Goal: Task Accomplishment & Management: Use online tool/utility

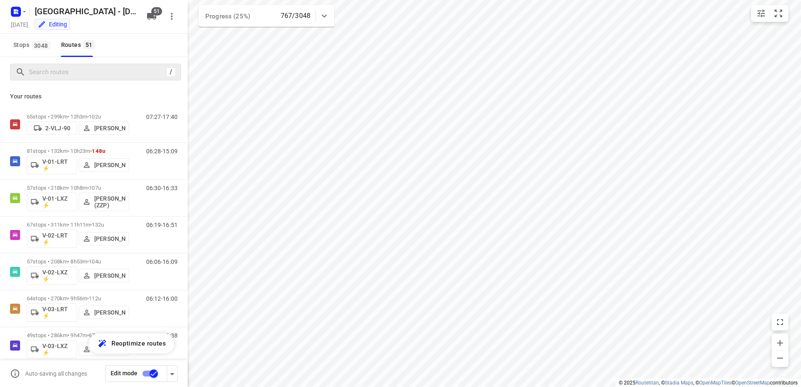
scroll to position [964, 0]
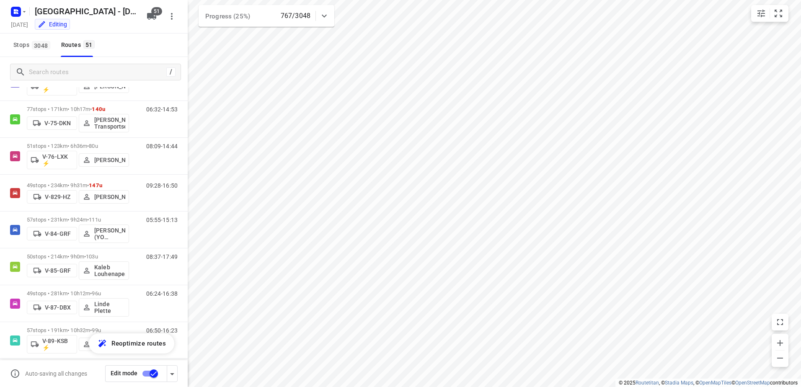
click at [327, 13] on icon at bounding box center [324, 16] width 10 height 10
click at [327, 13] on div at bounding box center [324, 19] width 17 height 17
click at [136, 143] on div "08:09-14:44" at bounding box center [157, 158] width 42 height 31
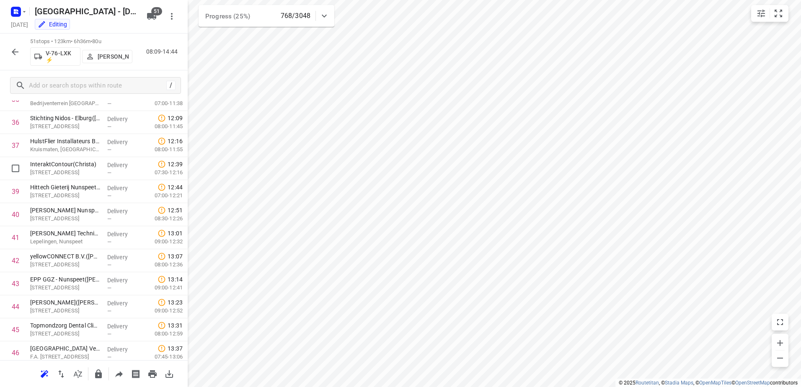
scroll to position [981, 0]
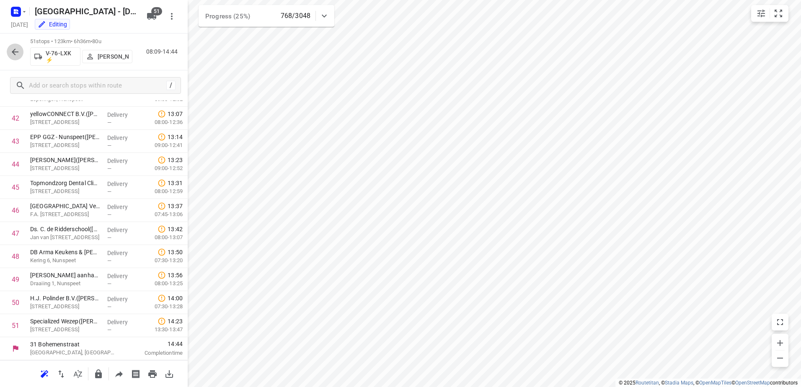
click at [12, 52] on icon "button" at bounding box center [15, 52] width 7 height 7
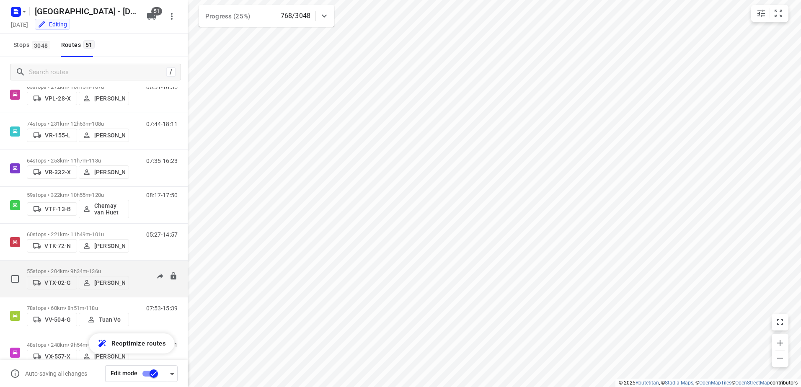
scroll to position [1635, 0]
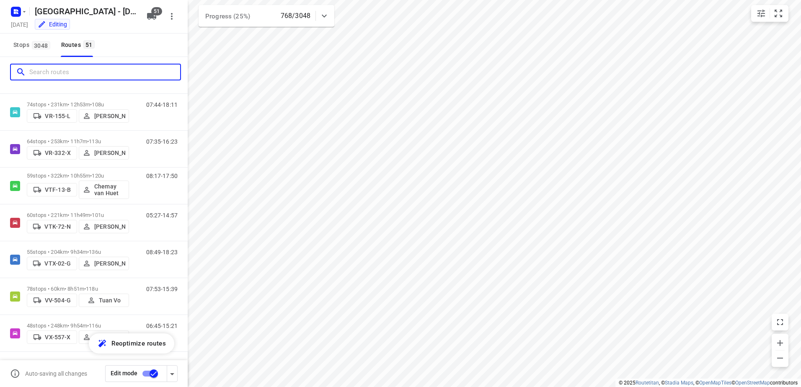
click at [93, 76] on input "Search routes" at bounding box center [104, 72] width 151 height 13
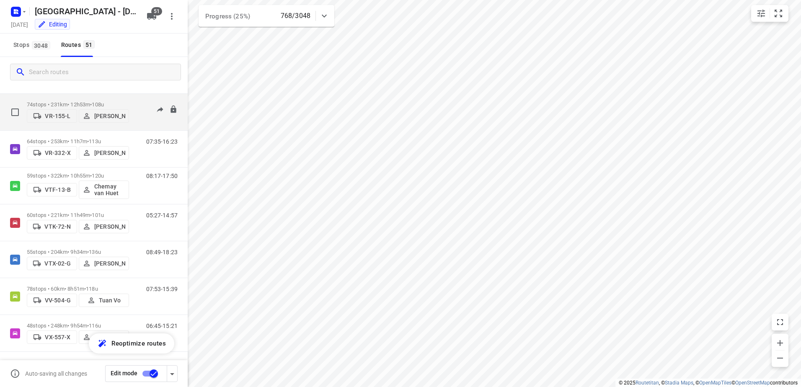
click at [132, 98] on div "74 stops • 231km • 12h53m • 108u VR-155-L [PERSON_NAME] 07:44-18:11" at bounding box center [107, 112] width 161 height 30
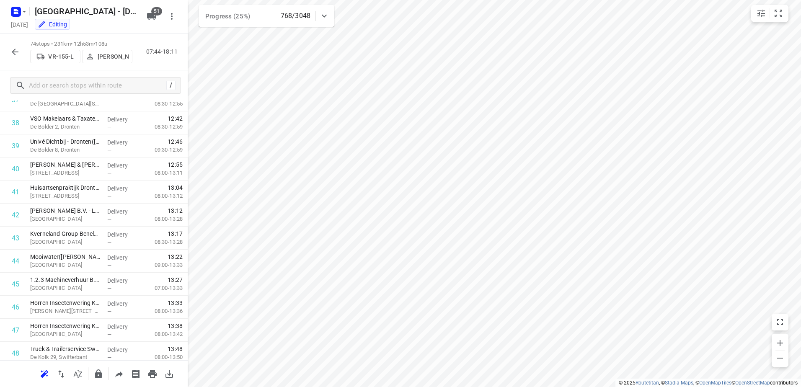
scroll to position [922, 0]
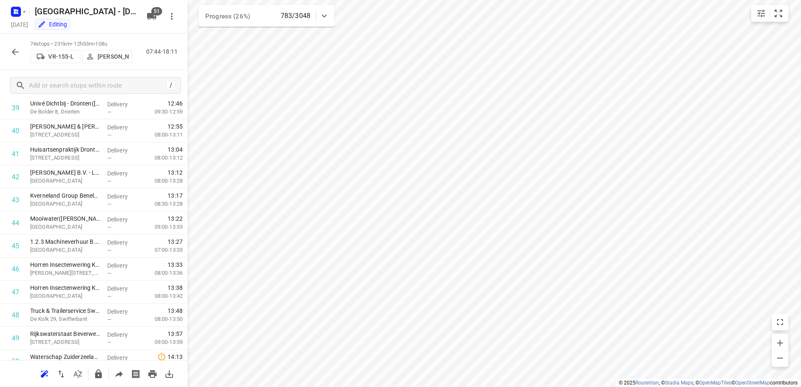
click at [8, 53] on button "button" at bounding box center [15, 52] width 17 height 17
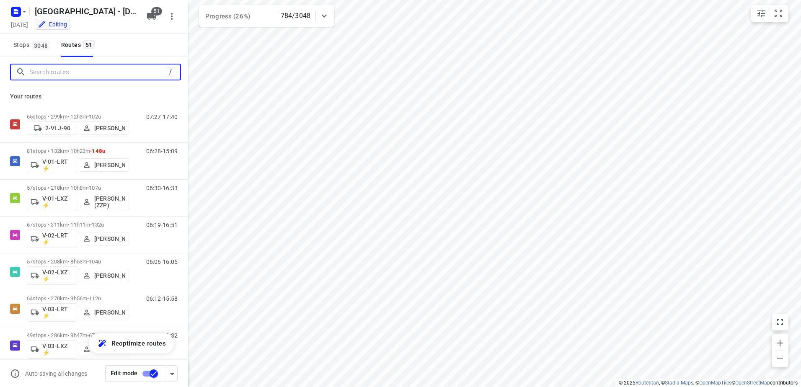
click at [86, 73] on input "Search routes" at bounding box center [97, 72] width 137 height 13
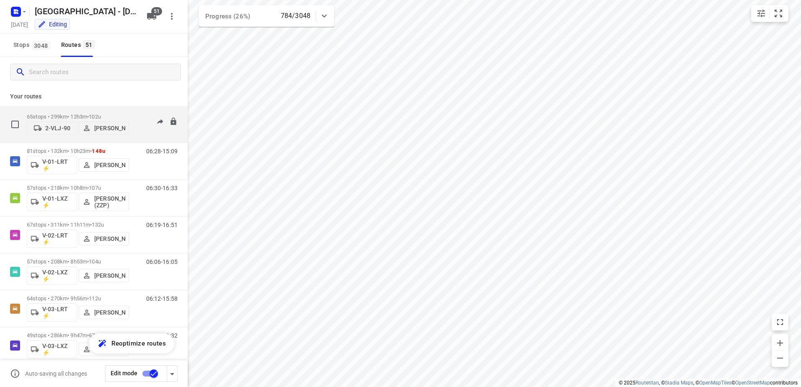
click at [123, 114] on p "65 stops • 299km • 12h3m • 102u" at bounding box center [78, 117] width 102 height 6
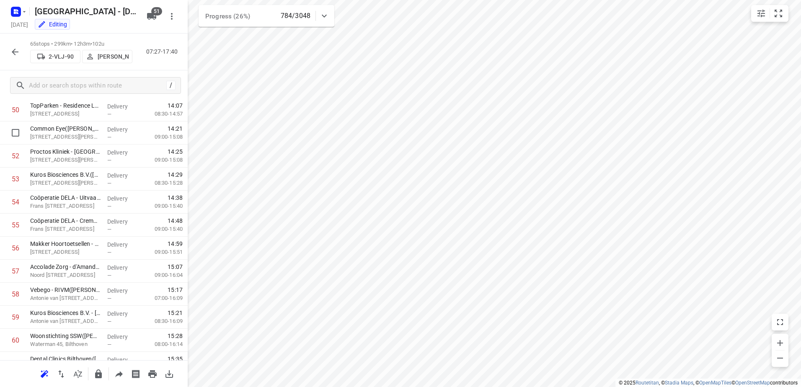
scroll to position [1304, 0]
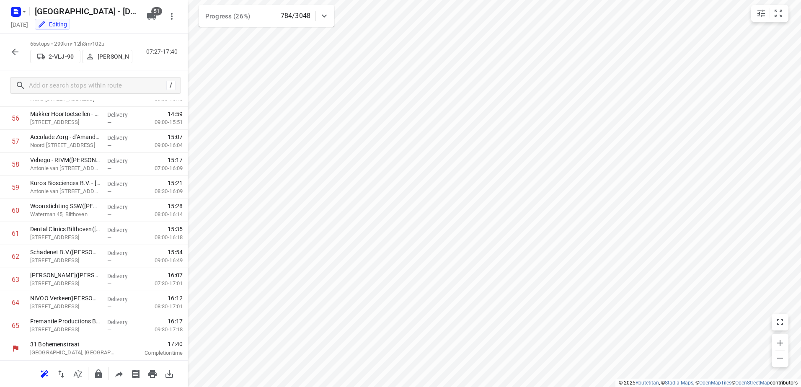
click at [13, 52] on icon "button" at bounding box center [15, 52] width 7 height 7
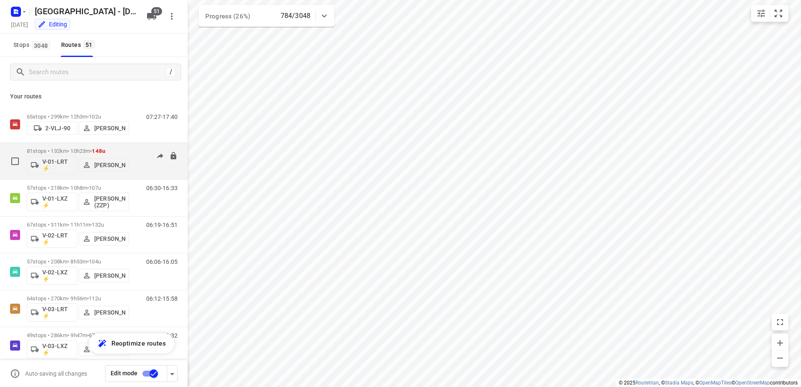
click at [136, 150] on div "06:28-15:09" at bounding box center [157, 163] width 42 height 31
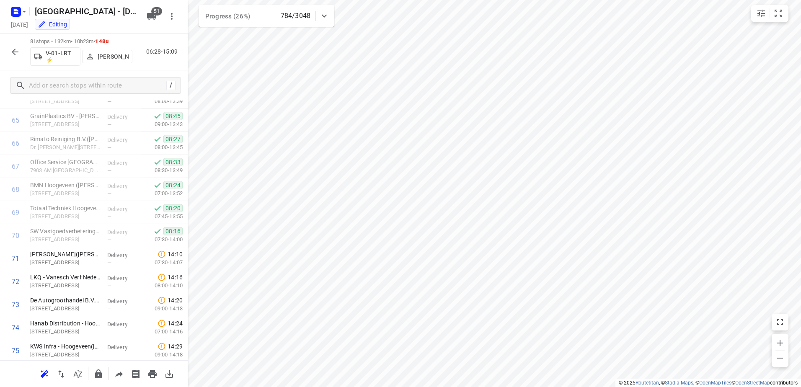
scroll to position [1672, 0]
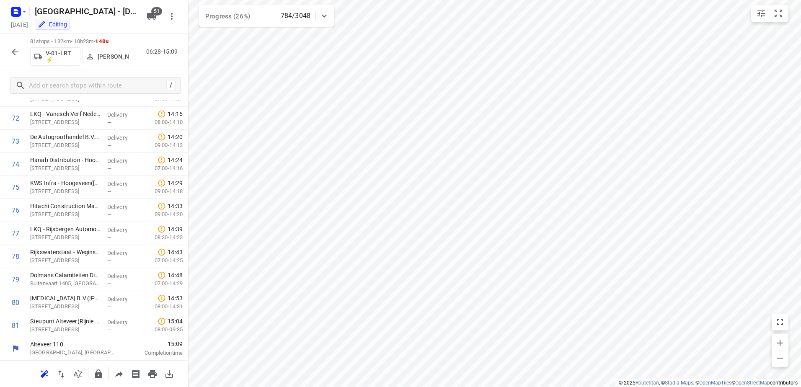
click at [17, 46] on button "button" at bounding box center [15, 52] width 17 height 17
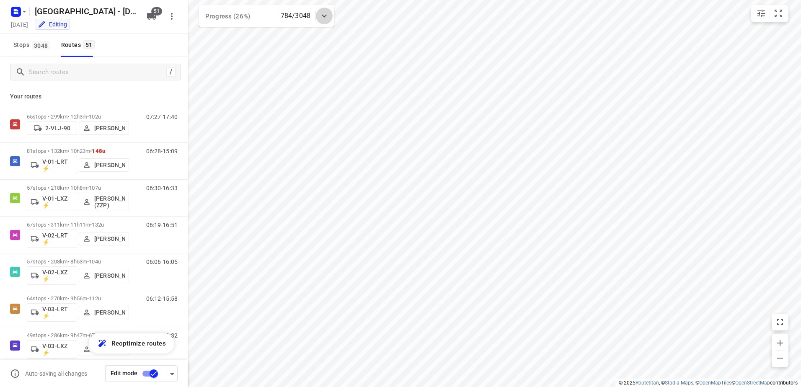
click at [320, 10] on div at bounding box center [324, 16] width 17 height 17
click at [326, 21] on icon at bounding box center [324, 19] width 10 height 10
click at [144, 182] on div "57 stops • 218km • 10h8m • 107u V-01-LXZ ⚡ [PERSON_NAME] (ZZP) 06:30-16:33" at bounding box center [107, 198] width 161 height 35
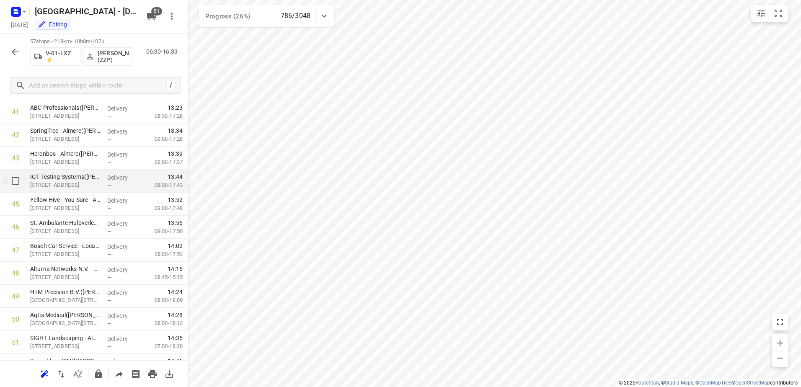
scroll to position [1119, 0]
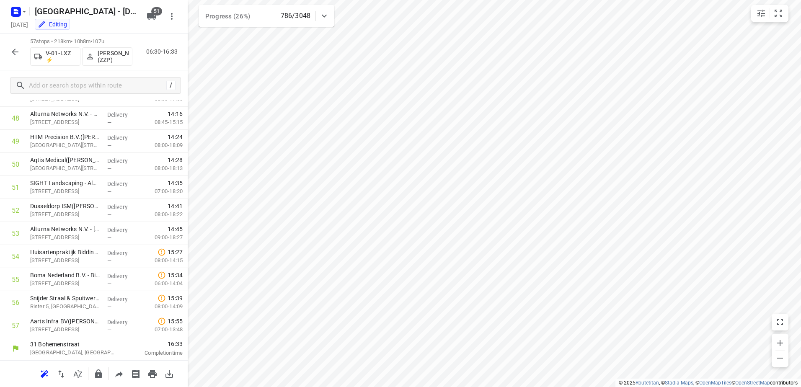
click at [16, 53] on icon "button" at bounding box center [15, 52] width 10 height 10
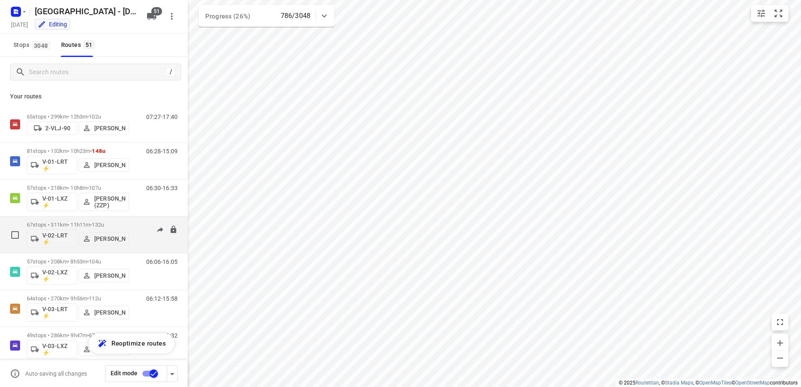
click at [128, 222] on p "67 stops • 311km • 11h11m • 132u" at bounding box center [78, 225] width 102 height 6
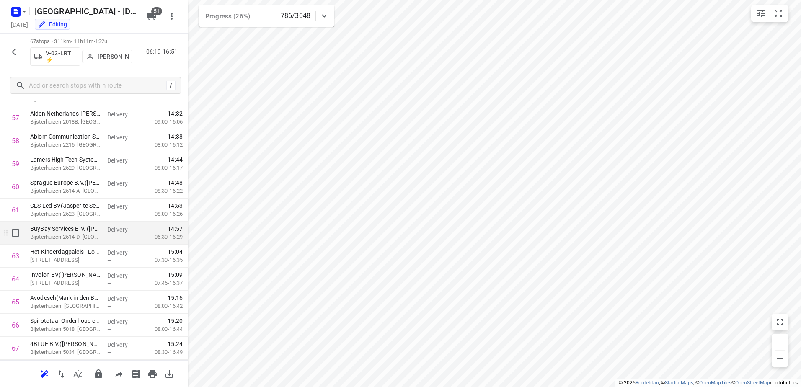
scroll to position [1350, 0]
click at [19, 48] on icon "button" at bounding box center [15, 52] width 10 height 10
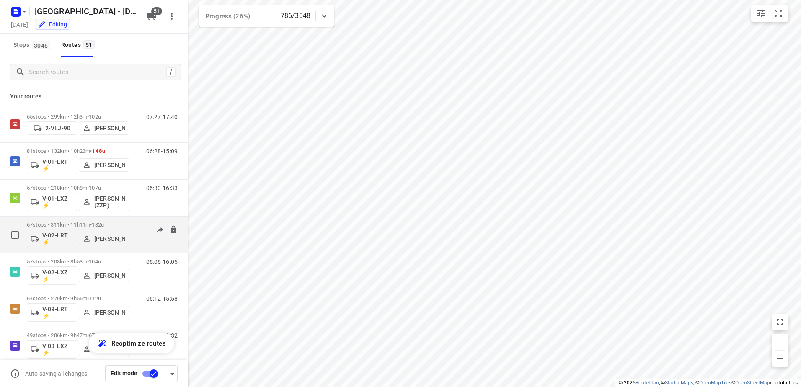
scroll to position [42, 0]
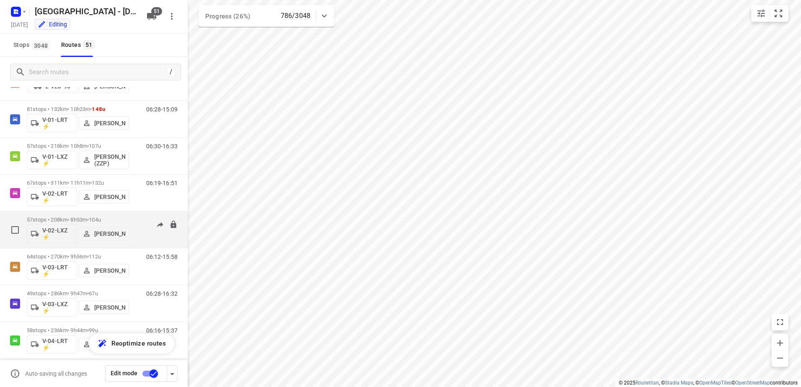
click at [136, 219] on div "06:06-16:05" at bounding box center [157, 232] width 42 height 31
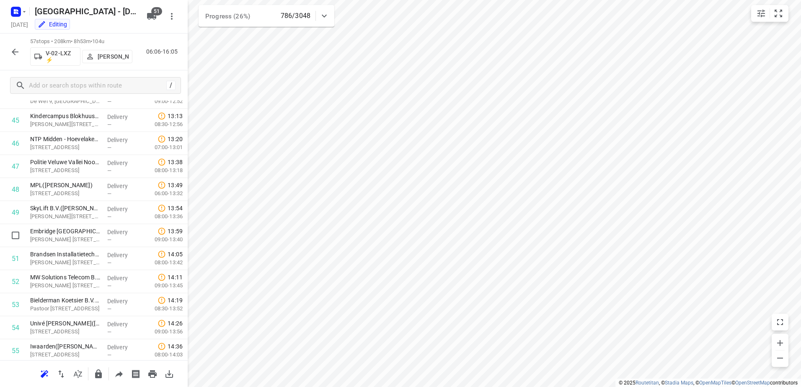
scroll to position [1119, 0]
click at [16, 51] on icon "button" at bounding box center [15, 52] width 10 height 10
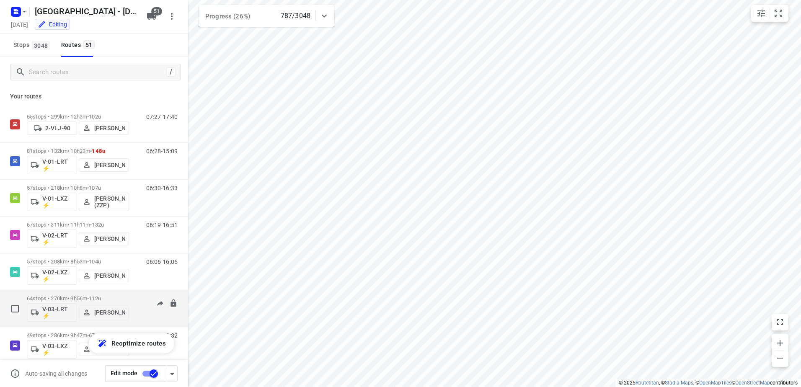
click at [129, 295] on div "64 stops • 270km • 9h56m • 112u V-03-LRT ⚡ [PERSON_NAME] 06:12-15:58" at bounding box center [107, 308] width 161 height 35
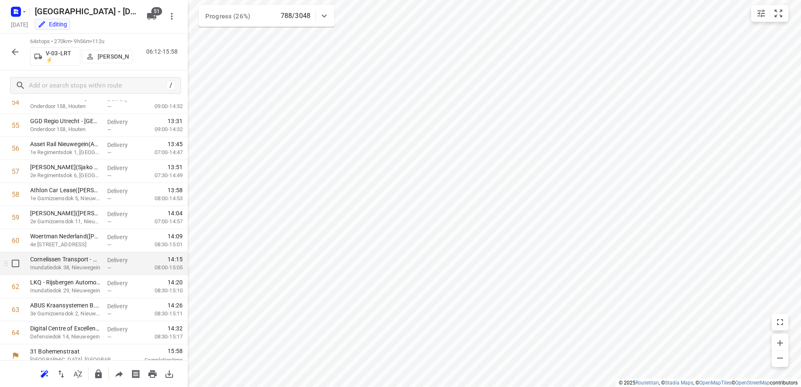
scroll to position [1280, 0]
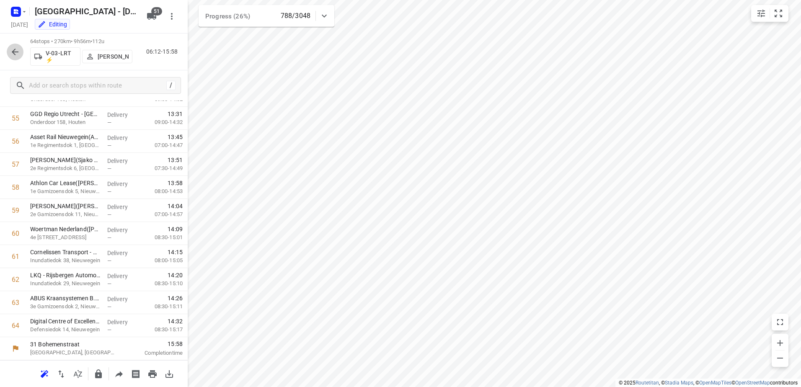
click at [15, 49] on icon "button" at bounding box center [15, 52] width 7 height 7
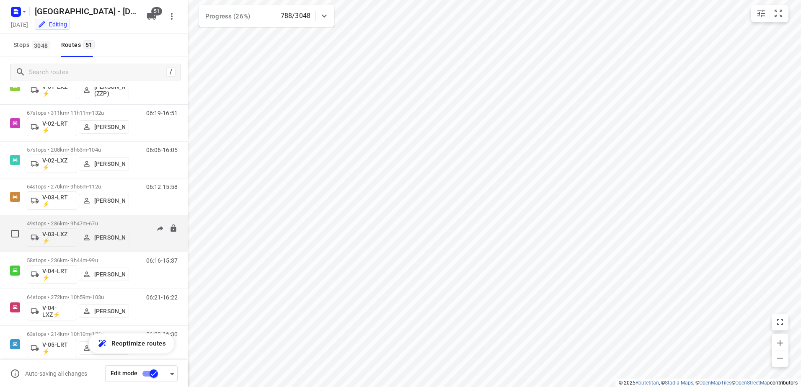
scroll to position [126, 0]
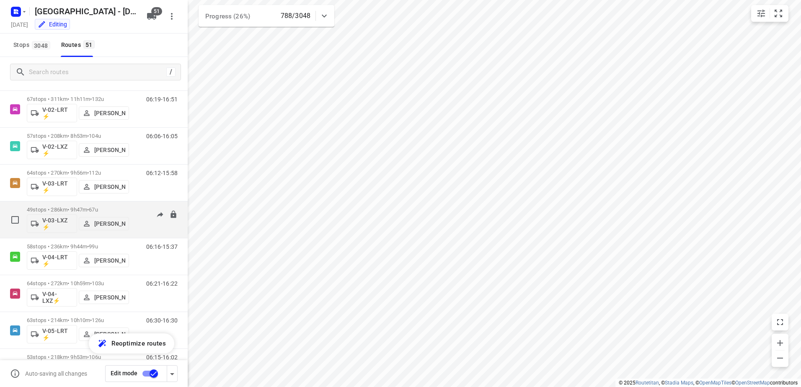
click at [136, 209] on div "06:28-16:32" at bounding box center [157, 222] width 42 height 31
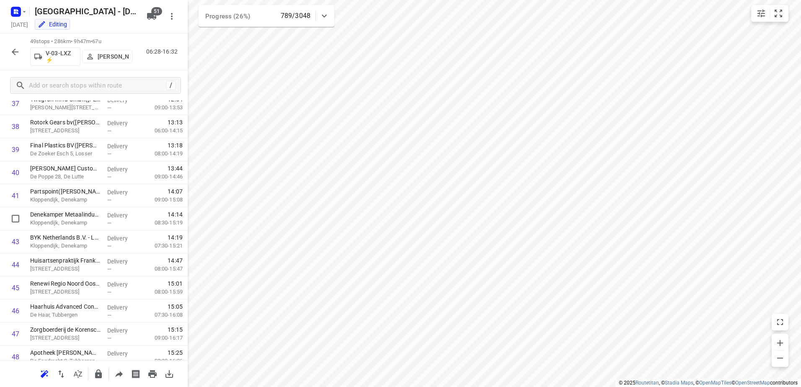
scroll to position [935, 0]
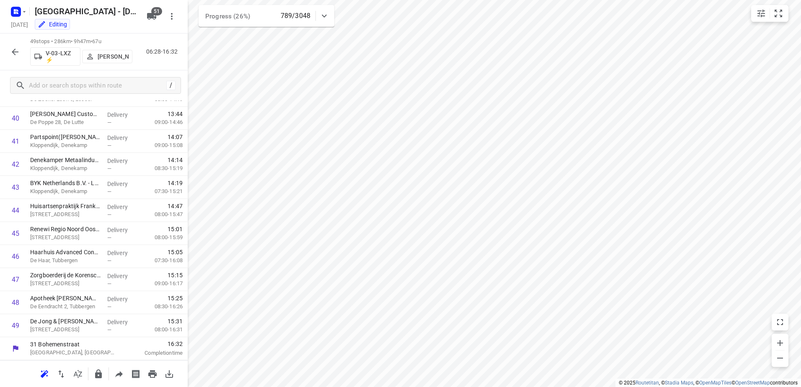
click at [20, 49] on icon "button" at bounding box center [15, 52] width 10 height 10
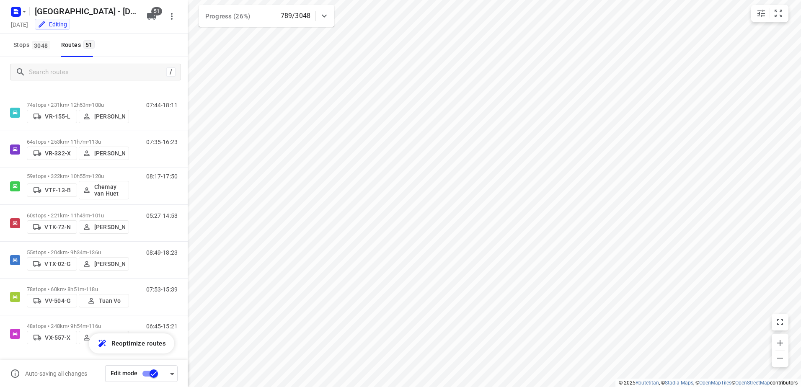
scroll to position [1635, 0]
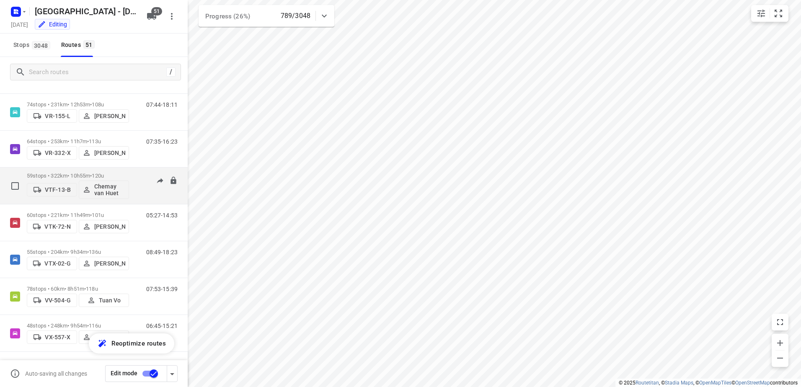
click at [113, 172] on div "59 stops • 322km • 10h55m • 120u VTF-13-B Chemay van Huet" at bounding box center [78, 185] width 102 height 35
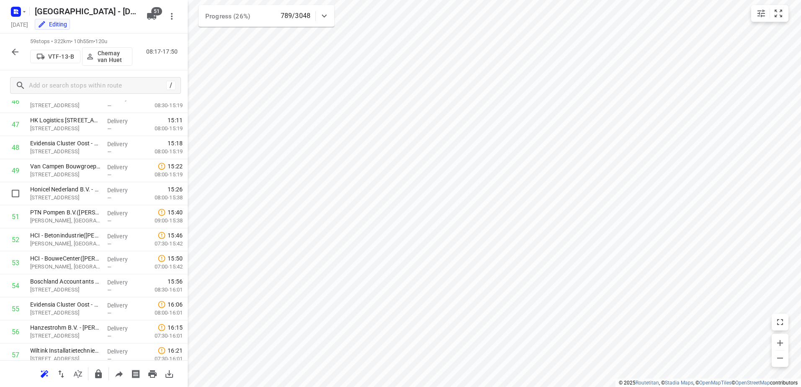
scroll to position [1165, 0]
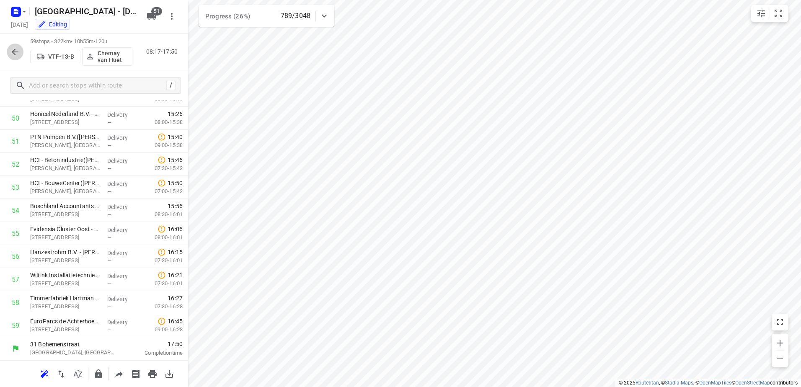
click at [19, 50] on icon "button" at bounding box center [15, 52] width 10 height 10
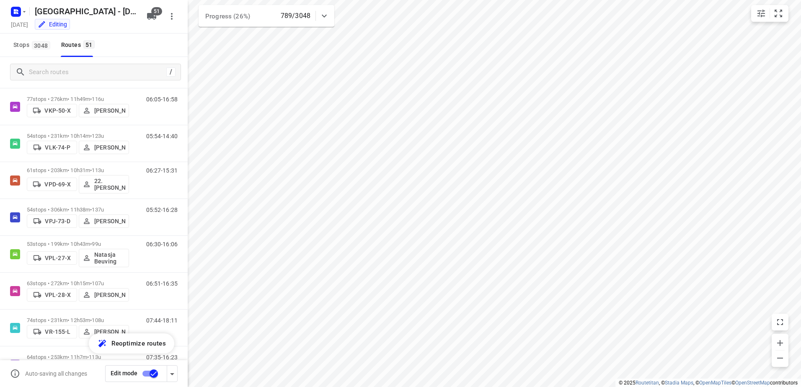
scroll to position [1551, 0]
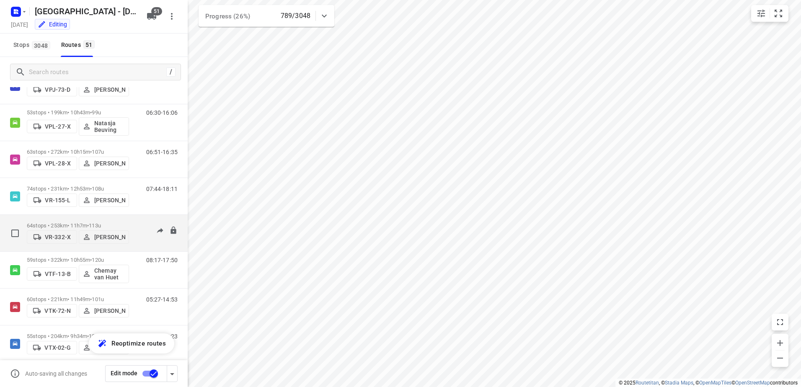
click at [91, 218] on div "64 stops • 253km • 11h7m • 113u VR-332-X [PERSON_NAME]" at bounding box center [78, 233] width 102 height 30
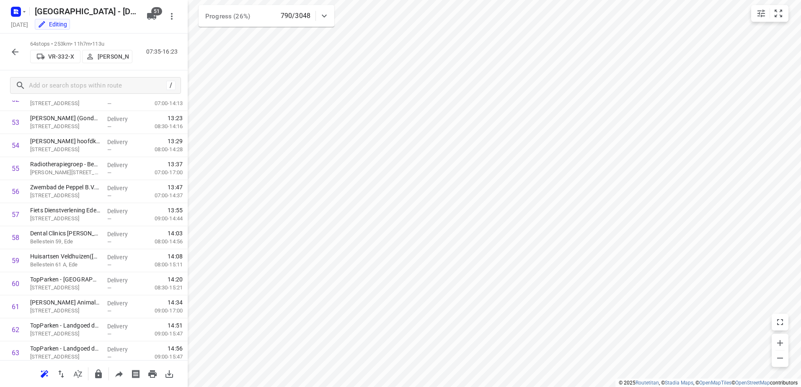
scroll to position [1280, 0]
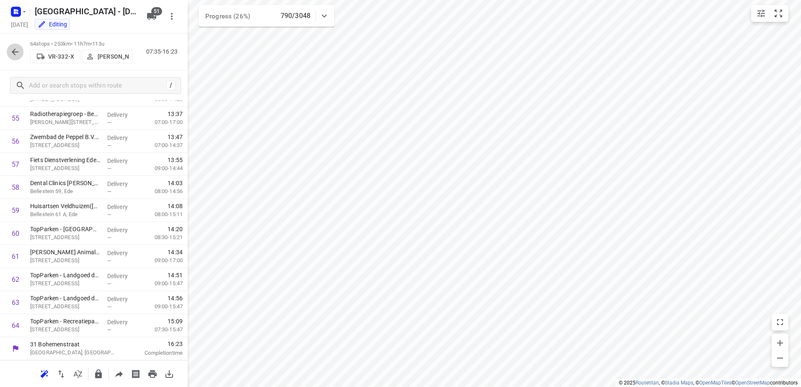
click at [19, 56] on icon "button" at bounding box center [15, 52] width 10 height 10
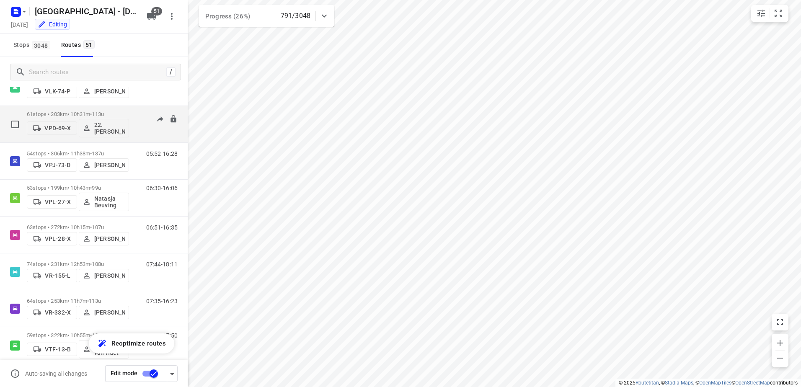
scroll to position [1467, 0]
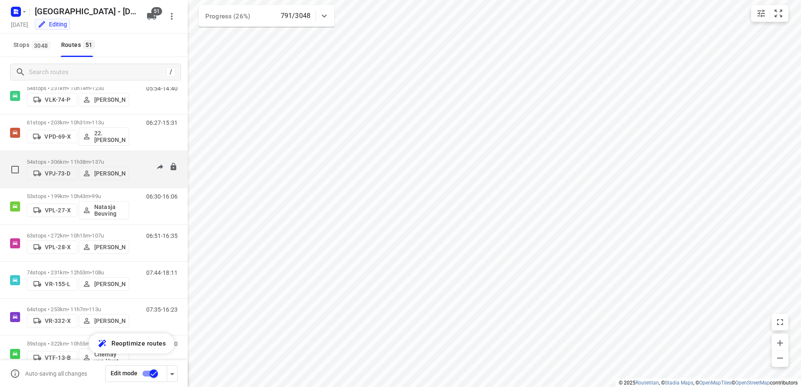
click at [127, 159] on p "54 stops • 306km • 11h38m • 137u" at bounding box center [78, 162] width 102 height 6
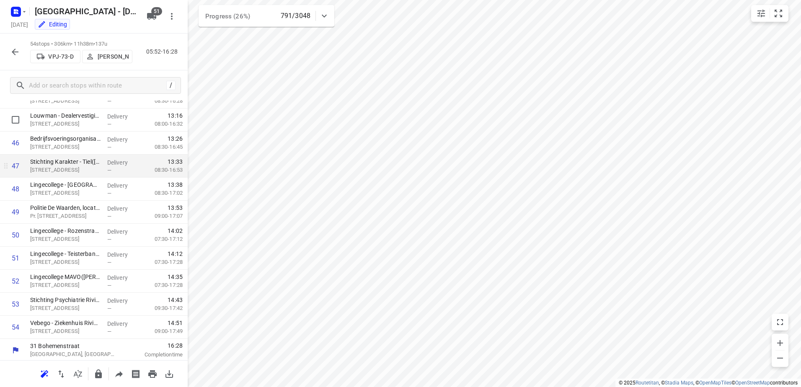
scroll to position [1050, 0]
click at [21, 53] on button "button" at bounding box center [15, 52] width 17 height 17
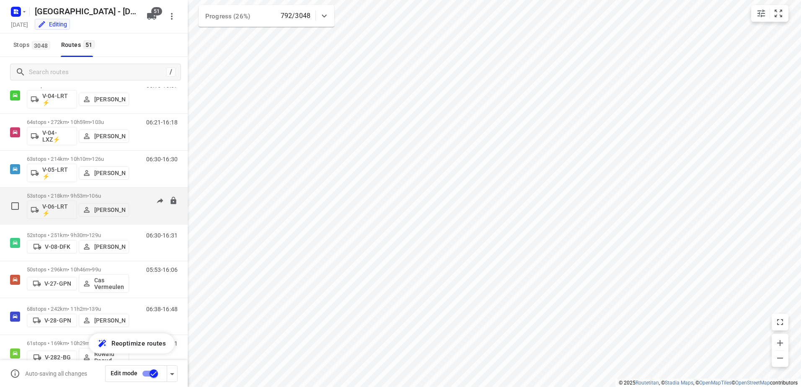
scroll to position [293, 0]
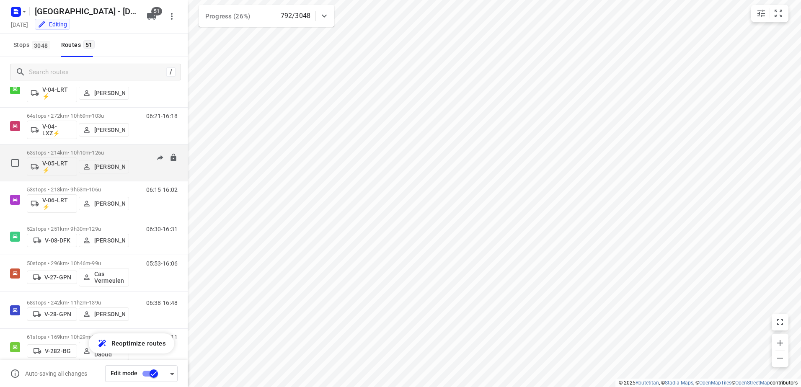
click at [135, 147] on div "63 stops • 214km • 10h10m • 126u V-05-LRT ⚡ [PERSON_NAME] 06:30-16:30" at bounding box center [107, 162] width 161 height 35
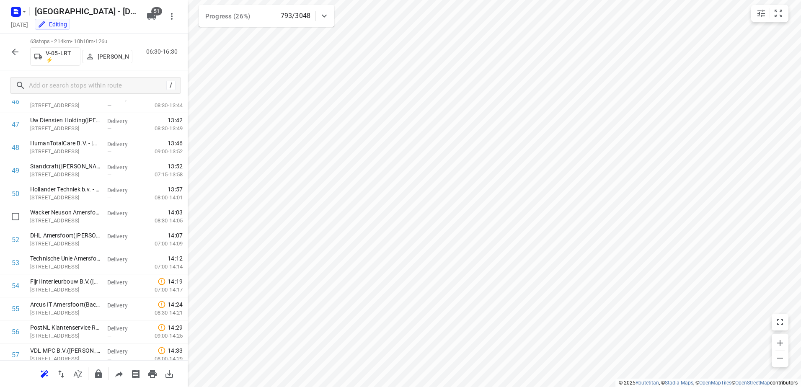
scroll to position [1257, 0]
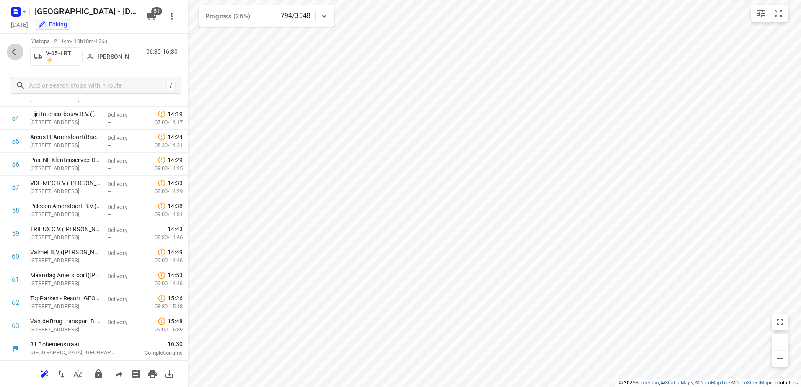
click at [17, 52] on icon "button" at bounding box center [15, 52] width 7 height 7
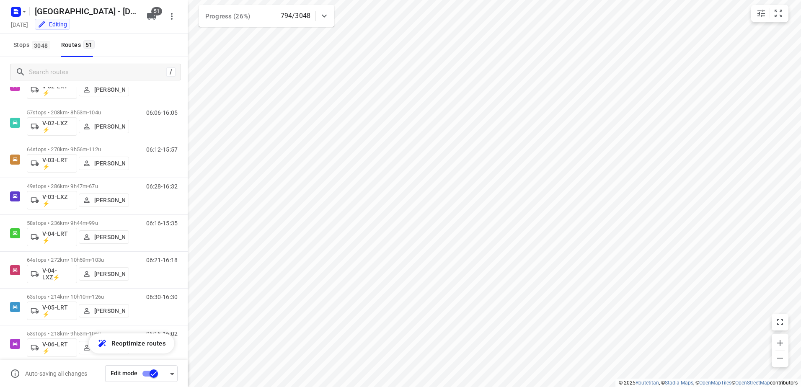
scroll to position [210, 0]
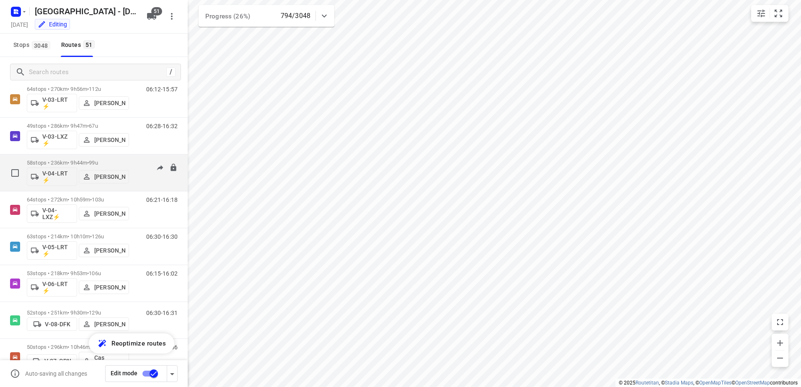
click at [136, 163] on div "06:16-15:35" at bounding box center [157, 175] width 42 height 31
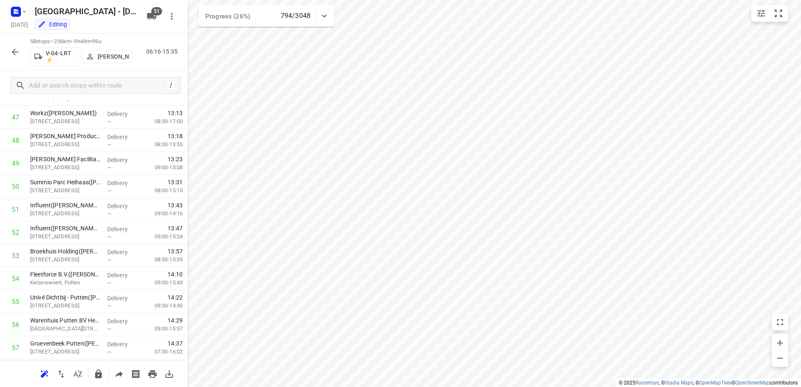
scroll to position [1142, 0]
click at [12, 52] on icon "button" at bounding box center [15, 52] width 10 height 10
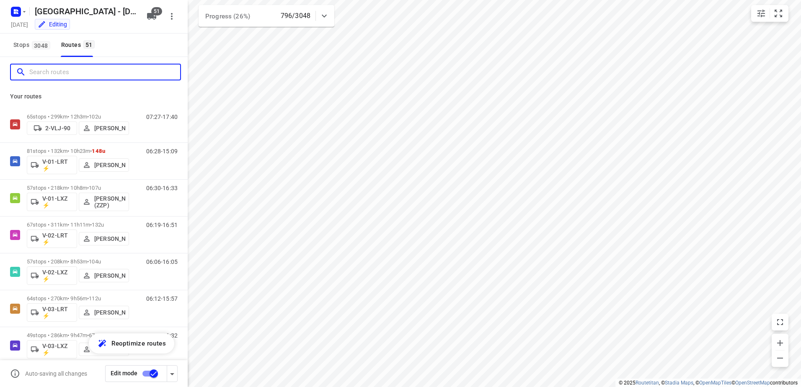
click at [56, 74] on input "Search routes" at bounding box center [104, 72] width 151 height 13
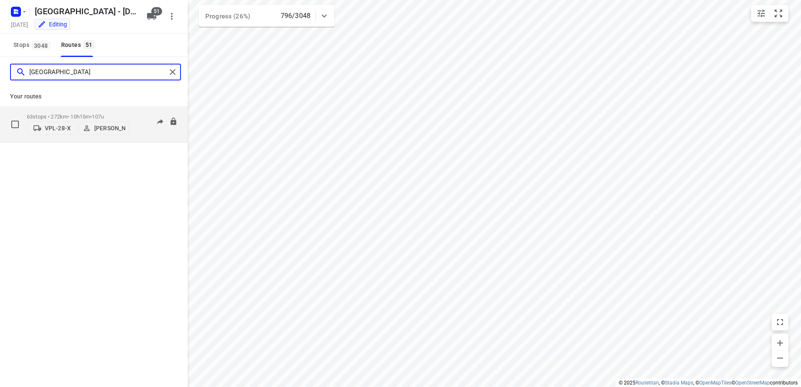
type input "[GEOGRAPHIC_DATA]"
click at [107, 113] on div "63 stops • 272km • 10h15m • 107u VPL-28-X Milan Rave" at bounding box center [78, 124] width 102 height 30
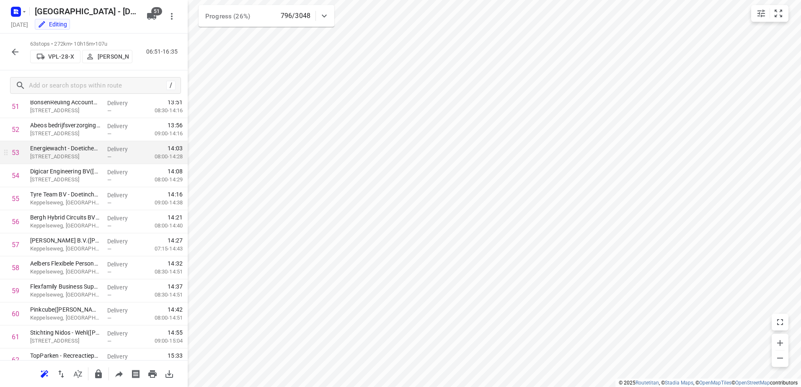
scroll to position [1257, 0]
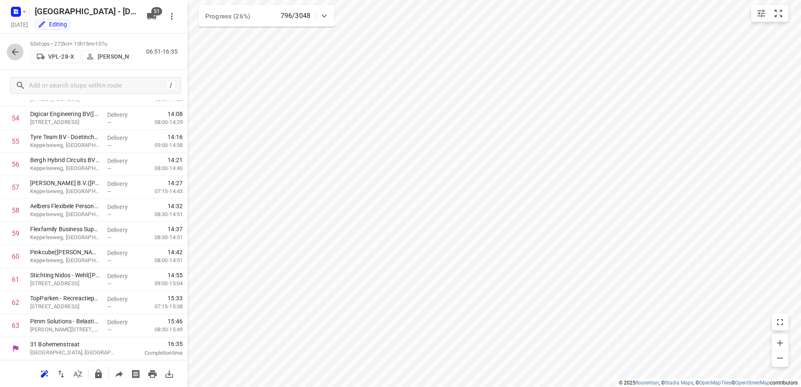
click at [17, 49] on icon "button" at bounding box center [15, 52] width 10 height 10
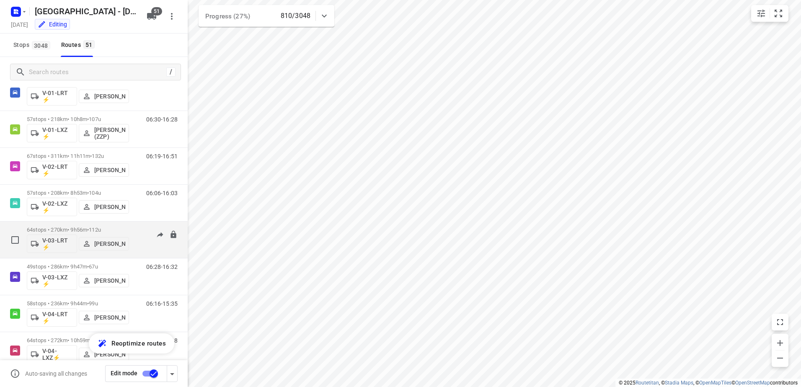
scroll to position [84, 0]
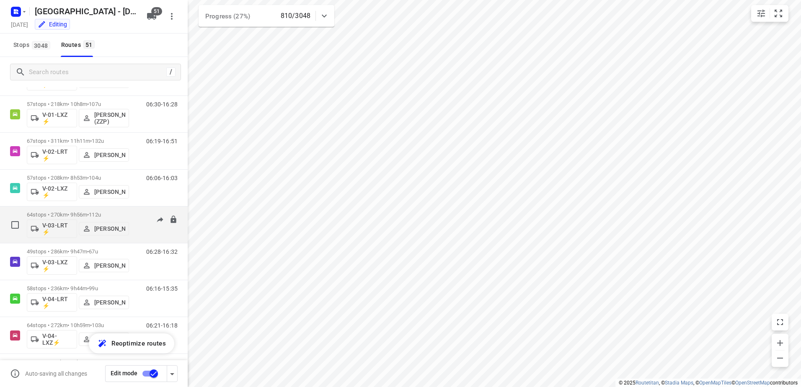
click at [75, 207] on div "64 stops • 270km • 9h56m • 112u V-03-LRT ⚡ [PERSON_NAME]" at bounding box center [78, 224] width 102 height 35
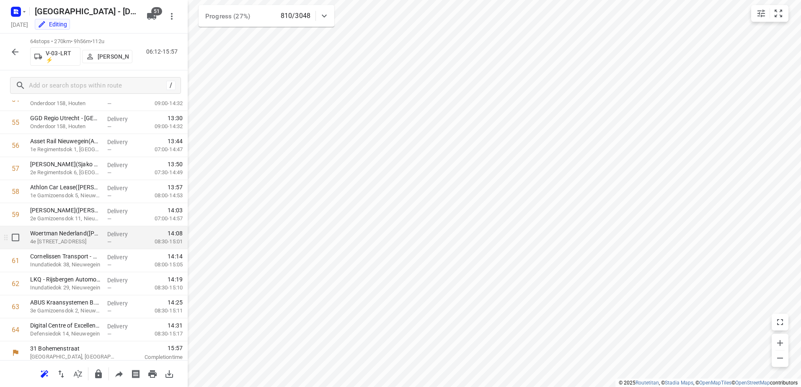
scroll to position [1280, 0]
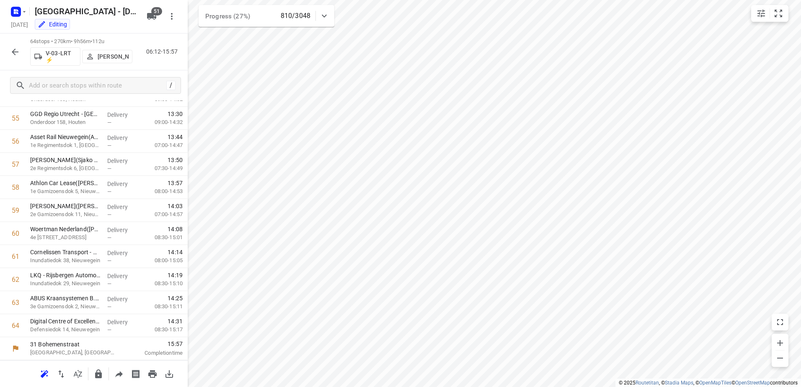
click at [15, 49] on icon "button" at bounding box center [15, 52] width 10 height 10
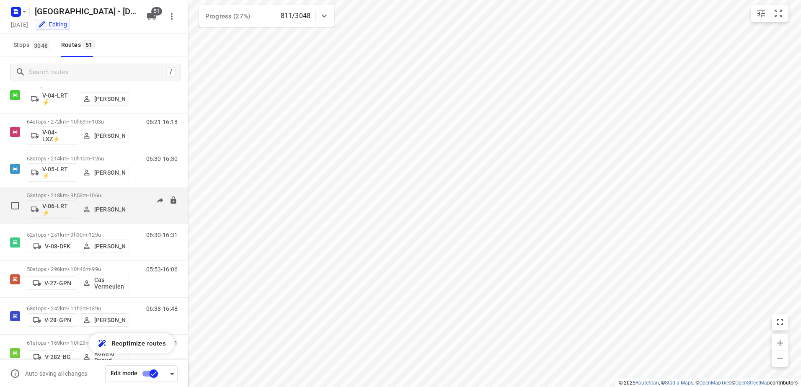
scroll to position [293, 0]
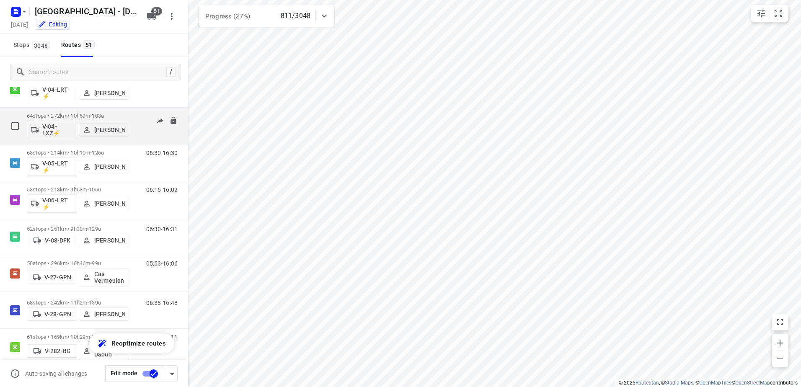
click at [130, 112] on div "64 stops • 272km • 10h59m • 103u V-04-LXZ⚡ [PERSON_NAME] 06:21-16:18" at bounding box center [107, 126] width 161 height 35
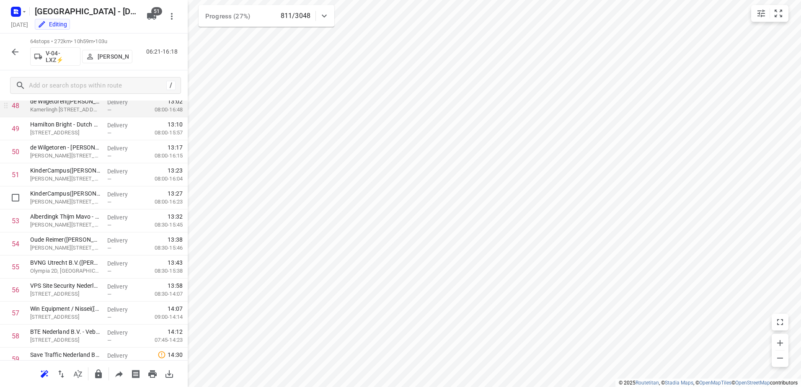
scroll to position [1280, 0]
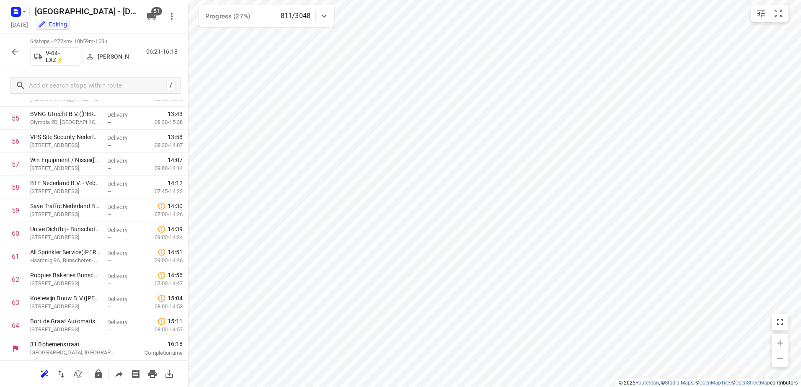
click at [15, 47] on icon "button" at bounding box center [15, 52] width 10 height 10
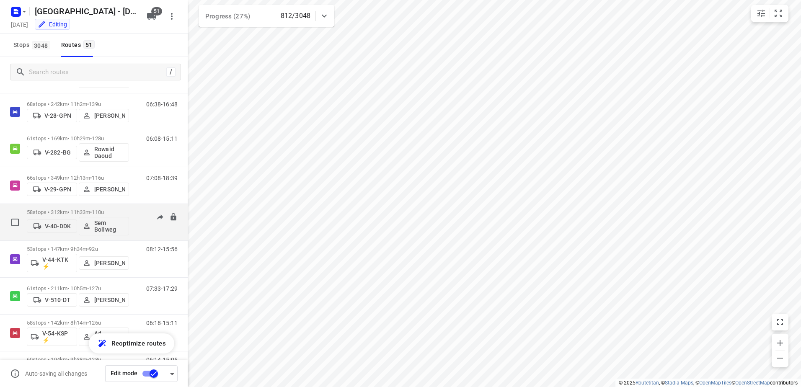
scroll to position [503, 0]
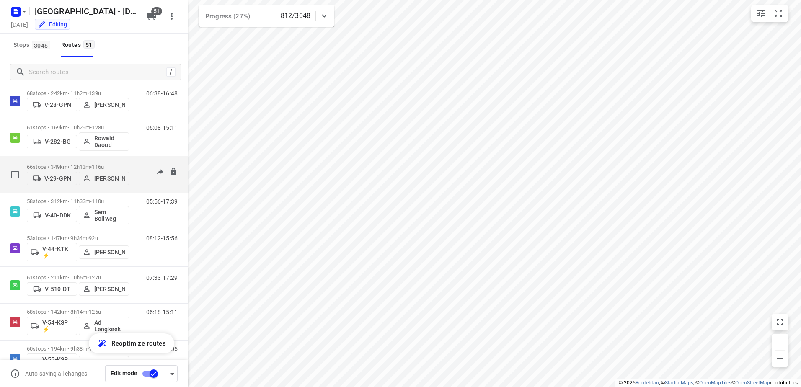
click at [74, 164] on p "66 stops • 349km • 12h13m • 116u" at bounding box center [78, 167] width 102 height 6
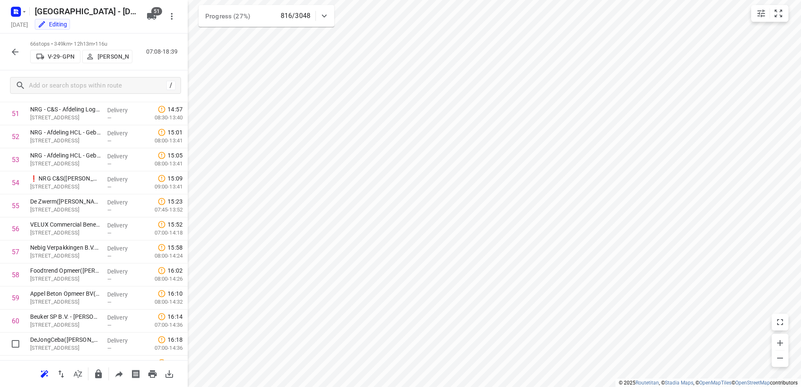
scroll to position [1327, 0]
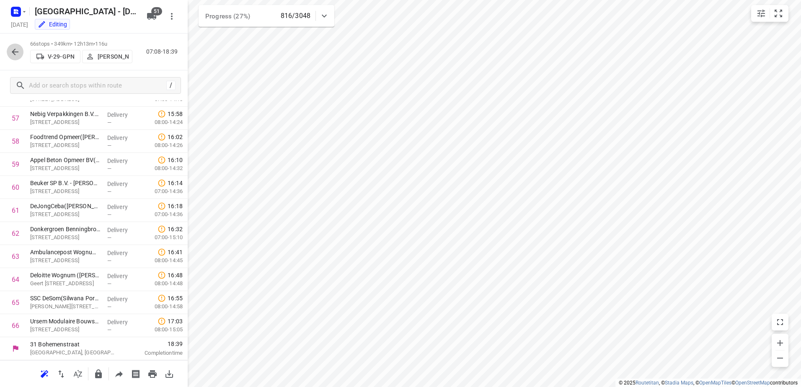
click at [19, 49] on icon "button" at bounding box center [15, 52] width 10 height 10
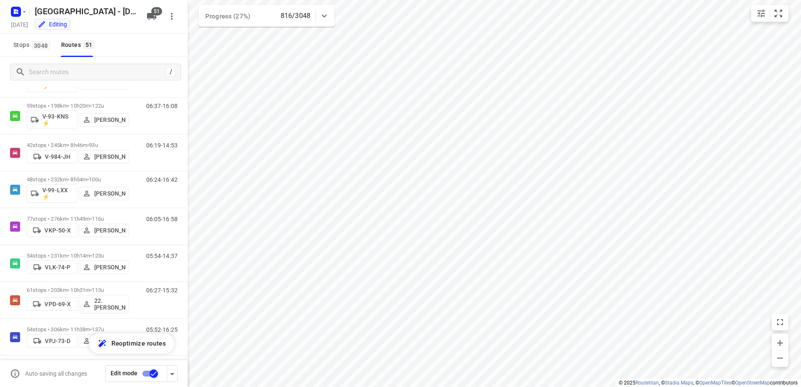
scroll to position [1551, 0]
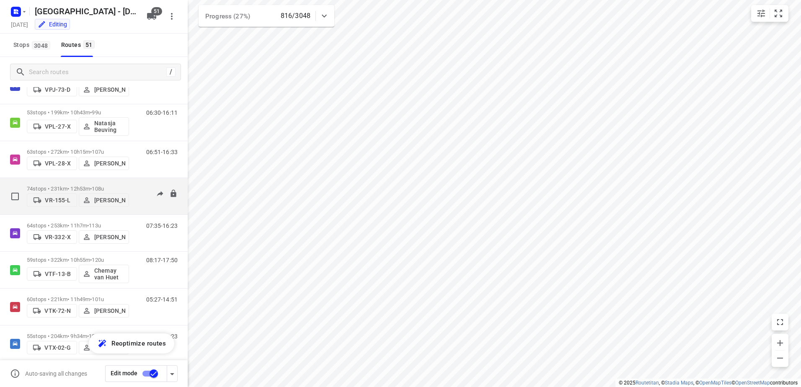
click at [114, 181] on div "74 stops • 231km • 12h53m • 108u VR-155-L [PERSON_NAME]" at bounding box center [78, 196] width 102 height 30
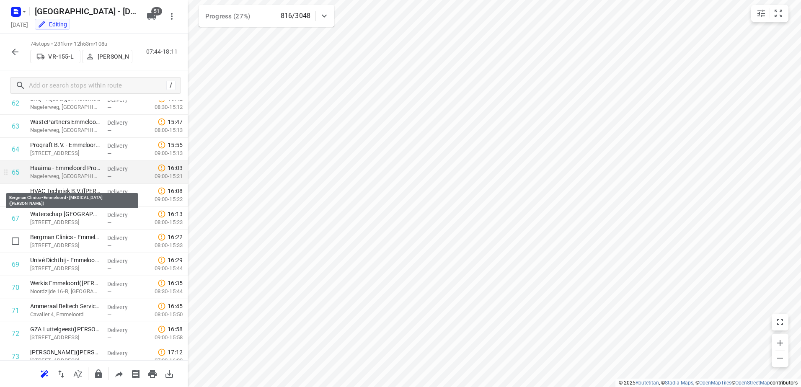
scroll to position [1511, 0]
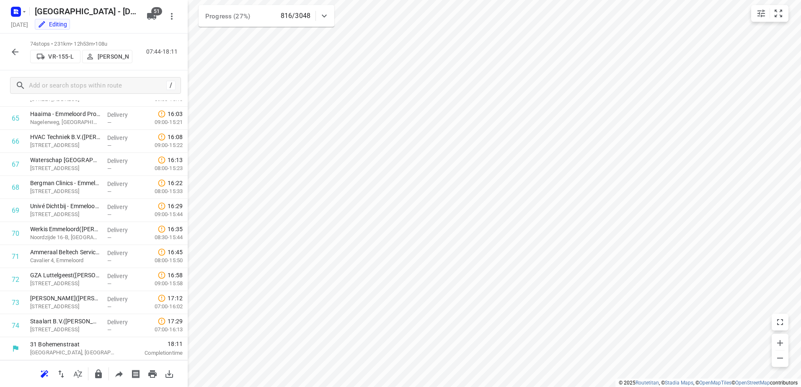
click at [16, 49] on icon "button" at bounding box center [15, 52] width 10 height 10
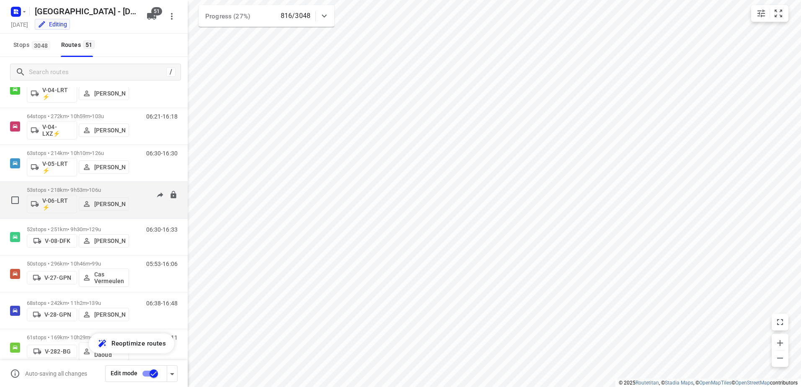
scroll to position [293, 0]
click at [64, 184] on div "53 stops • 218km • 9h53m • 106u V-06-LRT ⚡ [PERSON_NAME]" at bounding box center [78, 199] width 102 height 35
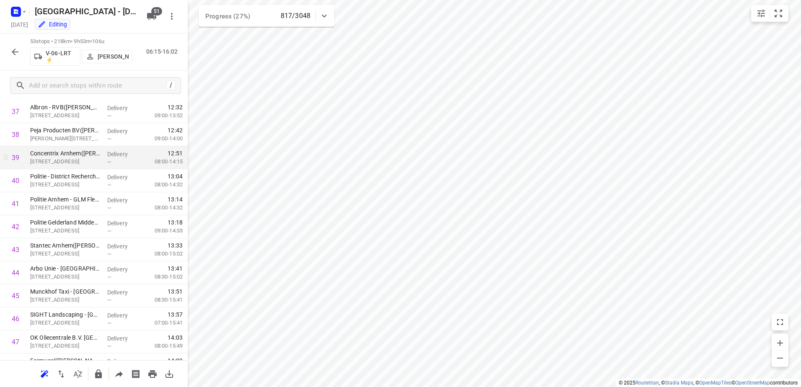
scroll to position [1027, 0]
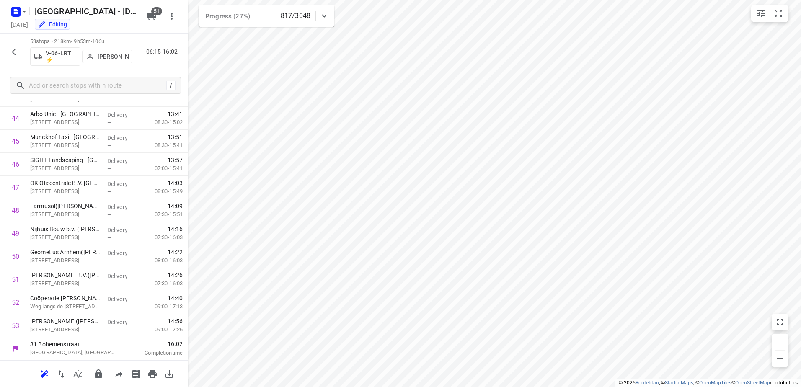
click at [17, 49] on icon "button" at bounding box center [15, 52] width 10 height 10
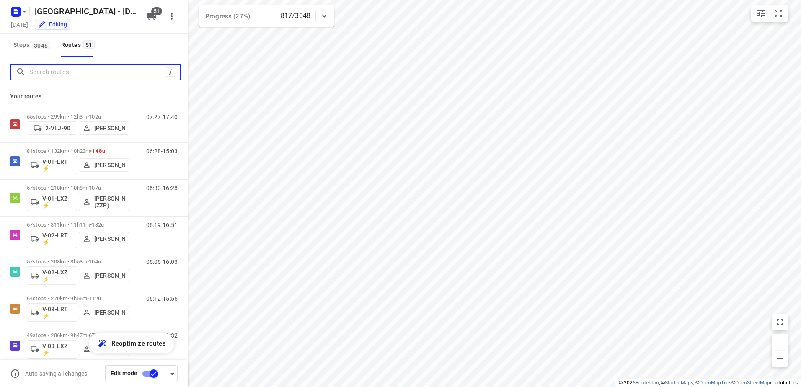
click at [77, 69] on input "Search routes" at bounding box center [97, 72] width 137 height 13
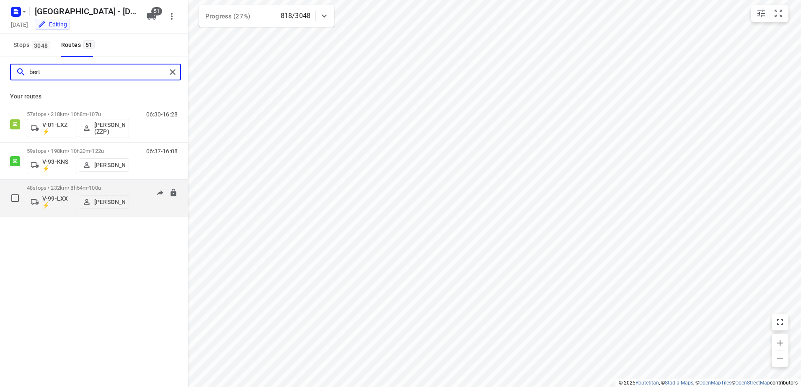
type input "bert"
click at [138, 189] on div "06:24-16:42" at bounding box center [157, 200] width 42 height 31
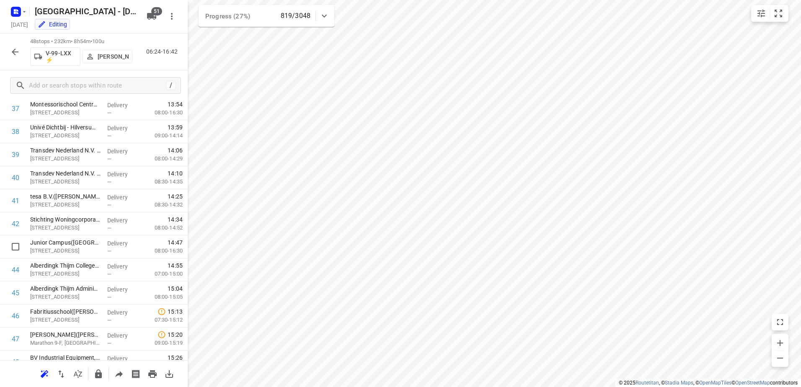
scroll to position [912, 0]
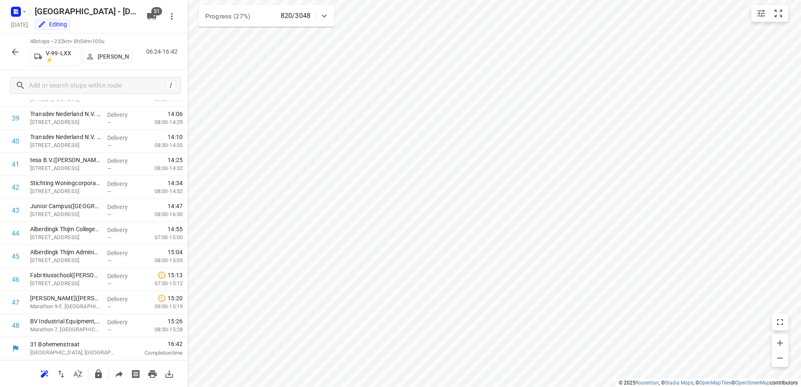
click at [14, 51] on icon "button" at bounding box center [15, 52] width 7 height 7
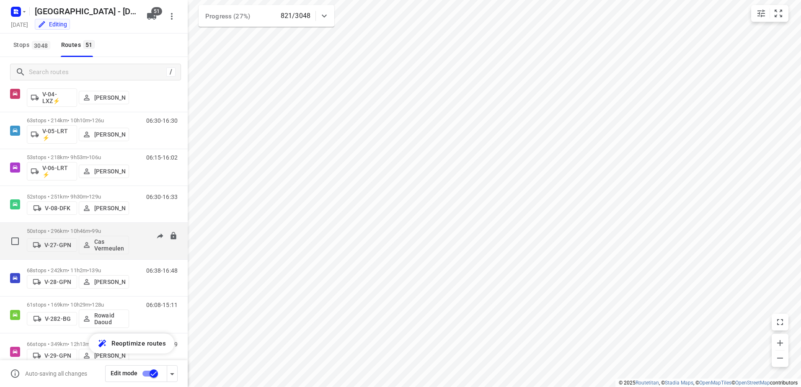
scroll to position [335, 0]
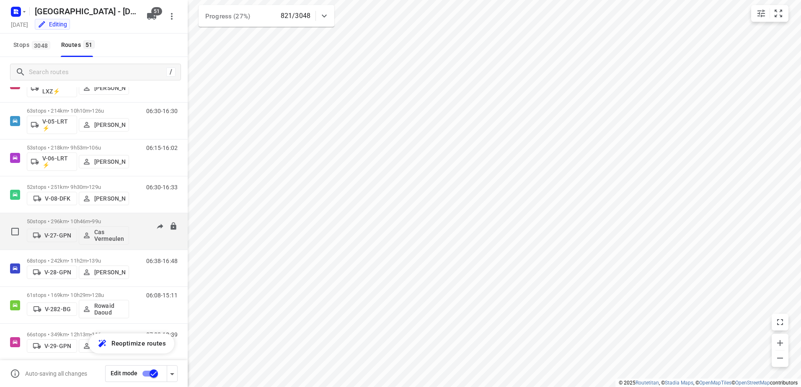
click at [127, 218] on p "50 stops • 296km • 10h46m • 99u" at bounding box center [78, 221] width 102 height 6
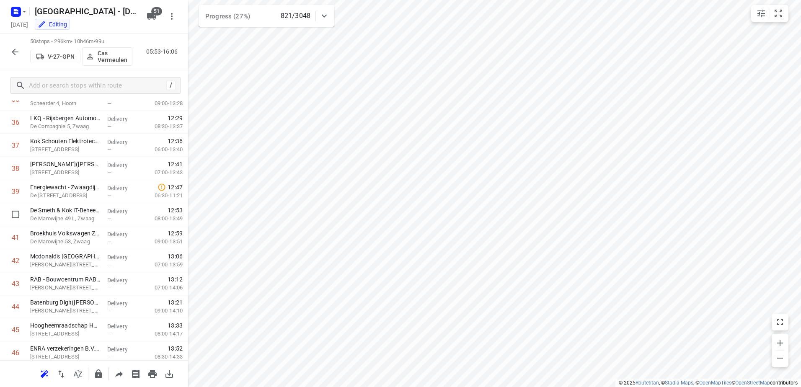
scroll to position [958, 0]
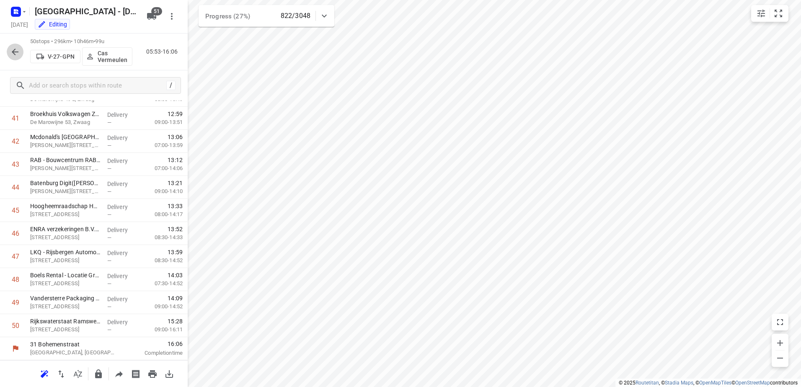
click at [13, 47] on icon "button" at bounding box center [15, 52] width 10 height 10
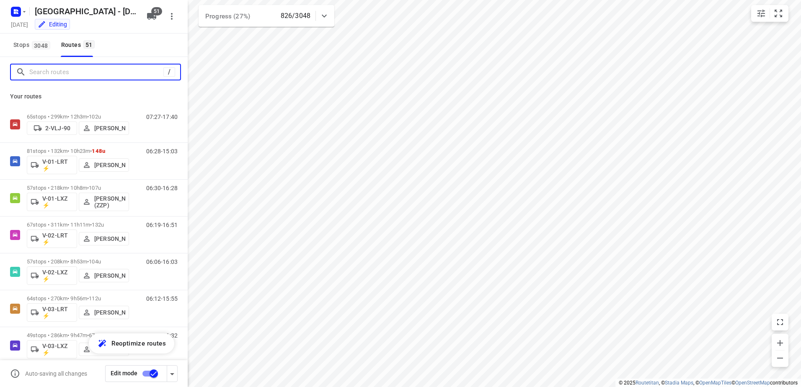
click at [75, 74] on input "Search routes" at bounding box center [96, 72] width 134 height 13
click at [329, 14] on div at bounding box center [324, 16] width 17 height 17
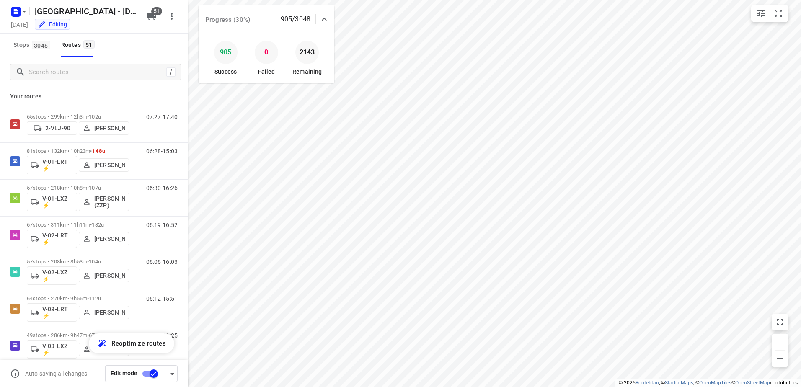
click at [329, 14] on div at bounding box center [324, 19] width 17 height 17
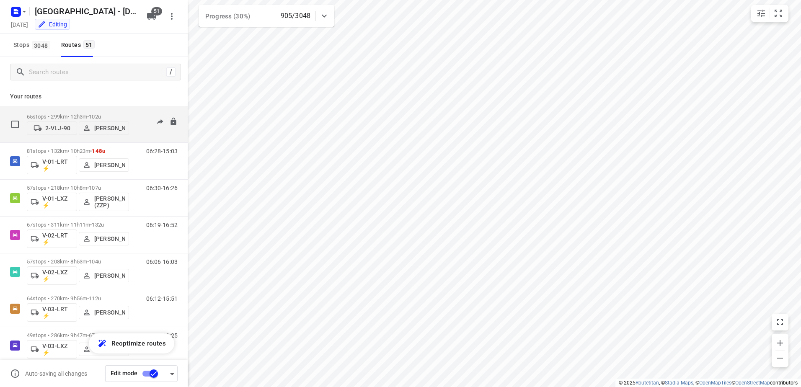
click at [122, 117] on p "65 stops • 299km • 12h3m • 102u" at bounding box center [78, 117] width 102 height 6
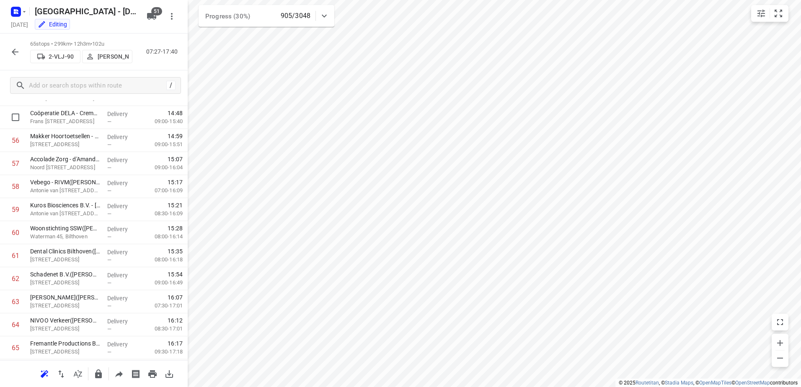
scroll to position [1304, 0]
click at [16, 47] on icon "button" at bounding box center [15, 52] width 10 height 10
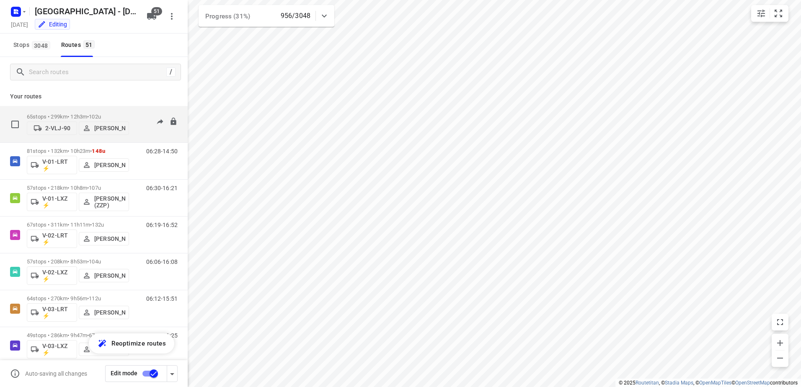
click at [136, 115] on div "07:27-17:40" at bounding box center [157, 127] width 42 height 26
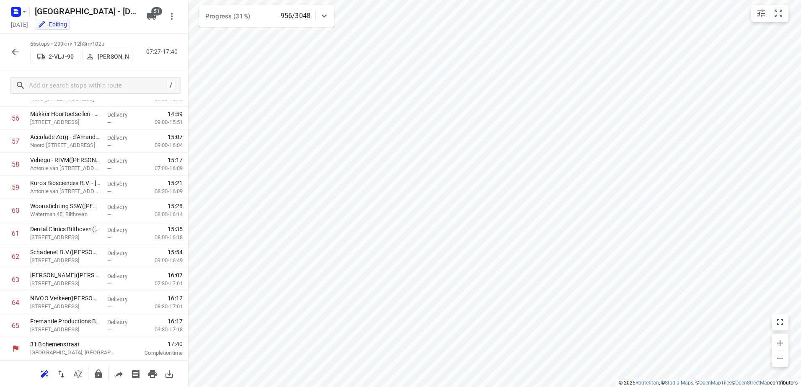
click at [16, 50] on icon "button" at bounding box center [15, 52] width 10 height 10
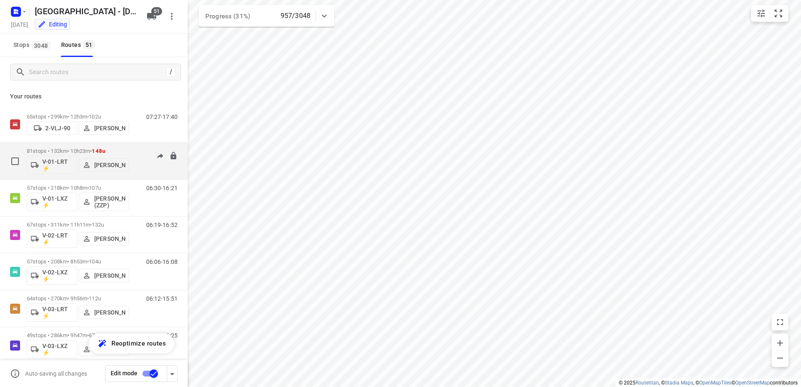
click at [125, 145] on div "81 stops • 132km • 10h23m • 148u V-01-LRT ⚡ Jorick Kok" at bounding box center [78, 161] width 102 height 35
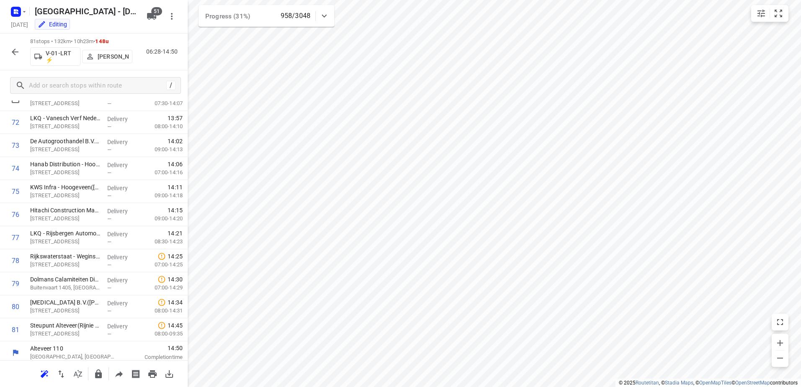
scroll to position [1672, 0]
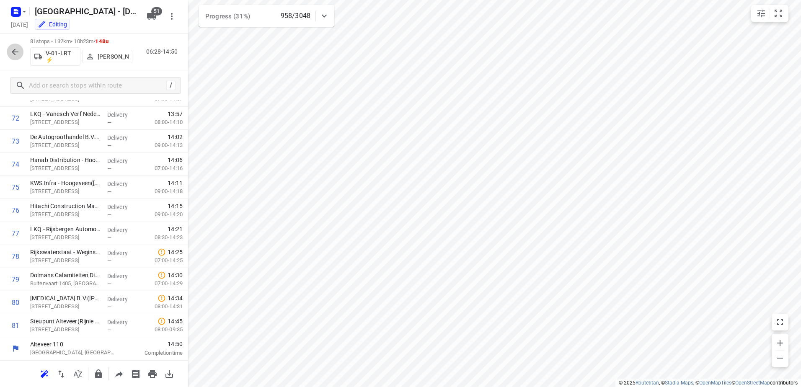
click at [18, 47] on icon "button" at bounding box center [15, 52] width 10 height 10
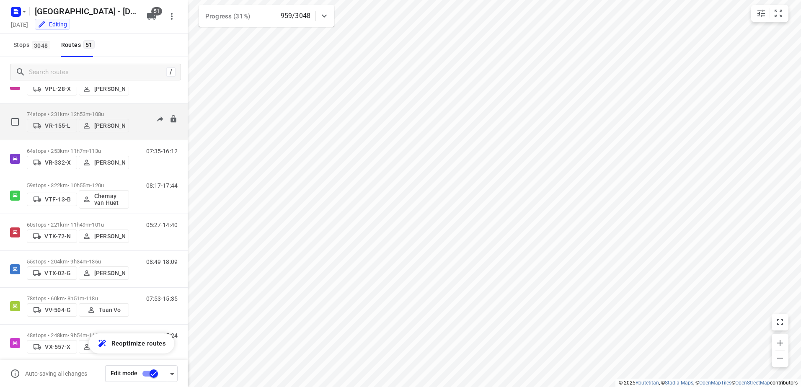
scroll to position [1635, 0]
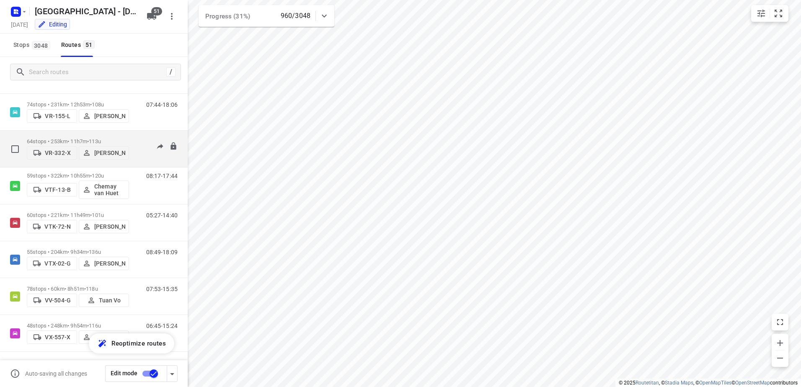
click at [127, 141] on p "64 stops • 253km • 11h7m • 113u" at bounding box center [78, 141] width 102 height 6
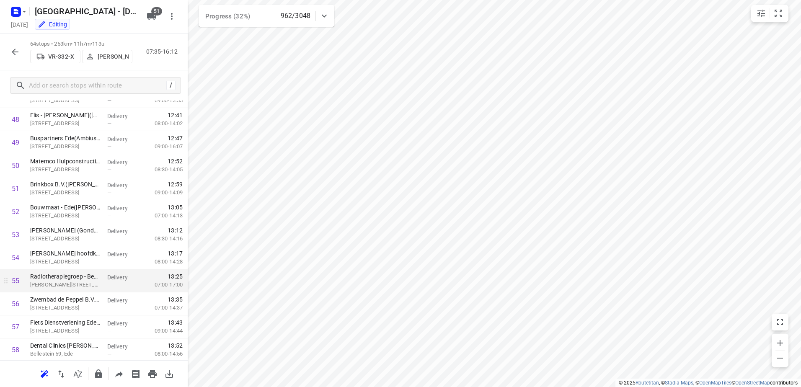
scroll to position [1280, 0]
click at [12, 44] on button "button" at bounding box center [15, 52] width 17 height 17
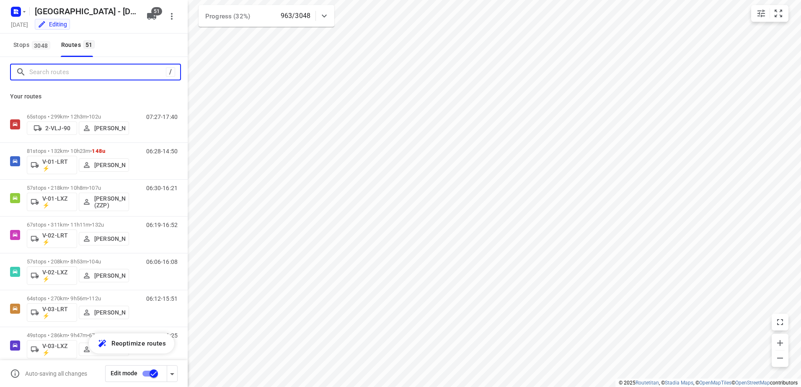
click at [93, 69] on input "Search routes" at bounding box center [97, 72] width 137 height 13
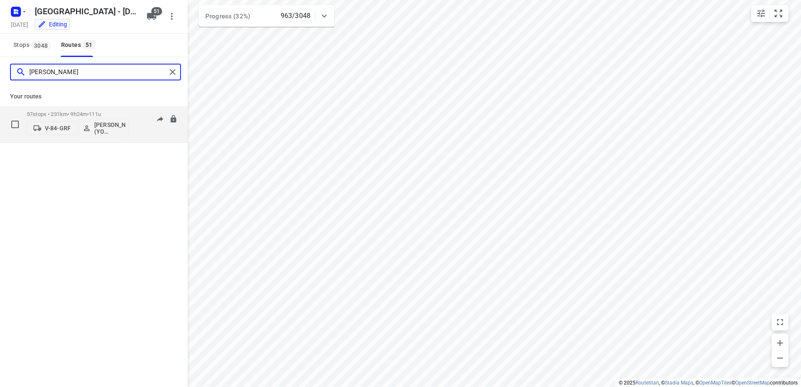
type input "Bianca"
click at [116, 107] on div "57 stops • 231km • 9h24m • 111u V-84-GRF Bianca Klein (YO Zwolle)" at bounding box center [78, 124] width 102 height 35
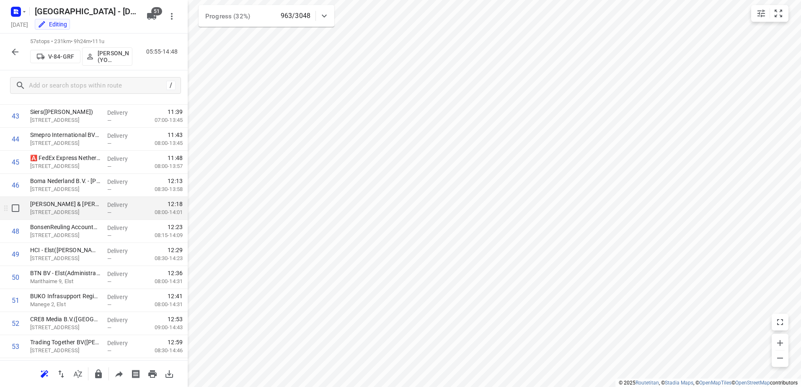
scroll to position [1119, 0]
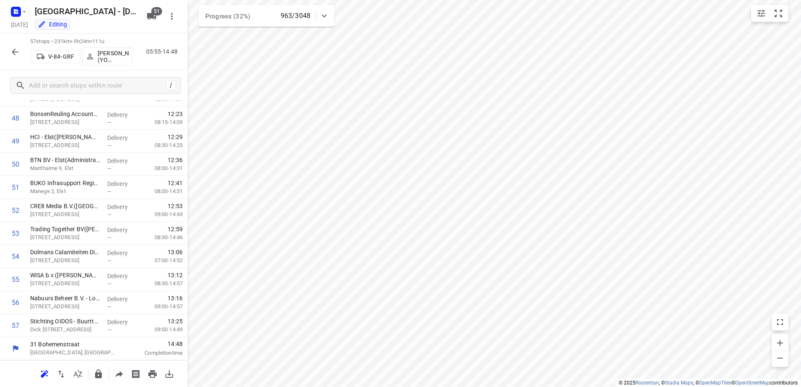
click at [14, 44] on button "button" at bounding box center [15, 52] width 17 height 17
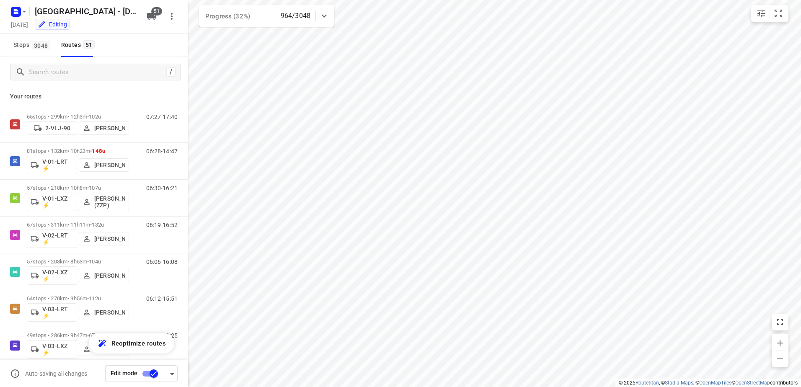
click at [321, 11] on icon at bounding box center [324, 16] width 10 height 10
click at [321, 11] on div at bounding box center [324, 19] width 17 height 17
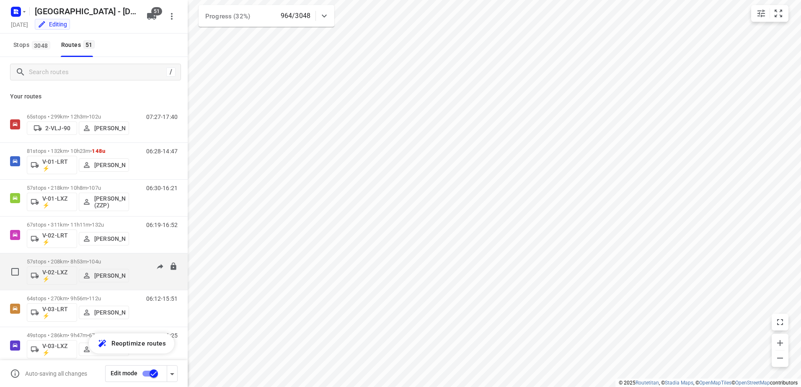
click at [86, 259] on p "57 stops • 208km • 8h53m • 104u" at bounding box center [78, 262] width 102 height 6
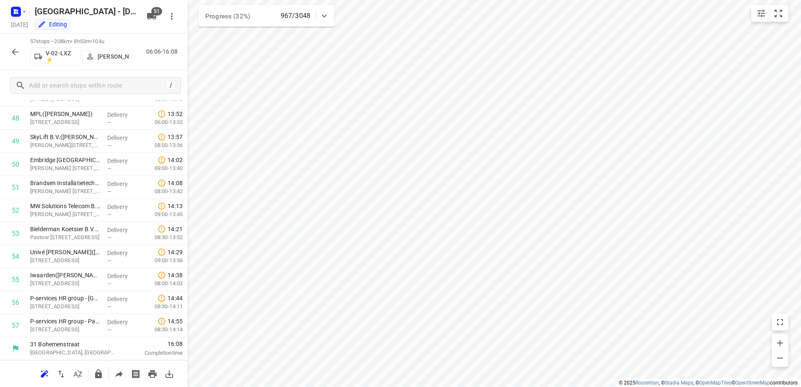
click at [18, 46] on button "button" at bounding box center [15, 52] width 17 height 17
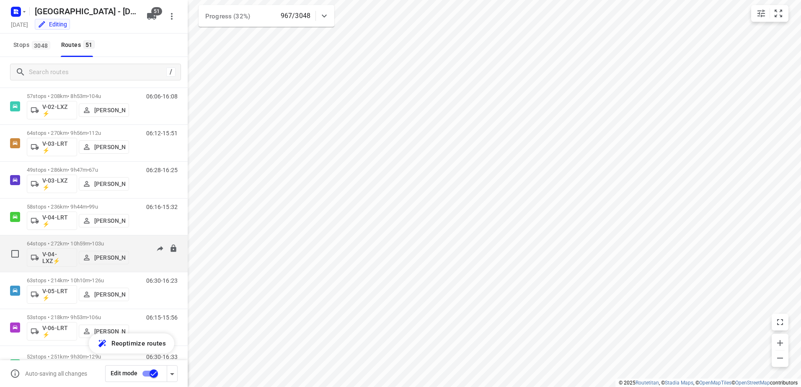
scroll to position [168, 0]
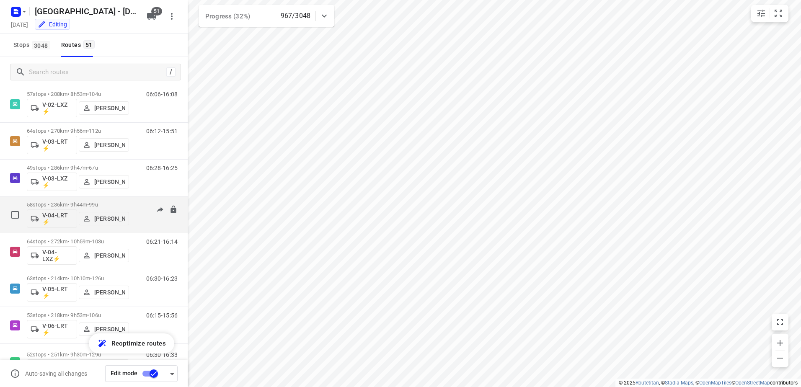
click at [139, 207] on div "06:16-15:32" at bounding box center [157, 217] width 42 height 31
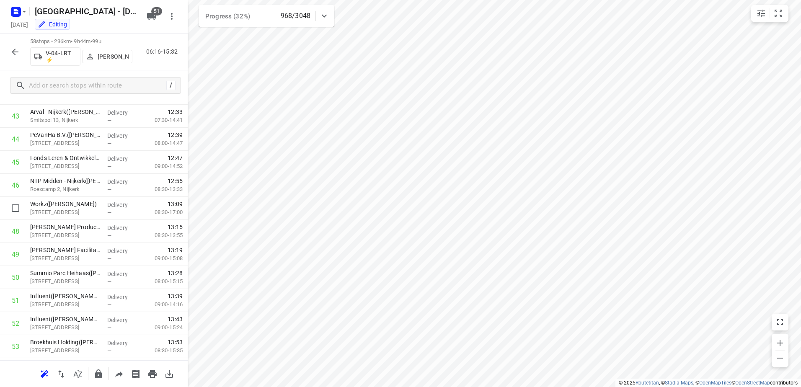
scroll to position [1142, 0]
click at [12, 51] on icon "button" at bounding box center [15, 52] width 10 height 10
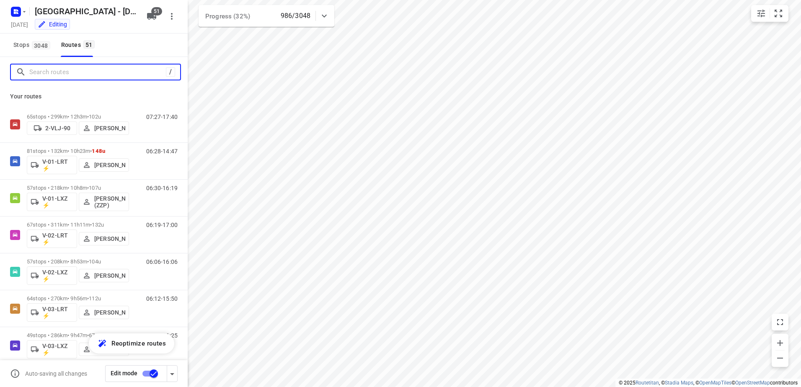
click at [89, 73] on input "Search routes" at bounding box center [97, 72] width 137 height 13
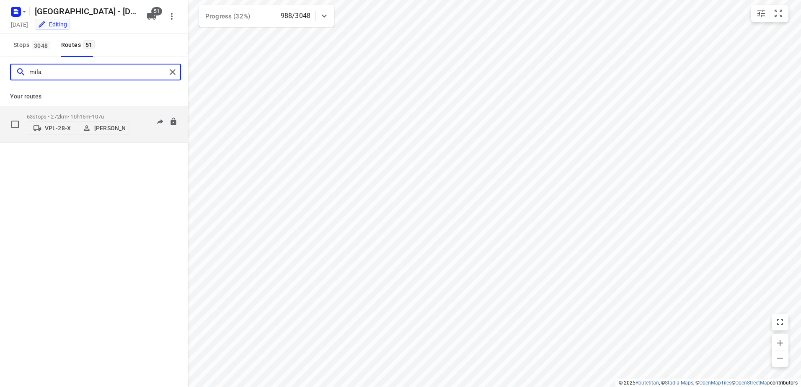
type input "mila"
click at [131, 113] on div "63 stops • 272km • 10h15m • 107u VPL-28-X Milan Rave 06:51-16:35" at bounding box center [107, 124] width 161 height 30
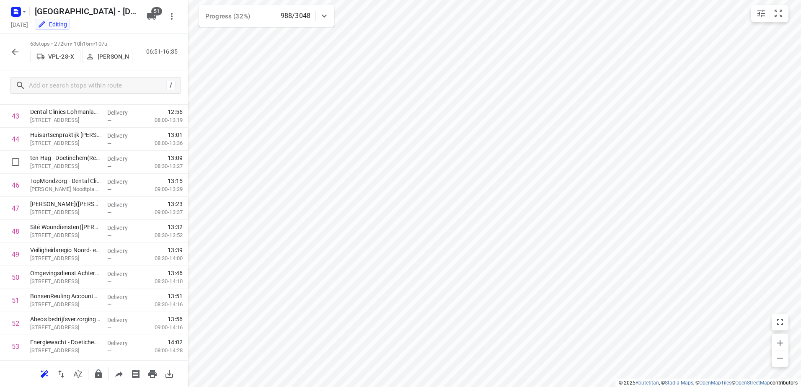
scroll to position [1257, 0]
click at [12, 50] on icon "button" at bounding box center [15, 52] width 10 height 10
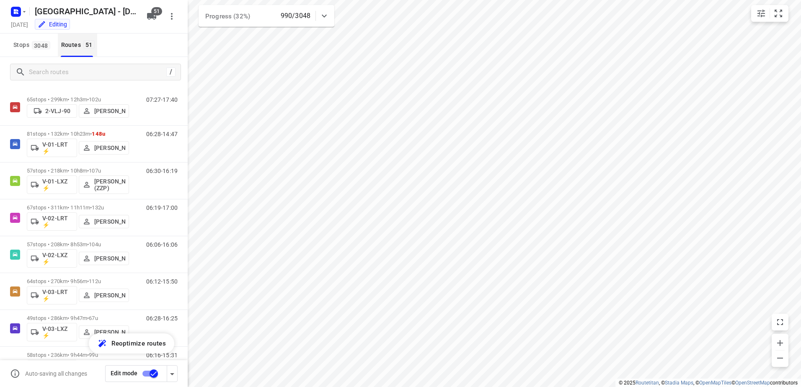
scroll to position [0, 0]
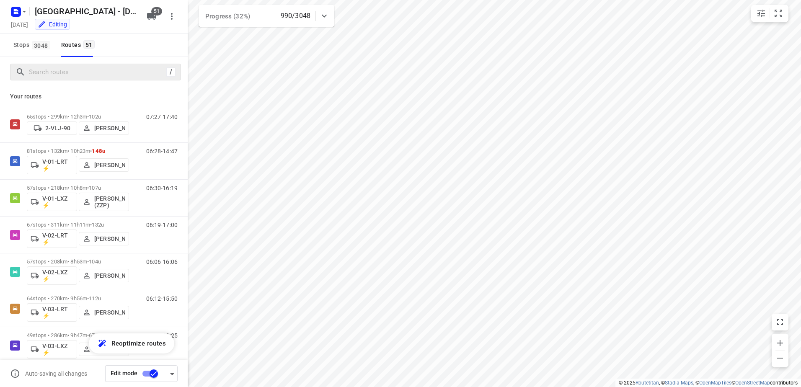
click at [78, 65] on div "/" at bounding box center [95, 72] width 171 height 17
drag, startPoint x: 78, startPoint y: 67, endPoint x: 75, endPoint y: 71, distance: 5.1
click at [78, 67] on input "Search routes" at bounding box center [96, 72] width 134 height 13
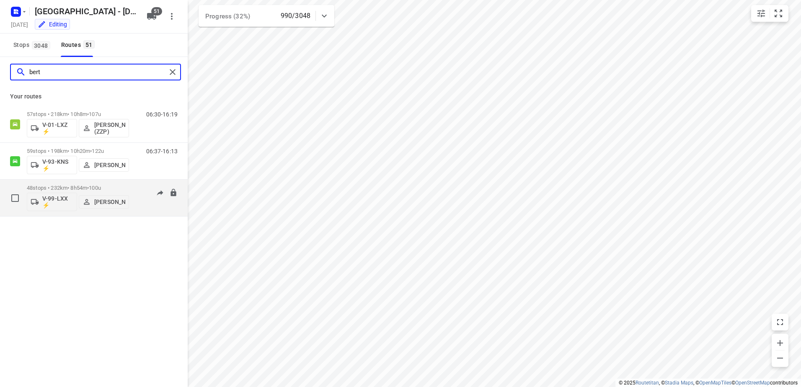
type input "bert"
click at [122, 187] on p "48 stops • 232km • 8h54m • 100u" at bounding box center [78, 188] width 102 height 6
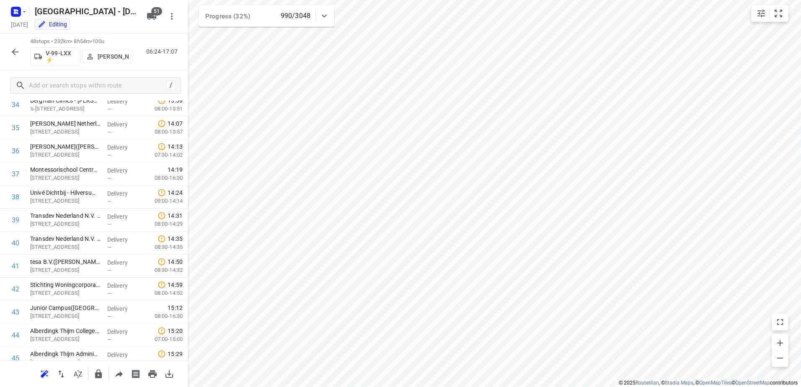
scroll to position [912, 0]
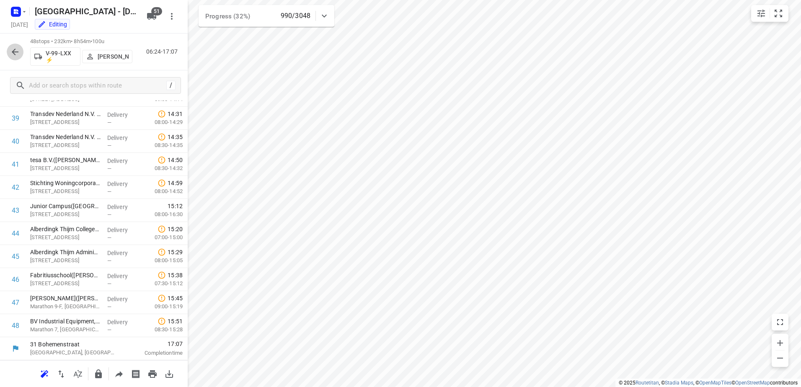
click at [18, 54] on icon "button" at bounding box center [15, 52] width 10 height 10
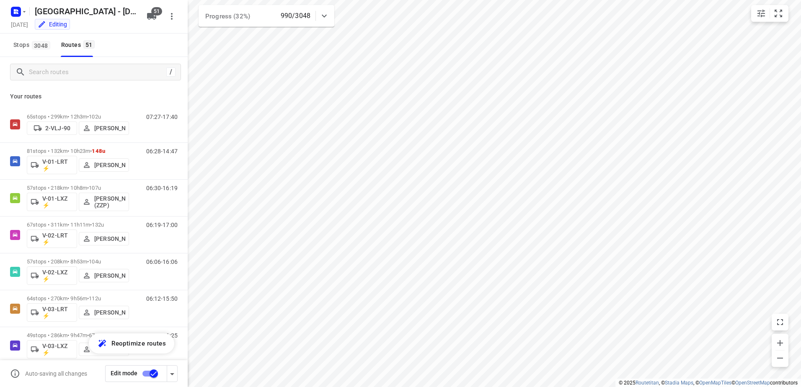
drag, startPoint x: 39, startPoint y: 102, endPoint x: 49, endPoint y: 89, distance: 16.7
click at [49, 89] on div "Your routes 65 stops • 299km • 12h3m • 102u 2-VLJ-90 Fikri Mizaz 07:27-17:40 81…" at bounding box center [94, 249] width 188 height 324
click at [52, 101] on p "Your routes" at bounding box center [94, 96] width 168 height 9
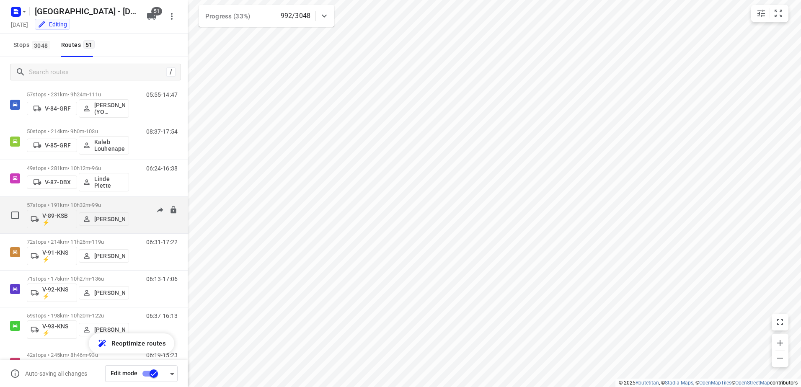
scroll to position [1090, 0]
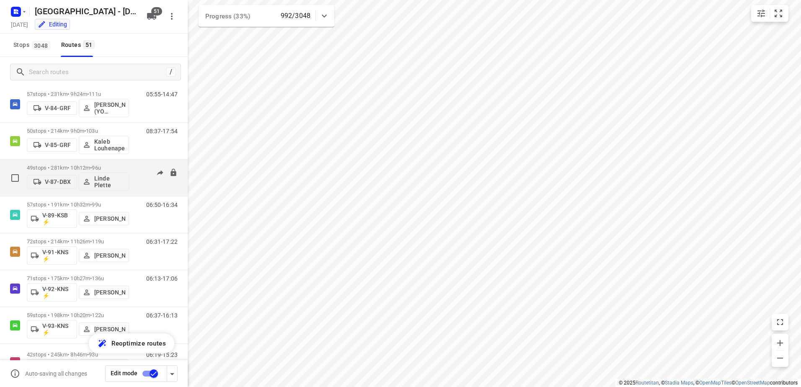
click at [128, 164] on div "49 stops • 281km • 10h12m • 96u V-87-DBX Linde Plette" at bounding box center [78, 178] width 102 height 35
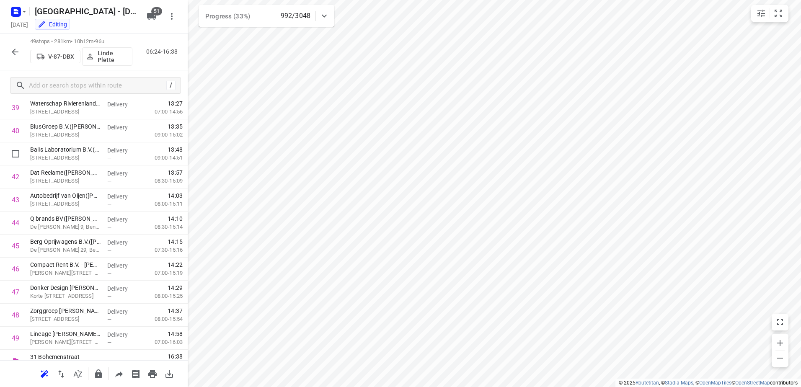
scroll to position [935, 0]
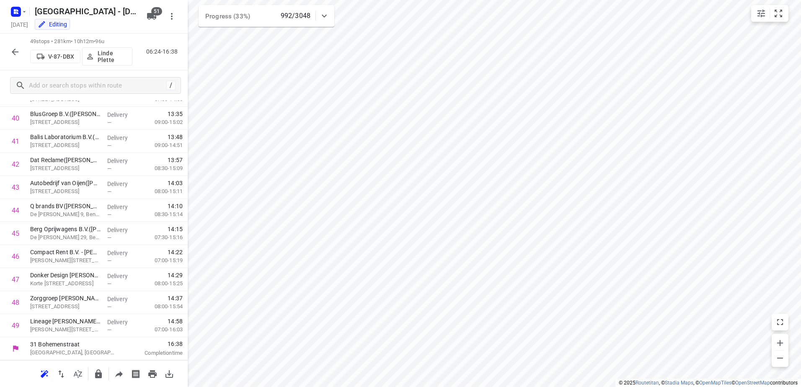
click at [18, 54] on icon "button" at bounding box center [15, 52] width 10 height 10
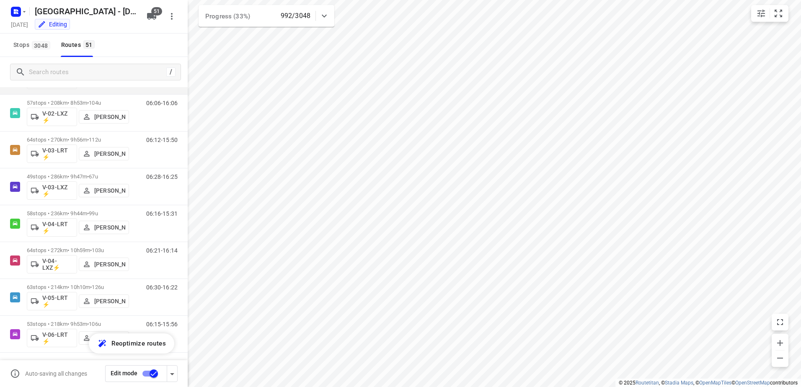
scroll to position [168, 0]
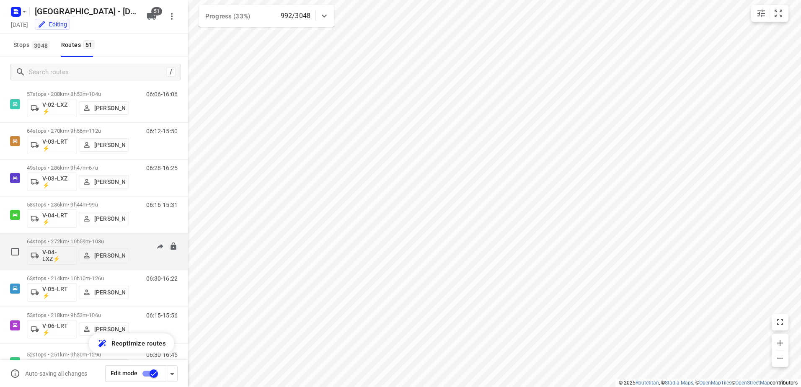
click at [137, 240] on div "06:21-16:14" at bounding box center [157, 253] width 42 height 31
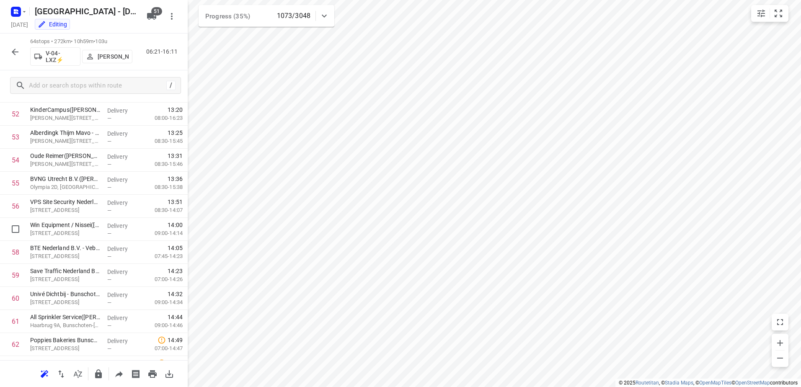
scroll to position [1280, 0]
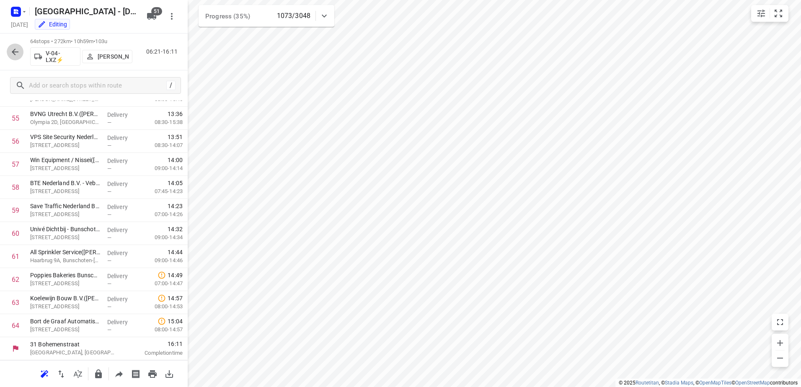
click at [18, 53] on icon "button" at bounding box center [15, 52] width 10 height 10
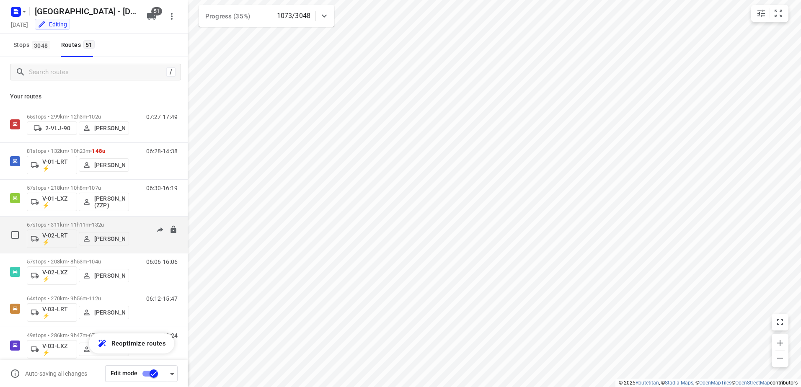
click at [127, 223] on p "67 stops • 311km • 11h11m • 132u" at bounding box center [78, 225] width 102 height 6
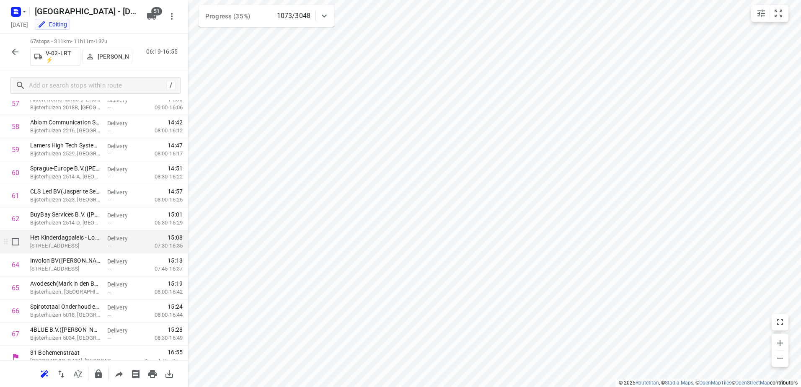
scroll to position [1350, 0]
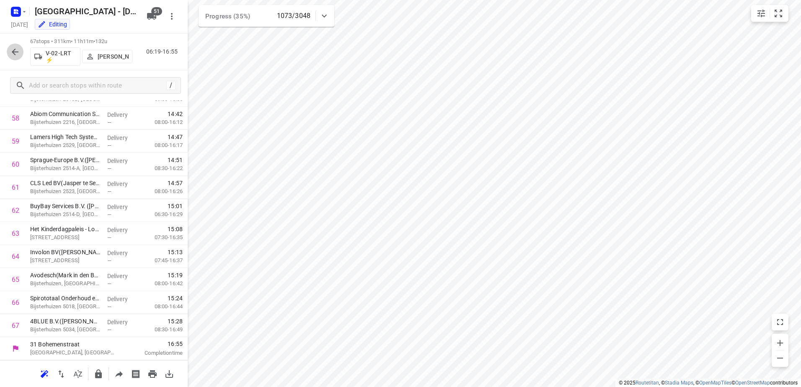
click at [17, 47] on icon "button" at bounding box center [15, 52] width 10 height 10
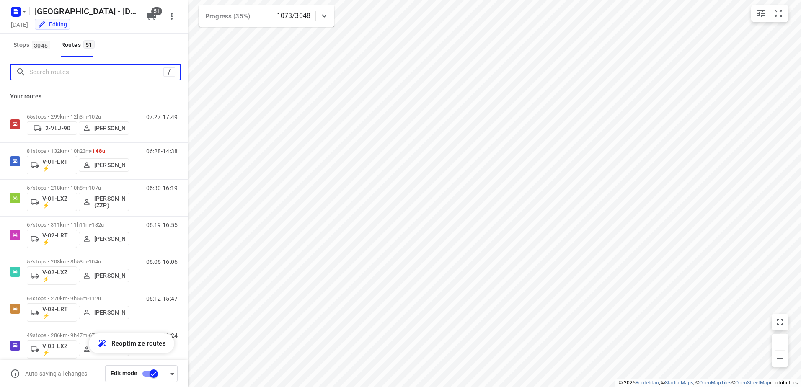
click at [68, 76] on input "Search routes" at bounding box center [96, 72] width 134 height 13
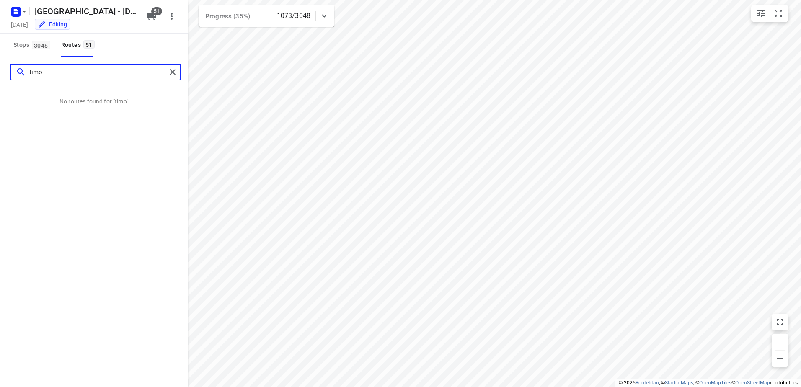
type input "tim"
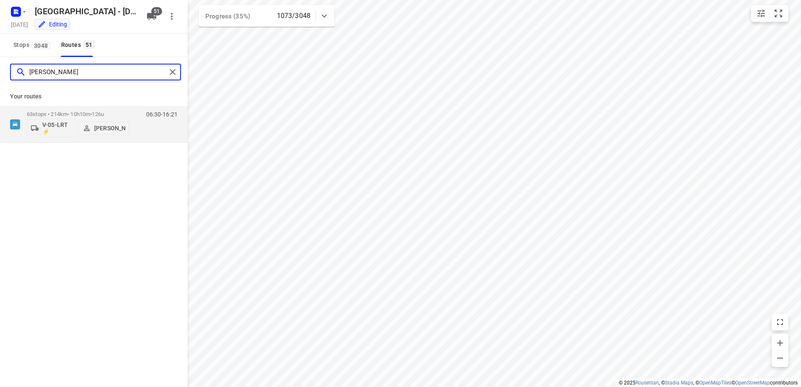
drag, startPoint x: 77, startPoint y: 70, endPoint x: 40, endPoint y: 70, distance: 36.9
click at [41, 70] on input "tim" at bounding box center [97, 72] width 137 height 13
drag, startPoint x: 48, startPoint y: 76, endPoint x: 3, endPoint y: 76, distance: 45.3
click at [3, 76] on div "tim" at bounding box center [94, 72] width 188 height 30
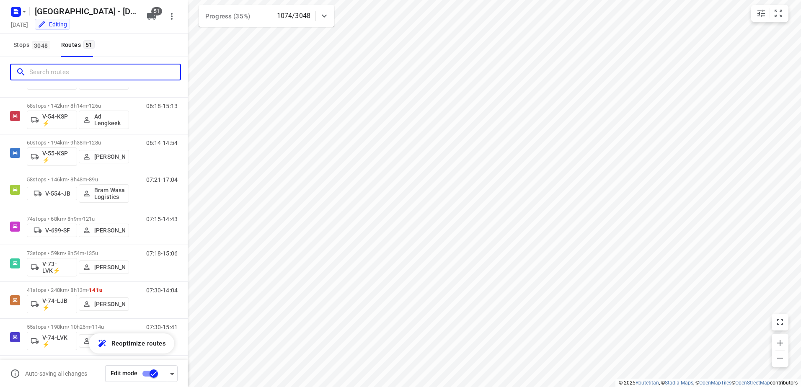
scroll to position [713, 0]
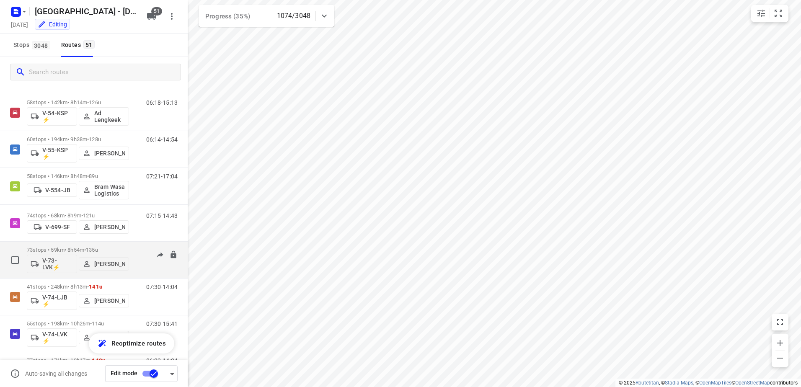
click at [136, 248] on div "07:18-15:06" at bounding box center [157, 262] width 42 height 31
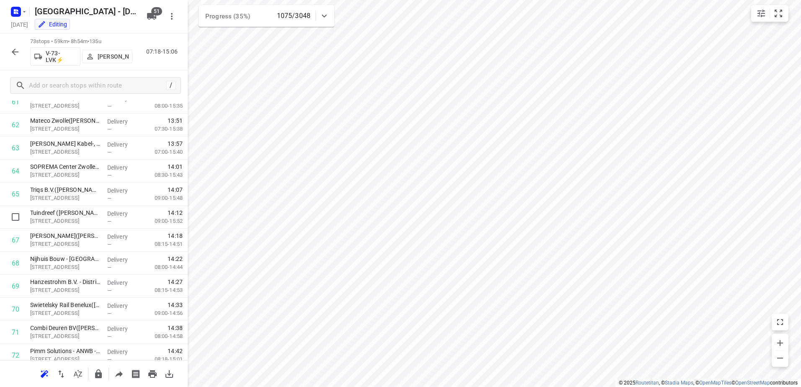
scroll to position [1488, 0]
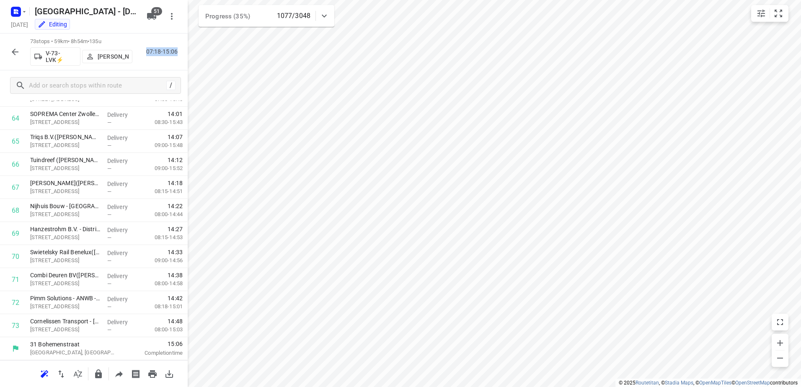
drag, startPoint x: 147, startPoint y: 52, endPoint x: 177, endPoint y: 49, distance: 30.3
click at [177, 49] on p "07:18-15:06" at bounding box center [163, 51] width 35 height 9
drag, startPoint x: 177, startPoint y: 49, endPoint x: 171, endPoint y: 59, distance: 11.5
click at [171, 59] on div "73 stops • 59km • 8h54m • 135u V-73-LVK⚡ Nicky Kriest 07:18-15:06" at bounding box center [94, 52] width 188 height 37
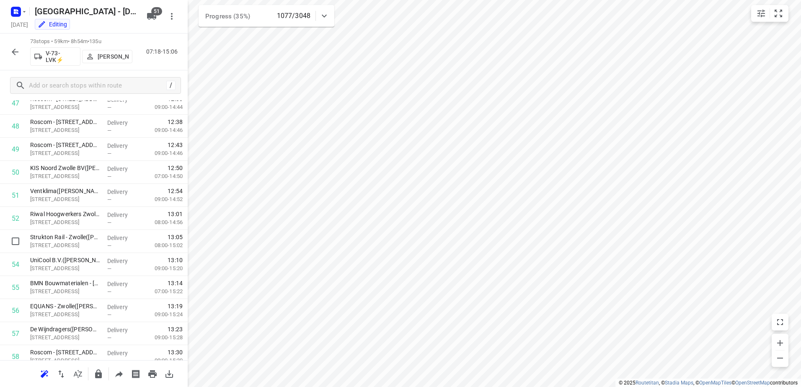
scroll to position [1111, 0]
click at [21, 47] on button "button" at bounding box center [15, 52] width 17 height 17
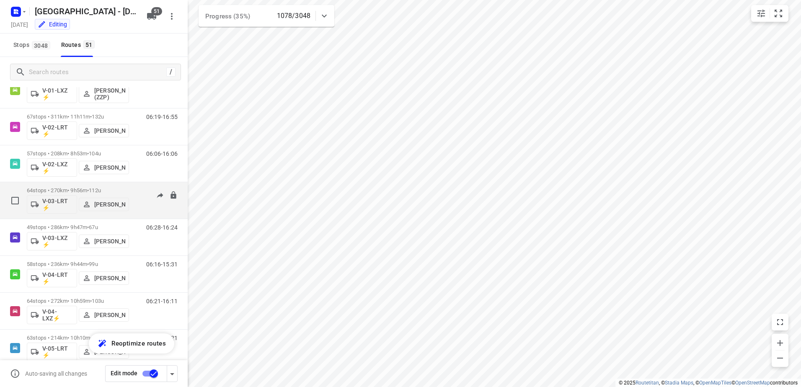
scroll to position [126, 0]
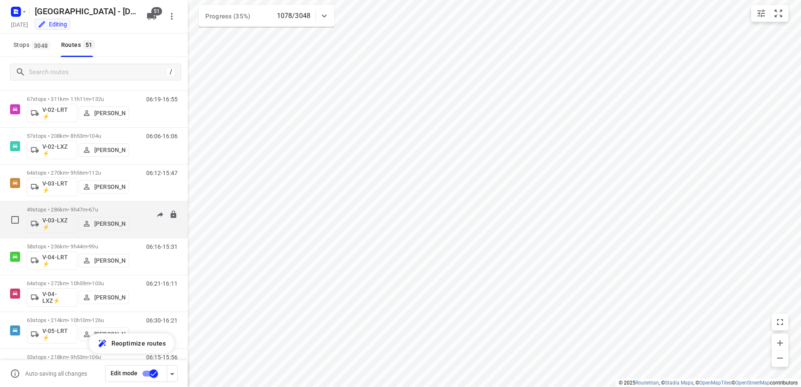
click at [127, 205] on div "49 stops • 286km • 9h47m • 67u V-03-LXZ ⚡ Mikai Warmelink" at bounding box center [78, 219] width 102 height 35
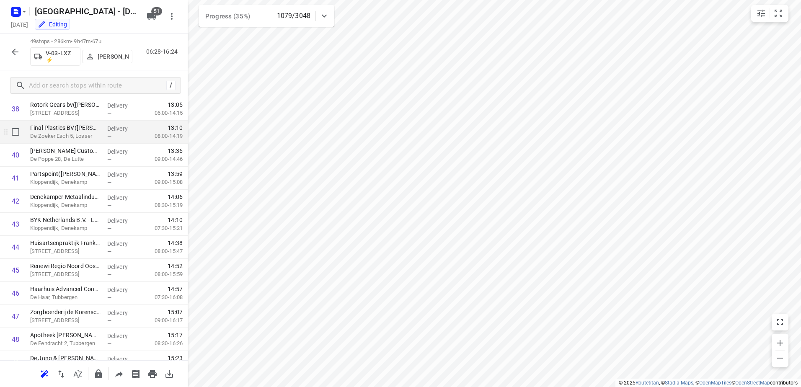
scroll to position [935, 0]
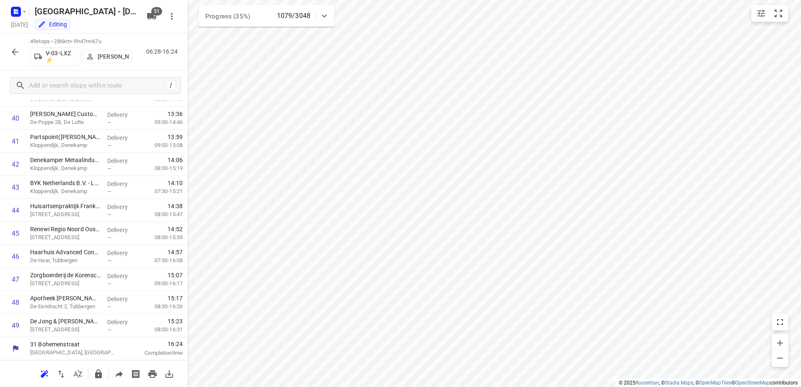
click at [12, 51] on icon "button" at bounding box center [15, 52] width 10 height 10
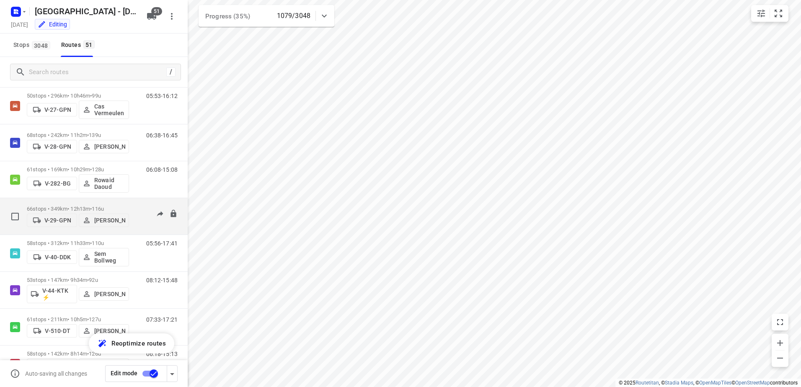
scroll to position [503, 0]
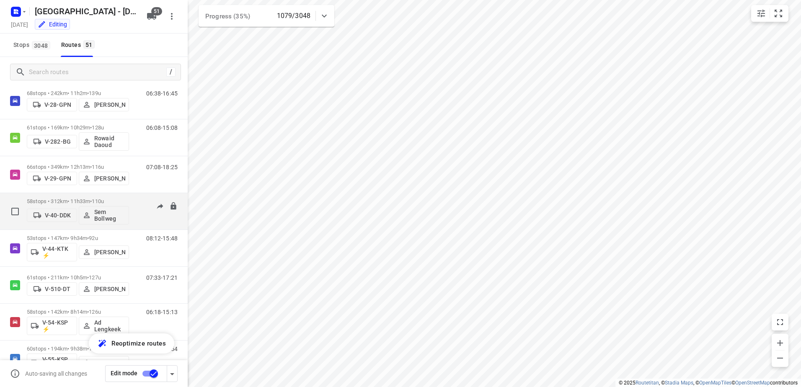
click at [136, 200] on div "05:56-17:41" at bounding box center [157, 213] width 42 height 31
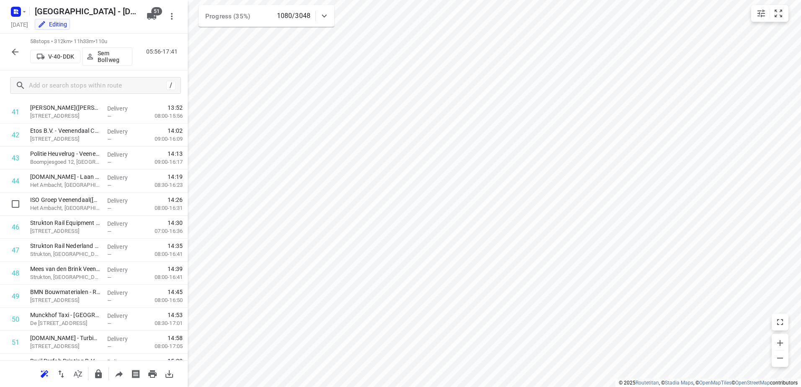
scroll to position [1142, 0]
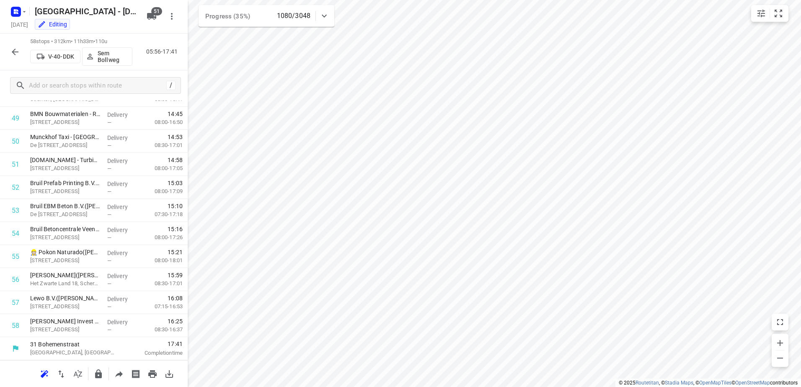
click at [18, 52] on icon "button" at bounding box center [15, 52] width 10 height 10
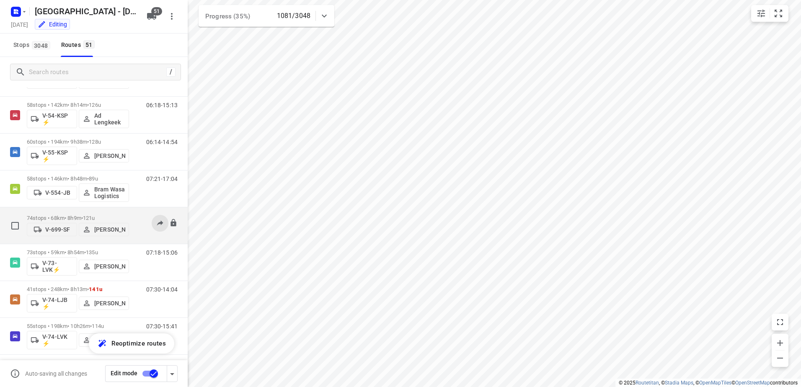
scroll to position [713, 0]
click at [136, 213] on div "07:15-14:43" at bounding box center [157, 226] width 42 height 26
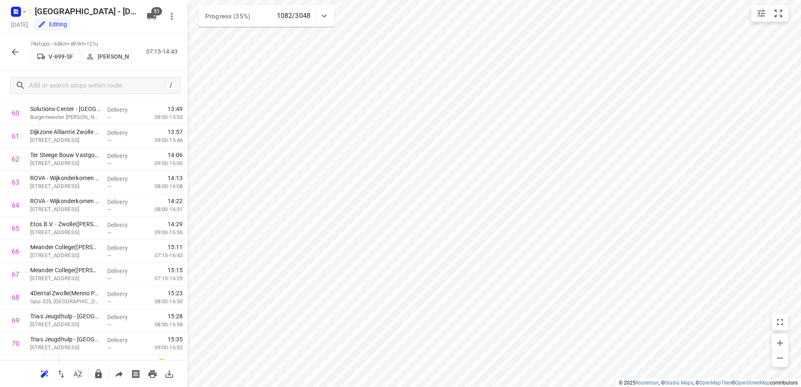
scroll to position [1509, 0]
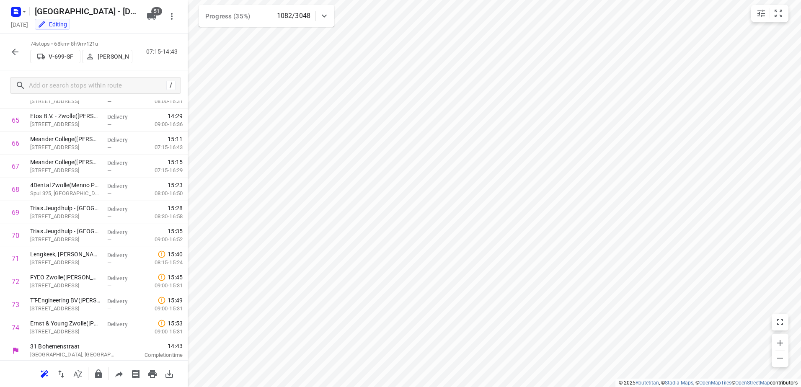
click at [17, 52] on icon "button" at bounding box center [15, 52] width 7 height 7
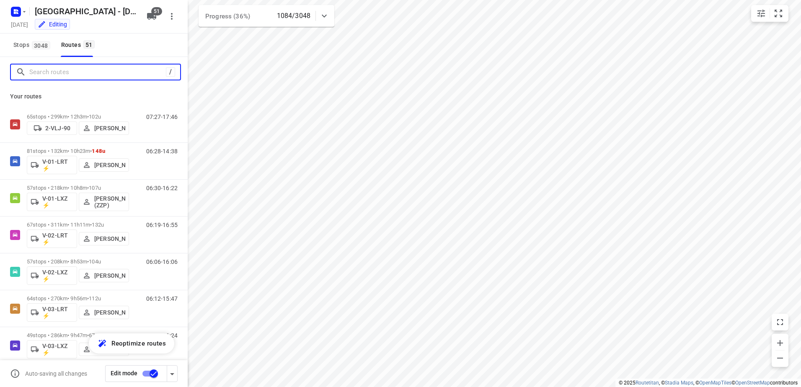
click at [58, 71] on input "Search routes" at bounding box center [97, 72] width 137 height 13
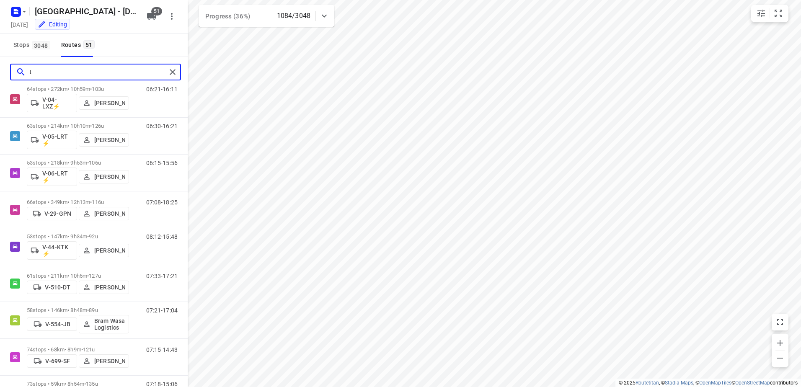
scroll to position [0, 0]
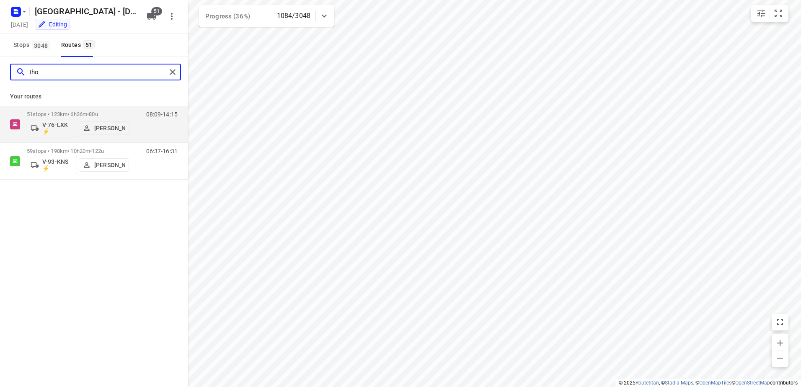
type input "thom"
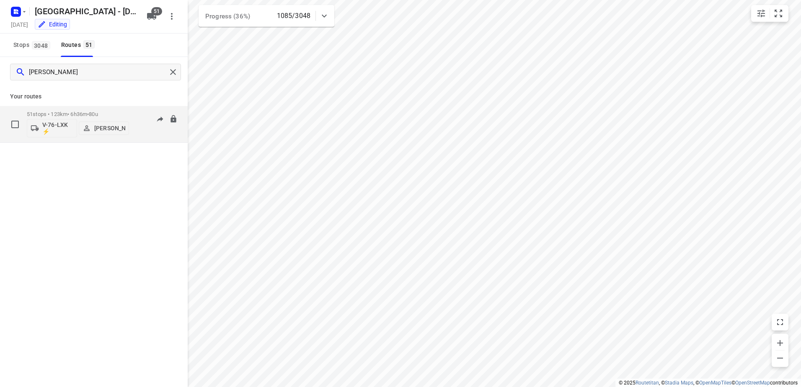
click at [132, 114] on div "51 stops • 123km • 6h36m • 80u V-76-LXK ⚡ Thomas Bol 08:09-14:15" at bounding box center [107, 124] width 161 height 35
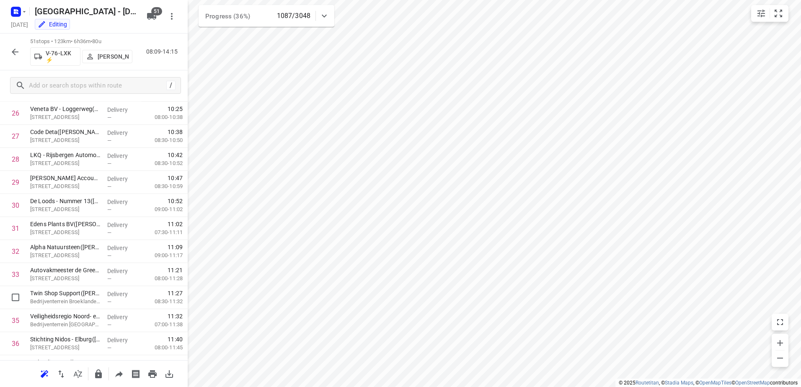
scroll to position [604, 0]
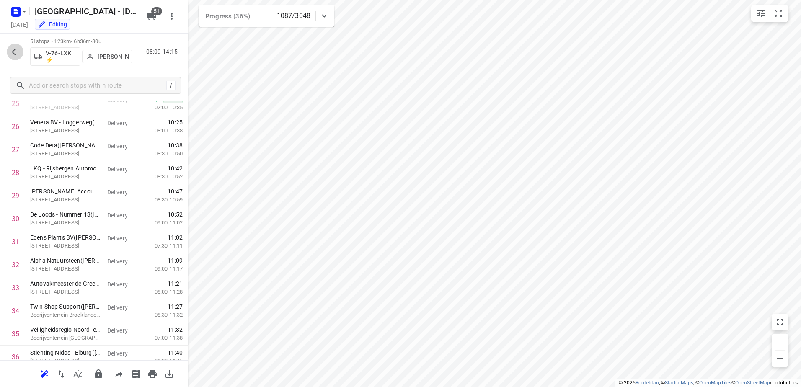
click at [16, 53] on icon "button" at bounding box center [15, 52] width 10 height 10
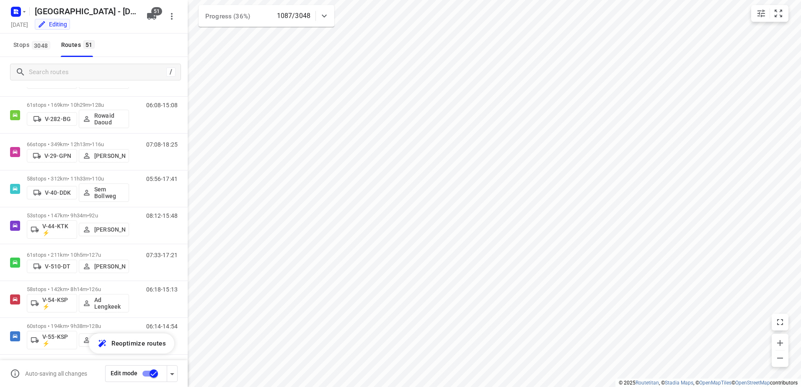
scroll to position [545, 0]
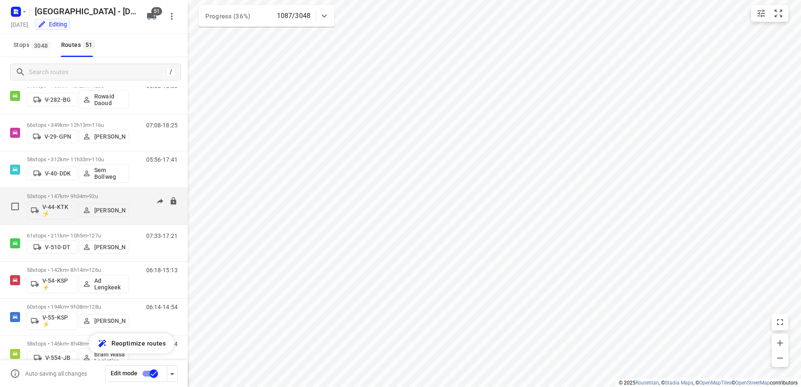
click at [141, 198] on div "08:12-15:48" at bounding box center [157, 208] width 42 height 31
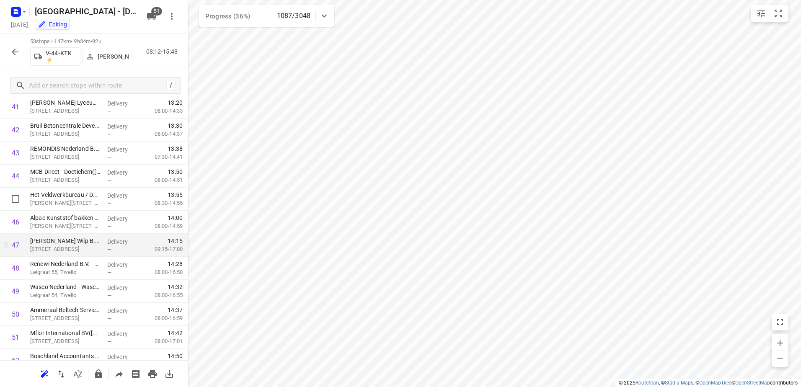
scroll to position [1027, 0]
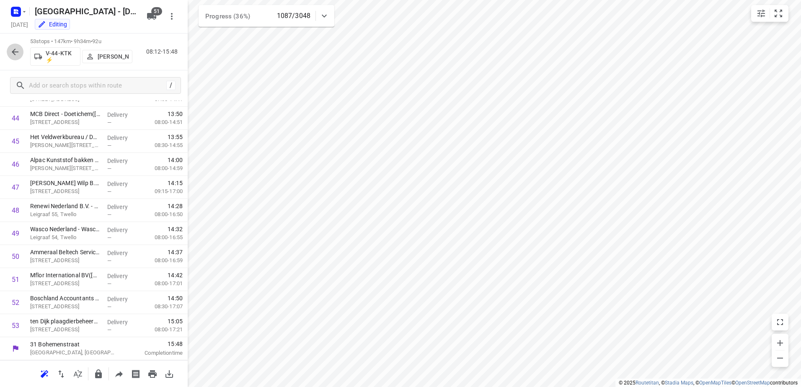
click at [14, 49] on icon "button" at bounding box center [15, 52] width 10 height 10
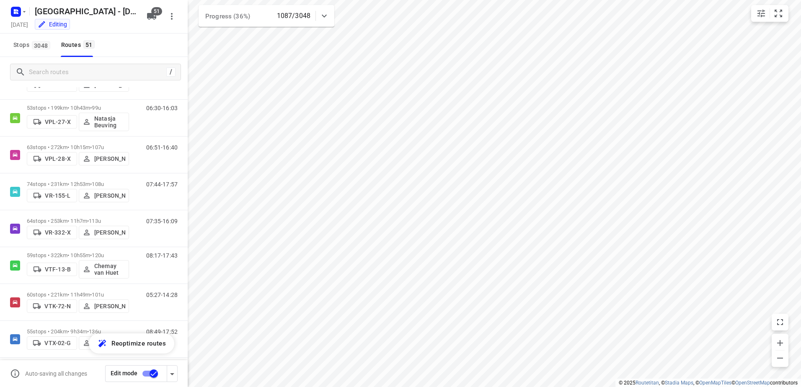
scroll to position [1509, 0]
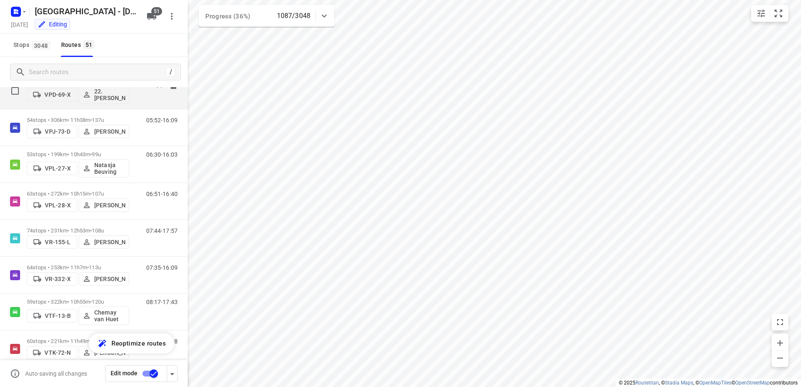
click at [142, 88] on div "06:27-15:37" at bounding box center [157, 93] width 42 height 31
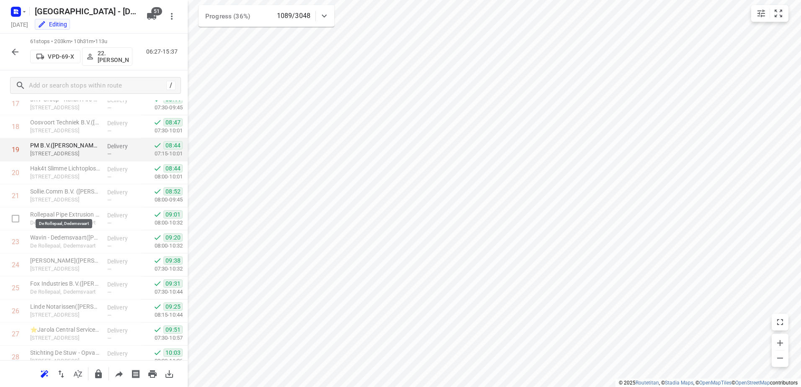
scroll to position [415, 0]
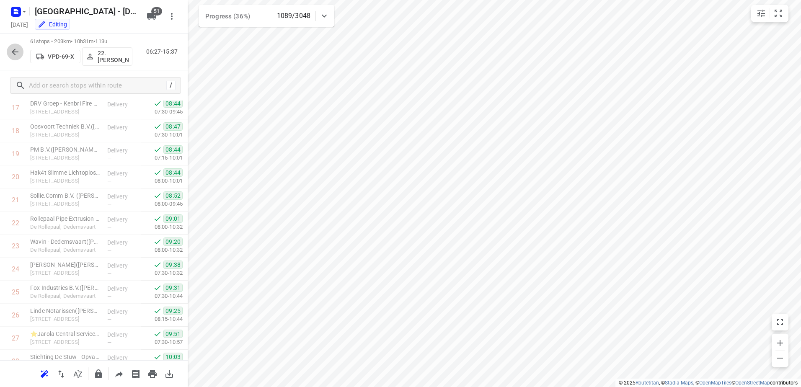
click at [10, 49] on icon "button" at bounding box center [15, 52] width 10 height 10
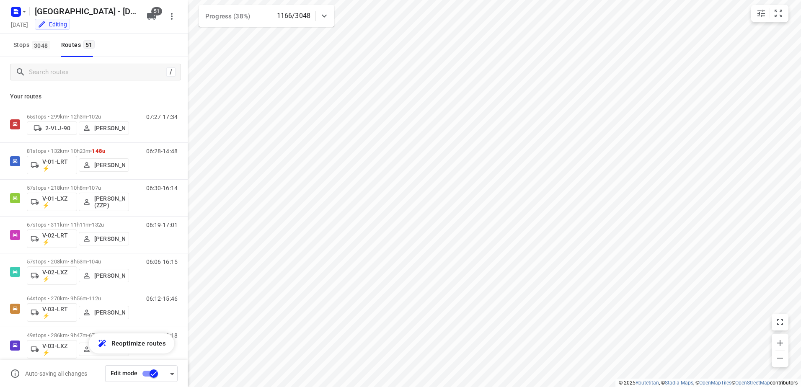
click at [324, 9] on div at bounding box center [324, 16] width 17 height 17
click at [324, 9] on div "Progress (38%) 1166/3048" at bounding box center [267, 19] width 136 height 29
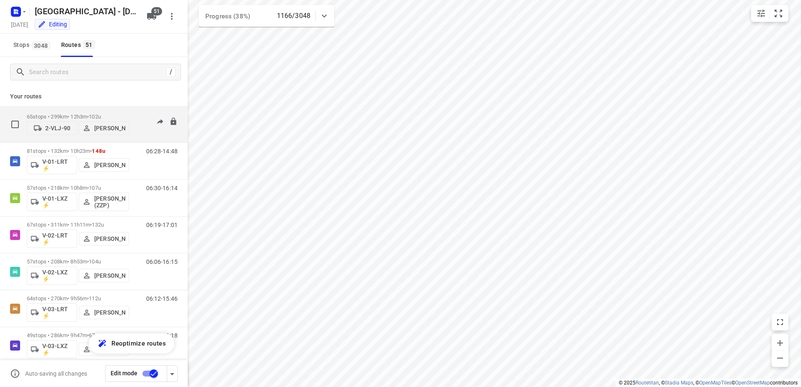
click at [76, 113] on div "65 stops • 299km • 12h3m • 102u 2-VLJ-90 Fikri Mizaz" at bounding box center [78, 124] width 102 height 30
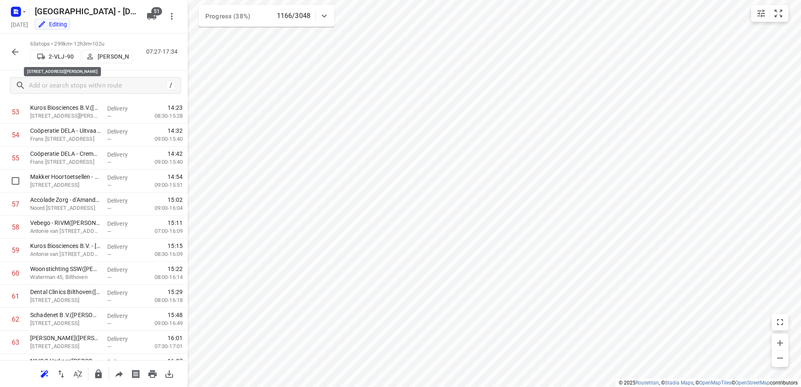
scroll to position [1304, 0]
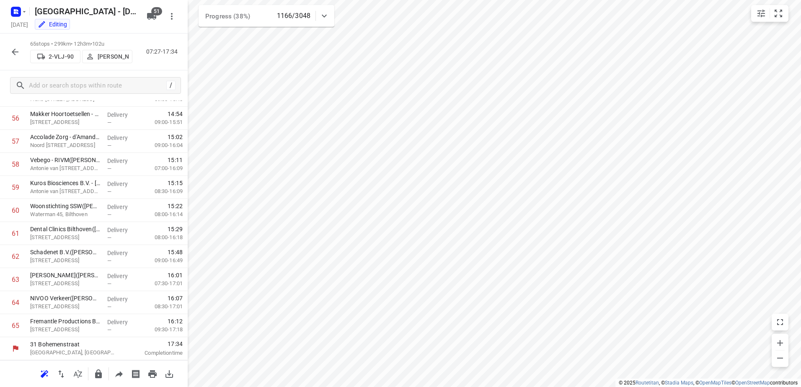
click at [18, 44] on div at bounding box center [15, 52] width 17 height 17
click at [16, 49] on icon "button" at bounding box center [15, 52] width 10 height 10
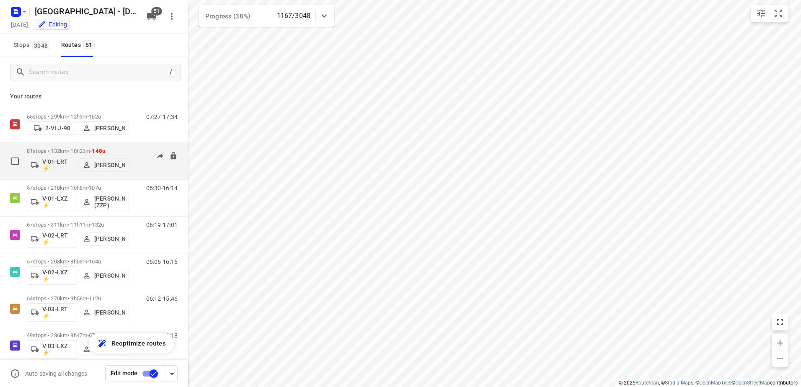
click at [140, 150] on div "06:28-14:48" at bounding box center [157, 163] width 42 height 31
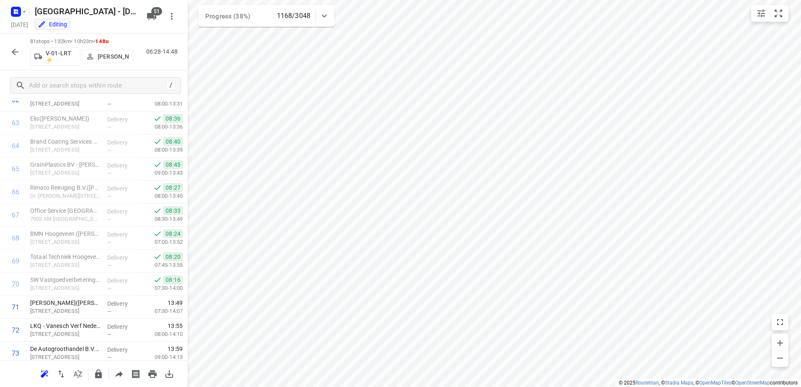
scroll to position [1551, 0]
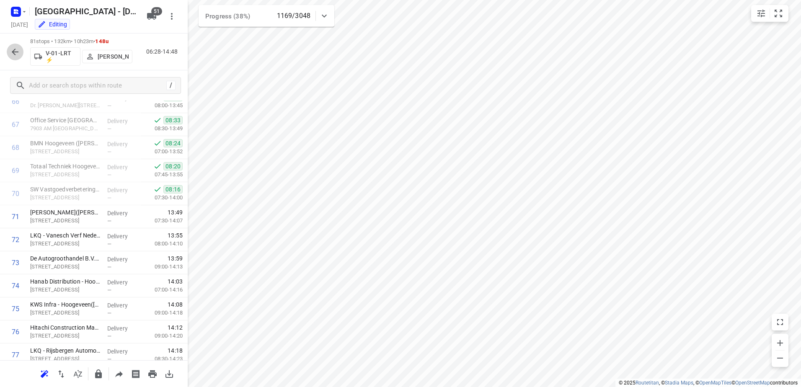
click at [13, 51] on icon "button" at bounding box center [15, 52] width 7 height 7
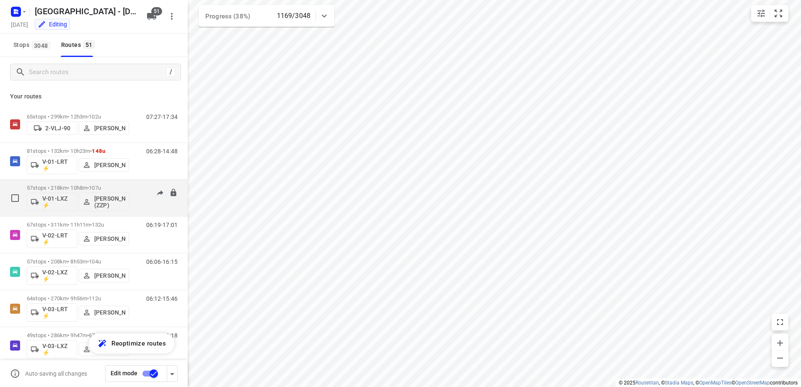
click at [129, 181] on div "57 stops • 218km • 10h8m • 107u V-01-LXZ ⚡ Robert Flierman (ZZP)" at bounding box center [78, 198] width 102 height 35
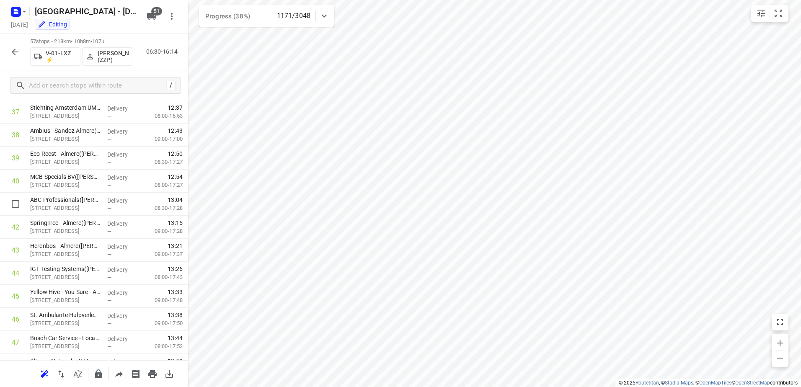
scroll to position [784, 0]
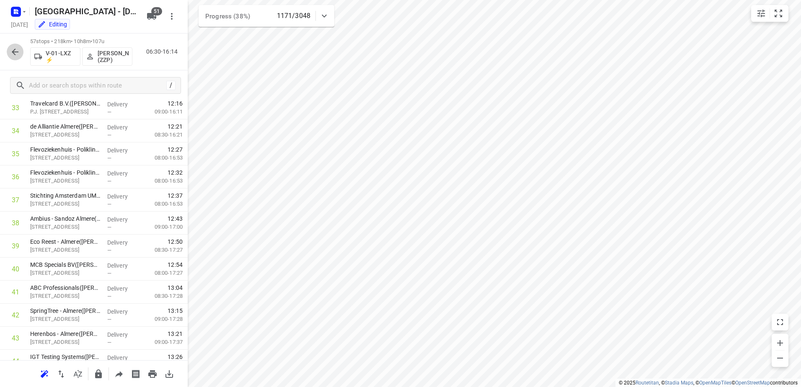
click at [16, 52] on icon "button" at bounding box center [15, 52] width 10 height 10
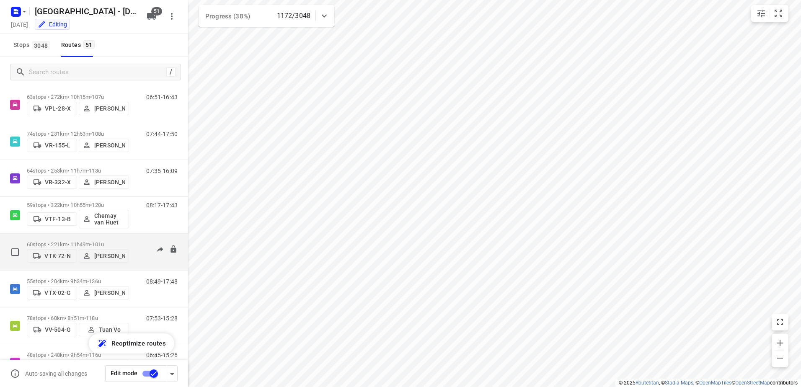
scroll to position [1635, 0]
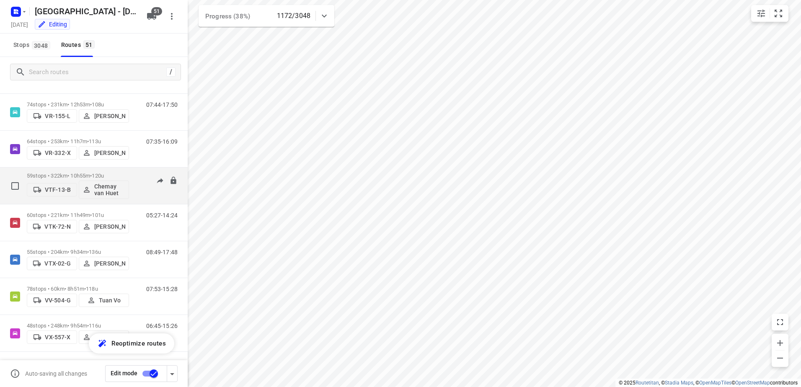
click at [136, 180] on div "08:17-17:43" at bounding box center [157, 188] width 42 height 31
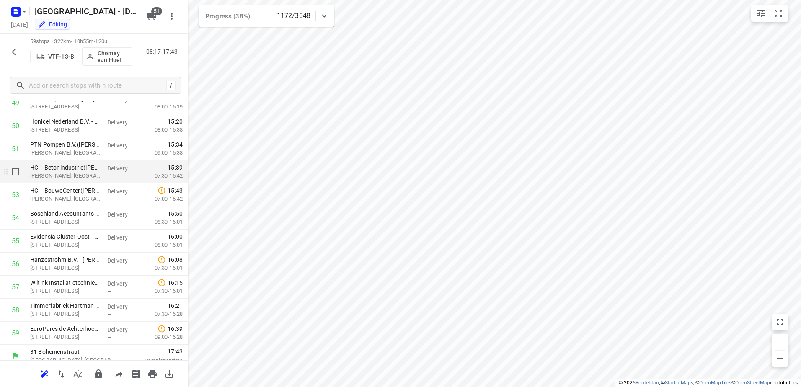
scroll to position [1165, 0]
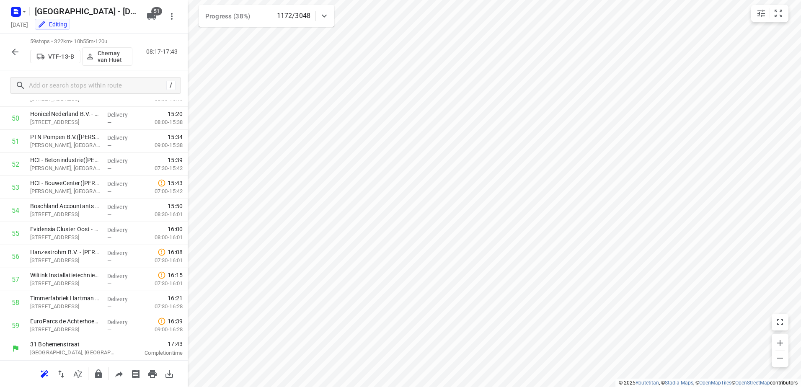
click at [16, 48] on icon "button" at bounding box center [15, 52] width 10 height 10
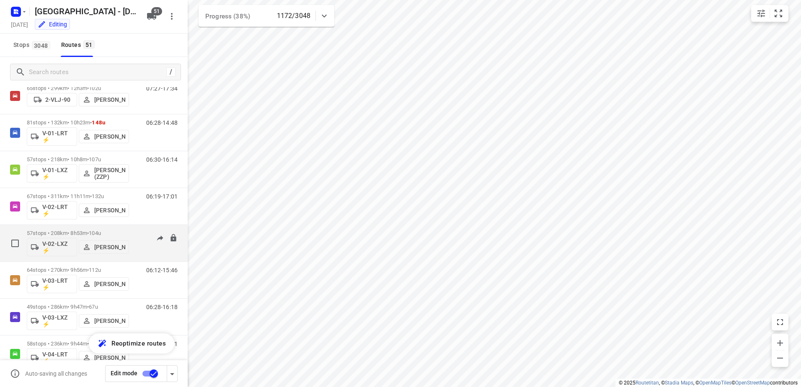
scroll to position [42, 0]
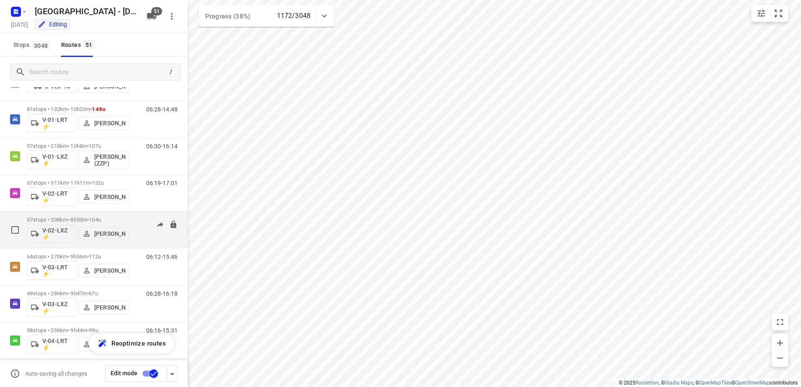
click at [130, 214] on div "57 stops • 208km • 8h53m • 104u V-02-LXZ ⚡ Max Neppelenbroek 06:06-16:15" at bounding box center [107, 230] width 161 height 35
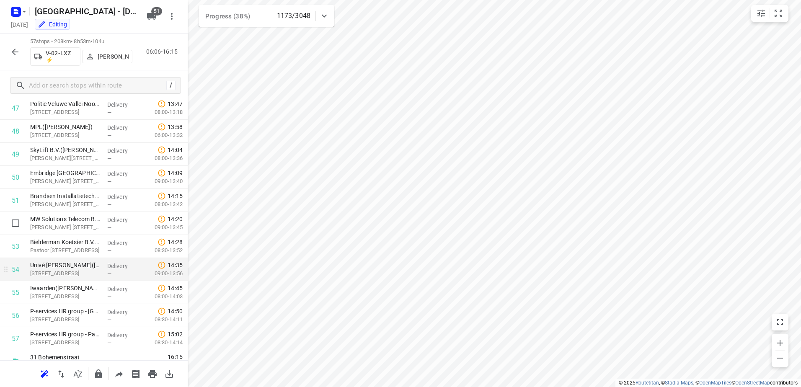
scroll to position [1119, 0]
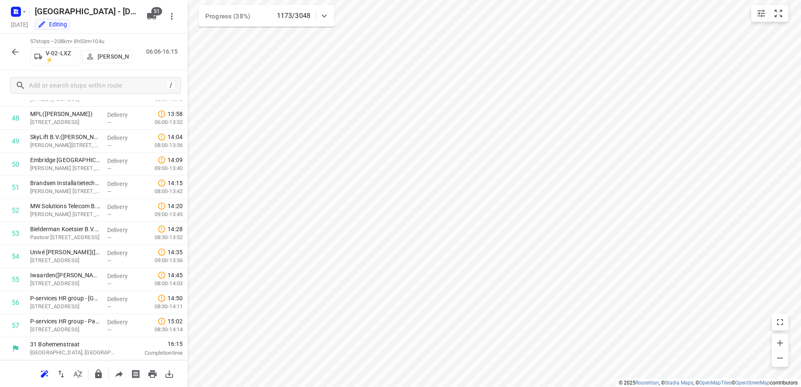
click at [17, 51] on icon "button" at bounding box center [15, 52] width 10 height 10
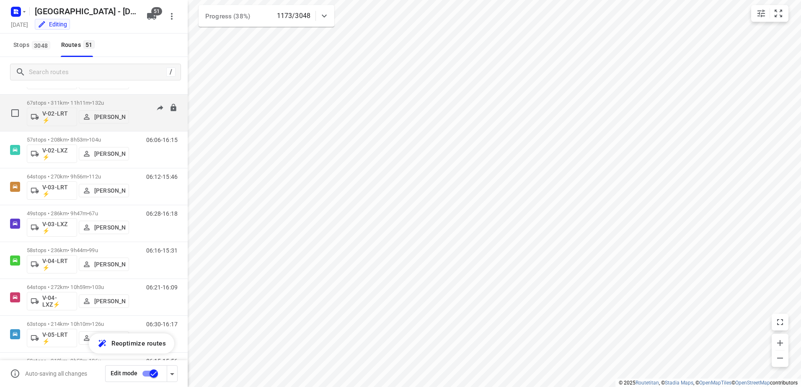
scroll to position [251, 0]
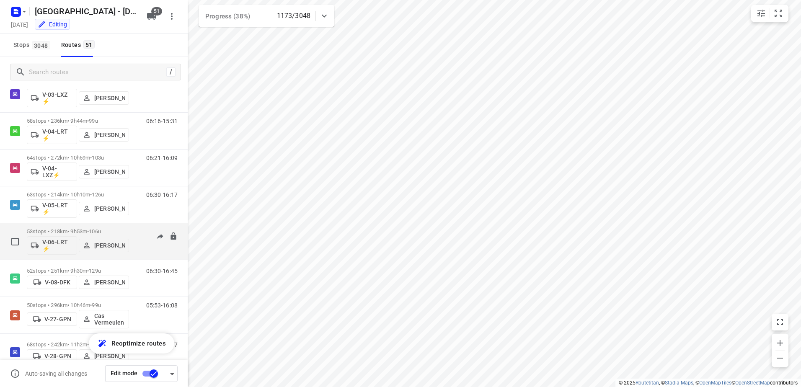
click at [137, 234] on div "06:15-15:56" at bounding box center [157, 243] width 42 height 31
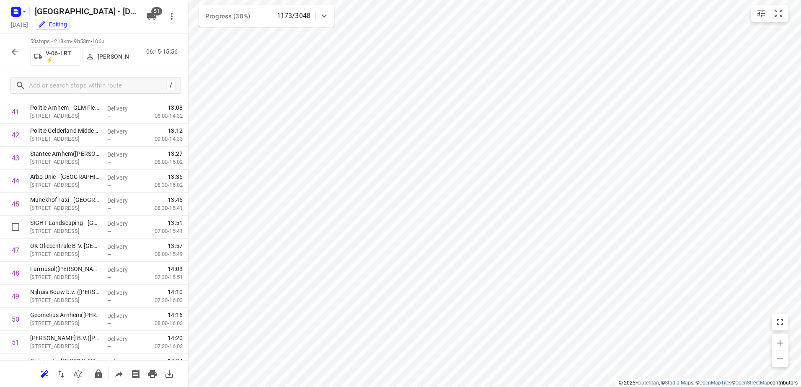
scroll to position [1027, 0]
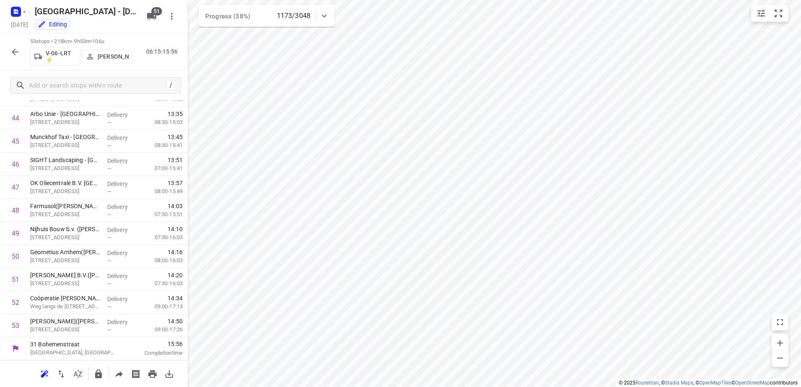
click at [11, 54] on icon "button" at bounding box center [15, 52] width 10 height 10
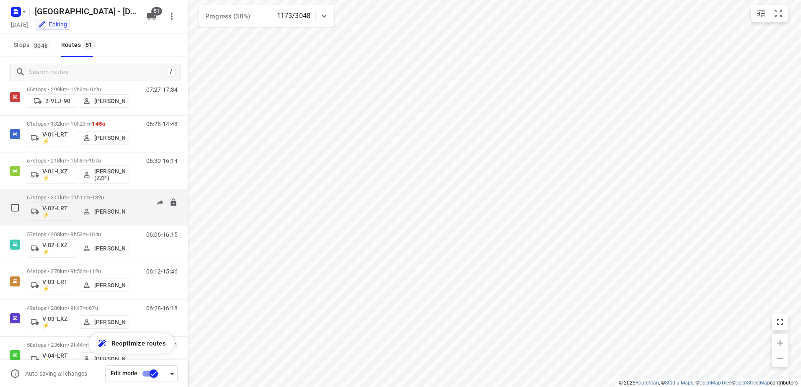
scroll to position [42, 0]
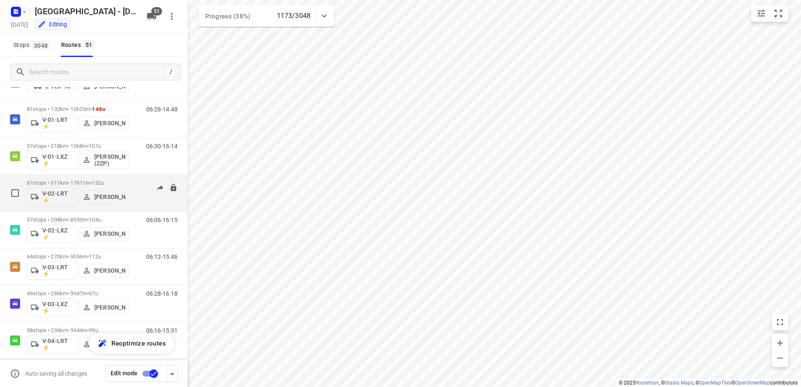
click at [138, 181] on div "06:19-17:01" at bounding box center [157, 195] width 42 height 31
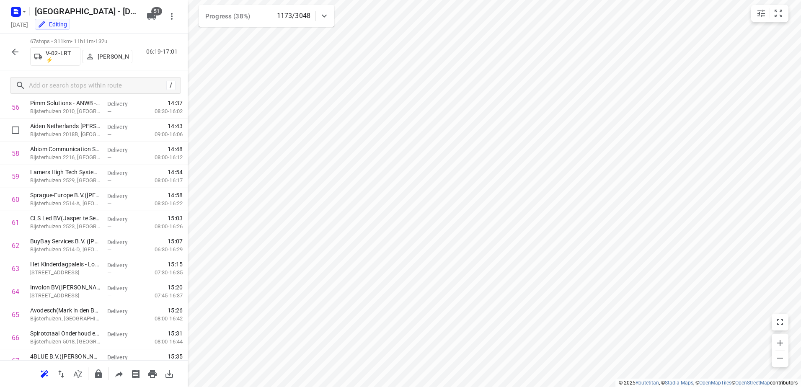
scroll to position [1350, 0]
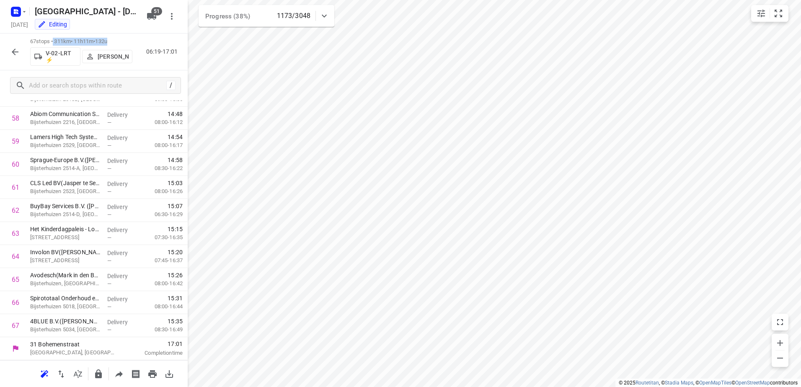
drag, startPoint x: 53, startPoint y: 39, endPoint x: 127, endPoint y: 39, distance: 74.2
click at [127, 39] on p "67 stops • 311km • 11h11m • 132u" at bounding box center [81, 42] width 102 height 8
drag, startPoint x: 127, startPoint y: 39, endPoint x: 122, endPoint y: 37, distance: 6.0
click at [122, 37] on div "67 stops • 311km • 11h11m • 132u V-02-LRT ⚡ Frank Louwdijk 06:19-17:01" at bounding box center [94, 52] width 188 height 37
click at [12, 48] on icon "button" at bounding box center [15, 52] width 10 height 10
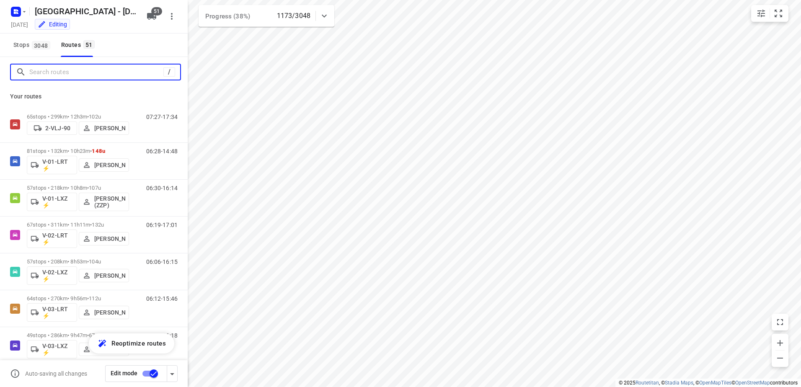
click at [90, 71] on input "Search routes" at bounding box center [96, 72] width 134 height 13
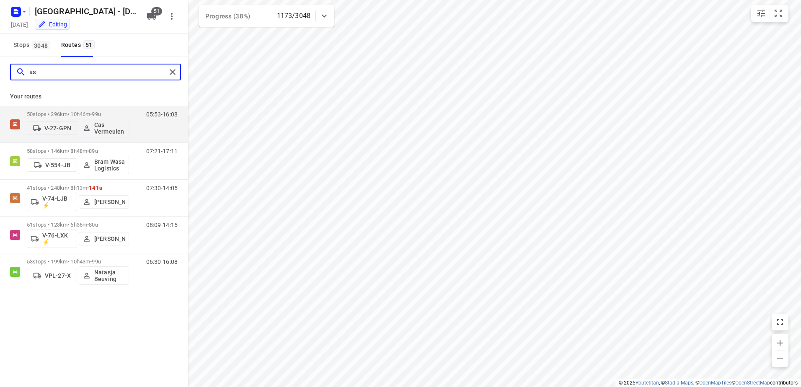
type input "a"
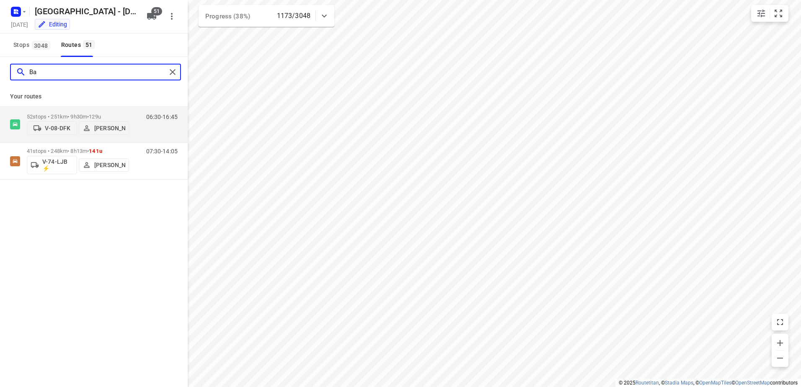
type input "Bas"
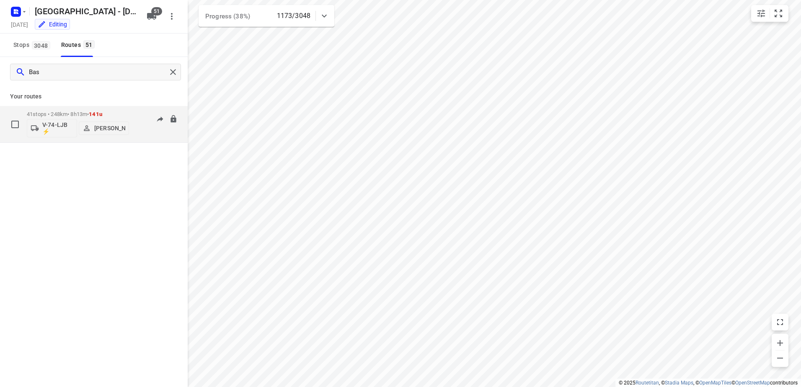
click at [132, 112] on div "41 stops • 248km • 8h13m • 141u V-74-LJB ⚡ Bas Geertsema 07:30-14:05" at bounding box center [107, 124] width 161 height 35
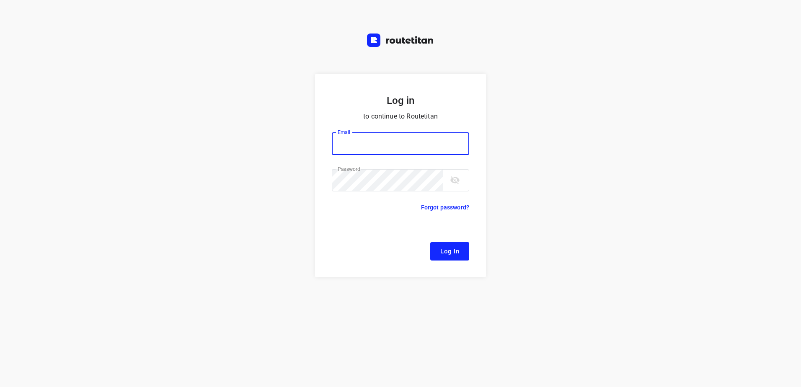
type input "remco@fruitopjewerk.nl"
click at [446, 251] on span "Log In" at bounding box center [450, 251] width 19 height 11
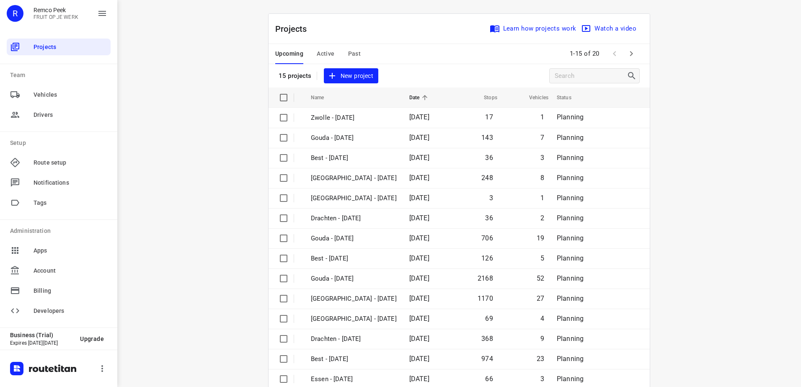
click at [319, 50] on span "Active" at bounding box center [326, 54] width 18 height 10
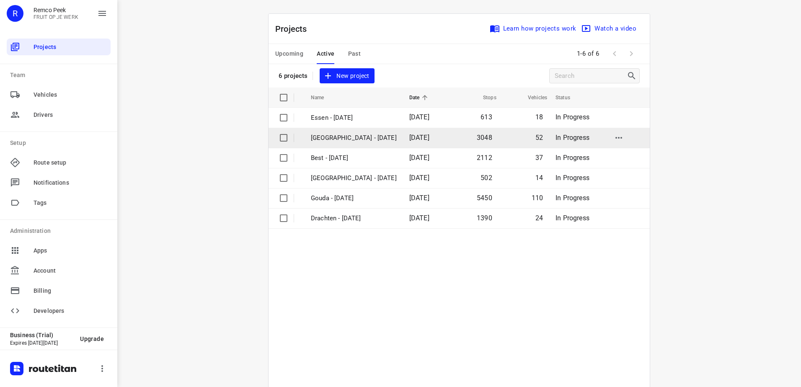
click at [337, 135] on p "[GEOGRAPHIC_DATA] - [DATE]" at bounding box center [354, 138] width 86 height 10
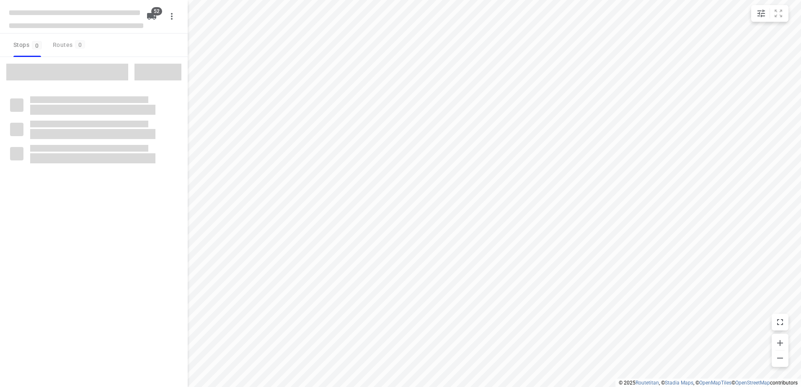
checkbox input "true"
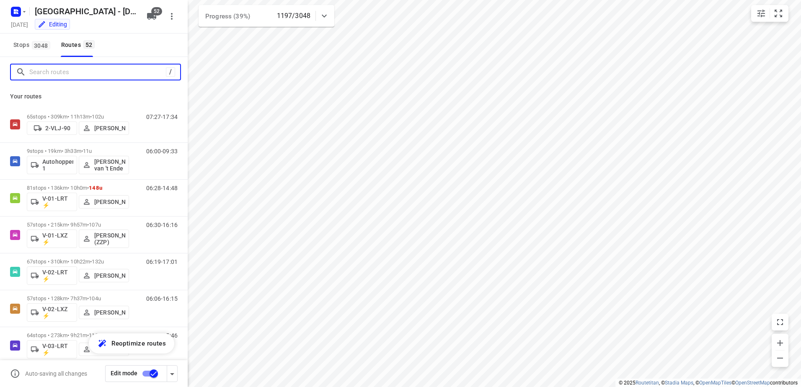
click at [81, 73] on input "Search routes" at bounding box center [97, 72] width 137 height 13
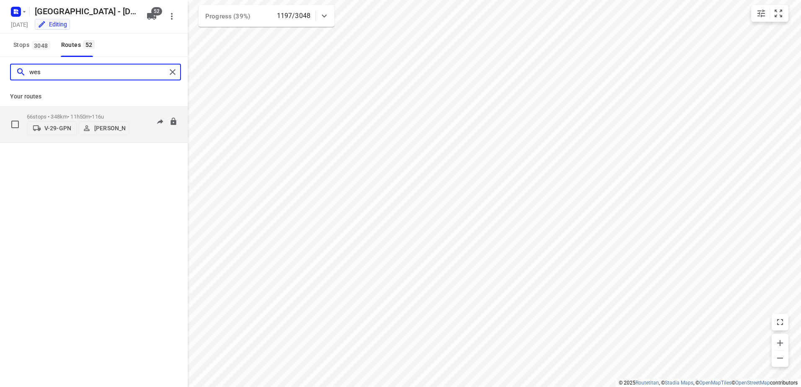
type input "wes"
click at [137, 109] on div "66 stops • 348km • 11h50m • 116u V-29-GPN Wesley Platje 07:08-18:22" at bounding box center [107, 124] width 161 height 30
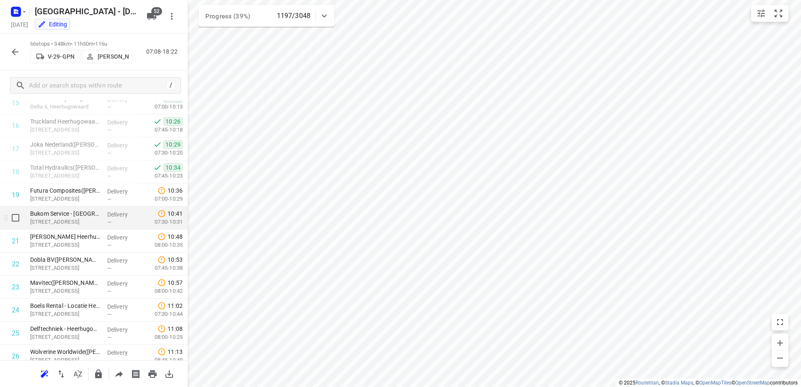
scroll to position [377, 0]
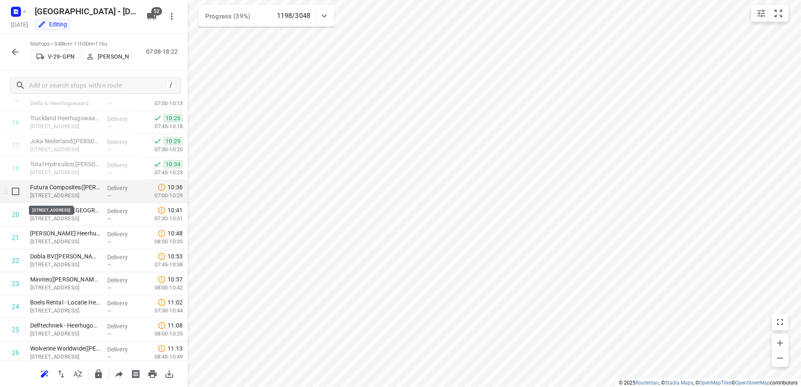
click at [69, 197] on p "[STREET_ADDRESS]" at bounding box center [65, 196] width 70 height 8
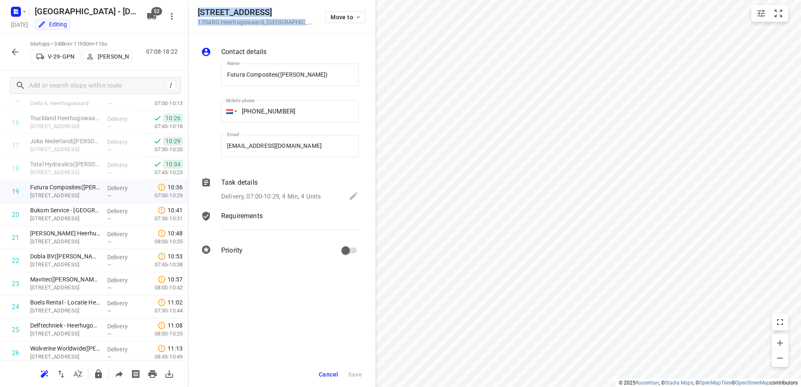
drag, startPoint x: 301, startPoint y: 21, endPoint x: 198, endPoint y: 10, distance: 103.2
click at [198, 10] on div "Marconistraat 40 1704RG Heerhugowaard , Netherlands Move to" at bounding box center [282, 17] width 168 height 18
copy div "Marconistraat 40 1704RG Heerhugowaard , Netherlands"
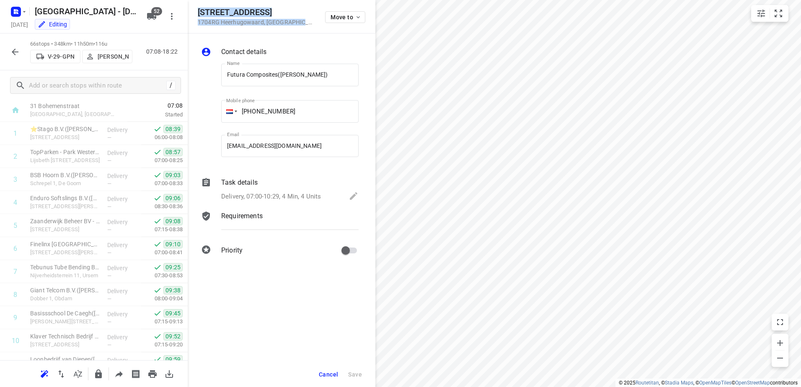
scroll to position [0, 0]
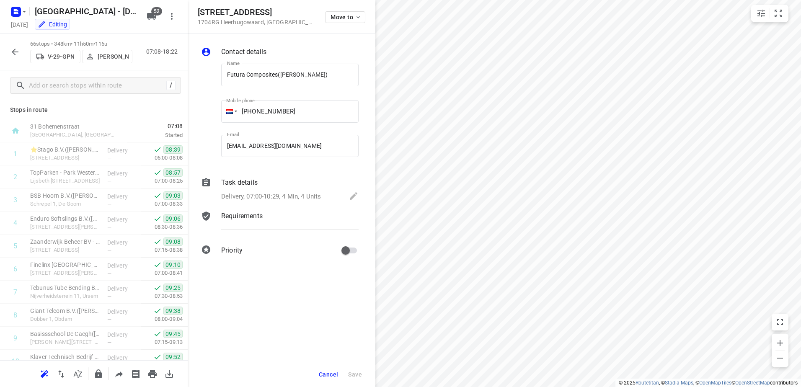
click at [67, 109] on p "Stops in route" at bounding box center [94, 110] width 168 height 9
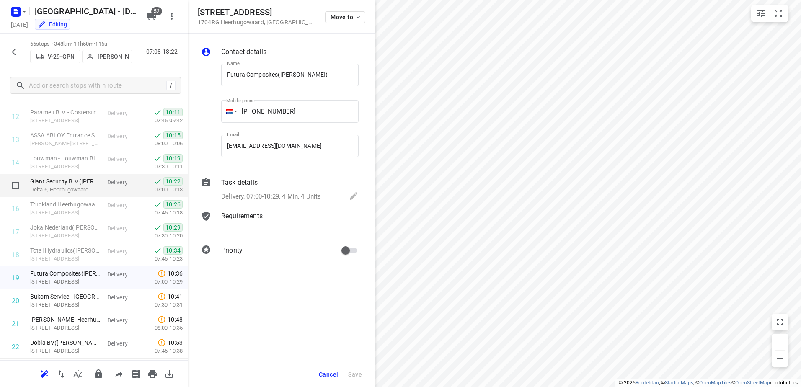
scroll to position [293, 0]
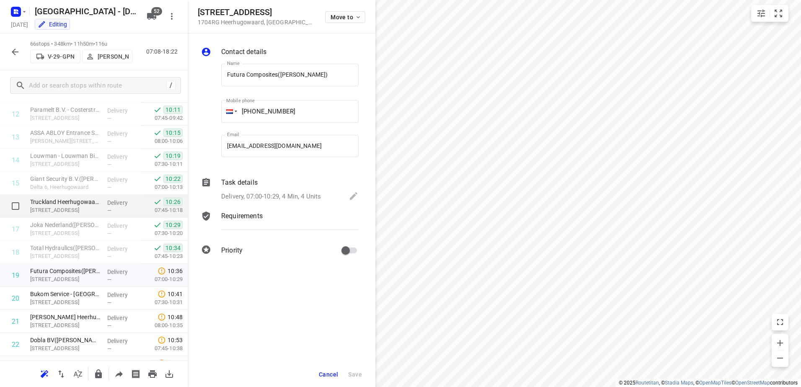
click at [100, 208] on div "Truckland Heerhugowaard(Iris de Ruijter) Galileistraat 1, Heerhugowaard" at bounding box center [65, 206] width 77 height 23
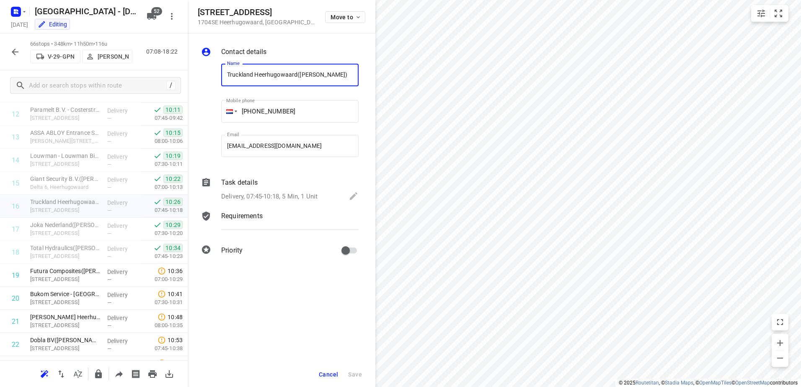
click at [262, 184] on div "Task details" at bounding box center [289, 183] width 137 height 10
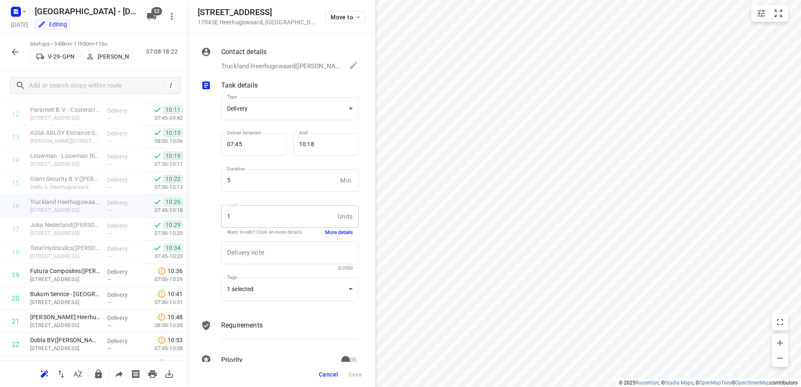
click at [337, 234] on button "More details" at bounding box center [339, 232] width 28 height 7
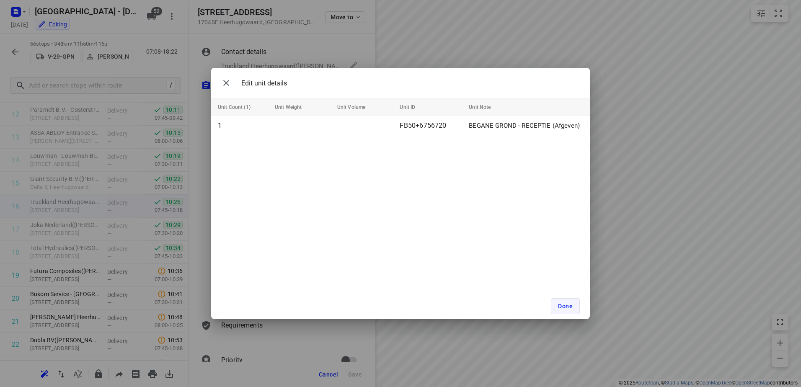
click at [570, 308] on span "Done" at bounding box center [565, 306] width 15 height 7
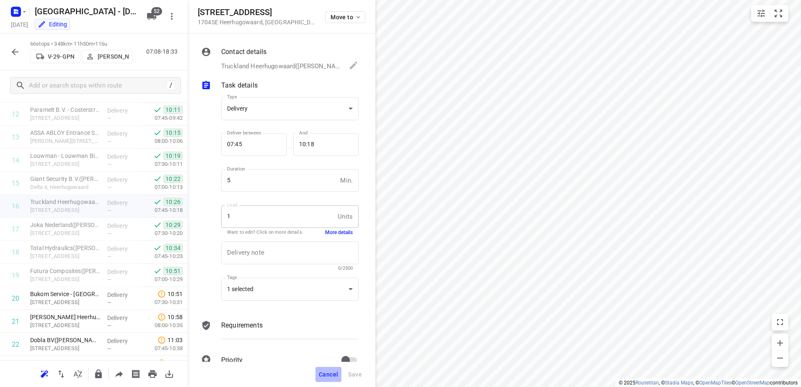
click at [327, 372] on span "Cancel" at bounding box center [328, 374] width 19 height 7
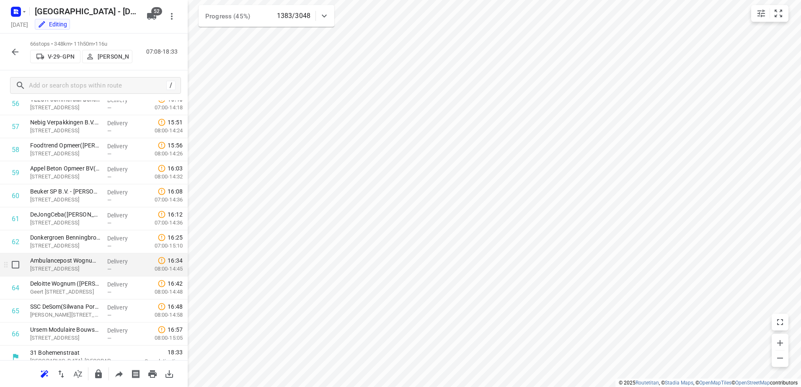
scroll to position [1327, 0]
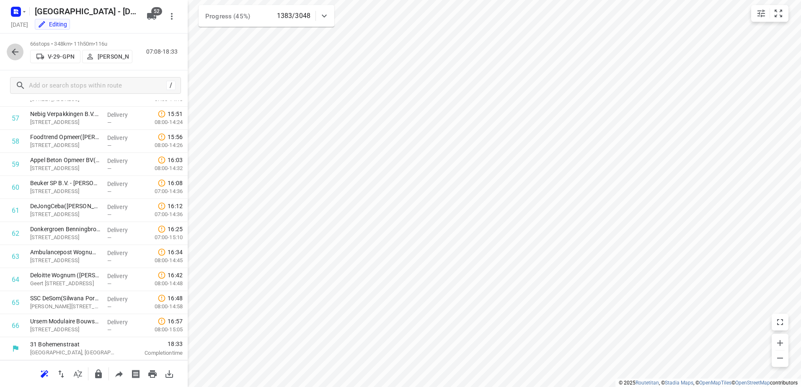
click at [16, 51] on icon "button" at bounding box center [15, 52] width 10 height 10
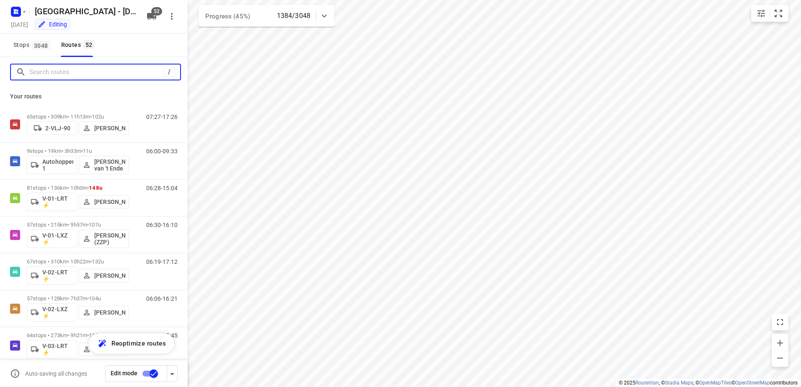
click at [108, 70] on input "Search routes" at bounding box center [96, 72] width 134 height 13
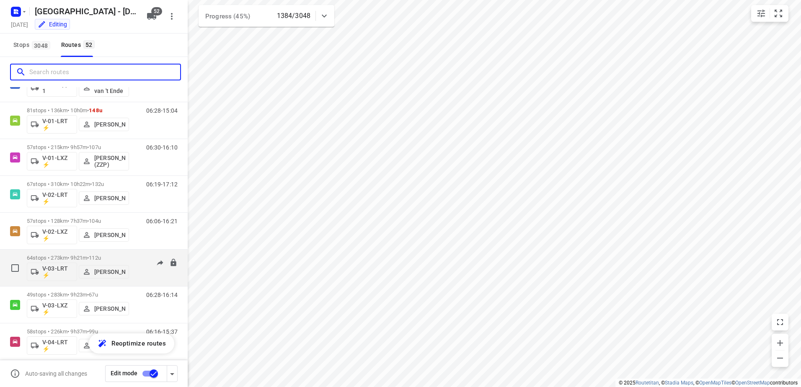
scroll to position [84, 0]
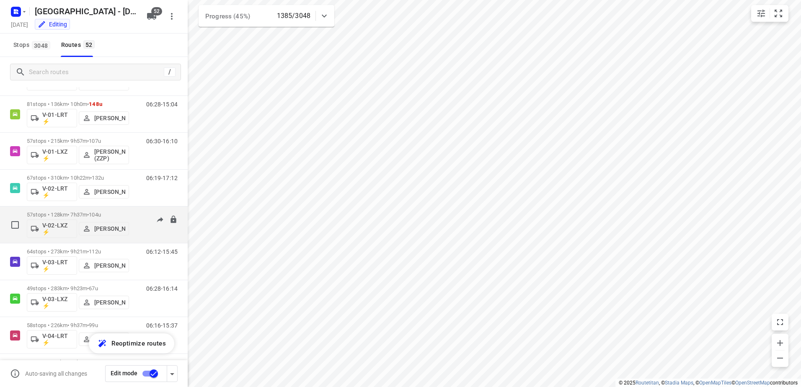
click at [138, 221] on div "06:06-16:21" at bounding box center [157, 227] width 42 height 31
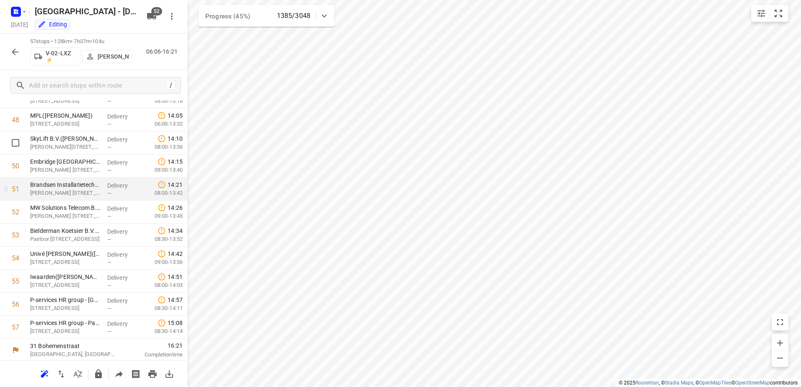
scroll to position [1119, 0]
click at [13, 47] on icon "button" at bounding box center [15, 52] width 10 height 10
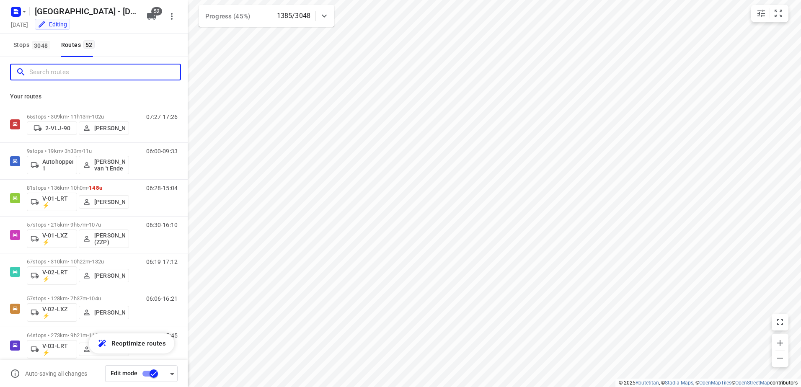
click at [66, 76] on input "Search routes" at bounding box center [104, 72] width 151 height 13
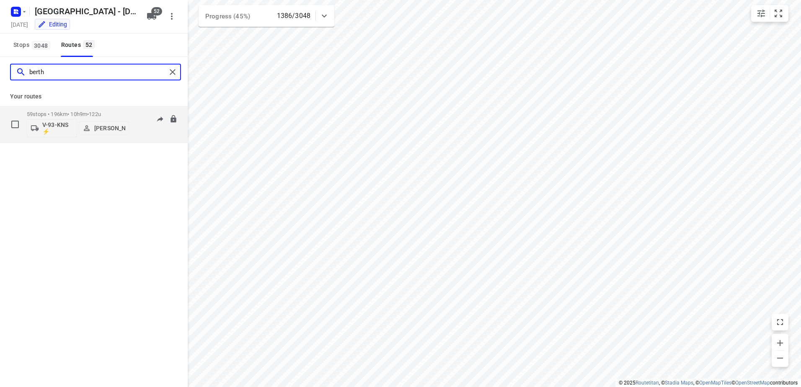
type input "berth"
click at [133, 116] on div "59 stops • 196km • 10h9m • 122u V-93-KNS ⚡ Robert Hoogeveen 06:37-16:08" at bounding box center [107, 124] width 161 height 35
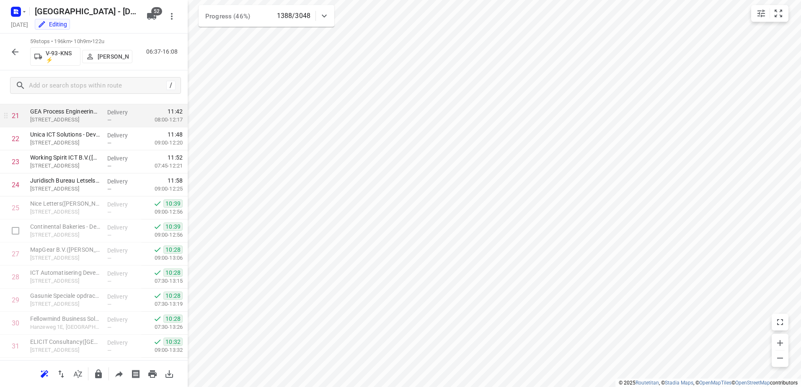
scroll to position [453, 0]
click at [322, 13] on icon at bounding box center [324, 16] width 10 height 10
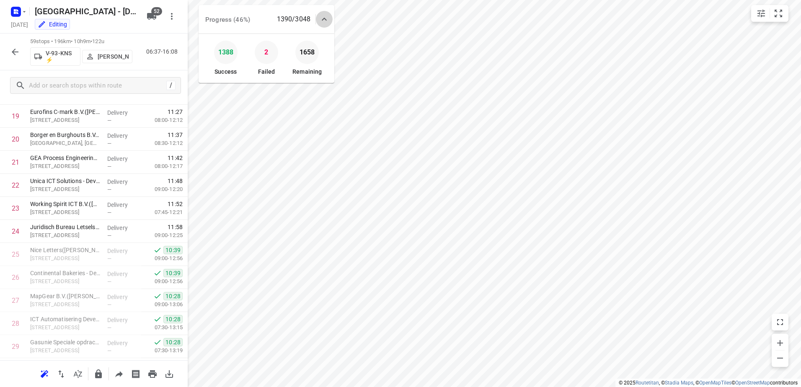
click at [322, 13] on div at bounding box center [324, 19] width 17 height 17
click at [322, 13] on icon at bounding box center [324, 16] width 10 height 10
click at [268, 48] on icon "button" at bounding box center [267, 52] width 10 height 10
click at [9, 49] on button "button" at bounding box center [15, 52] width 17 height 17
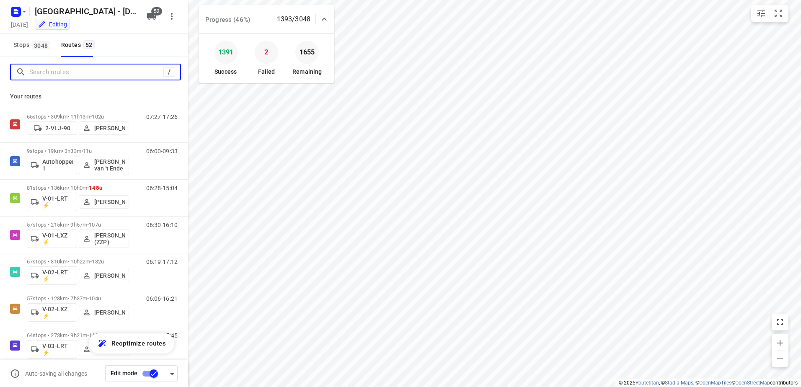
click at [108, 74] on input "Search routes" at bounding box center [96, 72] width 134 height 13
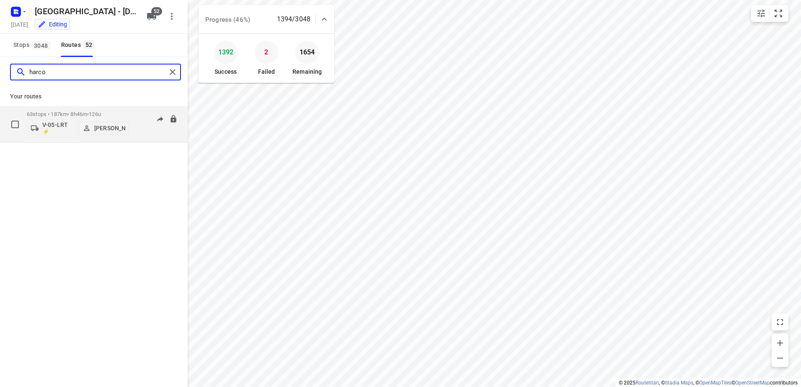
type input "harco"
click at [136, 112] on div "06:05-16:10" at bounding box center [157, 126] width 42 height 31
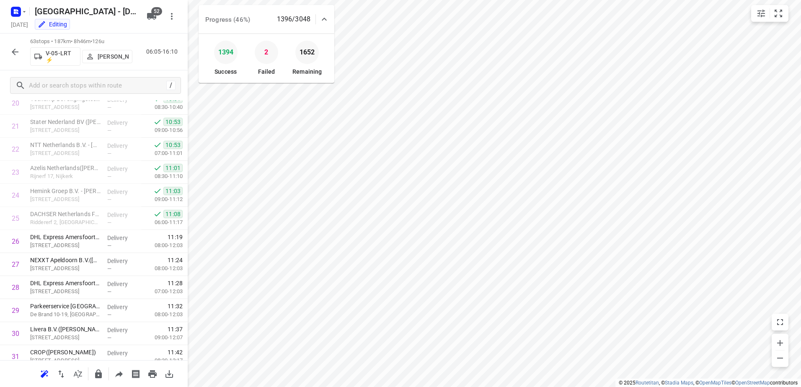
scroll to position [503, 0]
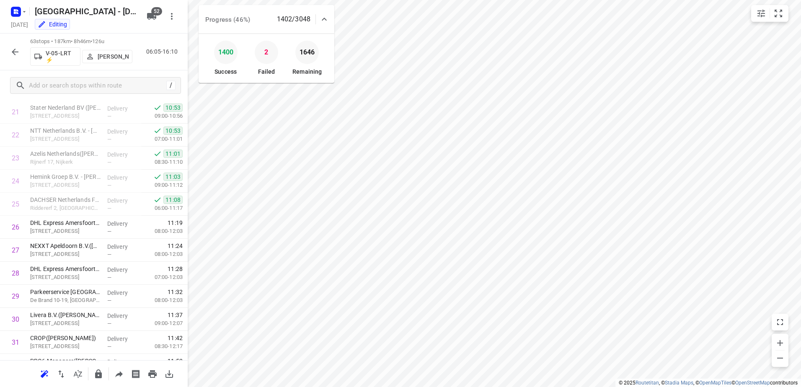
click at [12, 51] on icon "button" at bounding box center [15, 52] width 10 height 10
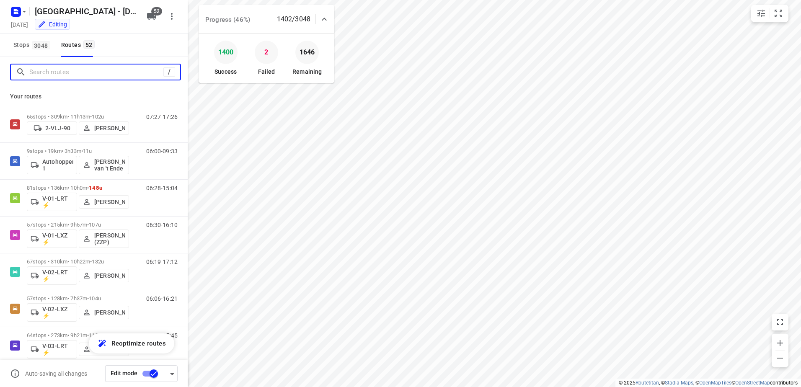
click at [103, 77] on input "Search routes" at bounding box center [96, 72] width 134 height 13
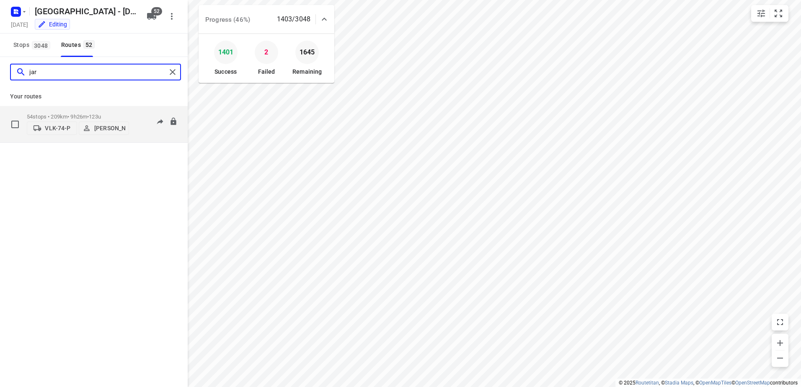
type input "jar"
click at [133, 110] on div "54 stops • 209km • 9h26m • 123u VLK-74-P Jarno Bonhof 05:54-14:18" at bounding box center [107, 124] width 161 height 30
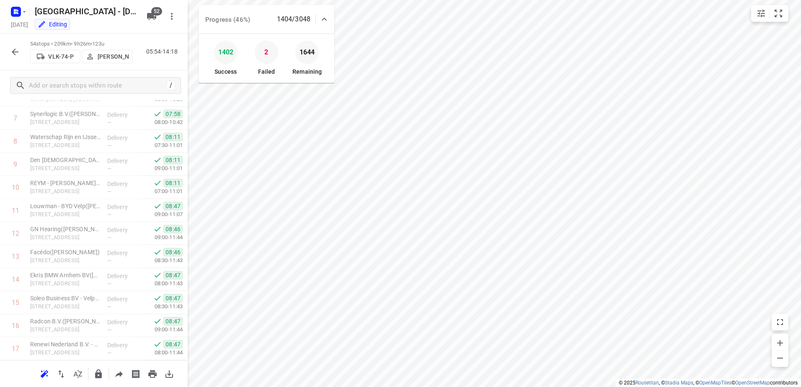
scroll to position [0, 0]
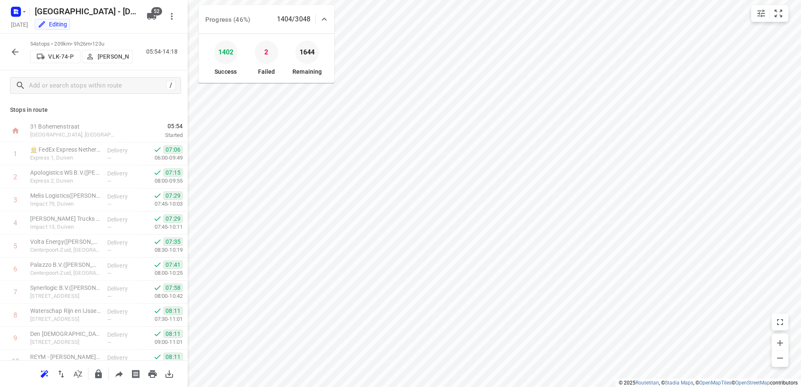
click at [14, 51] on icon "button" at bounding box center [15, 52] width 10 height 10
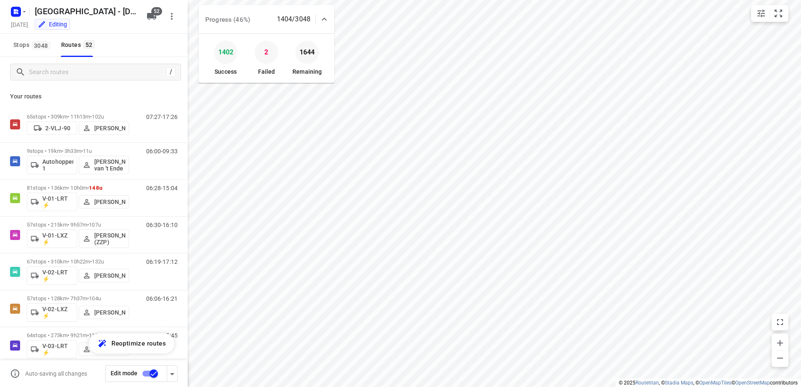
click at [321, 15] on icon at bounding box center [324, 19] width 10 height 10
click at [325, 21] on div at bounding box center [324, 16] width 17 height 17
click at [79, 188] on p "81 stops • 136km • 10h0m • 148u" at bounding box center [78, 188] width 102 height 6
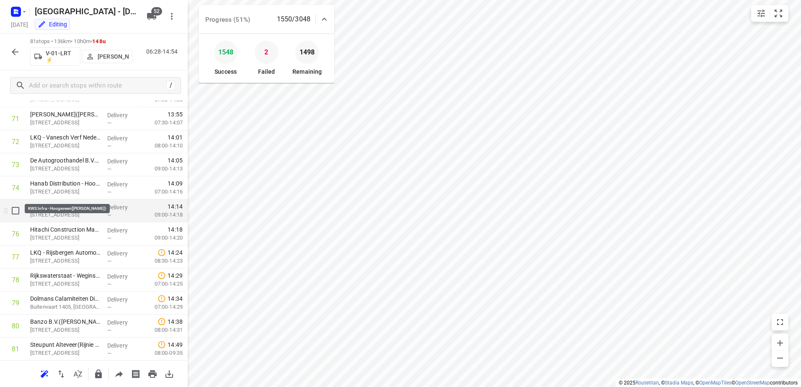
scroll to position [1672, 0]
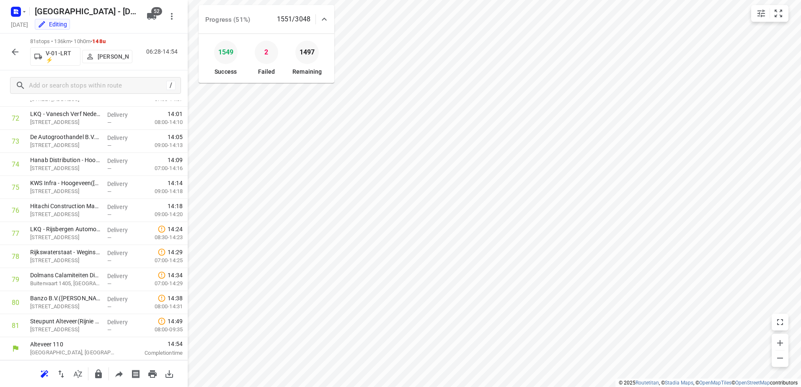
click at [19, 51] on icon "button" at bounding box center [15, 52] width 10 height 10
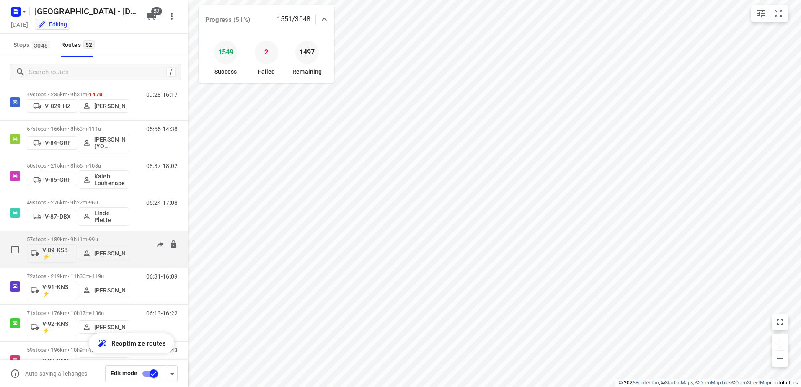
scroll to position [1174, 0]
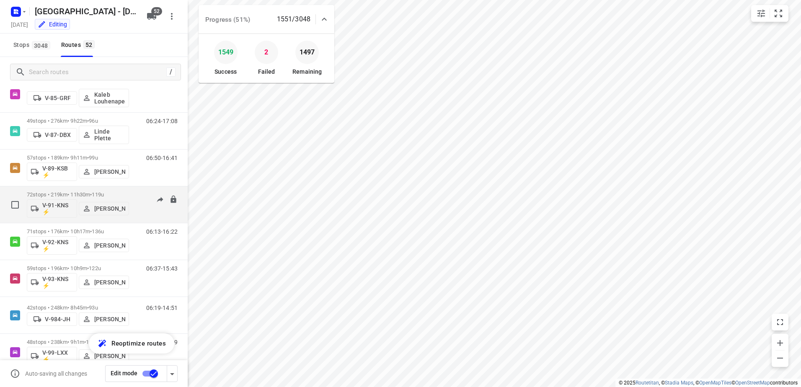
click at [141, 196] on div "06:31-16:09" at bounding box center [157, 207] width 42 height 31
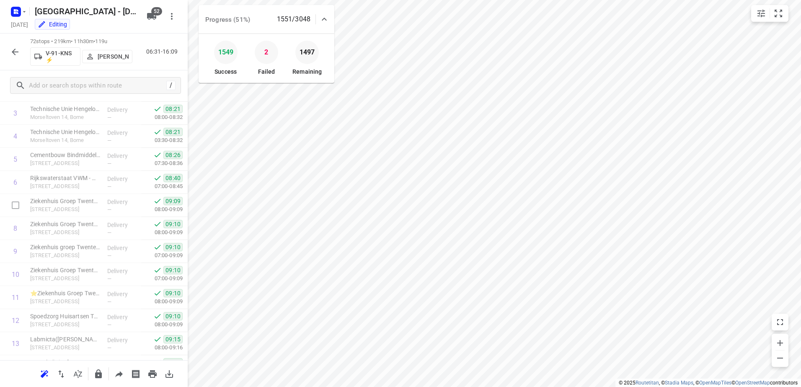
scroll to position [0, 0]
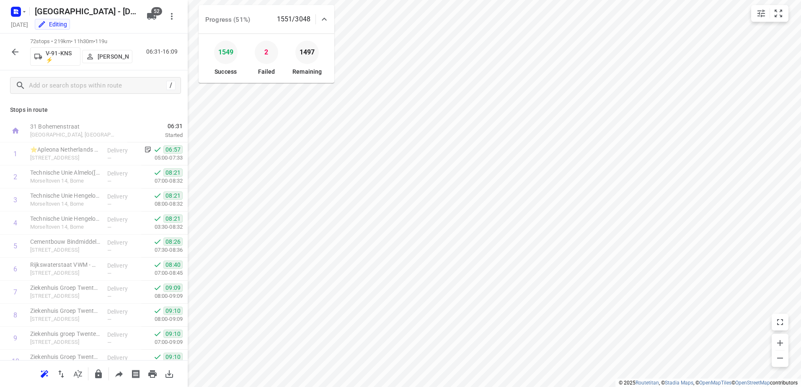
click at [13, 49] on icon "button" at bounding box center [15, 52] width 10 height 10
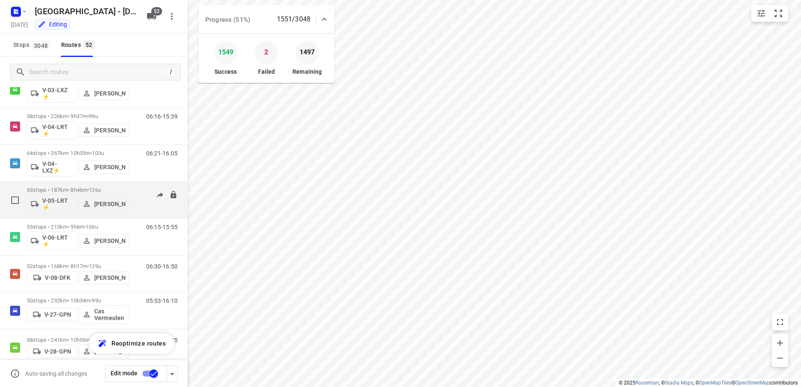
scroll to position [293, 0]
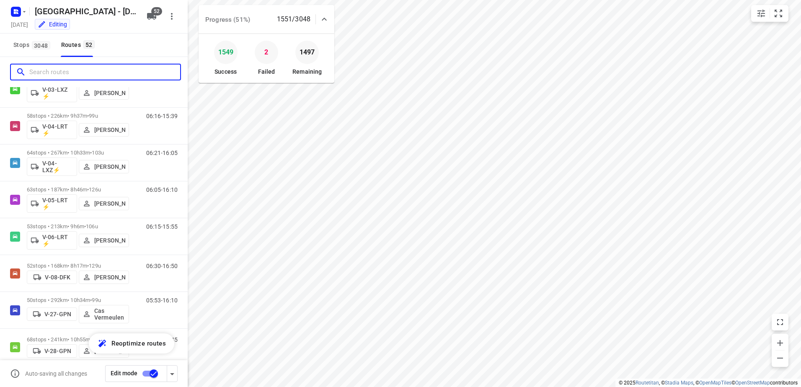
click at [92, 77] on input "Search routes" at bounding box center [104, 72] width 151 height 13
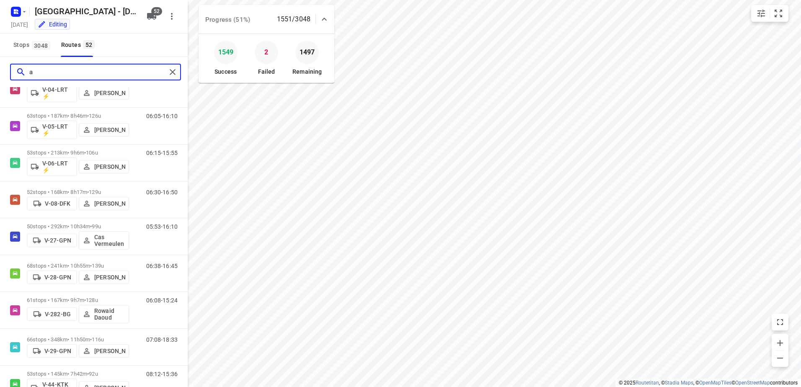
scroll to position [0, 0]
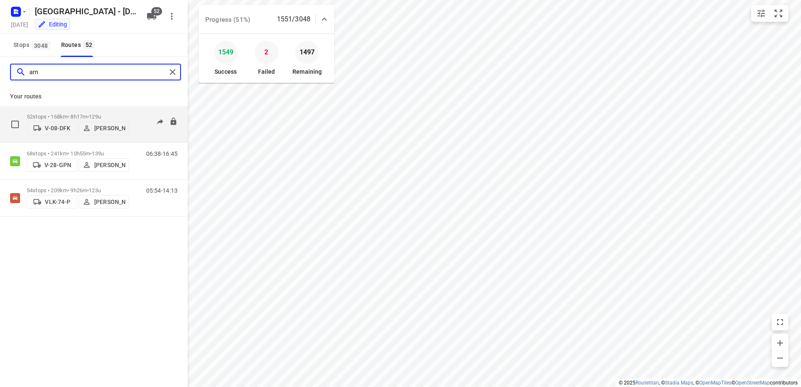
type input "arn"
click at [133, 110] on div "52 stops • 168km • 8h17m • 129u V-08-DFK Arno Barneveld 06:30-16:50" at bounding box center [107, 124] width 161 height 30
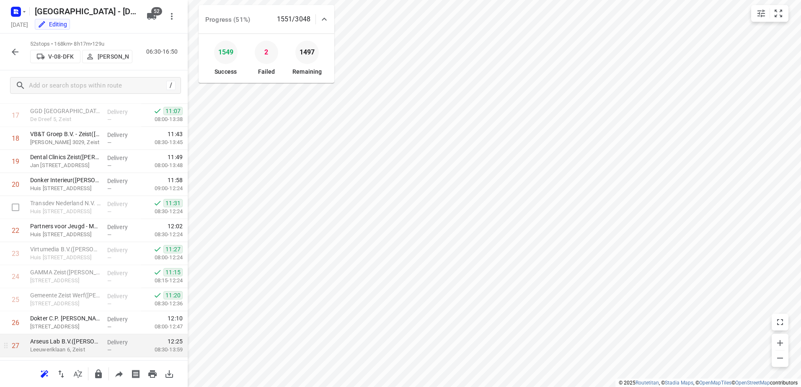
scroll to position [375, 0]
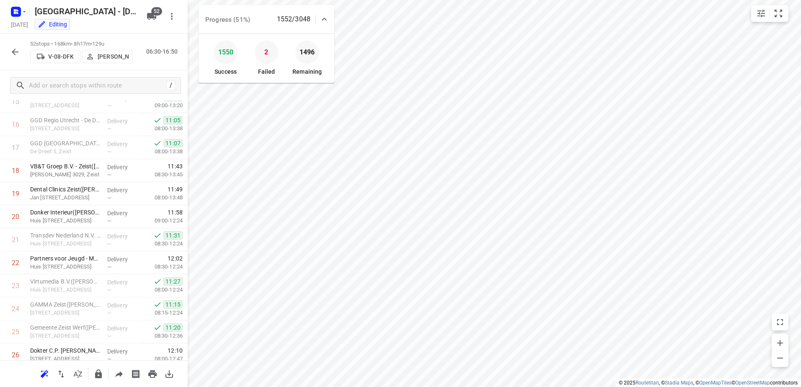
click at [12, 47] on icon "button" at bounding box center [15, 52] width 10 height 10
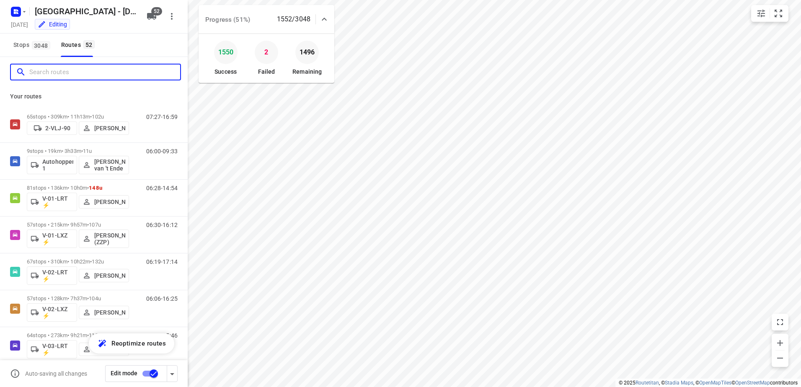
click at [78, 71] on input "Search routes" at bounding box center [104, 72] width 151 height 13
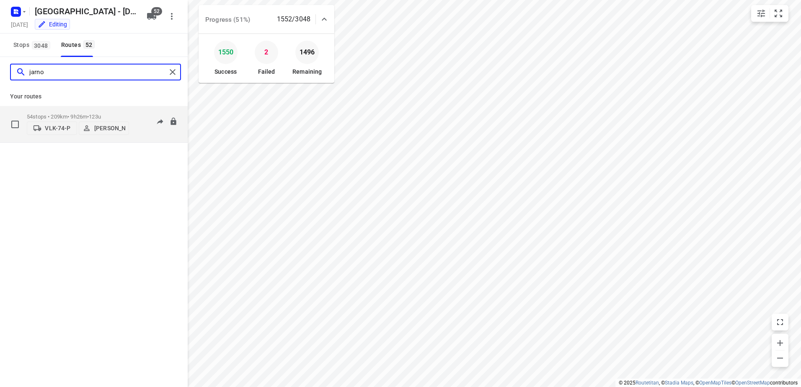
type input "jarno"
click at [125, 109] on div "54 stops • 209km • 9h26m • 123u VLK-74-P Jarno Bonhof" at bounding box center [78, 124] width 102 height 30
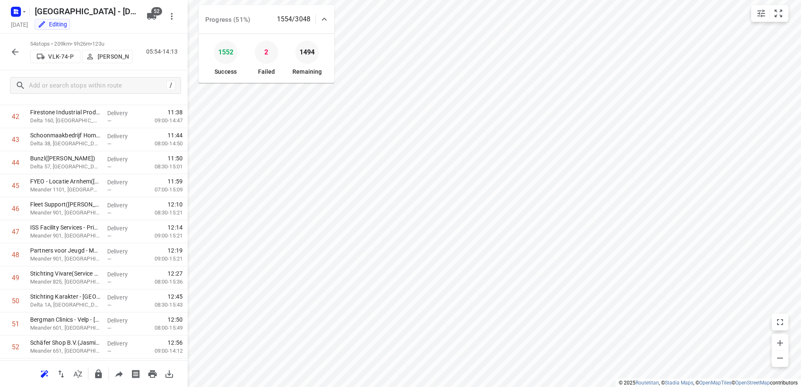
scroll to position [840, 0]
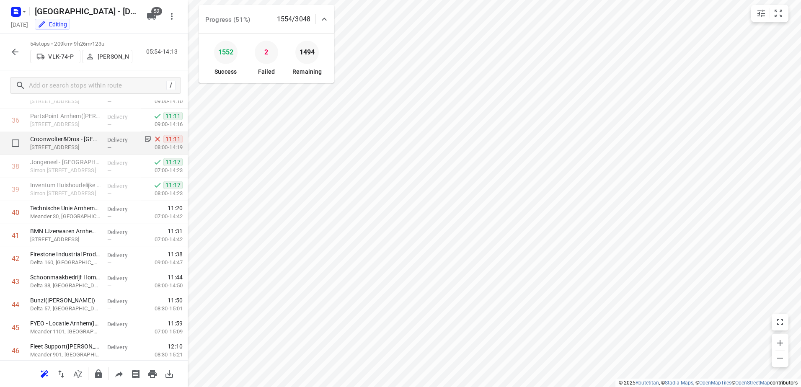
click at [122, 140] on p "Delivery" at bounding box center [122, 140] width 31 height 8
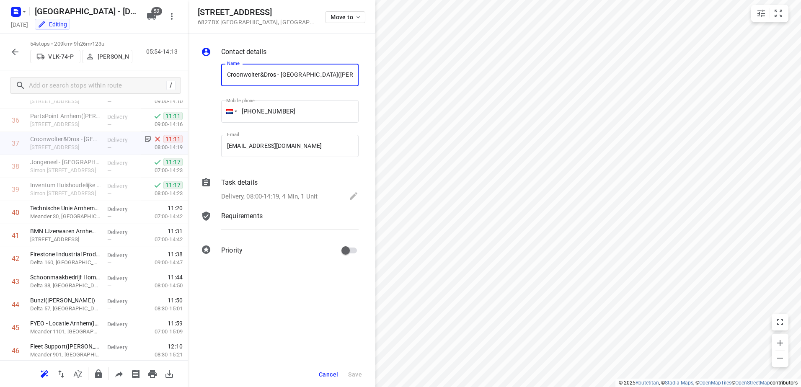
scroll to position [0, 29]
click at [272, 184] on div "Task details" at bounding box center [289, 183] width 137 height 10
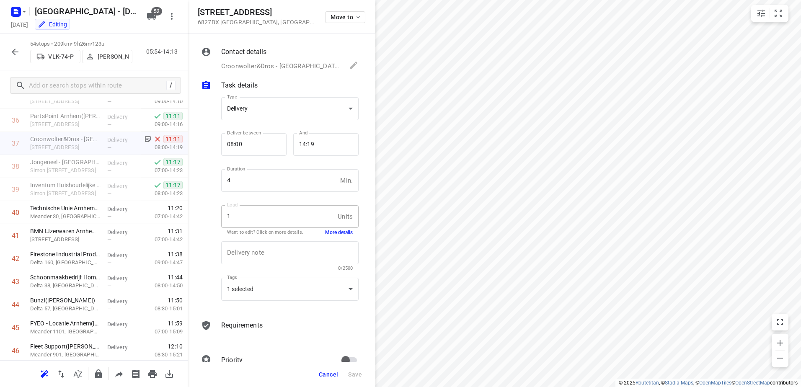
click at [332, 231] on button "More details" at bounding box center [339, 232] width 28 height 7
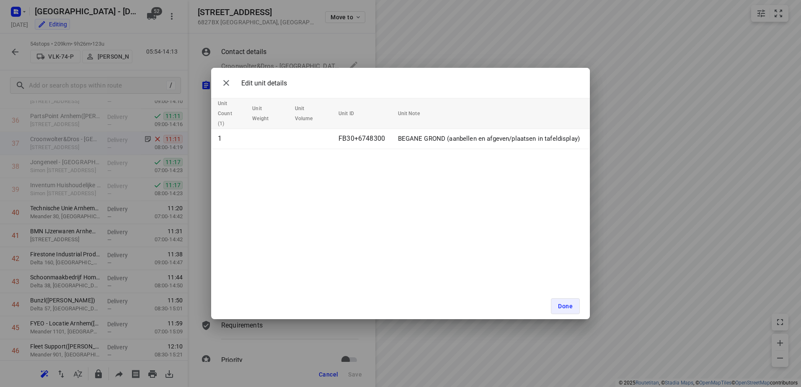
click at [434, 330] on div "Edit unit details Unit Count (1) Unit Weight Unit Volume Unit ID Unit Note 1 FB…" at bounding box center [400, 193] width 801 height 387
click at [561, 301] on button "Done" at bounding box center [565, 306] width 29 height 16
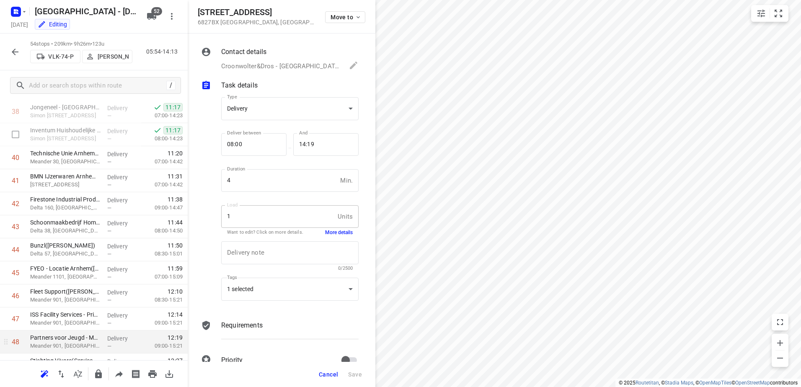
scroll to position [1050, 0]
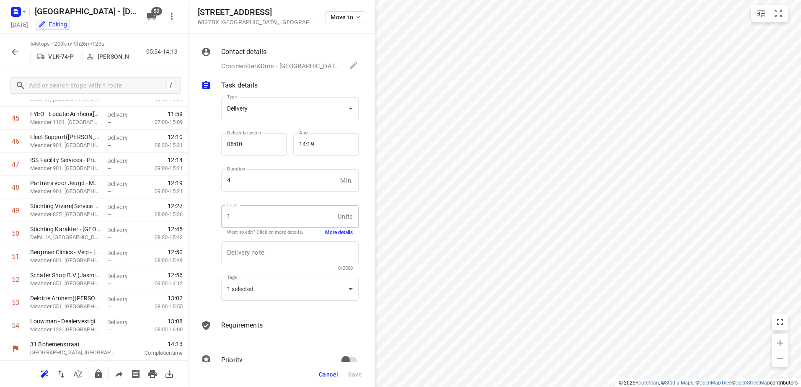
click at [16, 53] on icon "button" at bounding box center [15, 52] width 10 height 10
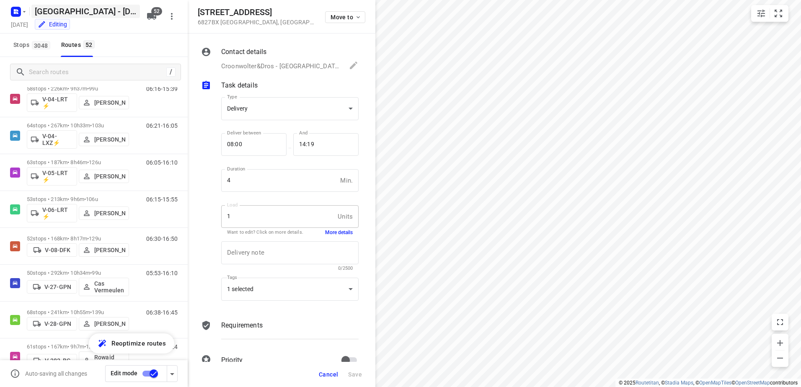
scroll to position [335, 0]
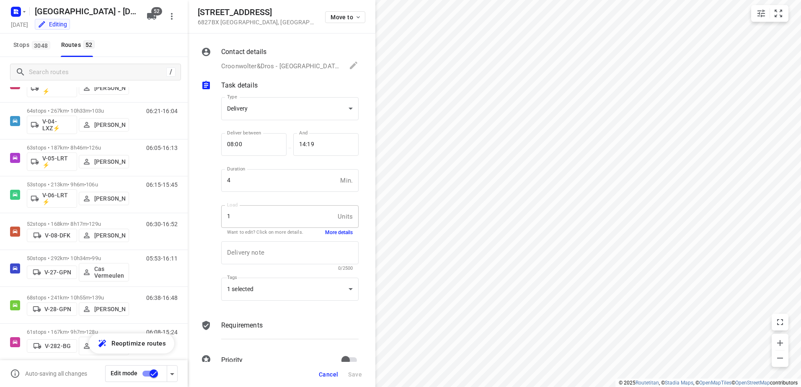
click at [329, 376] on span "Cancel" at bounding box center [328, 374] width 19 height 7
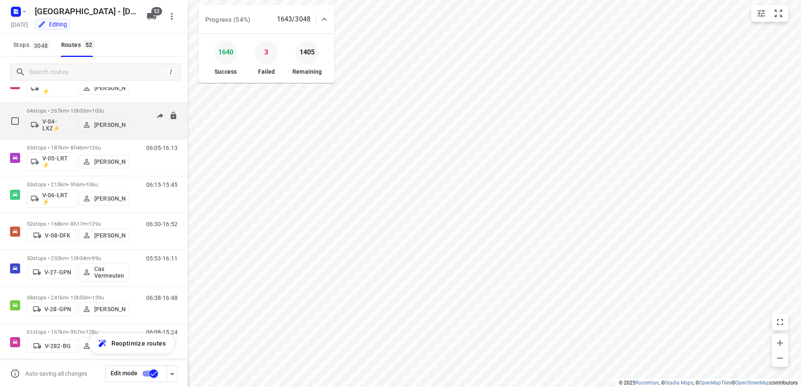
click at [136, 113] on div "06:21-16:04" at bounding box center [157, 123] width 42 height 31
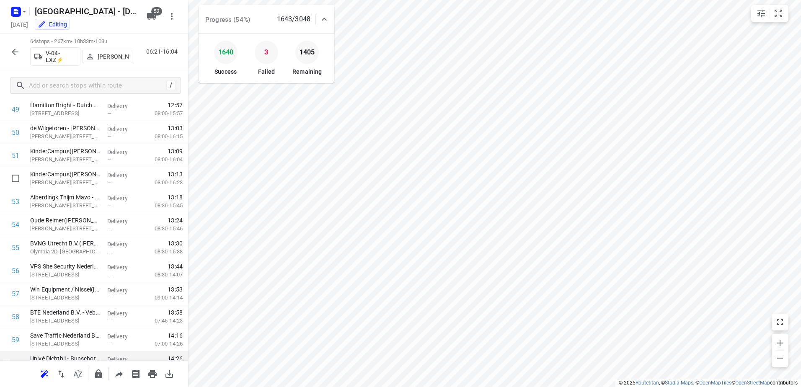
scroll to position [1280, 0]
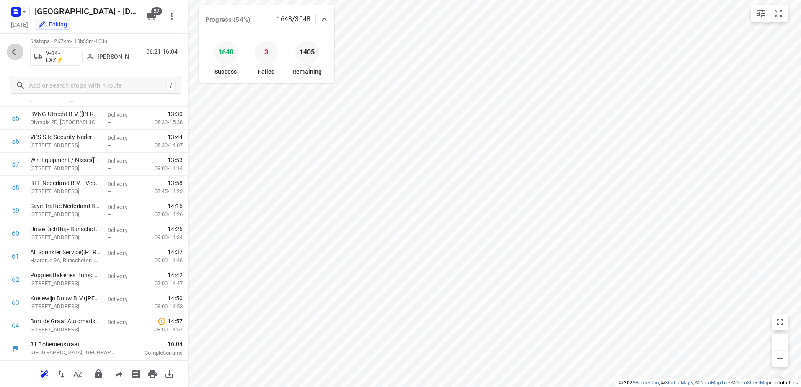
click at [16, 47] on icon "button" at bounding box center [15, 52] width 10 height 10
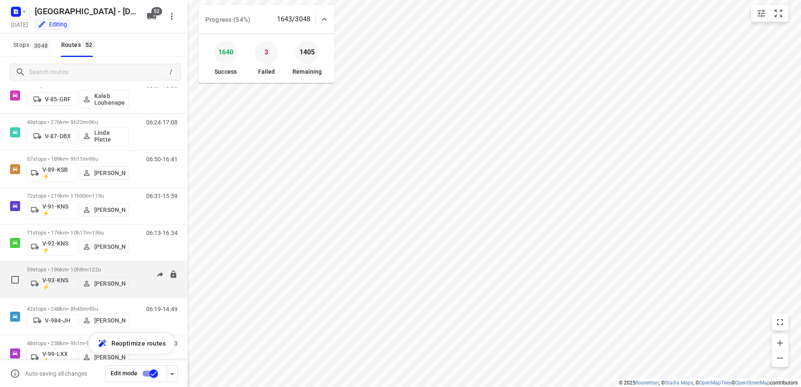
scroll to position [1257, 0]
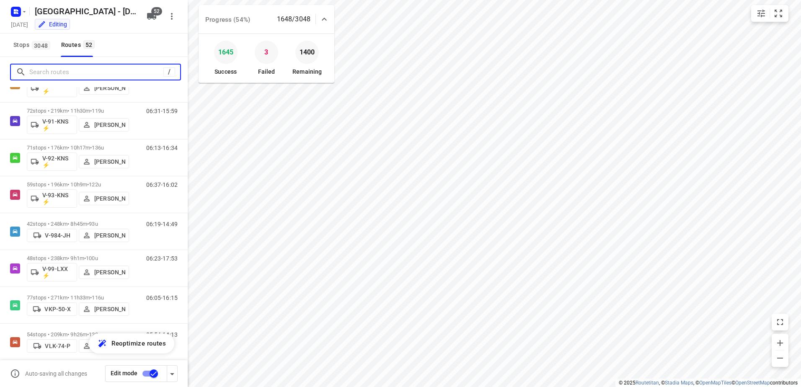
click at [118, 73] on input "Search routes" at bounding box center [96, 72] width 134 height 13
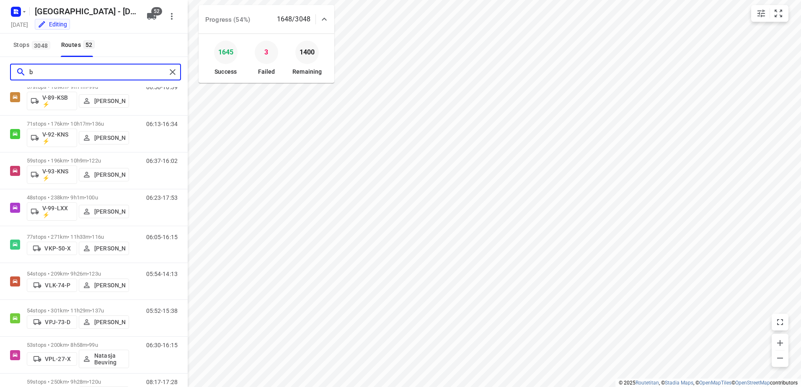
scroll to position [0, 0]
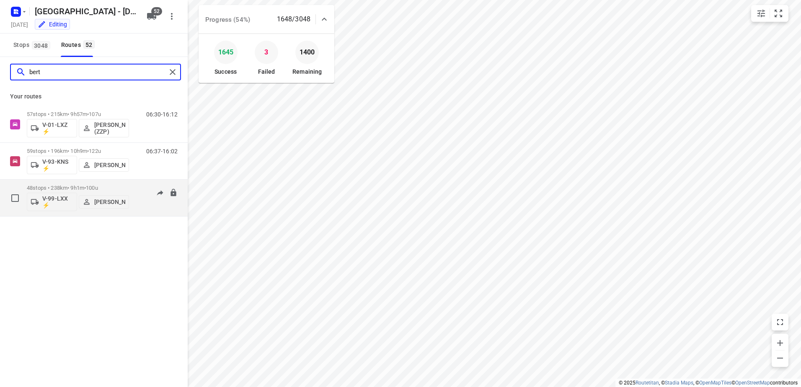
type input "bert"
click at [132, 189] on div "48 stops • 238km • 9h1m • 100u V-99-LXX ⚡ Berto Egberink 06:23-17:53" at bounding box center [107, 198] width 161 height 35
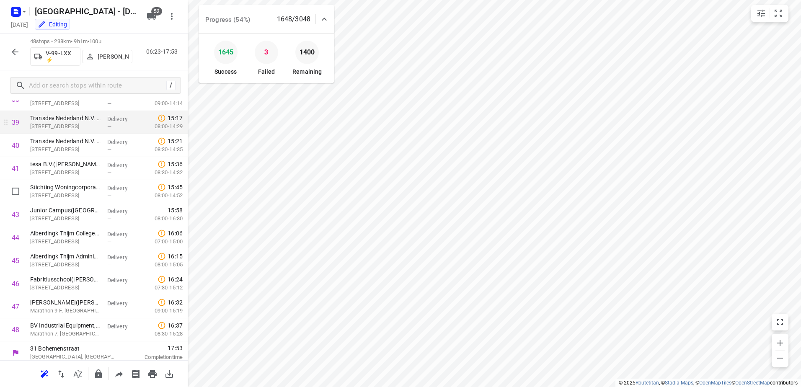
scroll to position [912, 0]
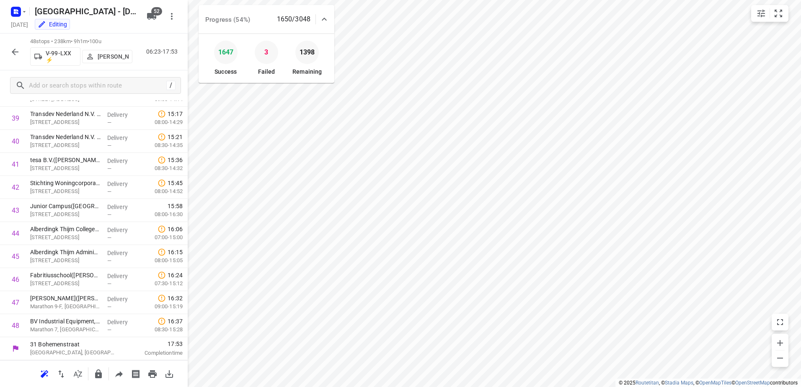
click at [14, 52] on icon "button" at bounding box center [15, 52] width 7 height 7
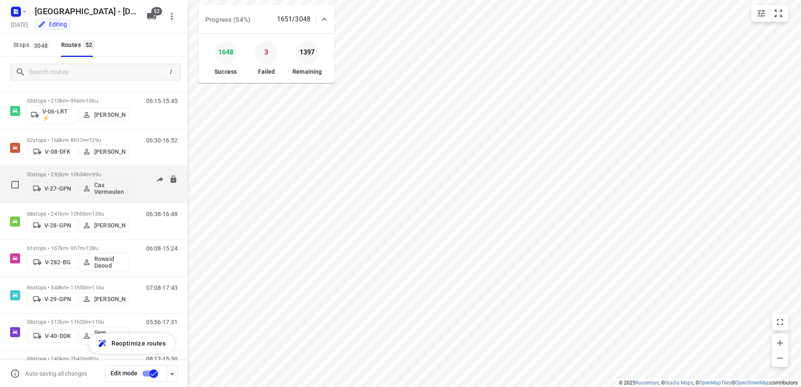
scroll to position [461, 0]
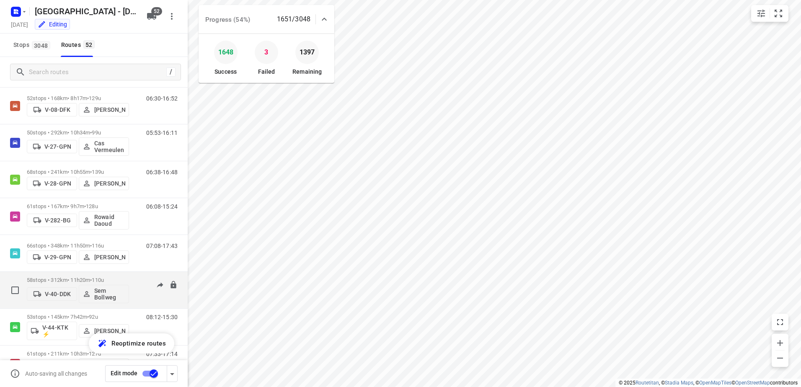
click at [138, 274] on div "58 stops • 312km • 11h20m • 110u V-40-DDK Sem Bollweg 05:56-17:31" at bounding box center [107, 290] width 161 height 35
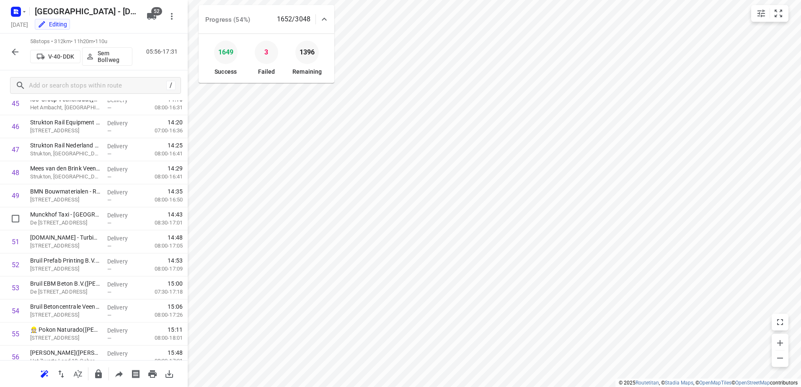
scroll to position [1142, 0]
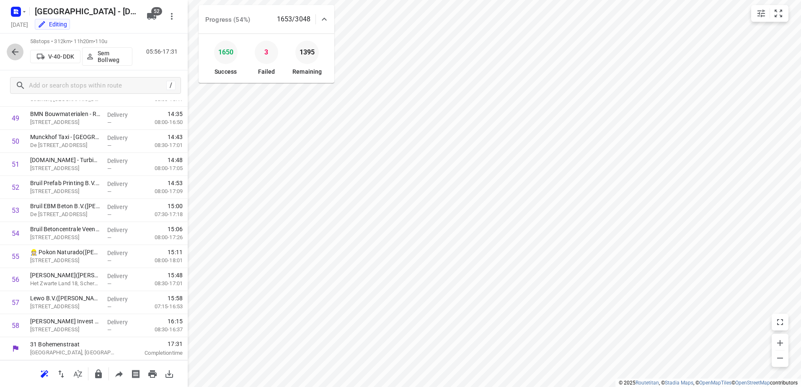
click at [13, 49] on icon "button" at bounding box center [15, 52] width 10 height 10
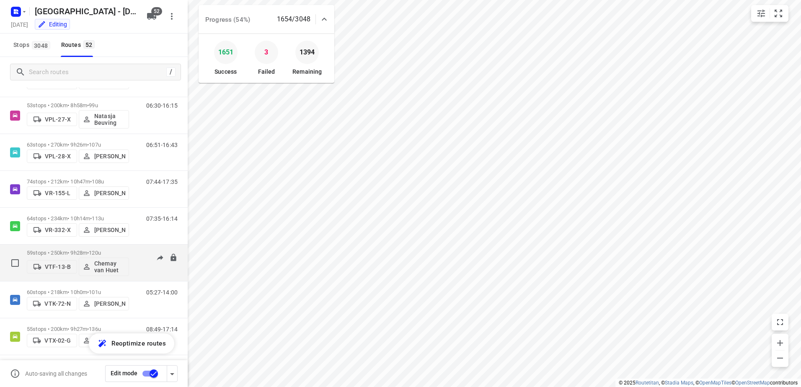
scroll to position [1635, 0]
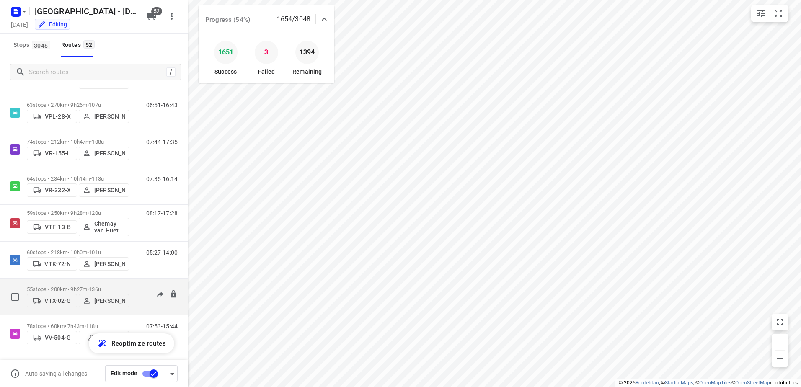
click at [136, 289] on div "08:49-17:14" at bounding box center [157, 299] width 42 height 26
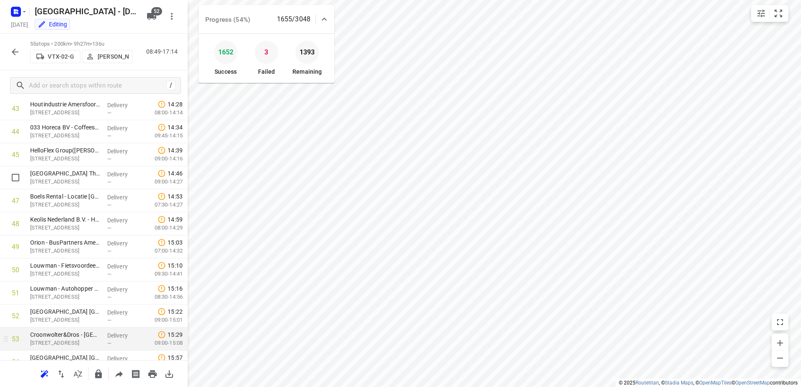
scroll to position [1073, 0]
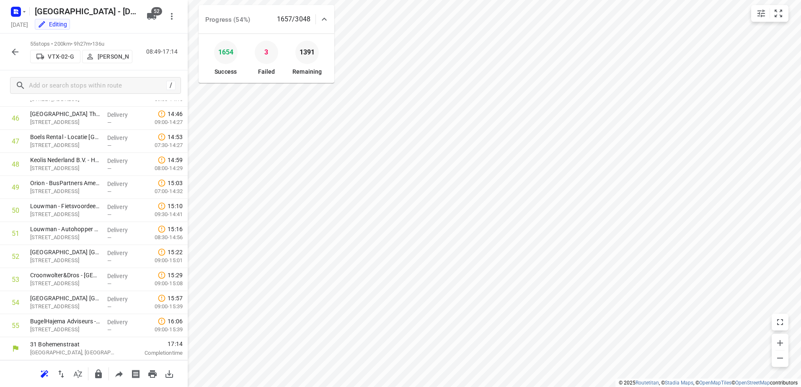
click at [13, 46] on button "button" at bounding box center [15, 52] width 17 height 17
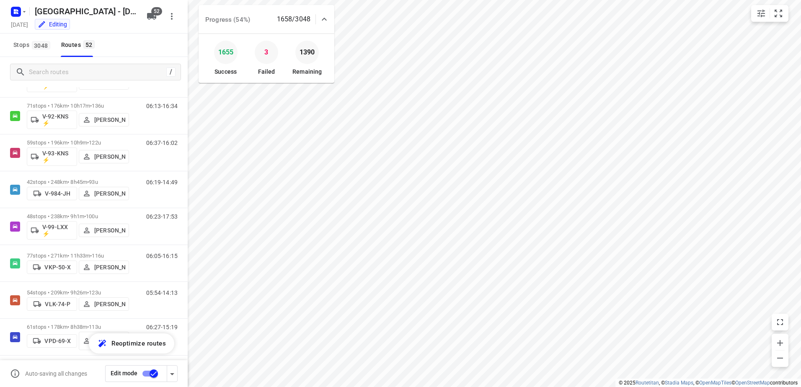
scroll to position [1551, 0]
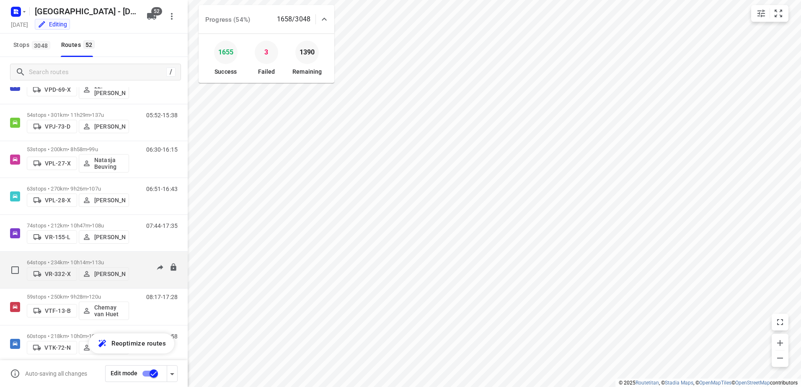
click at [132, 255] on div "64 stops • 234km • 10h14m • 113u VR-332-X Harmen Vreeman 07:35-16:14" at bounding box center [107, 270] width 161 height 30
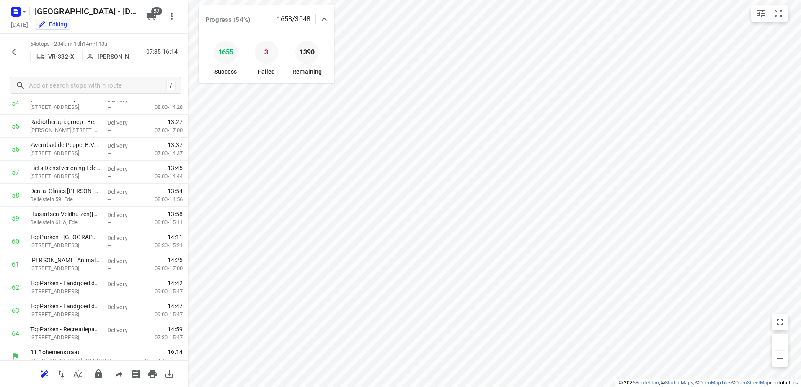
scroll to position [1280, 0]
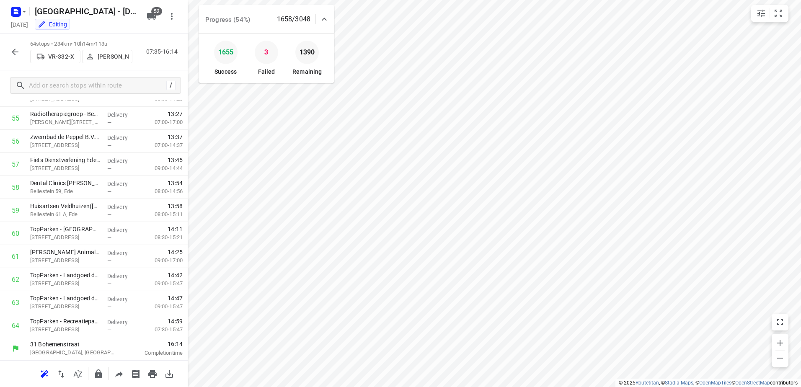
click at [15, 52] on icon "button" at bounding box center [15, 52] width 10 height 10
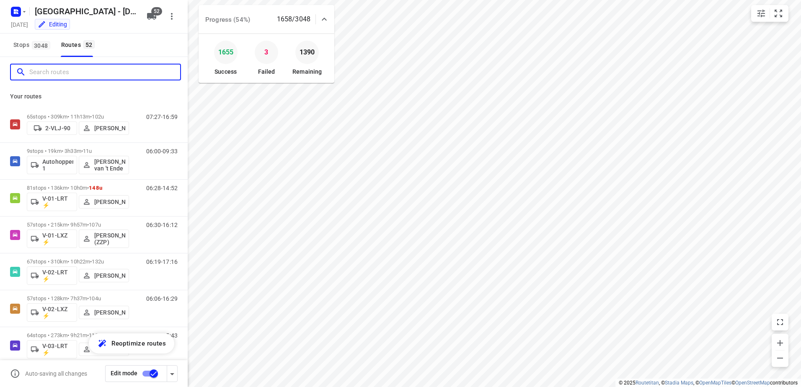
click at [72, 73] on input "Search routes" at bounding box center [104, 72] width 151 height 13
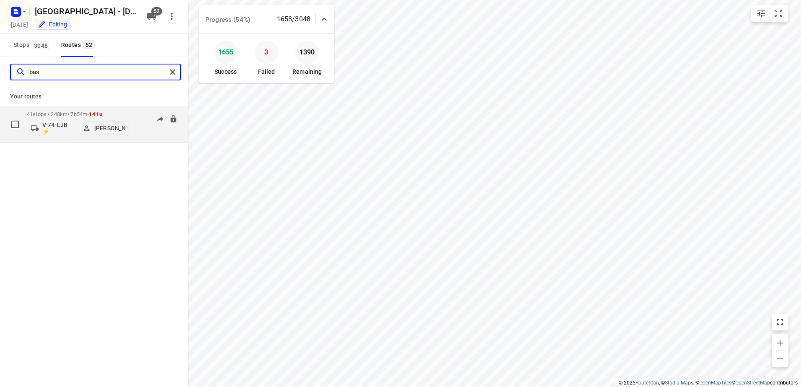
type input "bas"
click at [136, 110] on div "41 stops • 248km • 7h54m • 141u V-74-LJB ⚡ Bas Geertsema 07:30-13:47" at bounding box center [107, 124] width 161 height 35
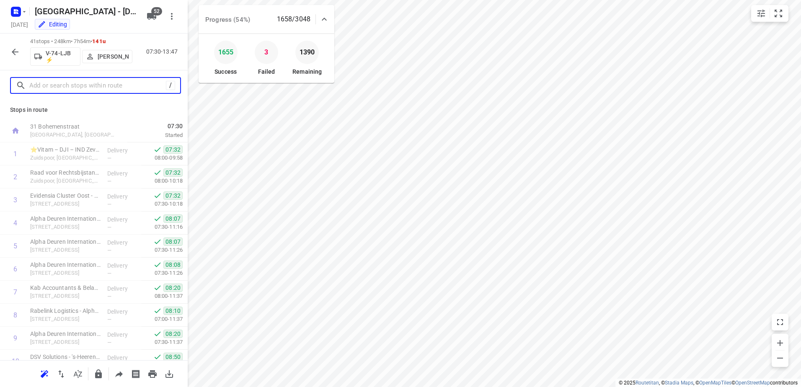
click at [121, 87] on input "text" at bounding box center [97, 85] width 137 height 13
click at [15, 52] on icon "button" at bounding box center [15, 52] width 10 height 10
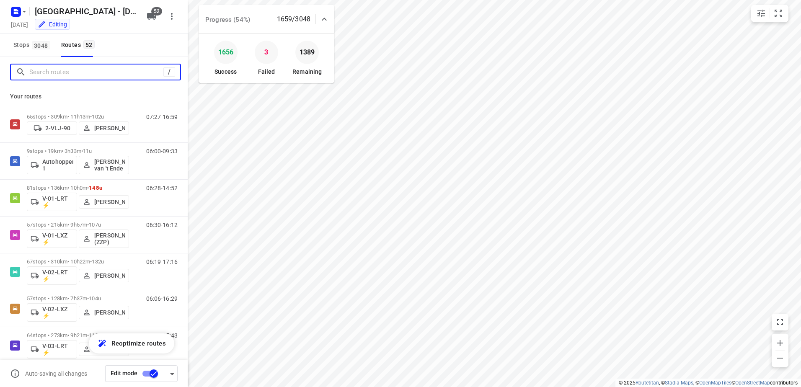
click at [87, 70] on input "Search routes" at bounding box center [96, 72] width 134 height 13
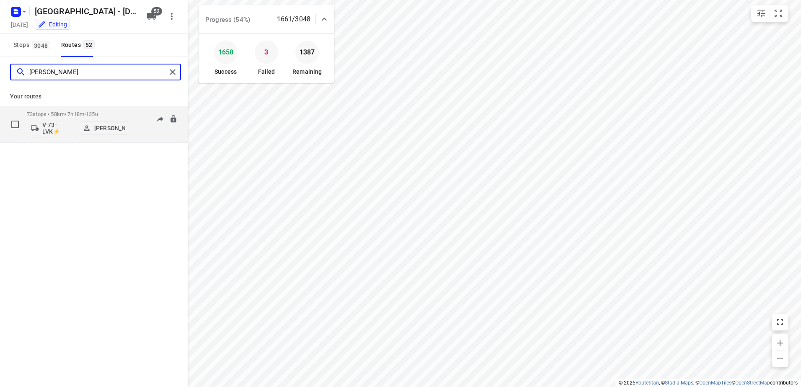
type input "nicky"
click at [125, 117] on p "73 stops • 58km • 7h18m • 135u" at bounding box center [78, 114] width 102 height 6
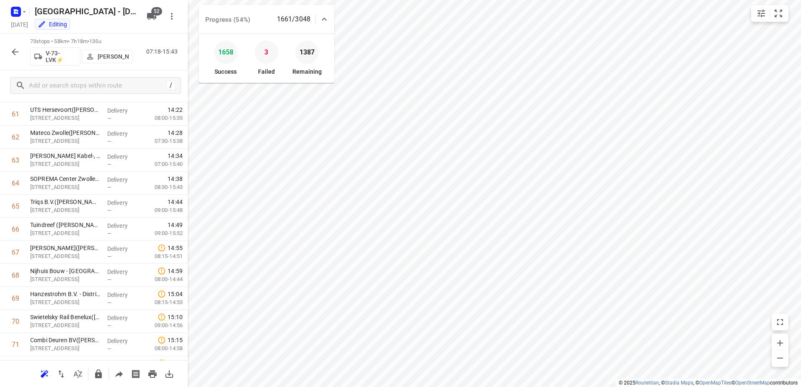
scroll to position [1488, 0]
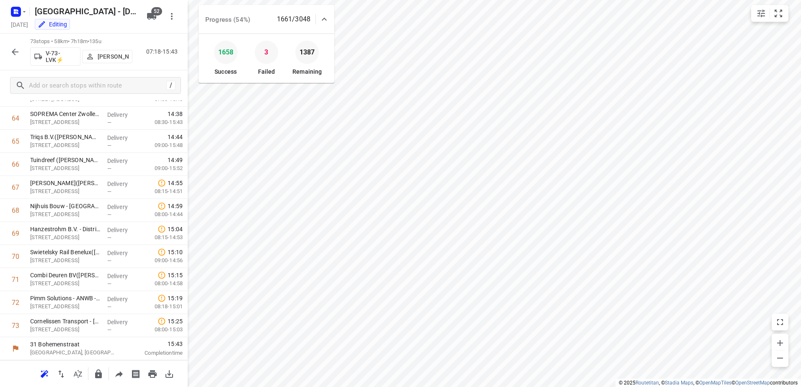
click at [0, 50] on html "i © 2025 Routetitan , © Stadia Maps , © OpenMapTiles © OpenStreetMap contributo…" at bounding box center [400, 193] width 801 height 387
click at [4, 50] on div "73 stops • 58km • 7h18m • 135u V-73-LVK⚡ Nicky Kriest 07:18-15:43" at bounding box center [94, 52] width 188 height 37
click at [11, 49] on icon "button" at bounding box center [15, 52] width 10 height 10
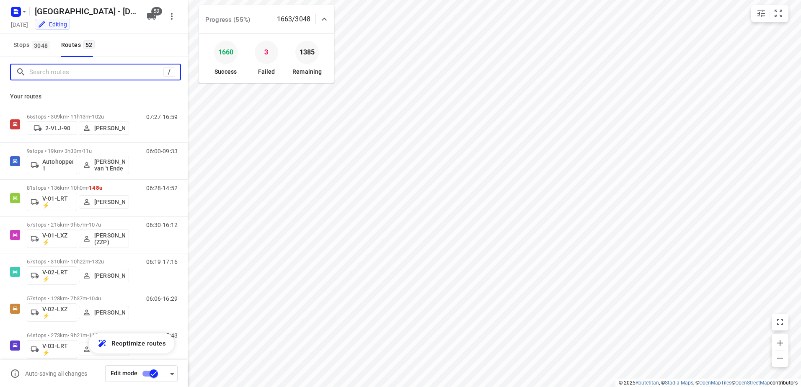
click at [93, 73] on input "Search routes" at bounding box center [96, 72] width 134 height 13
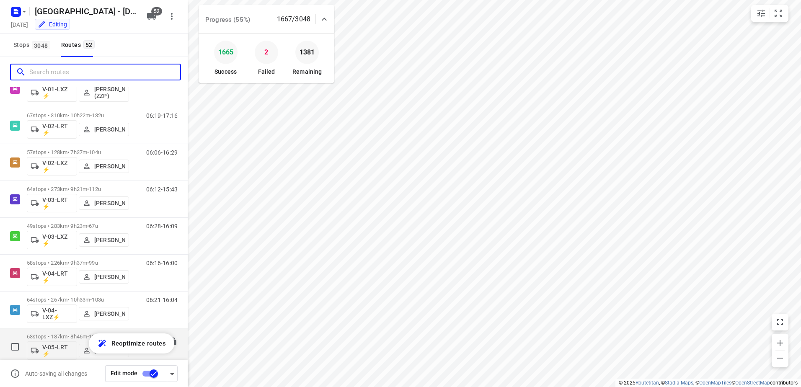
scroll to position [293, 0]
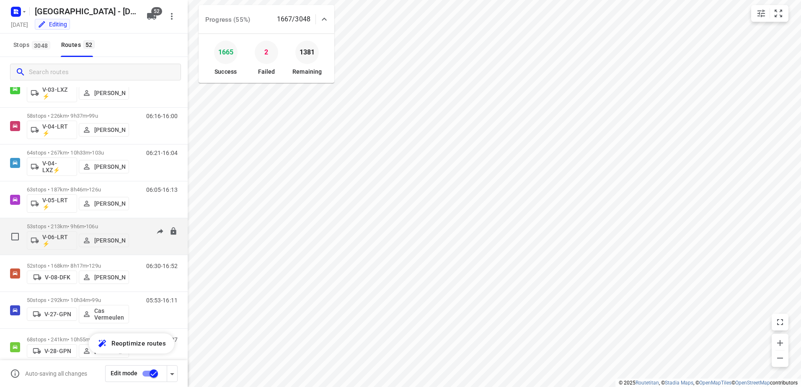
click at [137, 218] on div "53 stops • 213km • 9h6m • 106u V-06-LRT ⚡ Rene Van Weeghel 06:15-15:45" at bounding box center [94, 236] width 188 height 37
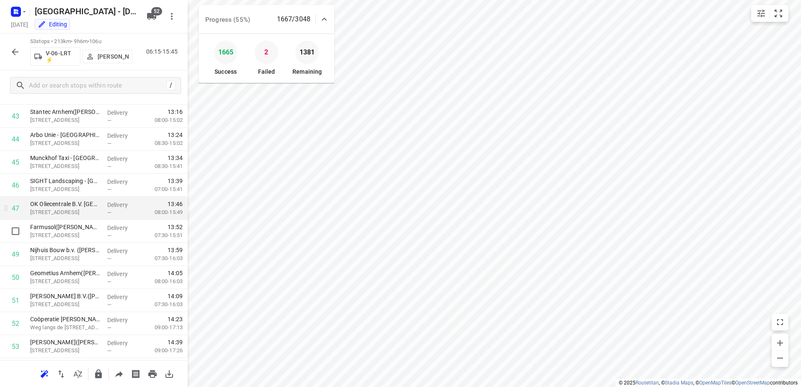
scroll to position [1027, 0]
click at [21, 50] on button "button" at bounding box center [15, 52] width 17 height 17
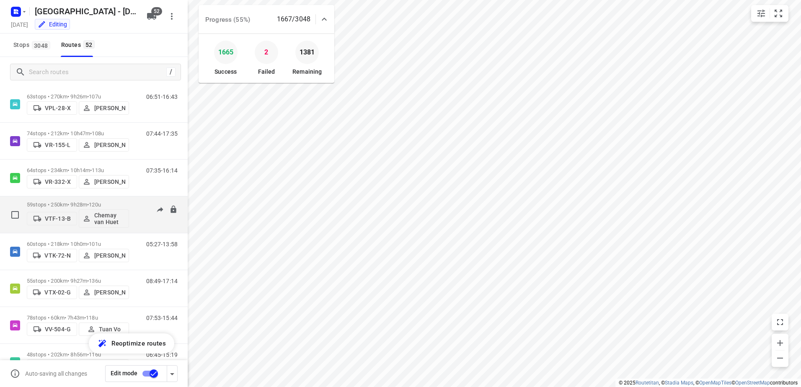
scroll to position [1672, 0]
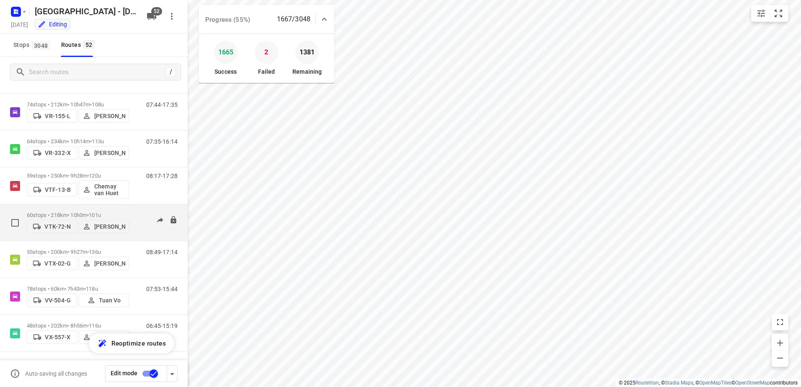
click at [129, 213] on p "60 stops • 218km • 10h0m • 101u" at bounding box center [78, 215] width 102 height 6
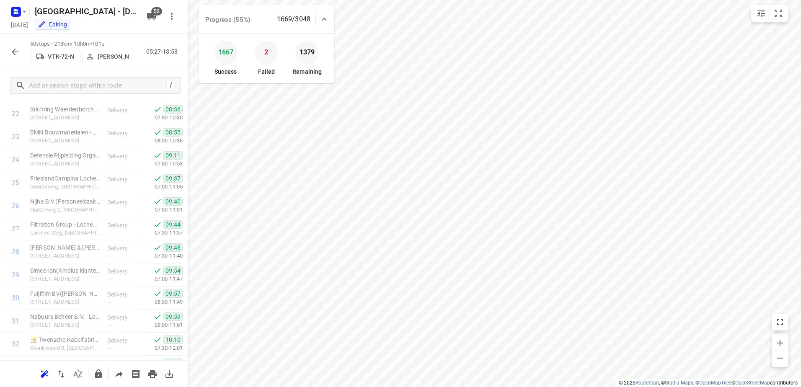
scroll to position [392, 0]
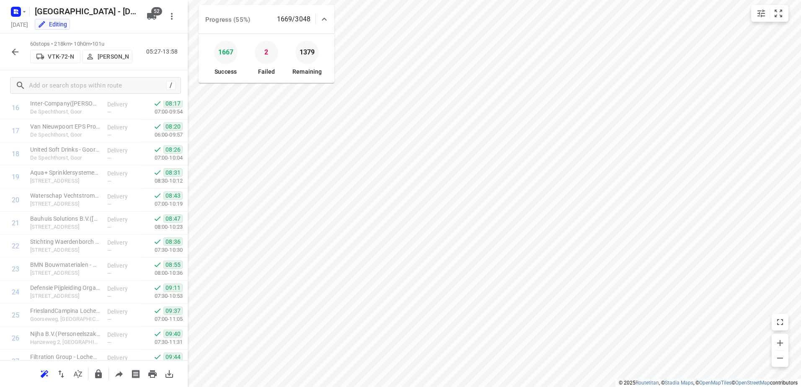
click at [12, 52] on icon "button" at bounding box center [15, 52] width 7 height 7
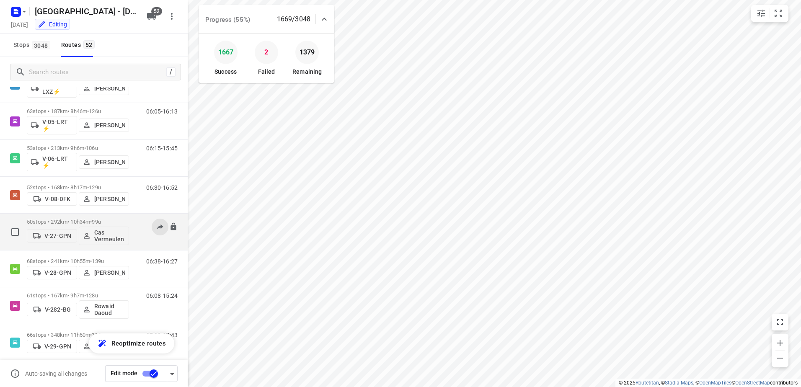
scroll to position [377, 0]
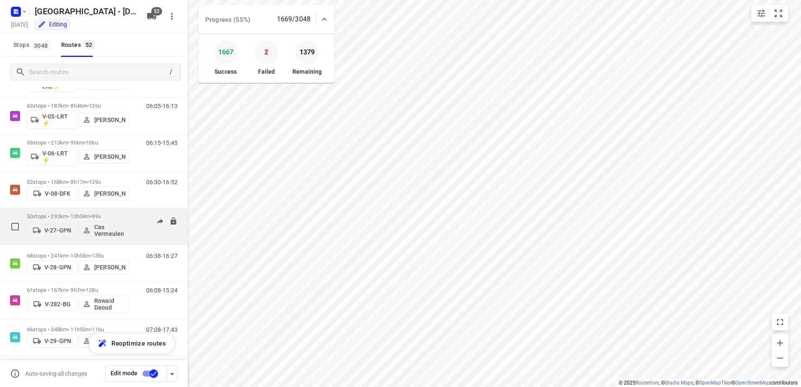
click at [136, 216] on div "05:53-16:11" at bounding box center [157, 228] width 42 height 31
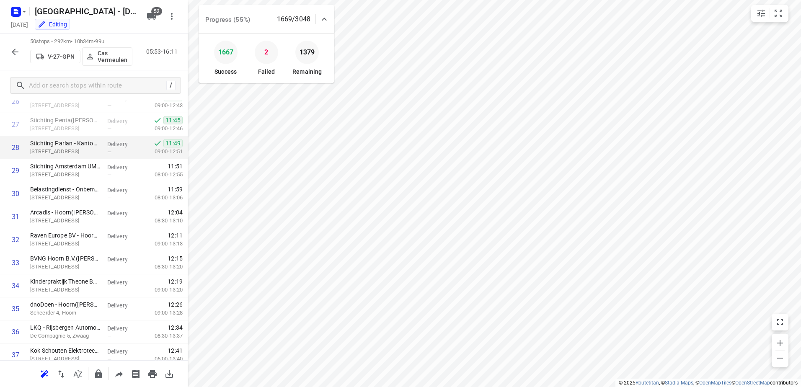
scroll to position [622, 0]
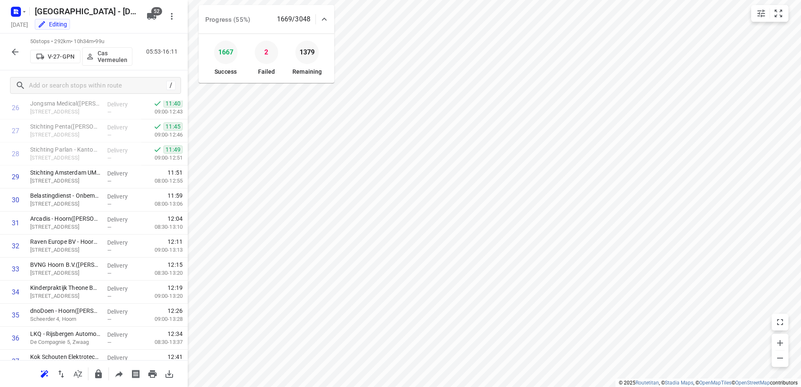
click at [19, 51] on icon "button" at bounding box center [15, 52] width 10 height 10
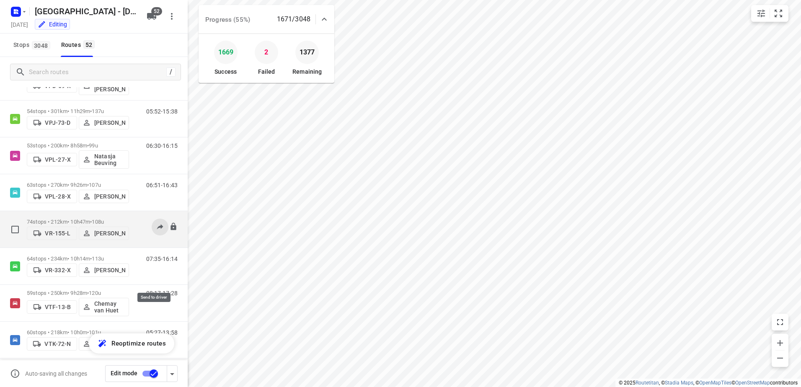
scroll to position [1672, 0]
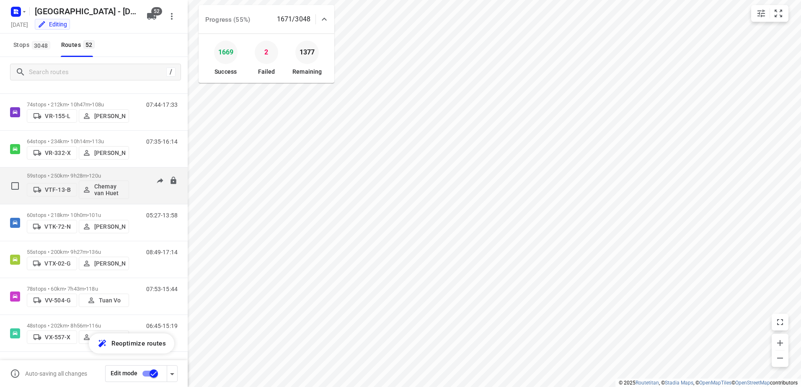
click at [136, 176] on div "08:17-17:28" at bounding box center [157, 188] width 42 height 31
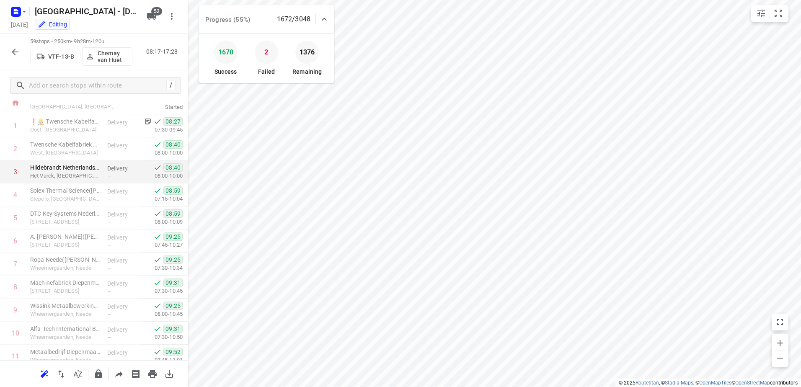
scroll to position [0, 0]
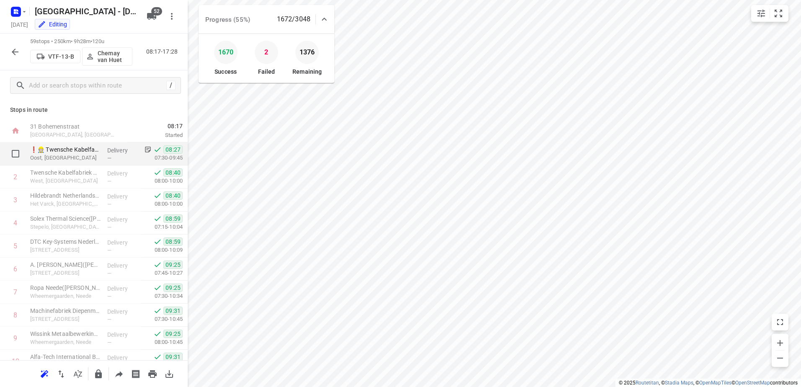
click at [114, 144] on div "Delivery —" at bounding box center [123, 154] width 38 height 23
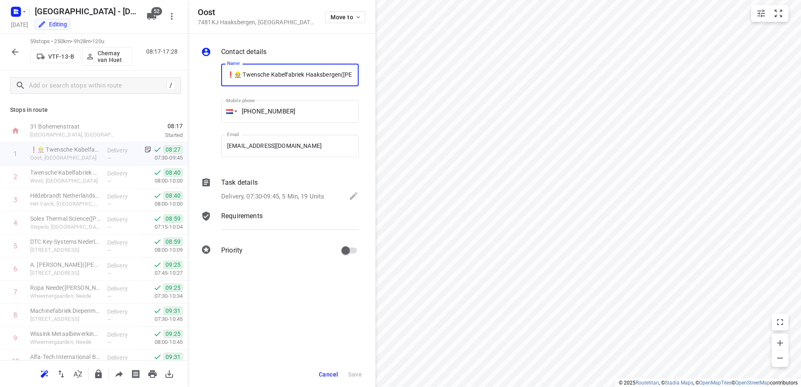
scroll to position [0, 36]
click at [280, 183] on div "Task details" at bounding box center [289, 183] width 137 height 10
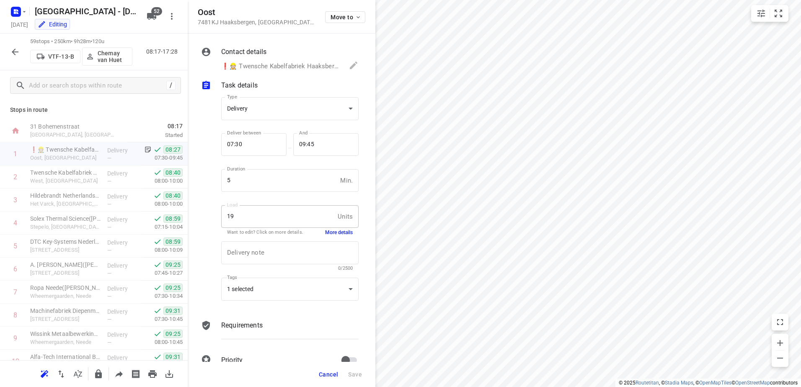
click at [340, 231] on button "More details" at bounding box center [339, 232] width 28 height 7
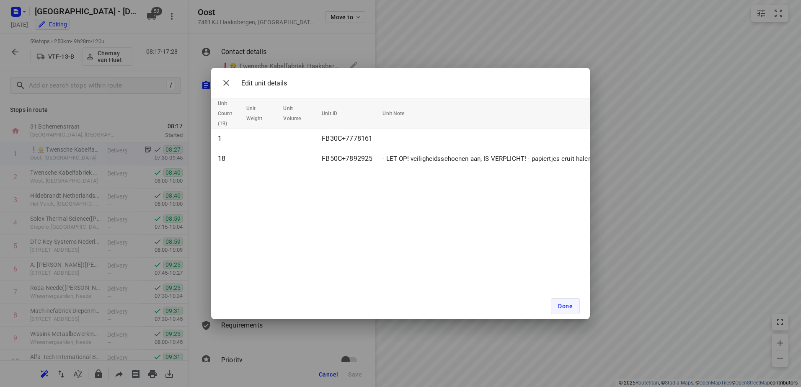
click at [569, 306] on span "Done" at bounding box center [565, 306] width 15 height 7
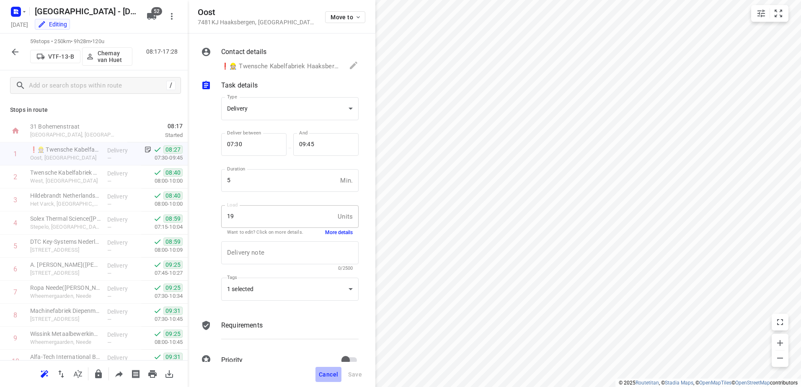
click at [334, 377] on span "Cancel" at bounding box center [328, 374] width 19 height 7
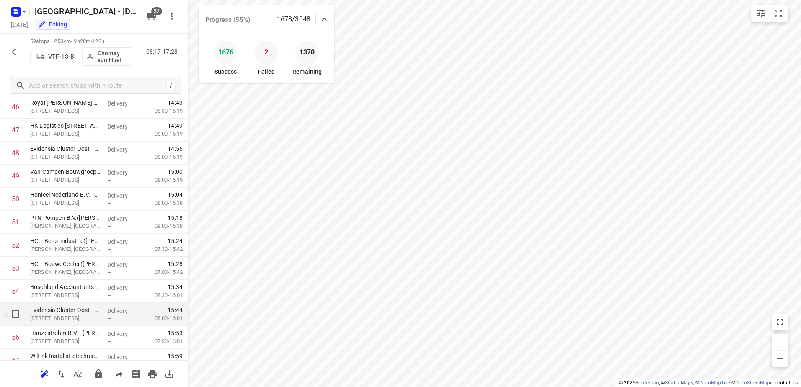
scroll to position [1165, 0]
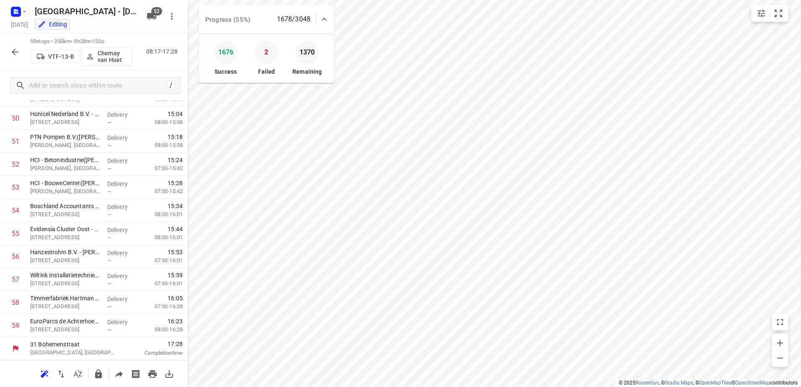
click at [17, 49] on icon "button" at bounding box center [15, 52] width 10 height 10
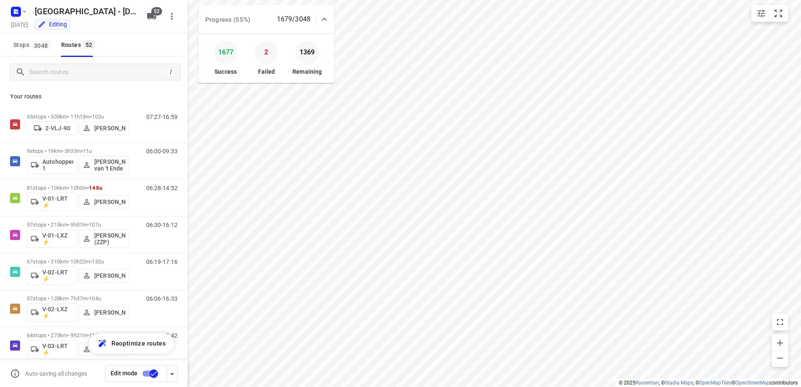
scroll to position [251, 0]
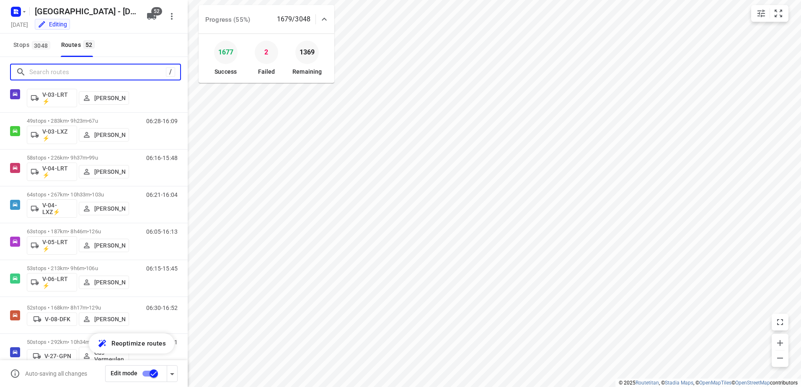
click at [98, 76] on input "Search routes" at bounding box center [97, 72] width 137 height 13
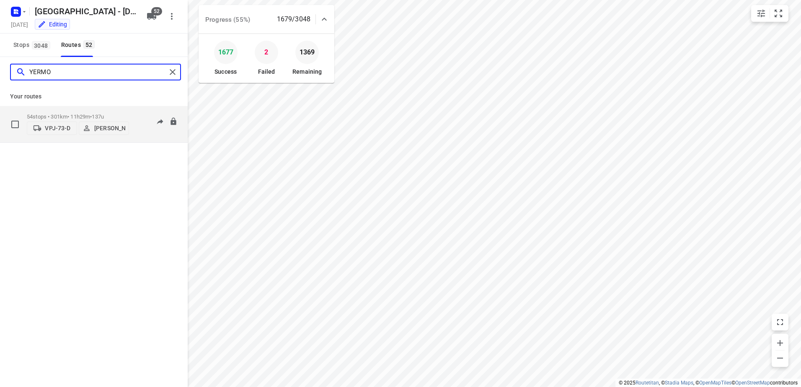
type input "YERMO"
click at [129, 111] on div "54 stops • 301km • 11h29m • 137u VPJ-73-D Yermo Broekman 05:52-15:38" at bounding box center [107, 124] width 161 height 30
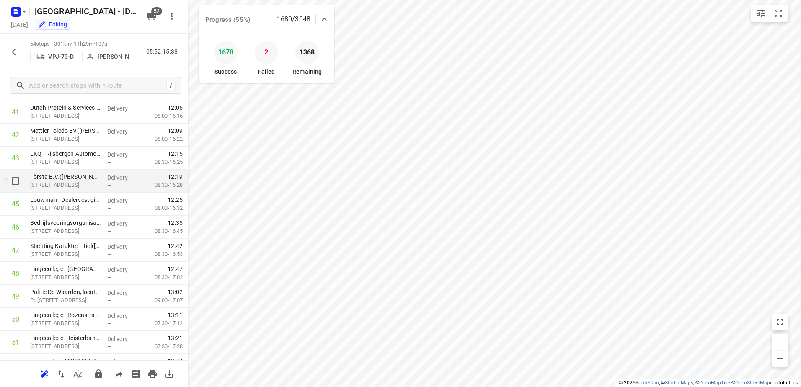
scroll to position [1050, 0]
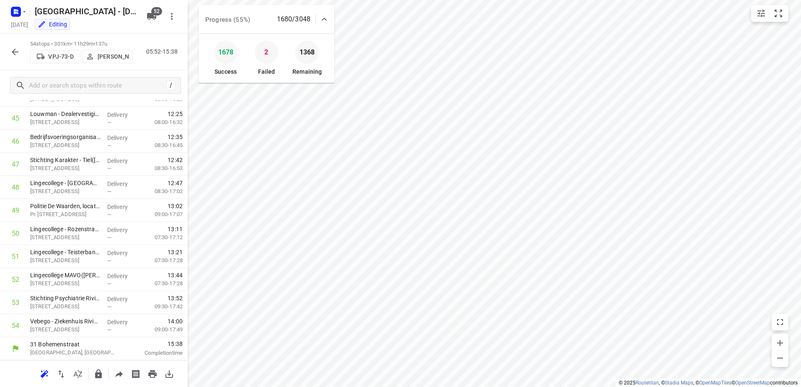
click at [9, 51] on button "button" at bounding box center [15, 52] width 17 height 17
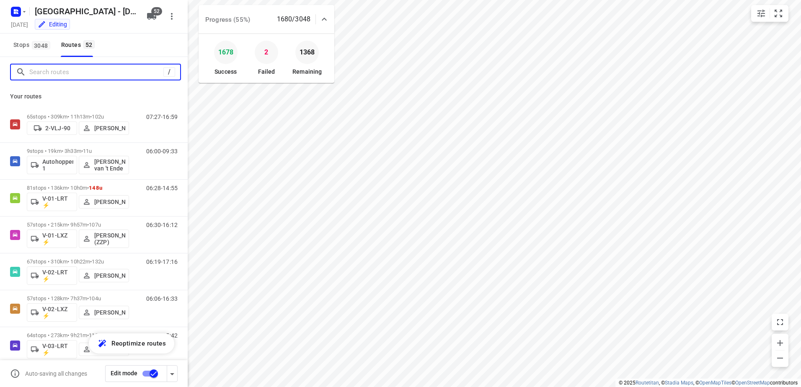
click at [113, 76] on input "Search routes" at bounding box center [96, 72] width 134 height 13
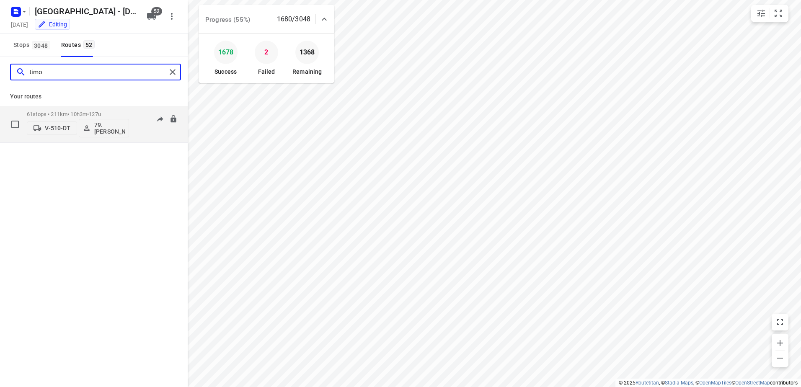
type input "timo"
click at [141, 109] on div "61 stops • 211km • 10h3m • 127u V-510-DT 79. Timo van Deuren 07:33-17:14" at bounding box center [107, 124] width 161 height 35
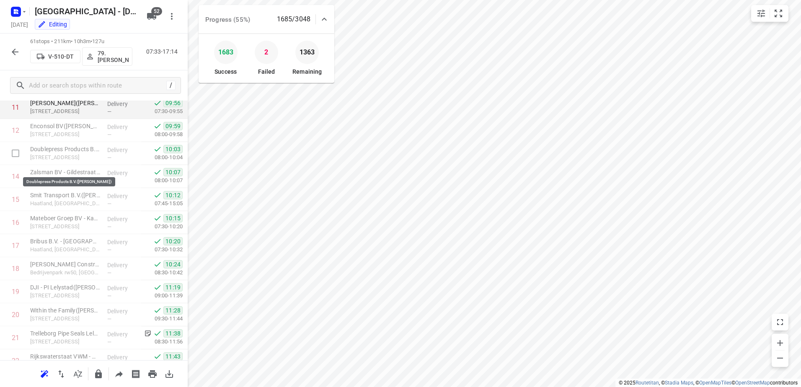
scroll to position [247, 0]
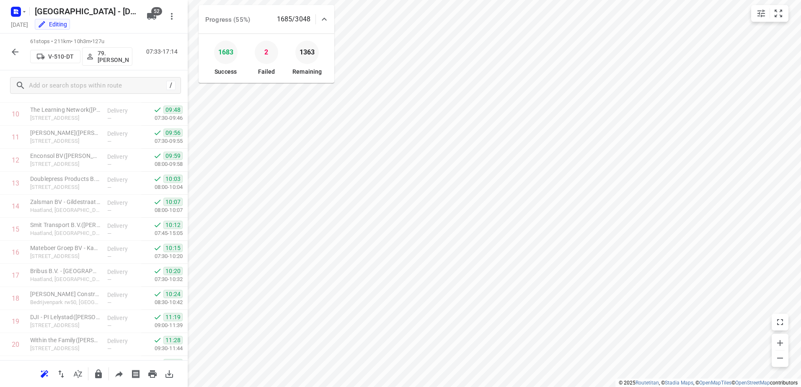
click at [17, 45] on button "button" at bounding box center [15, 52] width 17 height 17
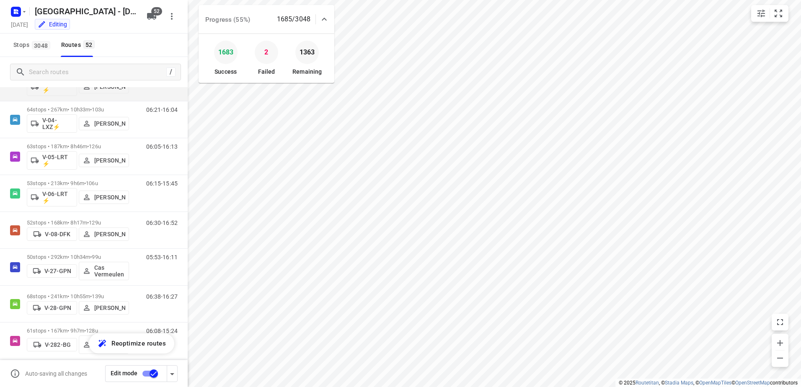
scroll to position [419, 0]
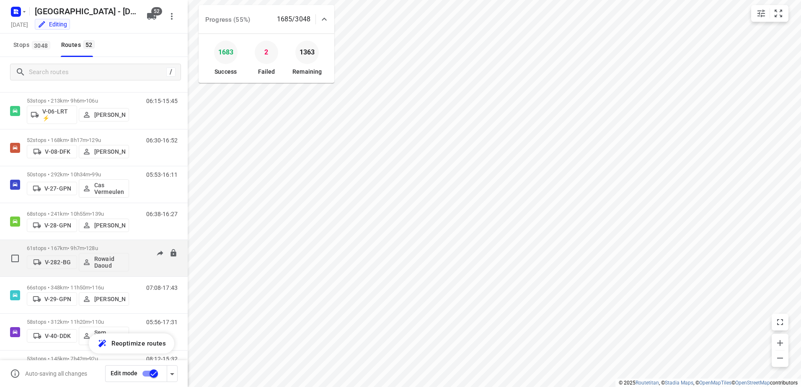
click at [125, 245] on p "61 stops • 167km • 9h7m • 128u" at bounding box center [78, 248] width 102 height 6
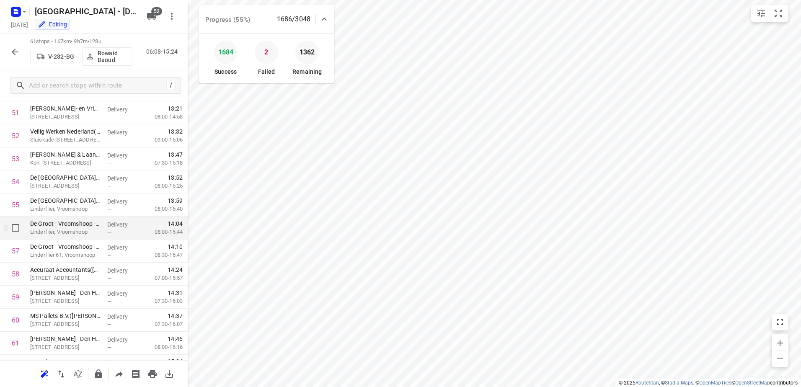
scroll to position [1211, 0]
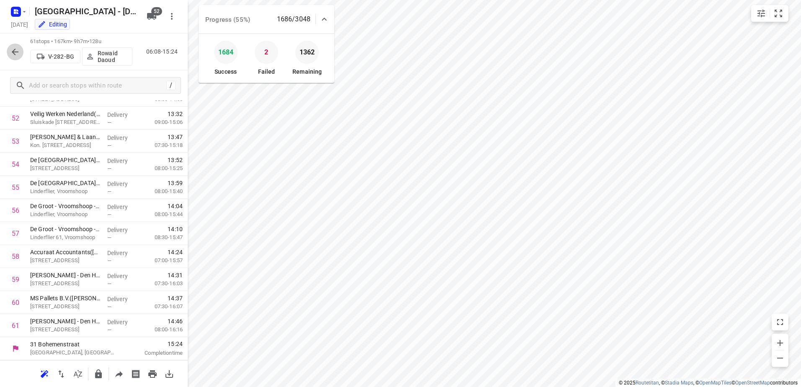
click at [16, 52] on icon "button" at bounding box center [15, 52] width 7 height 7
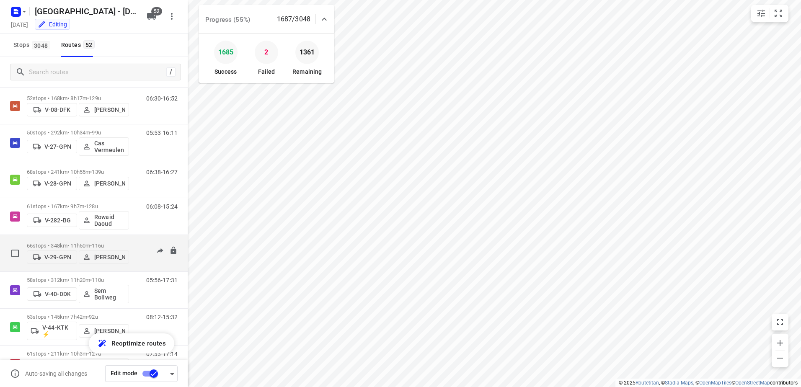
scroll to position [545, 0]
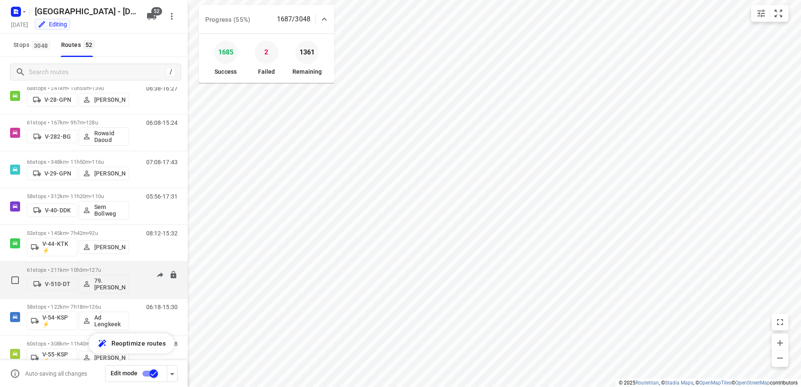
click at [137, 266] on div "61 stops • 211km • 10h3m • 127u V-510-DT 79. Timo van Deuren 07:33-17:14" at bounding box center [107, 280] width 161 height 35
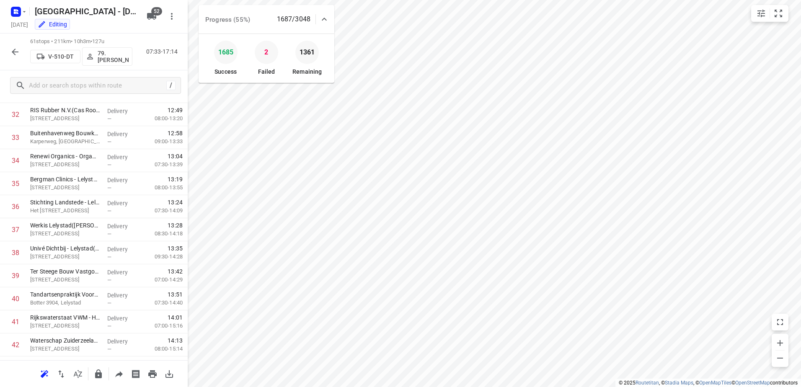
scroll to position [503, 0]
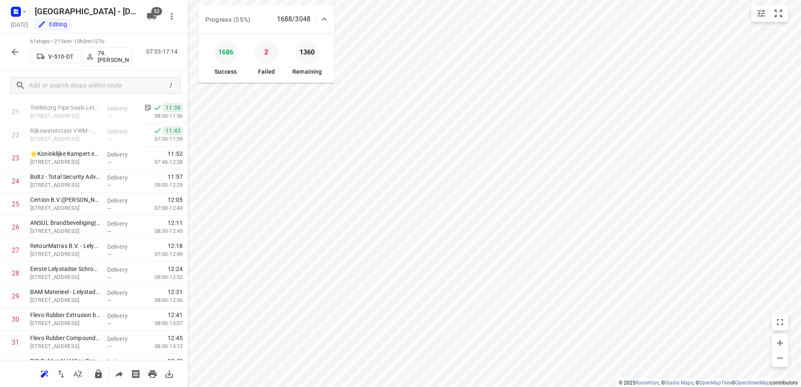
click at [18, 52] on icon "button" at bounding box center [15, 52] width 10 height 10
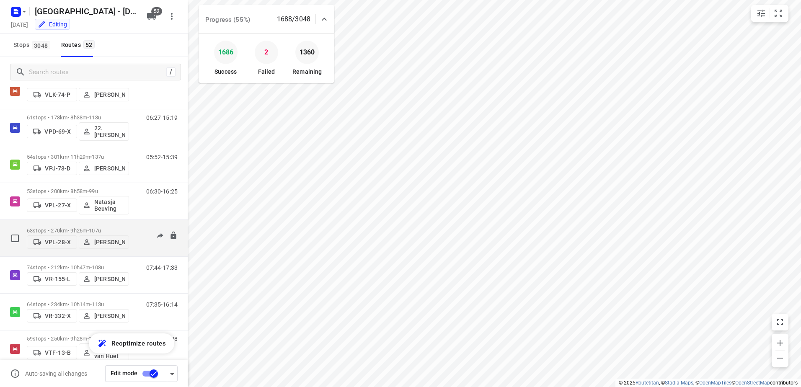
scroll to position [1672, 0]
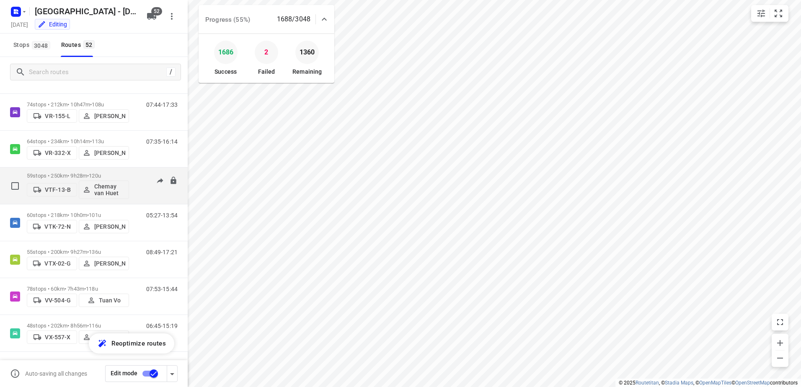
click at [68, 174] on p "59 stops • 250km • 9h28m • 120u" at bounding box center [78, 176] width 102 height 6
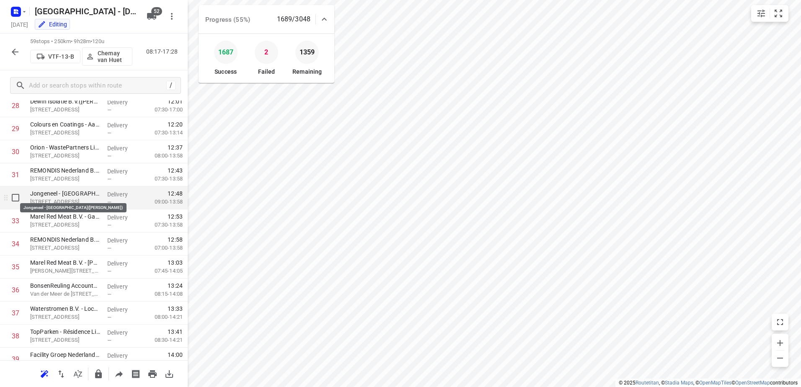
scroll to position [838, 0]
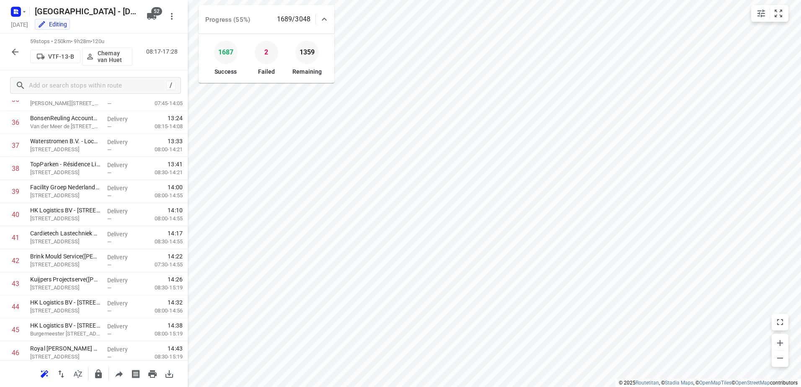
click at [20, 49] on button "button" at bounding box center [15, 52] width 17 height 17
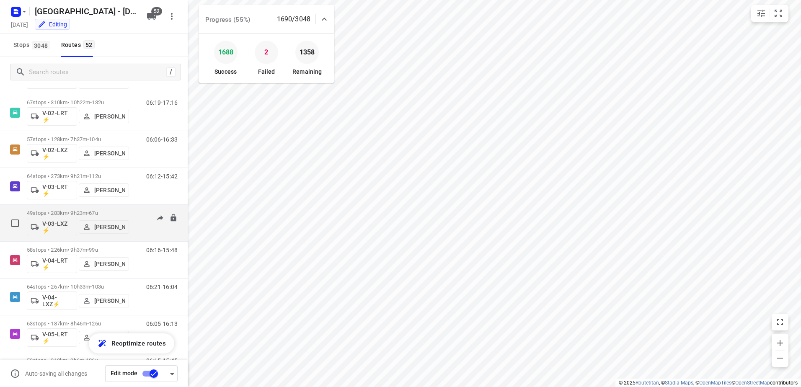
scroll to position [168, 0]
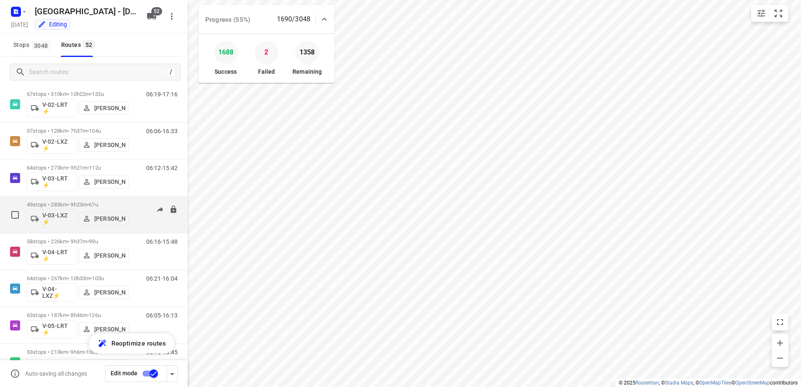
click at [136, 203] on div "06:28-16:09" at bounding box center [157, 217] width 42 height 31
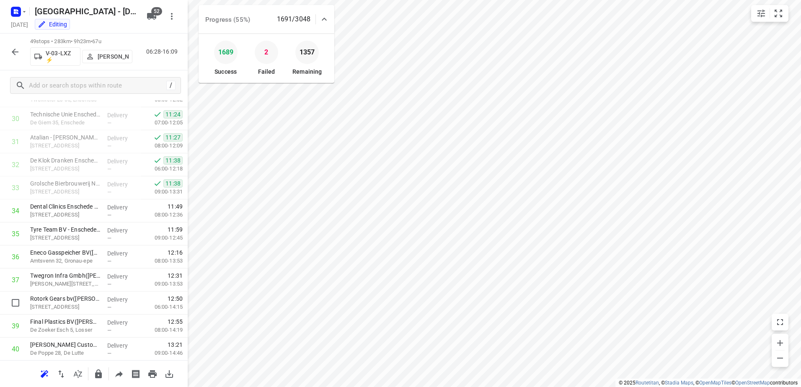
scroll to position [935, 0]
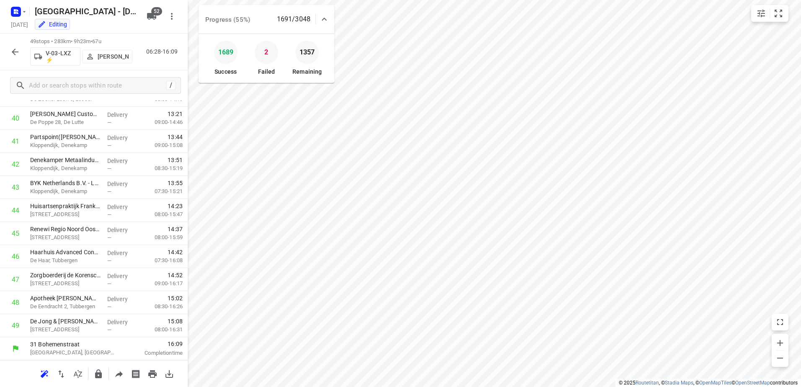
click at [8, 52] on button "button" at bounding box center [15, 52] width 17 height 17
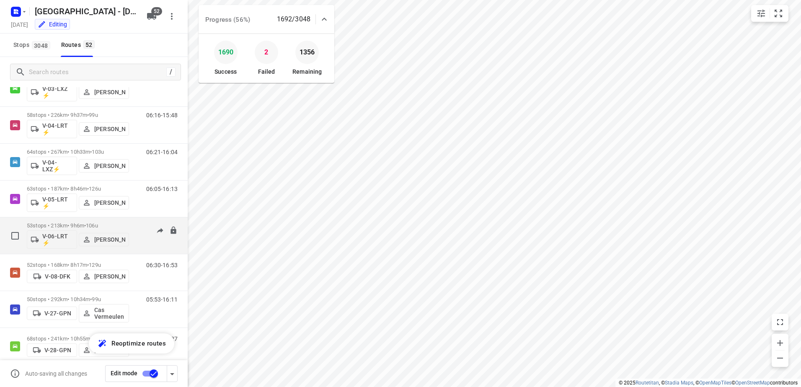
scroll to position [335, 0]
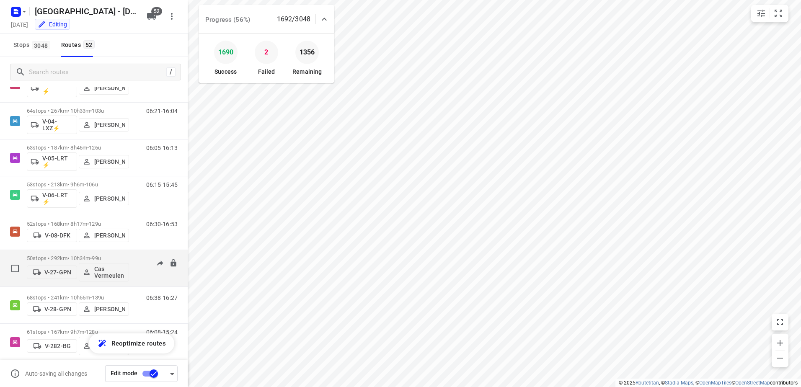
click at [136, 261] on div "05:53-16:11" at bounding box center [157, 270] width 42 height 31
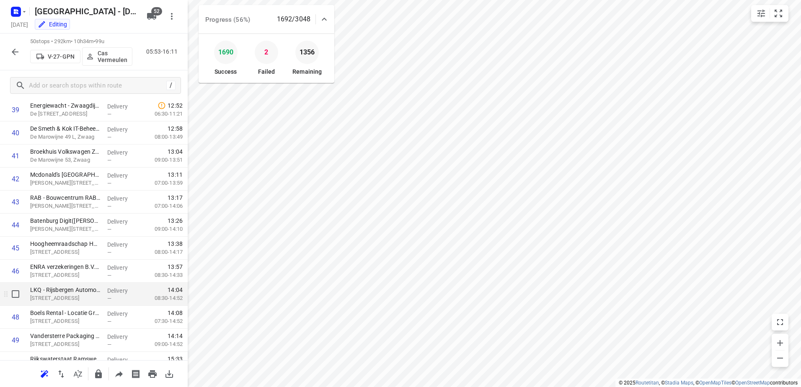
scroll to position [958, 0]
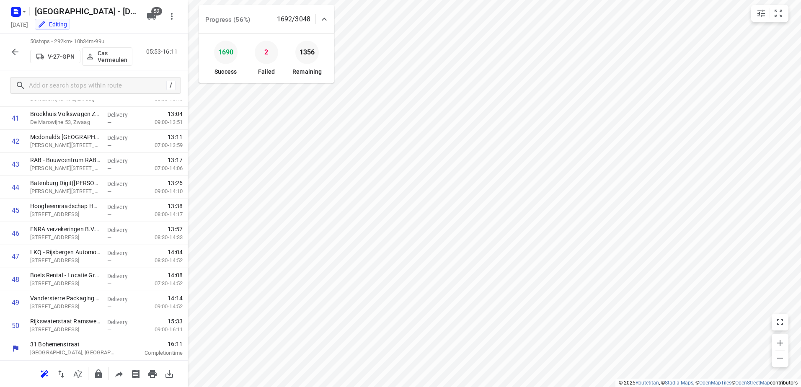
click at [15, 49] on icon "button" at bounding box center [15, 52] width 7 height 7
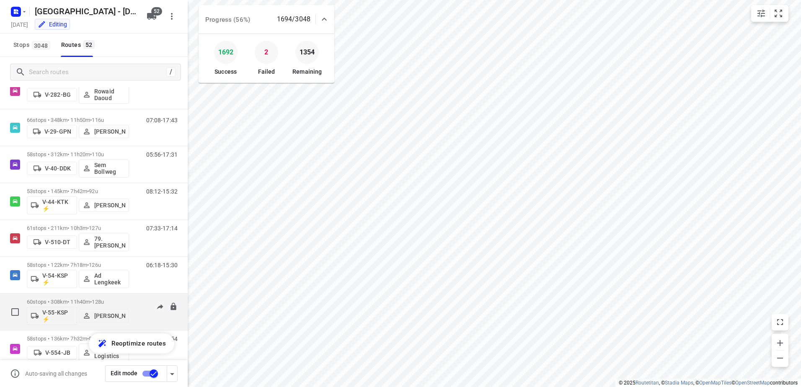
scroll to position [671, 0]
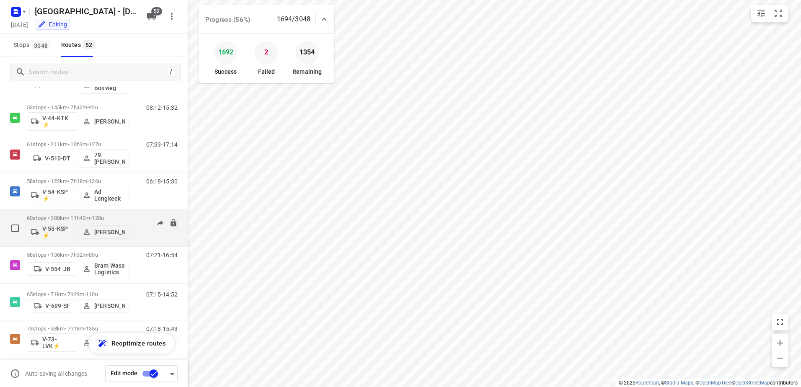
click at [136, 218] on div "06:14-14:28" at bounding box center [157, 230] width 42 height 31
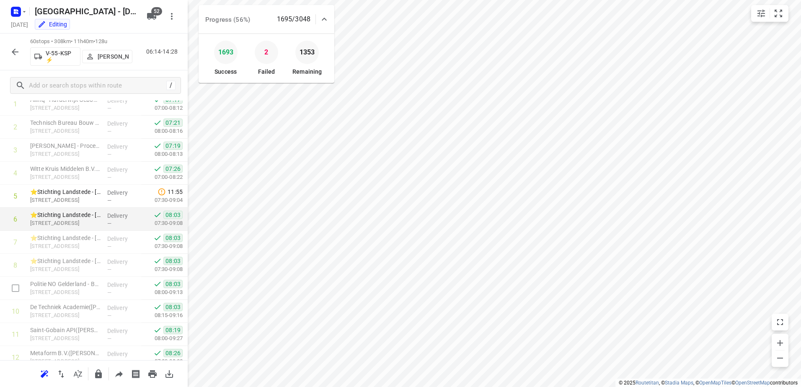
scroll to position [0, 0]
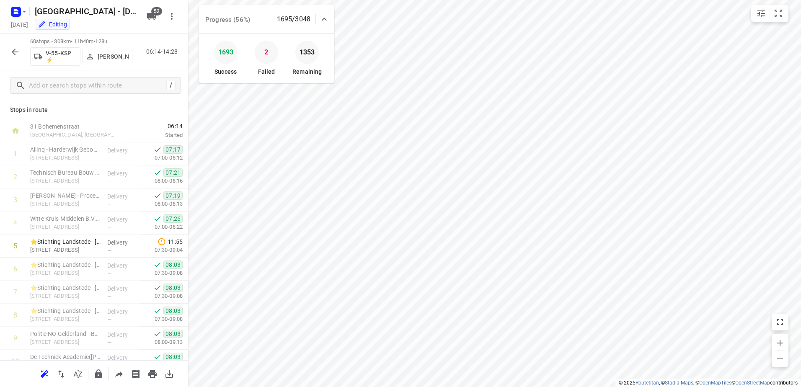
click at [11, 46] on button "button" at bounding box center [15, 52] width 17 height 17
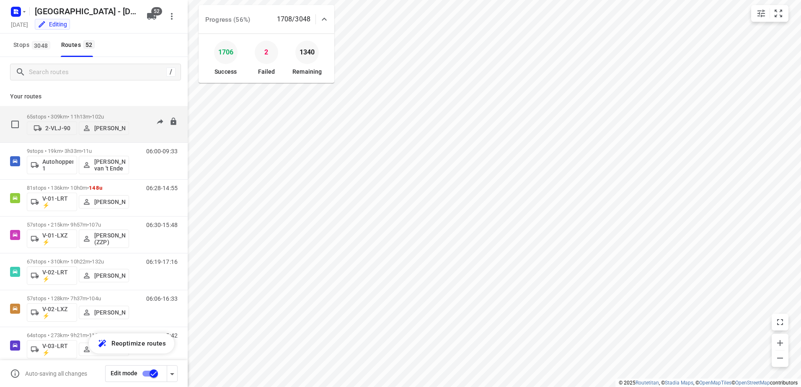
click at [122, 112] on div "65 stops • 309km • 11h13m • 102u 2-VLJ-90 Fikri Mizaz" at bounding box center [78, 124] width 102 height 30
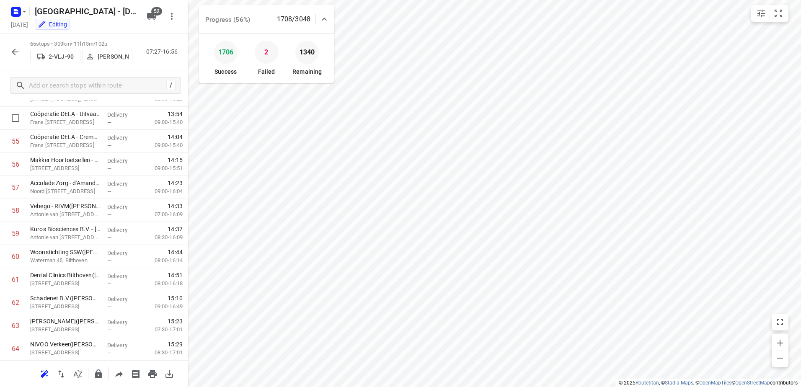
scroll to position [1304, 0]
click at [6, 49] on div "65 stops • 309km • 11h13m • 102u 2-VLJ-90 Fikri Mizaz 07:27-16:56" at bounding box center [94, 52] width 188 height 37
click at [15, 48] on icon "button" at bounding box center [15, 52] width 10 height 10
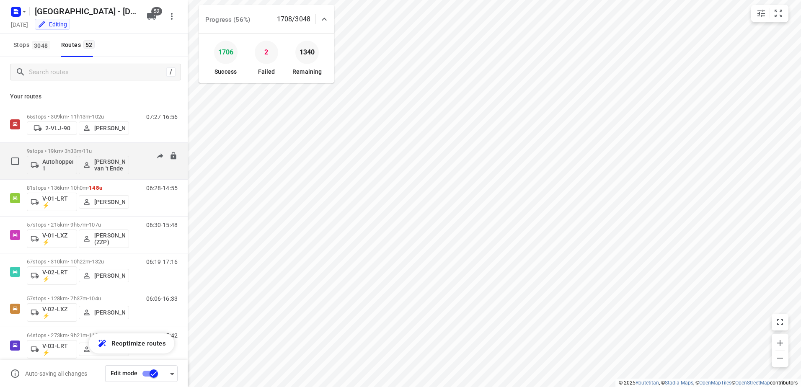
click at [136, 158] on div "06:00-09:33" at bounding box center [157, 163] width 42 height 31
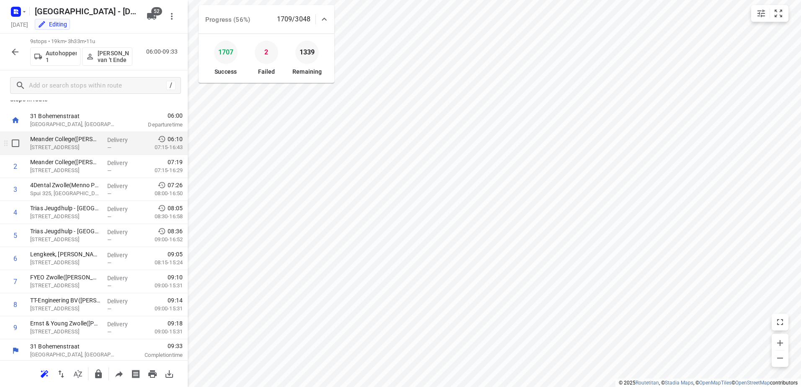
scroll to position [13, 0]
drag, startPoint x: 181, startPoint y: 49, endPoint x: 139, endPoint y: 69, distance: 46.3
click at [139, 69] on div "9 stops • 19km • 3h33m • 11u Autohopper 1 Stephanie van 't Ende 06:00-09:33" at bounding box center [94, 52] width 188 height 37
drag, startPoint x: 139, startPoint y: 69, endPoint x: 179, endPoint y: 64, distance: 40.6
click at [179, 64] on div "9 stops • 19km • 3h33m • 11u Autohopper 1 Stephanie van 't Ende 06:00-09:33" at bounding box center [94, 52] width 188 height 37
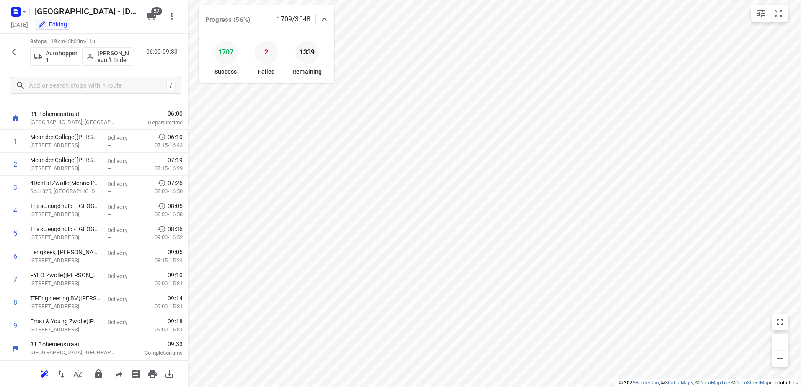
click at [10, 47] on icon "button" at bounding box center [15, 52] width 10 height 10
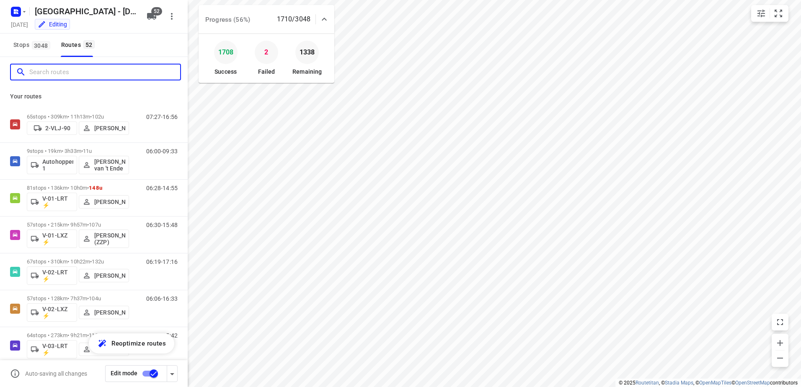
click at [66, 75] on input "Search routes" at bounding box center [104, 72] width 151 height 13
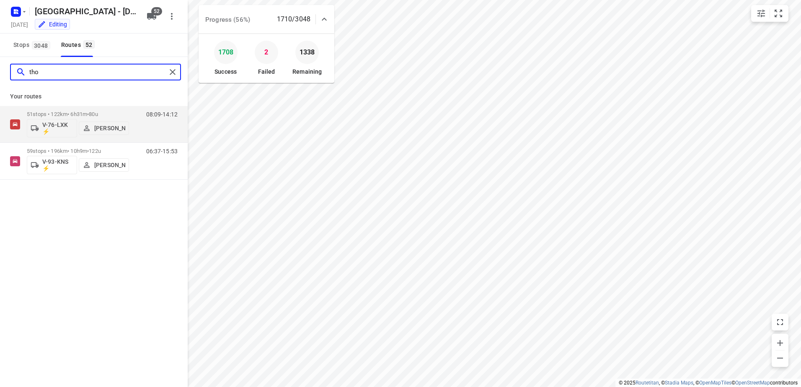
type input "thom"
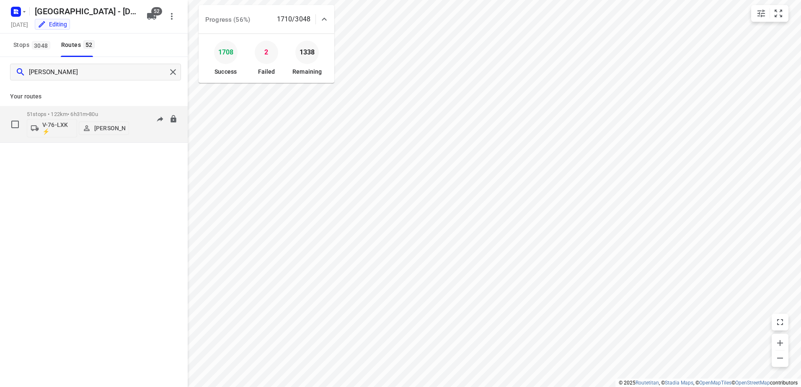
click at [133, 115] on div "51 stops • 122km • 6h31m • 80u V-76-LXK ⚡ Thomas Bol 08:09-14:12" at bounding box center [107, 124] width 161 height 35
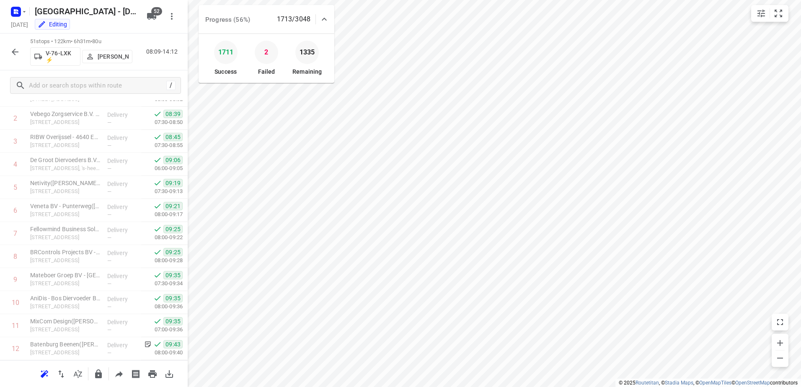
scroll to position [0, 0]
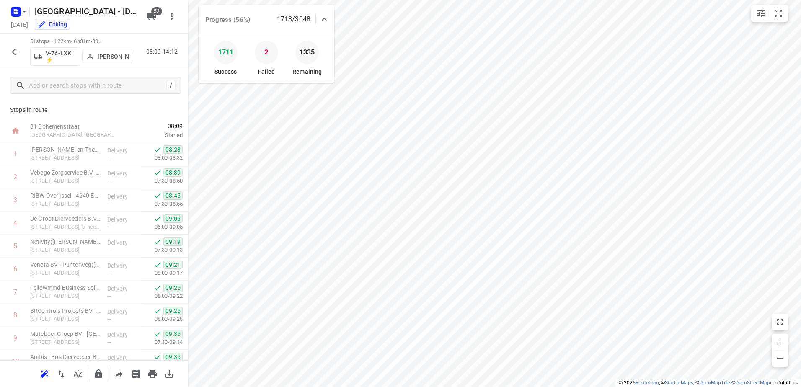
click at [17, 52] on icon "button" at bounding box center [15, 52] width 7 height 7
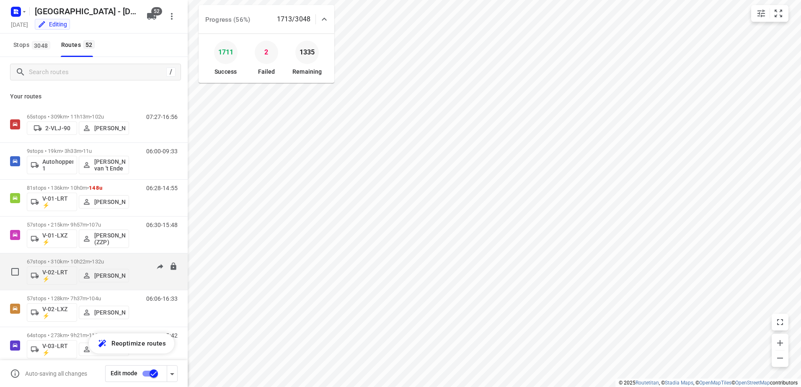
click at [137, 269] on div "06:19-17:16" at bounding box center [157, 274] width 42 height 31
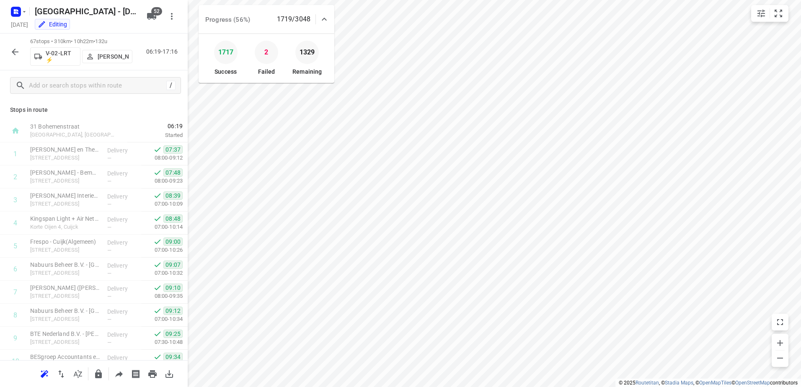
click at [23, 51] on button "button" at bounding box center [15, 52] width 17 height 17
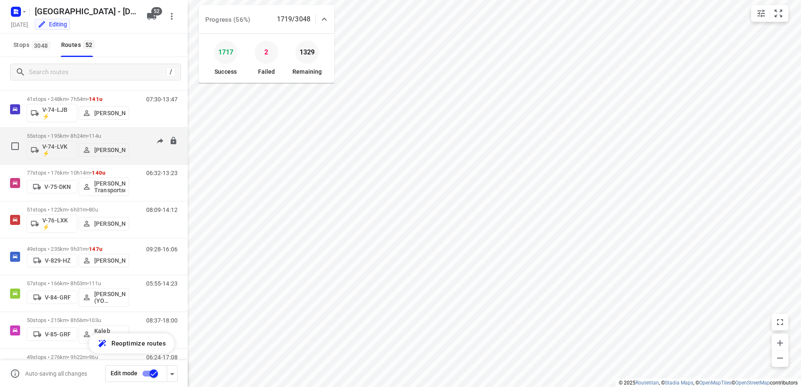
scroll to position [1006, 0]
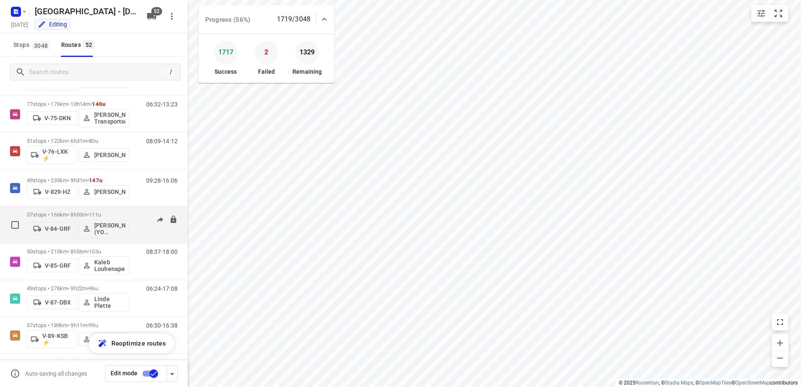
click at [137, 217] on div "05:55-14:23" at bounding box center [157, 227] width 42 height 31
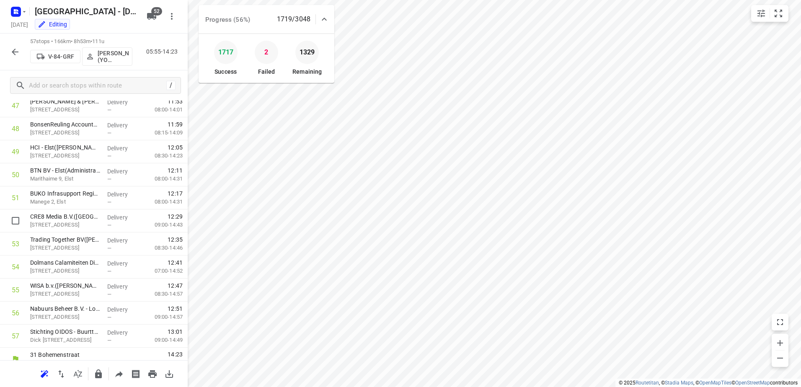
scroll to position [1119, 0]
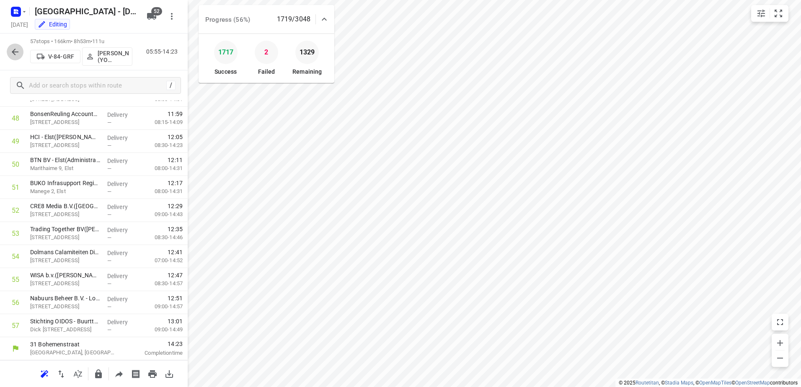
click at [15, 45] on button "button" at bounding box center [15, 52] width 17 height 17
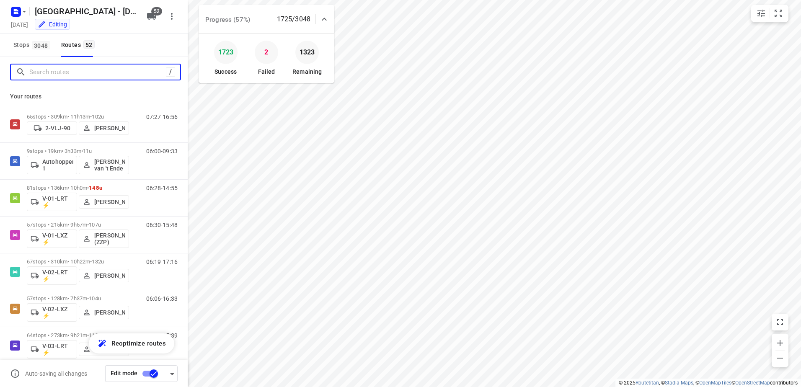
click at [79, 73] on input "Search routes" at bounding box center [97, 72] width 137 height 13
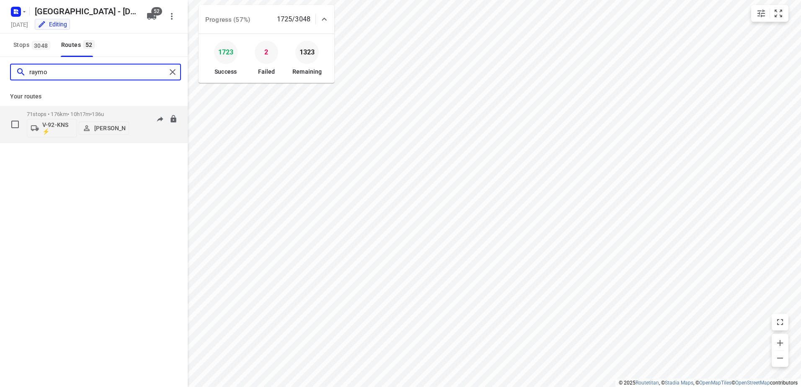
type input "raymo"
click at [133, 112] on div "71 stops • 176km • 10h17m • 136u V-92-KNS ⚡ Raymond Blom 06:13-16:30" at bounding box center [107, 124] width 161 height 35
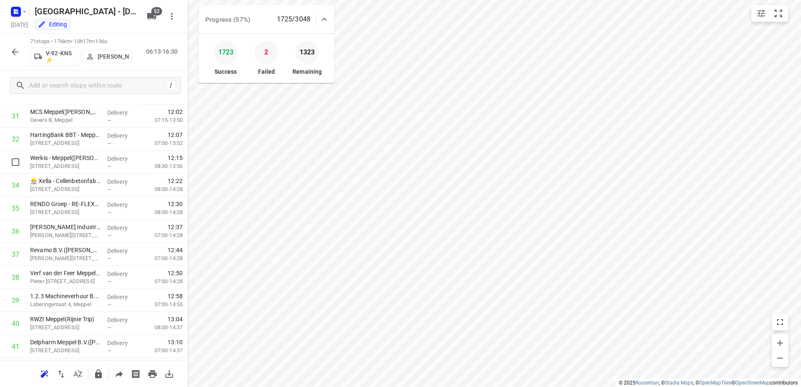
scroll to position [562, 0]
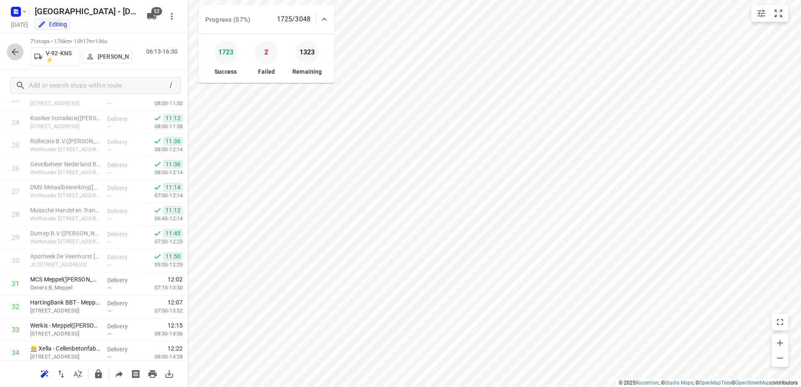
click at [18, 44] on button "button" at bounding box center [15, 52] width 17 height 17
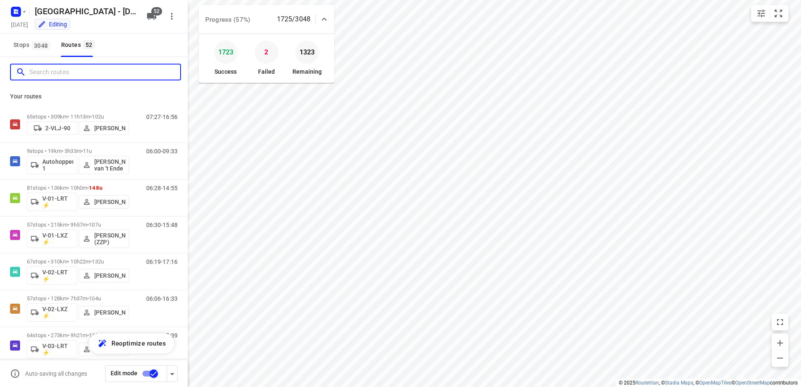
click at [99, 70] on input "Search routes" at bounding box center [104, 72] width 151 height 13
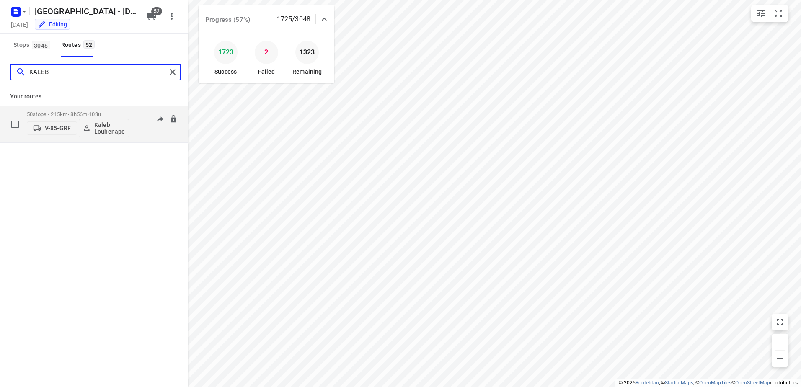
type input "KALEB"
click at [137, 114] on div "08:37-18:00" at bounding box center [157, 126] width 42 height 31
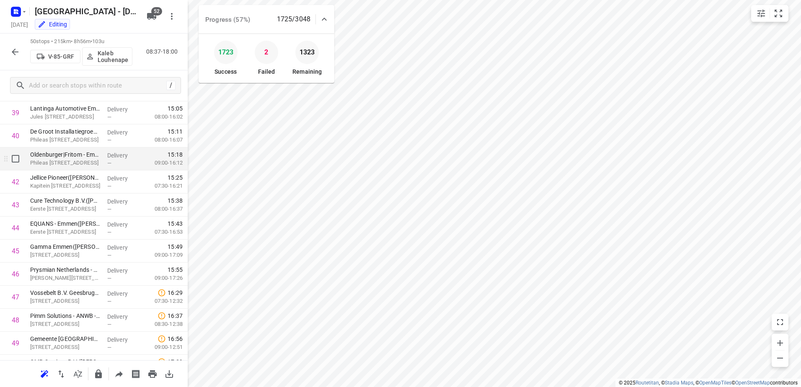
scroll to position [958, 0]
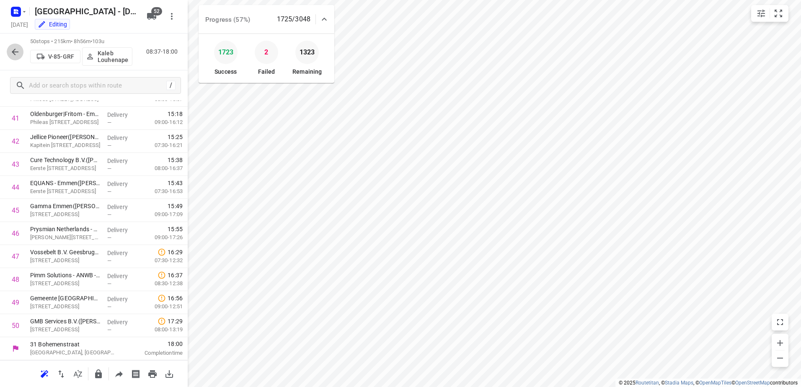
click at [16, 53] on icon "button" at bounding box center [15, 52] width 10 height 10
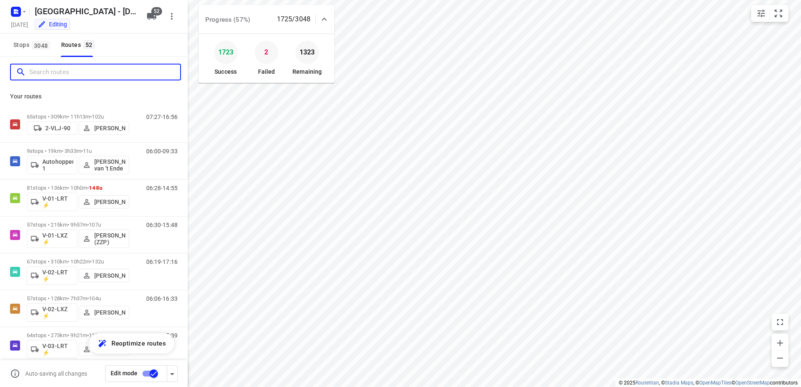
click at [63, 74] on input "Search routes" at bounding box center [104, 72] width 151 height 13
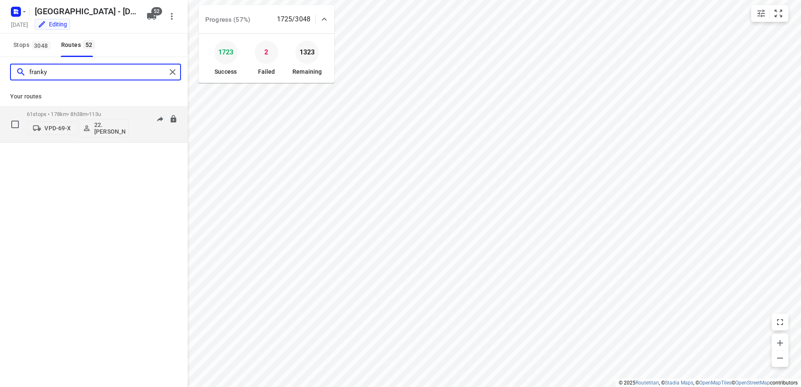
type input "franky"
click at [89, 111] on span "•" at bounding box center [88, 114] width 2 height 6
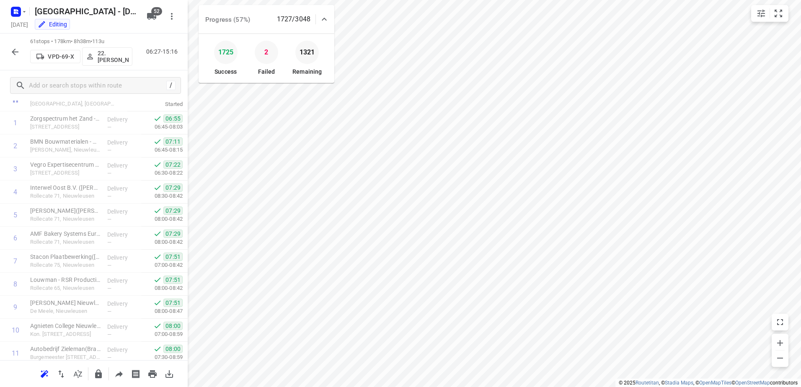
scroll to position [0, 0]
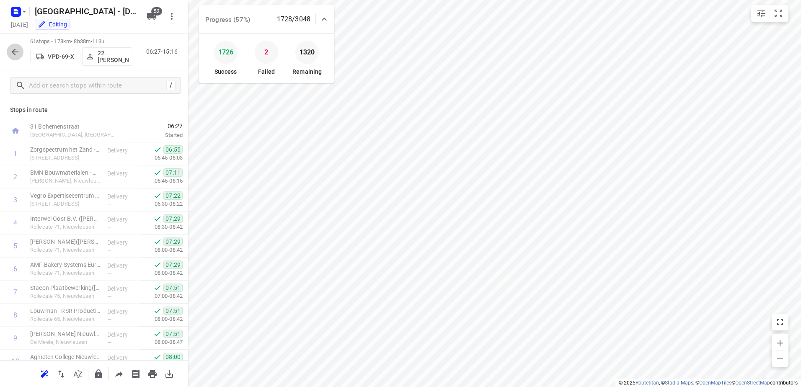
click at [13, 48] on icon "button" at bounding box center [15, 52] width 10 height 10
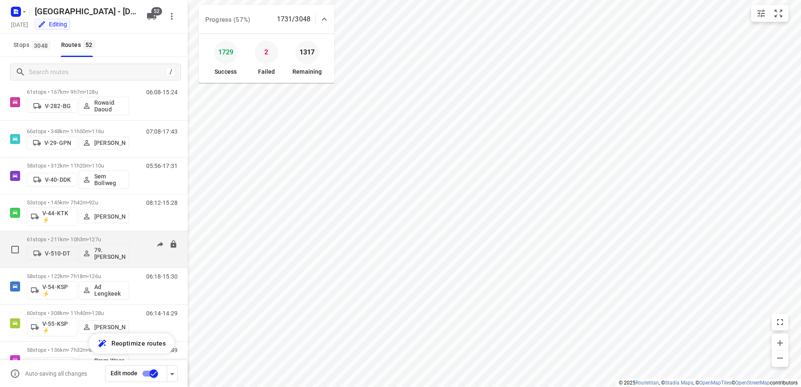
scroll to position [587, 0]
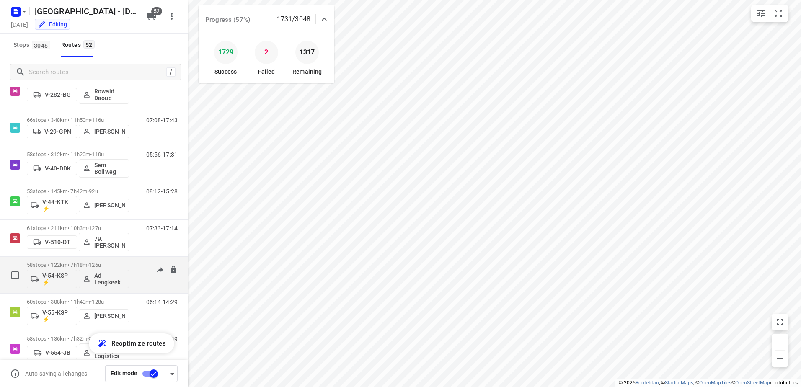
click at [143, 262] on div "06:18-15:30" at bounding box center [157, 277] width 42 height 31
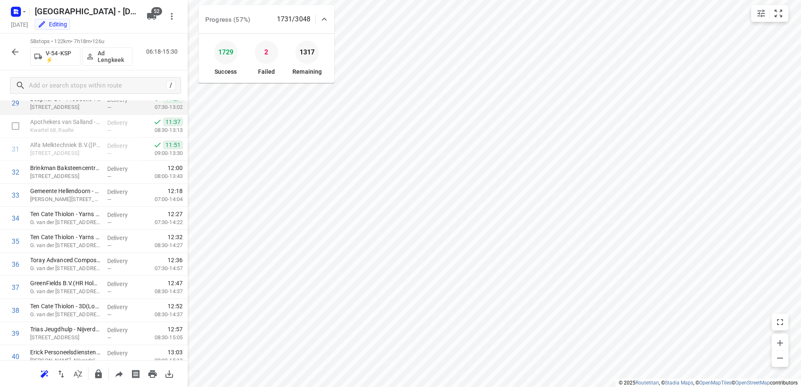
scroll to position [681, 0]
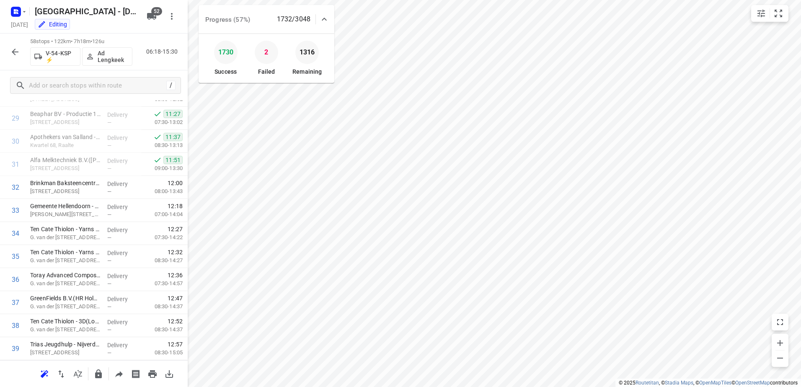
click at [13, 51] on icon "button" at bounding box center [15, 52] width 10 height 10
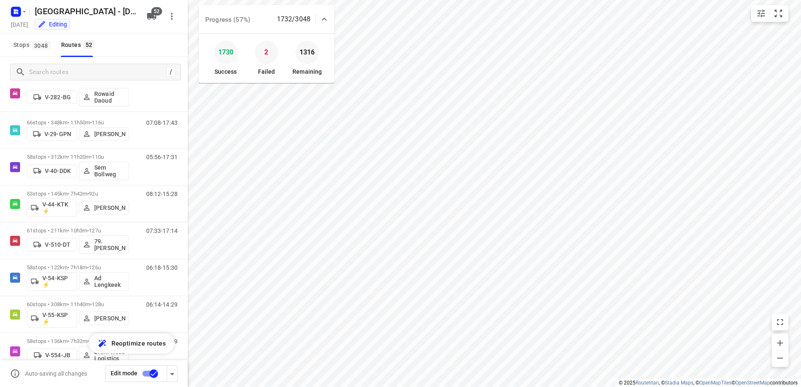
scroll to position [671, 0]
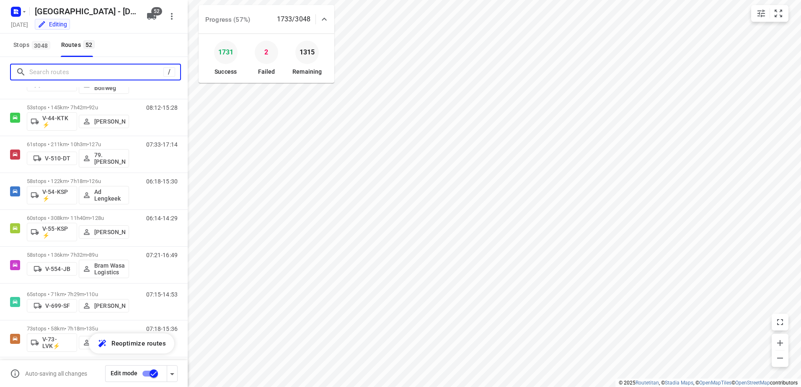
click at [103, 73] on input "Search routes" at bounding box center [96, 72] width 134 height 13
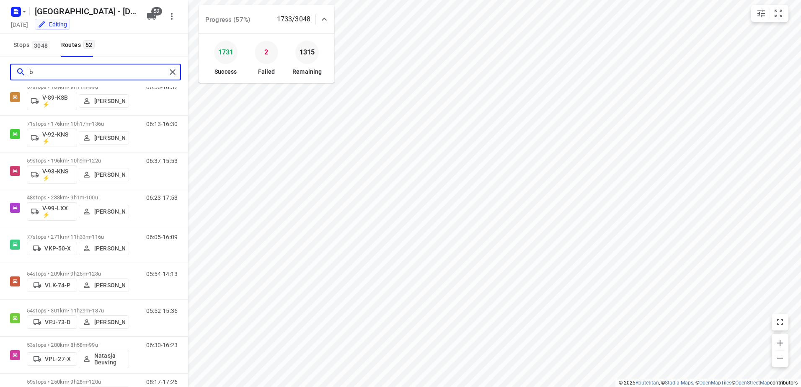
scroll to position [0, 0]
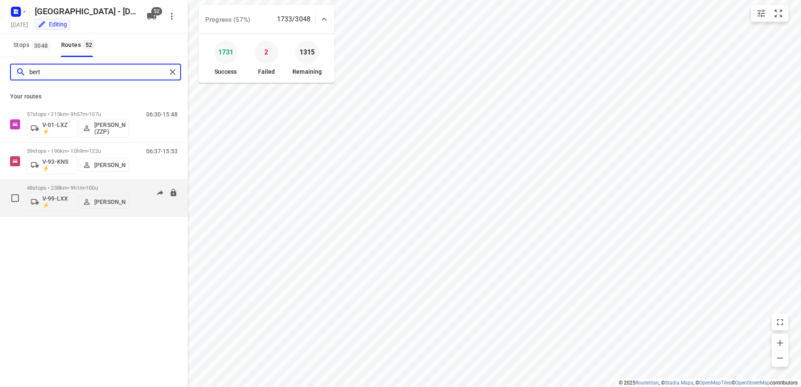
type input "bert"
click at [142, 189] on div "06:23-17:53" at bounding box center [157, 200] width 42 height 31
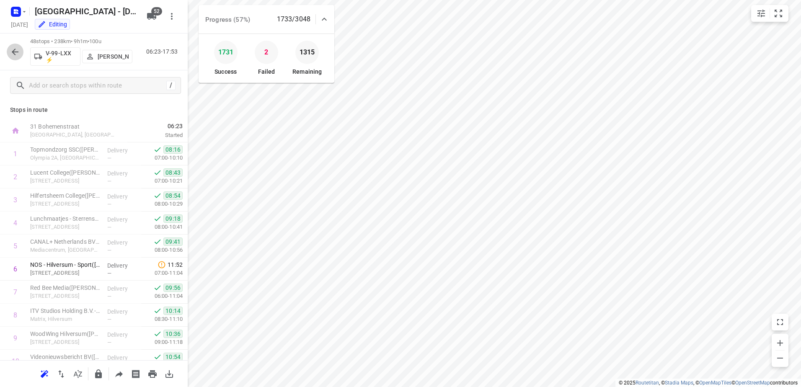
click at [15, 52] on icon "button" at bounding box center [15, 52] width 10 height 10
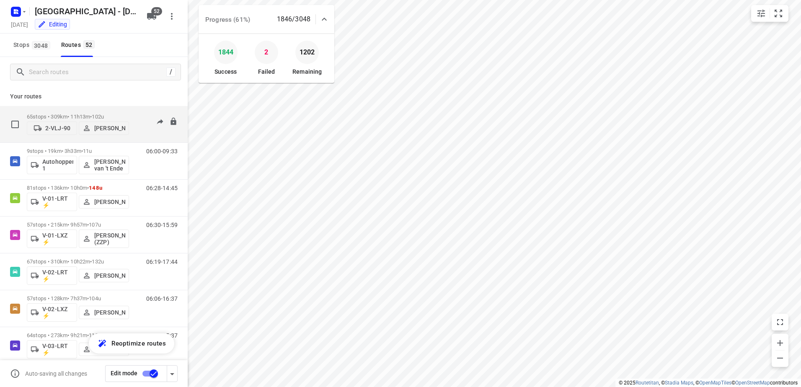
click at [104, 117] on span "102u" at bounding box center [98, 117] width 12 height 6
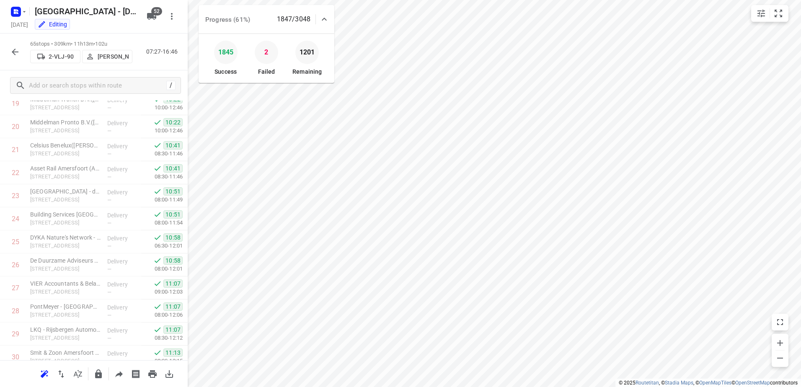
scroll to position [172, 0]
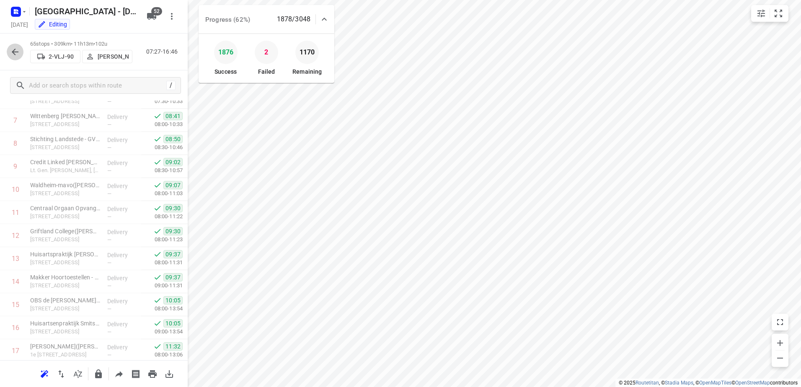
click at [18, 53] on icon "button" at bounding box center [15, 52] width 10 height 10
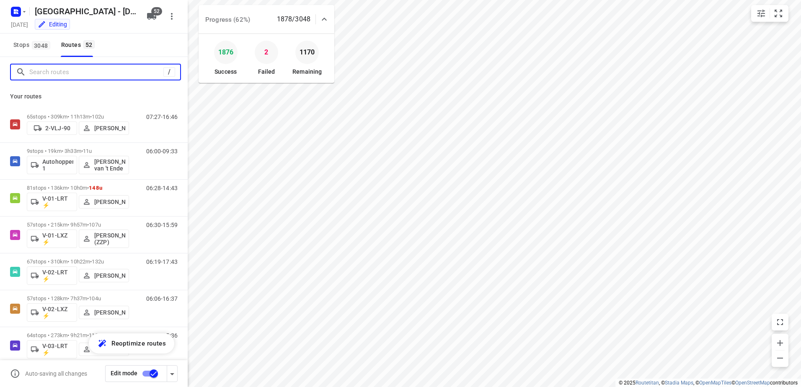
click at [118, 77] on input "Search routes" at bounding box center [96, 72] width 134 height 13
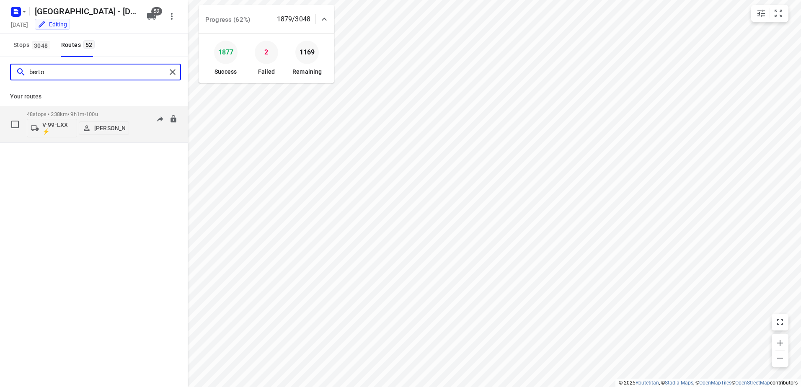
type input "berto"
click at [125, 112] on p "48 stops • 238km • 9h1m • 100u" at bounding box center [78, 114] width 102 height 6
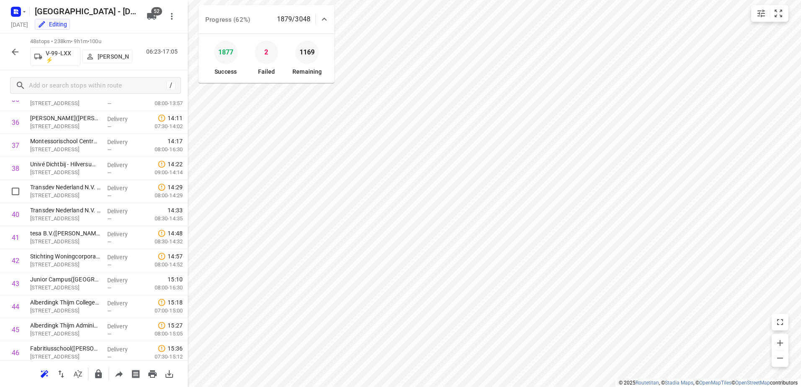
scroll to position [912, 0]
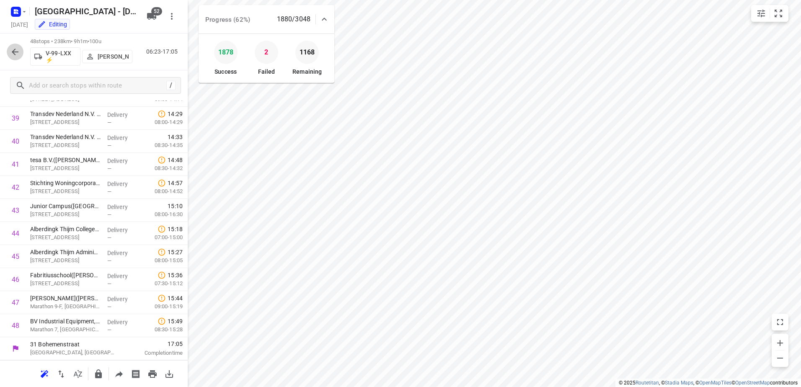
click at [16, 46] on button "button" at bounding box center [15, 52] width 17 height 17
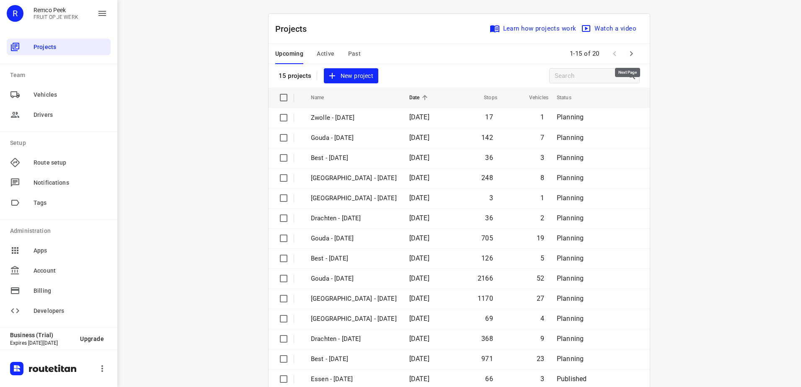
click at [629, 54] on icon "button" at bounding box center [632, 54] width 10 height 10
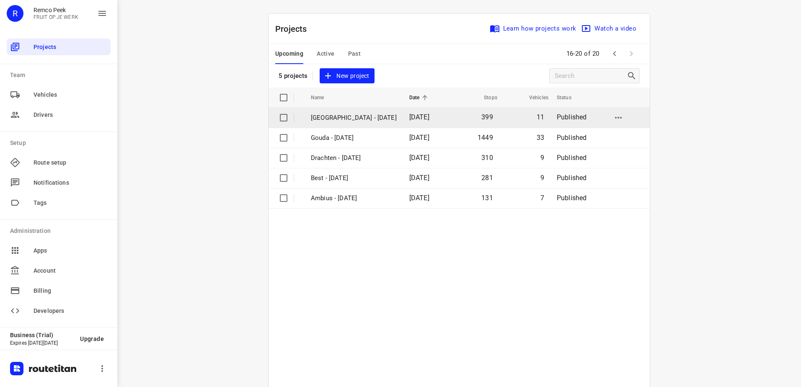
click at [357, 113] on p "Zwolle - Tuesday" at bounding box center [354, 118] width 86 height 10
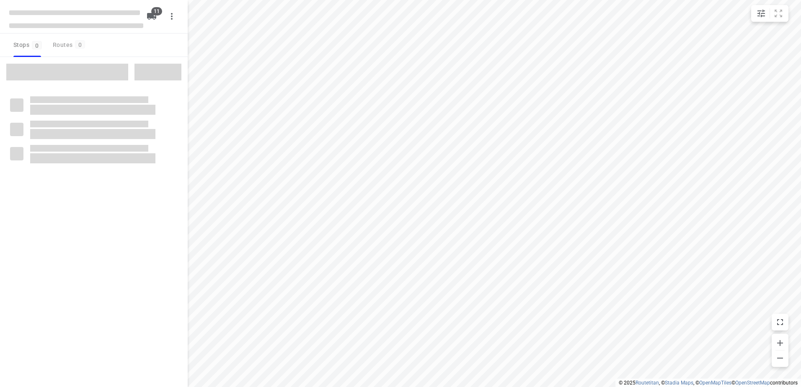
checkbox input "true"
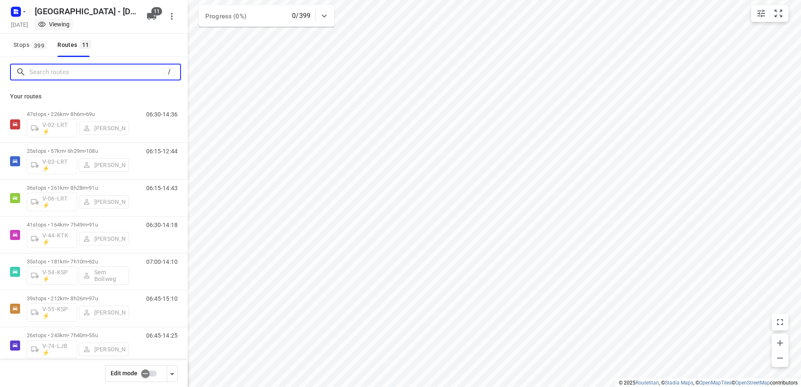
click at [94, 70] on input "Search routes" at bounding box center [96, 72] width 134 height 13
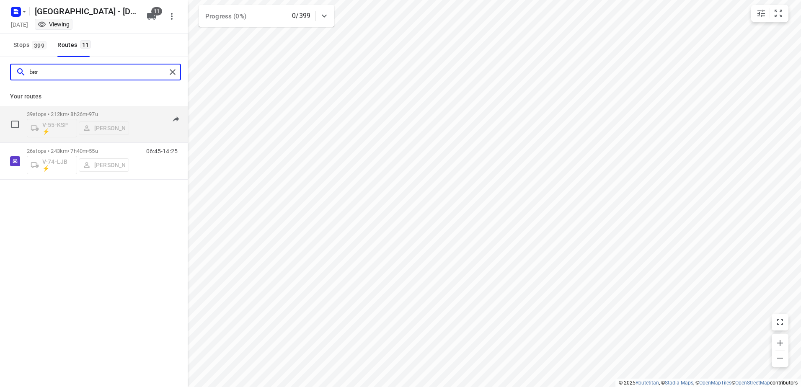
type input "ber"
click at [142, 112] on div "06:45-15:10" at bounding box center [157, 126] width 42 height 31
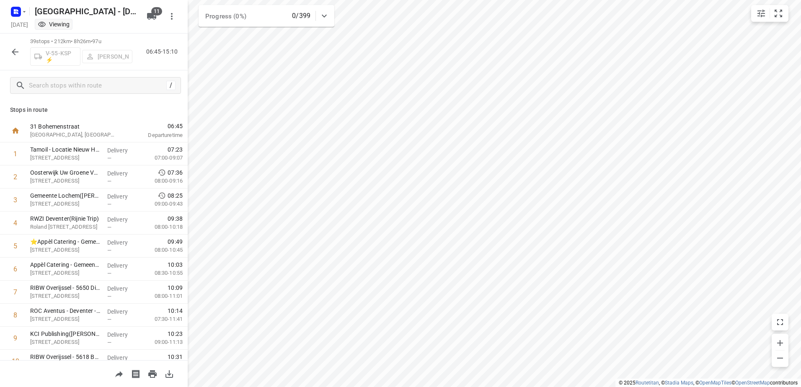
drag, startPoint x: 94, startPoint y: 127, endPoint x: 90, endPoint y: 120, distance: 8.4
click at [90, 120] on div "31 Bohemenstraat Zwolle, Netherlands" at bounding box center [74, 130] width 94 height 23
click at [135, 109] on p "Stops in route" at bounding box center [94, 110] width 168 height 9
click at [107, 240] on p "Delivery" at bounding box center [122, 242] width 31 height 8
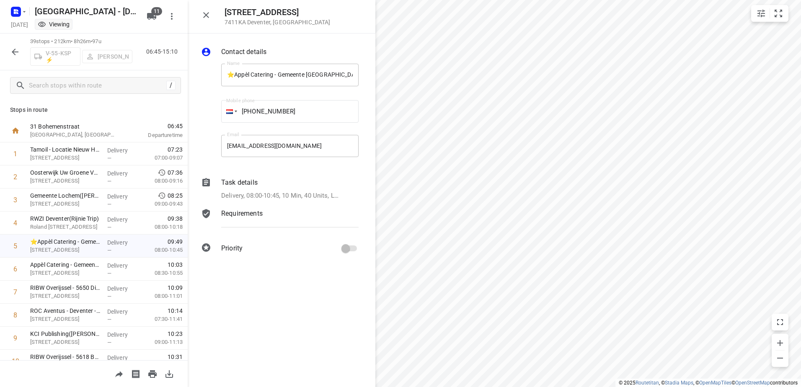
click at [283, 179] on div "Task details" at bounding box center [289, 183] width 137 height 10
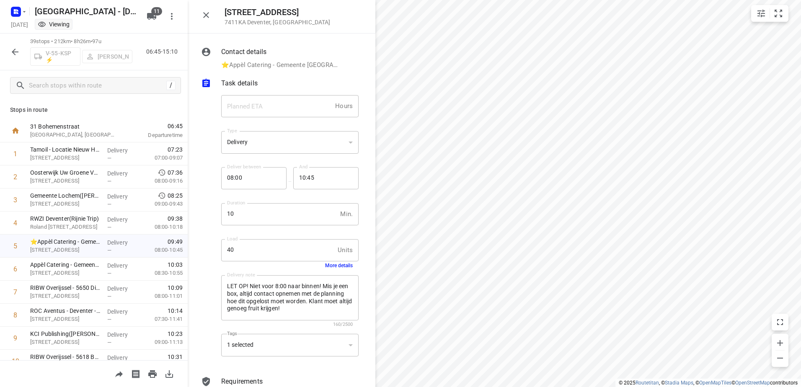
click at [341, 264] on button "More details" at bounding box center [339, 266] width 28 height 6
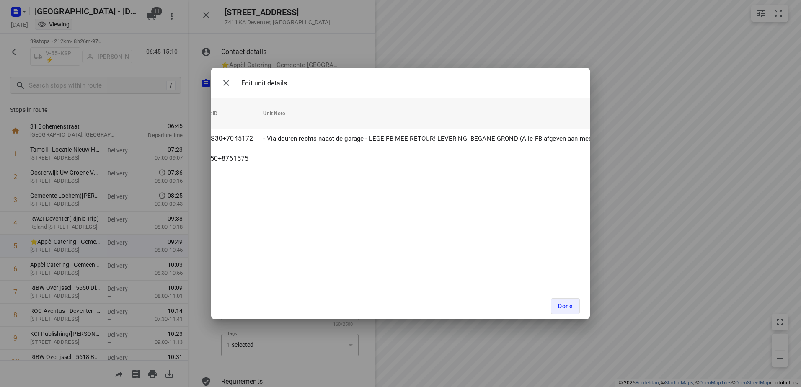
scroll to position [0, 154]
click at [569, 305] on span "Done" at bounding box center [565, 306] width 15 height 7
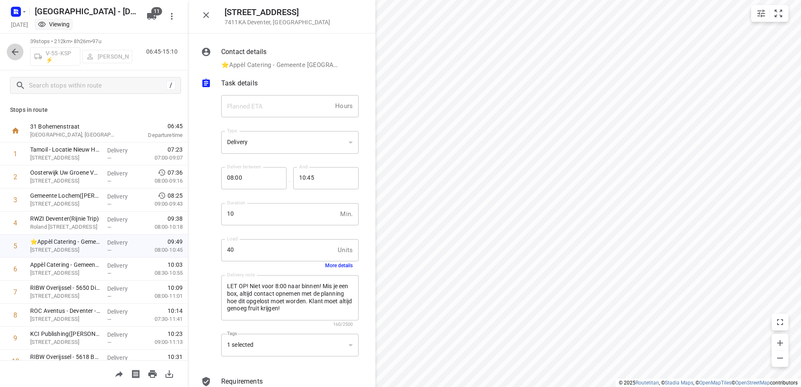
click at [13, 52] on icon "button" at bounding box center [15, 52] width 7 height 7
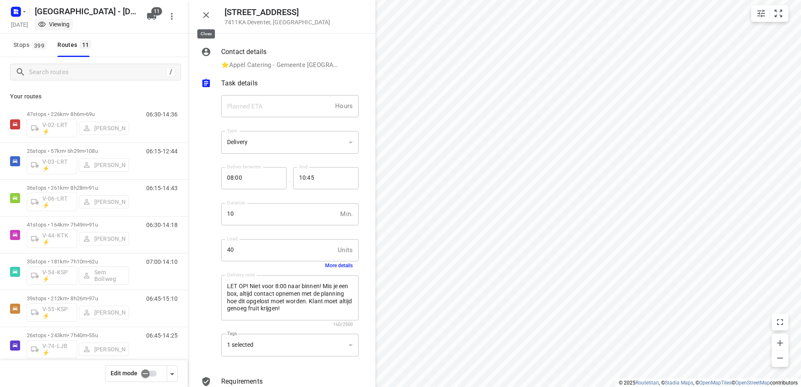
click at [210, 13] on icon "button" at bounding box center [206, 15] width 10 height 10
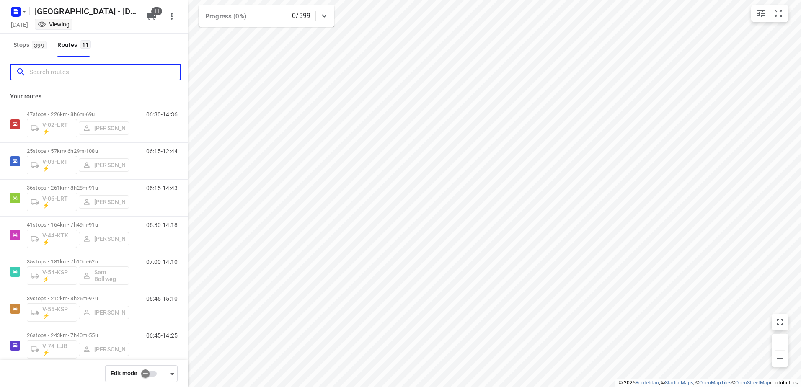
click at [93, 70] on input "Search routes" at bounding box center [104, 72] width 151 height 13
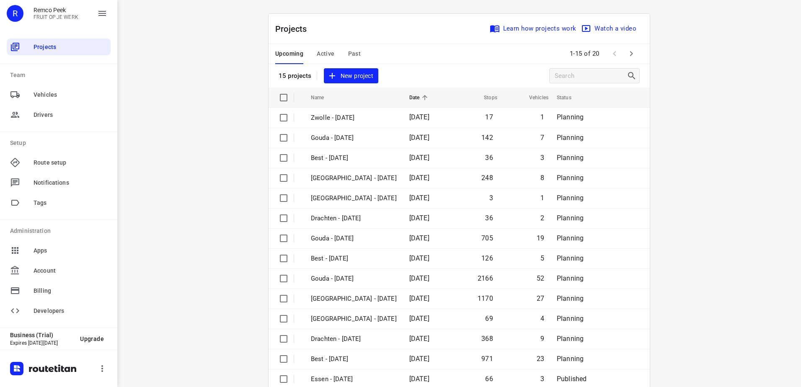
click at [325, 50] on span "Active" at bounding box center [326, 54] width 18 height 10
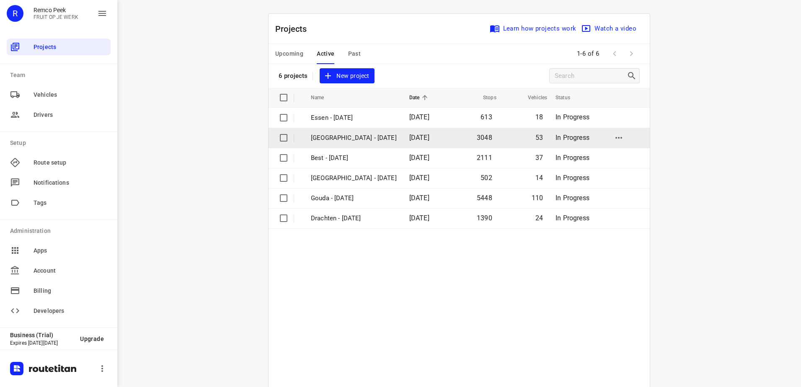
click at [341, 134] on p "[GEOGRAPHIC_DATA] - [DATE]" at bounding box center [354, 138] width 86 height 10
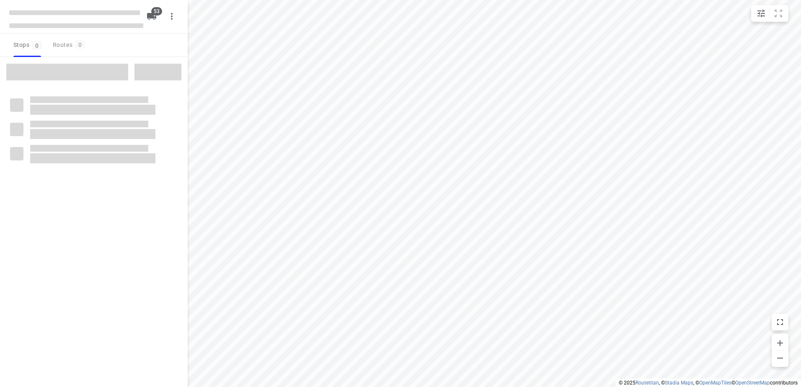
checkbox input "true"
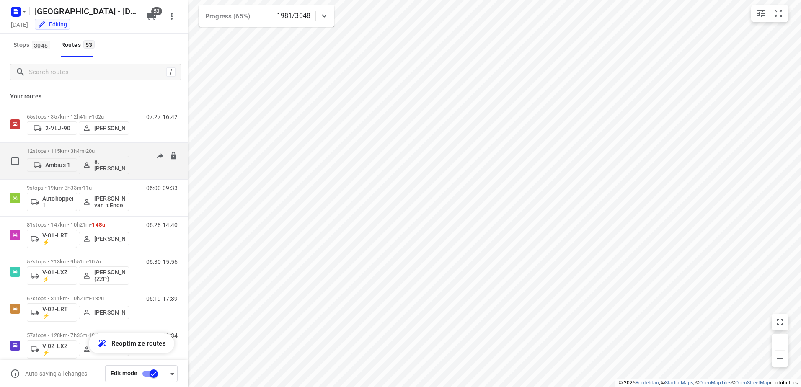
click at [86, 152] on span "•" at bounding box center [85, 151] width 2 height 6
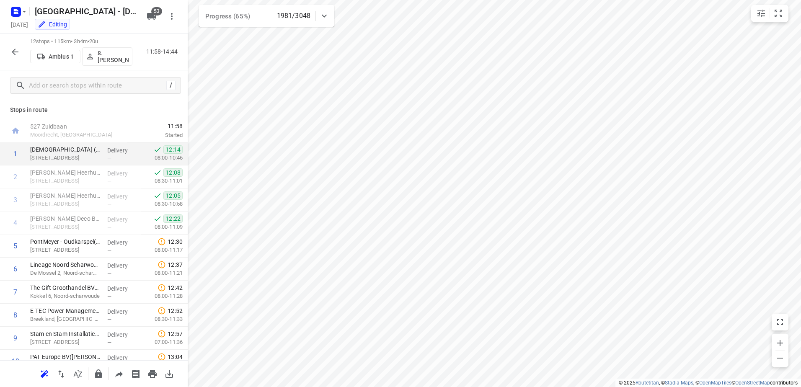
scroll to position [82, 0]
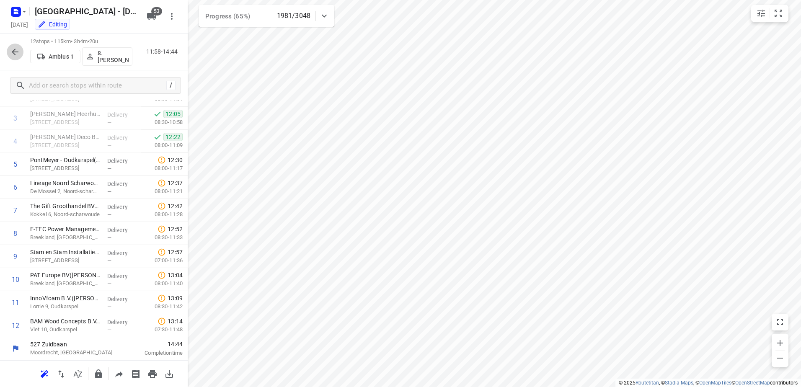
click at [16, 54] on icon "button" at bounding box center [15, 52] width 10 height 10
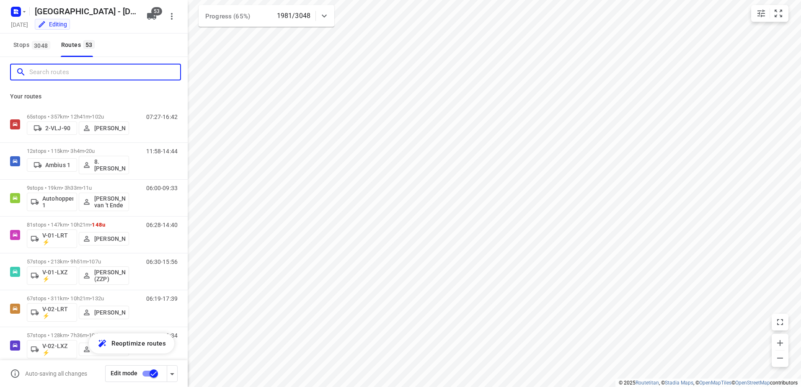
click at [104, 70] on input "Search routes" at bounding box center [104, 72] width 151 height 13
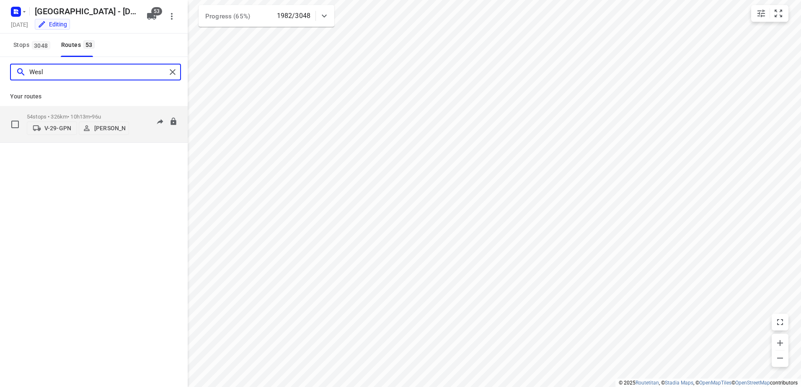
type input "Wesl"
click at [143, 114] on div "07:08-17:42" at bounding box center [157, 127] width 42 height 26
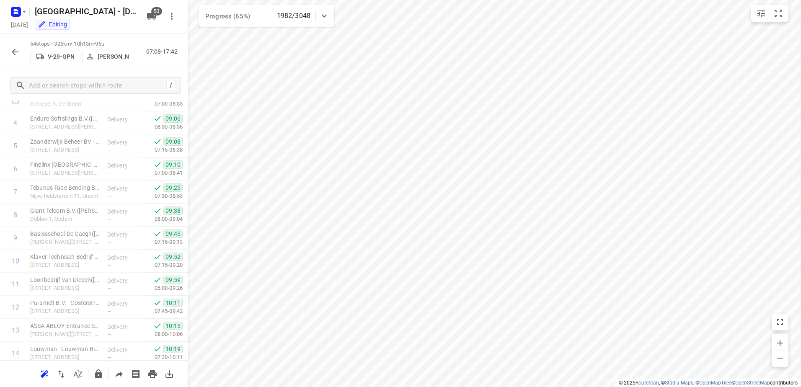
scroll to position [86, 0]
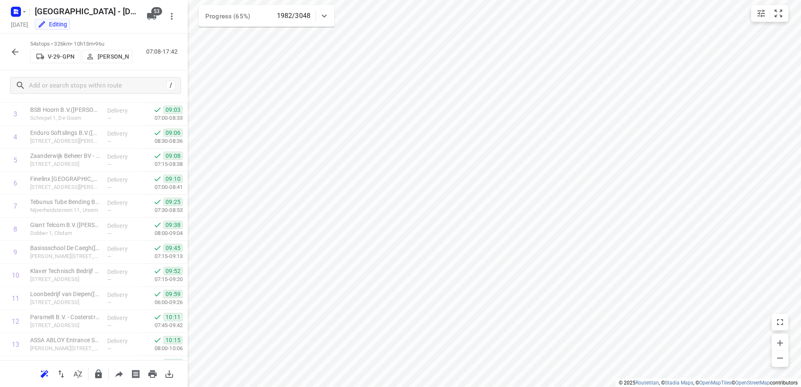
click at [13, 53] on icon "button" at bounding box center [15, 52] width 10 height 10
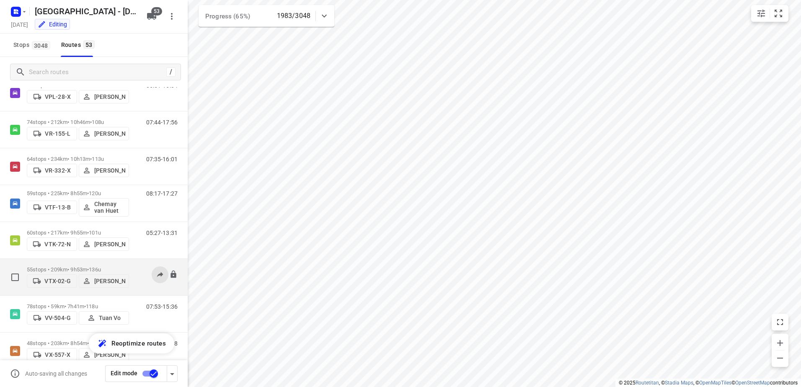
scroll to position [1709, 0]
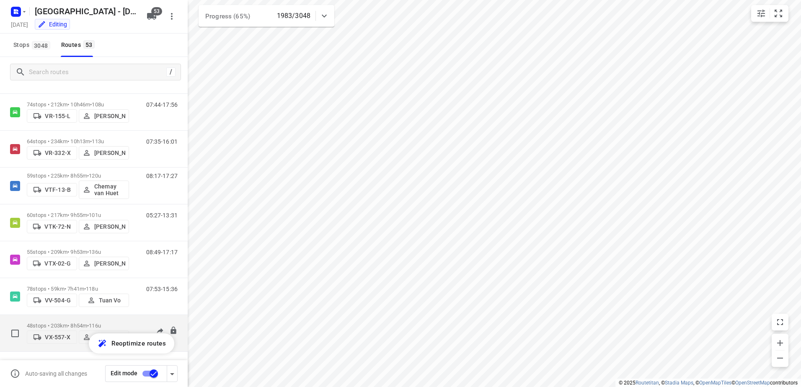
click at [136, 323] on div "06:45-15:08" at bounding box center [157, 336] width 42 height 26
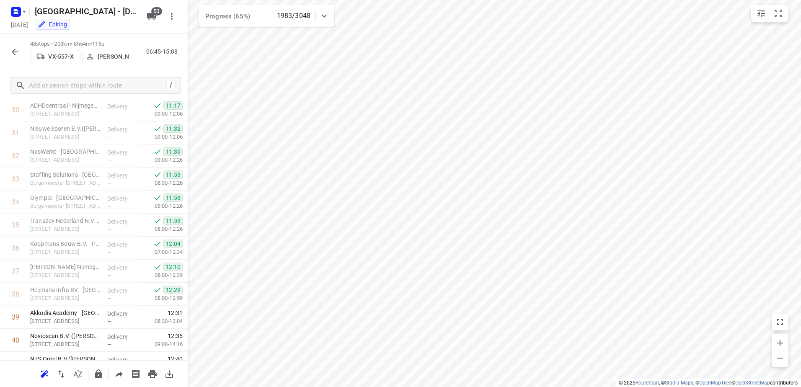
scroll to position [912, 0]
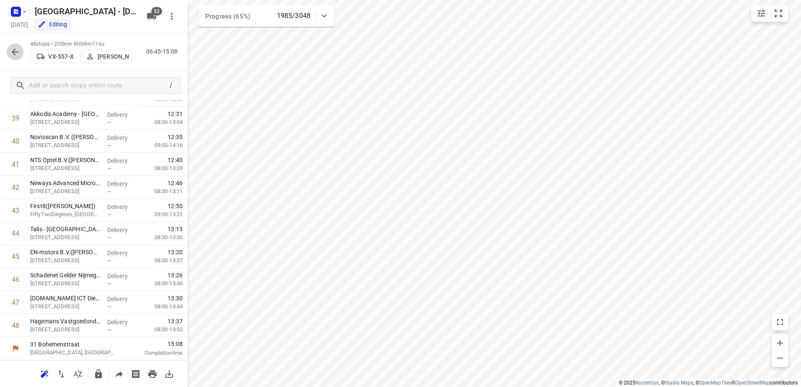
click at [15, 48] on icon "button" at bounding box center [15, 52] width 10 height 10
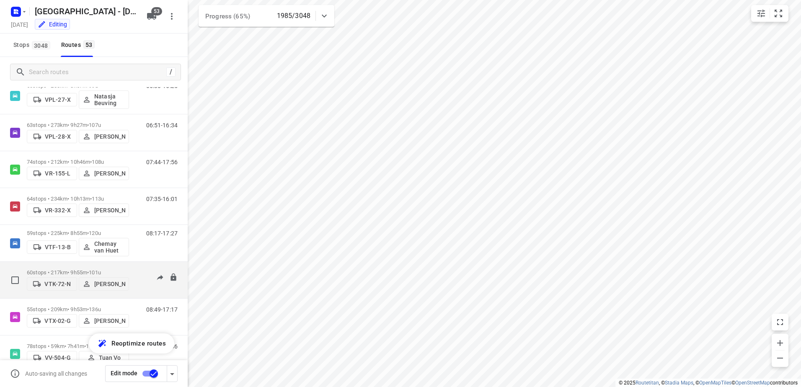
scroll to position [1709, 0]
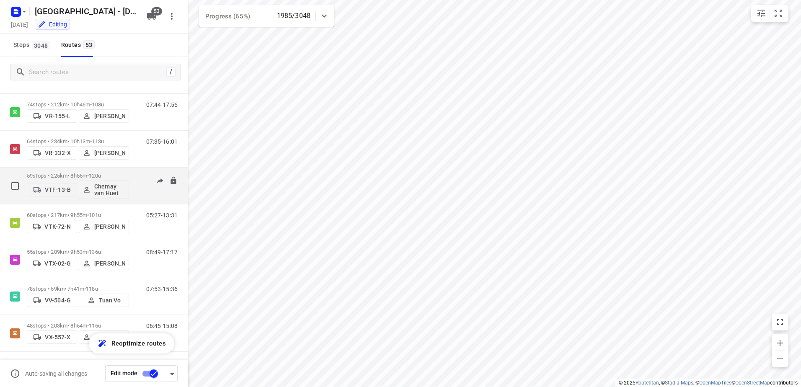
click at [126, 171] on div "59 stops • 225km • 8h55m • 120u VTF-13-B Chemay van Huet" at bounding box center [78, 185] width 102 height 35
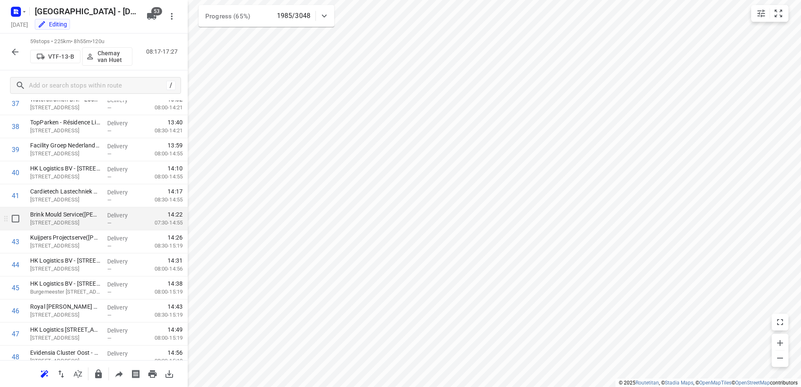
scroll to position [1165, 0]
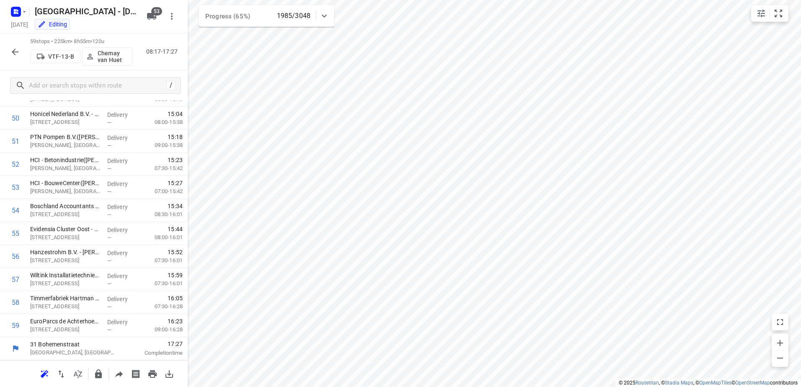
click at [16, 51] on icon "button" at bounding box center [15, 52] width 10 height 10
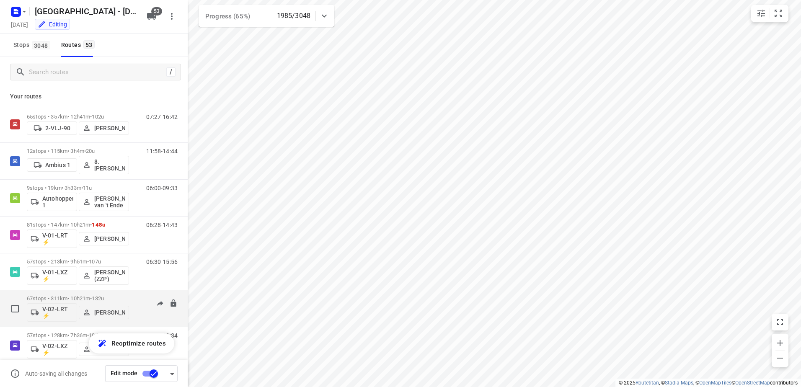
click at [126, 296] on p "67 stops • 311km • 10h21m • 132u" at bounding box center [78, 298] width 102 height 6
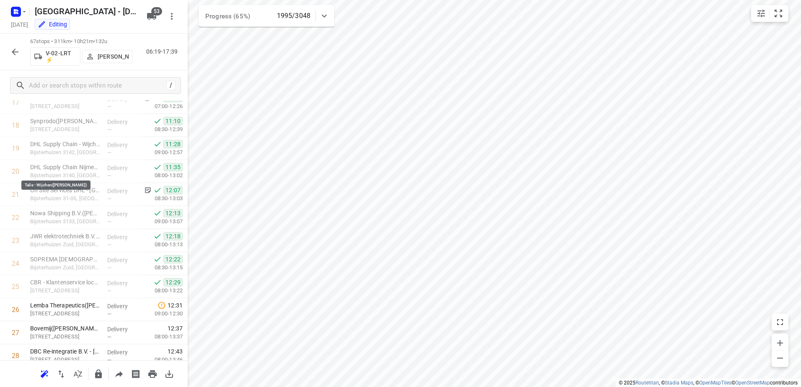
scroll to position [302, 0]
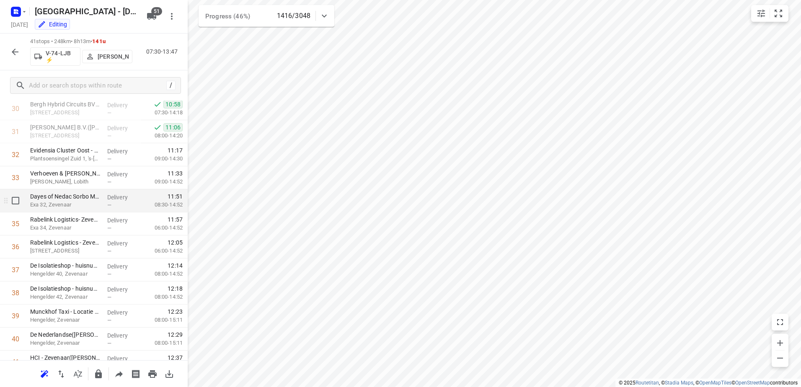
scroll to position [750, 0]
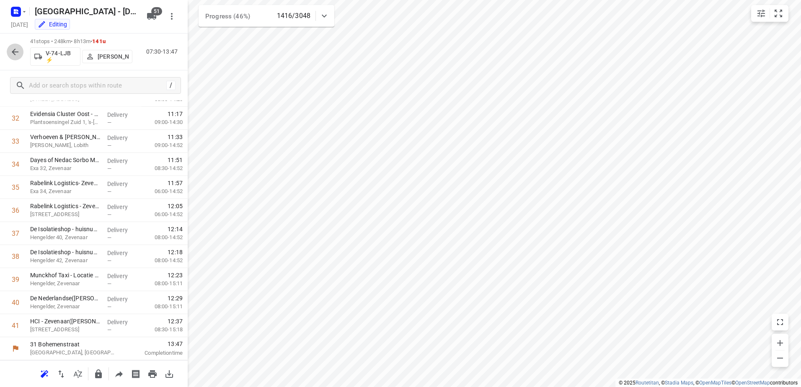
click at [17, 46] on button "button" at bounding box center [15, 52] width 17 height 17
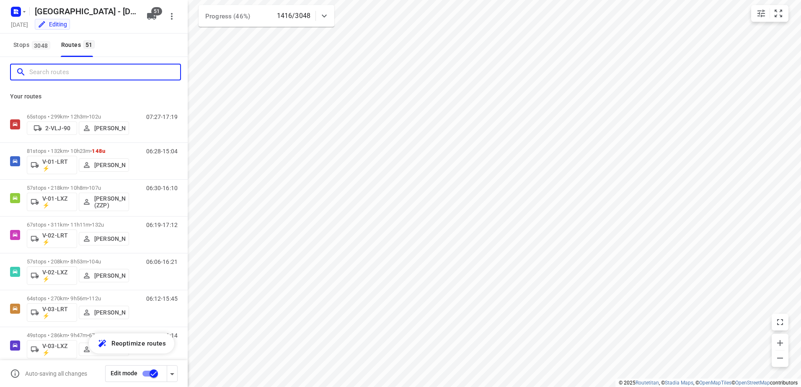
click at [66, 75] on input "Search routes" at bounding box center [104, 72] width 151 height 13
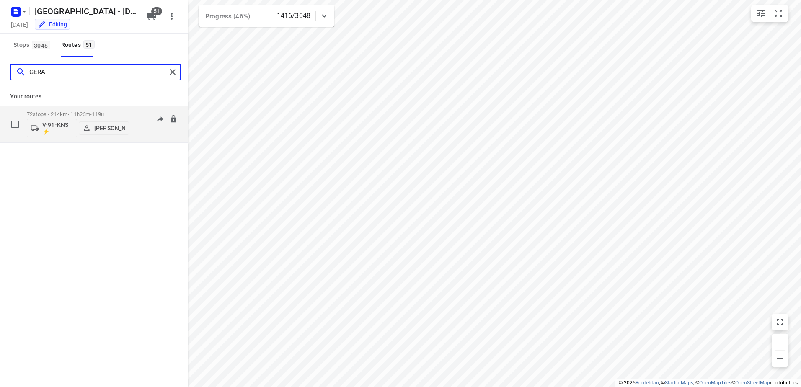
type input "GERA"
click at [137, 110] on div "72 stops • 214km • 11h26m • 119u V-91-KNS ⚡ Gera van de Vreugde 06:31-16:47" at bounding box center [107, 124] width 161 height 35
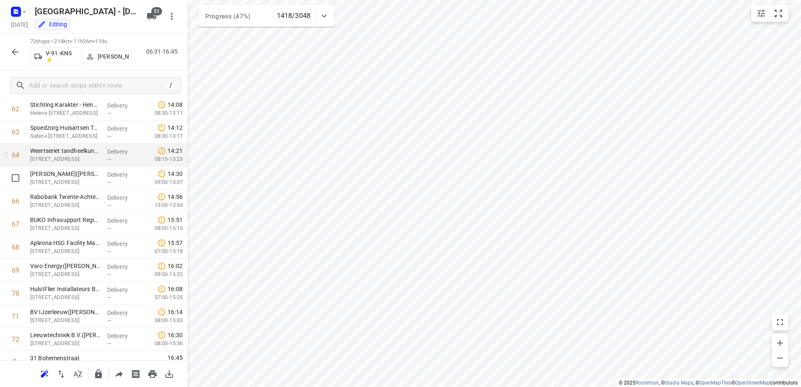
scroll to position [1465, 0]
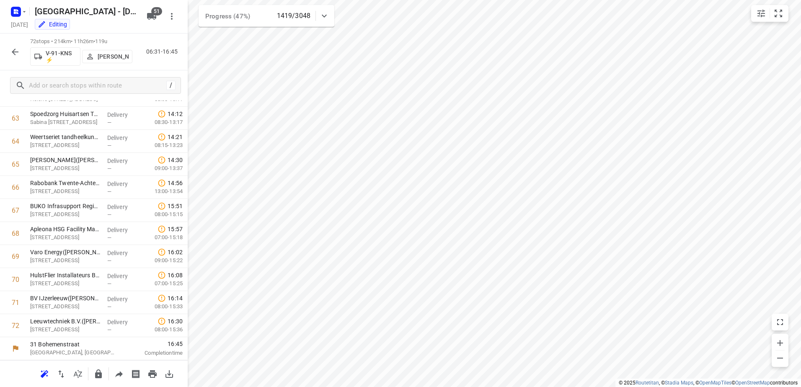
click at [15, 52] on icon "button" at bounding box center [15, 52] width 7 height 7
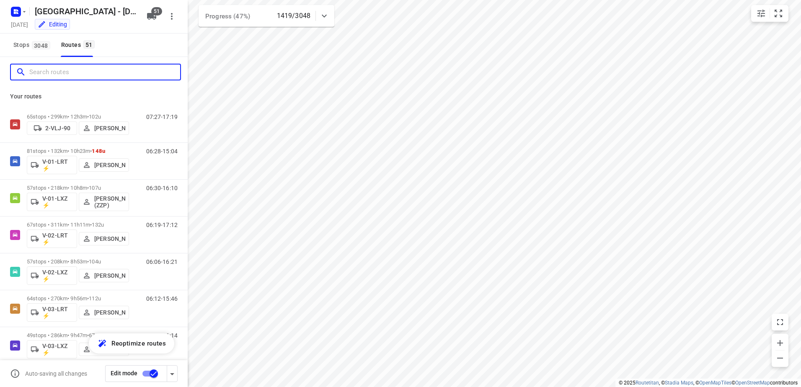
click at [82, 69] on input "Search routes" at bounding box center [104, 72] width 151 height 13
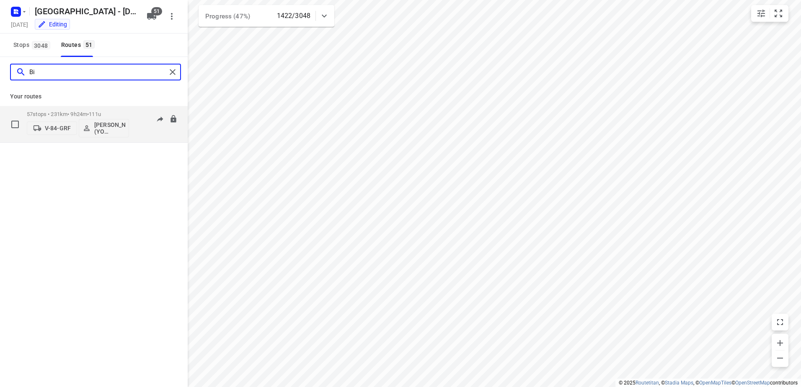
type input "Bi"
click at [130, 110] on div "57 stops • 231km • 9h24m • 111u V-84-GRF Bianca Klein (YO Zwolle) 05:55-14:38" at bounding box center [107, 124] width 161 height 35
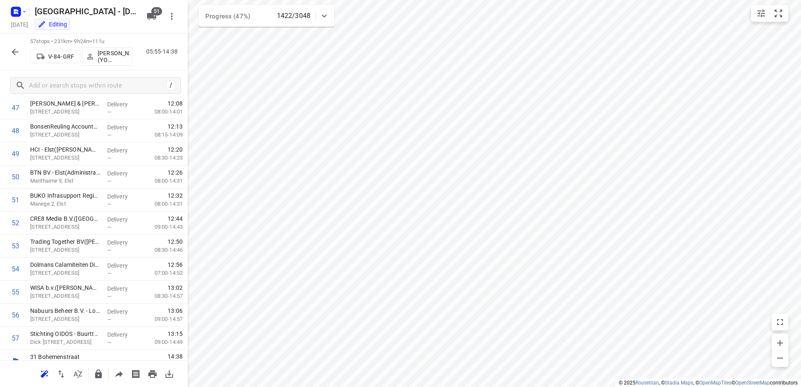
scroll to position [1119, 0]
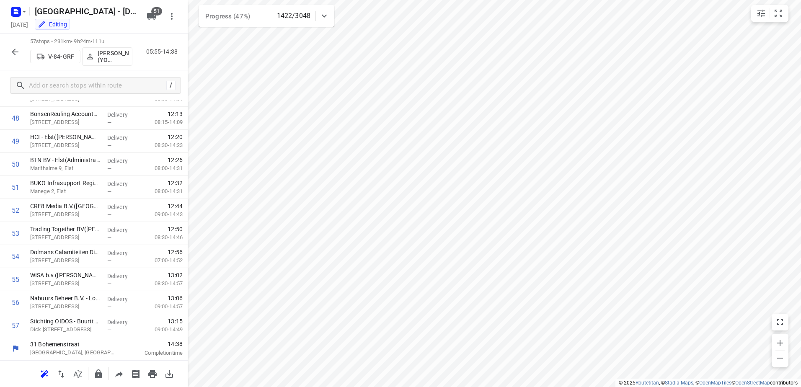
click at [14, 55] on icon "button" at bounding box center [15, 52] width 10 height 10
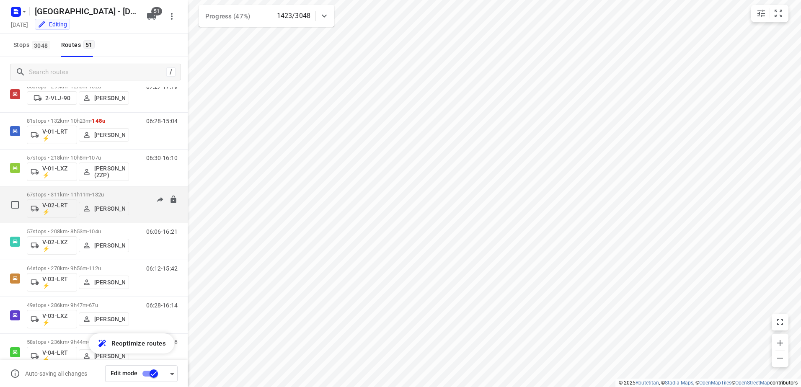
scroll to position [42, 0]
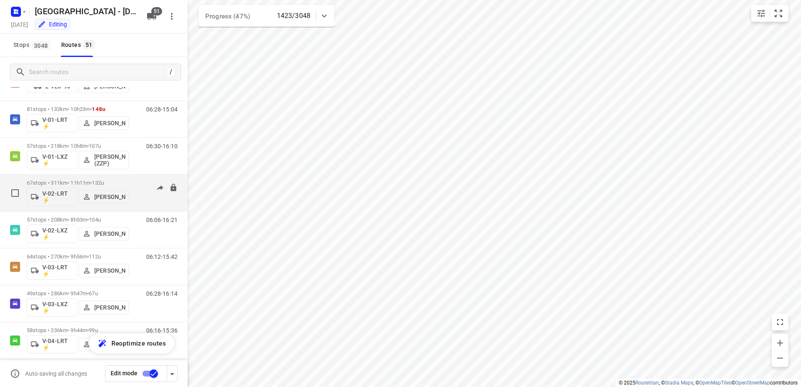
click at [136, 182] on div "06:19-17:12" at bounding box center [157, 195] width 42 height 31
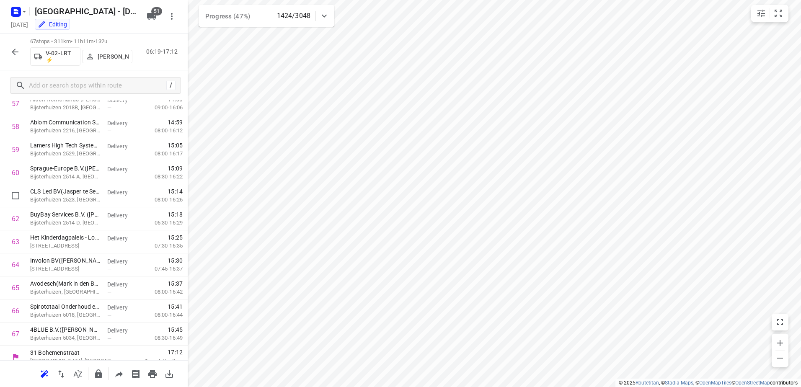
scroll to position [1350, 0]
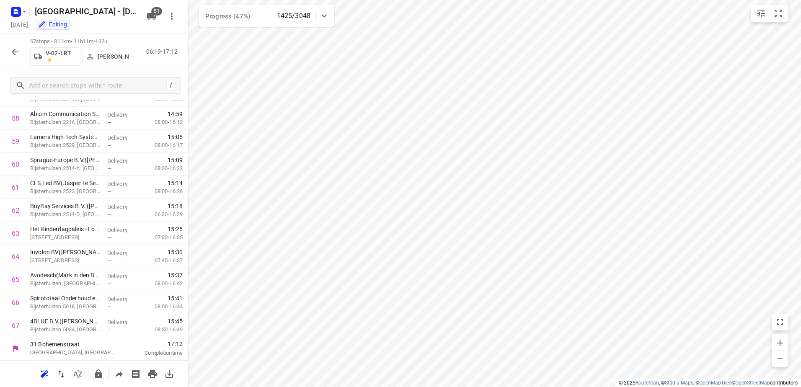
click at [18, 53] on icon "button" at bounding box center [15, 52] width 10 height 10
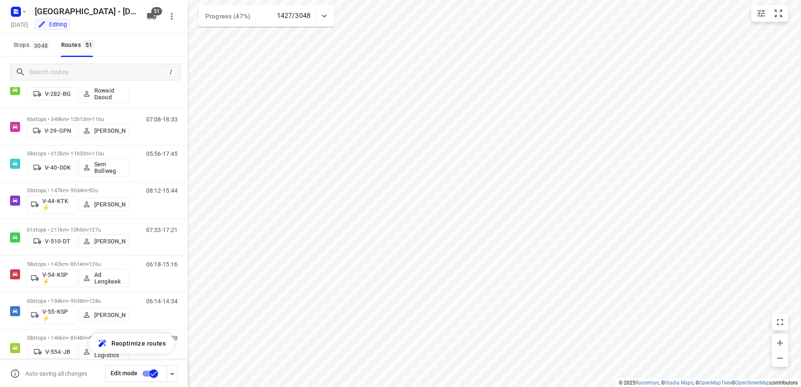
scroll to position [880, 0]
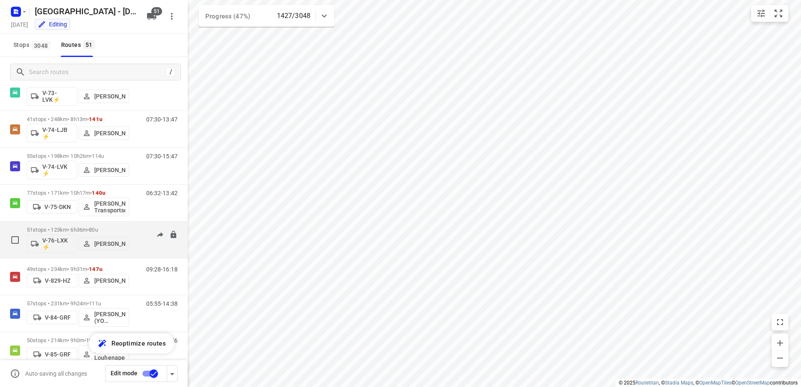
click at [136, 228] on div "08:09-14:10" at bounding box center [157, 242] width 42 height 31
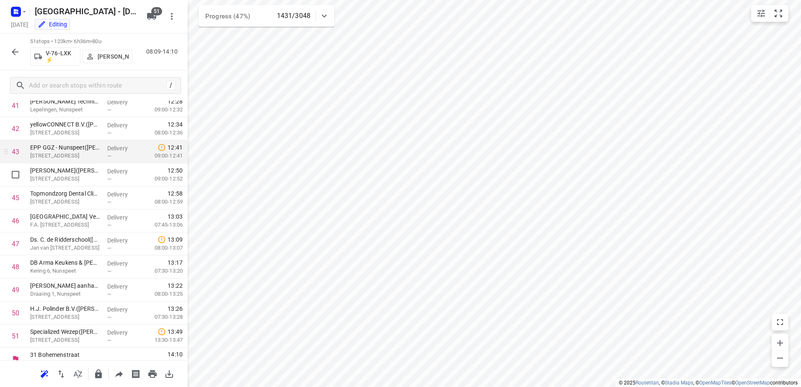
scroll to position [981, 0]
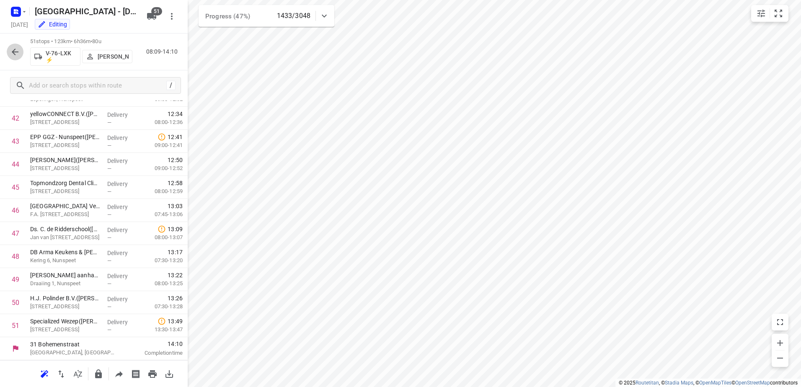
click at [13, 54] on icon "button" at bounding box center [15, 52] width 10 height 10
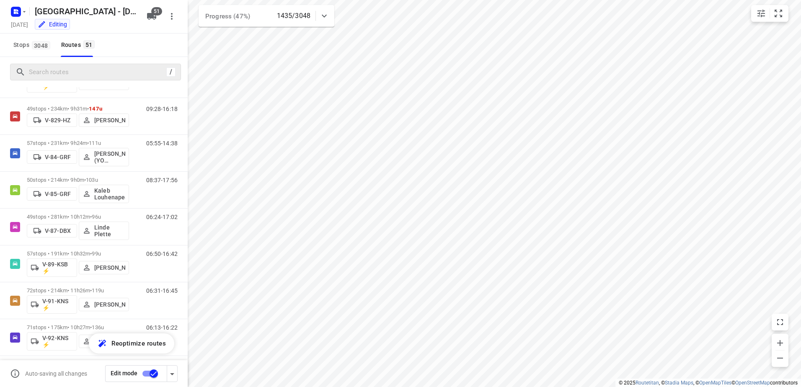
scroll to position [1048, 0]
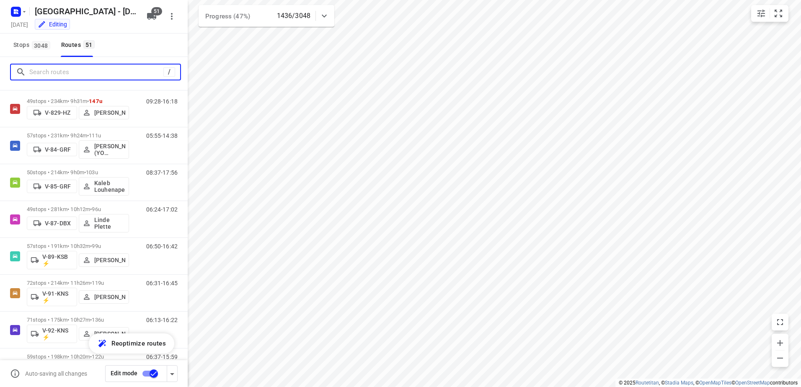
click at [111, 75] on input "Search routes" at bounding box center [96, 72] width 134 height 13
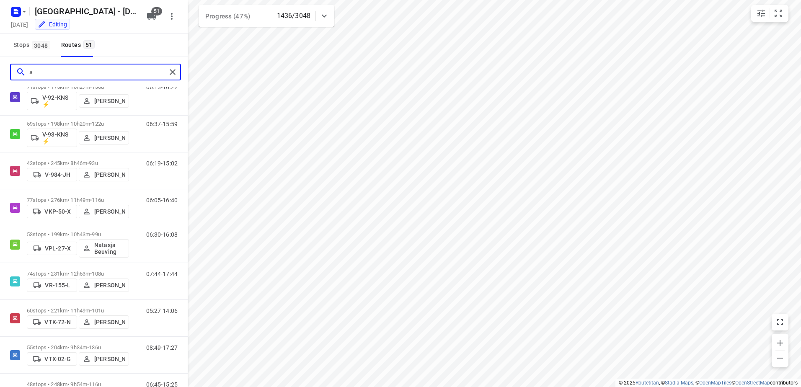
scroll to position [0, 0]
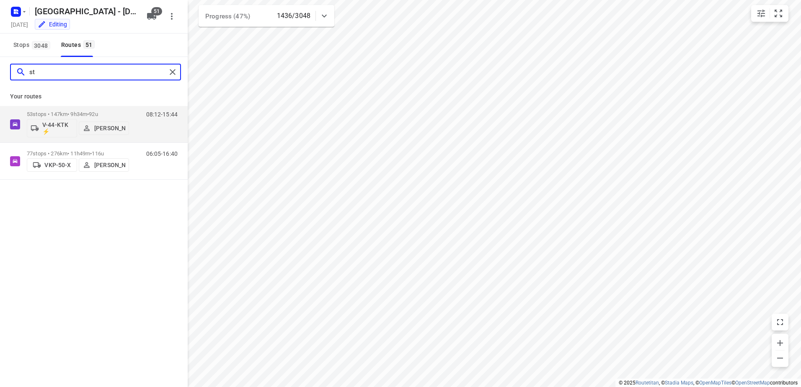
type input "ste"
drag, startPoint x: 45, startPoint y: 75, endPoint x: -34, endPoint y: 78, distance: 78.4
click at [0, 78] on html "i © 2025 Routetitan , © Stadia Maps , © OpenMapTiles © OpenStreetMap contributo…" at bounding box center [400, 193] width 801 height 387
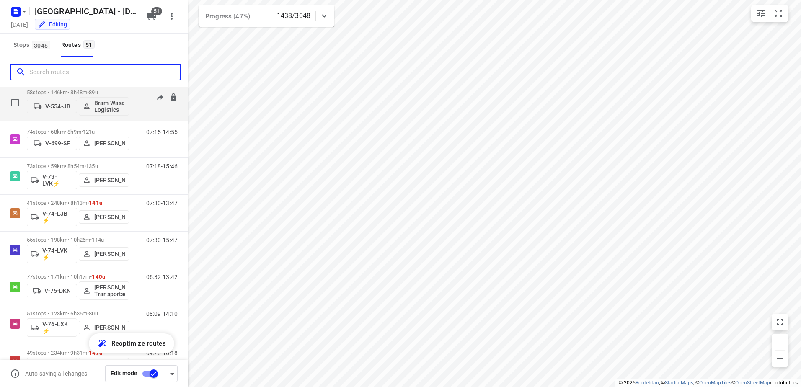
scroll to position [838, 0]
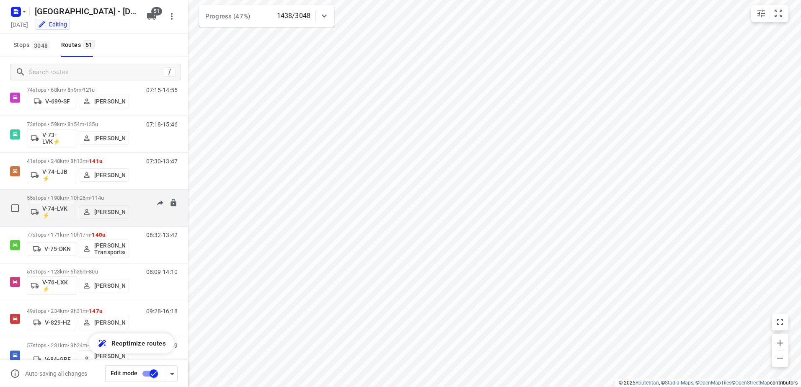
click at [136, 196] on div "07:30-15:47" at bounding box center [157, 210] width 42 height 31
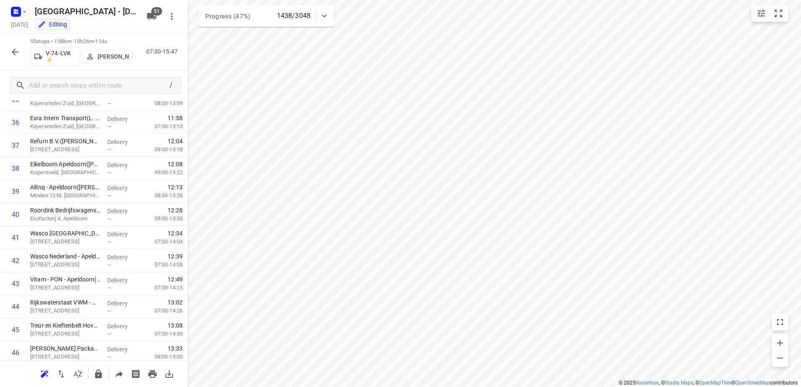
scroll to position [1073, 0]
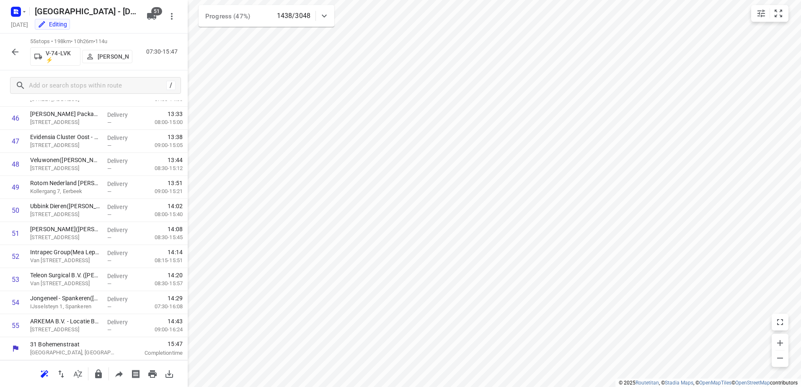
click at [14, 55] on icon "button" at bounding box center [15, 52] width 10 height 10
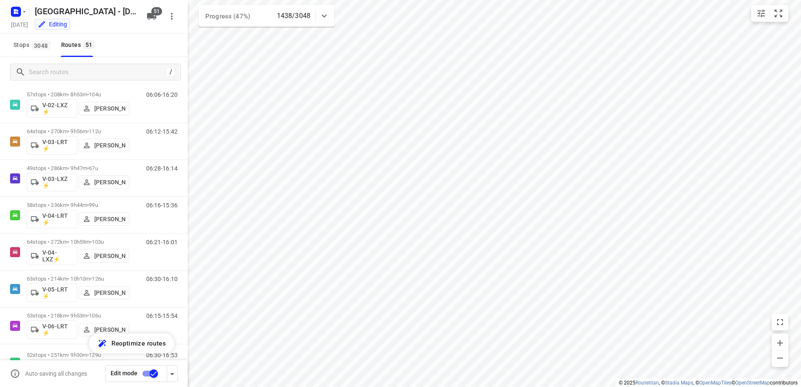
scroll to position [168, 0]
click at [137, 205] on div "06:16-15:36" at bounding box center [157, 217] width 42 height 31
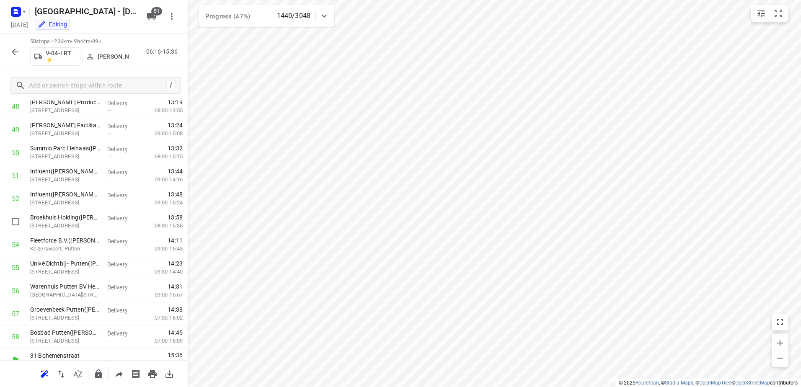
scroll to position [1142, 0]
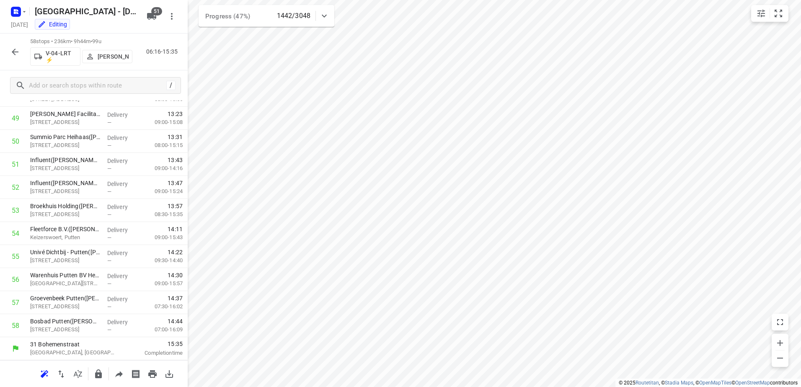
click at [12, 54] on icon "button" at bounding box center [15, 52] width 10 height 10
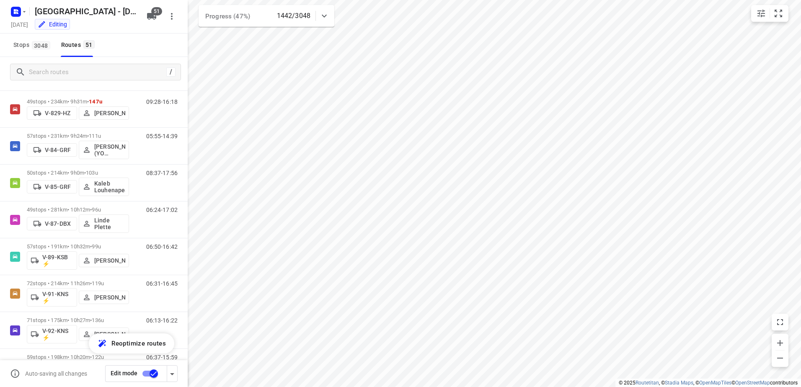
scroll to position [1299, 0]
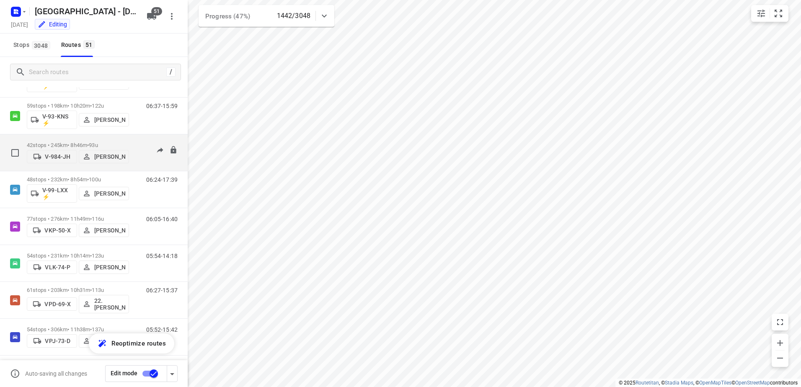
click at [124, 140] on div "42 stops • 245km • 8h46m • 93u V-984-JH John Soto" at bounding box center [78, 153] width 102 height 30
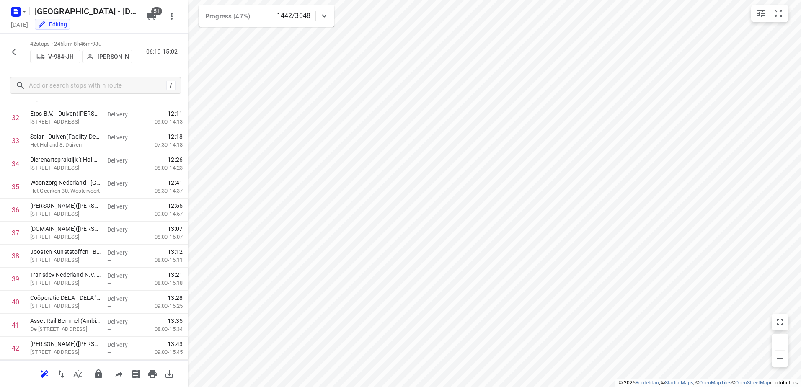
scroll to position [773, 0]
click at [17, 50] on icon "button" at bounding box center [15, 52] width 10 height 10
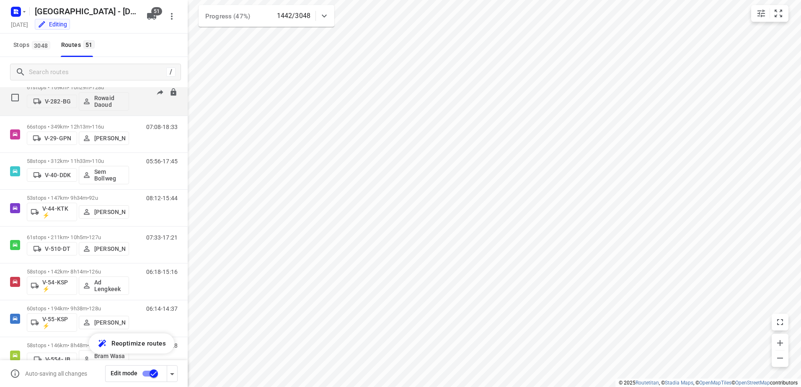
scroll to position [545, 0]
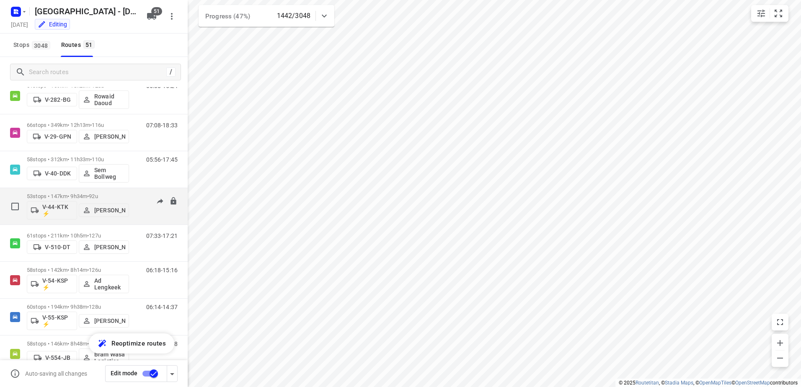
click at [143, 197] on div "08:12-15:44" at bounding box center [157, 208] width 42 height 31
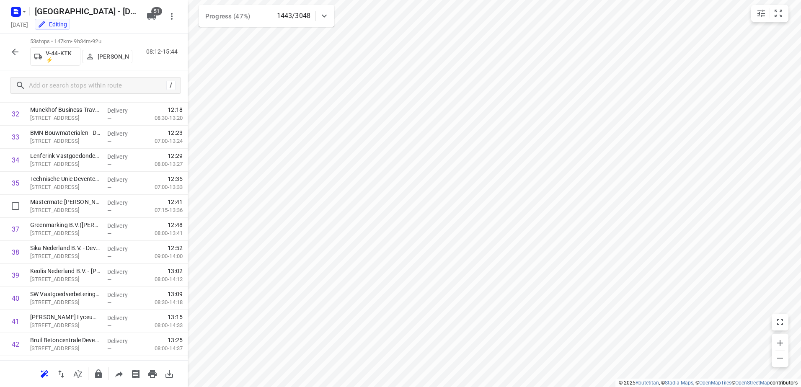
scroll to position [1027, 0]
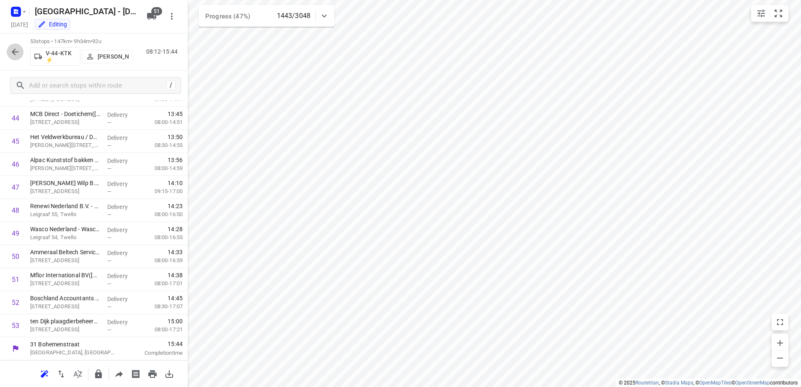
click at [18, 49] on icon "button" at bounding box center [15, 52] width 10 height 10
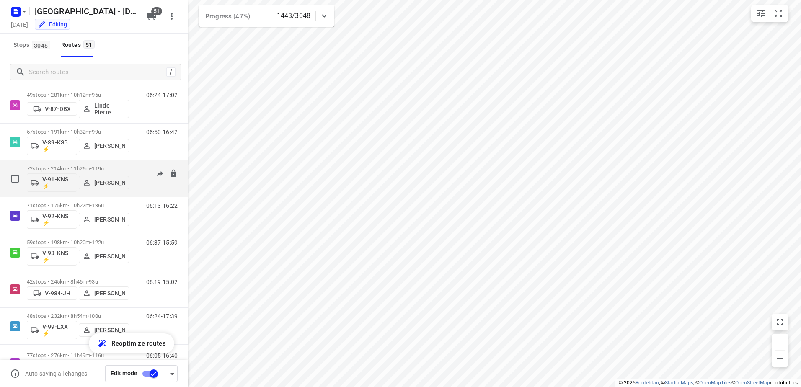
scroll to position [1216, 0]
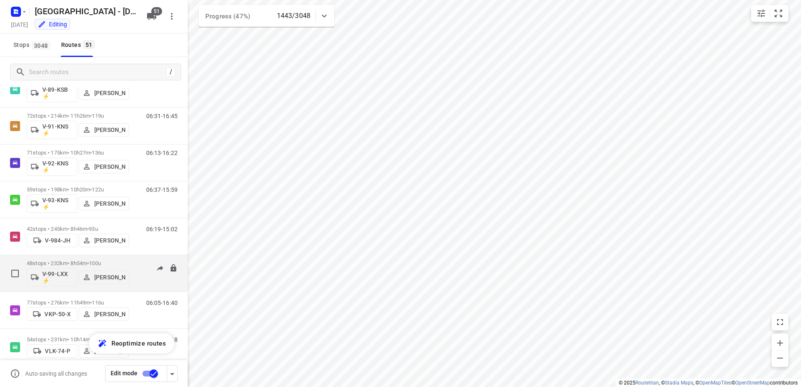
click at [136, 267] on div "06:24-17:39" at bounding box center [157, 275] width 42 height 31
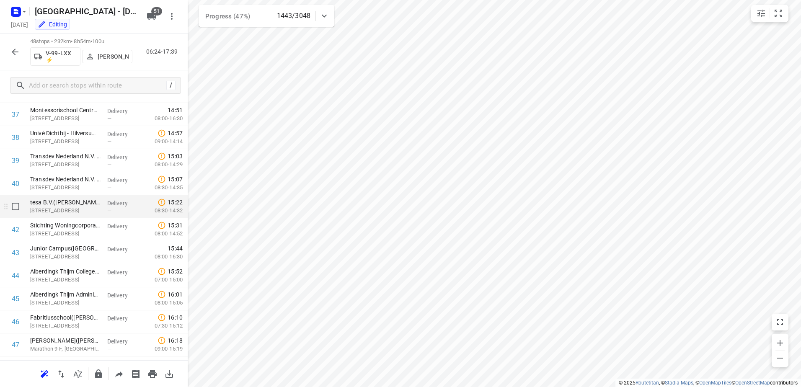
scroll to position [912, 0]
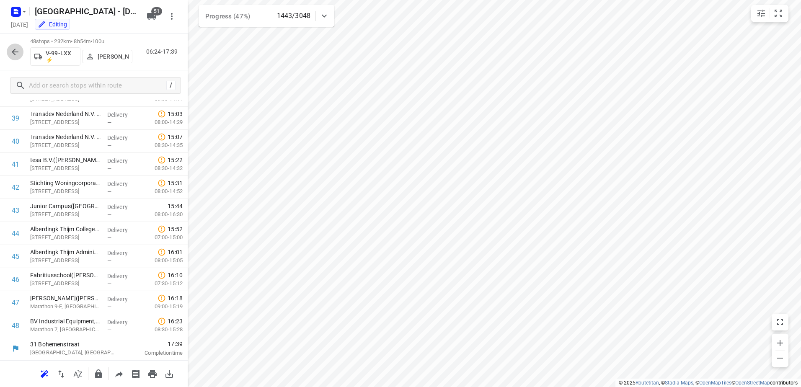
click at [9, 51] on button "button" at bounding box center [15, 52] width 17 height 17
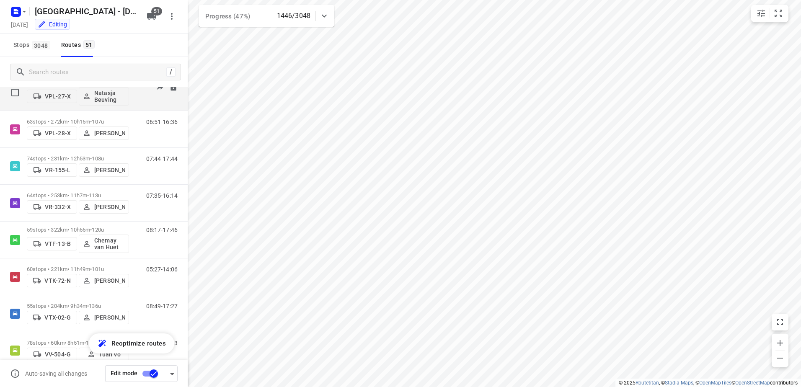
scroll to position [1635, 0]
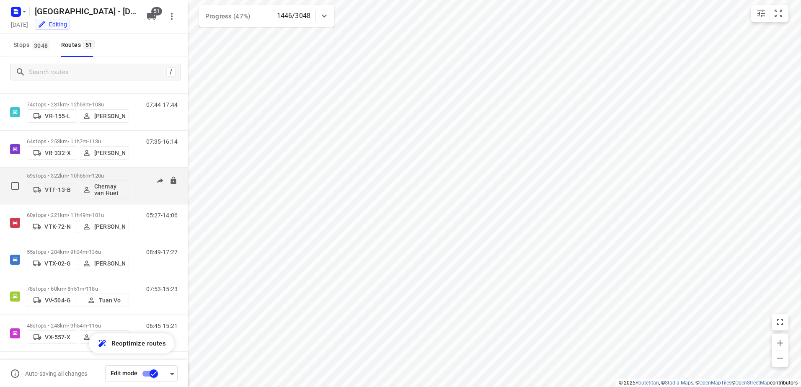
click at [120, 171] on div "59 stops • 322km • 10h55m • 120u VTF-13-B Chemay van Huet" at bounding box center [78, 185] width 102 height 35
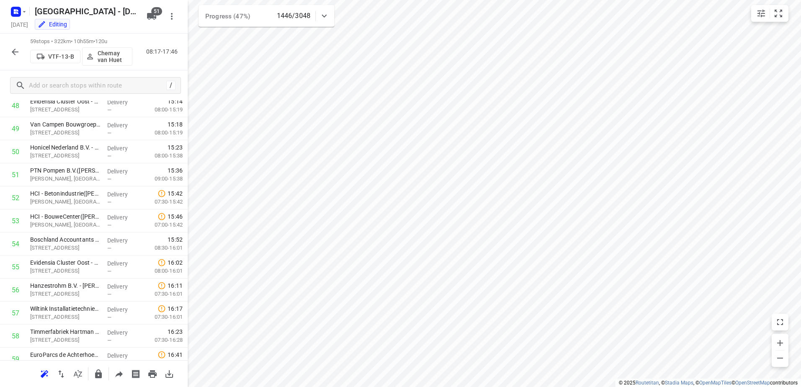
scroll to position [1165, 0]
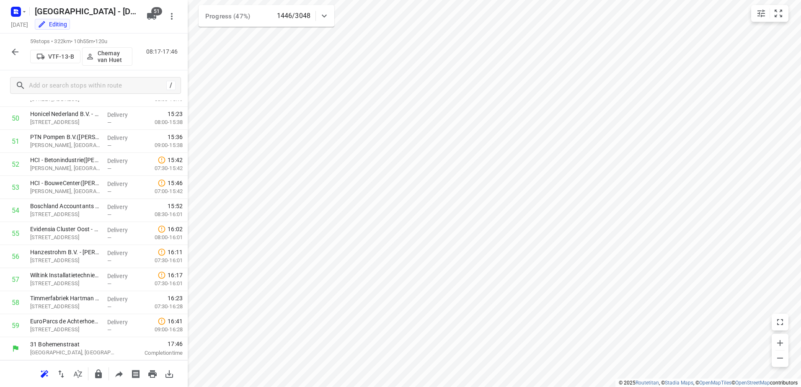
click at [17, 55] on icon "button" at bounding box center [15, 52] width 10 height 10
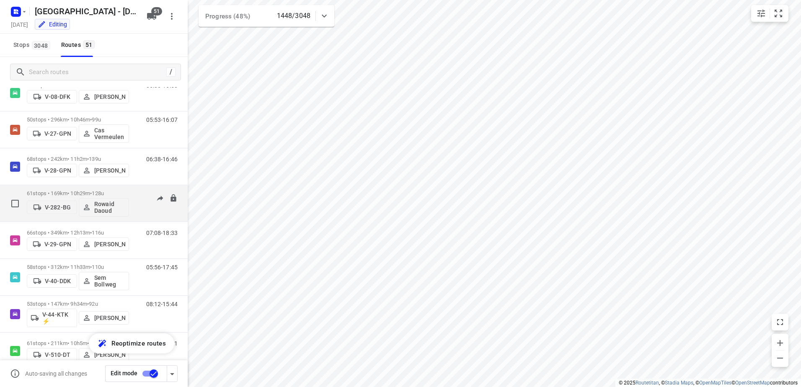
scroll to position [461, 0]
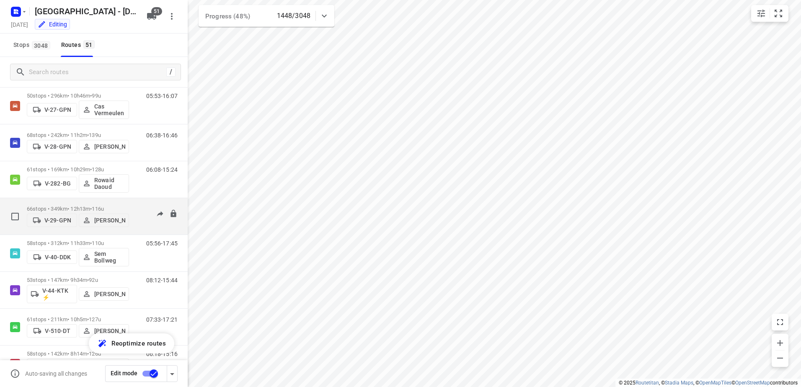
click at [136, 210] on div "07:08-18:33" at bounding box center [157, 219] width 42 height 26
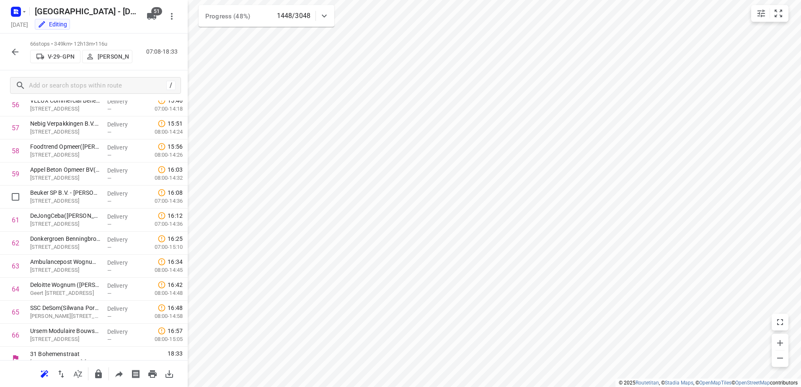
scroll to position [1327, 0]
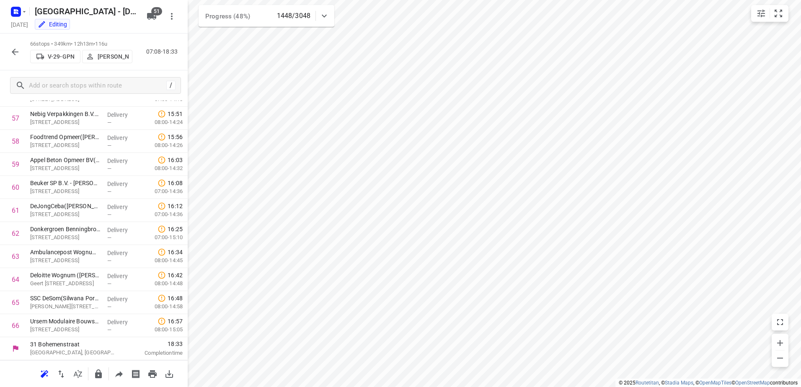
click at [9, 53] on button "button" at bounding box center [15, 52] width 17 height 17
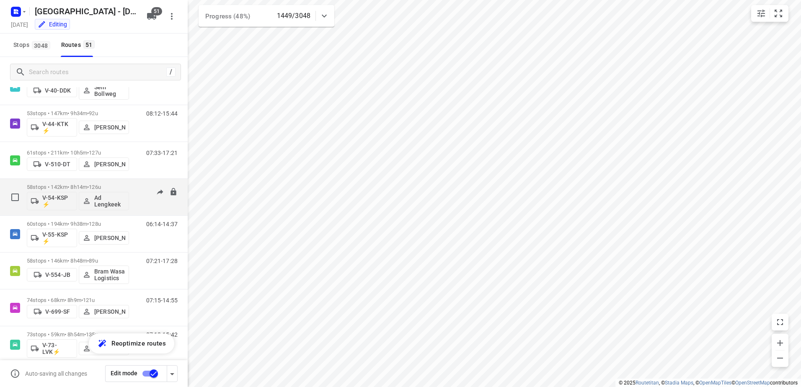
scroll to position [629, 0]
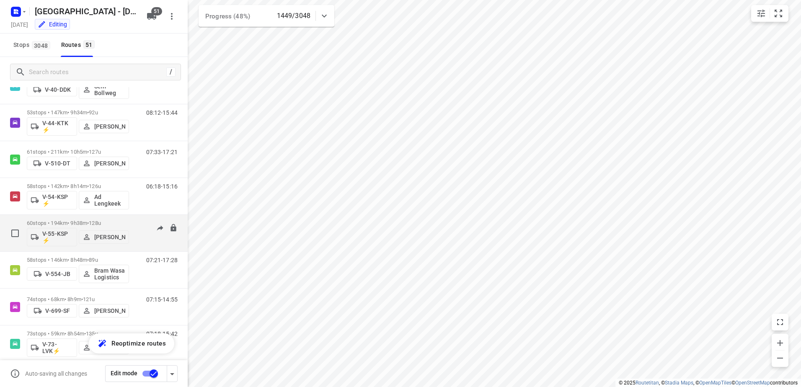
click at [131, 215] on div "60 stops • 194km • 9h38m • 128u V-55-KSP ⚡ Sem Nijhoff 06:14-14:37" at bounding box center [94, 233] width 188 height 37
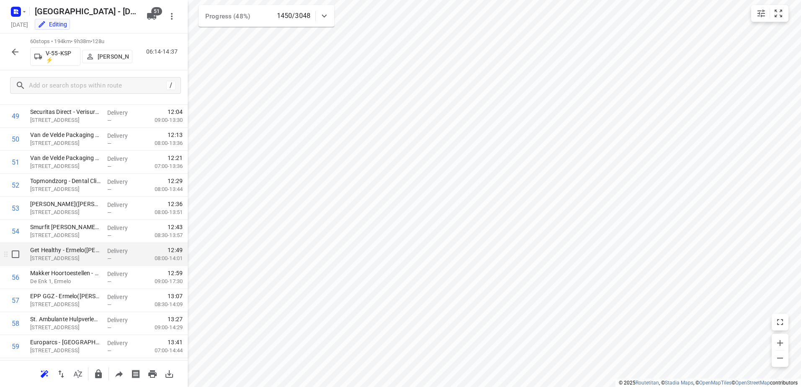
scroll to position [1188, 0]
click at [17, 47] on icon "button" at bounding box center [15, 52] width 10 height 10
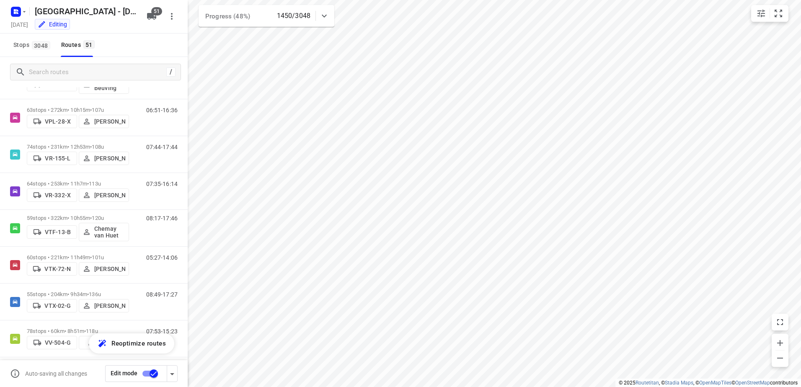
scroll to position [1635, 0]
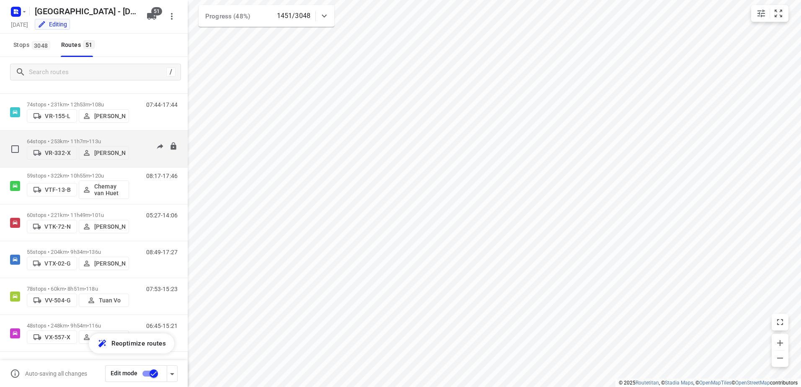
click at [127, 140] on p "64 stops • 253km • 11h7m • 113u" at bounding box center [78, 141] width 102 height 6
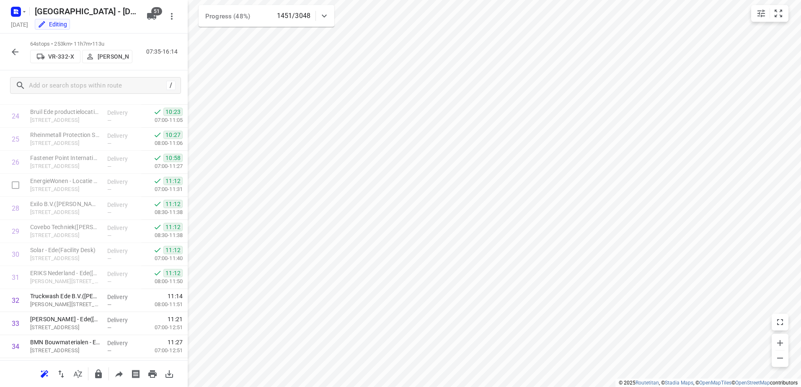
scroll to position [358, 0]
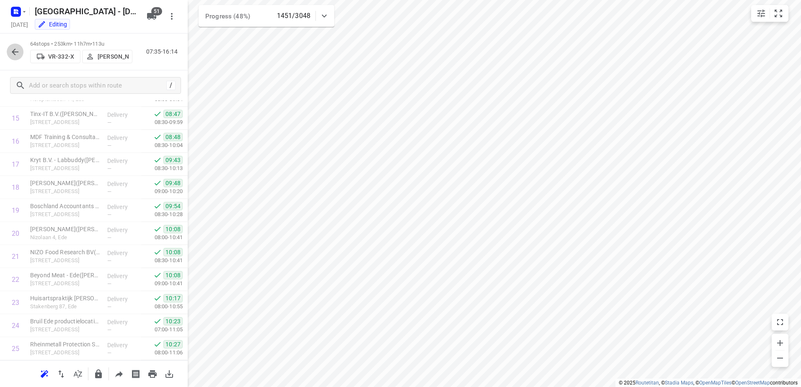
click at [19, 51] on icon "button" at bounding box center [15, 52] width 10 height 10
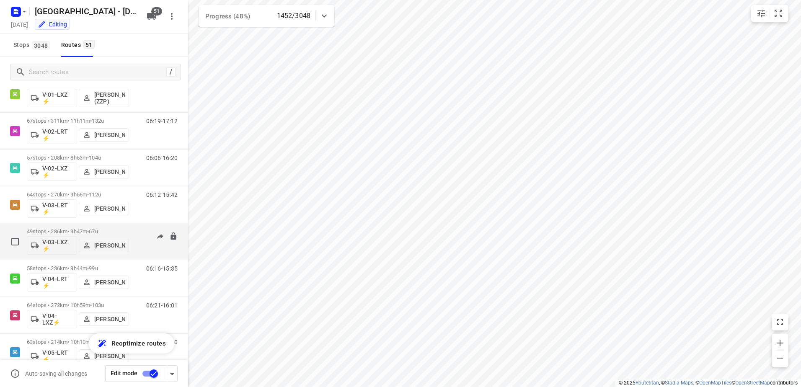
scroll to position [126, 0]
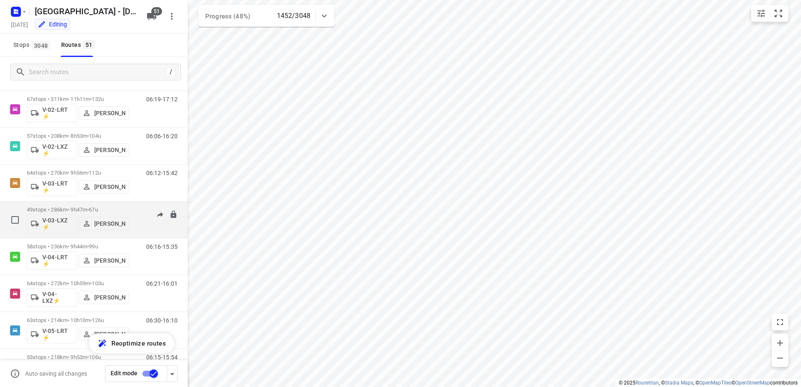
click at [130, 206] on div "49 stops • 286km • 9h47m • 67u V-03-LXZ ⚡ Mikai Warmelink 06:28-16:14" at bounding box center [107, 219] width 161 height 35
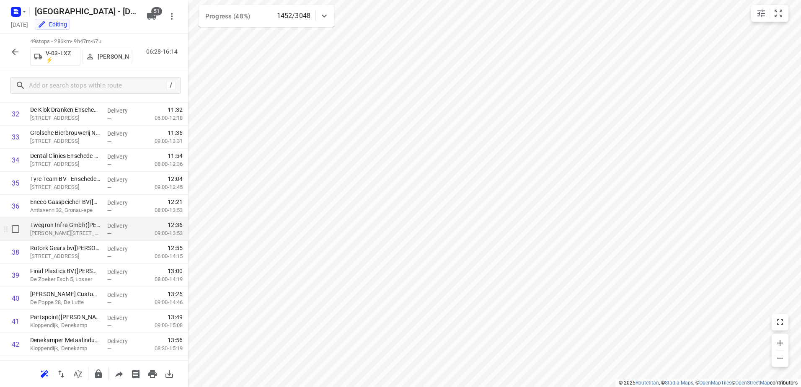
scroll to position [935, 0]
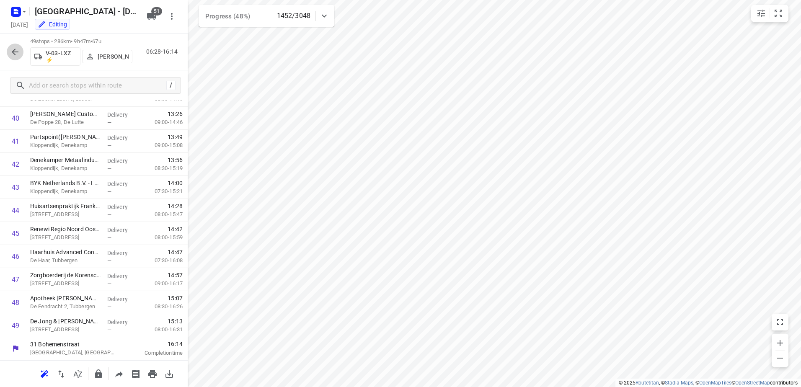
click at [18, 49] on icon "button" at bounding box center [15, 52] width 10 height 10
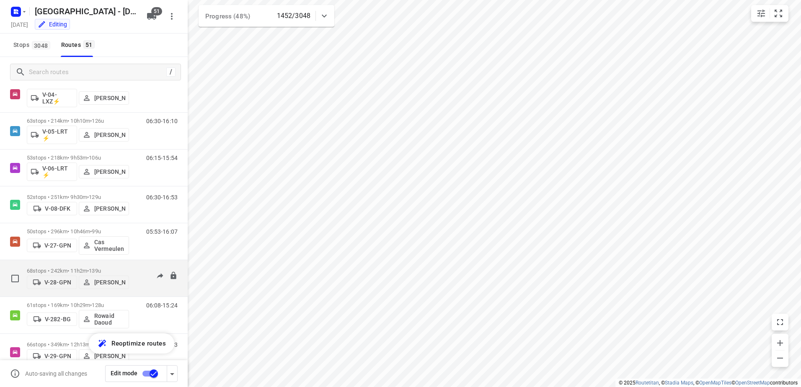
scroll to position [335, 0]
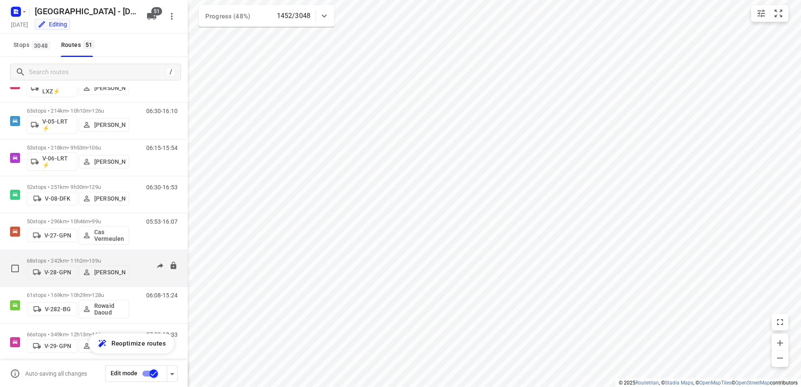
click at [136, 259] on div "06:38-16:46" at bounding box center [157, 271] width 42 height 26
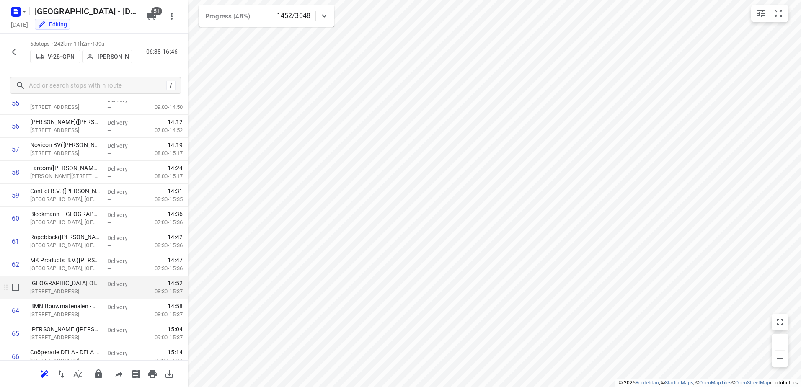
scroll to position [1373, 0]
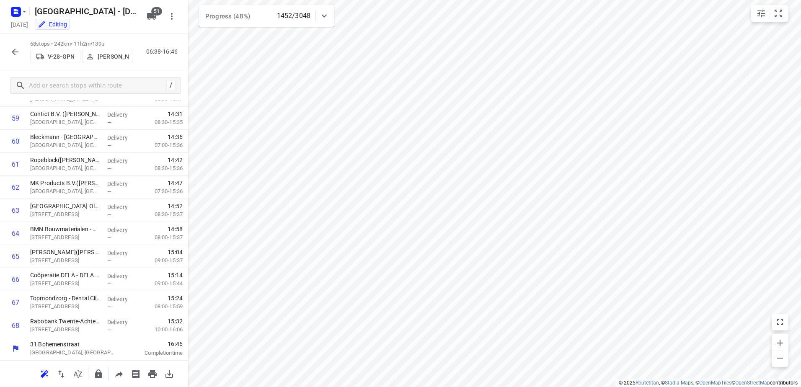
click at [15, 55] on icon "button" at bounding box center [15, 52] width 10 height 10
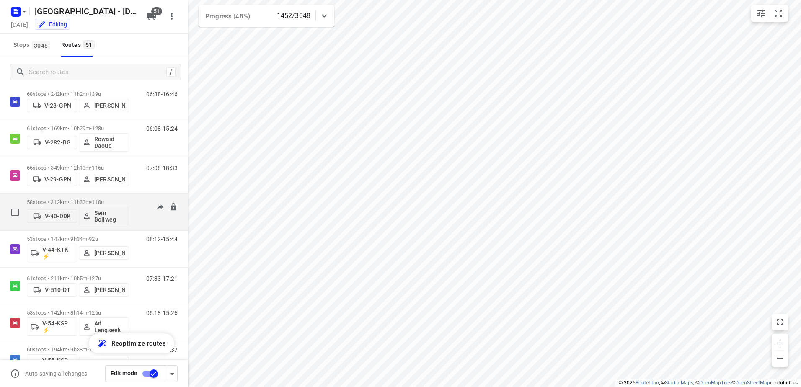
scroll to position [503, 0]
click at [140, 207] on div "05:56-17:45" at bounding box center [157, 213] width 42 height 31
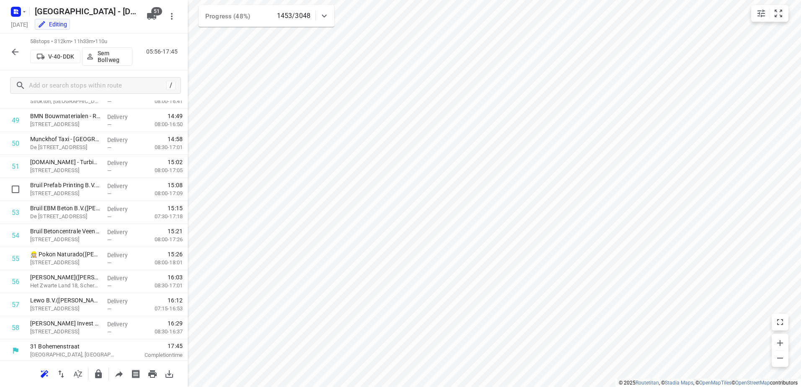
scroll to position [1142, 0]
click at [19, 50] on icon "button" at bounding box center [15, 52] width 10 height 10
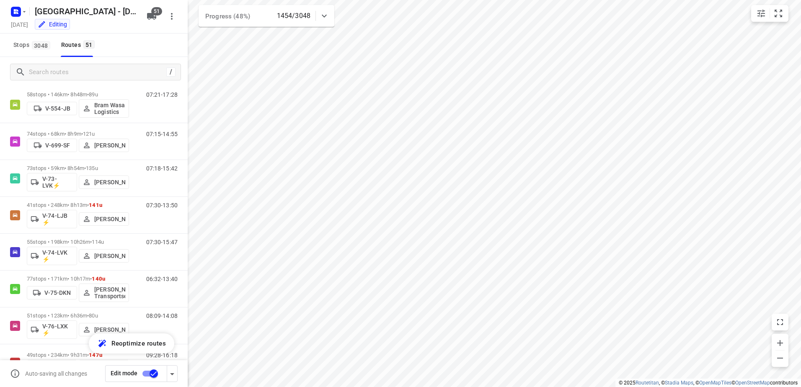
scroll to position [796, 0]
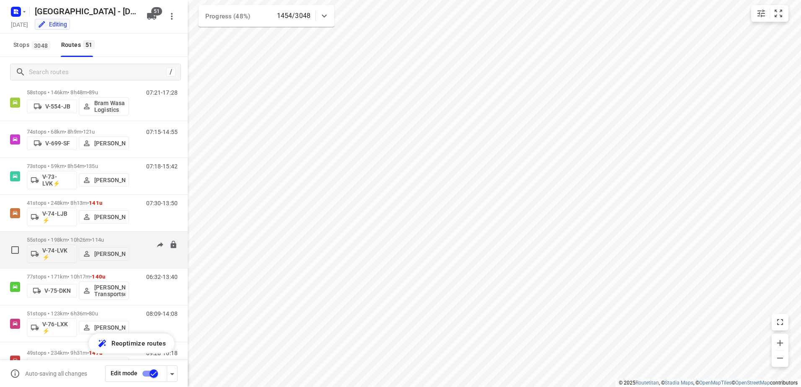
click at [136, 240] on div "07:30-15:47" at bounding box center [157, 252] width 42 height 31
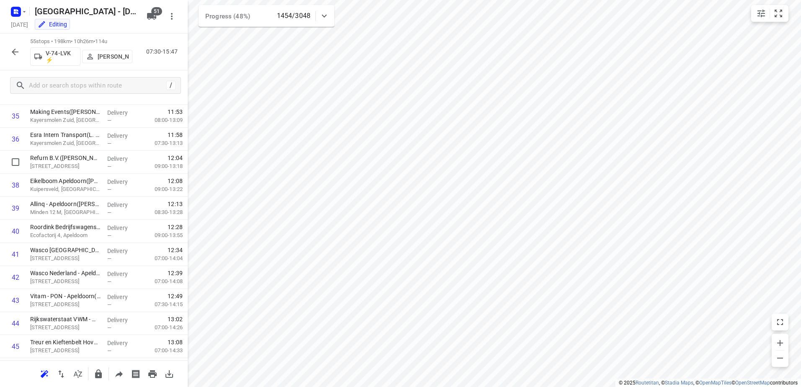
scroll to position [570, 0]
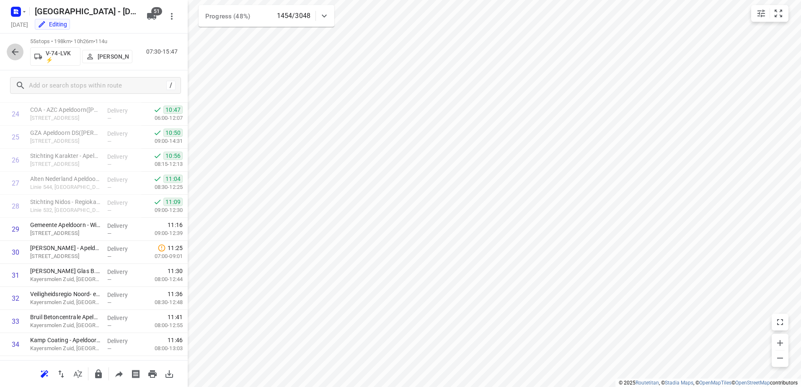
click at [12, 50] on icon "button" at bounding box center [15, 52] width 10 height 10
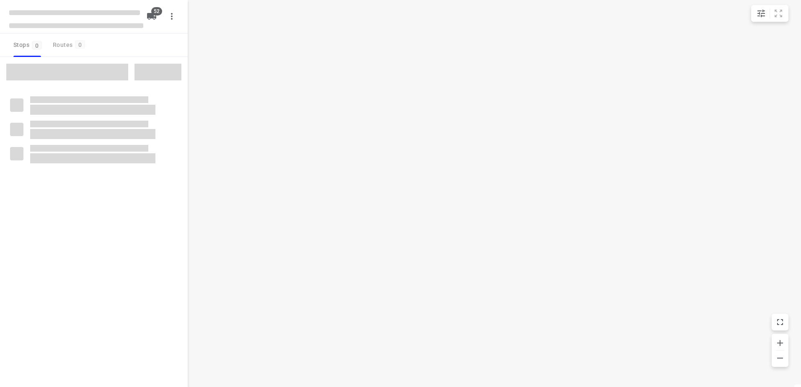
checkbox input "true"
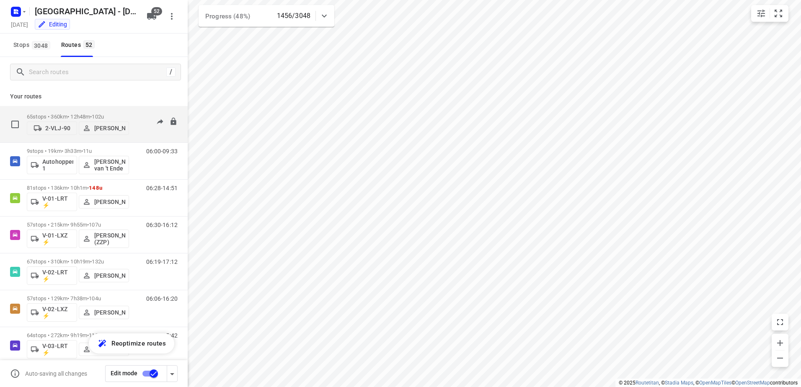
click at [114, 115] on p "65 stops • 360km • 12h48m • 102u" at bounding box center [78, 117] width 102 height 6
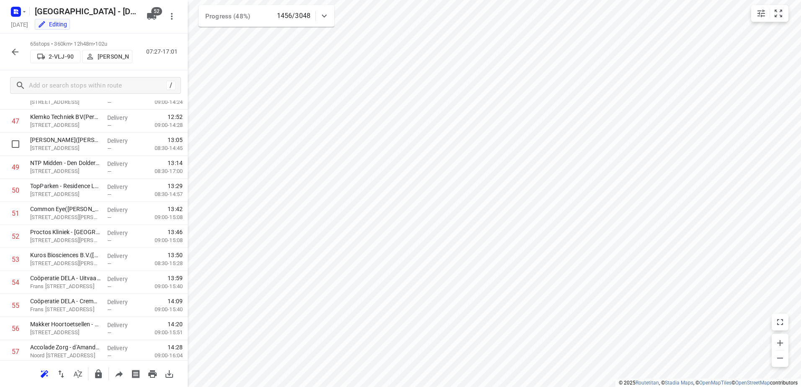
scroll to position [1304, 0]
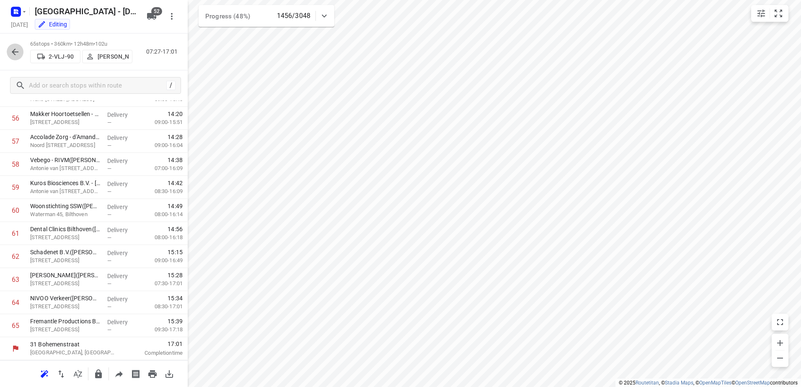
click at [20, 53] on button "button" at bounding box center [15, 52] width 17 height 17
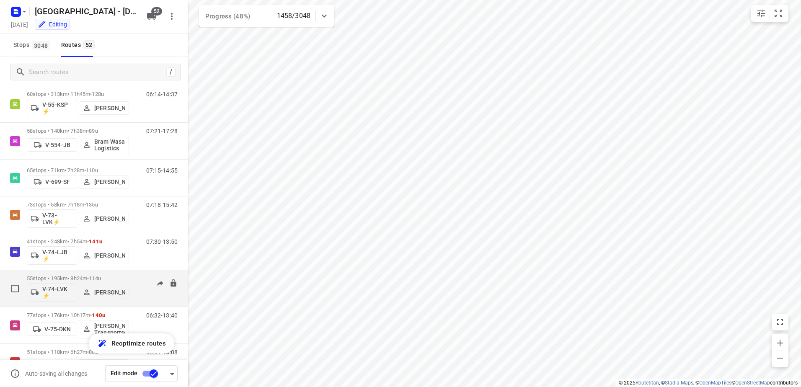
scroll to position [838, 0]
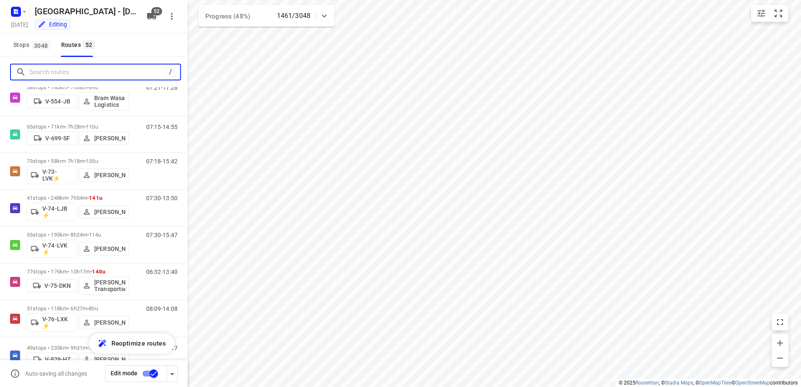
click at [39, 72] on input "Search routes" at bounding box center [97, 72] width 137 height 13
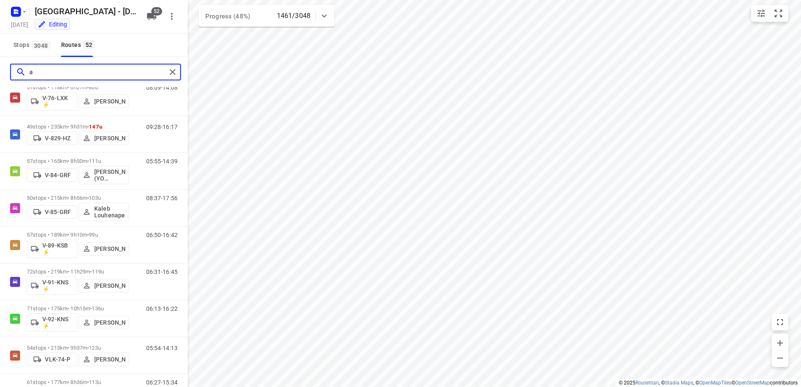
scroll to position [0, 0]
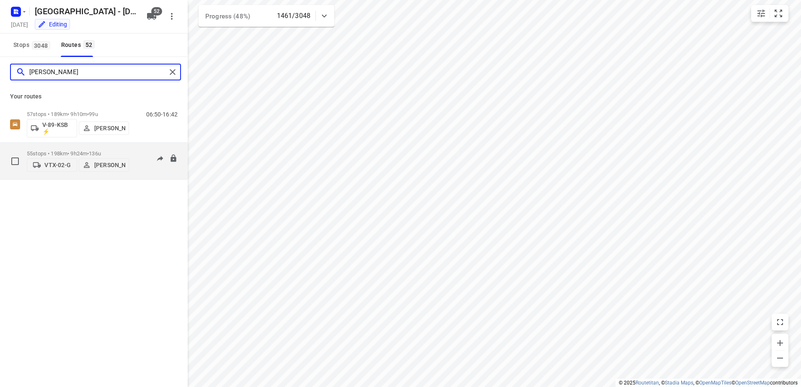
type input "alex"
click at [132, 152] on div "55 stops • 198km • 9h24m • 136u VTX-02-G Alex Sicilian 08:49-17:18" at bounding box center [107, 161] width 161 height 30
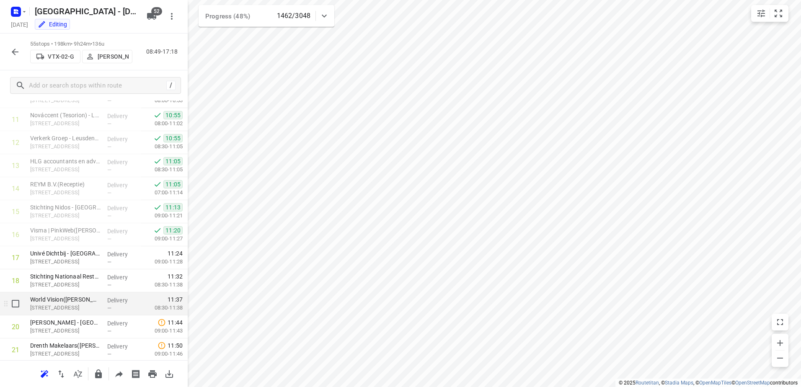
scroll to position [277, 0]
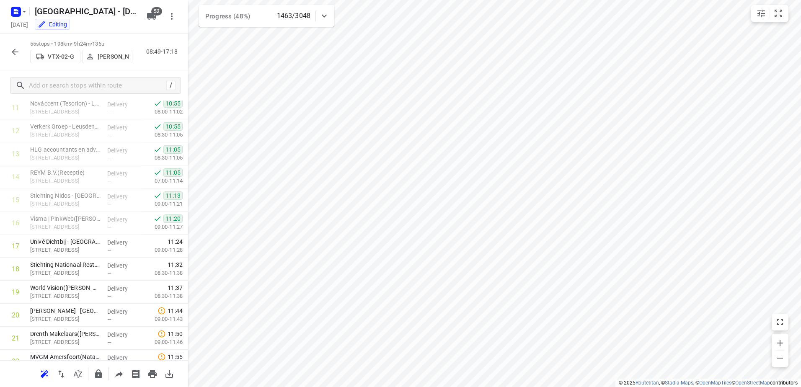
click at [13, 51] on icon "button" at bounding box center [15, 52] width 7 height 7
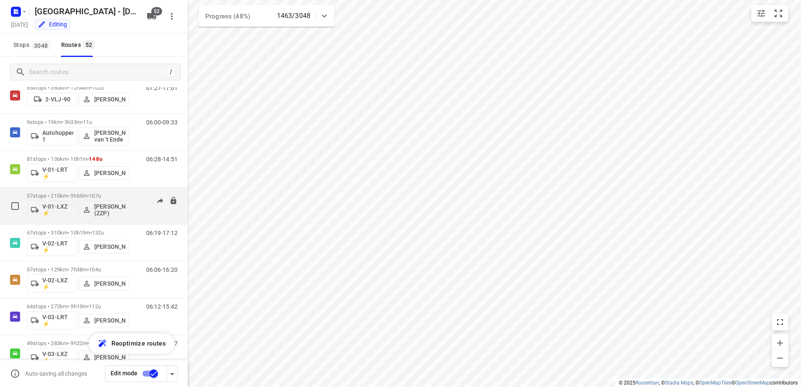
scroll to position [42, 0]
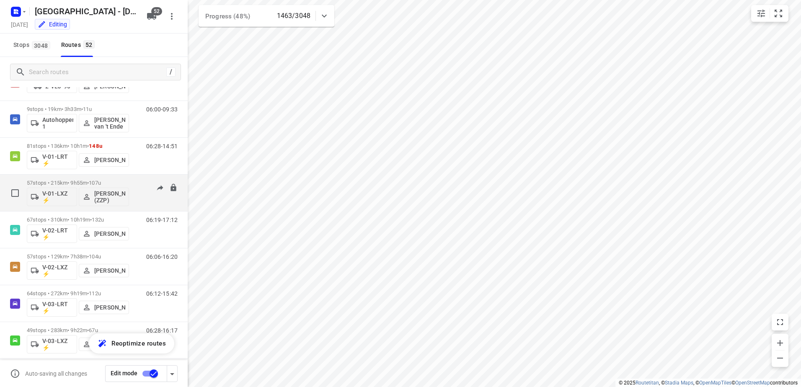
click at [136, 185] on div "06:30-16:12" at bounding box center [157, 195] width 42 height 31
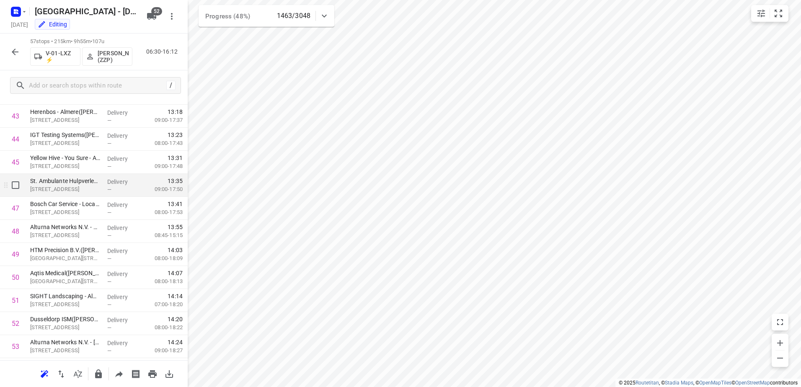
scroll to position [1119, 0]
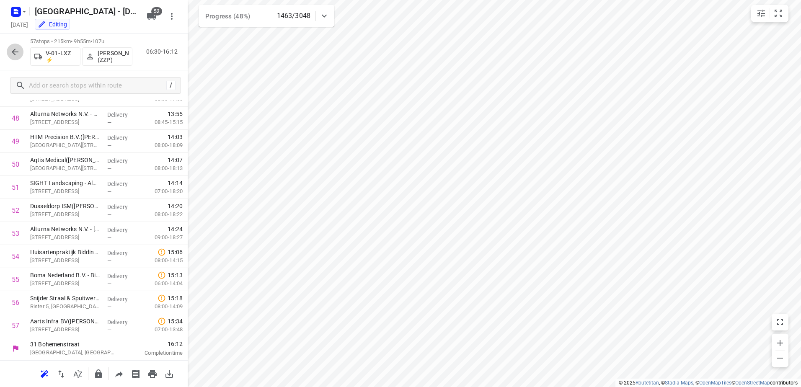
click at [13, 51] on icon "button" at bounding box center [15, 52] width 7 height 7
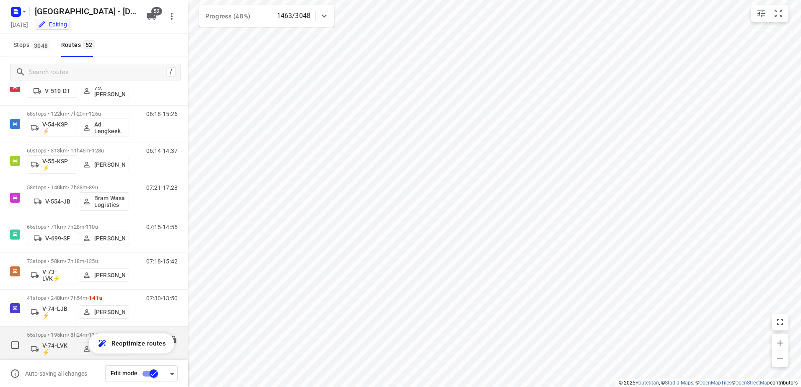
scroll to position [838, 0]
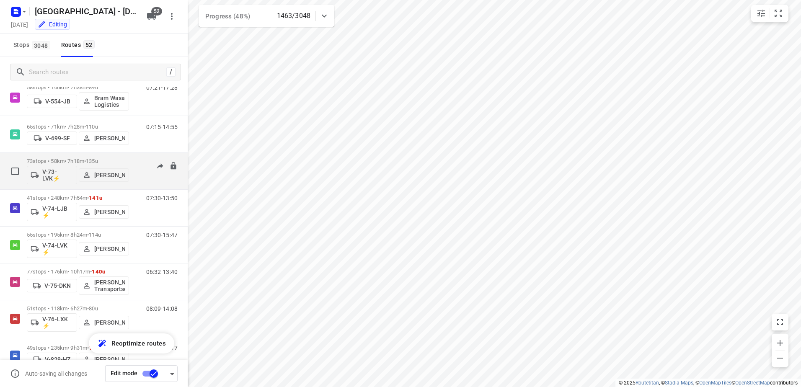
click at [136, 164] on div "07:18-15:42" at bounding box center [157, 173] width 42 height 31
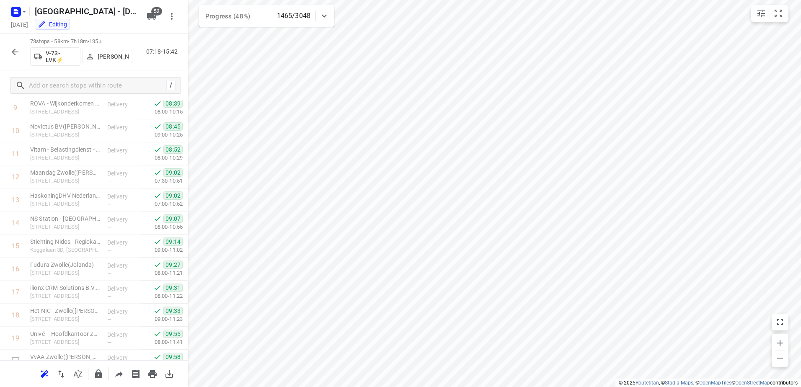
scroll to position [0, 0]
click at [15, 47] on icon "button" at bounding box center [15, 52] width 10 height 10
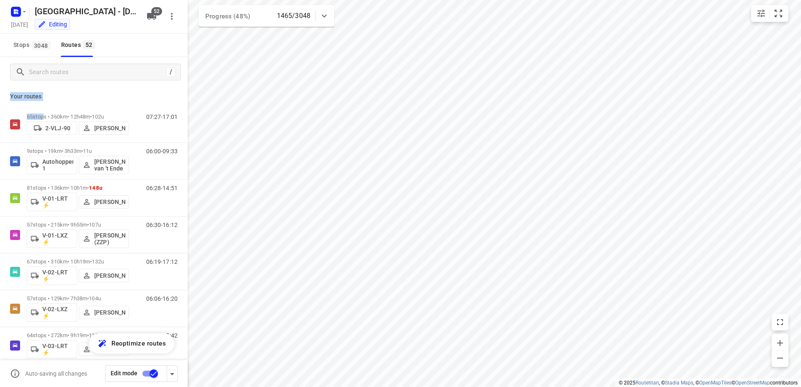
drag, startPoint x: 43, startPoint y: 101, endPoint x: 3, endPoint y: 94, distance: 40.4
click at [3, 94] on div "Your routes 65 stops • 360km • 12h48m • 102u 2-VLJ-90 Fikri Mizaz 07:27-17:01 9…" at bounding box center [94, 249] width 188 height 324
drag, startPoint x: 3, startPoint y: 94, endPoint x: 62, endPoint y: 92, distance: 58.7
click at [62, 92] on div "Your routes 65 stops • 360km • 12h48m • 102u 2-VLJ-90 Fikri Mizaz 07:27-17:01 9…" at bounding box center [94, 249] width 188 height 324
click at [99, 66] on input "Search routes" at bounding box center [97, 72] width 137 height 13
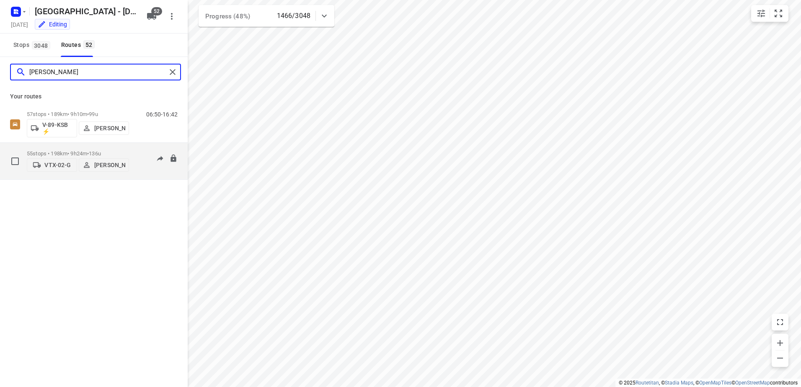
type input "alex"
click at [136, 156] on div "08:49-17:18" at bounding box center [157, 163] width 42 height 26
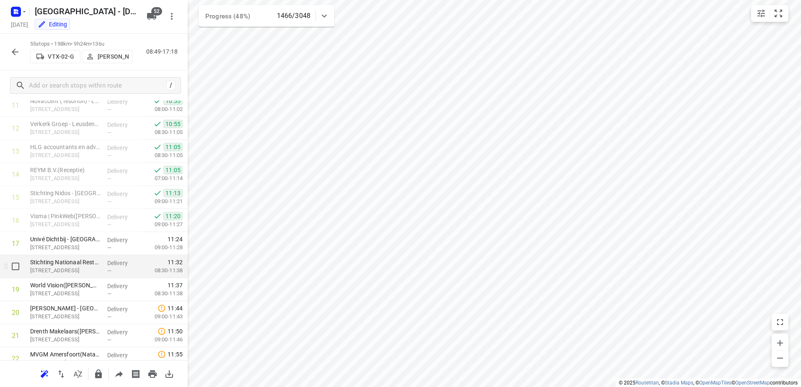
scroll to position [293, 0]
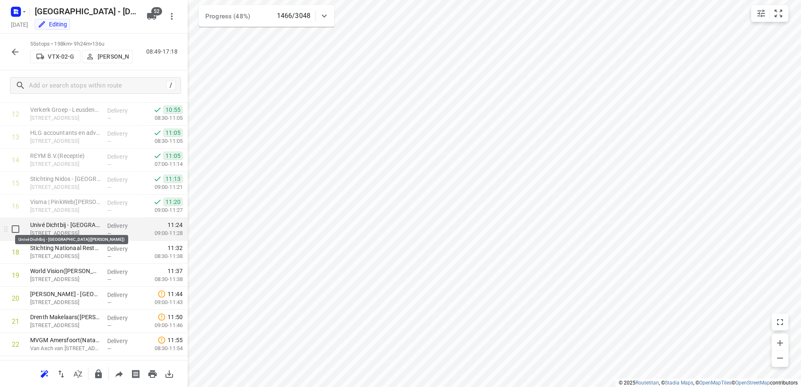
click at [83, 227] on p "Univé Dichtbij - Amersfoort(Simone van de Beek)" at bounding box center [65, 225] width 70 height 8
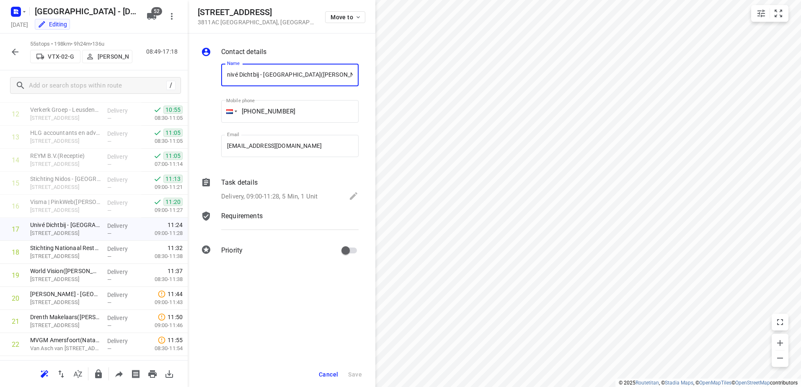
scroll to position [0, 0]
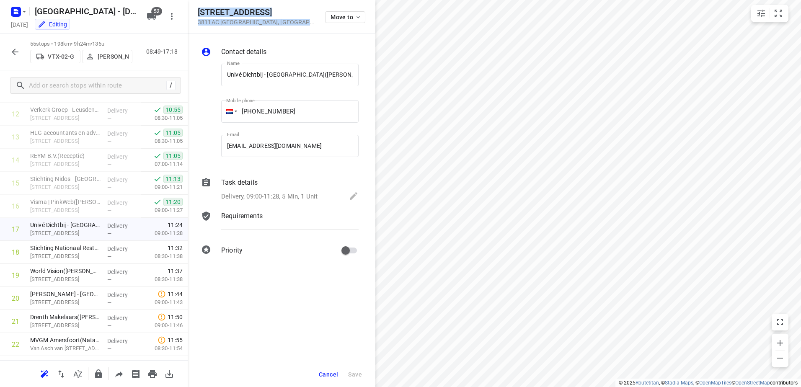
drag, startPoint x: 288, startPoint y: 20, endPoint x: 196, endPoint y: 13, distance: 91.7
click at [196, 13] on div "Langestraat 59 3811AC Amersfoort , Netherlands Move to" at bounding box center [282, 17] width 188 height 34
copy div "Langestraat 59 3811AC Amersfoort , Netherlands"
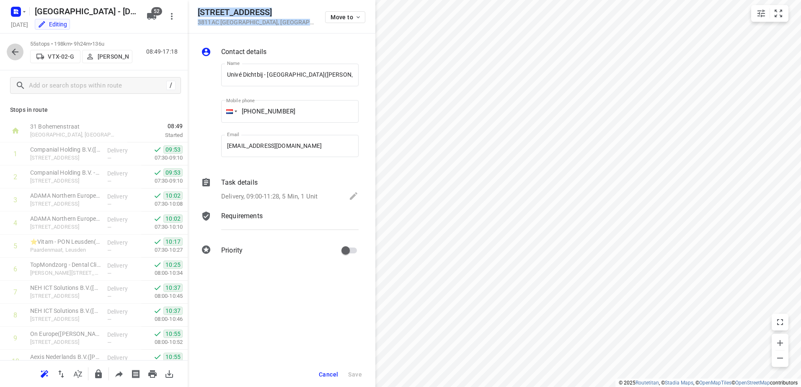
click at [12, 47] on icon "button" at bounding box center [15, 52] width 10 height 10
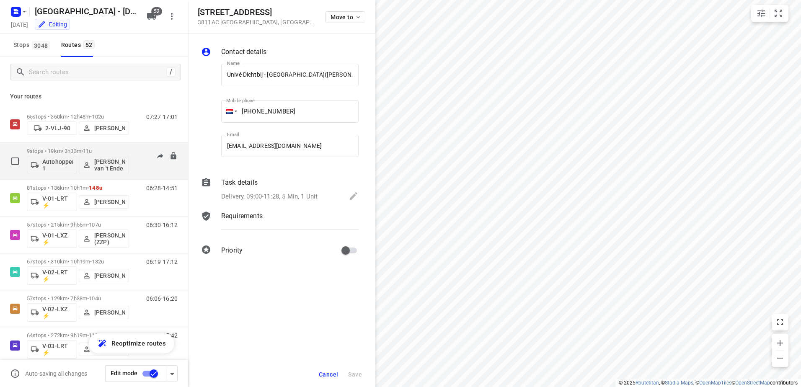
click at [139, 153] on div "06:00-09:33" at bounding box center [157, 163] width 42 height 31
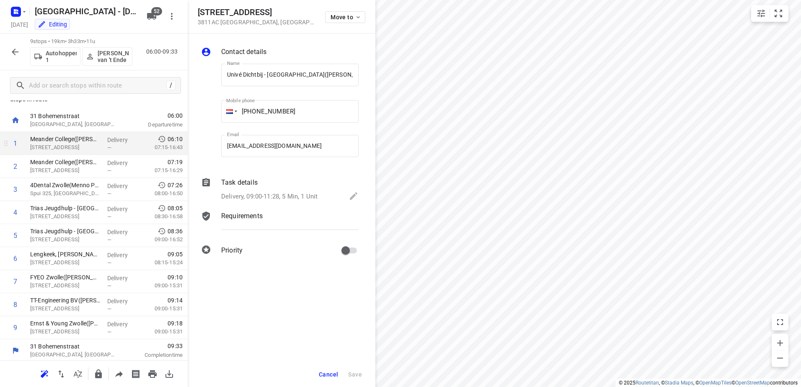
scroll to position [13, 0]
click at [20, 51] on button "button" at bounding box center [15, 52] width 17 height 17
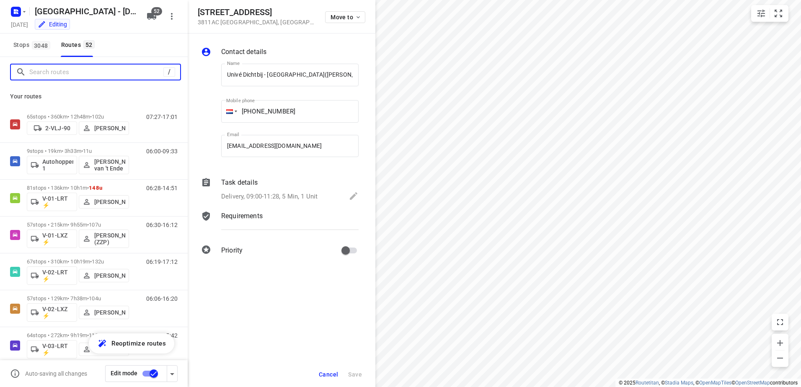
click at [78, 68] on input "Search routes" at bounding box center [96, 72] width 134 height 13
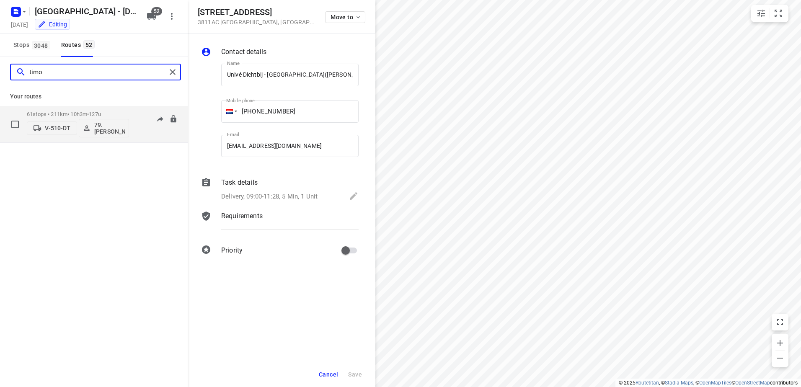
type input "timo"
click at [134, 115] on div "61 stops • 211km • 10h3m • 127u V-510-DT 79. Timo van Deuren 07:33-17:18" at bounding box center [107, 124] width 161 height 35
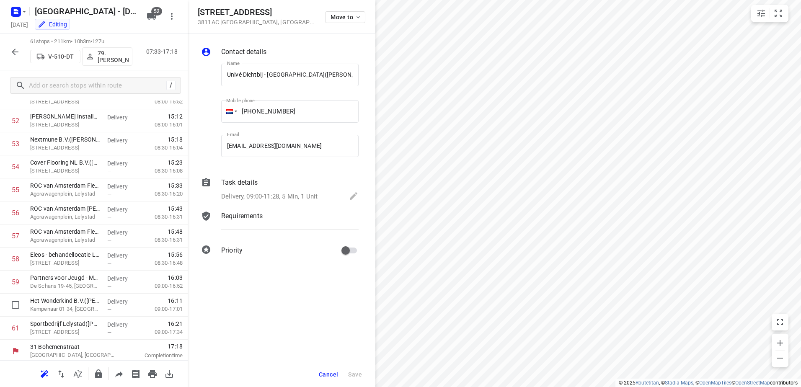
scroll to position [1211, 0]
click at [13, 44] on button "button" at bounding box center [15, 52] width 17 height 17
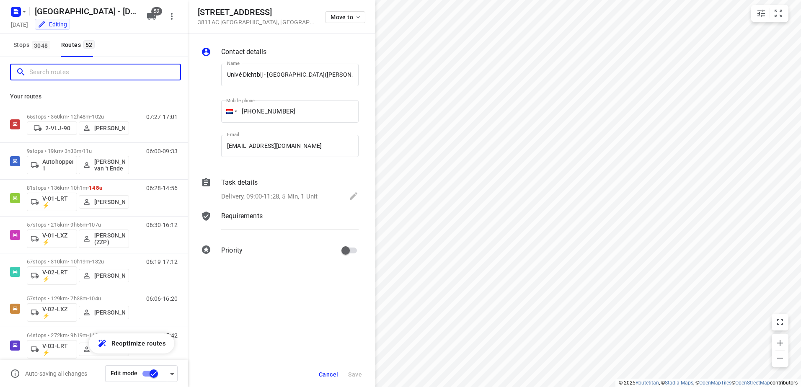
click at [69, 76] on input "Search routes" at bounding box center [104, 72] width 151 height 13
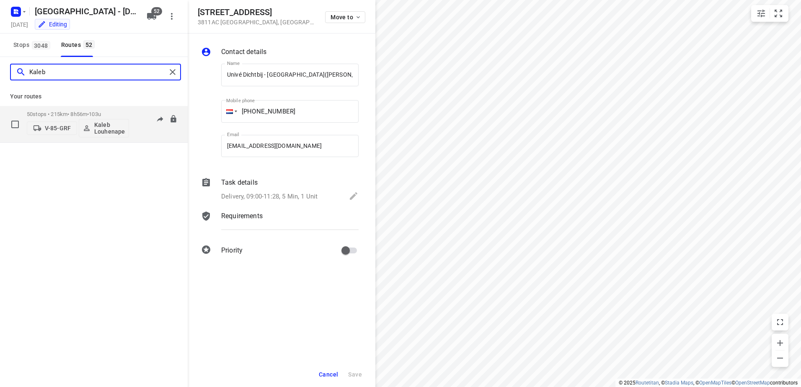
type input "Kaleb"
click at [138, 115] on div "08:37-17:56" at bounding box center [157, 126] width 42 height 31
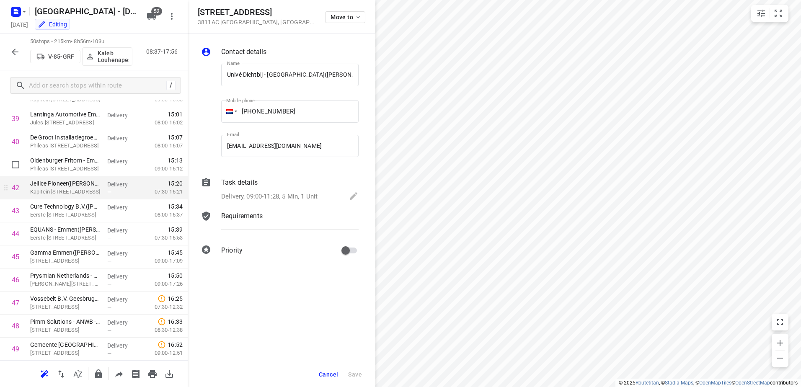
scroll to position [958, 0]
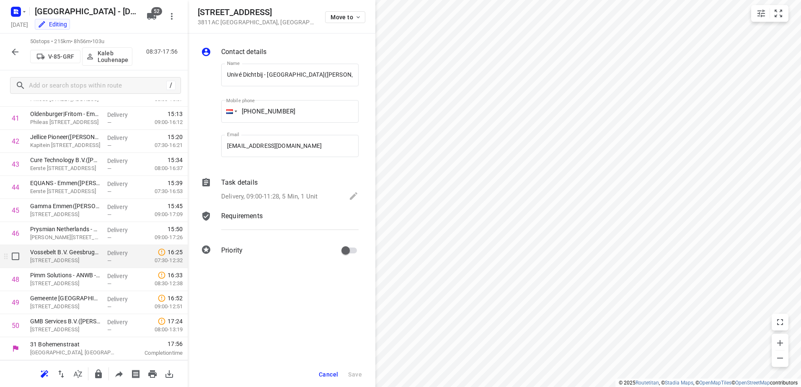
click at [113, 263] on div "—" at bounding box center [122, 261] width 31 height 6
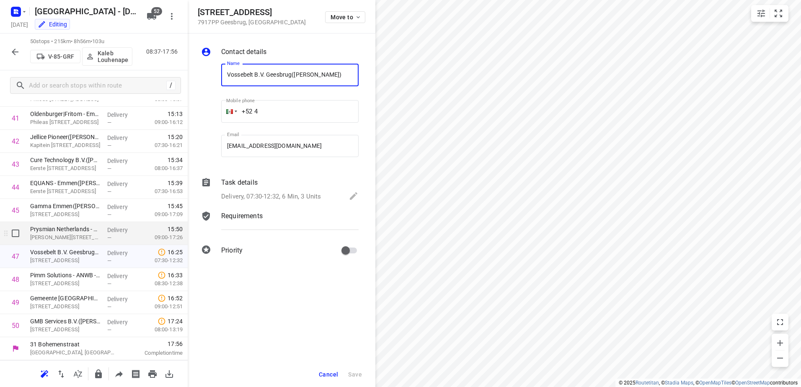
click at [124, 233] on p "Delivery" at bounding box center [122, 230] width 31 height 8
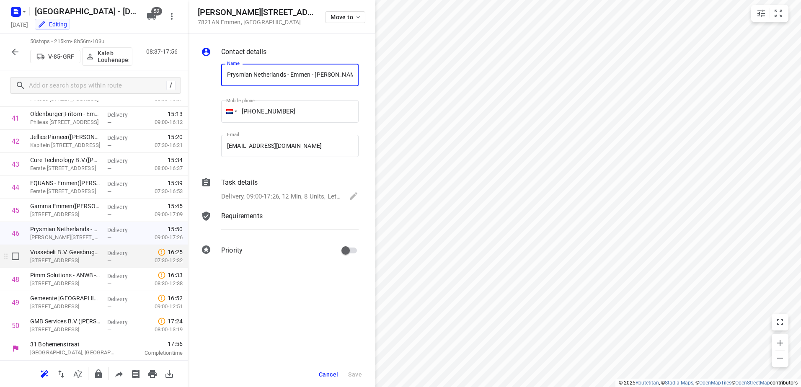
click at [123, 260] on div "—" at bounding box center [122, 261] width 31 height 6
click at [327, 373] on span "Cancel" at bounding box center [328, 374] width 19 height 7
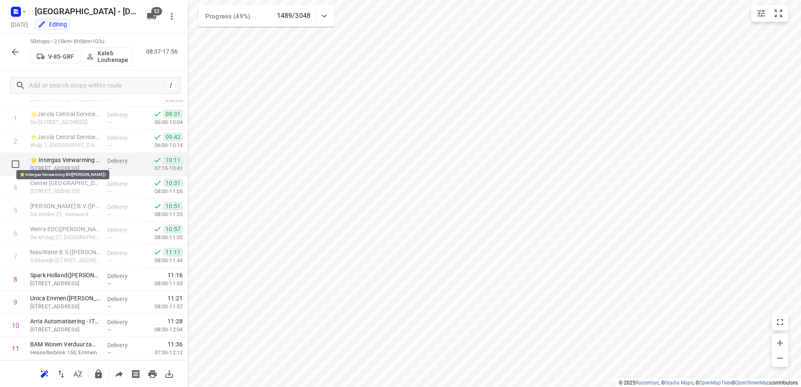
scroll to position [0, 0]
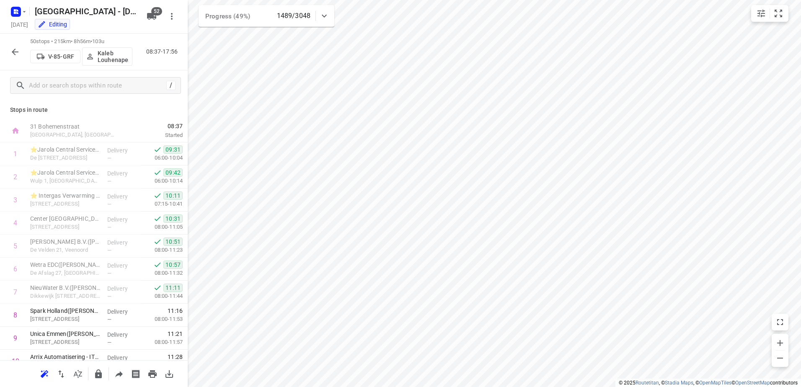
click at [17, 53] on icon "button" at bounding box center [15, 52] width 10 height 10
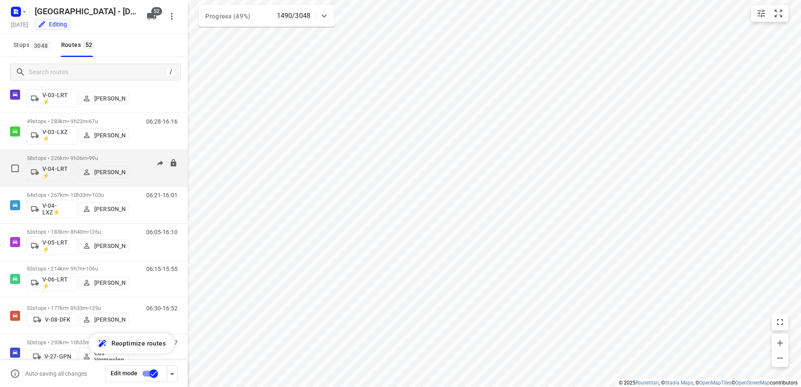
scroll to position [251, 0]
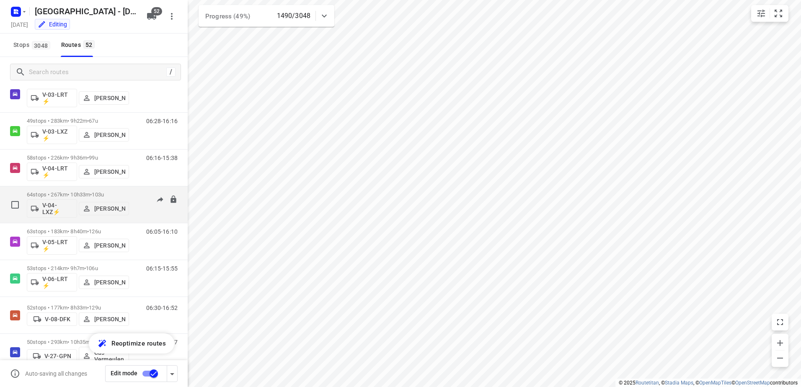
click at [136, 192] on div "06:21-16:01" at bounding box center [157, 207] width 42 height 31
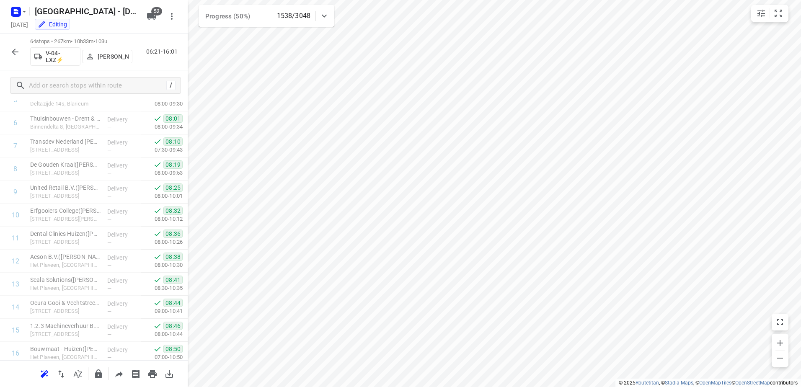
scroll to position [23, 0]
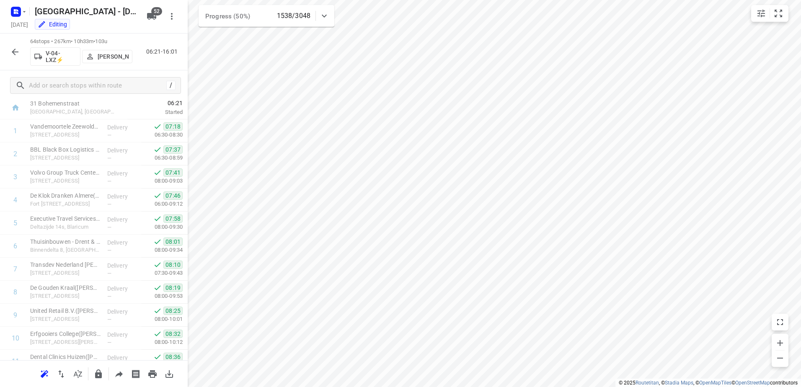
click at [327, 15] on icon at bounding box center [324, 16] width 10 height 10
drag, startPoint x: 327, startPoint y: 15, endPoint x: 319, endPoint y: 23, distance: 11.3
click at [326, 15] on icon at bounding box center [324, 19] width 10 height 10
click at [20, 51] on icon "button" at bounding box center [15, 52] width 10 height 10
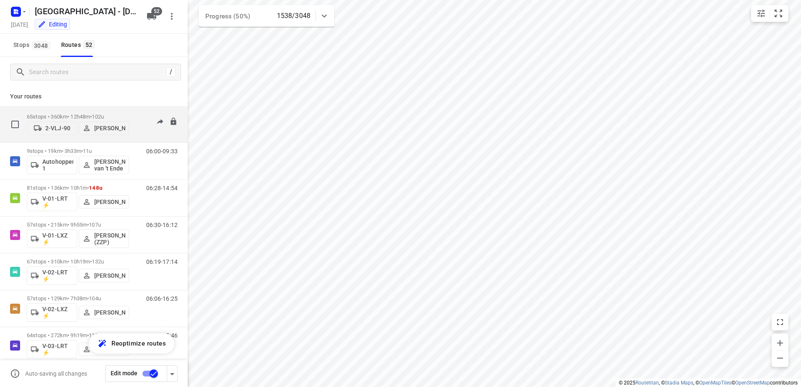
click at [96, 113] on div "65 stops • 360km • 12h48m • 102u 2-VLJ-90 Fikri Mizaz" at bounding box center [78, 124] width 102 height 30
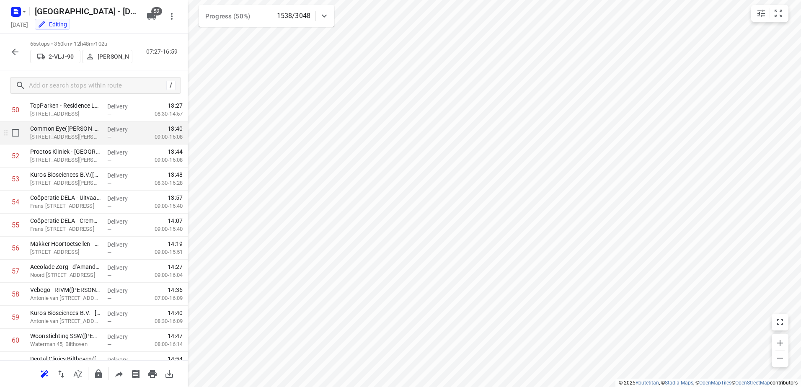
scroll to position [1304, 0]
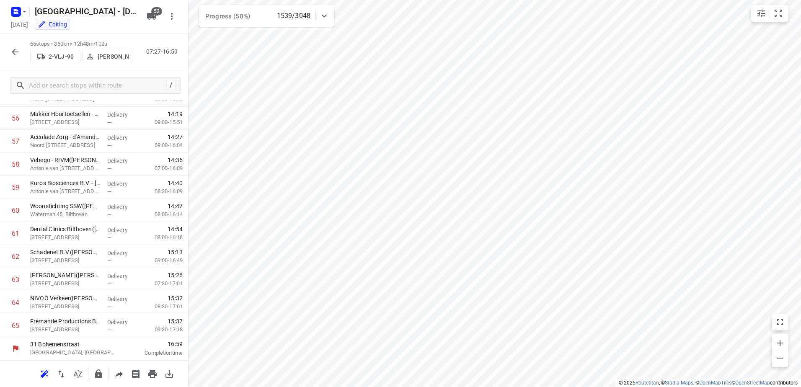
click at [10, 56] on icon "button" at bounding box center [15, 52] width 10 height 10
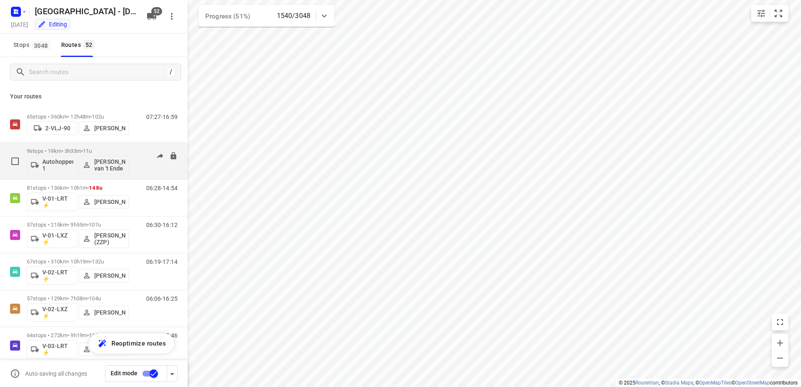
click at [106, 147] on div "9 stops • 19km • 3h33m • 11u Autohopper 1 Stephanie van 't Ende" at bounding box center [78, 161] width 102 height 35
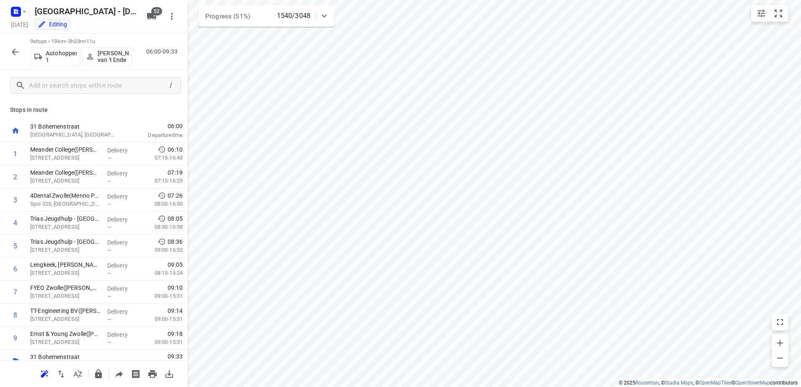
scroll to position [13, 0]
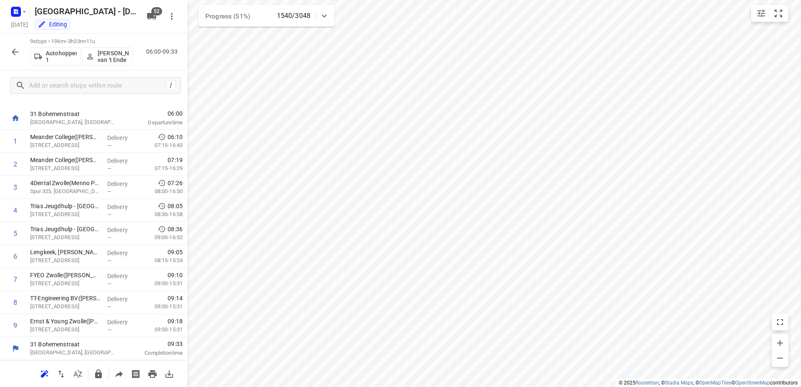
click at [12, 50] on icon "button" at bounding box center [15, 52] width 10 height 10
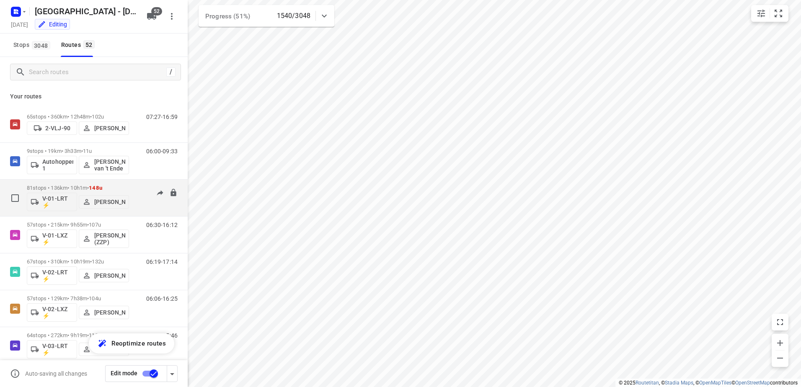
click at [80, 188] on p "81 stops • 136km • 10h1m • 148u" at bounding box center [78, 188] width 102 height 6
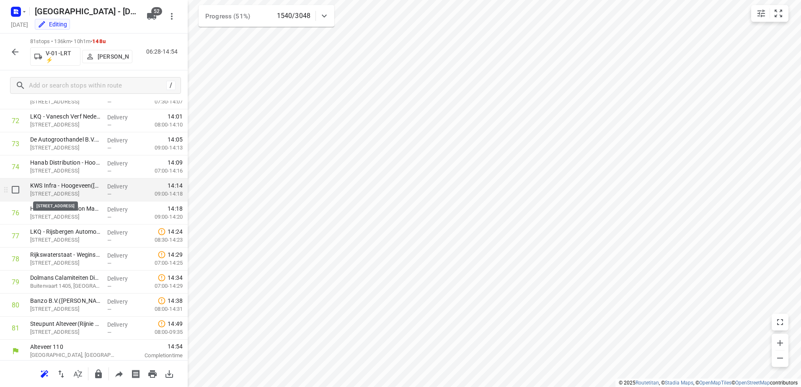
scroll to position [1672, 0]
click at [18, 52] on icon "button" at bounding box center [15, 52] width 7 height 7
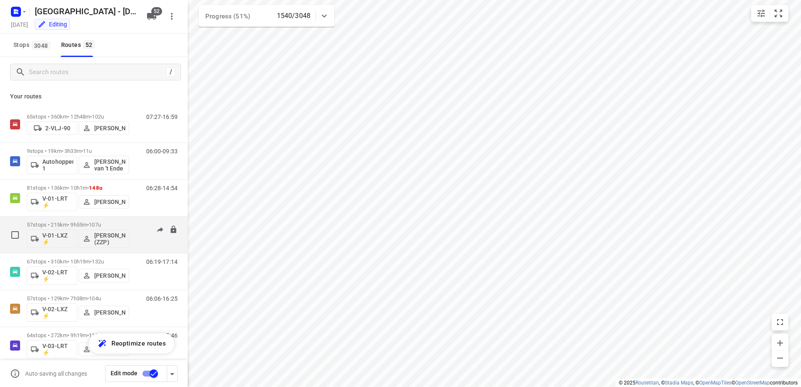
click at [73, 224] on p "57 stops • 215km • 9h55m • 107u" at bounding box center [78, 225] width 102 height 6
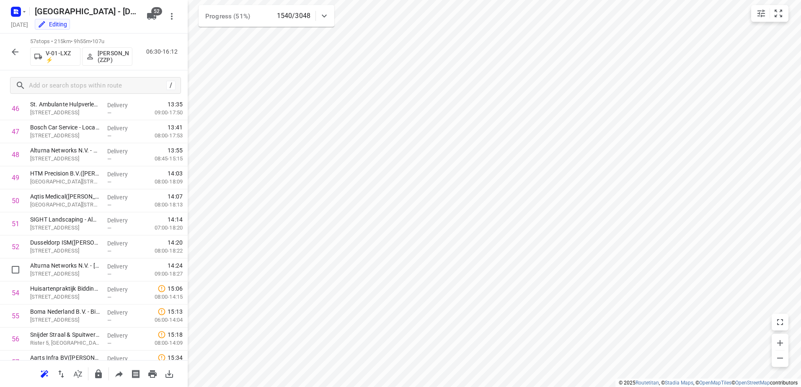
scroll to position [1119, 0]
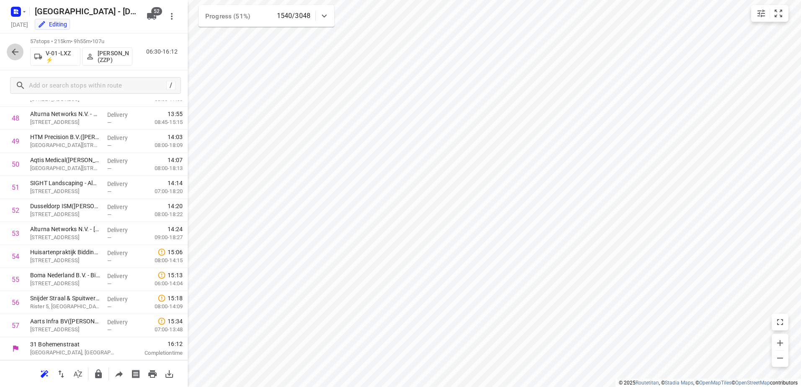
click at [14, 51] on icon "button" at bounding box center [15, 52] width 10 height 10
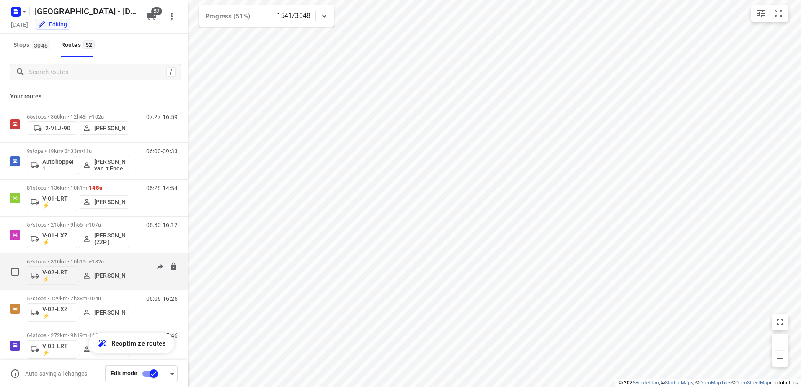
click at [66, 259] on p "67 stops • 310km • 10h19m • 132u" at bounding box center [78, 262] width 102 height 6
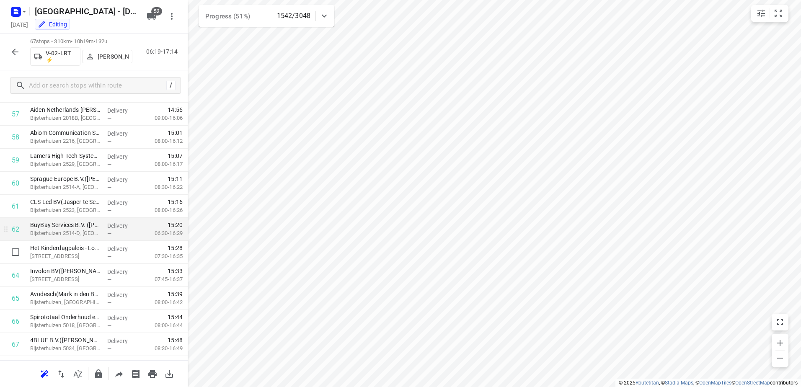
scroll to position [1350, 0]
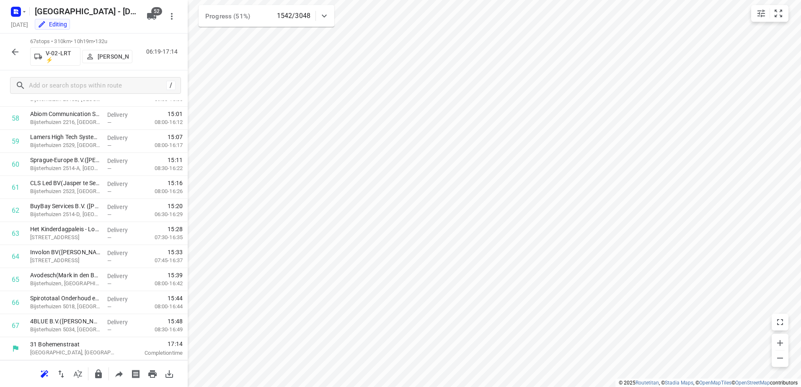
click at [18, 47] on icon "button" at bounding box center [15, 52] width 10 height 10
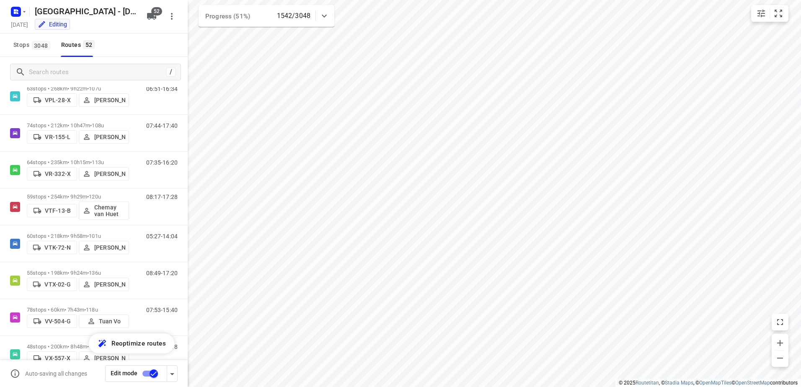
scroll to position [1672, 0]
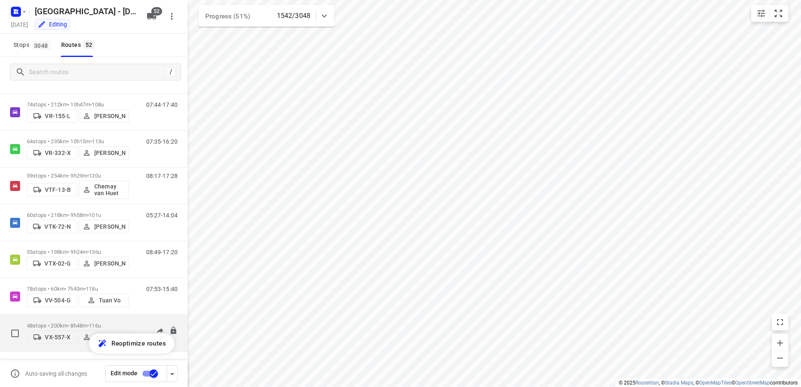
click at [62, 323] on p "48 stops • 200km • 8h48m • 116u" at bounding box center [78, 326] width 102 height 6
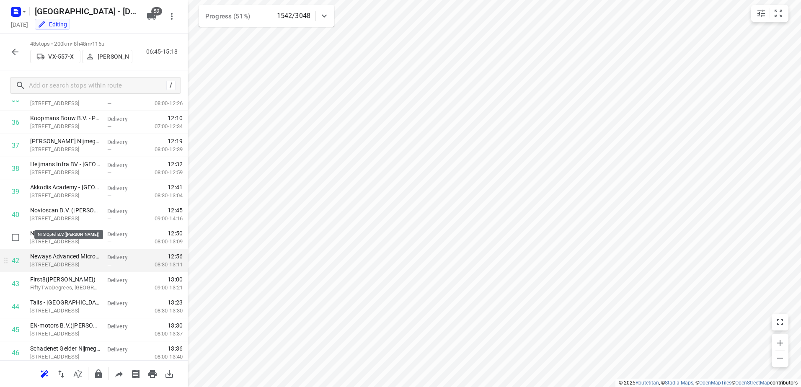
scroll to position [912, 0]
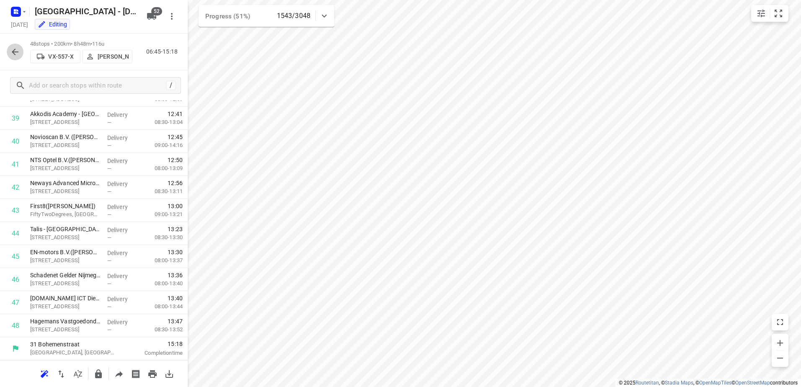
click at [12, 45] on button "button" at bounding box center [15, 52] width 17 height 17
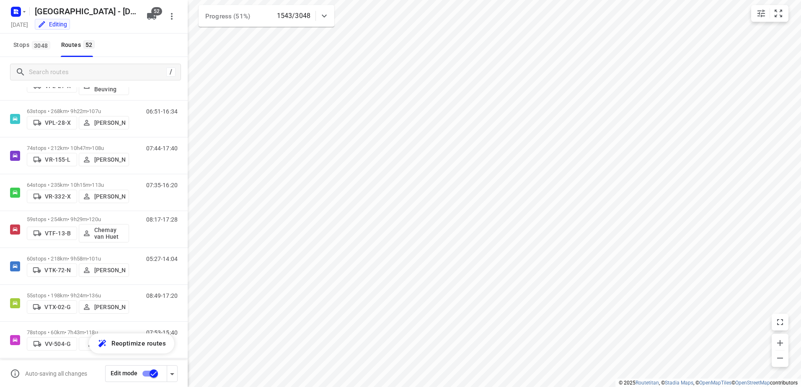
scroll to position [1672, 0]
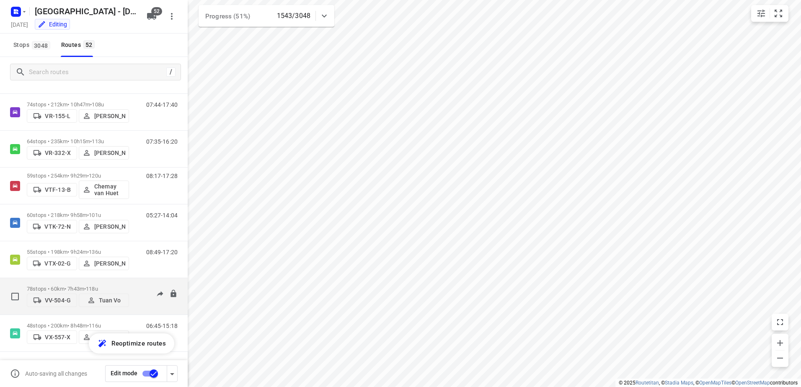
click at [103, 283] on div "78 stops • 60km • 7h43m • 118u VV-504-G Tuan Vo" at bounding box center [78, 297] width 102 height 30
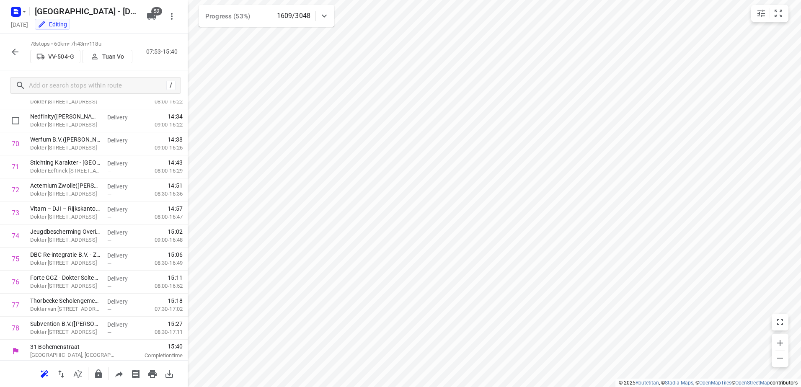
scroll to position [1603, 0]
click at [18, 52] on icon "button" at bounding box center [15, 52] width 10 height 10
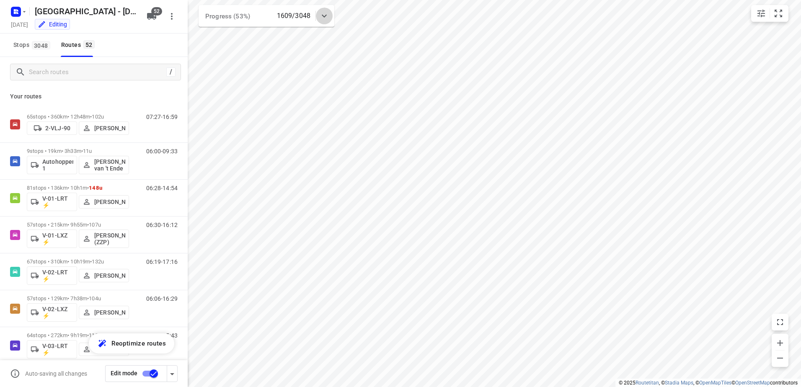
click at [331, 16] on div at bounding box center [324, 16] width 17 height 17
click at [272, 54] on button "button" at bounding box center [266, 52] width 17 height 17
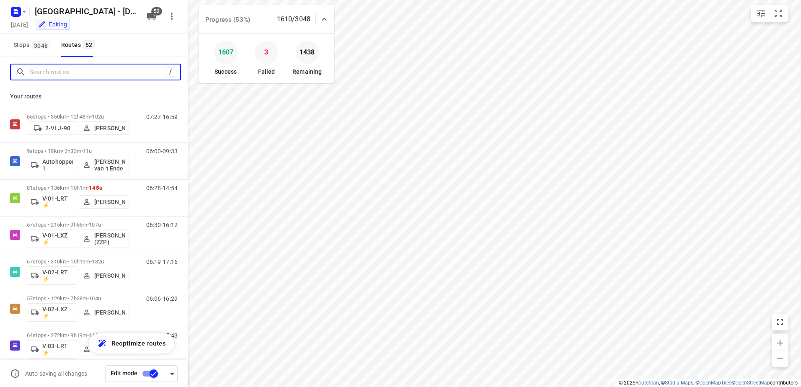
click at [85, 69] on input "Search routes" at bounding box center [97, 72] width 137 height 13
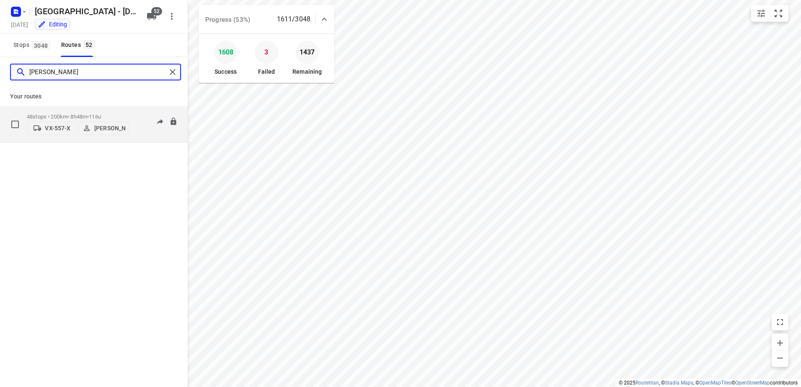
type input "johan"
click at [139, 114] on div "06:45-15:19" at bounding box center [157, 127] width 42 height 26
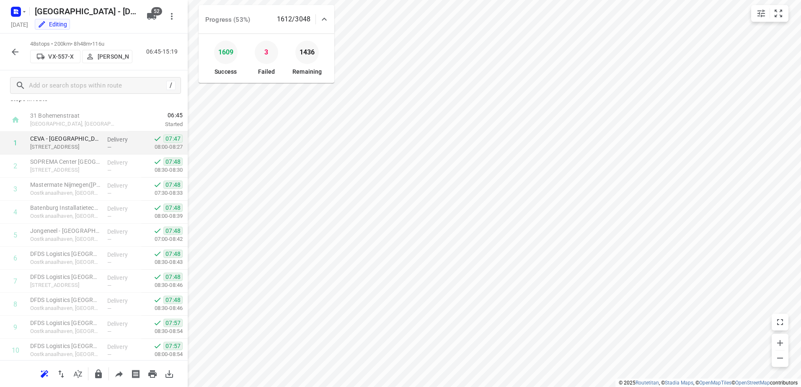
scroll to position [0, 0]
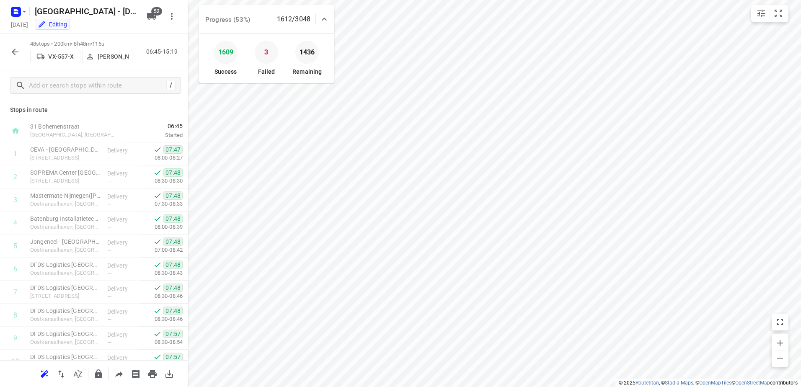
click at [19, 49] on icon "button" at bounding box center [15, 52] width 10 height 10
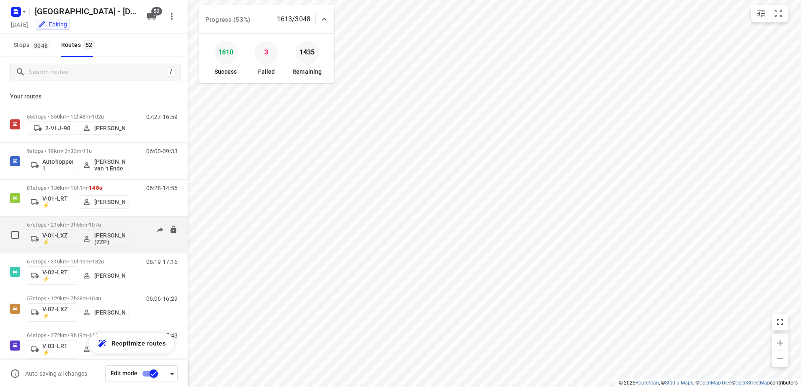
scroll to position [42, 0]
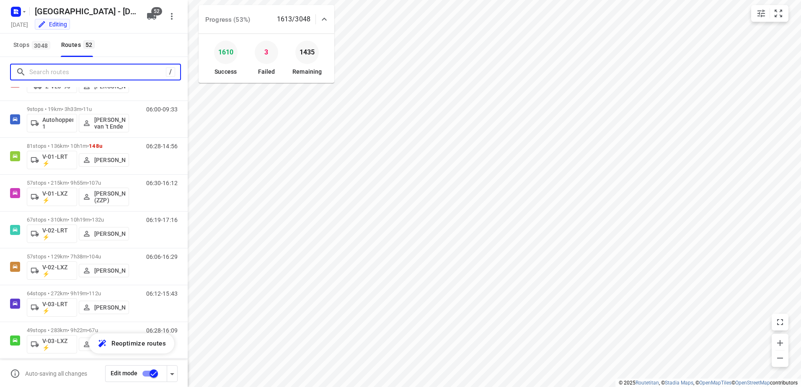
click at [93, 71] on input "Search routes" at bounding box center [97, 72] width 137 height 13
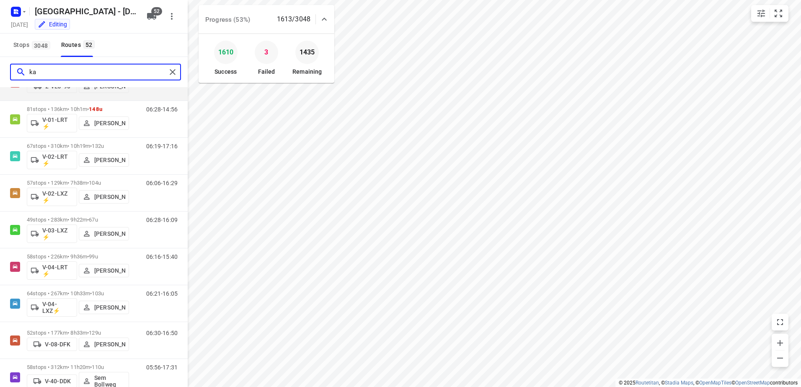
scroll to position [0, 0]
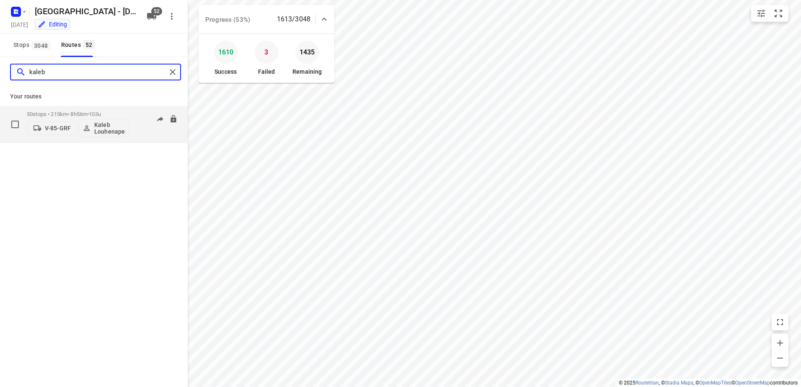
type input "kaleb"
click at [138, 110] on div "50 stops • 215km • 8h56m • 103u V-85-GRF Kaleb Louhenapessy 08:37-18:02" at bounding box center [107, 124] width 161 height 35
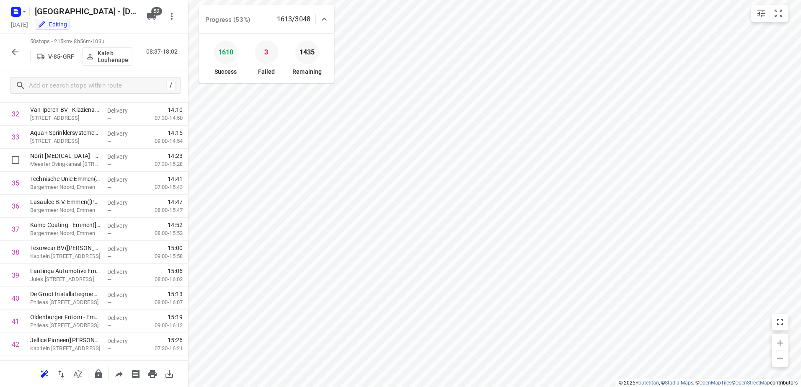
scroll to position [958, 0]
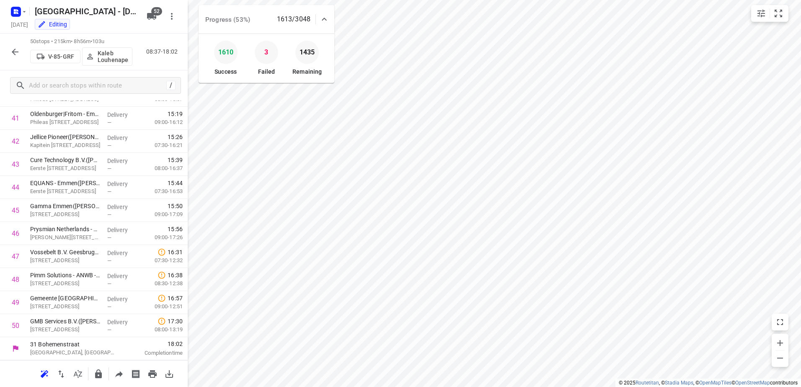
click at [16, 50] on icon "button" at bounding box center [15, 52] width 10 height 10
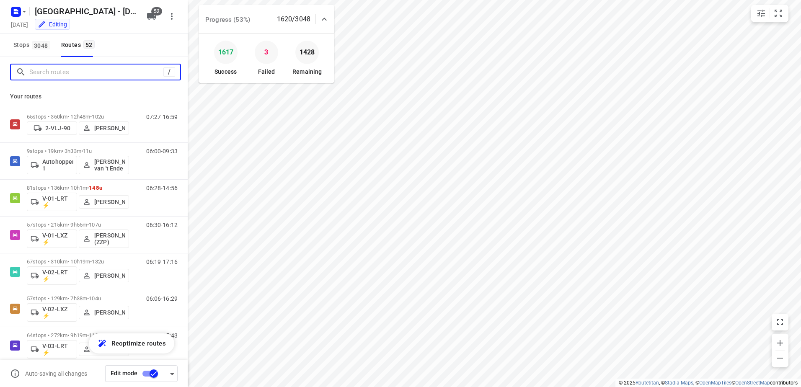
click at [109, 69] on input "Search routes" at bounding box center [96, 72] width 134 height 13
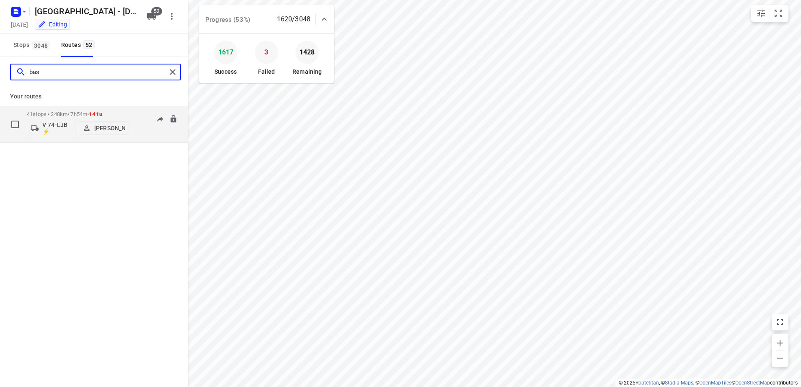
type input "bas"
click at [129, 111] on div "41 stops • 248km • 7h54m • 141u V-74-LJB ⚡ Bas Geertsema 07:30-13:47" at bounding box center [107, 124] width 161 height 35
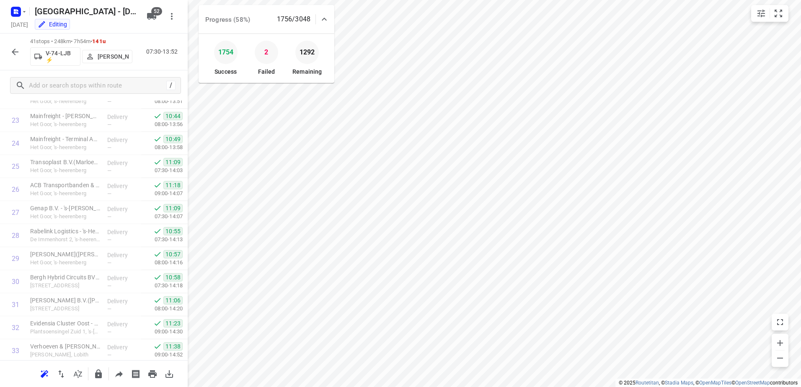
scroll to position [331, 0]
click at [16, 50] on icon "button" at bounding box center [15, 52] width 10 height 10
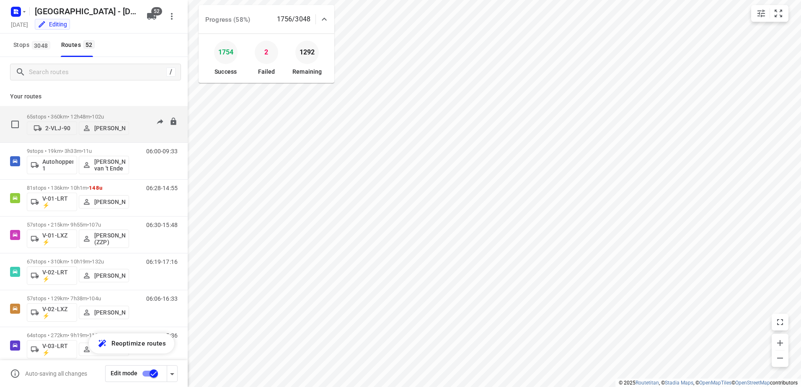
click at [127, 114] on p "65 stops • 360km • 12h48m • 102u" at bounding box center [78, 117] width 102 height 6
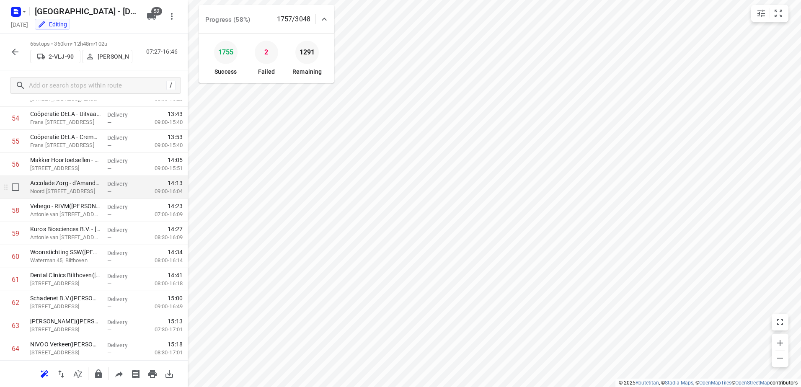
scroll to position [1304, 0]
click at [18, 46] on button "button" at bounding box center [15, 52] width 17 height 17
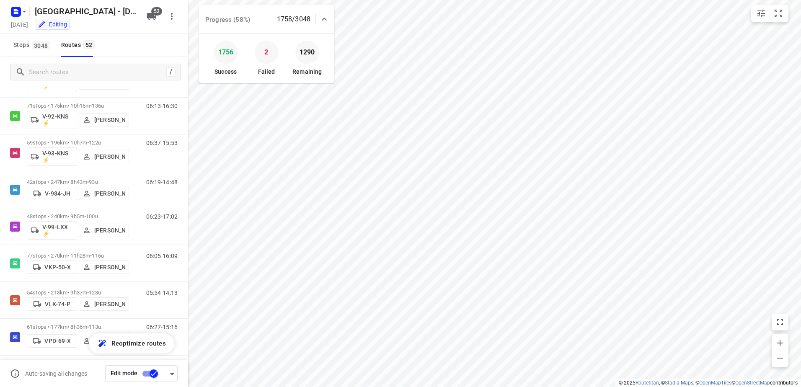
scroll to position [1593, 0]
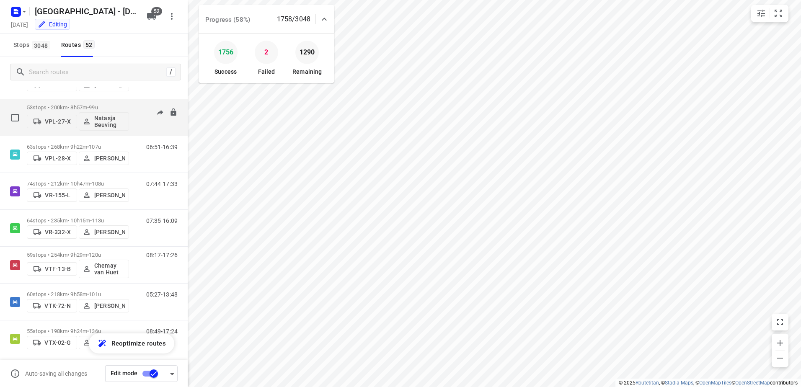
click at [127, 105] on p "53 stops • 200km • 8h57m • 99u" at bounding box center [78, 107] width 102 height 6
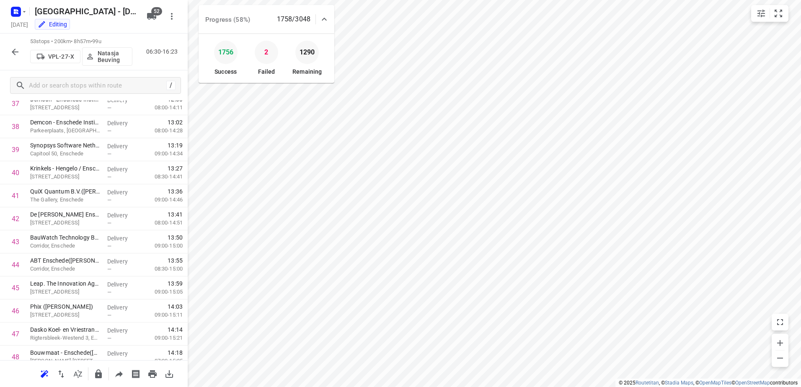
scroll to position [1027, 0]
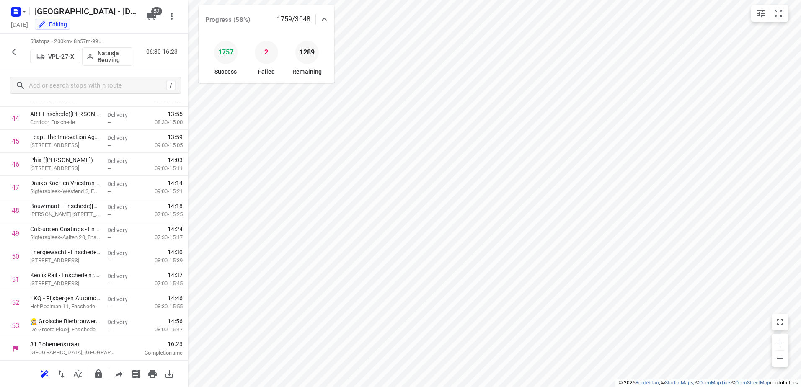
click at [10, 51] on icon "button" at bounding box center [15, 52] width 10 height 10
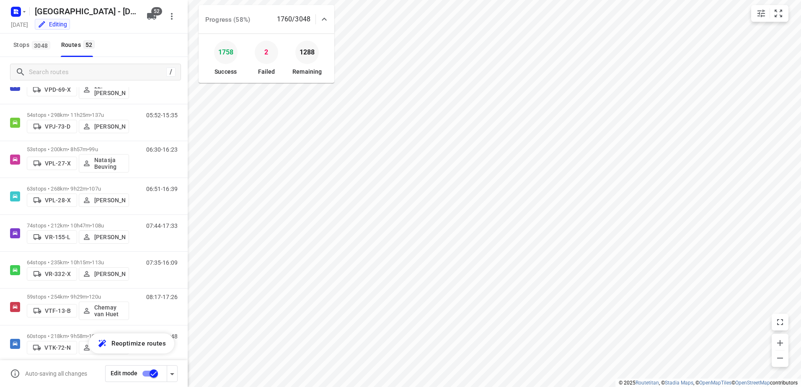
scroll to position [1672, 0]
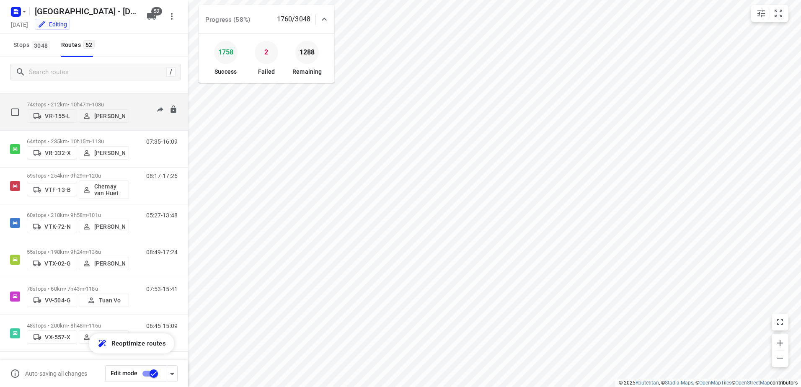
click at [129, 101] on p "74 stops • 212km • 10h47m • 108u" at bounding box center [78, 104] width 102 height 6
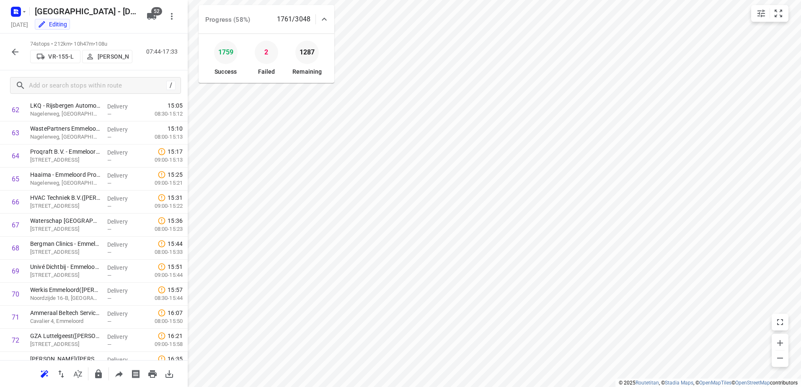
scroll to position [1511, 0]
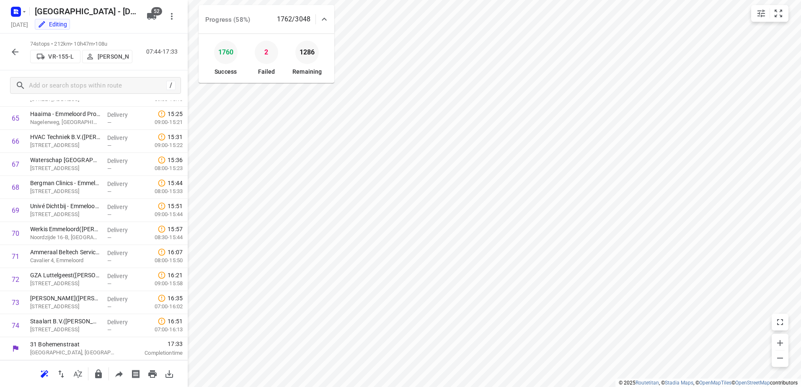
click at [13, 52] on icon "button" at bounding box center [15, 52] width 7 height 7
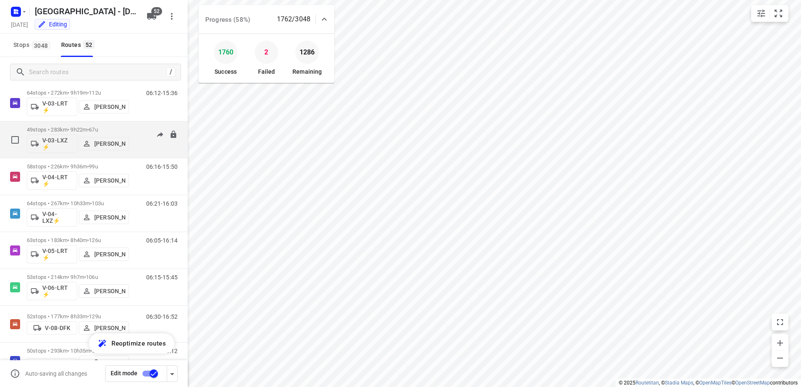
scroll to position [251, 0]
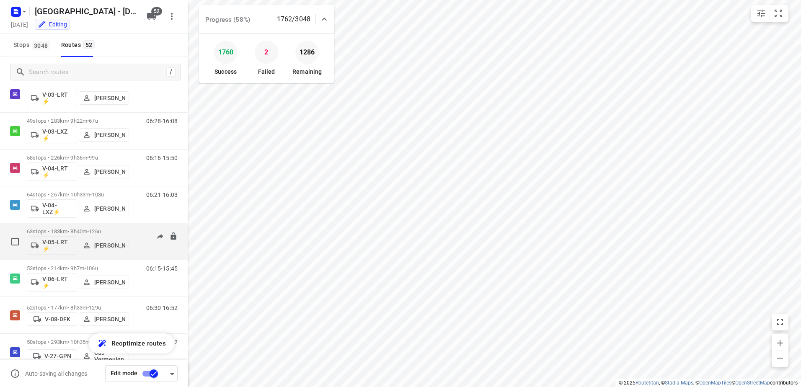
click at [136, 233] on div "06:05-16:14" at bounding box center [157, 243] width 42 height 31
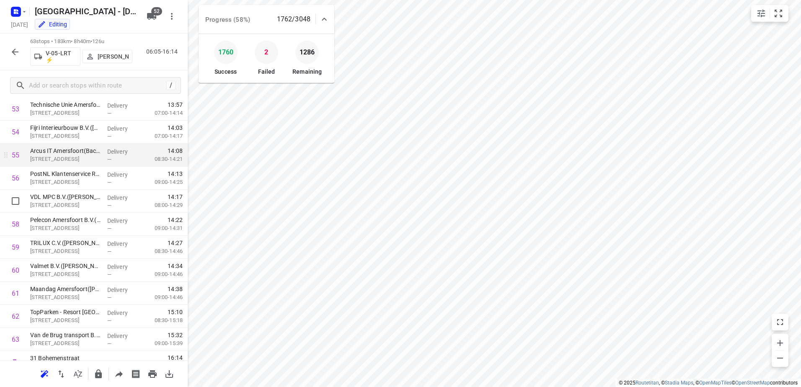
scroll to position [1257, 0]
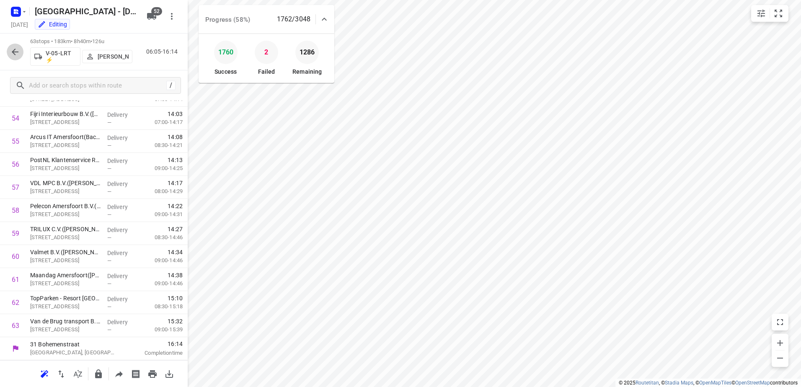
click at [10, 49] on button "button" at bounding box center [15, 52] width 17 height 17
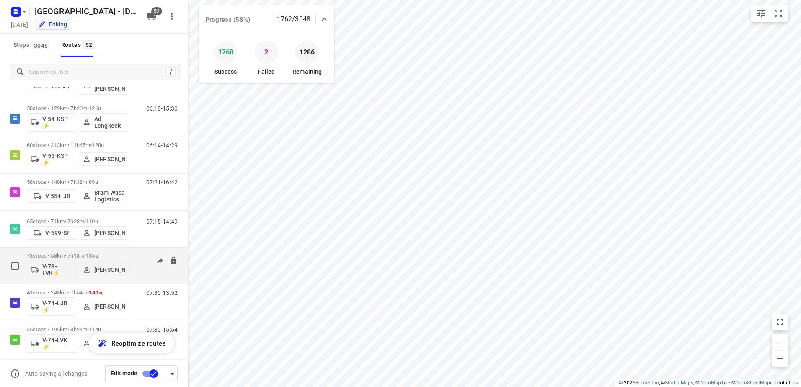
scroll to position [754, 0]
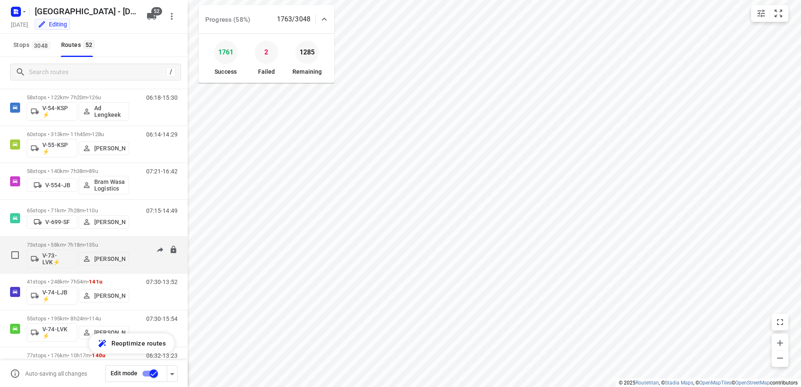
click at [136, 244] on div "07:18-15:36" at bounding box center [157, 257] width 42 height 31
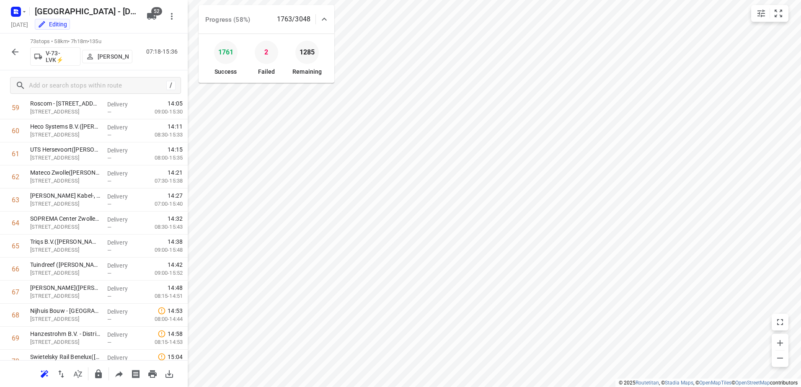
scroll to position [1488, 0]
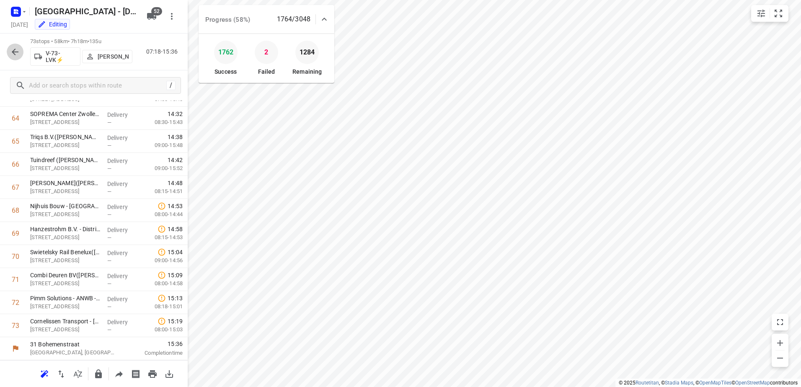
click at [17, 49] on icon "button" at bounding box center [15, 52] width 10 height 10
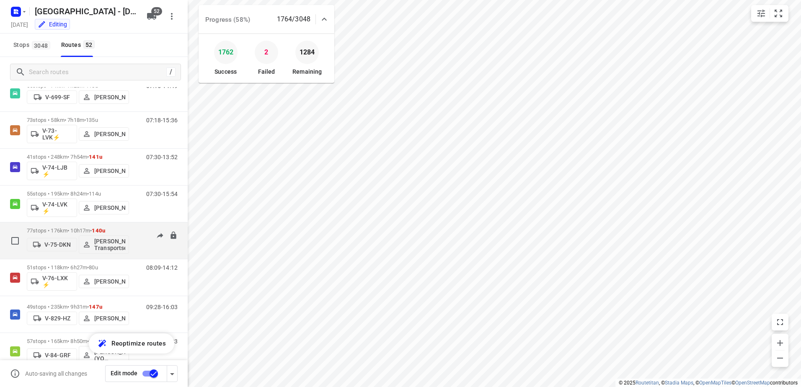
scroll to position [880, 0]
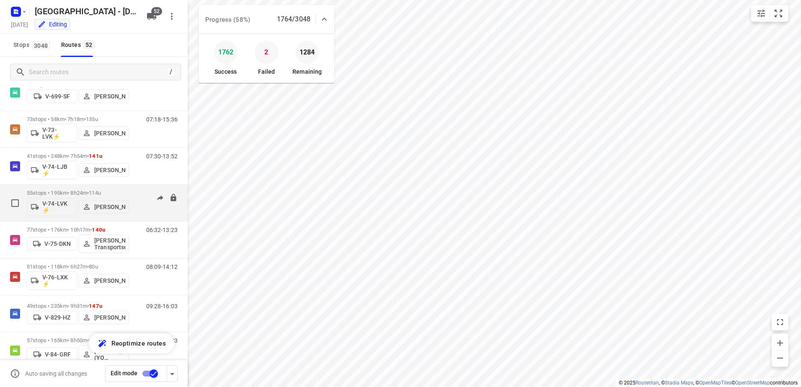
click at [141, 190] on div "07:30-15:54" at bounding box center [157, 205] width 42 height 31
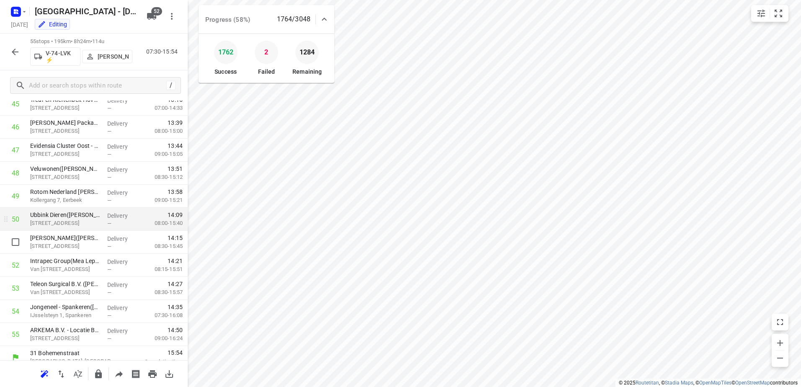
scroll to position [1073, 0]
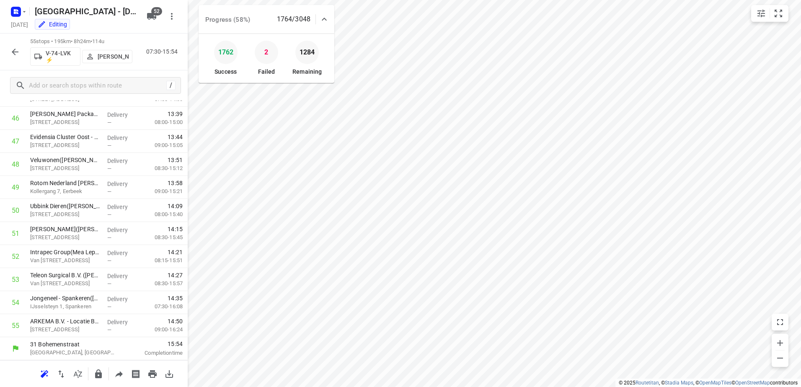
click at [11, 58] on button "button" at bounding box center [15, 52] width 17 height 17
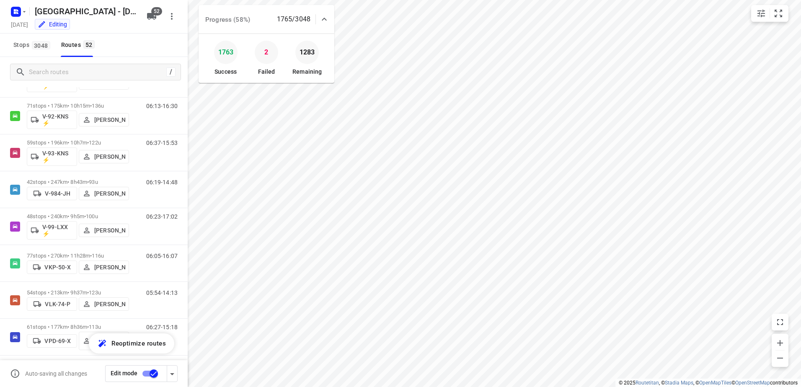
scroll to position [1509, 0]
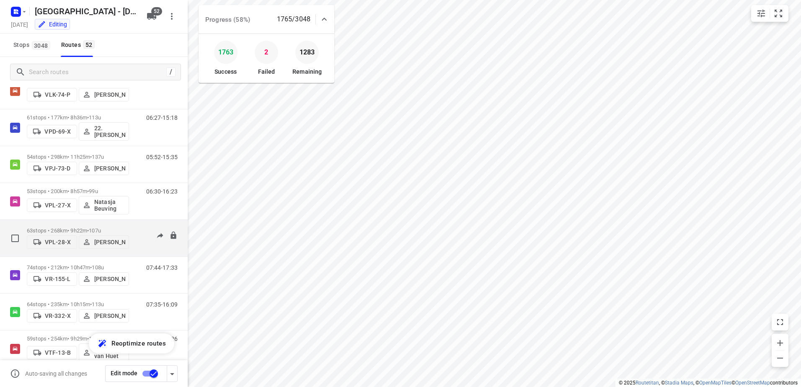
click at [136, 229] on div "06:51-16:39" at bounding box center [157, 241] width 42 height 26
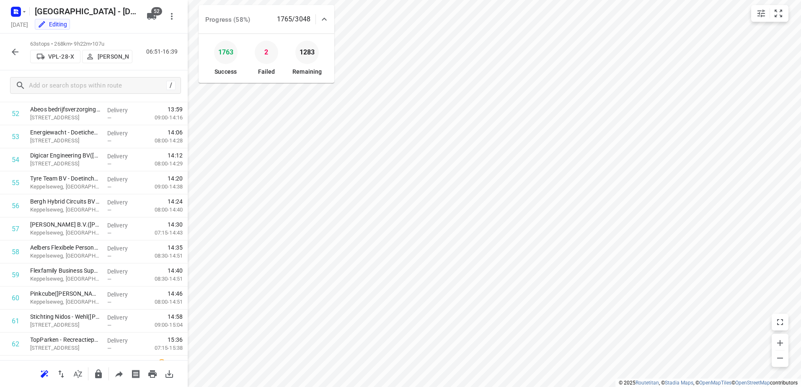
scroll to position [1257, 0]
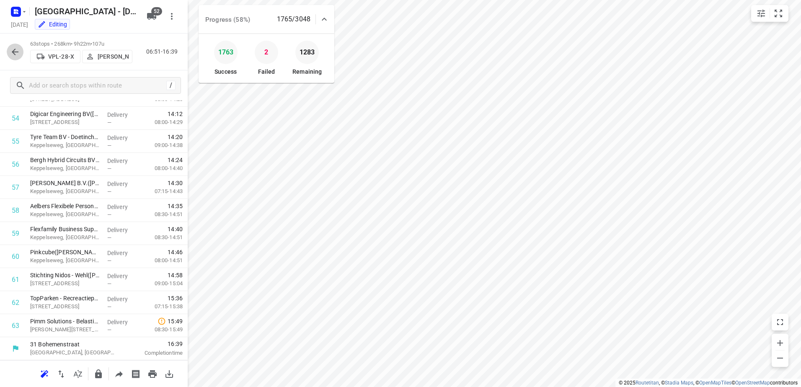
click at [9, 52] on button "button" at bounding box center [15, 52] width 17 height 17
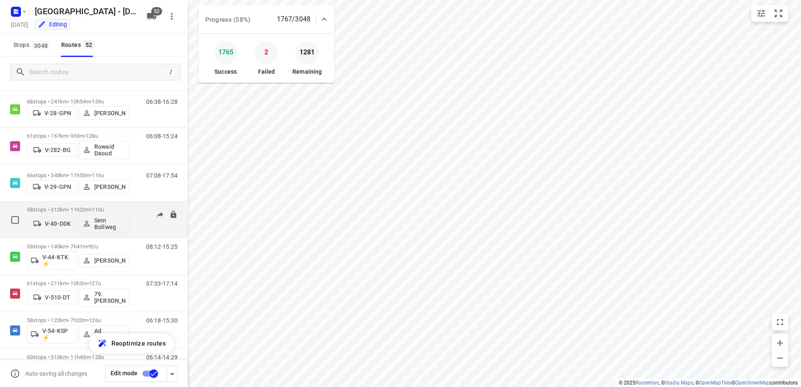
scroll to position [545, 0]
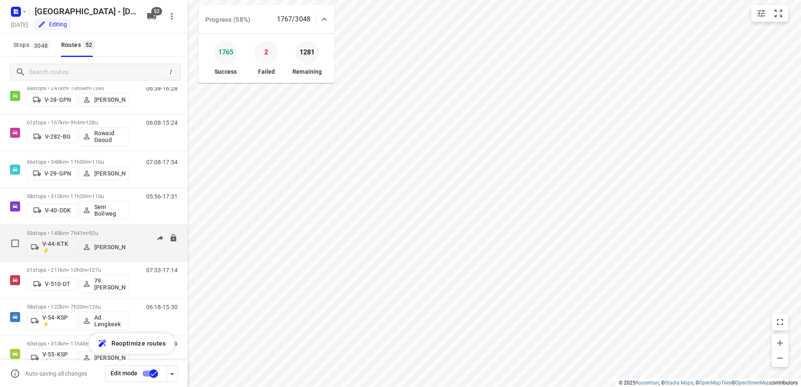
click at [91, 229] on div "53 stops • 145km • 7h41m • 92u V-44-KTK ⚡ Kim van der Steen" at bounding box center [78, 243] width 102 height 35
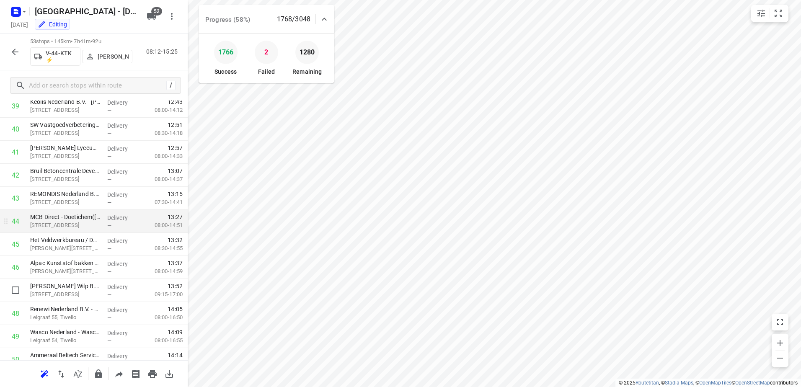
scroll to position [1027, 0]
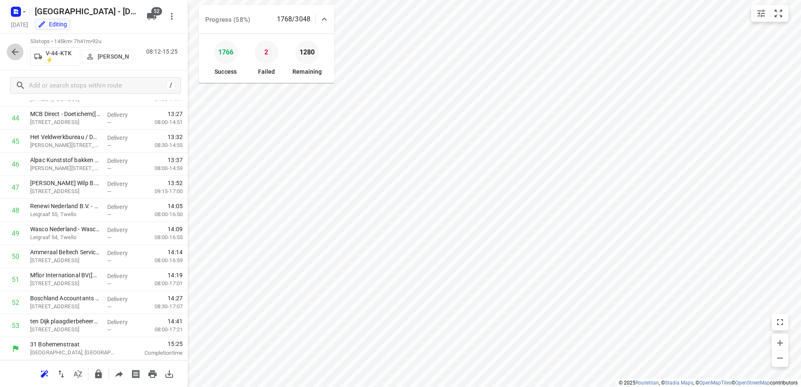
click at [19, 53] on icon "button" at bounding box center [15, 52] width 10 height 10
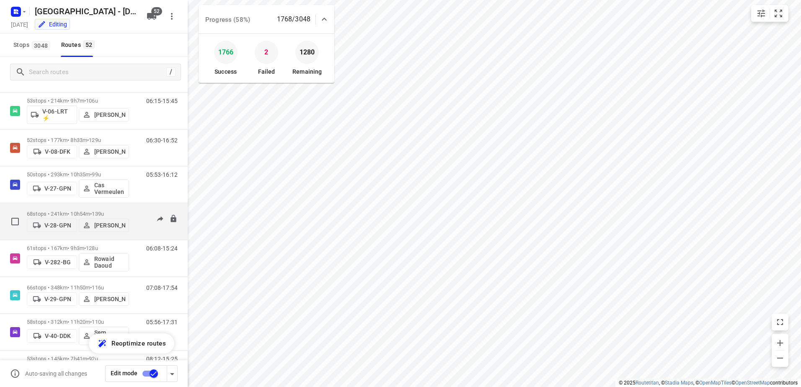
scroll to position [461, 0]
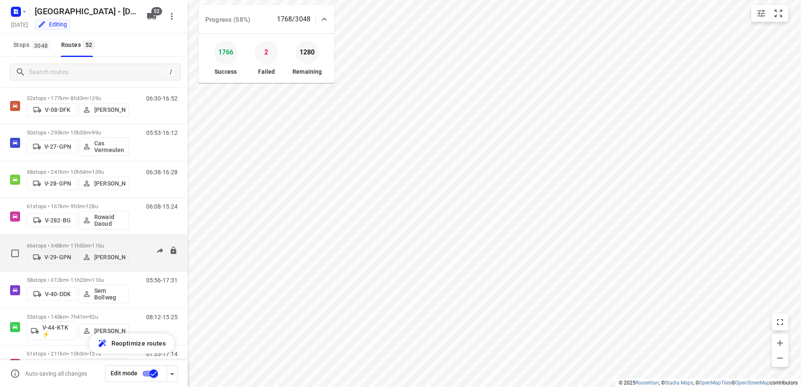
click at [136, 243] on div "07:08-17:54" at bounding box center [157, 256] width 42 height 26
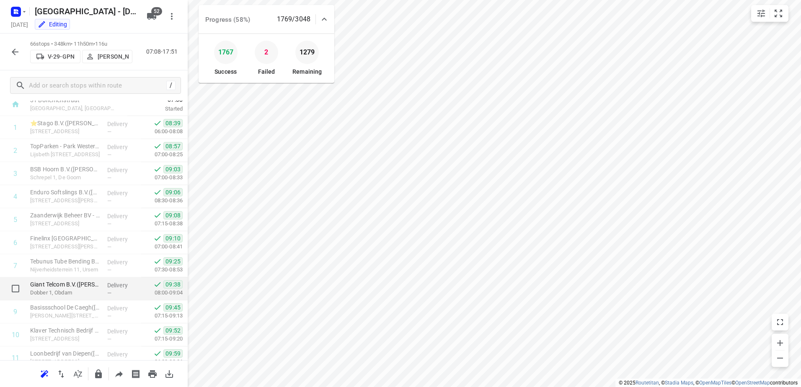
scroll to position [0, 0]
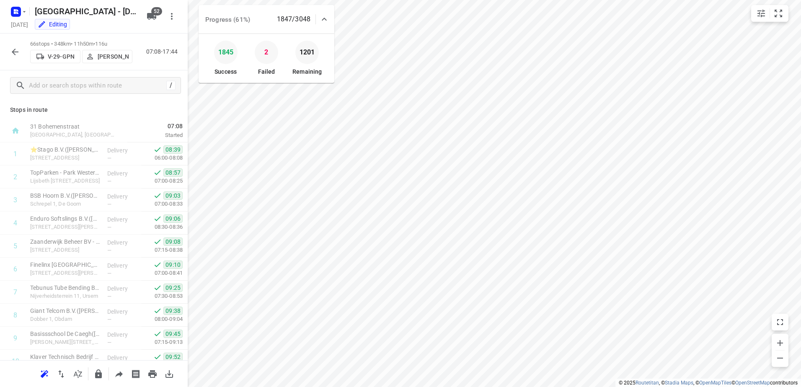
click at [20, 47] on icon "button" at bounding box center [15, 52] width 10 height 10
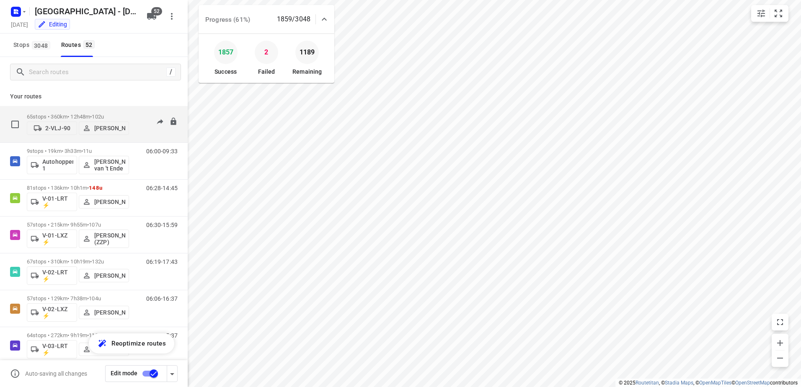
click at [88, 114] on p "65 stops • 360km • 12h48m • 102u" at bounding box center [78, 117] width 102 height 6
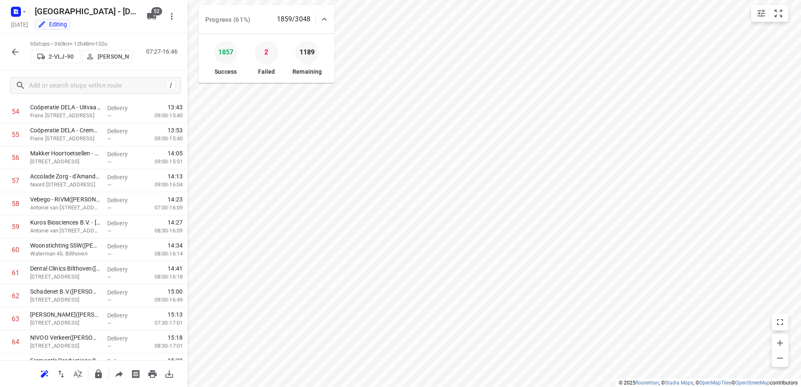
scroll to position [1304, 0]
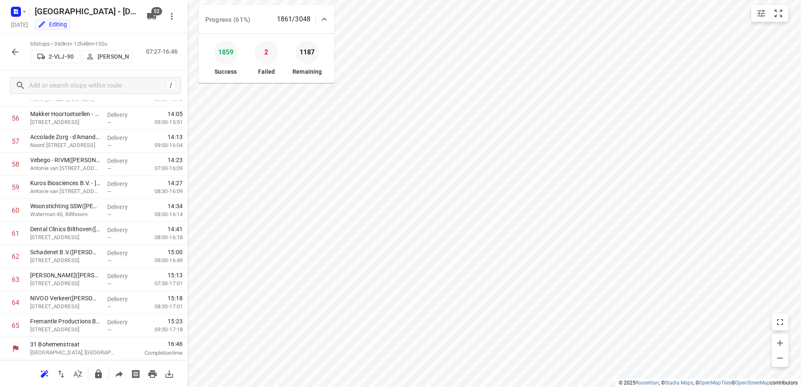
click at [11, 49] on icon "button" at bounding box center [15, 52] width 10 height 10
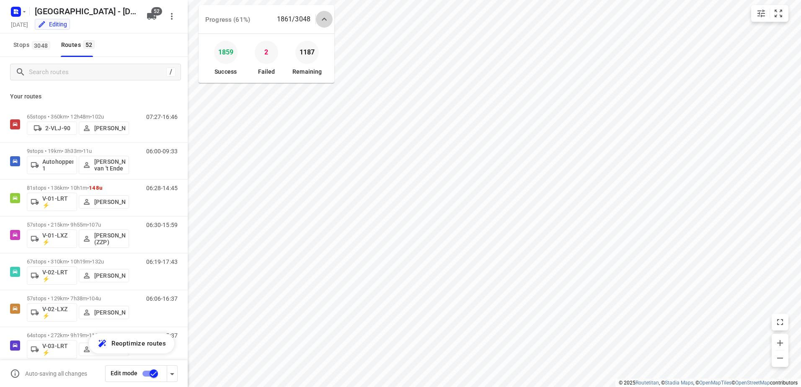
click at [328, 20] on icon at bounding box center [324, 19] width 10 height 10
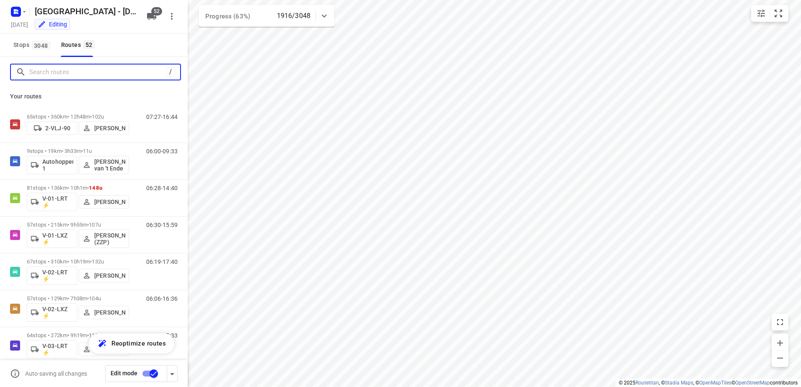
click at [70, 71] on input "Search routes" at bounding box center [97, 72] width 137 height 13
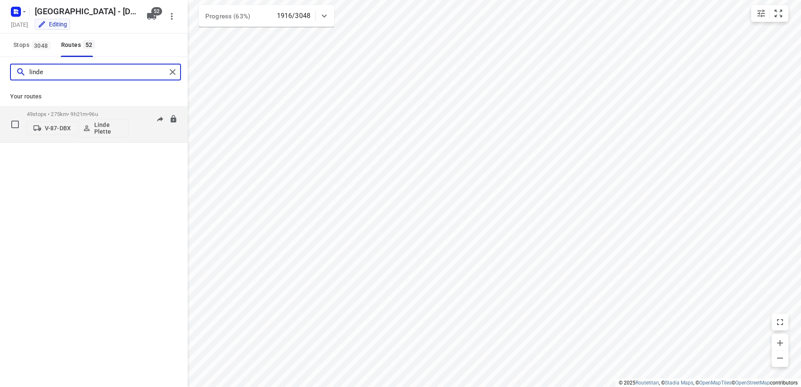
type input "linde"
click at [130, 109] on div "49 stops • 275km • 9h21m • 96u V-87-DBX Linde Plette 06:24-17:22" at bounding box center [107, 124] width 161 height 35
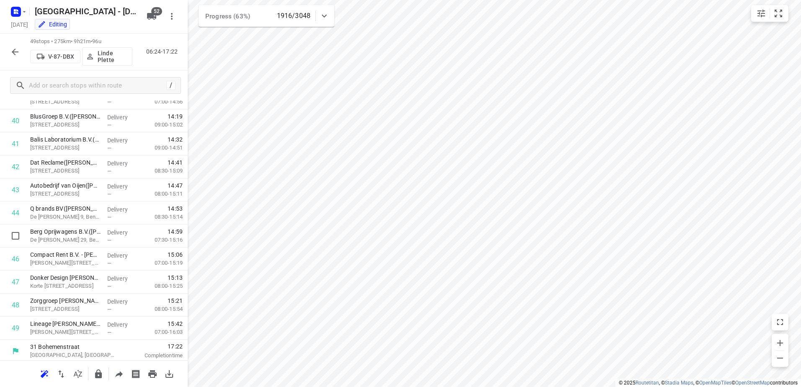
scroll to position [935, 0]
drag, startPoint x: 176, startPoint y: 343, endPoint x: 161, endPoint y: 345, distance: 15.2
click at [161, 345] on span "17:22" at bounding box center [154, 344] width 55 height 8
click at [158, 344] on span "17:22" at bounding box center [154, 344] width 55 height 8
click at [15, 46] on button "button" at bounding box center [15, 52] width 17 height 17
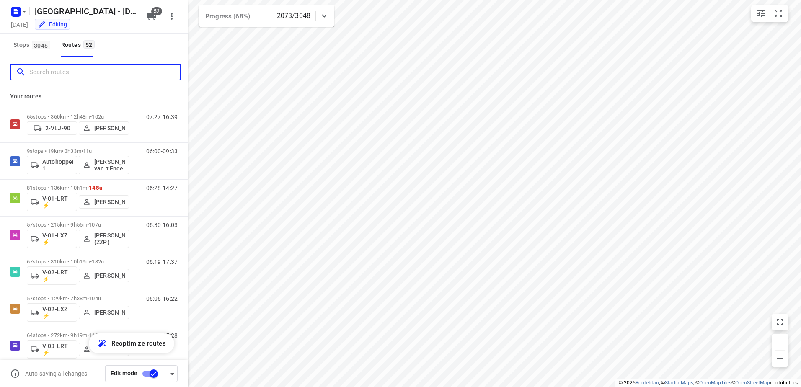
click at [84, 70] on input "Search routes" at bounding box center [104, 72] width 151 height 13
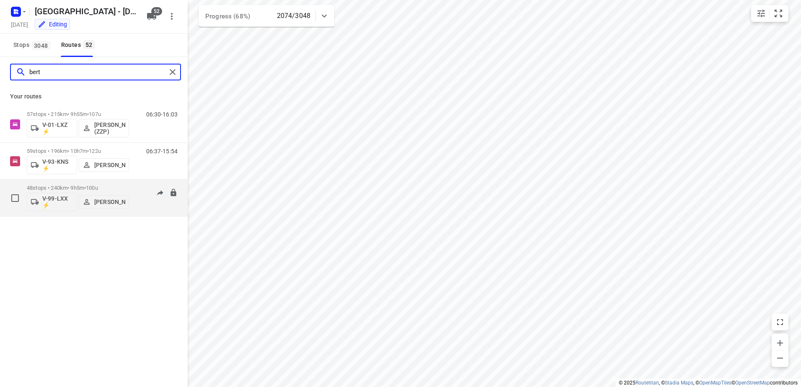
type input "bert"
click at [143, 197] on div "06:23-17:09" at bounding box center [157, 200] width 42 height 31
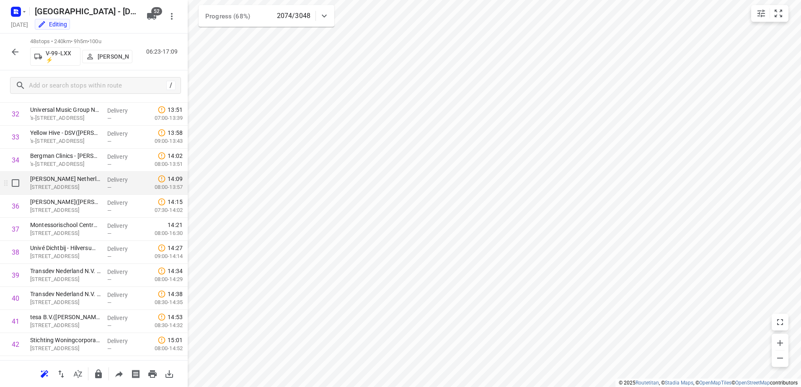
scroll to position [912, 0]
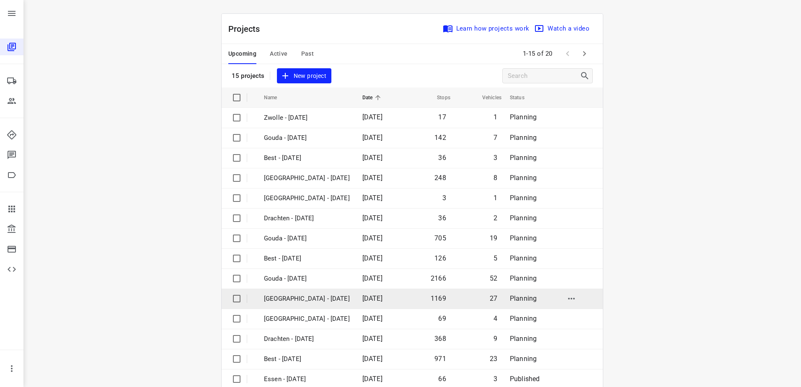
click at [308, 296] on p "Zwolle - Wednesday" at bounding box center [307, 299] width 86 height 10
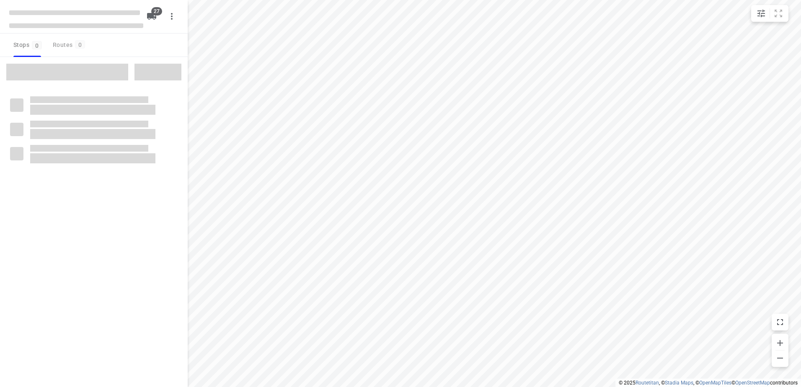
checkbox input "true"
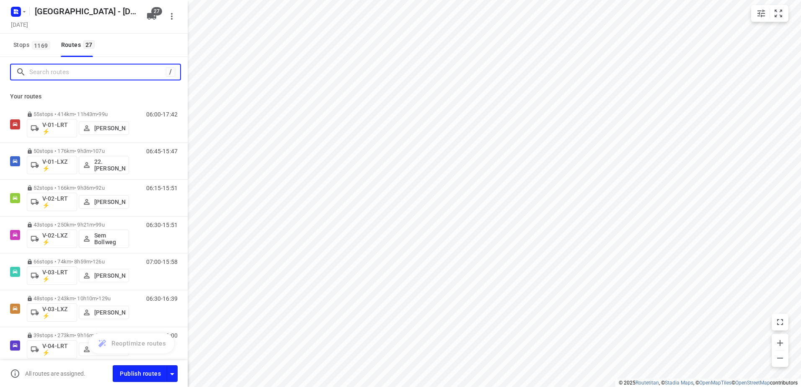
click at [73, 69] on input "Search routes" at bounding box center [97, 72] width 137 height 13
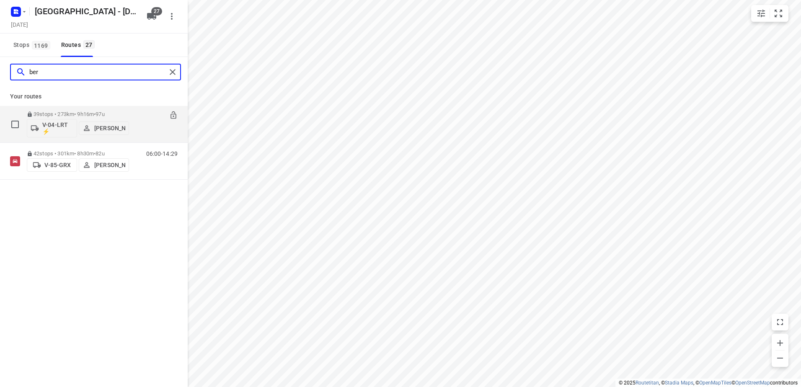
type input "ber"
click at [130, 107] on div "39 stops • 273km • 9h16m • 97u V-04-LRT ⚡ Berto Egberink 06:45-16:00" at bounding box center [107, 124] width 161 height 35
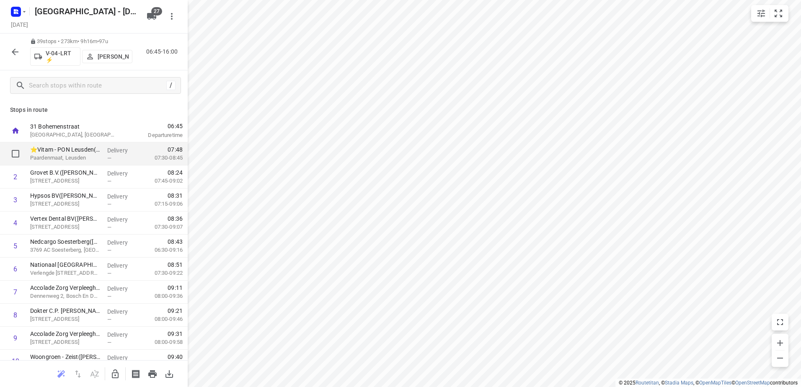
click at [99, 158] on div "⭐Vitam - PON Leusden(Restaurant Medewerker/ Nella) Paardenmaat, Leusden" at bounding box center [65, 154] width 77 height 23
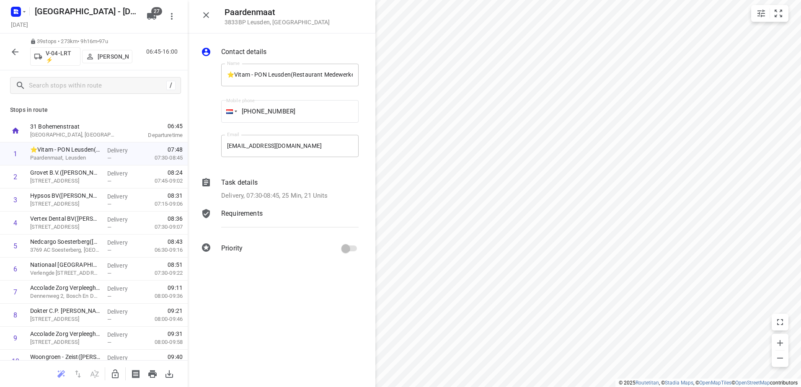
click at [272, 185] on div "Task details" at bounding box center [289, 183] width 137 height 10
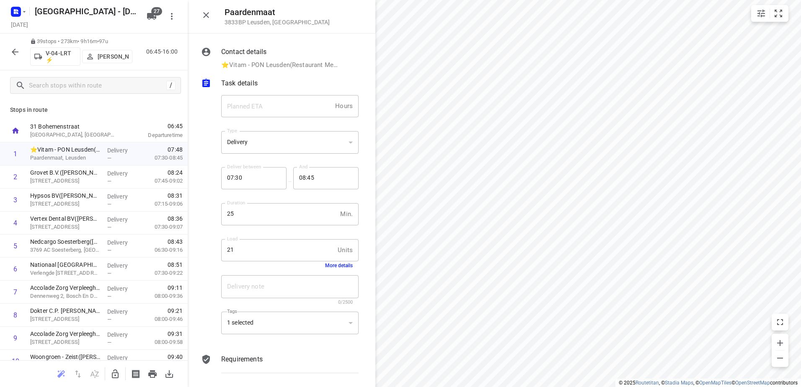
click at [336, 265] on button "More details" at bounding box center [339, 266] width 28 height 6
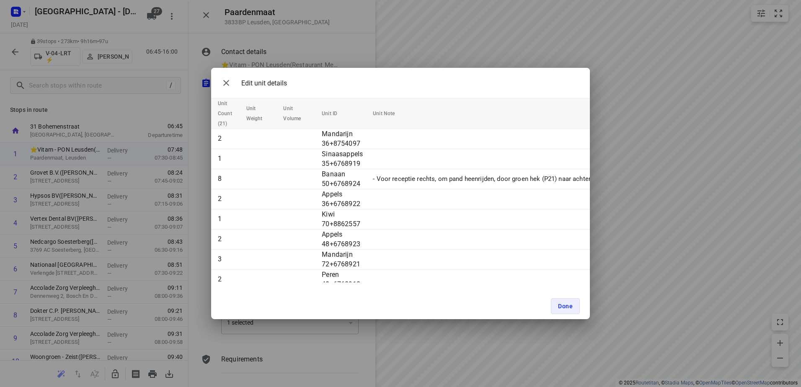
click at [365, 27] on div "Edit unit details Unit Count (21) Unit Weight Unit Volume Unit ID Unit Note 2 M…" at bounding box center [400, 193] width 801 height 387
click at [576, 303] on button "Done" at bounding box center [565, 306] width 29 height 16
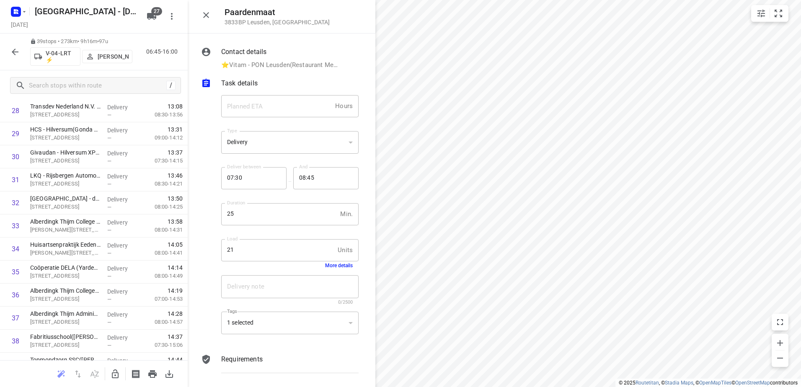
scroll to position [704, 0]
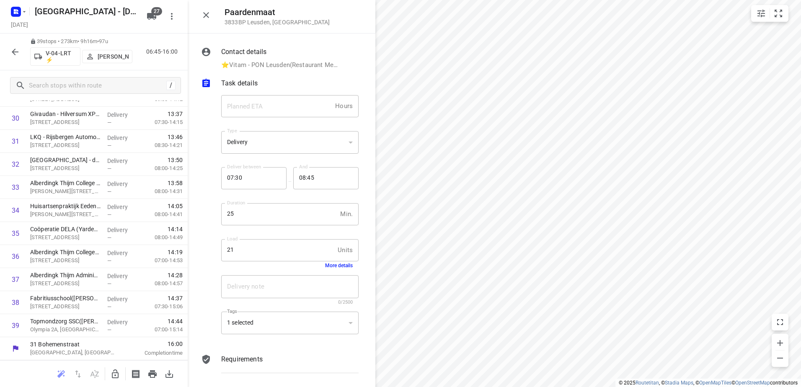
click at [9, 51] on button "button" at bounding box center [15, 52] width 17 height 17
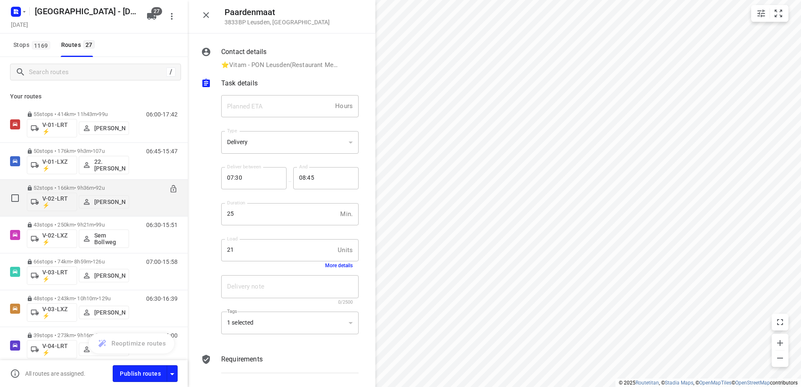
click at [138, 190] on div "06:15-15:51" at bounding box center [157, 200] width 42 height 31
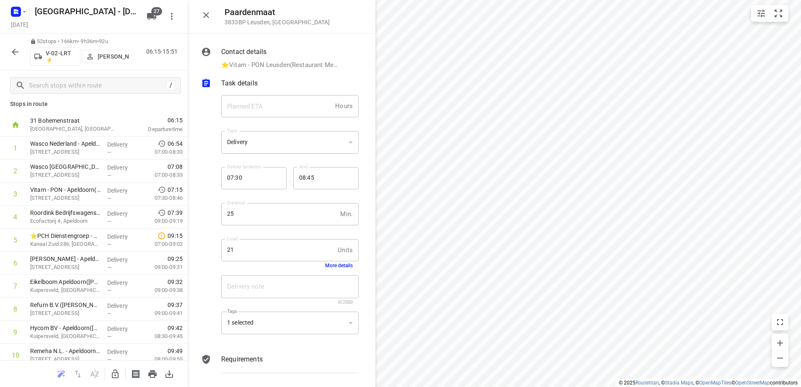
scroll to position [0, 0]
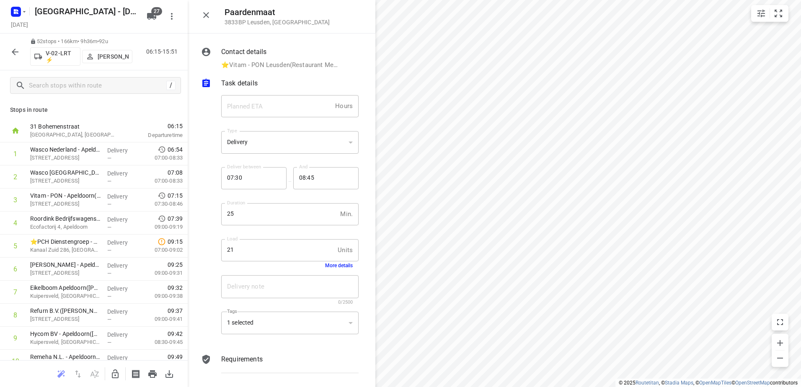
click at [14, 48] on icon "button" at bounding box center [15, 52] width 10 height 10
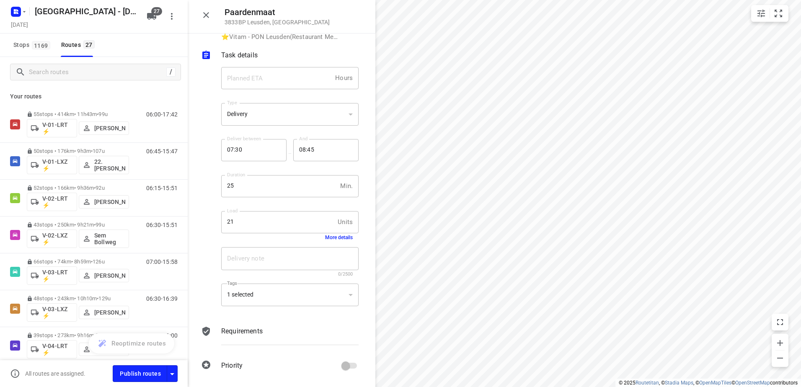
scroll to position [251, 0]
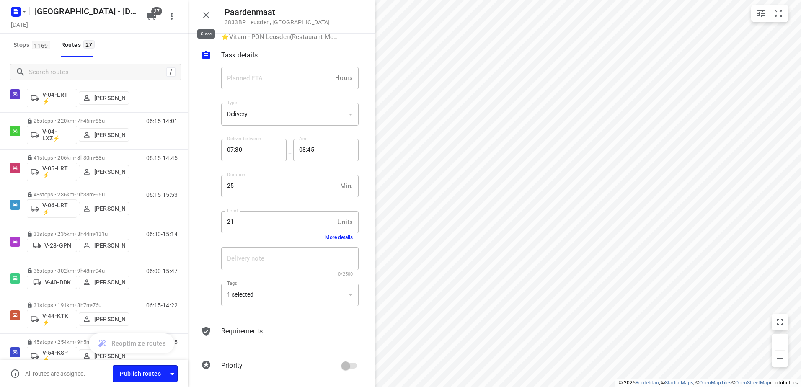
click at [201, 8] on button "button" at bounding box center [206, 15] width 17 height 17
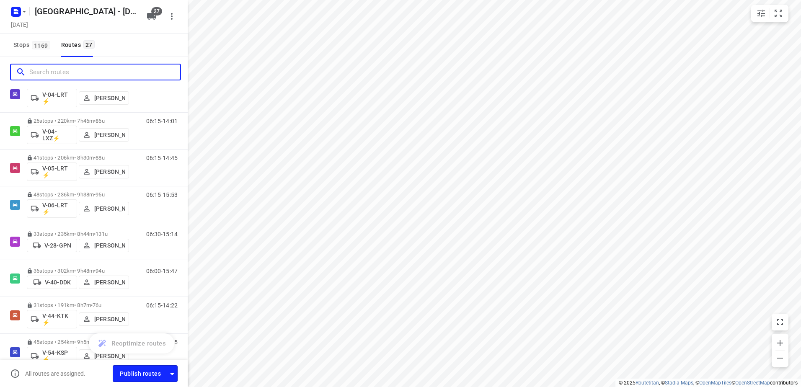
click at [115, 76] on input "Search routes" at bounding box center [104, 72] width 151 height 13
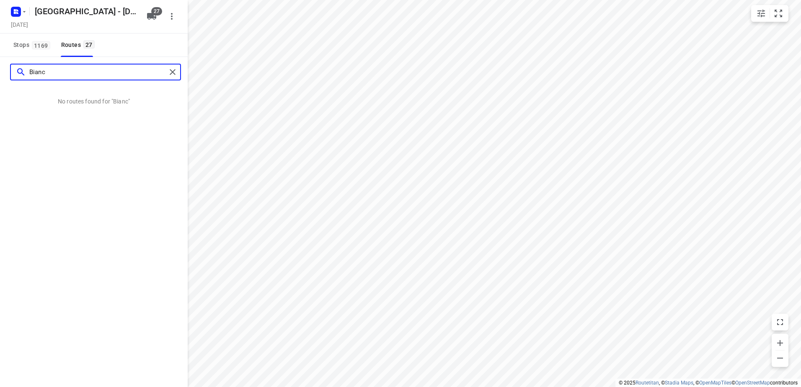
type input "[PERSON_NAME]"
drag, startPoint x: 109, startPoint y: 77, endPoint x: 3, endPoint y: 78, distance: 106.5
click at [6, 77] on div "[PERSON_NAME]" at bounding box center [94, 72] width 188 height 30
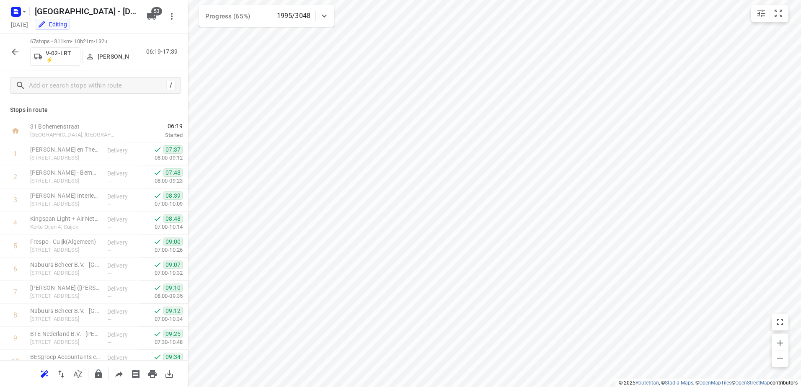
scroll to position [302, 0]
click at [13, 51] on icon "button" at bounding box center [15, 52] width 7 height 7
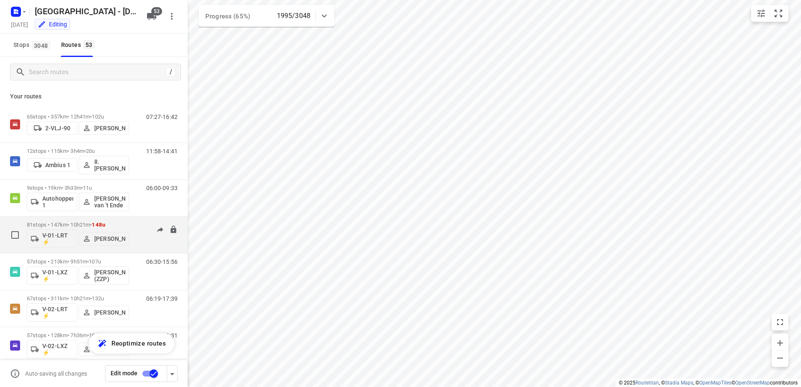
click at [95, 221] on div "81 stops • 147km • 10h21m • 148u V-01-LRT ⚡ Jorick Kok" at bounding box center [78, 235] width 102 height 35
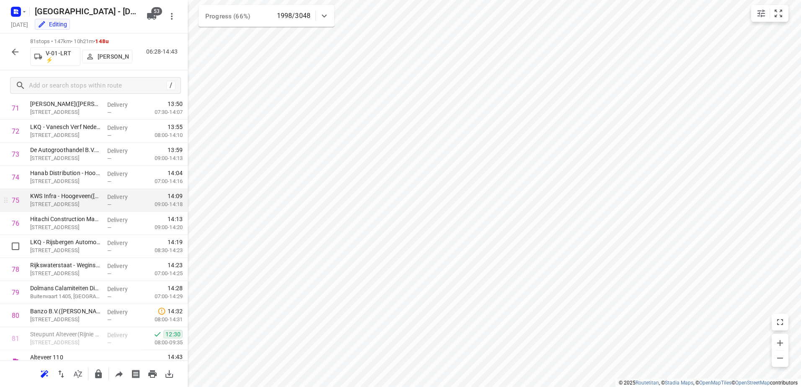
scroll to position [1672, 0]
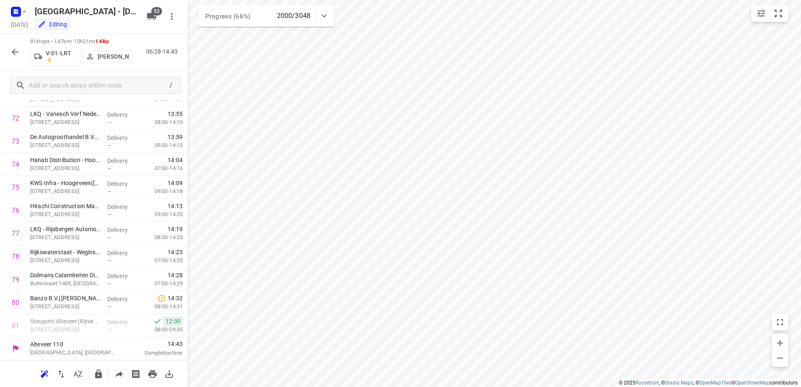
click at [15, 54] on icon "button" at bounding box center [15, 52] width 7 height 7
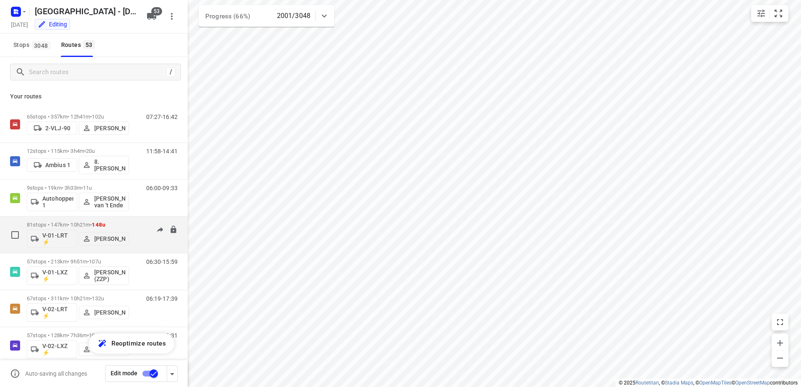
click at [143, 228] on div "06:28-14:43" at bounding box center [157, 237] width 42 height 31
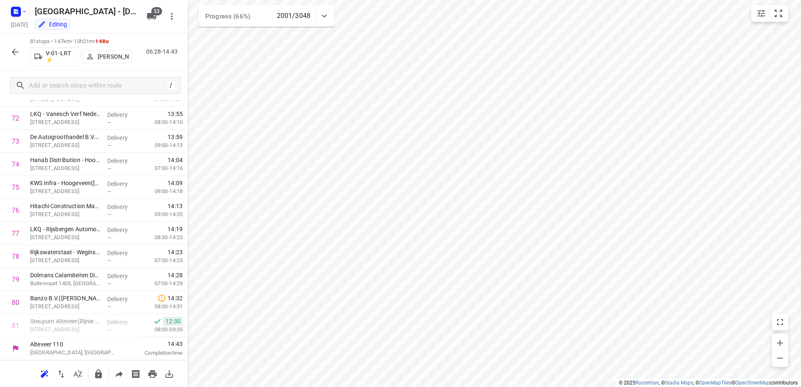
click at [10, 50] on icon "button" at bounding box center [15, 52] width 10 height 10
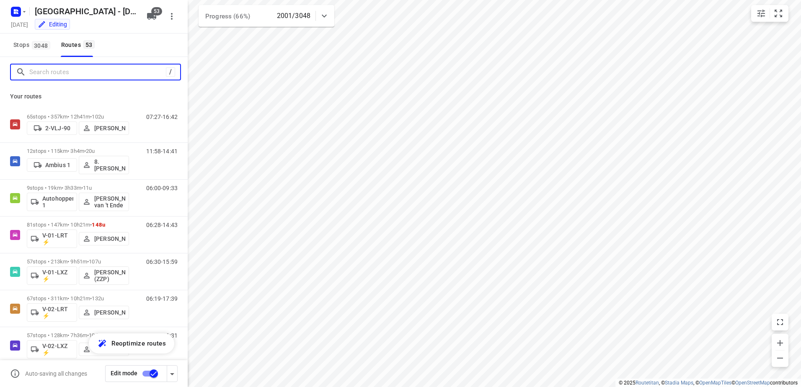
click at [91, 75] on input "Search routes" at bounding box center [97, 72] width 137 height 13
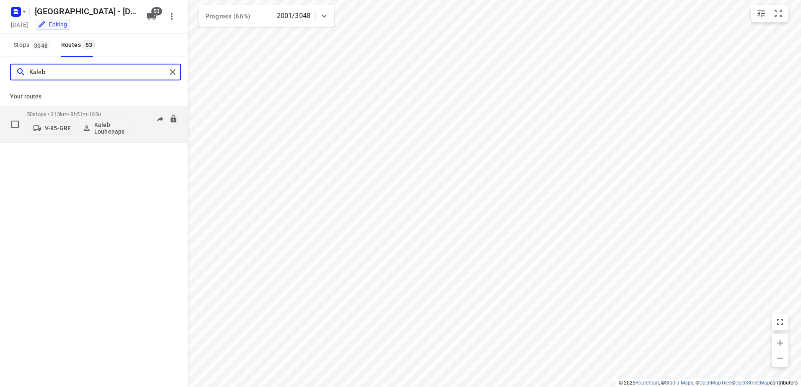
type input "Kaleb"
click at [139, 110] on div "50 stops • 213km • 8h51m • 103u V-85-GRF Kaleb Louhenapessy 08:37-18:09" at bounding box center [107, 124] width 161 height 35
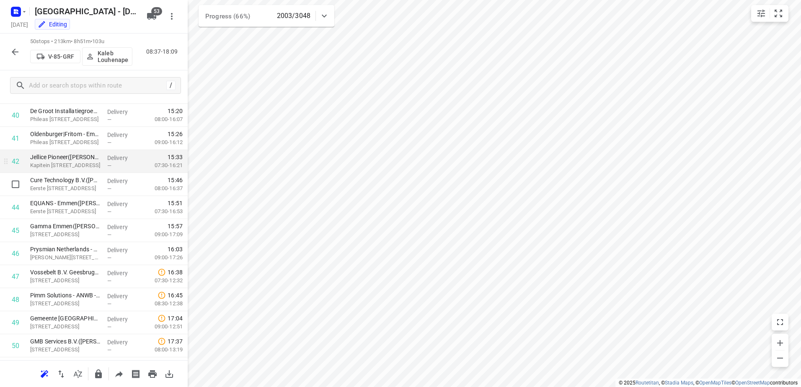
scroll to position [958, 0]
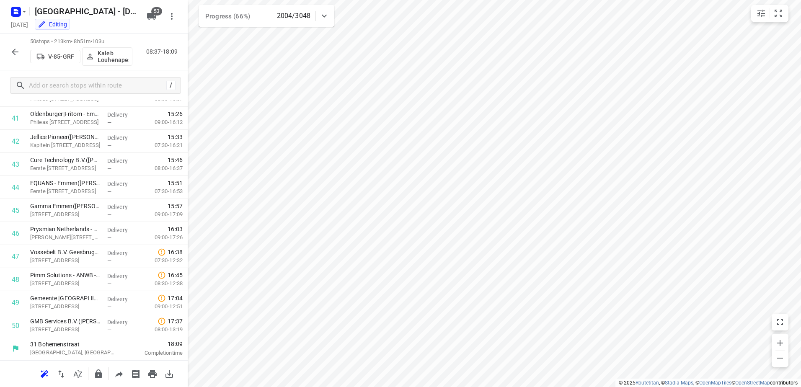
click at [16, 56] on icon "button" at bounding box center [15, 52] width 10 height 10
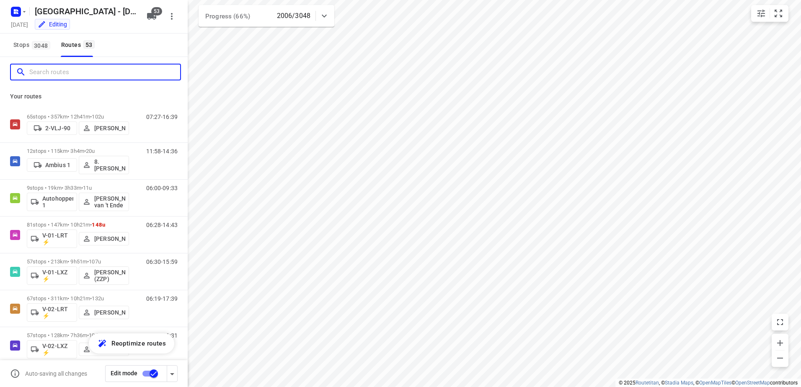
click at [97, 73] on input "Search routes" at bounding box center [104, 72] width 151 height 13
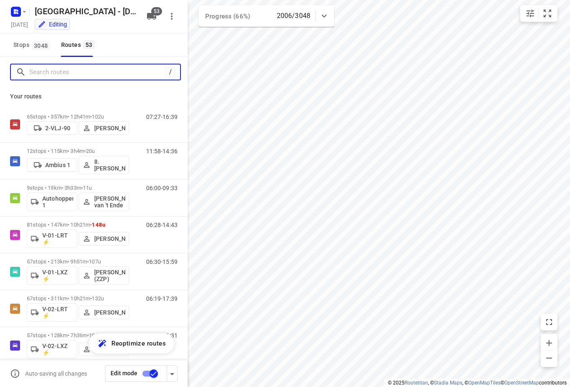
click at [97, 73] on input "Search routes" at bounding box center [97, 72] width 137 height 13
click at [79, 72] on input "Search routes" at bounding box center [96, 72] width 134 height 13
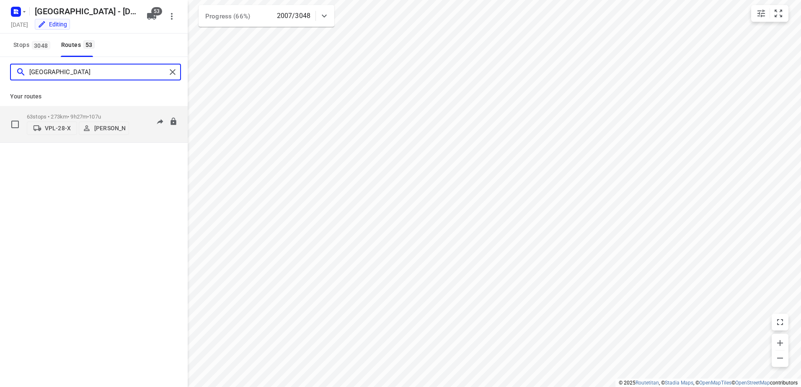
type input "Milan"
click at [137, 116] on div "06:51-16:34" at bounding box center [157, 127] width 42 height 26
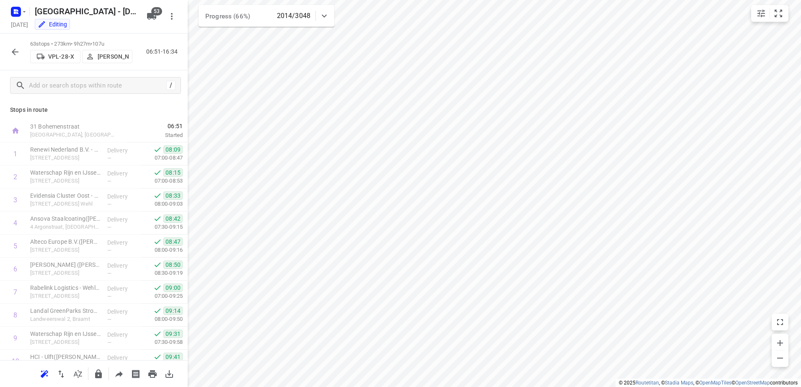
click at [12, 47] on icon "button" at bounding box center [15, 52] width 10 height 10
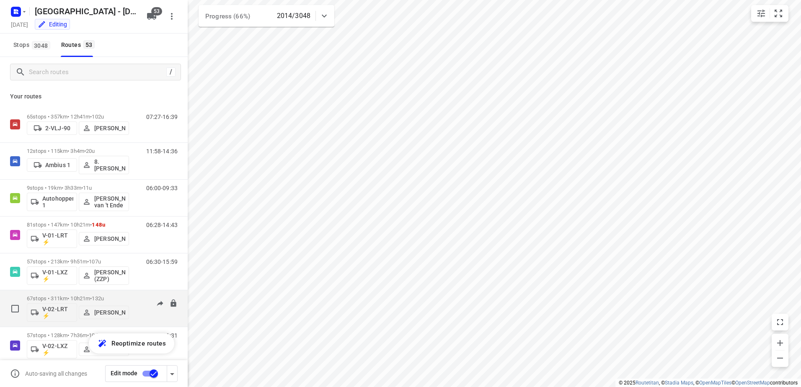
click at [129, 295] on div "67 stops • 311km • 10h21m • 132u V-02-LRT ⚡ Frank Louwdijk 06:19-17:37" at bounding box center [107, 308] width 161 height 35
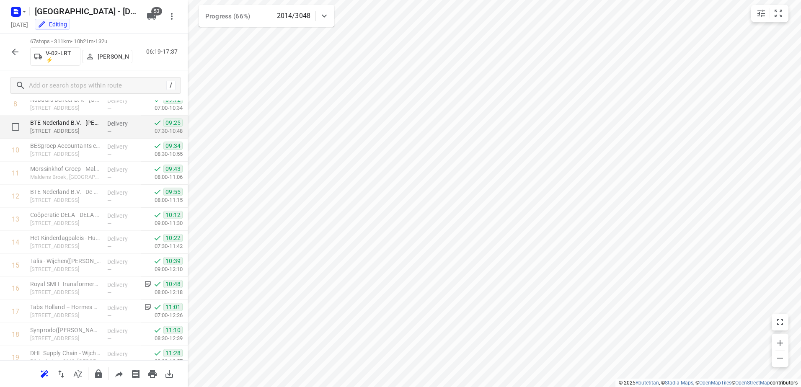
scroll to position [134, 0]
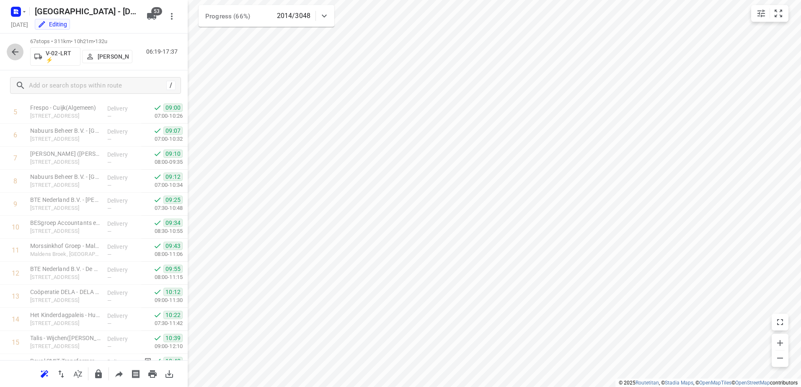
click at [16, 46] on button "button" at bounding box center [15, 52] width 17 height 17
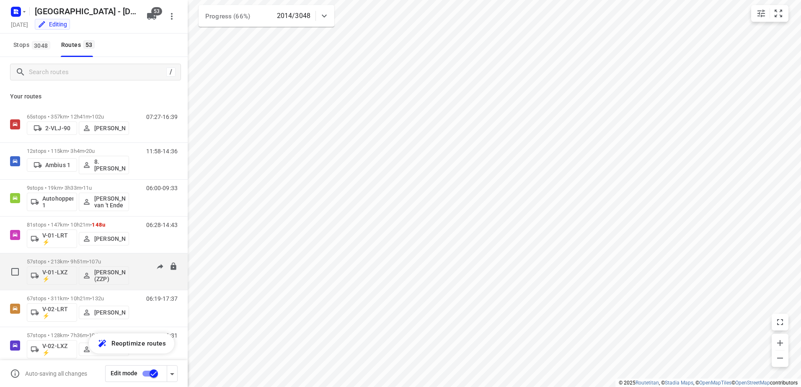
scroll to position [210, 0]
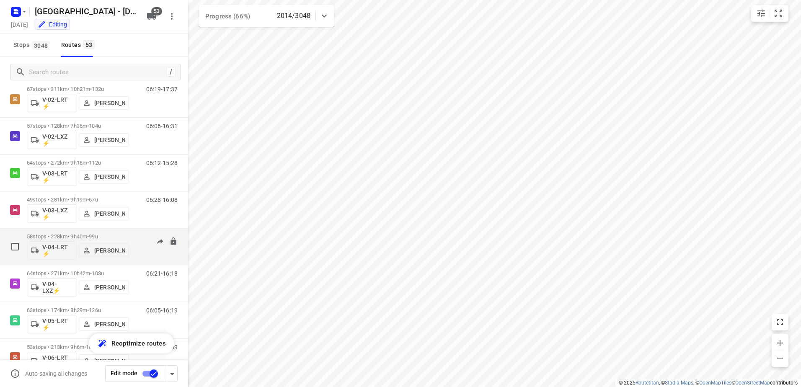
click at [136, 235] on div "06:16-15:35" at bounding box center [157, 248] width 42 height 31
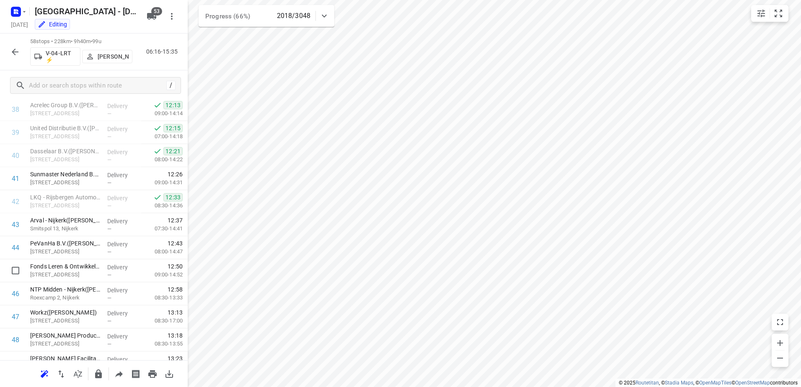
scroll to position [713, 0]
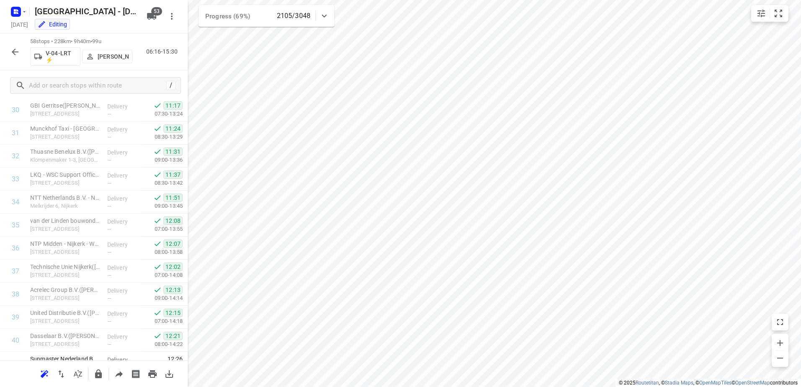
click at [322, 18] on icon at bounding box center [324, 16] width 10 height 10
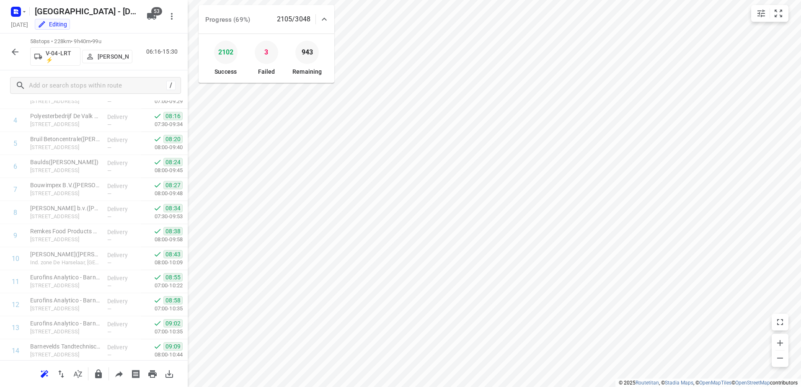
scroll to position [0, 0]
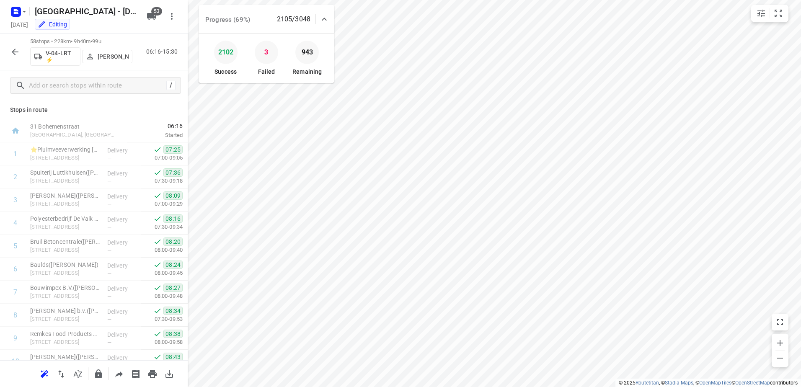
click at [119, 103] on div "Stops in route 31 Bohemenstraat Zwolle, Netherlands 06:16 Started 1 ⭐Pluimveeve…" at bounding box center [94, 231] width 188 height 260
click at [14, 49] on icon "button" at bounding box center [15, 52] width 10 height 10
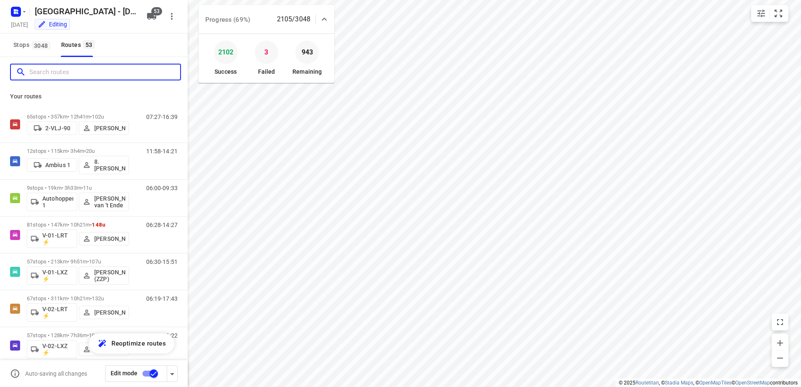
click at [77, 75] on input "Search routes" at bounding box center [104, 72] width 151 height 13
click at [325, 18] on icon at bounding box center [324, 19] width 10 height 10
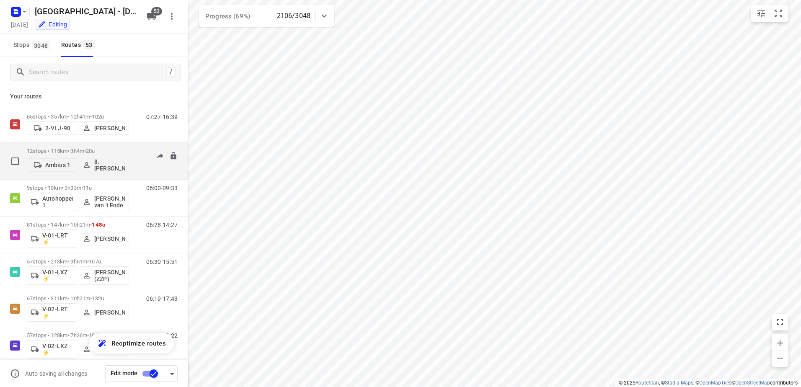
click at [119, 146] on div "12 stops • 115km • 3h4m • 20u Ambius 1 8. Brian de Jong" at bounding box center [78, 161] width 102 height 35
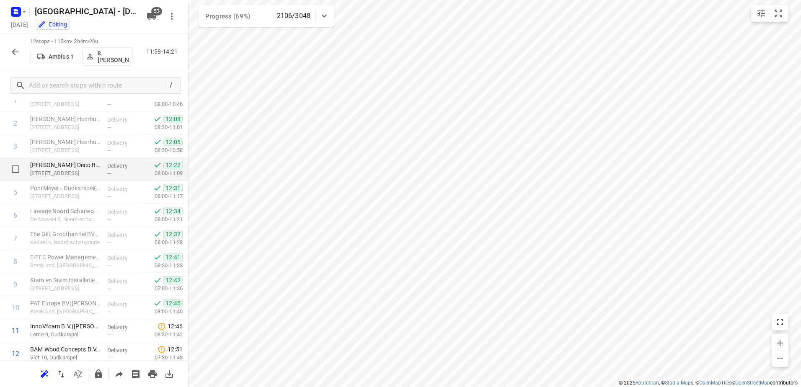
scroll to position [82, 0]
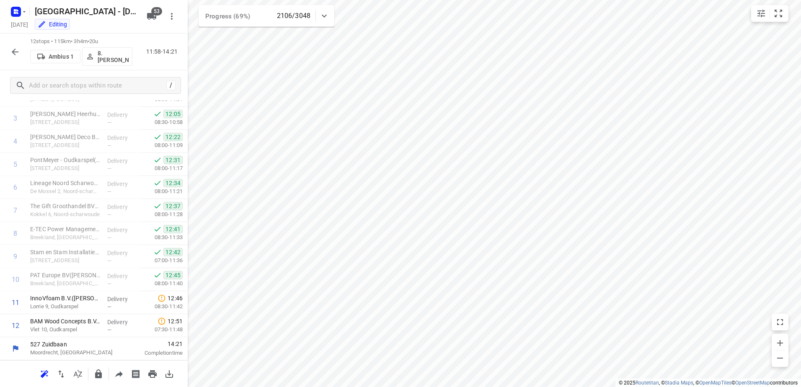
click at [20, 54] on button "button" at bounding box center [15, 52] width 17 height 17
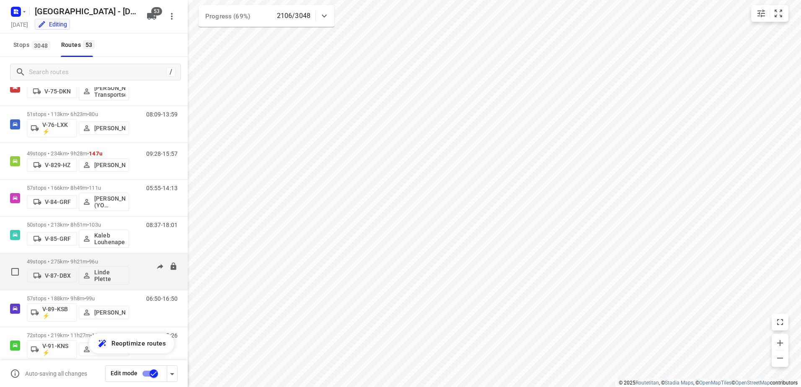
scroll to position [1090, 0]
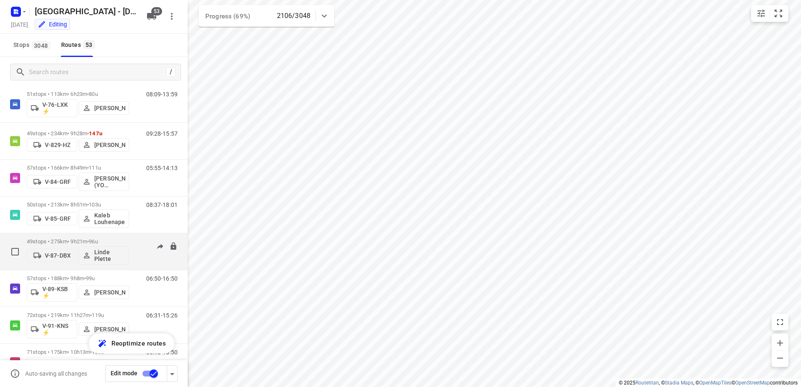
click at [128, 236] on div "49 stops • 275km • 9h21m • 96u V-87-DBX Linde Plette" at bounding box center [78, 251] width 102 height 35
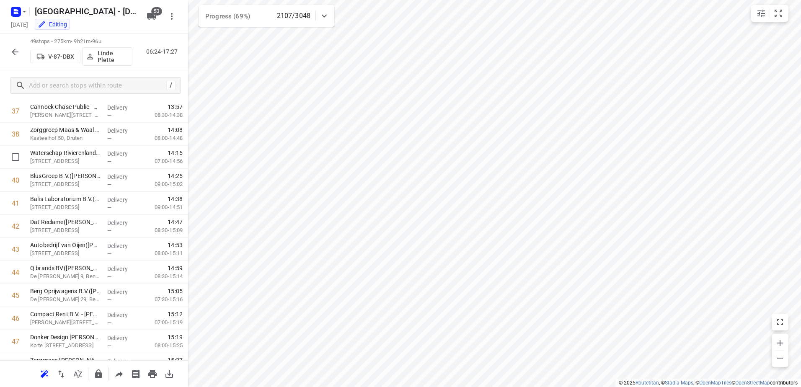
scroll to position [935, 0]
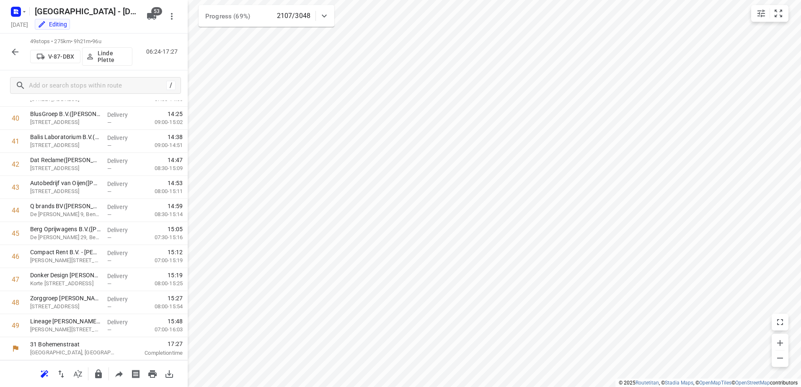
click at [9, 51] on button "button" at bounding box center [15, 52] width 17 height 17
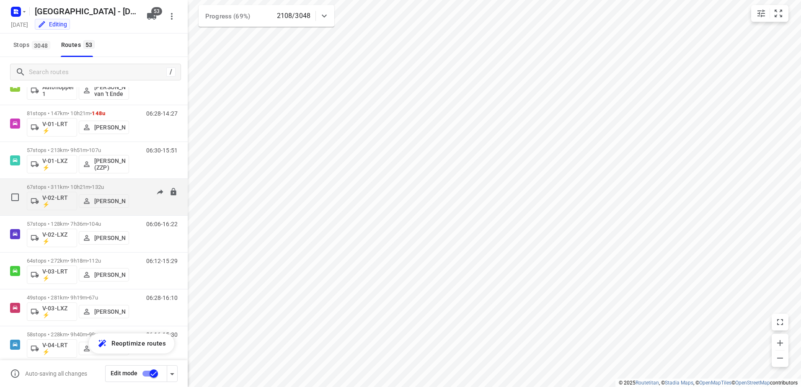
scroll to position [126, 0]
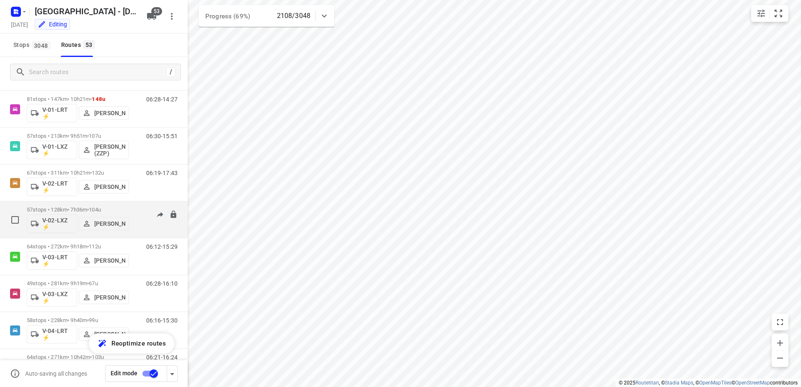
click at [129, 212] on p "57 stops • 128km • 7h36m • 104u" at bounding box center [78, 210] width 102 height 6
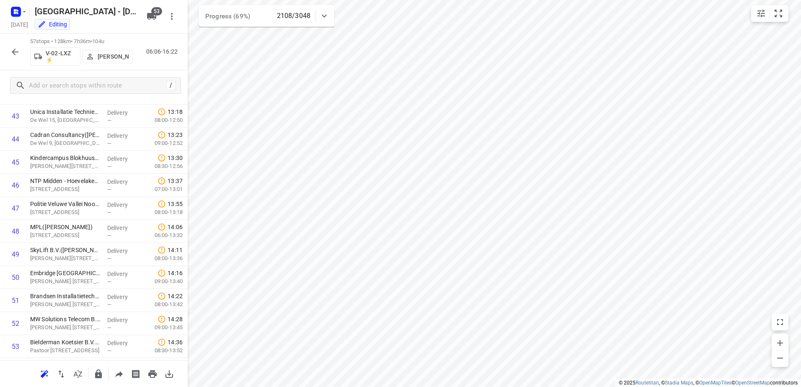
scroll to position [1119, 0]
click at [16, 46] on button "button" at bounding box center [15, 52] width 17 height 17
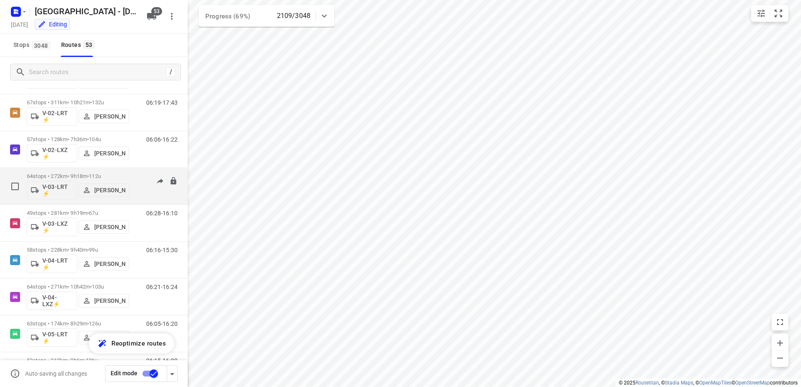
scroll to position [210, 0]
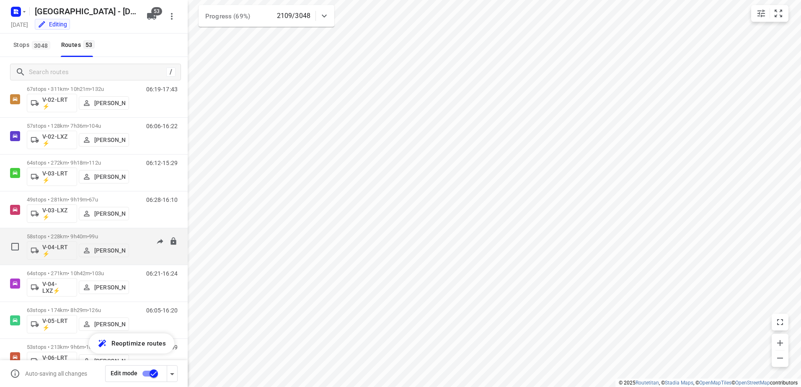
click at [136, 236] on div "06:16-15:30" at bounding box center [157, 248] width 42 height 31
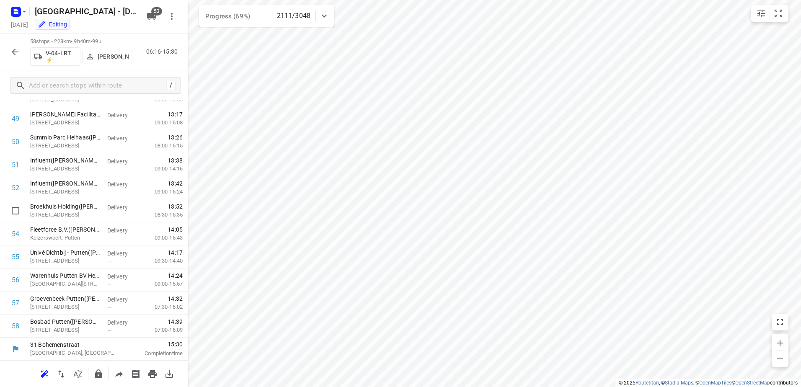
scroll to position [1142, 0]
click at [16, 52] on icon "button" at bounding box center [15, 52] width 10 height 10
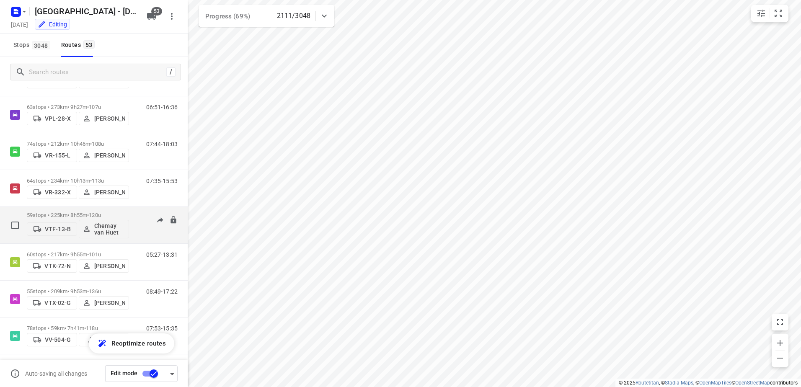
scroll to position [1709, 0]
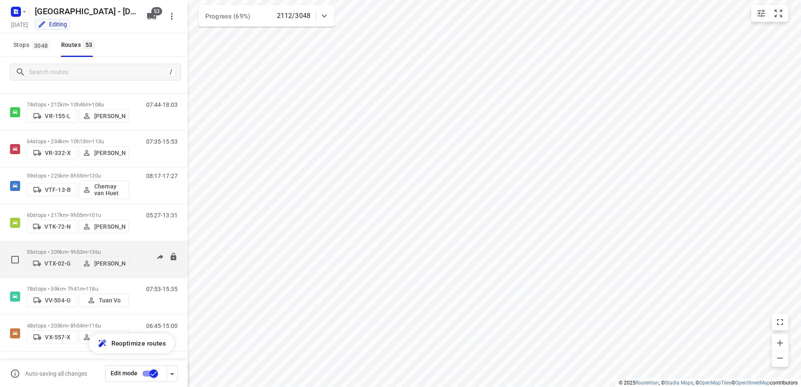
click at [136, 249] on div "08:49-17:22" at bounding box center [157, 262] width 42 height 26
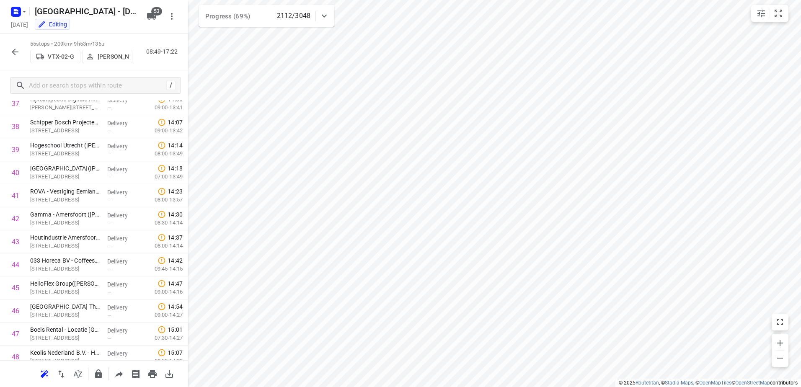
scroll to position [1073, 0]
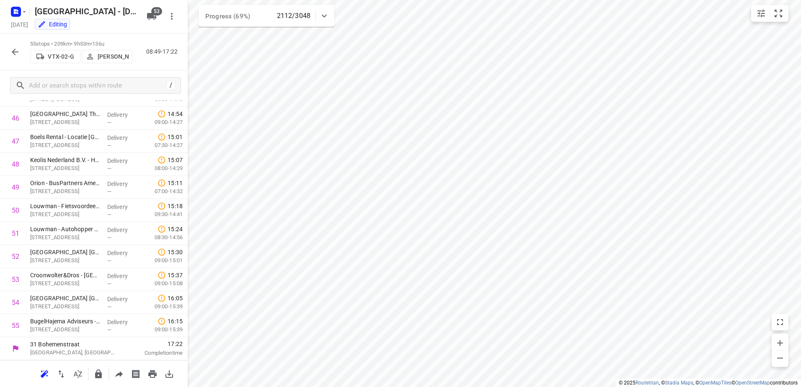
click at [15, 46] on button "button" at bounding box center [15, 52] width 17 height 17
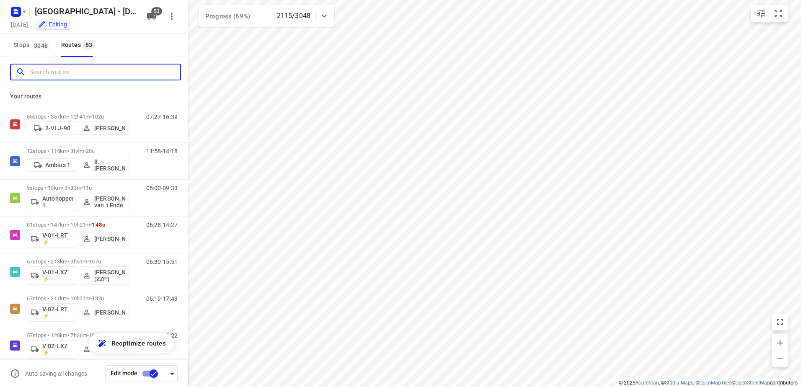
click at [63, 67] on input "Search routes" at bounding box center [104, 72] width 151 height 13
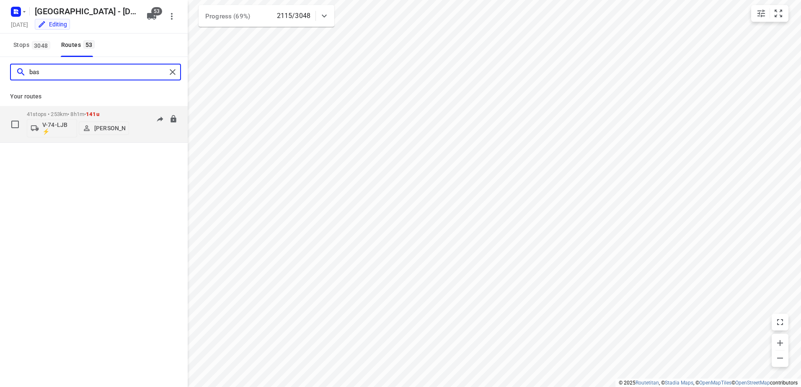
type input "bas"
click at [130, 115] on div "41 stops • 253km • 8h1m • 141u V-74-LJB ⚡ Bas Geertsema 07:30-13:37" at bounding box center [107, 124] width 161 height 35
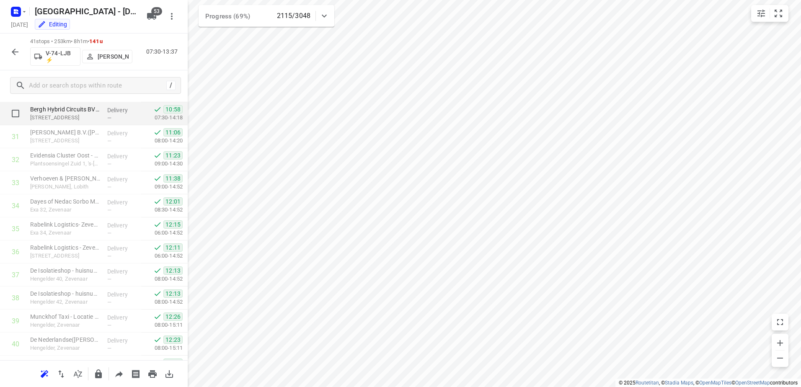
scroll to position [750, 0]
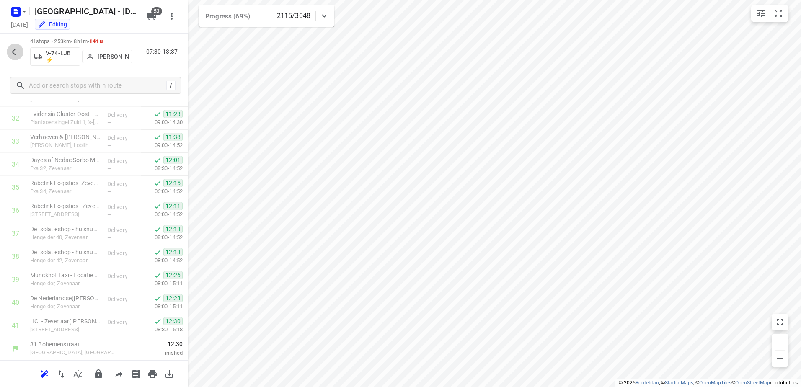
click at [12, 44] on button "button" at bounding box center [15, 52] width 17 height 17
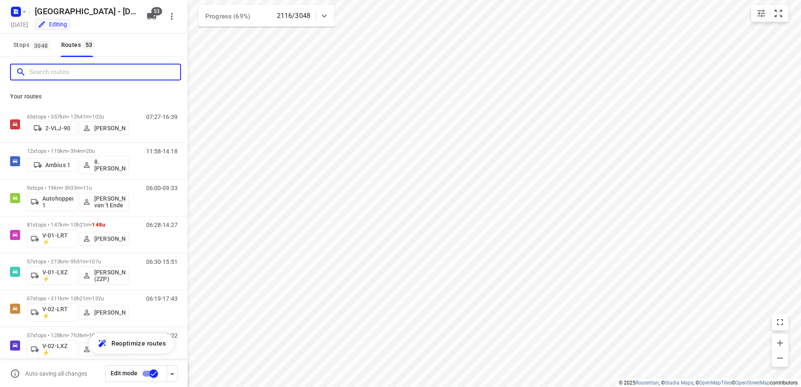
click at [81, 67] on input "Search routes" at bounding box center [104, 72] width 151 height 13
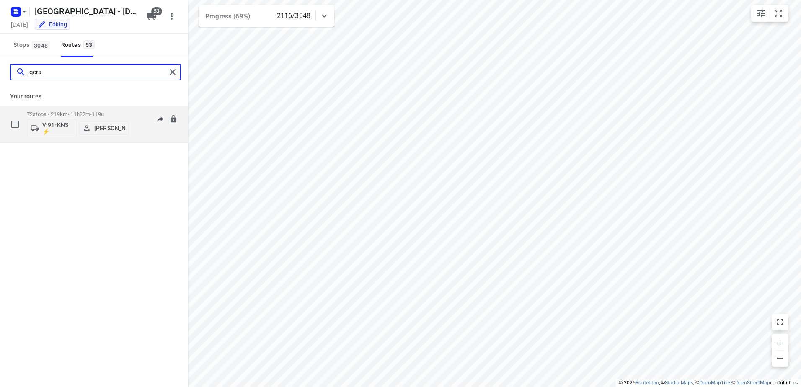
type input "gera"
click at [136, 111] on div "72 stops • 219km • 11h27m • 119u V-91-KNS ⚡ Gera van de Vreugde 06:31-15:21" at bounding box center [107, 124] width 161 height 35
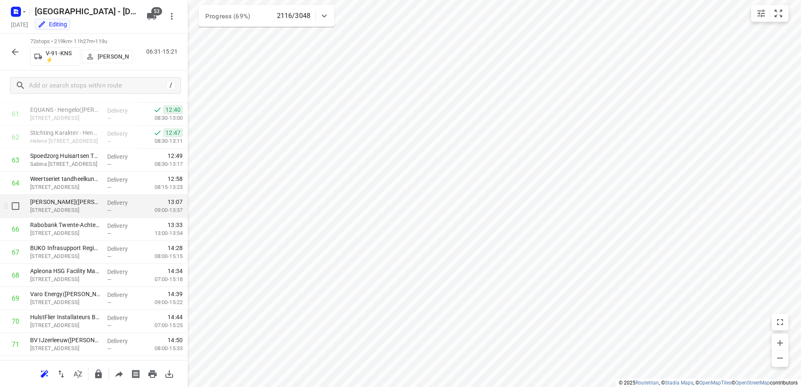
scroll to position [1381, 0]
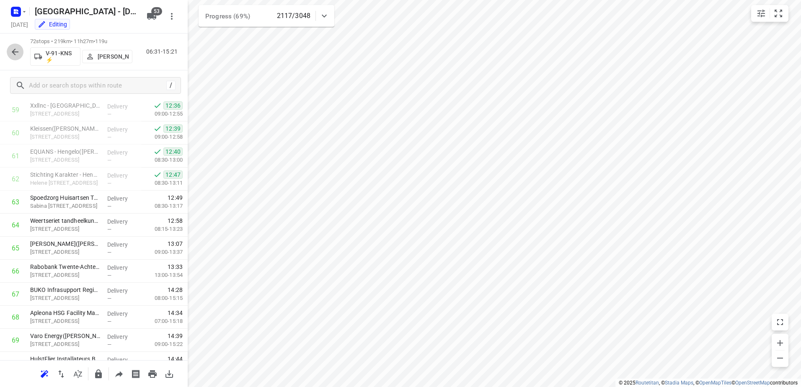
click at [18, 50] on icon "button" at bounding box center [15, 52] width 10 height 10
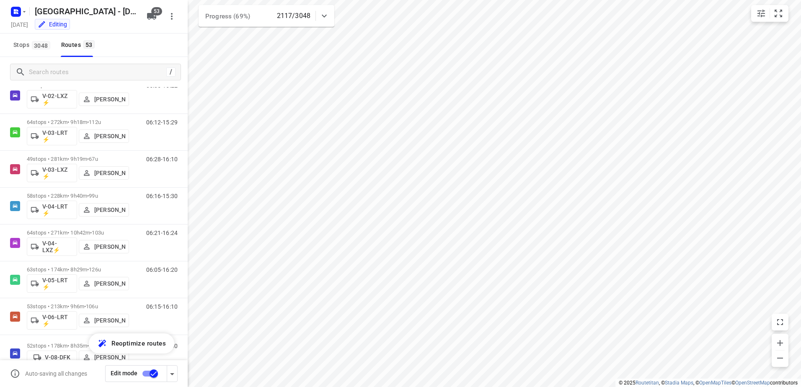
scroll to position [251, 0]
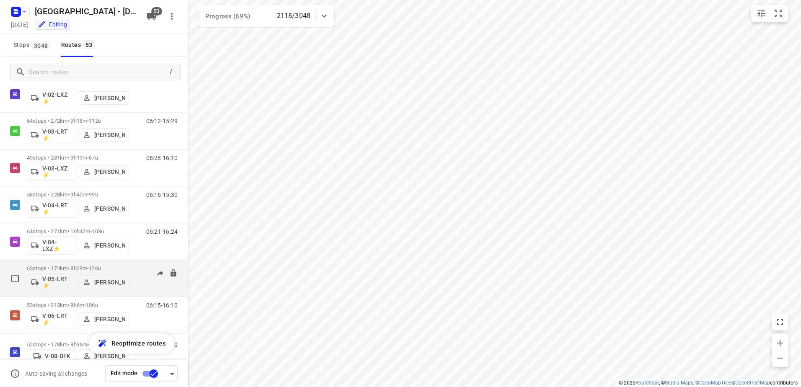
click at [139, 272] on div "06:05-16:20" at bounding box center [157, 280] width 42 height 31
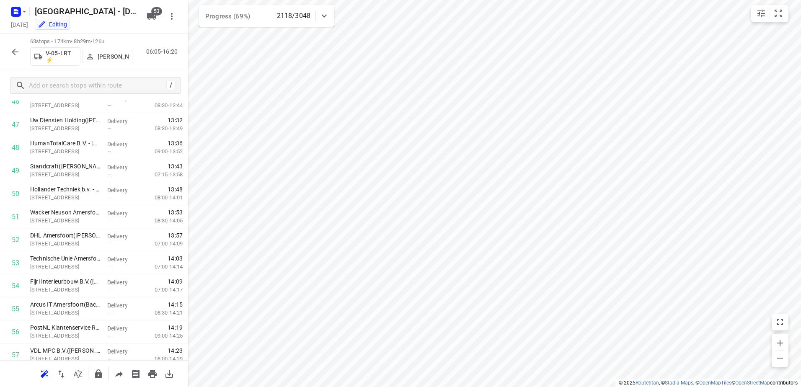
scroll to position [1257, 0]
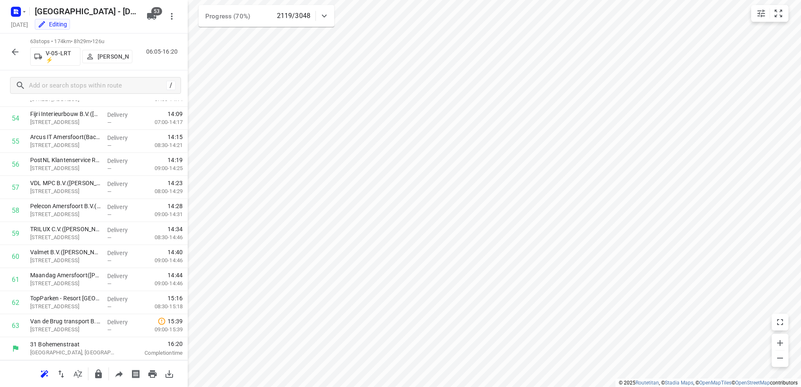
click at [11, 55] on icon "button" at bounding box center [15, 52] width 10 height 10
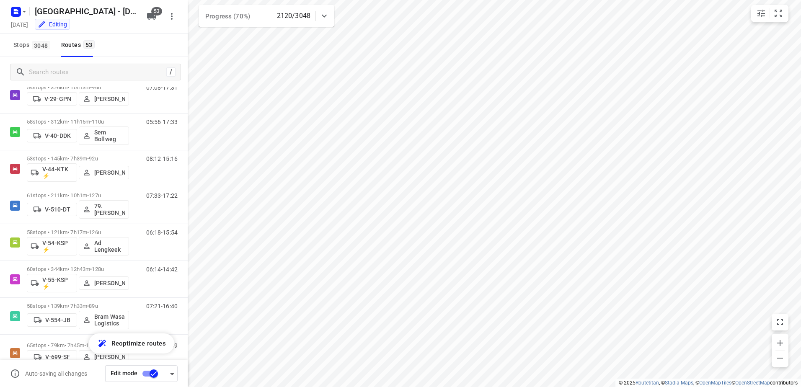
scroll to position [671, 0]
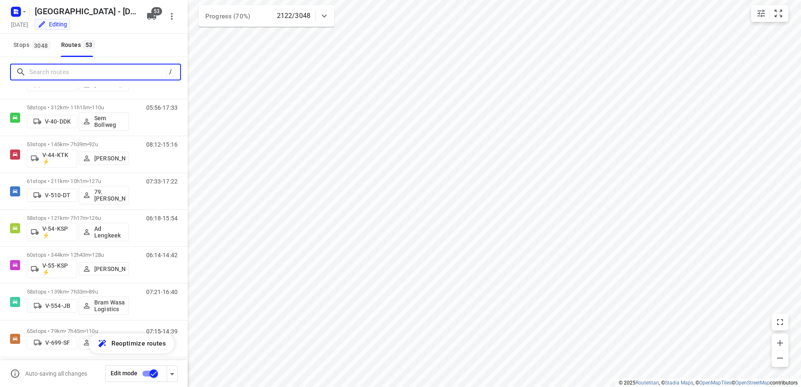
click at [91, 71] on input "Search routes" at bounding box center [97, 72] width 137 height 13
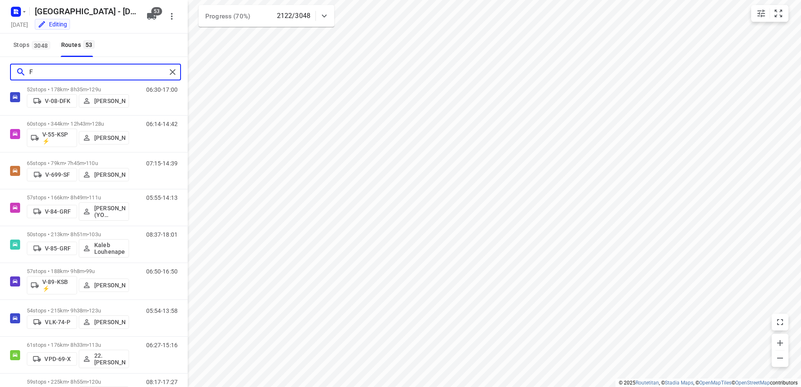
scroll to position [0, 0]
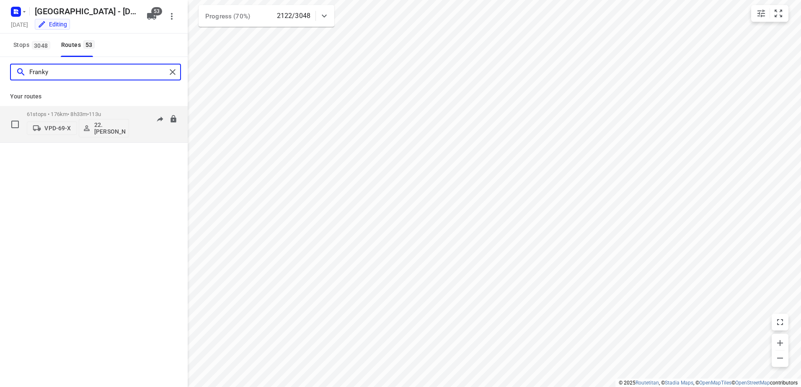
type input "Franky"
click at [143, 113] on div "06:27-15:16" at bounding box center [157, 126] width 42 height 31
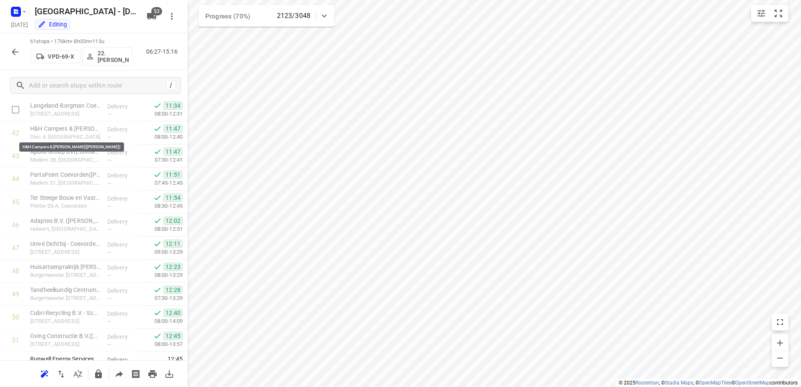
scroll to position [960, 0]
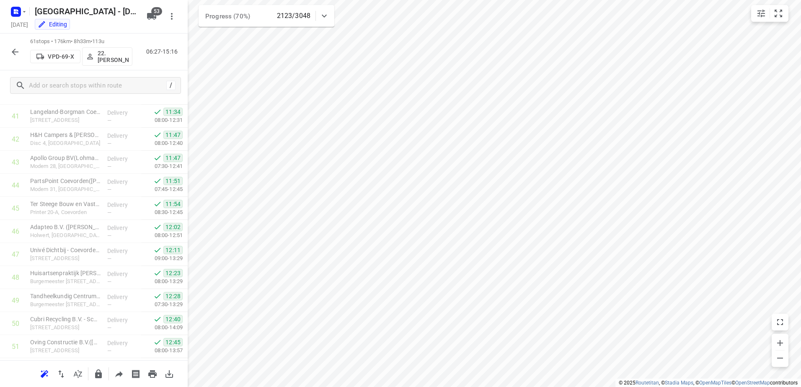
click at [15, 47] on icon "button" at bounding box center [15, 52] width 10 height 10
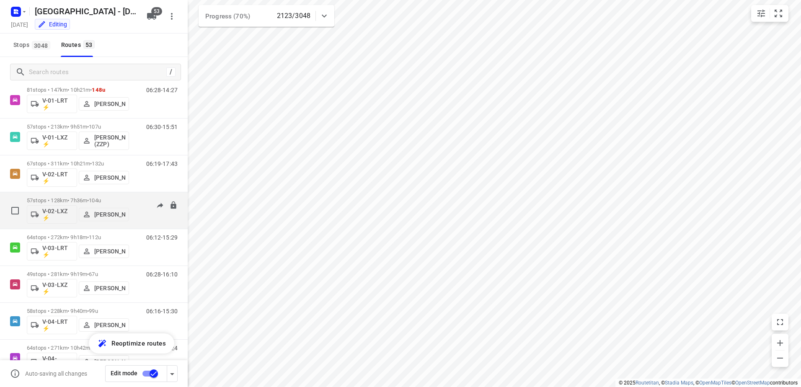
scroll to position [168, 0]
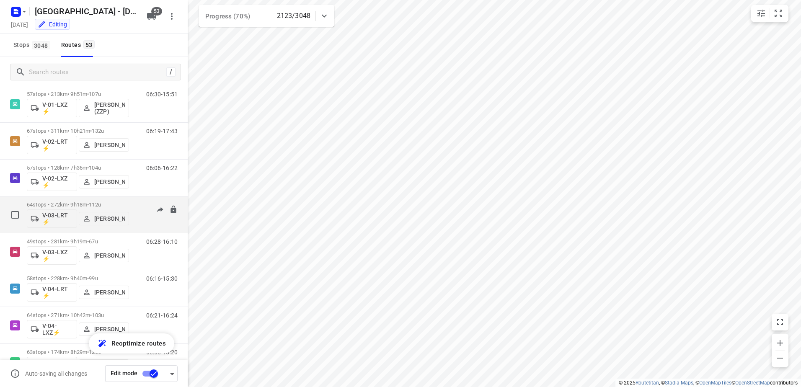
click at [138, 211] on div "06:12-15:29" at bounding box center [157, 217] width 42 height 31
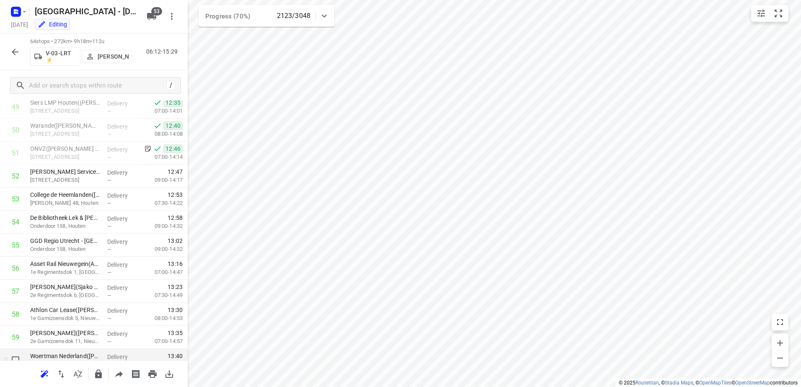
scroll to position [1071, 0]
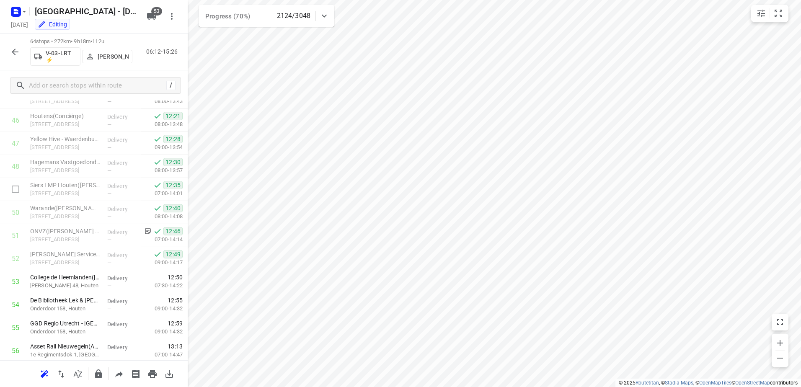
click at [13, 48] on icon "button" at bounding box center [15, 52] width 10 height 10
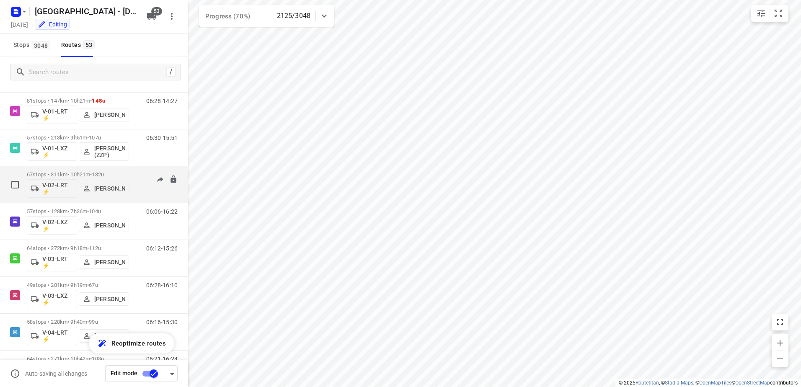
scroll to position [251, 0]
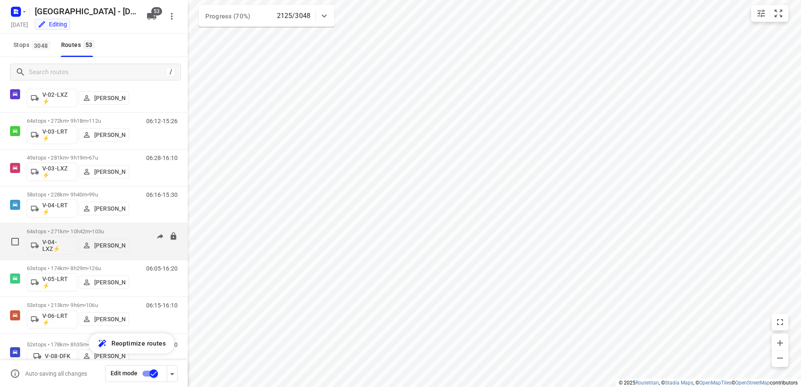
click at [143, 234] on div "06:21-16:24" at bounding box center [157, 243] width 42 height 31
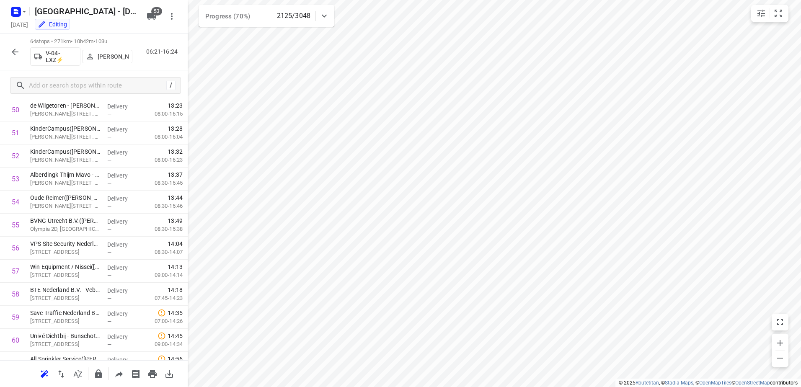
scroll to position [1280, 0]
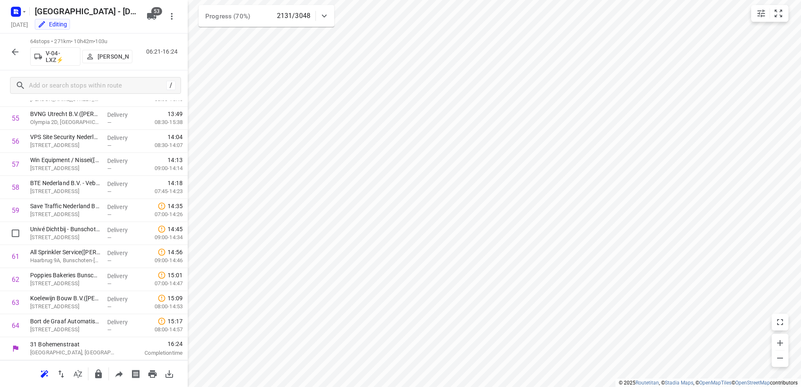
click at [18, 57] on icon "button" at bounding box center [15, 52] width 10 height 10
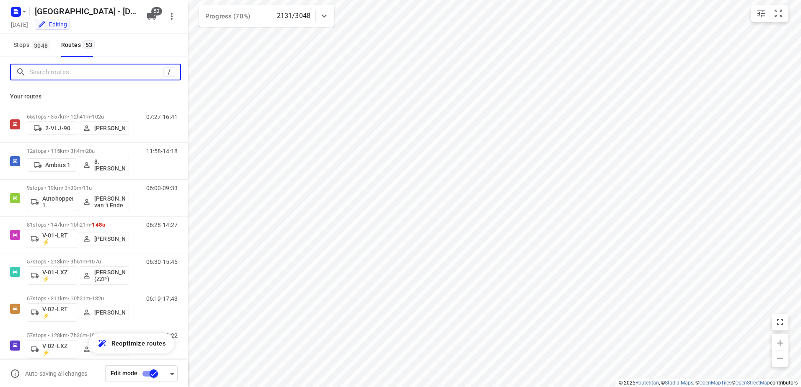
click at [102, 69] on input "Search routes" at bounding box center [96, 72] width 134 height 13
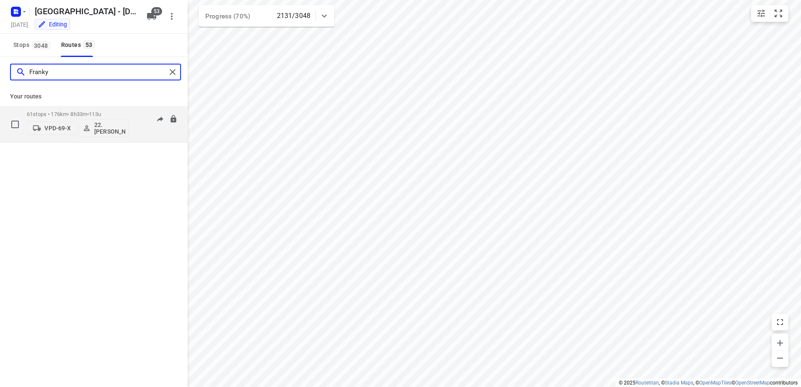
type input "Franky"
click at [124, 113] on p "61 stops • 176km • 8h33m • 113u" at bounding box center [78, 114] width 102 height 6
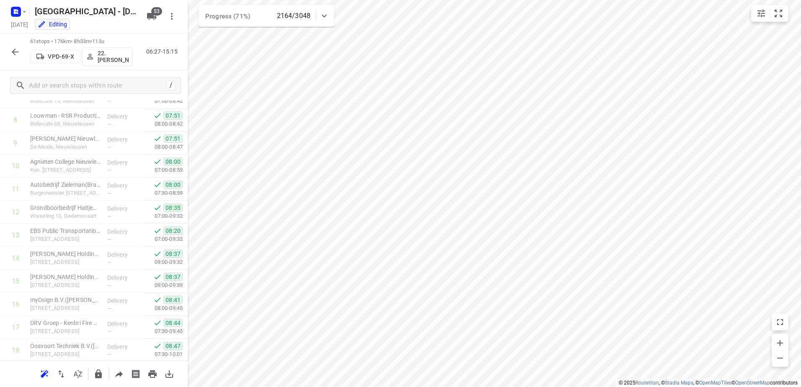
scroll to position [163, 0]
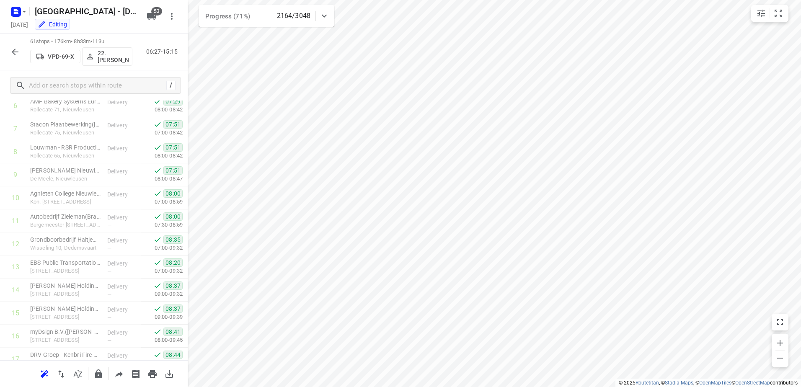
click at [18, 50] on icon "button" at bounding box center [15, 52] width 10 height 10
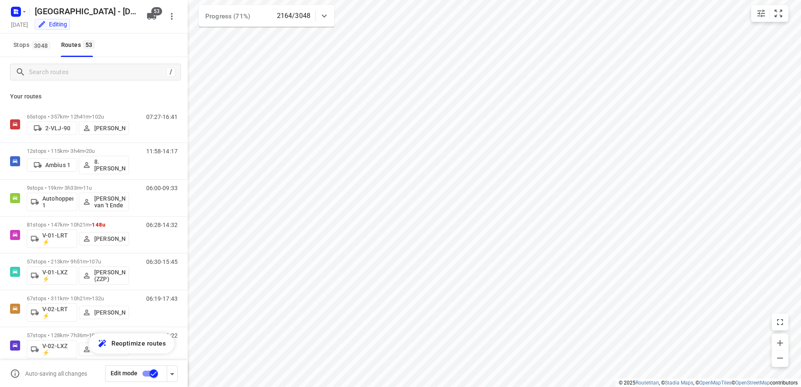
click at [321, 14] on icon at bounding box center [324, 16] width 10 height 10
click at [321, 14] on icon at bounding box center [324, 19] width 10 height 10
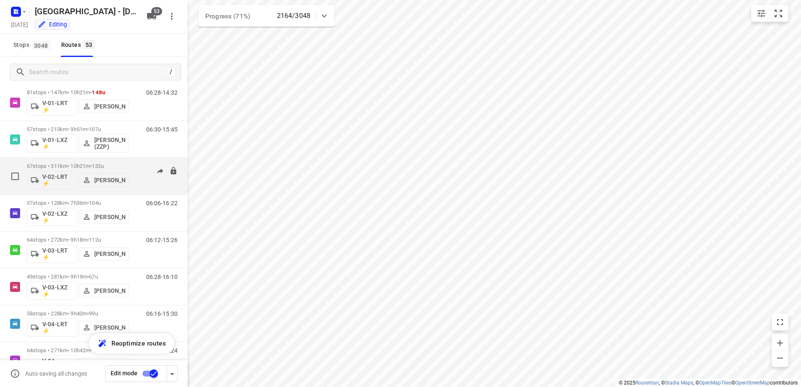
scroll to position [168, 0]
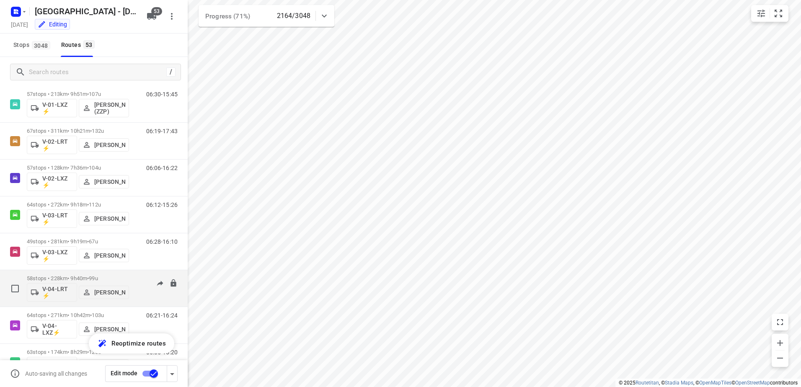
click at [137, 280] on div "06:16-15:30" at bounding box center [157, 290] width 42 height 31
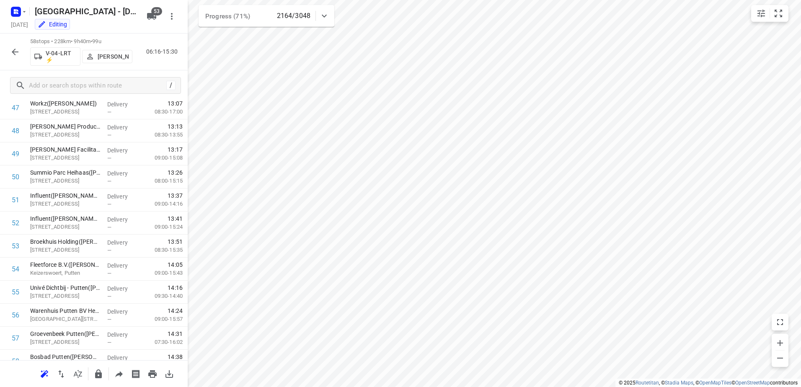
scroll to position [1142, 0]
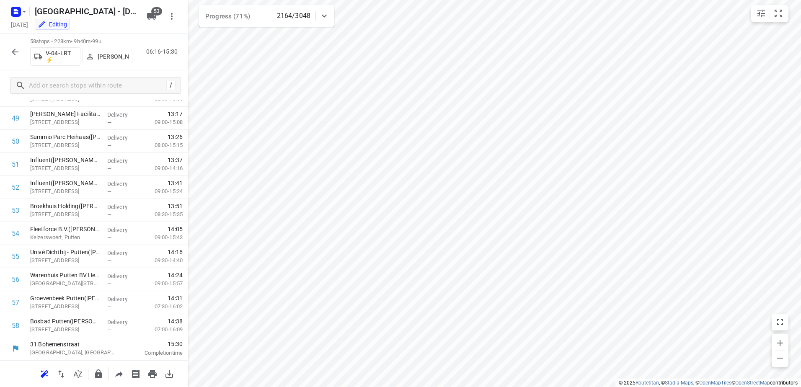
click at [13, 49] on icon "button" at bounding box center [15, 52] width 10 height 10
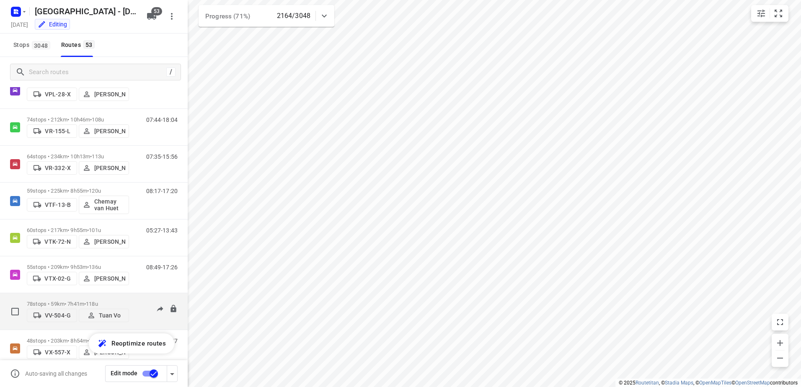
scroll to position [1709, 0]
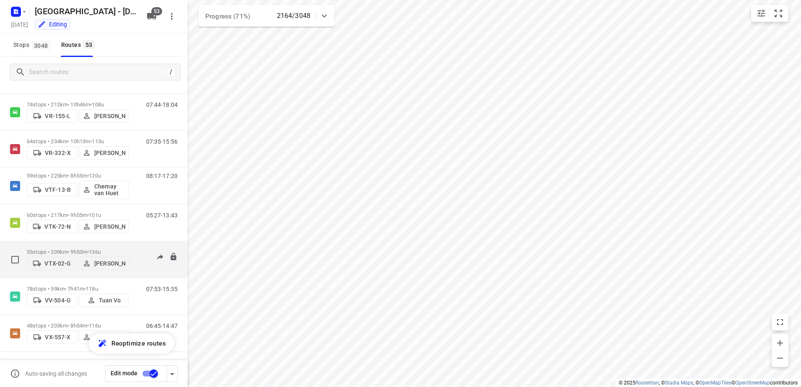
click at [136, 255] on div "08:49-17:26" at bounding box center [157, 262] width 42 height 26
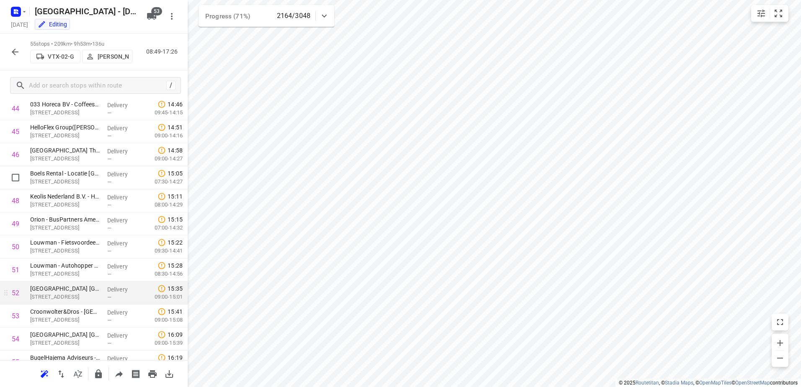
scroll to position [1073, 0]
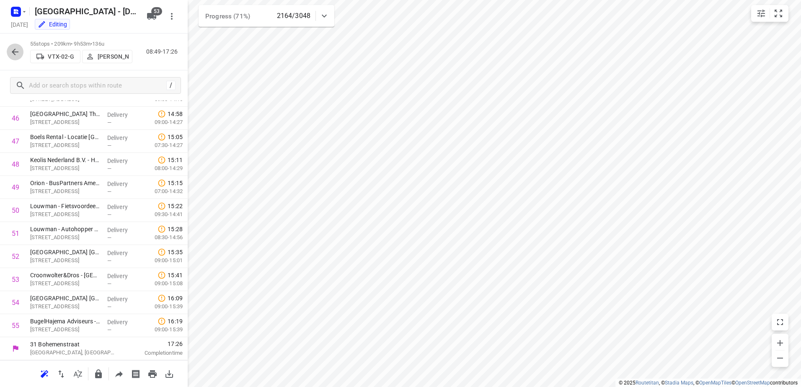
click at [15, 53] on icon "button" at bounding box center [15, 52] width 10 height 10
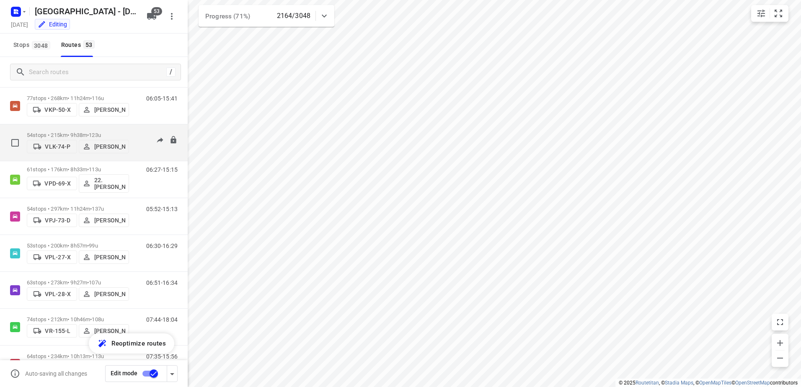
scroll to position [1509, 0]
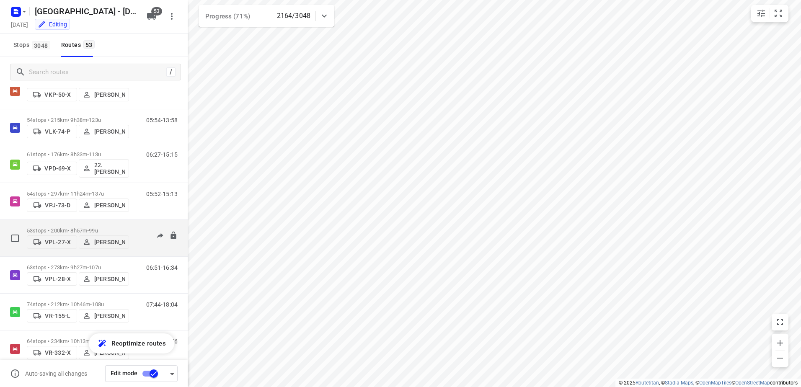
click at [129, 228] on p "53 stops • 200km • 8h57m • 99u" at bounding box center [78, 231] width 102 height 6
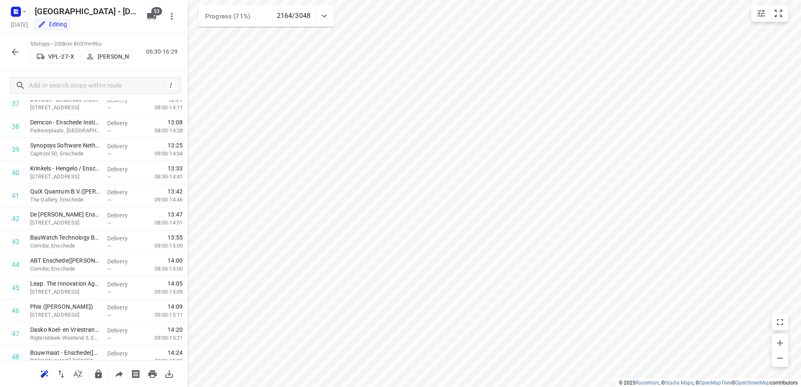
scroll to position [1027, 0]
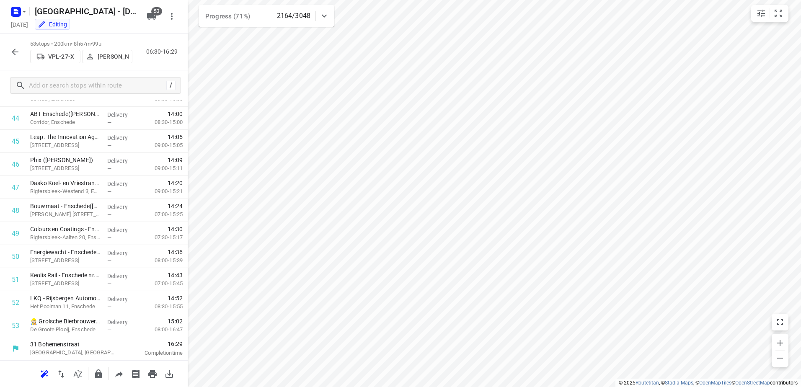
click at [11, 47] on icon "button" at bounding box center [15, 52] width 10 height 10
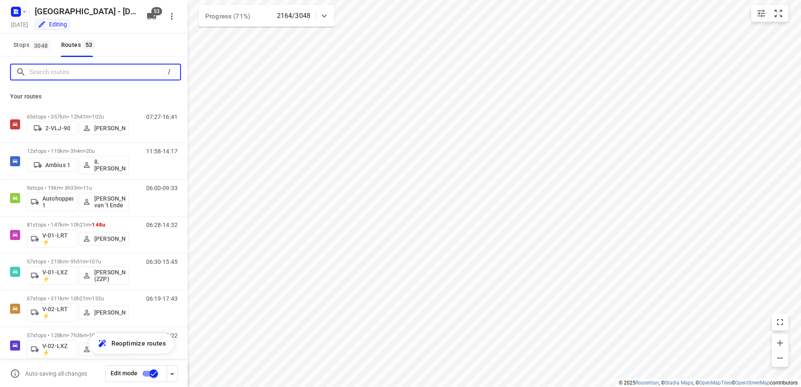
click at [64, 72] on input "Search routes" at bounding box center [96, 72] width 134 height 13
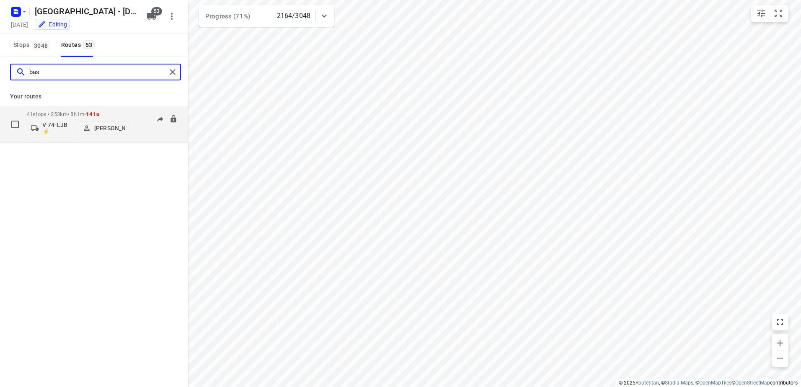
type input "bas"
click at [130, 116] on div "41 stops • 253km • 8h1m • 141u V-74-LJB ⚡ Bas Geertsema 07:30-13:37" at bounding box center [107, 124] width 161 height 35
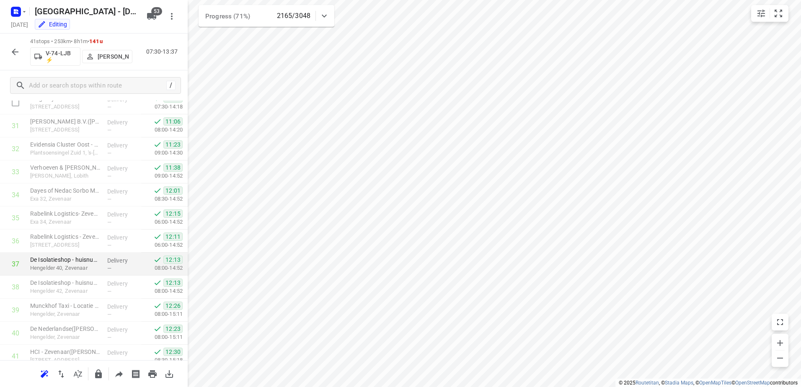
scroll to position [750, 0]
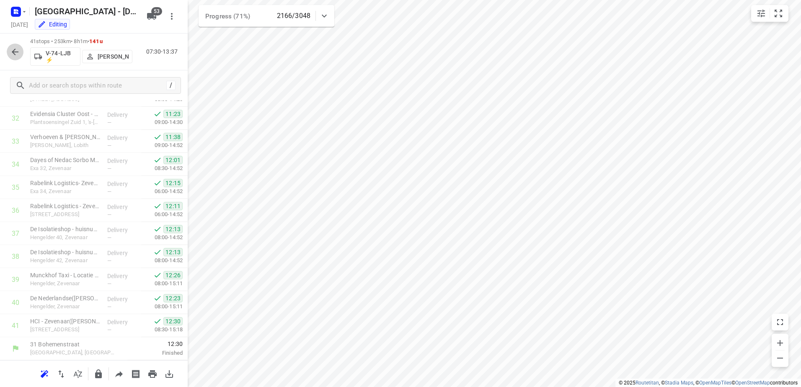
click at [17, 51] on icon "button" at bounding box center [15, 52] width 10 height 10
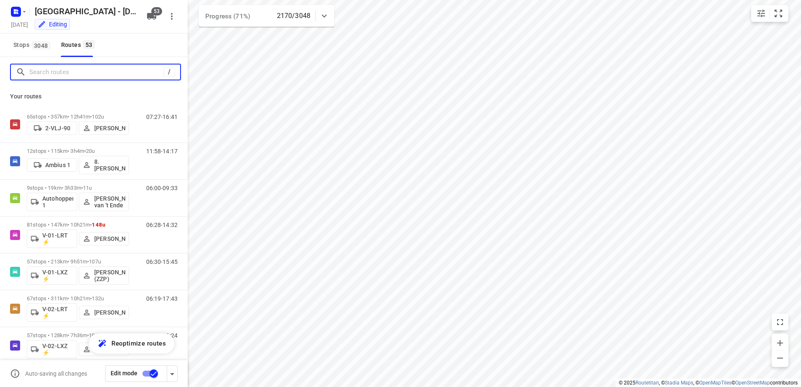
click at [124, 68] on input "Search routes" at bounding box center [96, 72] width 134 height 13
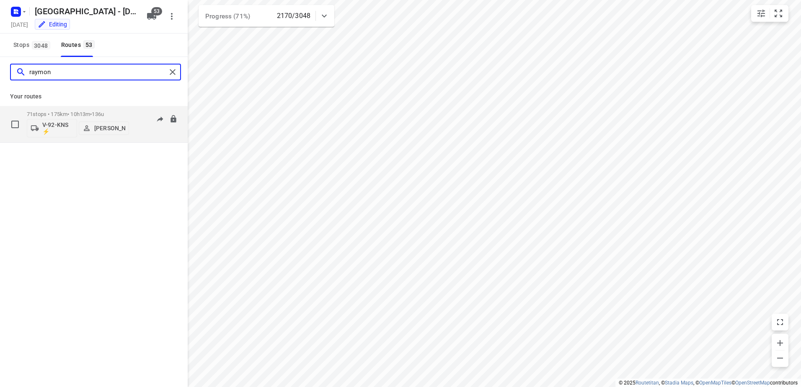
type input "raymon"
click at [132, 111] on div "71 stops • 175km • 10h13m • 136u V-92-KNS ⚡ Raymond Blom 06:13-16:50" at bounding box center [107, 124] width 161 height 35
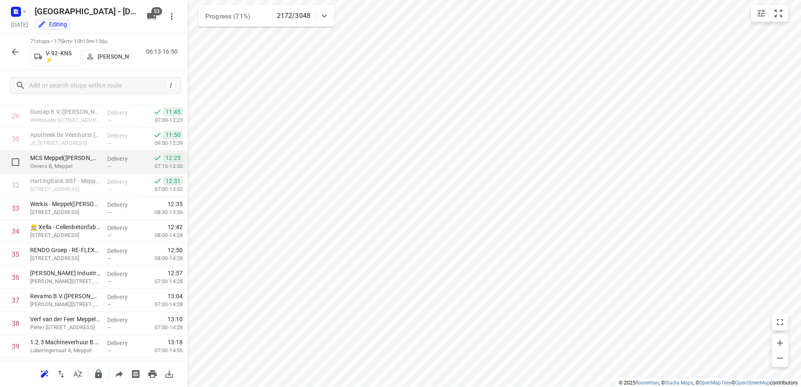
scroll to position [645, 0]
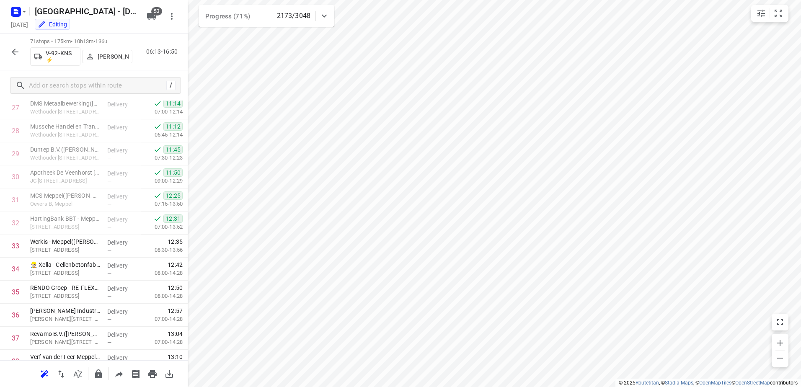
click at [10, 55] on icon "button" at bounding box center [15, 52] width 10 height 10
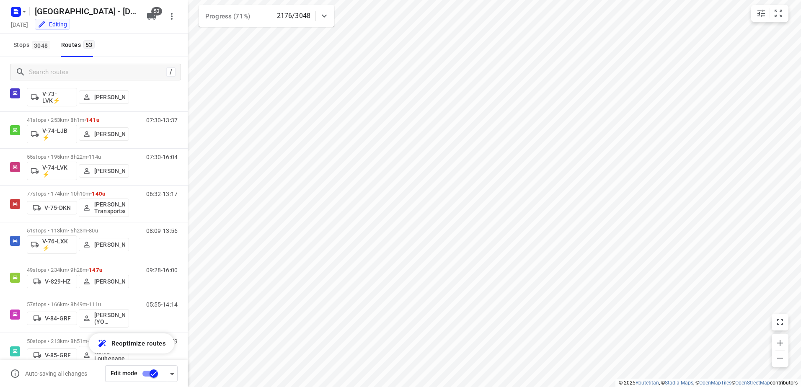
scroll to position [1048, 0]
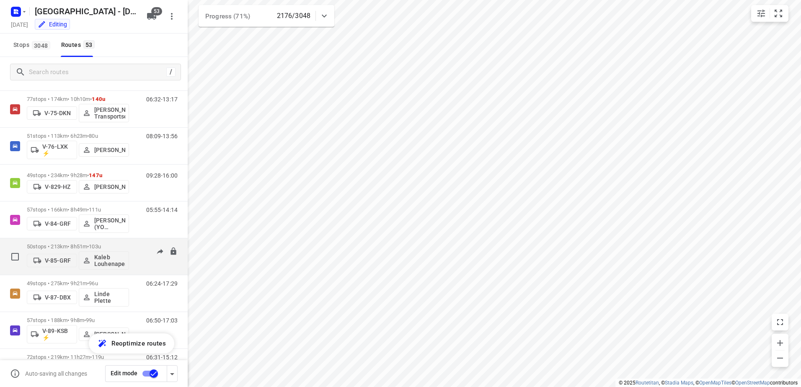
click at [152, 244] on div at bounding box center [165, 252] width 26 height 17
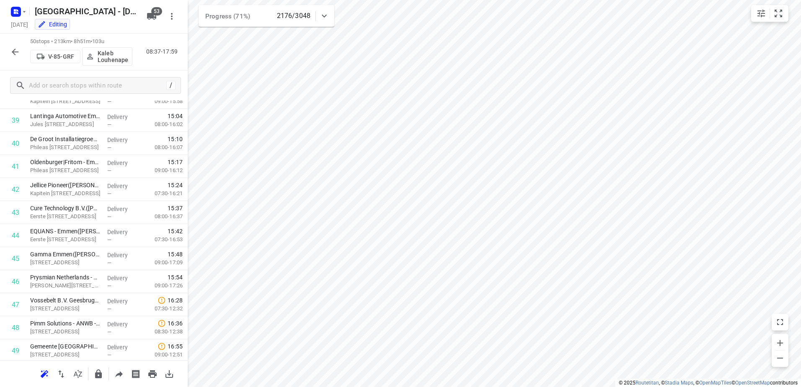
scroll to position [958, 0]
click at [11, 56] on icon "button" at bounding box center [15, 52] width 10 height 10
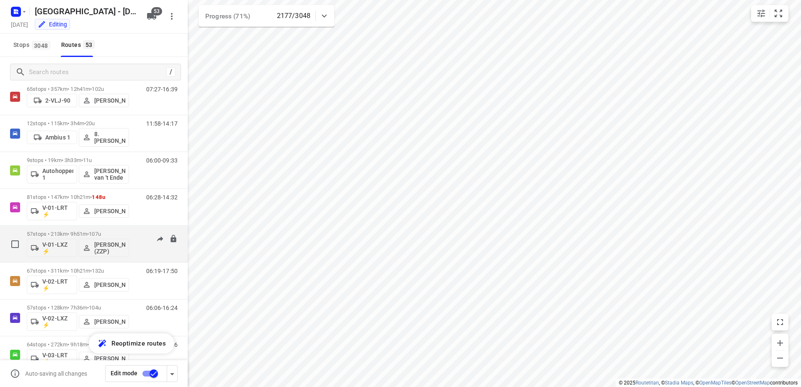
scroll to position [42, 0]
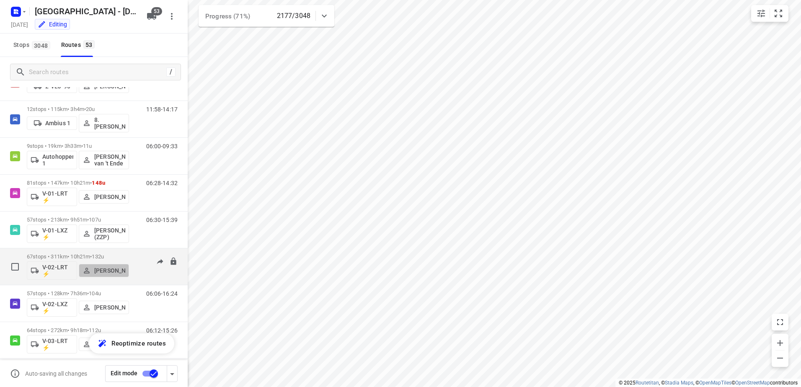
click at [126, 264] on button "[PERSON_NAME]" at bounding box center [104, 270] width 50 height 13
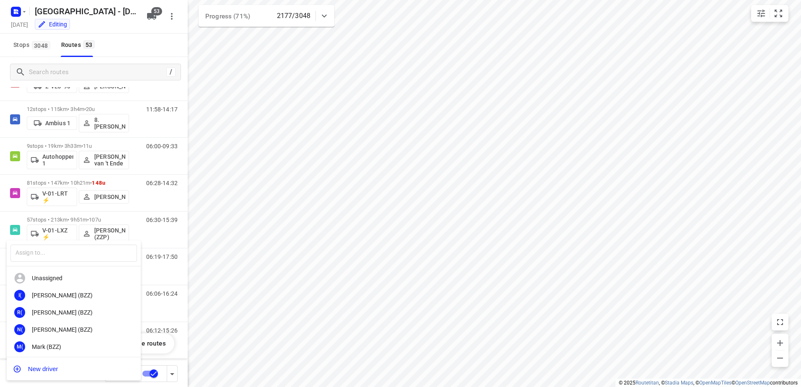
click at [135, 43] on div at bounding box center [400, 193] width 801 height 387
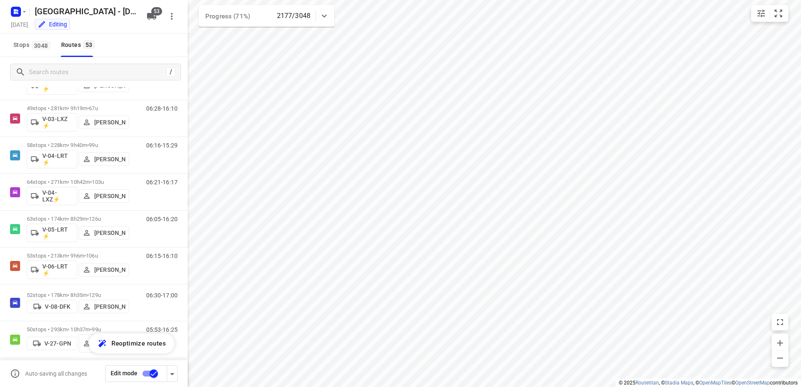
scroll to position [377, 0]
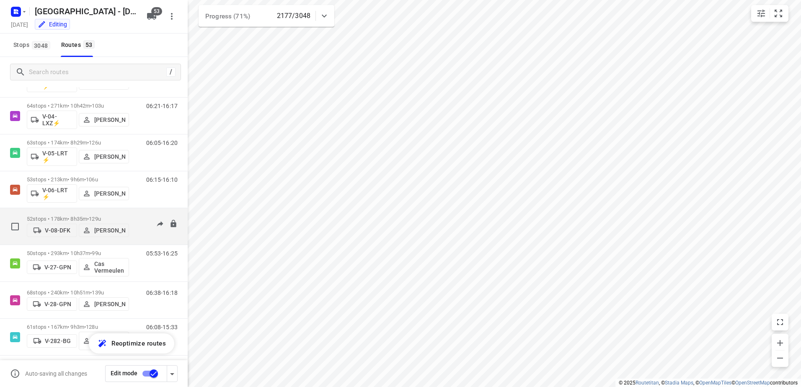
click at [136, 216] on div "06:30-17:00" at bounding box center [157, 229] width 42 height 26
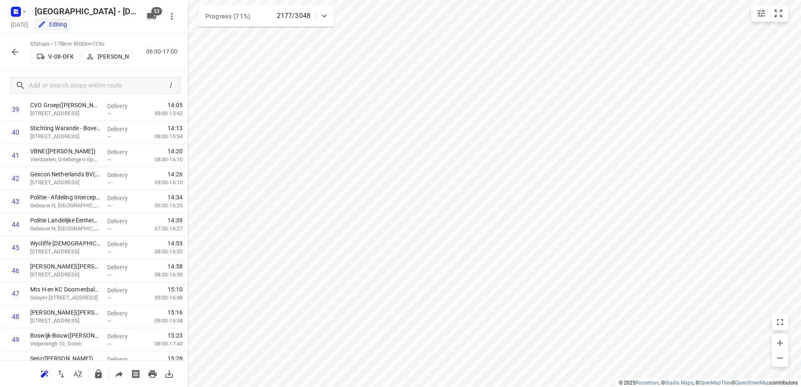
scroll to position [1004, 0]
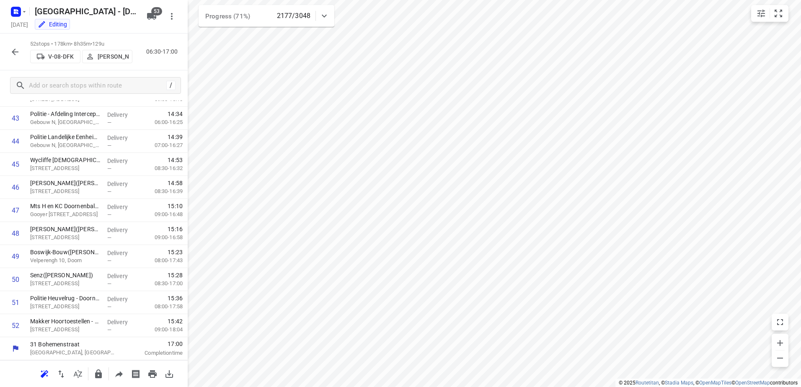
click at [22, 54] on button "button" at bounding box center [15, 52] width 17 height 17
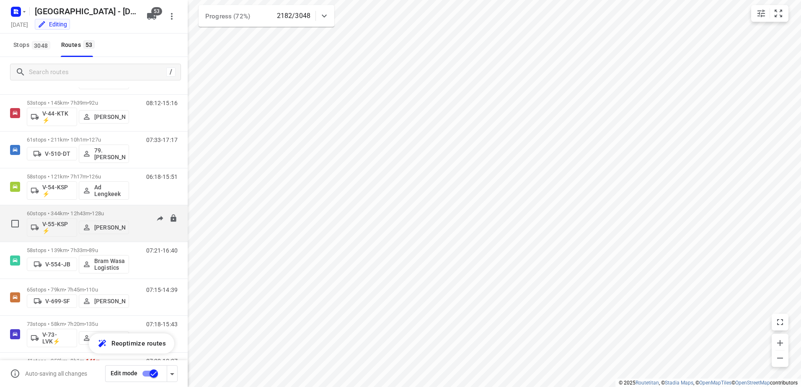
scroll to position [713, 0]
click at [137, 215] on div "06:14-14:31" at bounding box center [157, 225] width 42 height 31
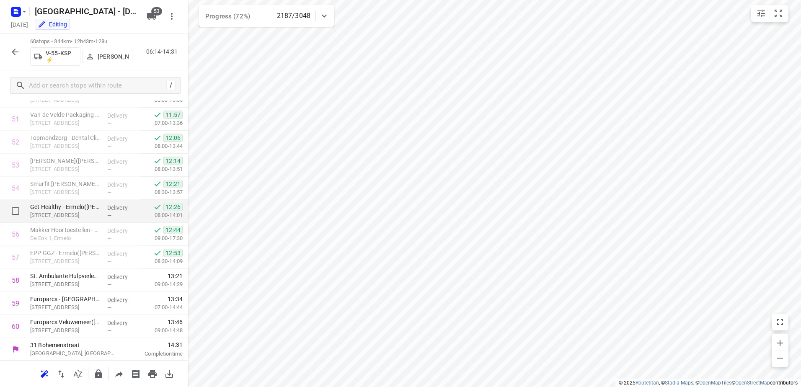
scroll to position [1188, 0]
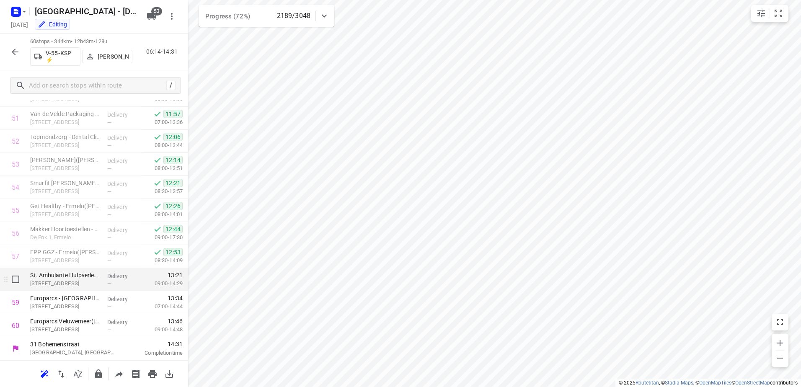
click at [82, 285] on p "[STREET_ADDRESS]" at bounding box center [65, 284] width 70 height 8
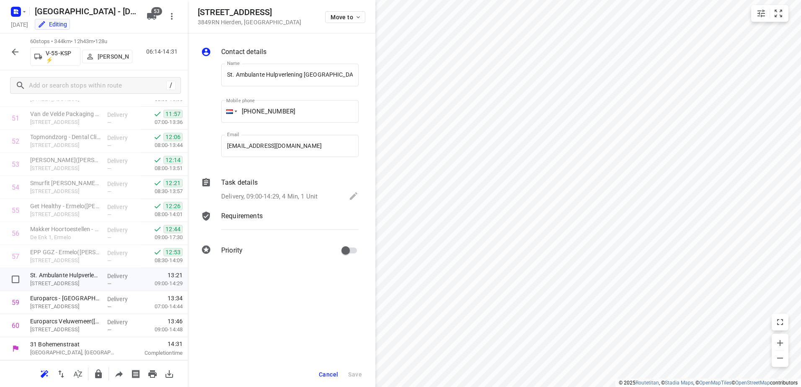
scroll to position [0, 98]
click at [262, 181] on div "Task details" at bounding box center [289, 183] width 137 height 10
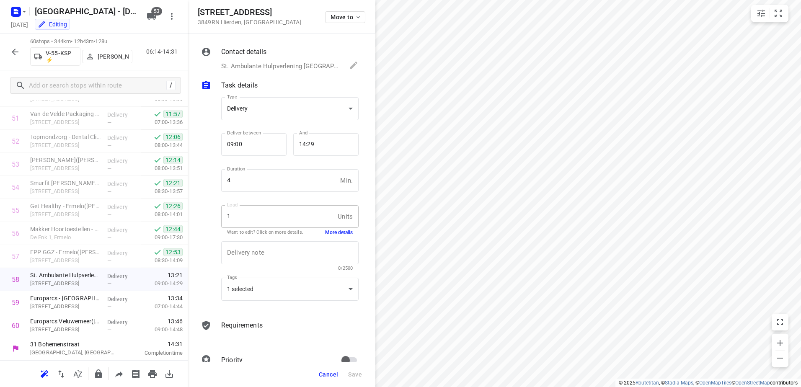
click at [341, 231] on button "More details" at bounding box center [339, 232] width 28 height 7
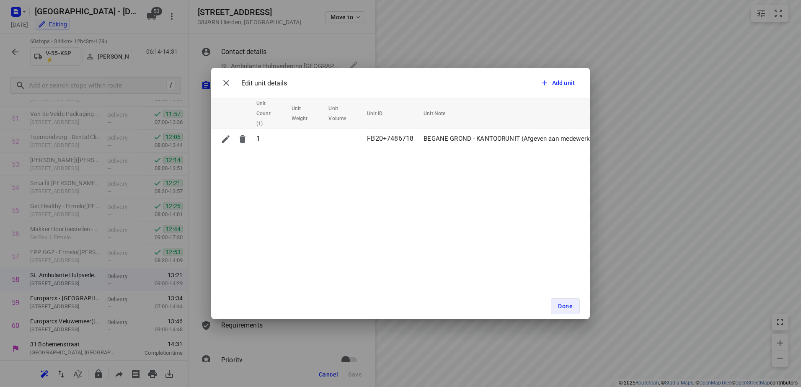
click at [358, 41] on div "Edit unit details Add unit Unit Count (1) Unit Weight Unit Volume Unit ID Unit …" at bounding box center [400, 193] width 801 height 387
click at [572, 307] on span "Done" at bounding box center [565, 306] width 15 height 7
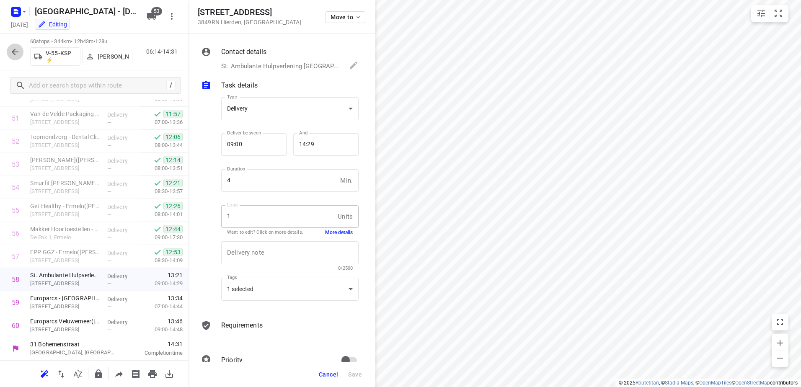
click at [19, 53] on icon "button" at bounding box center [15, 52] width 10 height 10
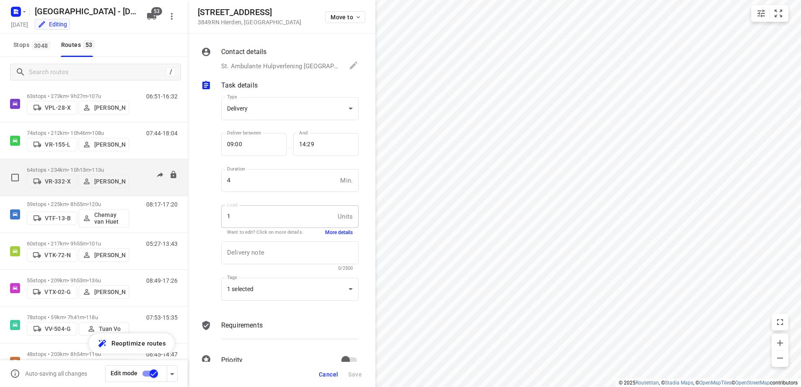
scroll to position [1667, 0]
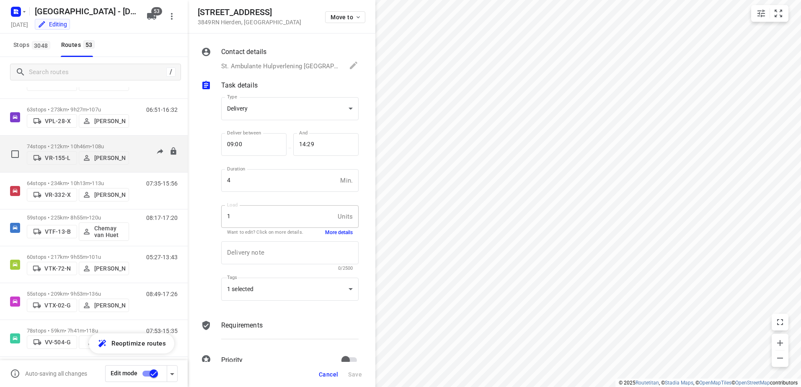
click at [136, 145] on div "07:44-18:04" at bounding box center [157, 156] width 42 height 26
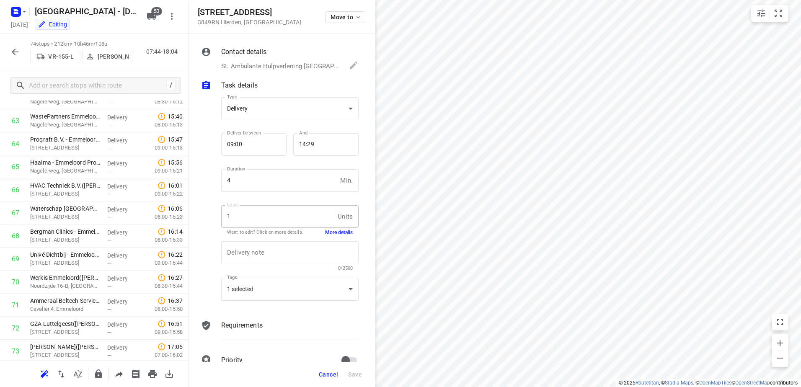
scroll to position [1511, 0]
click at [10, 54] on button "button" at bounding box center [15, 52] width 17 height 17
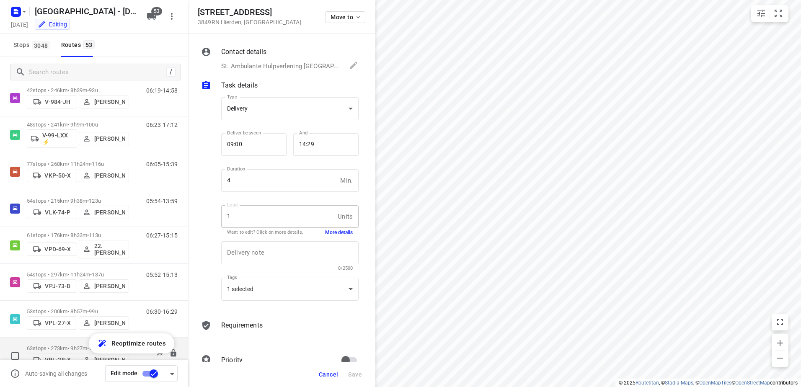
scroll to position [1551, 0]
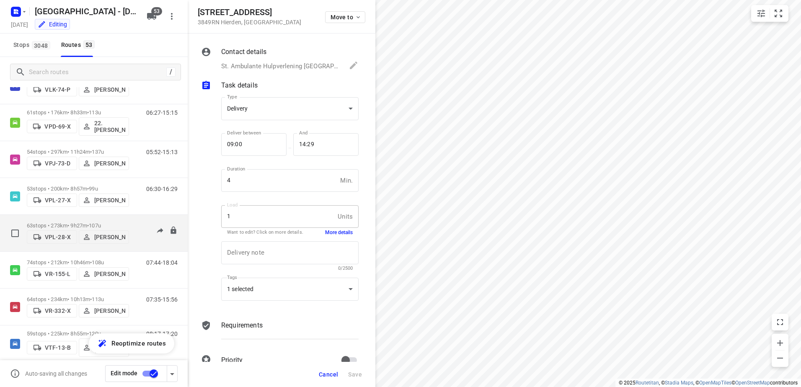
click at [143, 223] on div "06:51-16:32" at bounding box center [157, 236] width 42 height 26
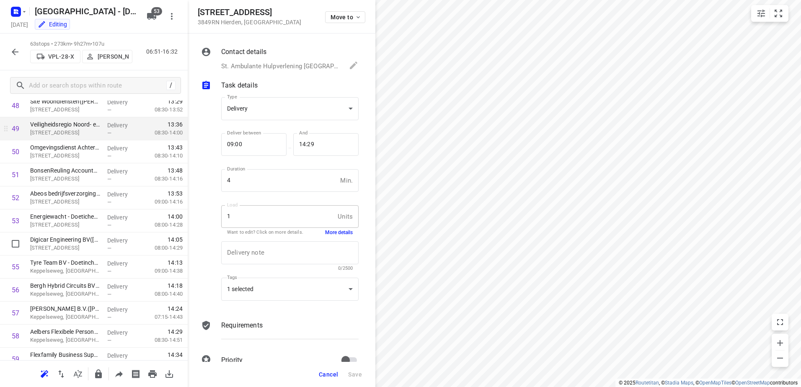
scroll to position [1048, 0]
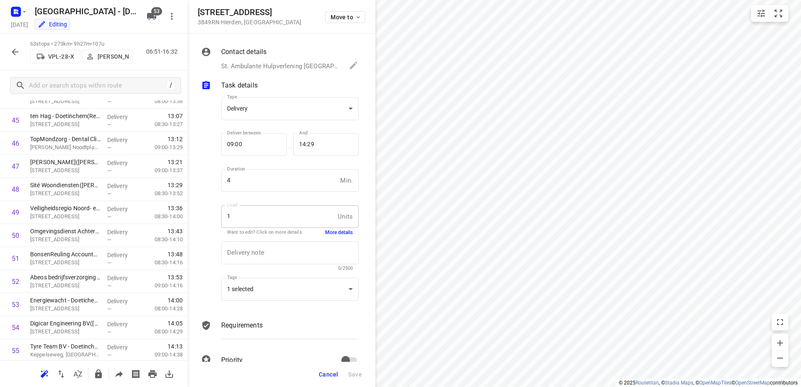
click at [16, 54] on icon "button" at bounding box center [15, 52] width 10 height 10
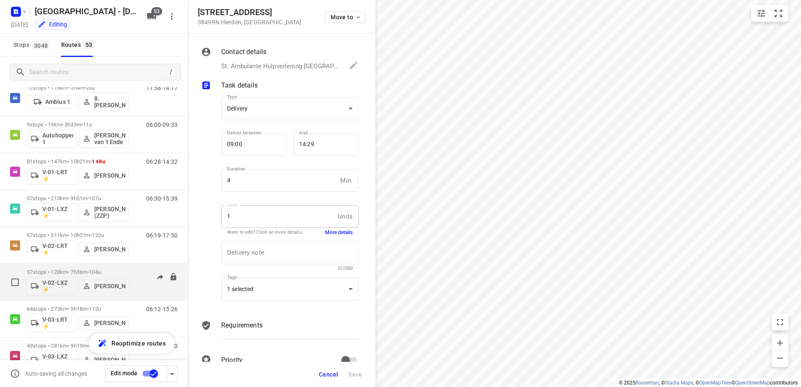
scroll to position [84, 0]
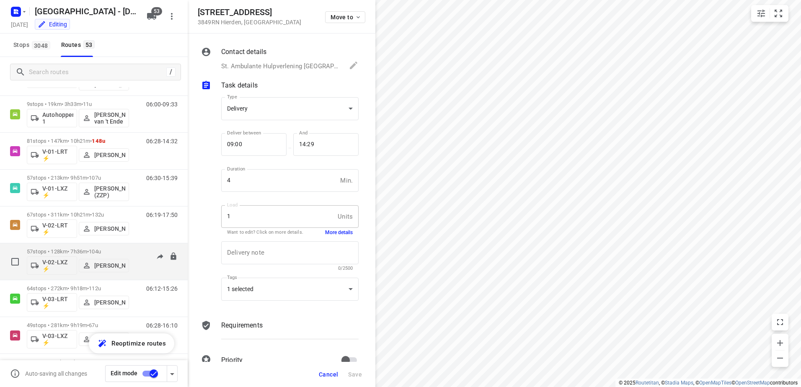
click at [136, 254] on div "06:06-16:24" at bounding box center [157, 264] width 42 height 31
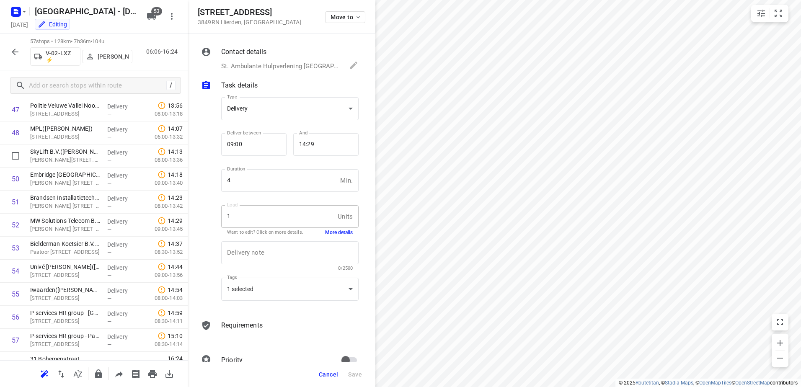
scroll to position [1119, 0]
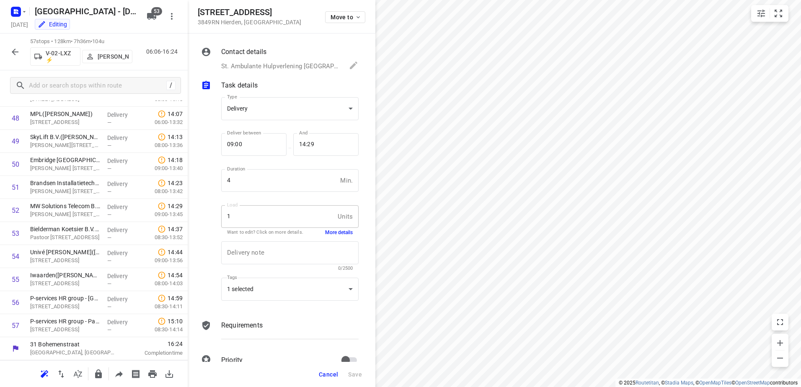
click at [13, 50] on icon "button" at bounding box center [15, 52] width 10 height 10
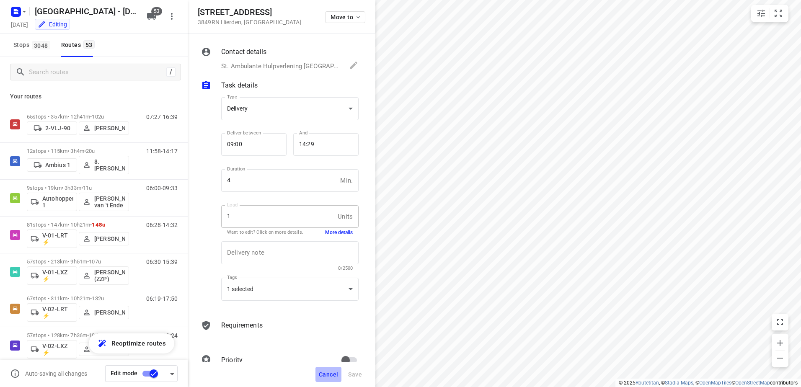
click at [324, 381] on button "Cancel" at bounding box center [329, 374] width 26 height 15
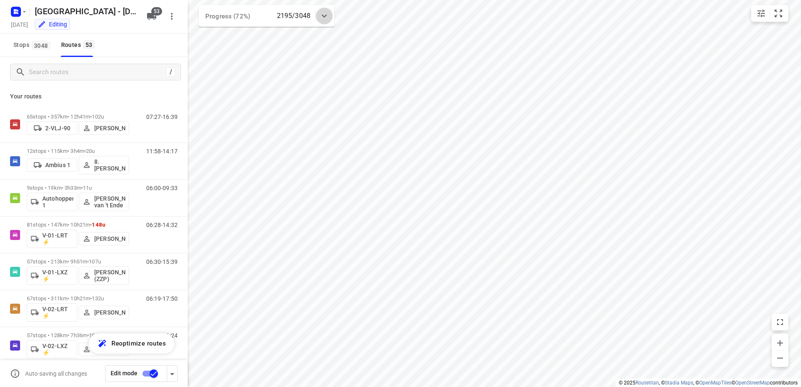
click at [327, 16] on icon at bounding box center [324, 16] width 10 height 10
click at [327, 16] on icon at bounding box center [324, 19] width 10 height 10
click at [319, 9] on div at bounding box center [324, 16] width 17 height 17
click at [268, 50] on icon "button" at bounding box center [267, 52] width 10 height 10
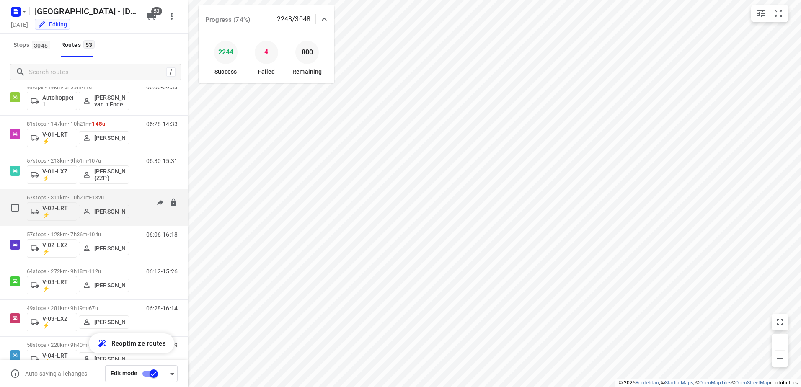
scroll to position [0, 0]
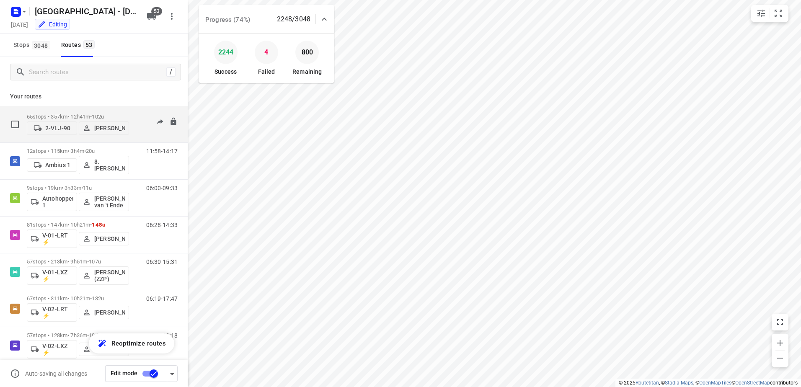
click at [91, 112] on div "65 stops • 357km • 12h41m • 102u 2-VLJ-90 Fikri Mizaz" at bounding box center [78, 124] width 102 height 30
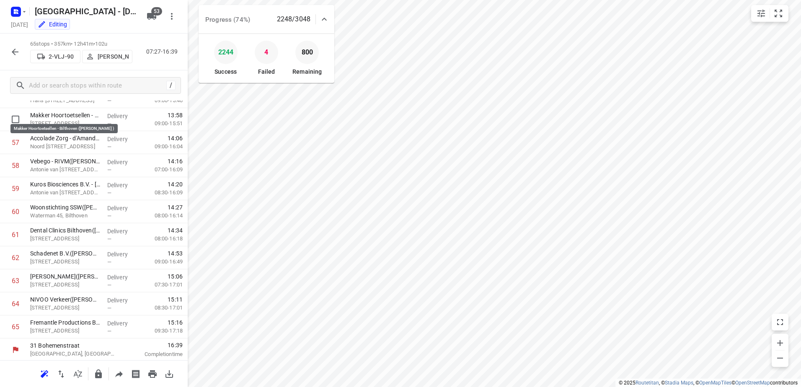
scroll to position [1304, 0]
click at [22, 47] on button "button" at bounding box center [15, 52] width 17 height 17
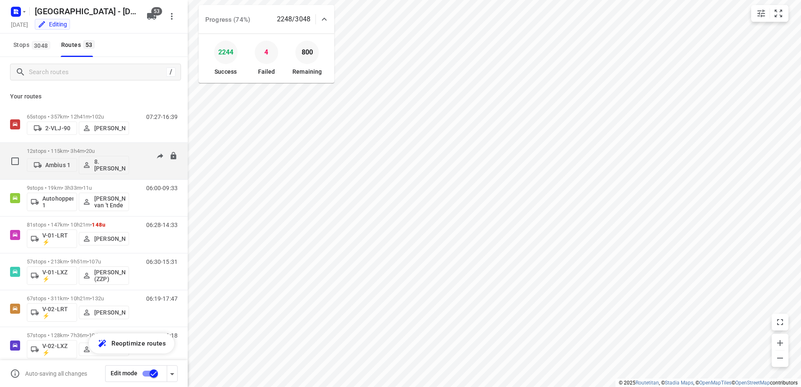
click at [83, 148] on div "12 stops • 115km • 3h4m • 20u Ambius 1 8. Brian de Jong" at bounding box center [78, 161] width 102 height 35
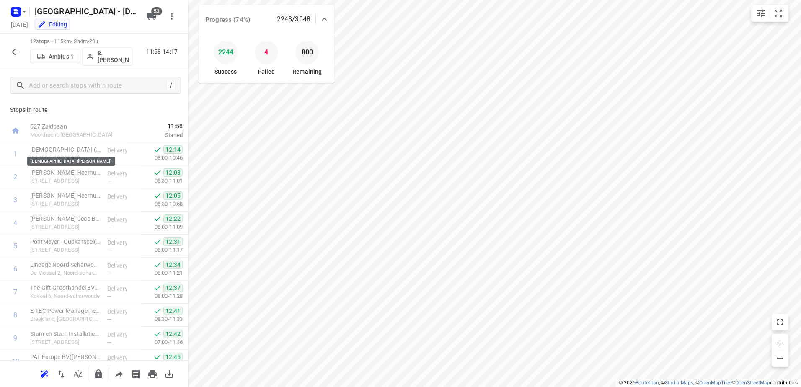
scroll to position [82, 0]
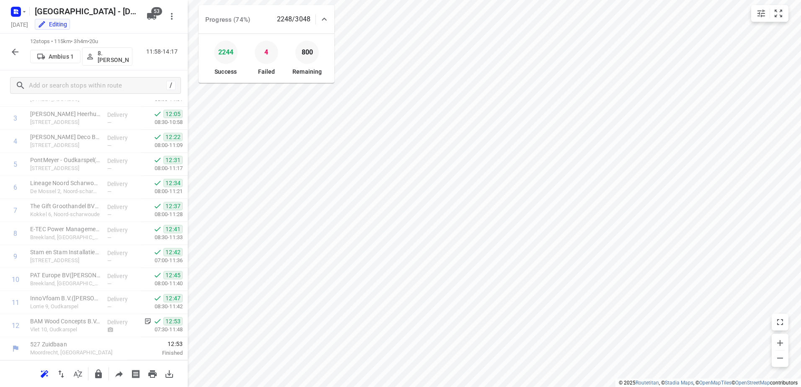
click at [10, 49] on button "button" at bounding box center [15, 52] width 17 height 17
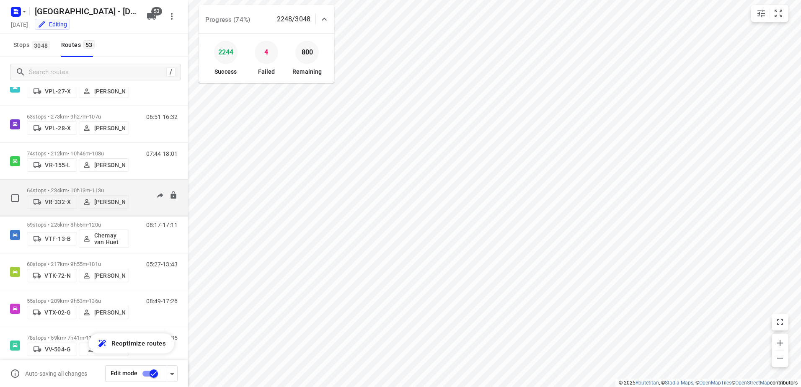
scroll to position [1709, 0]
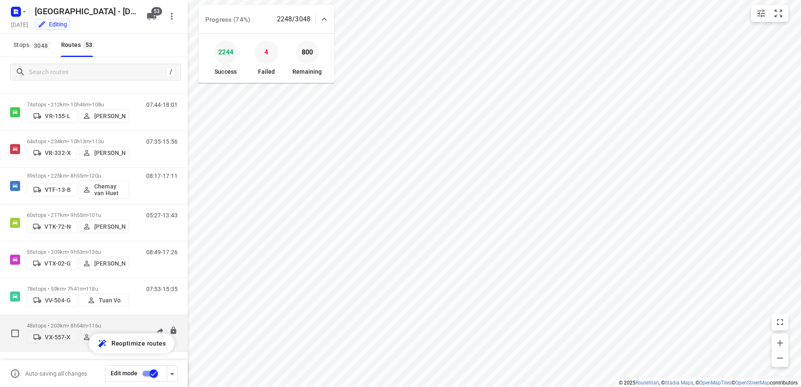
click at [122, 323] on p "48 stops • 203km • 8h54m • 116u" at bounding box center [78, 326] width 102 height 6
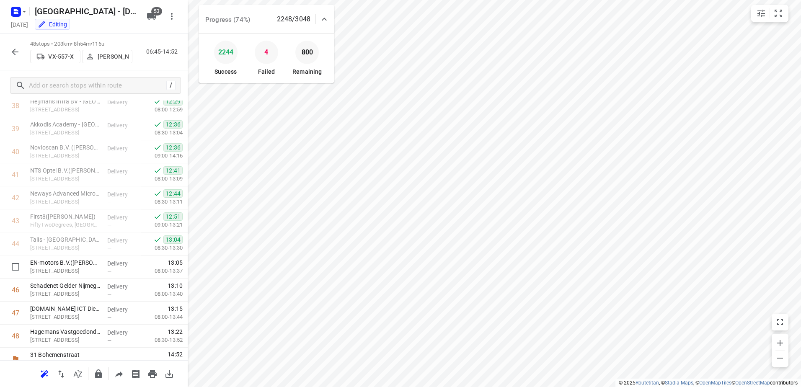
scroll to position [912, 0]
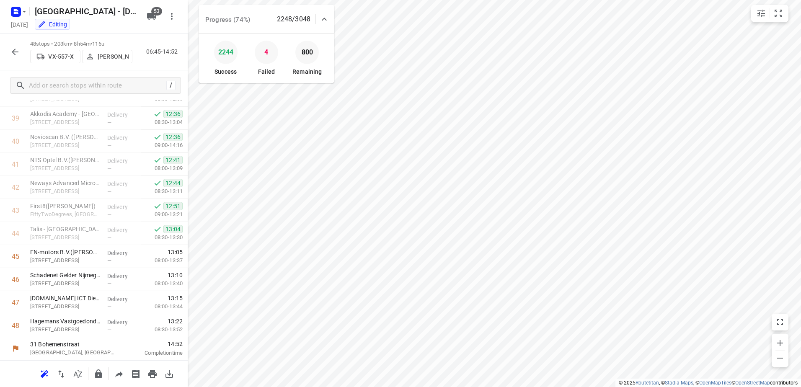
click at [15, 52] on icon "button" at bounding box center [15, 52] width 7 height 7
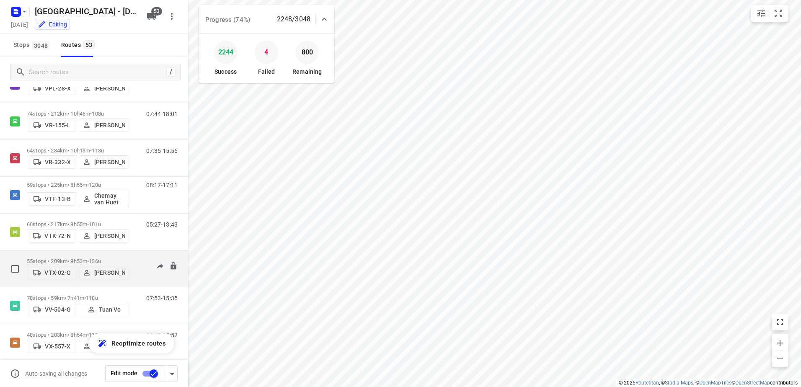
scroll to position [1709, 0]
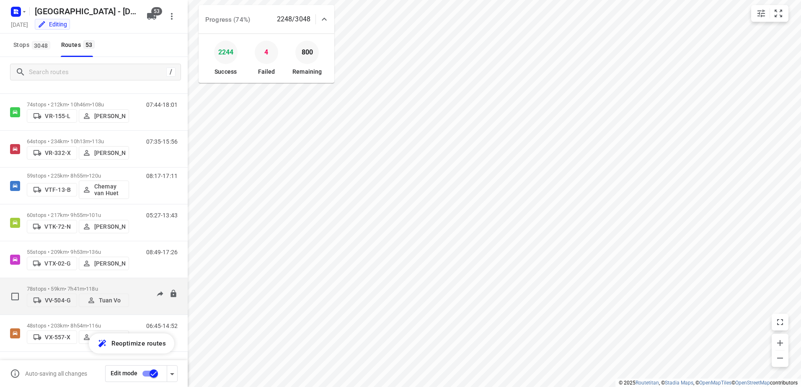
click at [136, 288] on div "07:53-15:35" at bounding box center [157, 299] width 42 height 26
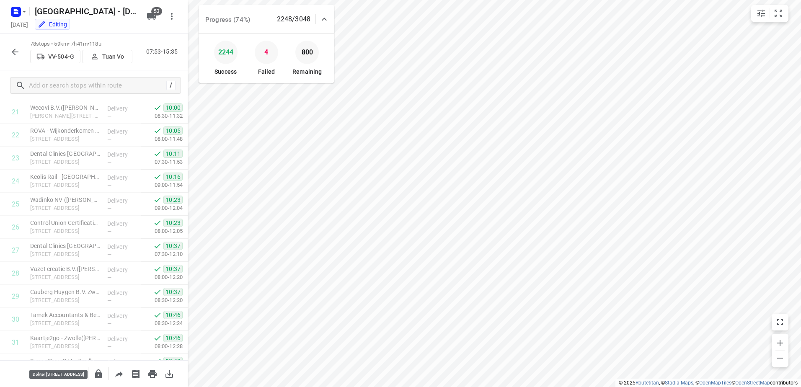
scroll to position [251, 0]
click at [16, 54] on icon "button" at bounding box center [15, 52] width 10 height 10
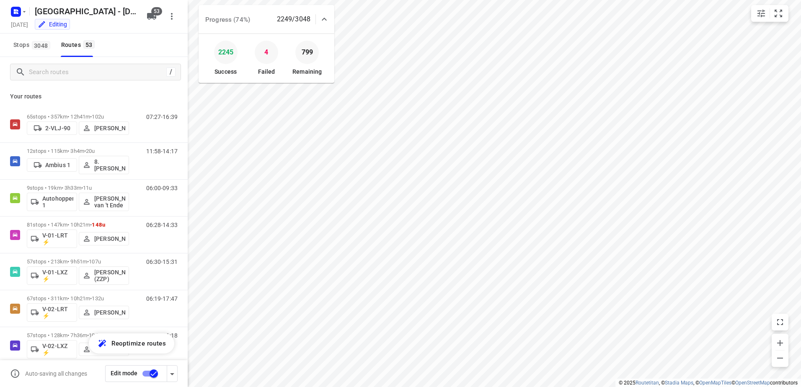
click at [50, 95] on p "Your routes" at bounding box center [94, 96] width 168 height 9
click at [82, 98] on p "Your routes" at bounding box center [94, 96] width 168 height 9
click at [324, 21] on icon at bounding box center [324, 19] width 10 height 10
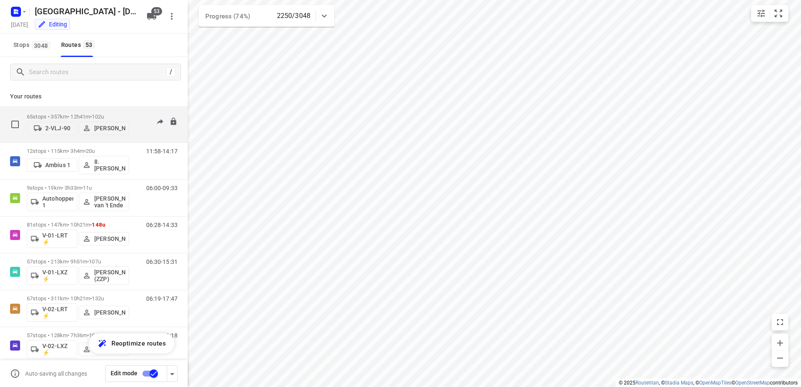
click at [96, 109] on div "65 stops • 357km • 12h41m • 102u 2-VLJ-90 Fikri Mizaz" at bounding box center [78, 124] width 102 height 30
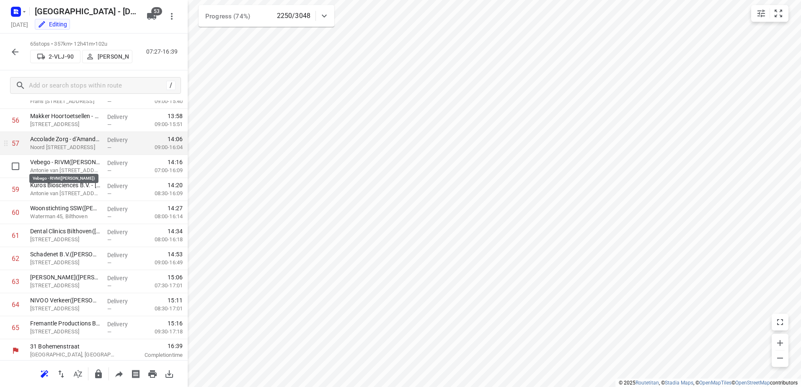
scroll to position [1304, 0]
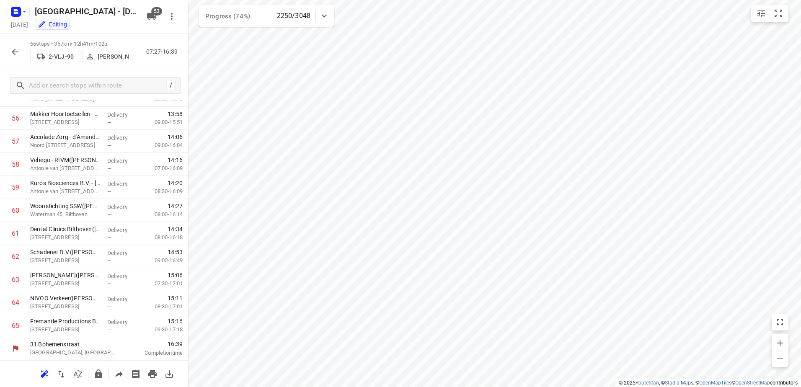
click at [18, 48] on icon "button" at bounding box center [15, 52] width 10 height 10
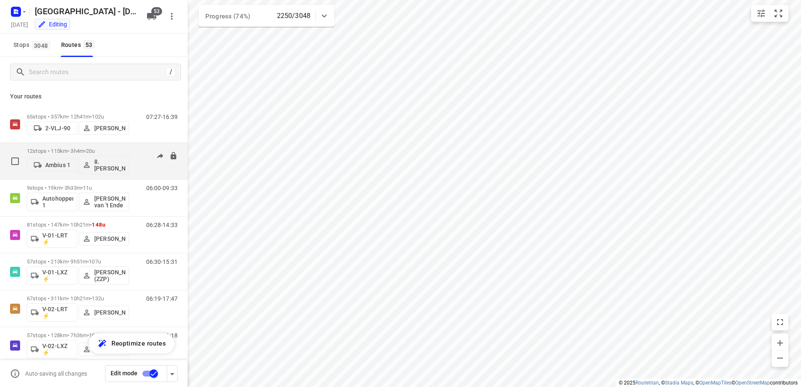
click at [124, 148] on p "12 stops • 115km • 3h4m • 20u" at bounding box center [78, 151] width 102 height 6
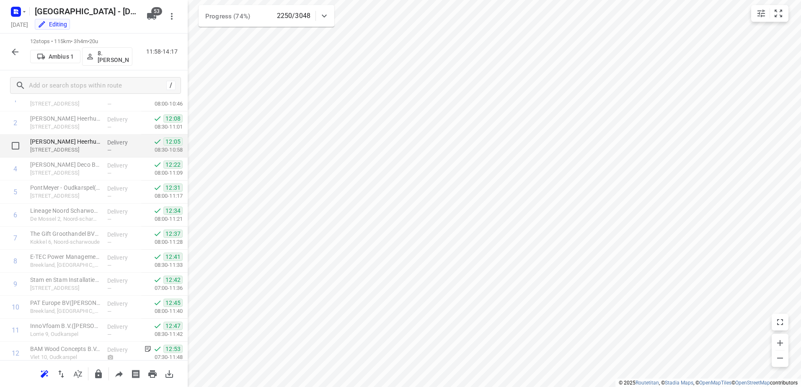
scroll to position [82, 0]
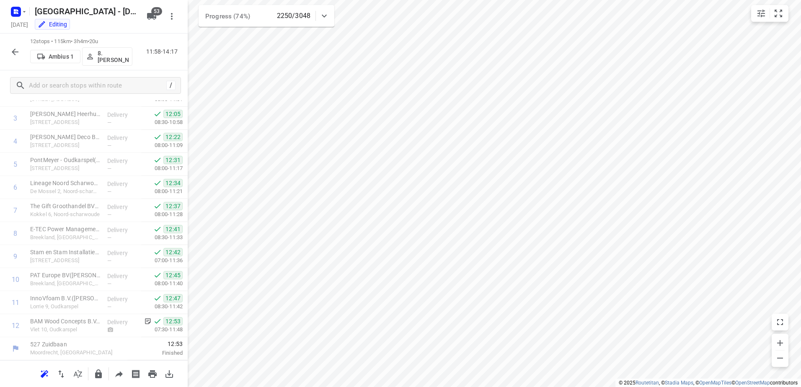
click at [19, 48] on icon "button" at bounding box center [15, 52] width 10 height 10
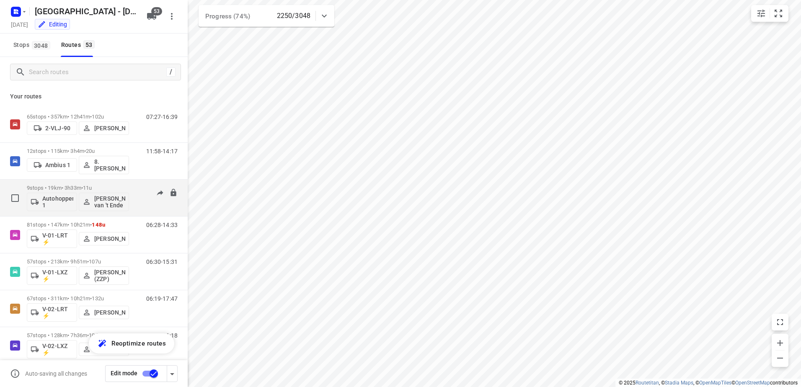
click at [128, 187] on p "9 stops • 19km • 3h33m • 11u" at bounding box center [78, 188] width 102 height 6
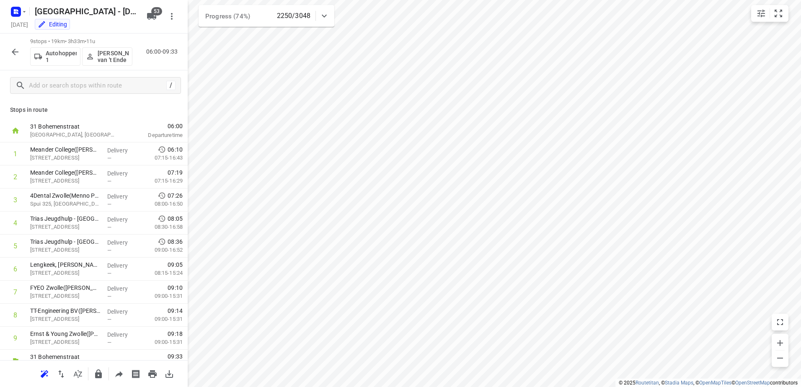
scroll to position [13, 0]
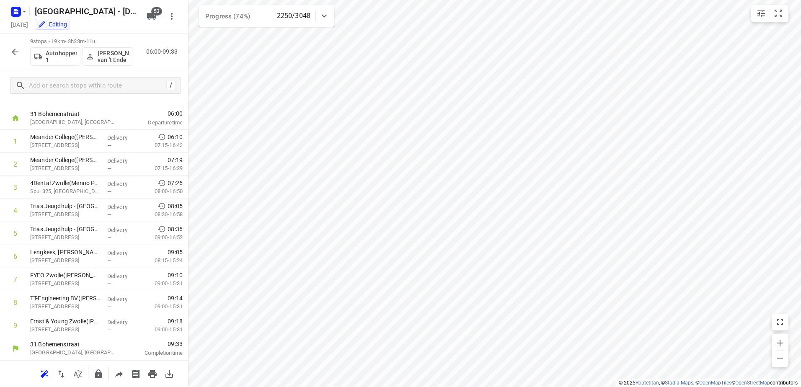
click at [14, 48] on icon "button" at bounding box center [15, 52] width 10 height 10
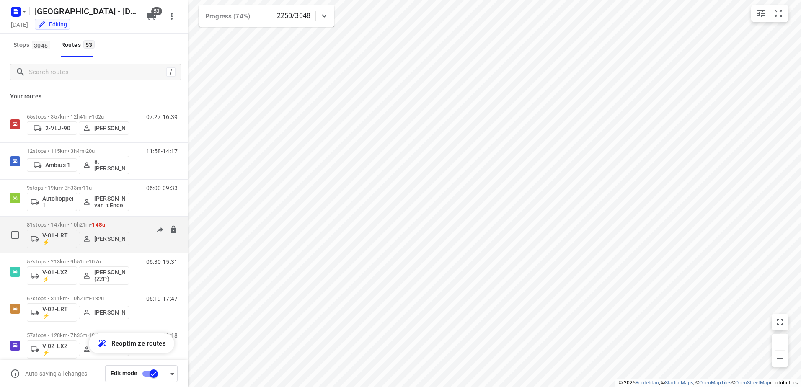
click at [125, 221] on div "81 stops • 147km • 10h21m • 148u V-01-LRT ⚡ Jorick Kok" at bounding box center [78, 235] width 102 height 35
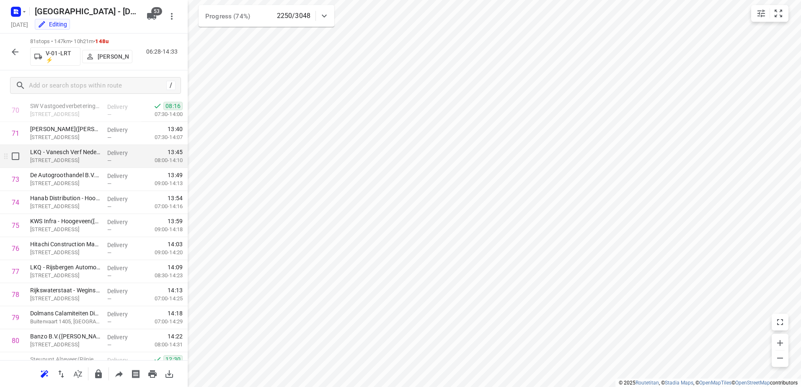
scroll to position [1672, 0]
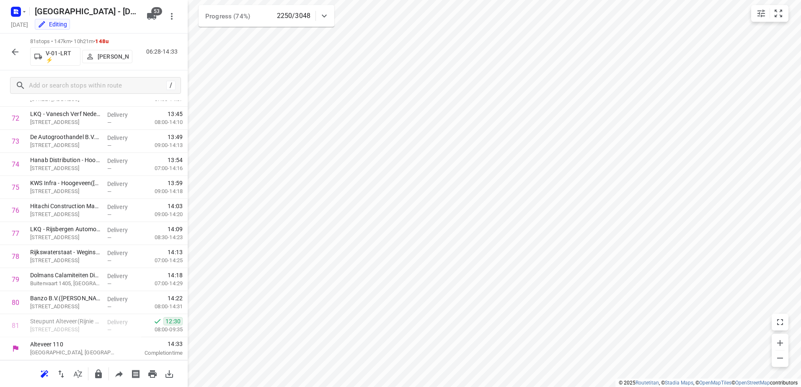
click at [15, 49] on icon "button" at bounding box center [15, 52] width 7 height 7
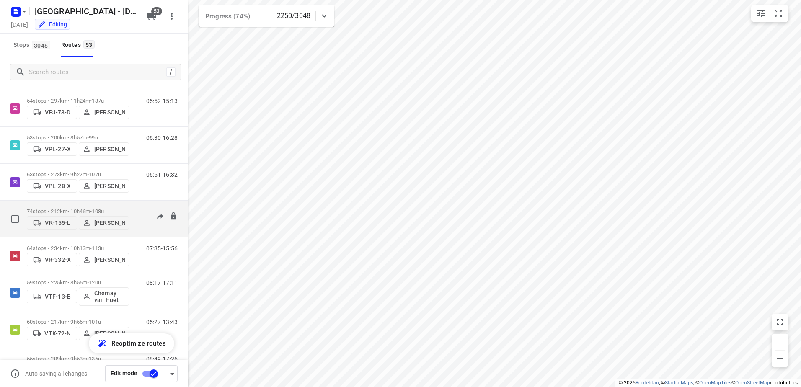
scroll to position [1677, 0]
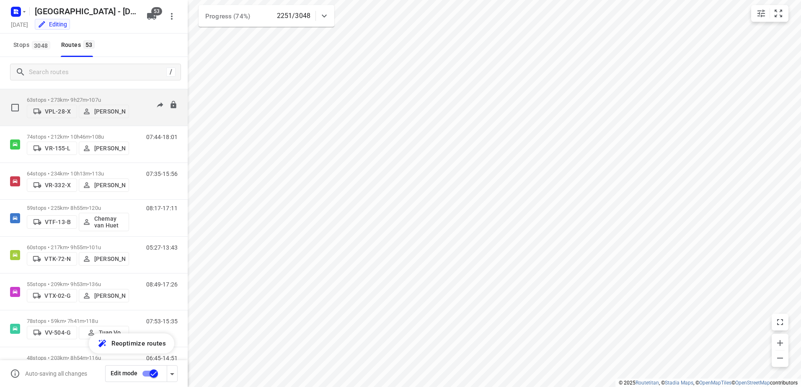
click at [134, 94] on div "63 stops • 273km • 9h27m • 107u VPL-28-X Milan Rave 06:51-16:32" at bounding box center [107, 108] width 161 height 30
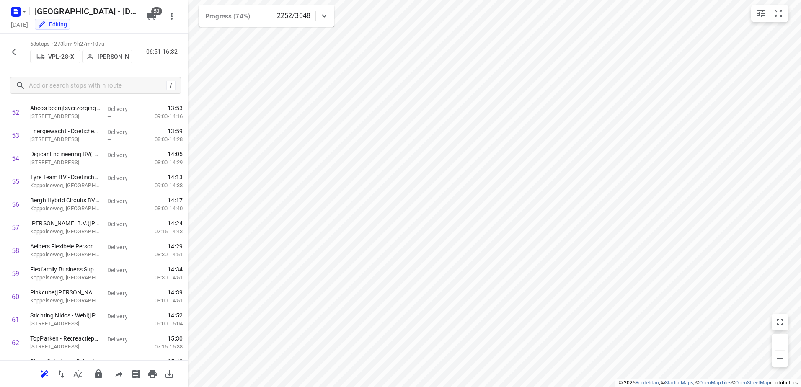
scroll to position [1257, 0]
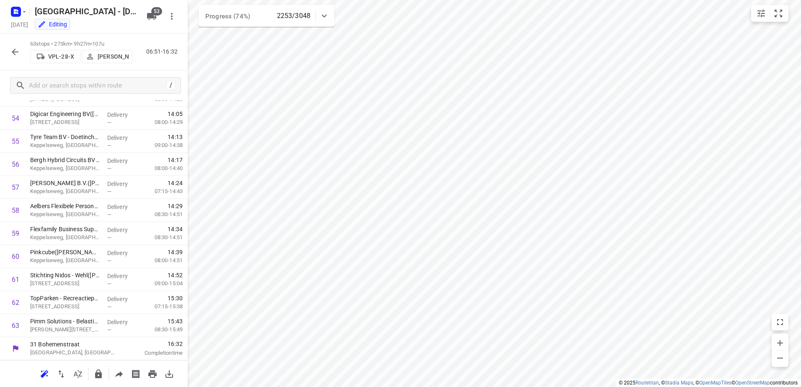
click at [16, 49] on icon "button" at bounding box center [15, 52] width 10 height 10
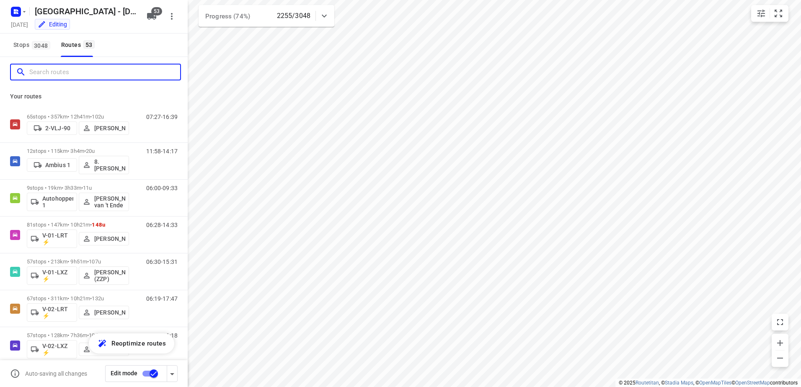
click at [47, 70] on input "Search routes" at bounding box center [104, 72] width 151 height 13
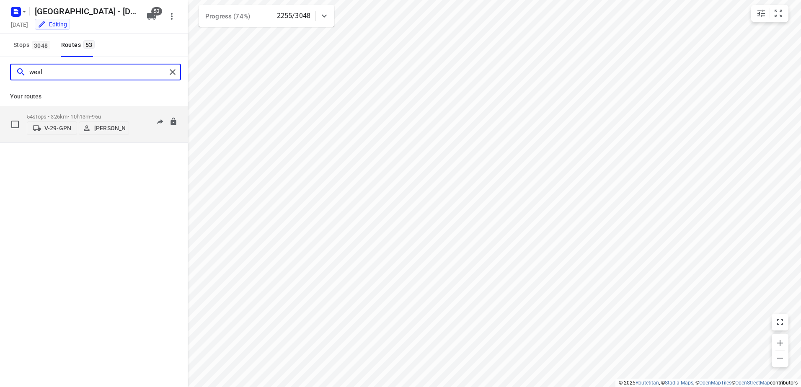
type input "wesl"
click at [124, 114] on p "54 stops • 326km • 10h13m • 96u" at bounding box center [78, 117] width 102 height 6
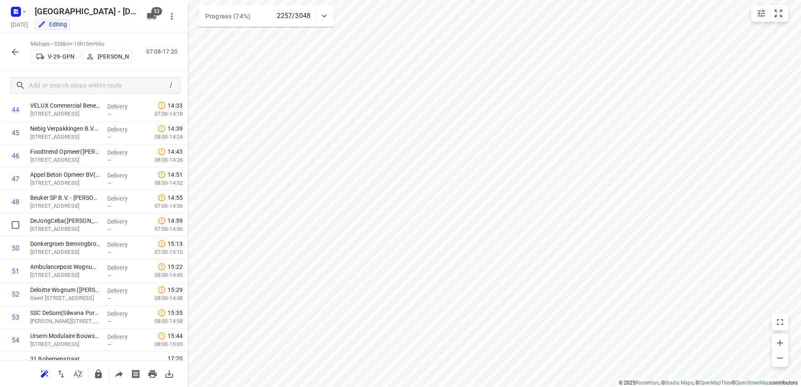
scroll to position [1050, 0]
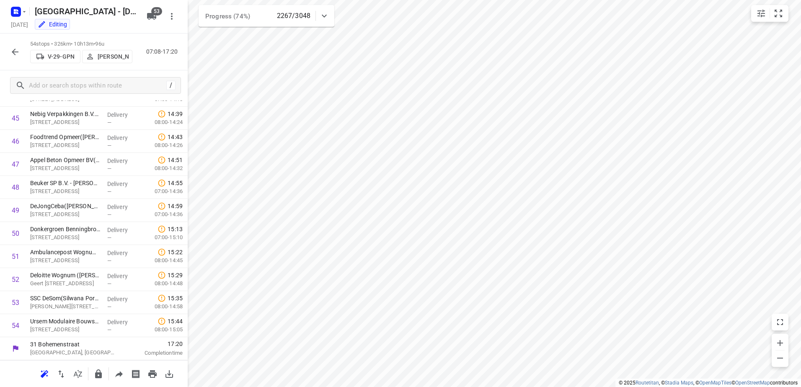
click at [16, 53] on icon "button" at bounding box center [15, 52] width 10 height 10
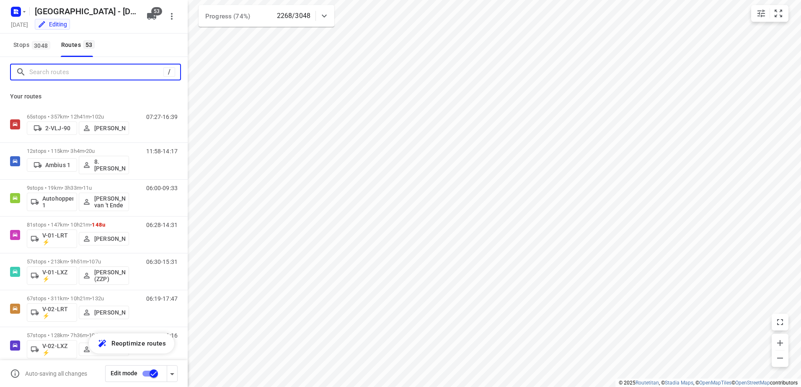
click at [80, 71] on input "Search routes" at bounding box center [96, 72] width 134 height 13
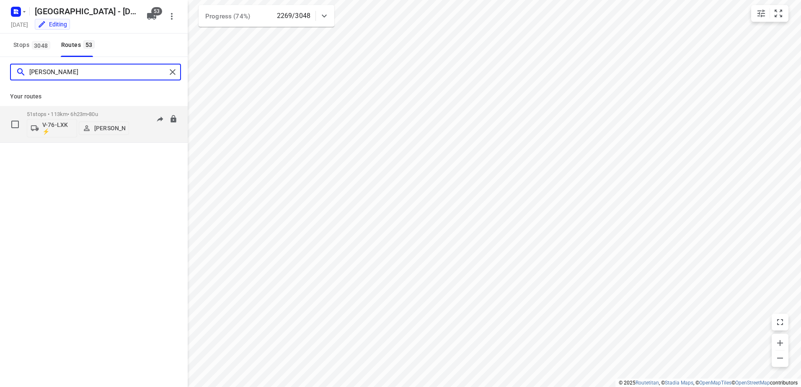
type input "thom"
click at [122, 111] on p "51 stops • 113km • 6h23m • 80u" at bounding box center [78, 114] width 102 height 6
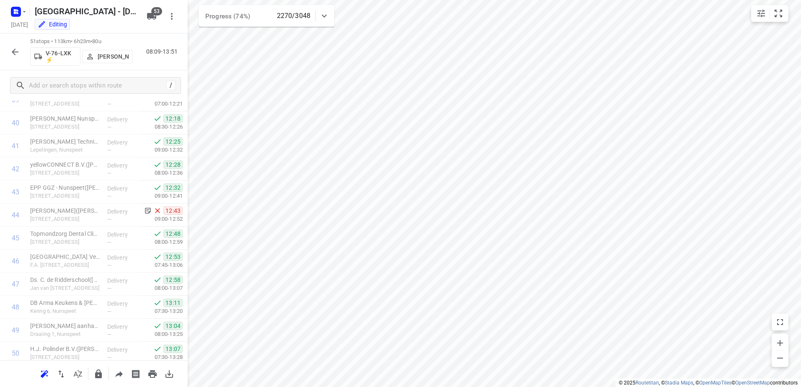
scroll to position [981, 0]
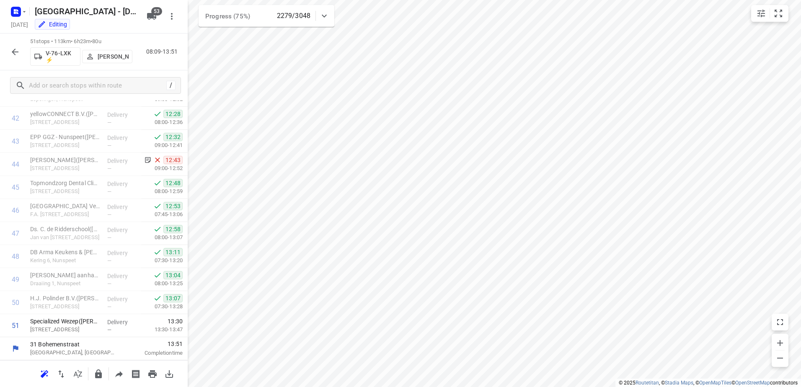
click at [12, 49] on icon "button" at bounding box center [15, 52] width 10 height 10
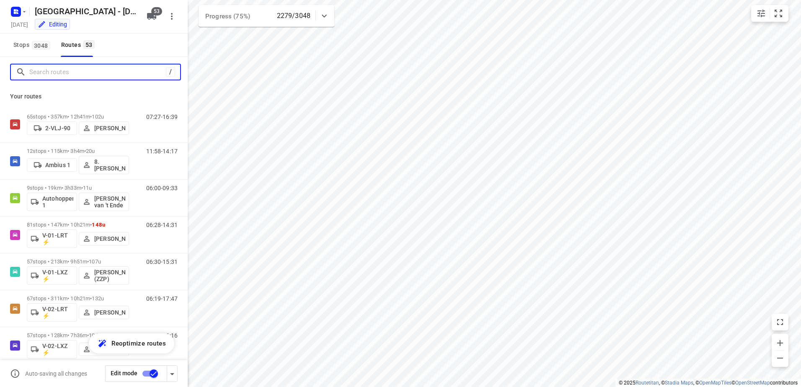
click at [94, 75] on input "Search routes" at bounding box center [97, 72] width 137 height 13
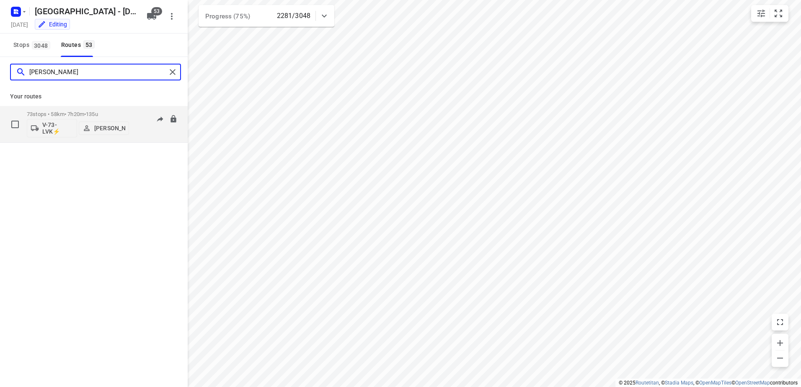
type input "Nicky"
click at [132, 115] on div "73 stops • 58km • 7h20m • 135u V-73-LVK⚡ Nicky Kriest 07:18-15:27" at bounding box center [107, 124] width 161 height 35
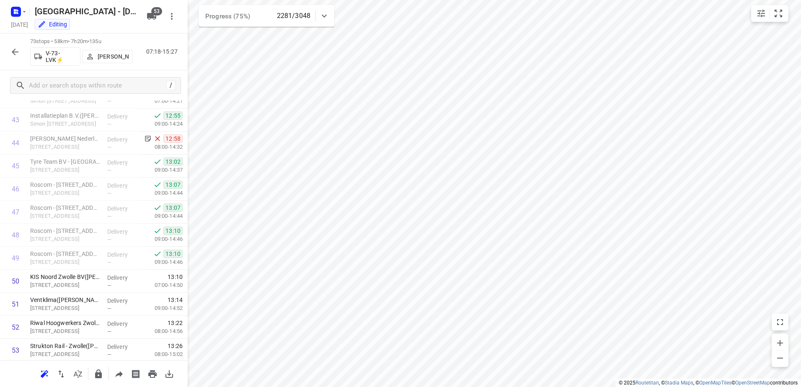
scroll to position [1006, 0]
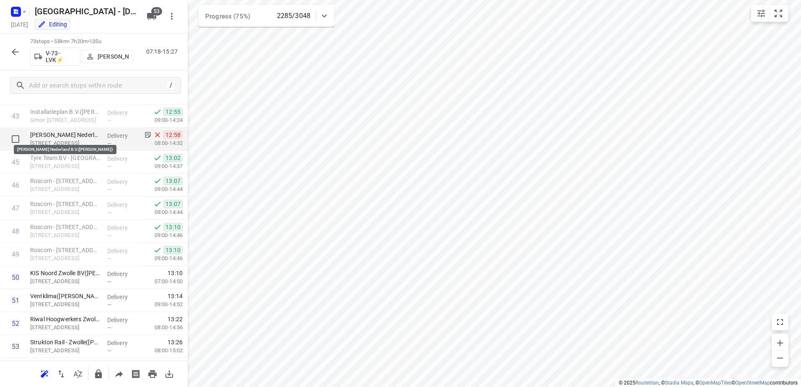
click at [77, 138] on p "Guillaume Janssen Nederland B.V.(Bianca Koster)" at bounding box center [65, 135] width 70 height 8
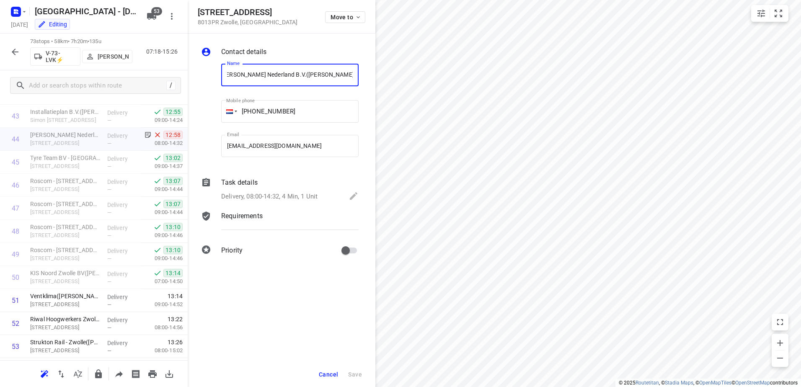
scroll to position [0, 0]
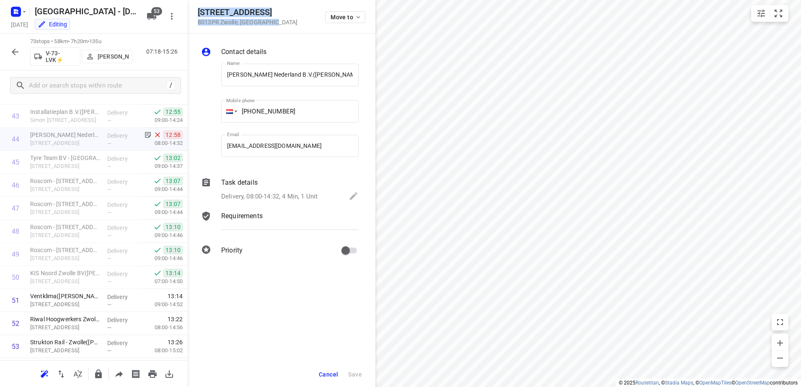
drag, startPoint x: 275, startPoint y: 25, endPoint x: 199, endPoint y: 10, distance: 77.4
click at [199, 10] on div "Braunstraat 1 8013PR Zwolle , Netherlands Move to" at bounding box center [282, 17] width 168 height 18
copy div "Braunstraat 1 8013PR Zwolle , Netherlands"
click at [249, 7] on div "Braunstraat 1 8013PR Zwolle , Netherlands Move to" at bounding box center [282, 17] width 188 height 34
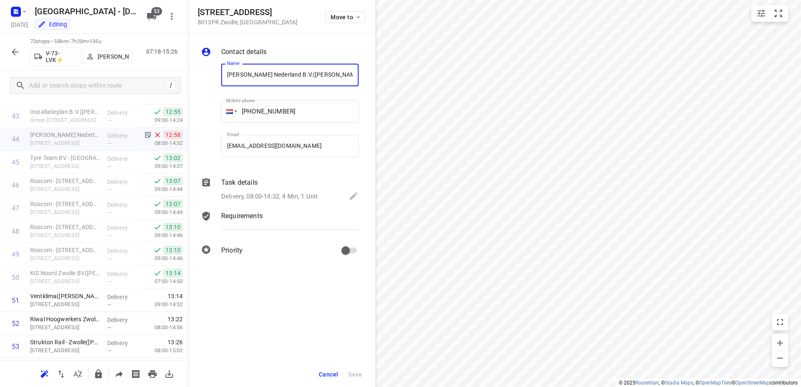
drag, startPoint x: 227, startPoint y: 74, endPoint x: 277, endPoint y: 77, distance: 50.4
click at [277, 77] on input "Guillaume Janssen Nederland B.V.(Bianca Koster)" at bounding box center [289, 75] width 137 height 23
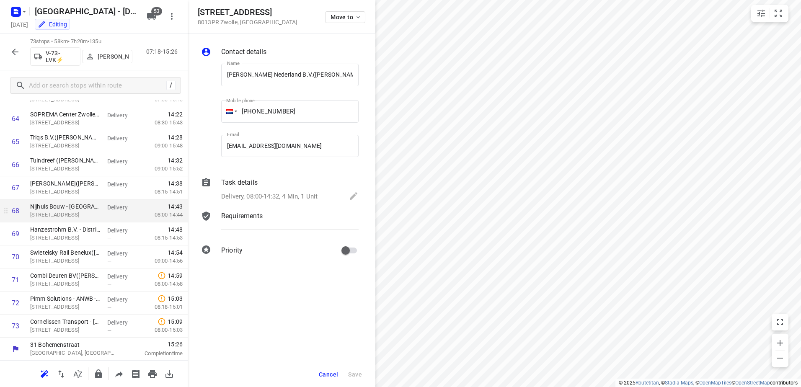
scroll to position [1488, 0]
drag, startPoint x: 328, startPoint y: 370, endPoint x: 316, endPoint y: 359, distance: 16.3
click at [328, 370] on button "Cancel" at bounding box center [329, 374] width 26 height 15
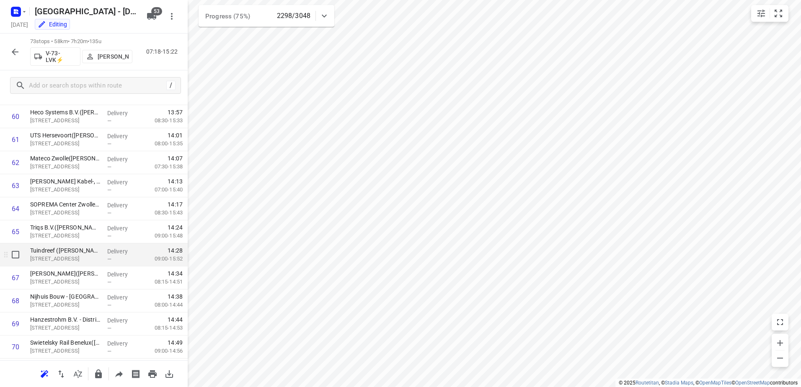
scroll to position [1320, 0]
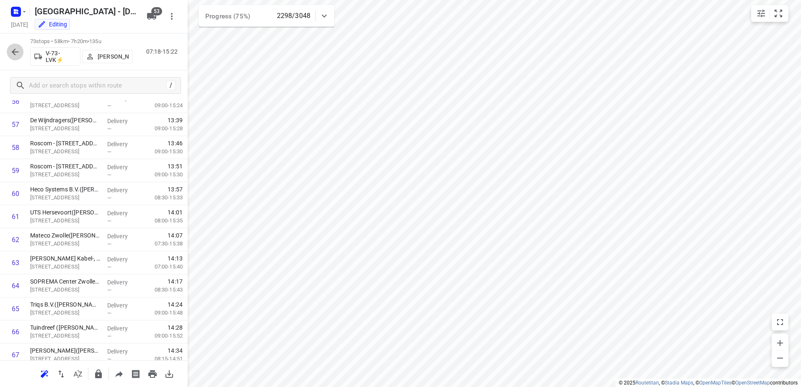
click at [16, 44] on button "button" at bounding box center [15, 52] width 17 height 17
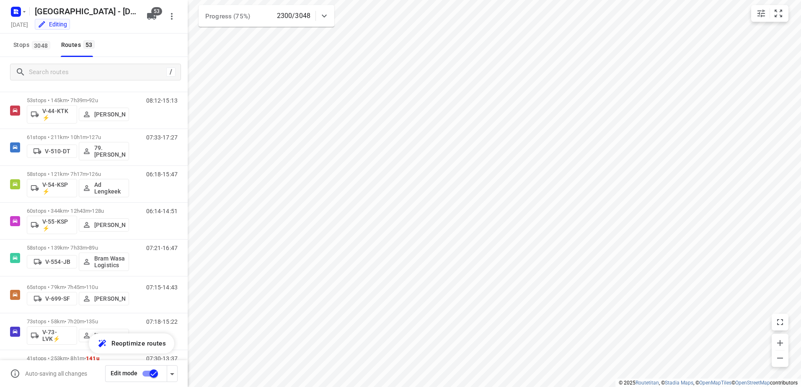
scroll to position [1006, 0]
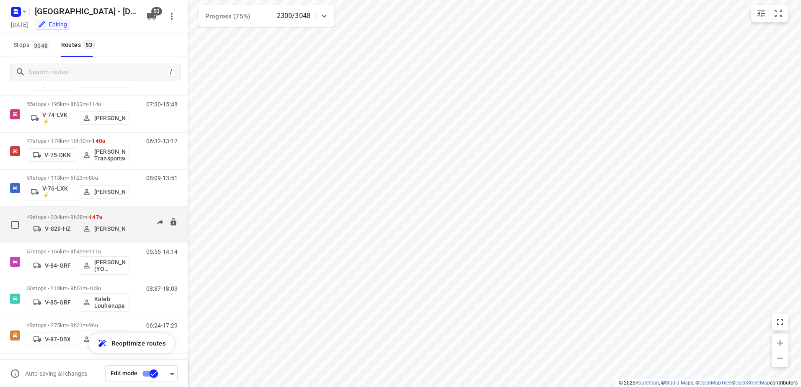
click at [133, 211] on div "49 stops • 234km • 9h28m • 147u V-829-HZ Ormando Van Boven 09:28-15:53" at bounding box center [107, 225] width 161 height 30
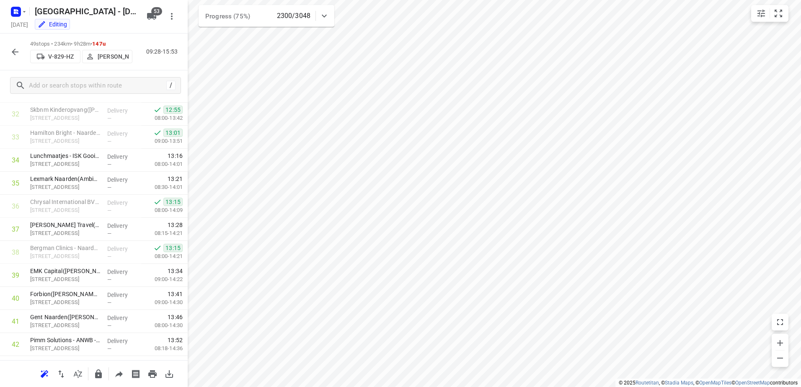
scroll to position [935, 0]
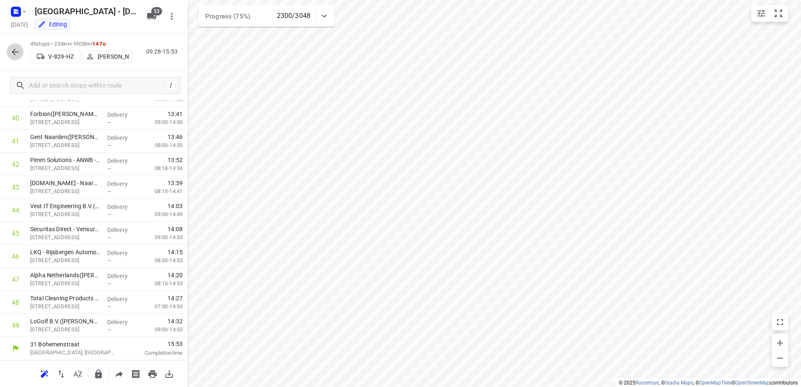
click at [18, 49] on icon "button" at bounding box center [15, 52] width 10 height 10
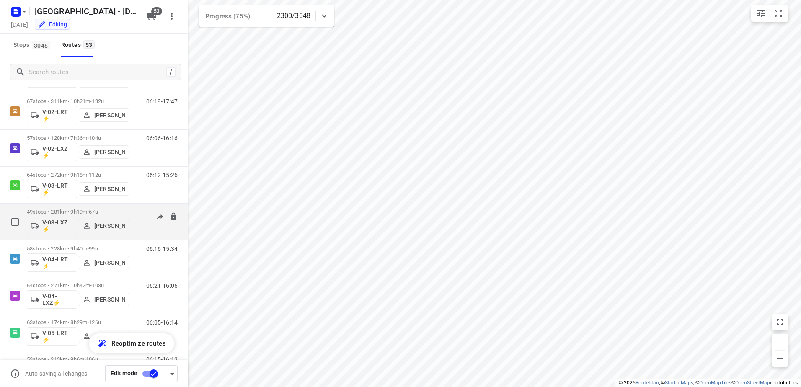
scroll to position [210, 0]
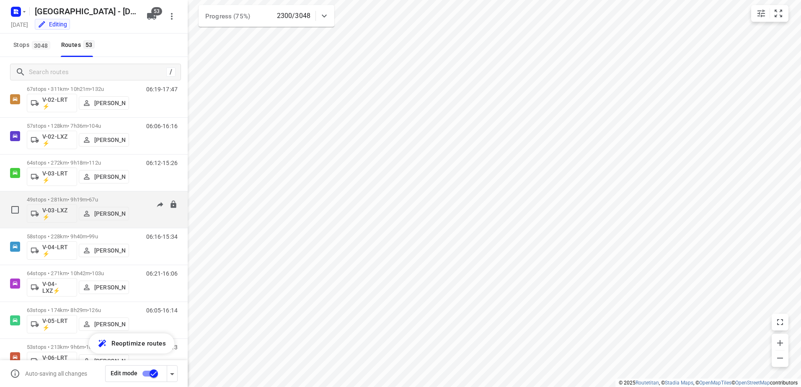
click at [130, 196] on div "49 stops • 281km • 9h19m • 67u V-03-LXZ ⚡ Mikai Warmelink 06:28-16:14" at bounding box center [107, 209] width 161 height 35
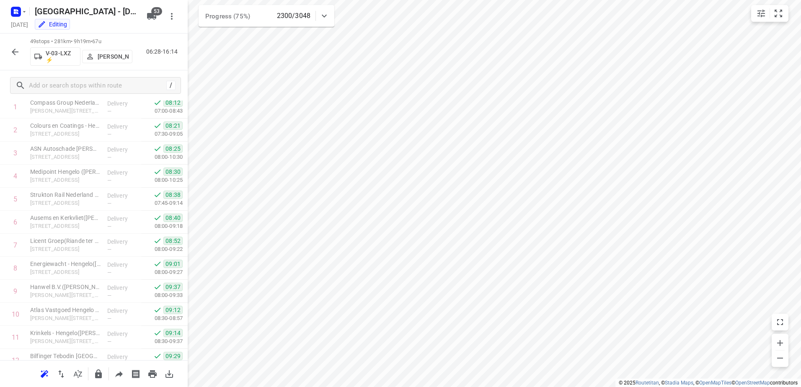
scroll to position [0, 0]
click at [15, 55] on icon "button" at bounding box center [15, 52] width 7 height 7
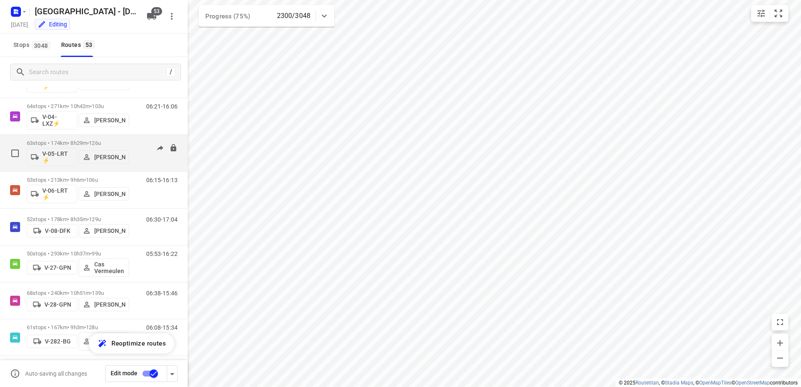
scroll to position [377, 0]
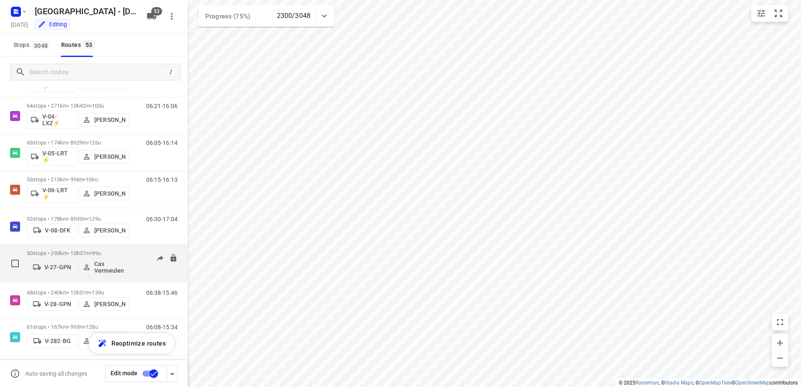
click at [138, 258] on div "05:53-16:22" at bounding box center [157, 265] width 42 height 31
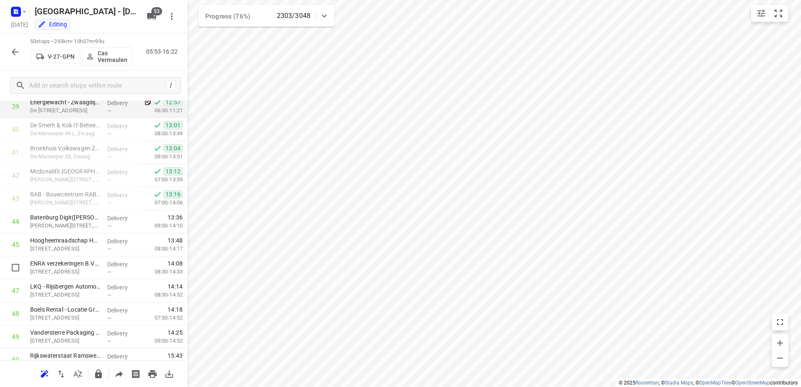
scroll to position [958, 0]
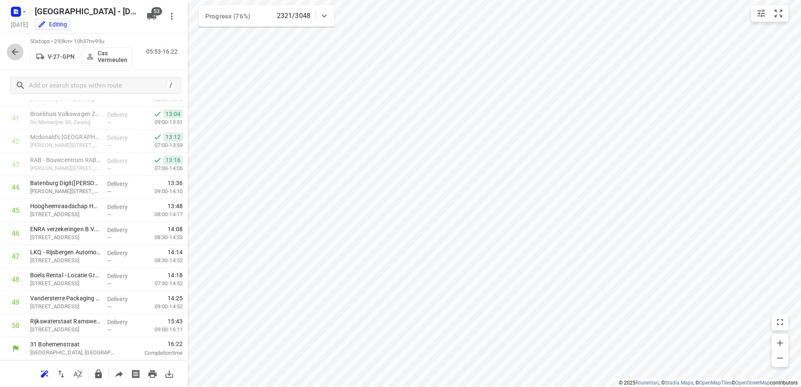
click at [21, 47] on button "button" at bounding box center [15, 52] width 17 height 17
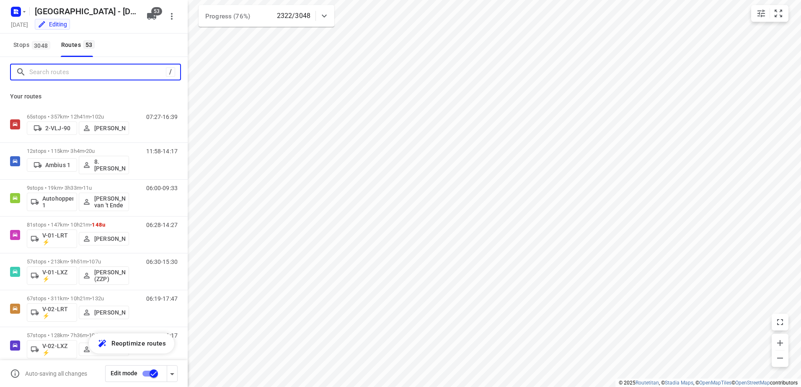
click at [118, 72] on input "Search routes" at bounding box center [97, 72] width 137 height 13
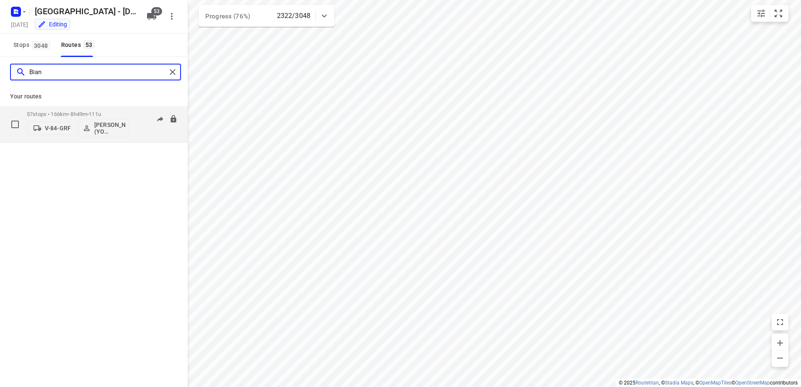
type input "Bian"
click at [131, 114] on div "57 stops • 166km • 8h49m • 111u V-84-GRF Bianca Klein (YO Zwolle) 05:55-14:14" at bounding box center [107, 124] width 161 height 35
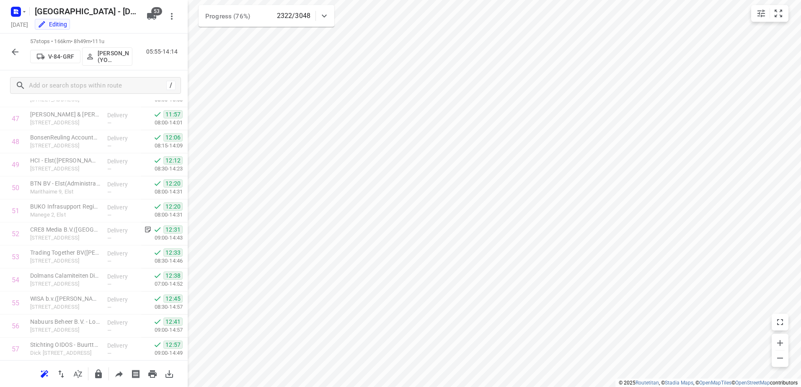
scroll to position [1119, 0]
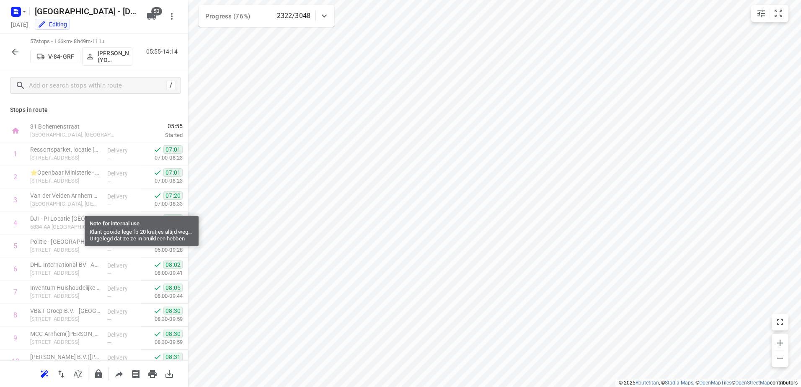
scroll to position [1119, 0]
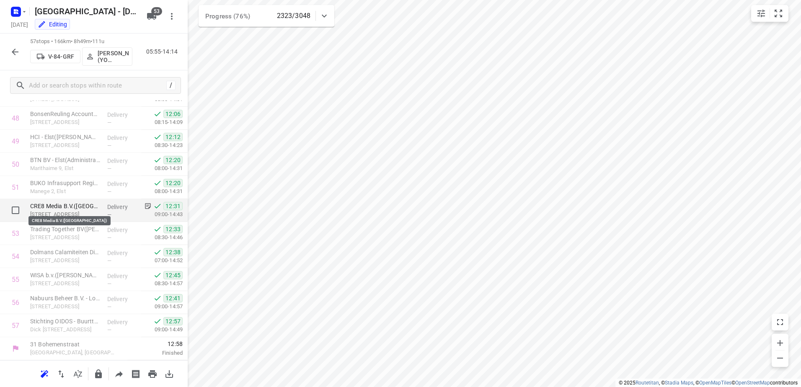
click at [86, 208] on p "CRE8 Media B.V.([GEOGRAPHIC_DATA])" at bounding box center [65, 206] width 70 height 8
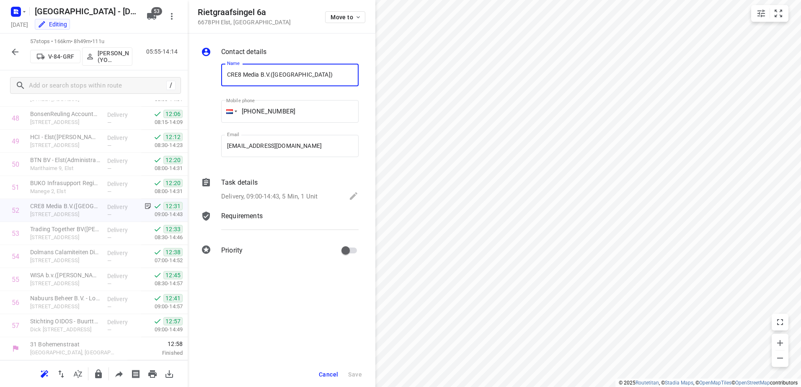
click at [293, 183] on div "Task details" at bounding box center [289, 183] width 137 height 10
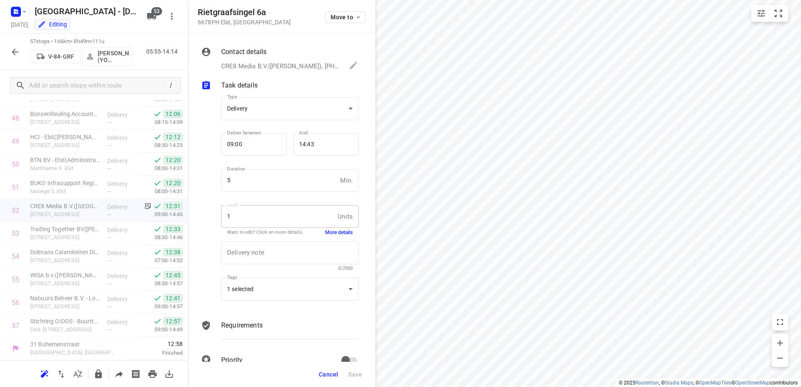
click at [337, 230] on button "More details" at bounding box center [339, 232] width 28 height 7
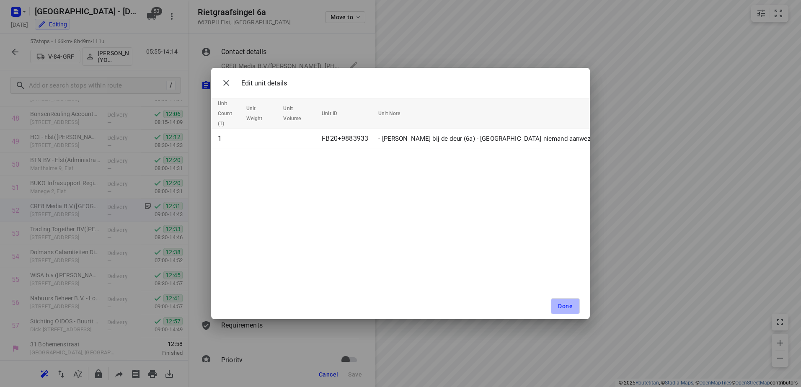
click at [568, 307] on span "Done" at bounding box center [565, 306] width 15 height 7
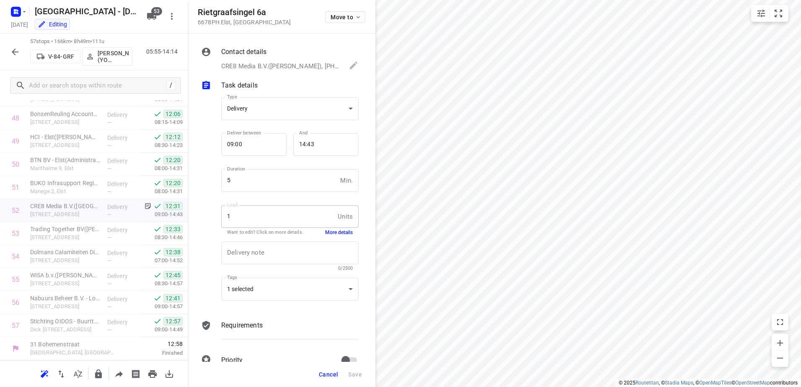
click at [338, 376] on span "Cancel" at bounding box center [328, 374] width 19 height 7
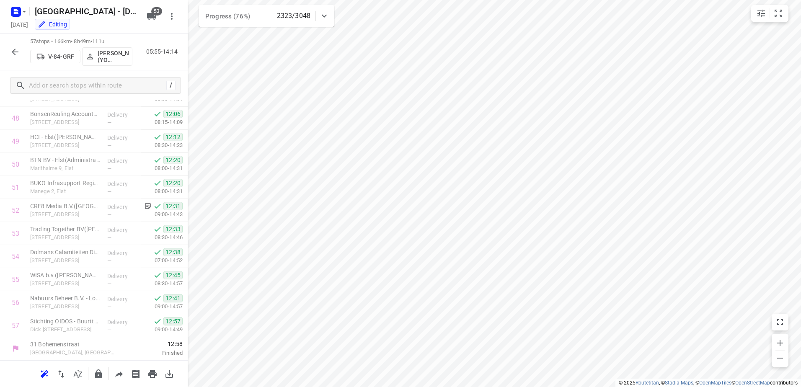
click at [12, 52] on icon "button" at bounding box center [15, 52] width 10 height 10
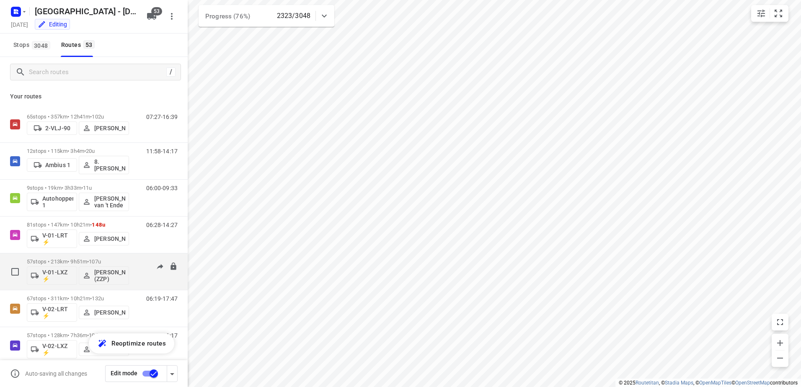
click at [125, 254] on div "57 stops • 213km • 9h51m • 107u V-01-LXZ ⚡ [PERSON_NAME] (ZZP)" at bounding box center [78, 271] width 102 height 35
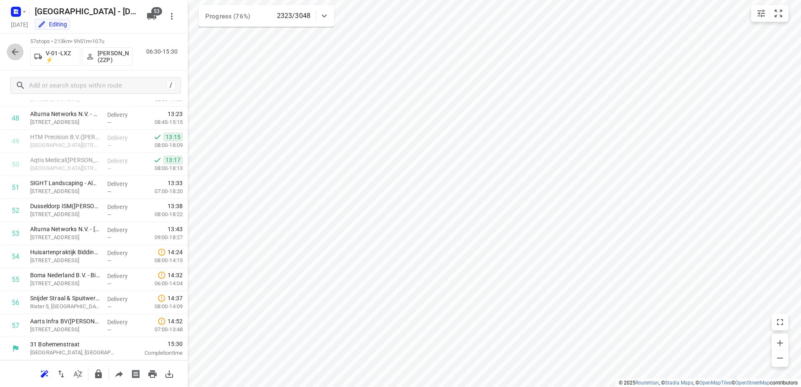
click at [17, 51] on icon "button" at bounding box center [15, 52] width 10 height 10
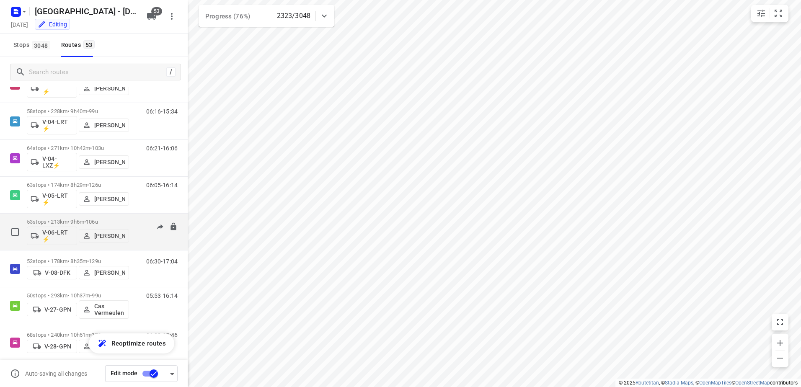
scroll to position [335, 0]
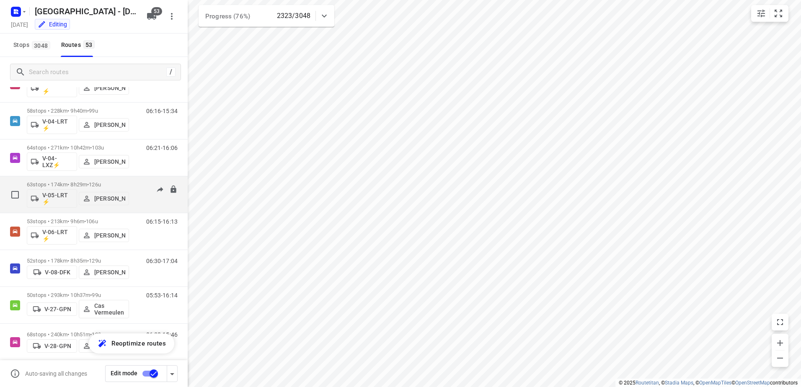
click at [127, 185] on p "63 stops • 174km • 8h29m • 126u" at bounding box center [78, 184] width 102 height 6
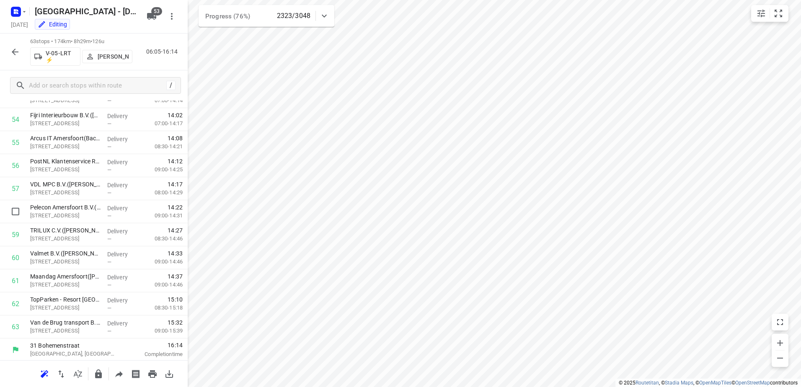
scroll to position [1257, 0]
click at [22, 49] on button "button" at bounding box center [15, 52] width 17 height 17
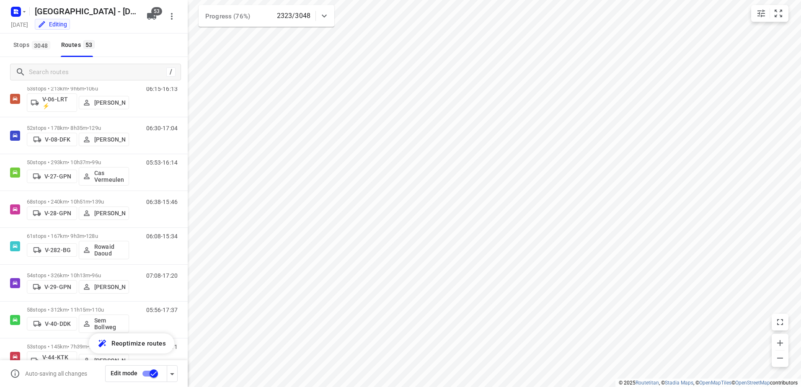
scroll to position [587, 0]
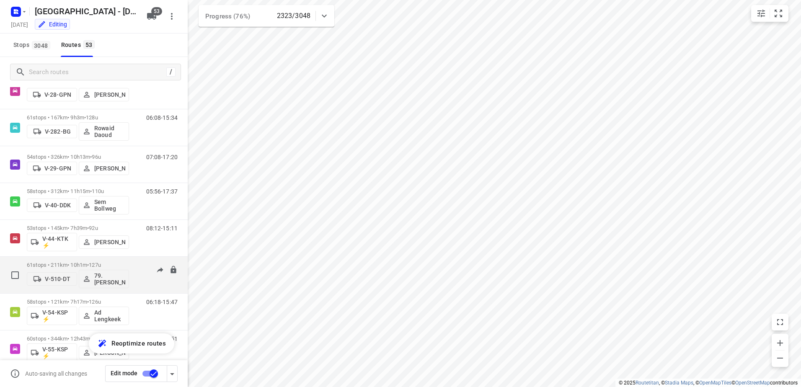
click at [136, 264] on div "07:33-17:26" at bounding box center [157, 277] width 42 height 31
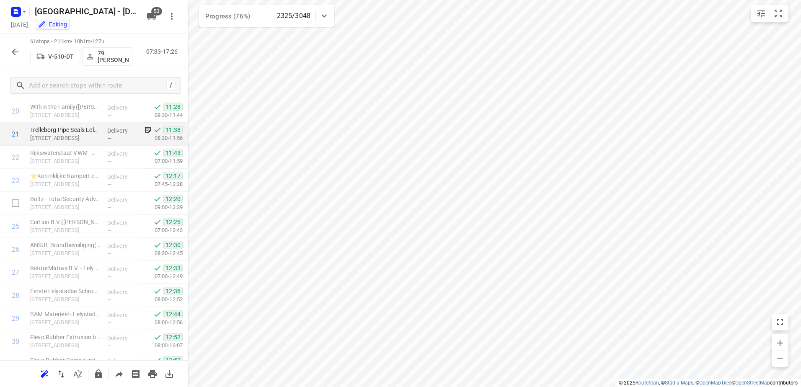
scroll to position [499, 0]
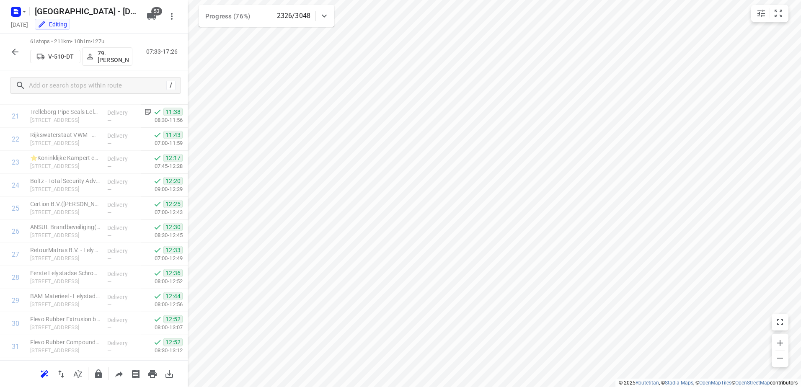
click at [7, 49] on div at bounding box center [15, 52] width 17 height 17
click at [14, 50] on icon "button" at bounding box center [15, 52] width 7 height 7
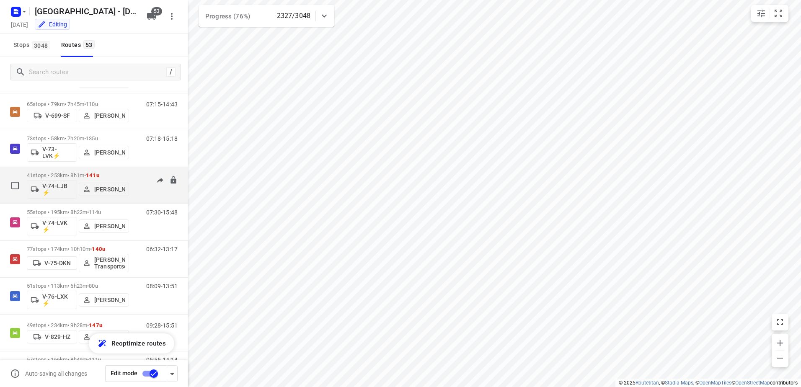
scroll to position [1006, 0]
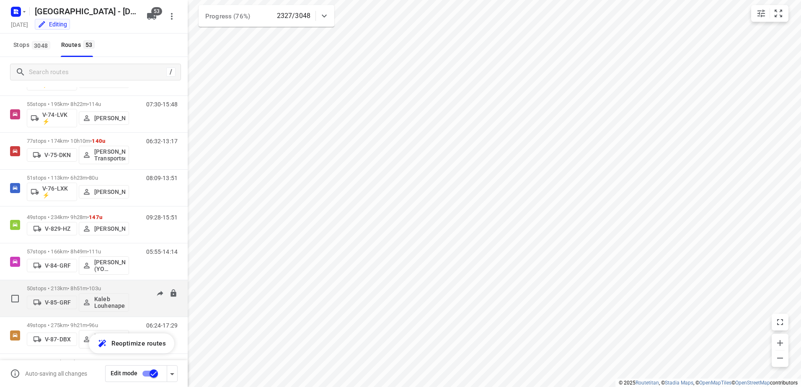
click at [129, 291] on p "50 stops • 213km • 8h51m • 103u" at bounding box center [78, 288] width 102 height 6
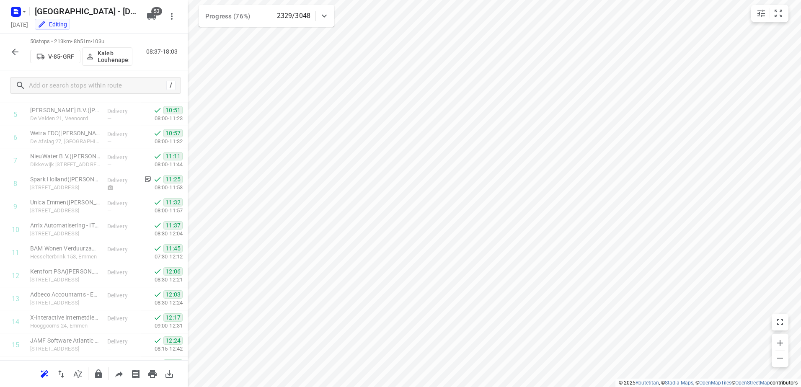
scroll to position [119, 0]
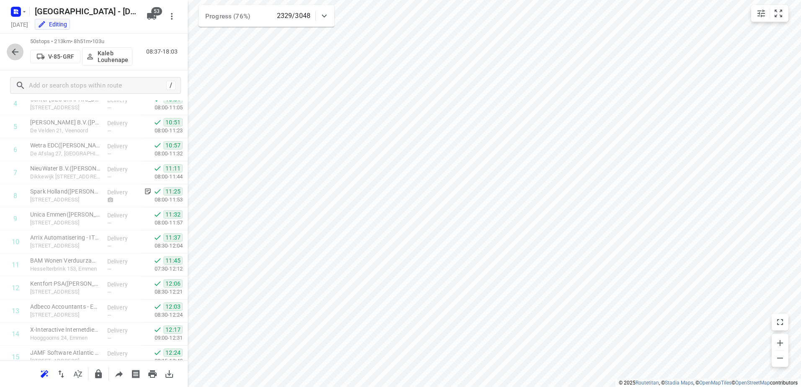
click at [12, 49] on icon "button" at bounding box center [15, 52] width 10 height 10
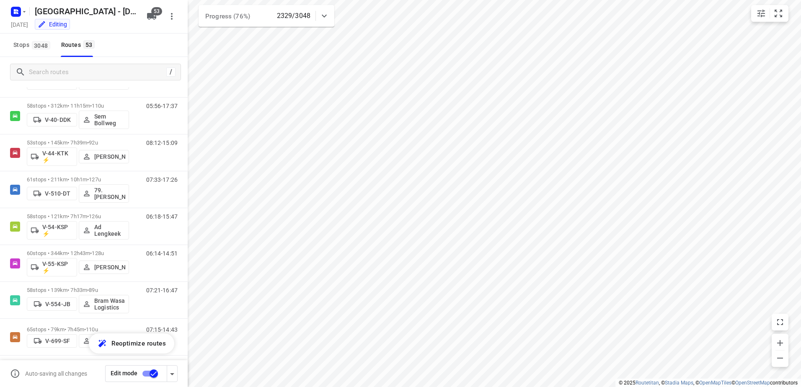
scroll to position [754, 0]
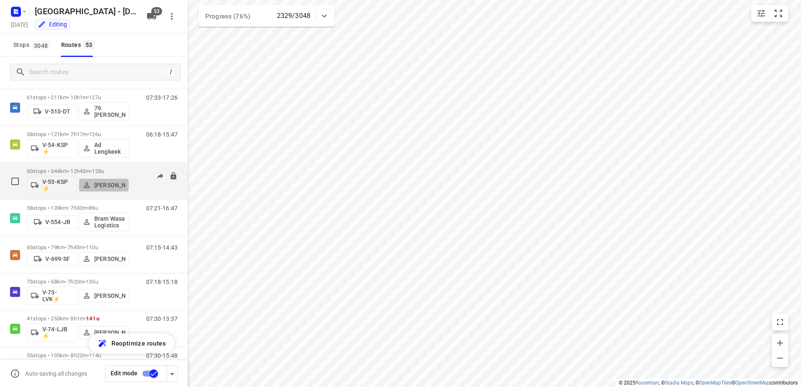
click at [126, 180] on button "[PERSON_NAME]" at bounding box center [104, 185] width 50 height 13
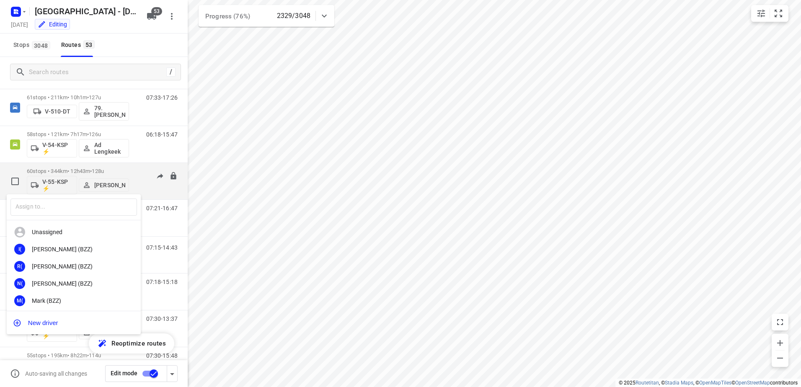
click at [138, 44] on div at bounding box center [400, 193] width 801 height 387
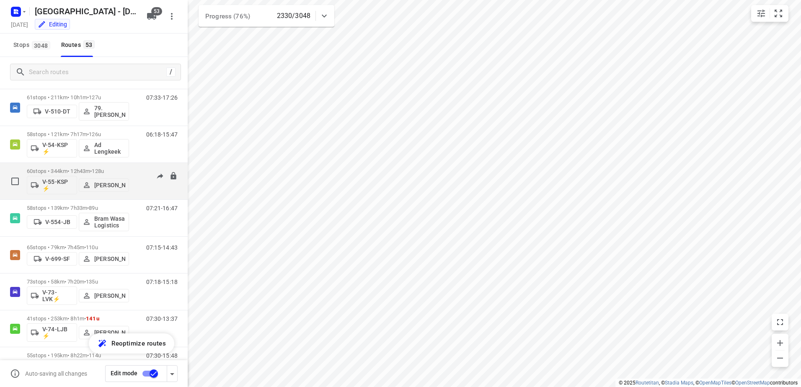
click at [136, 169] on div "06:14-14:51" at bounding box center [157, 183] width 42 height 31
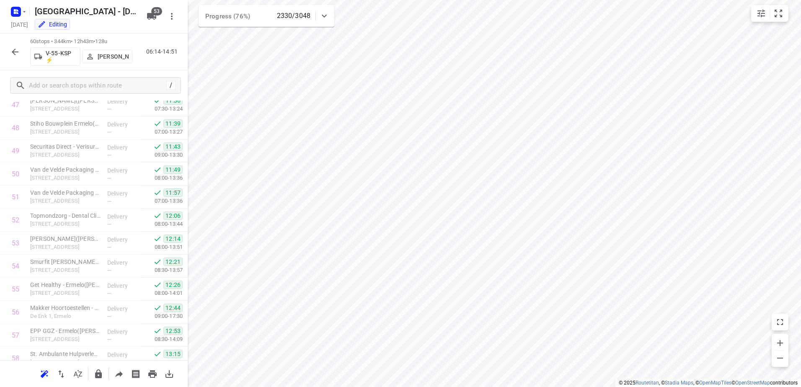
scroll to position [1188, 0]
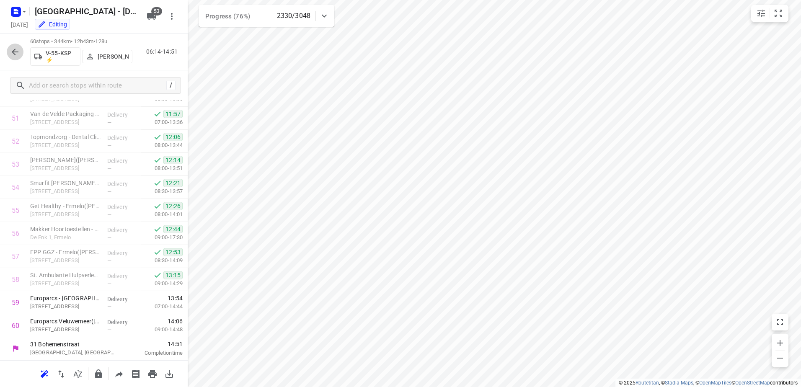
click at [13, 49] on icon "button" at bounding box center [15, 52] width 10 height 10
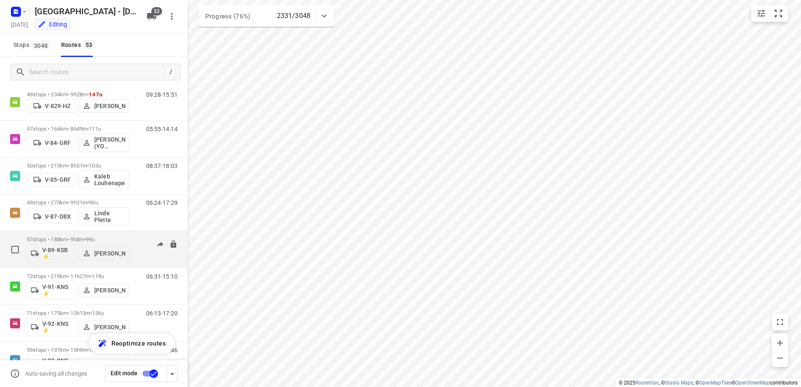
scroll to position [1174, 0]
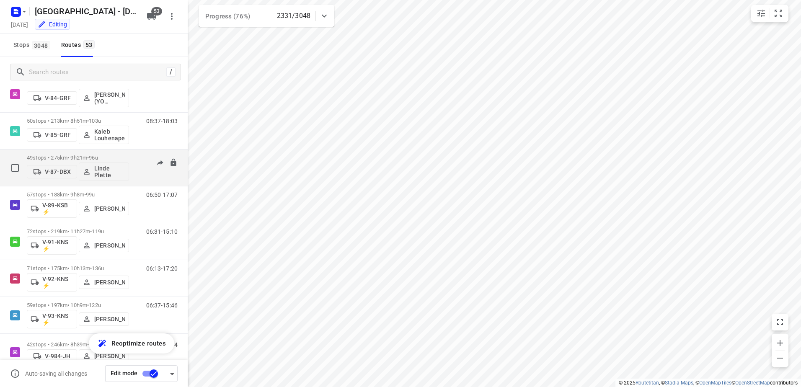
click at [137, 159] on div "06:24-17:29" at bounding box center [157, 170] width 42 height 31
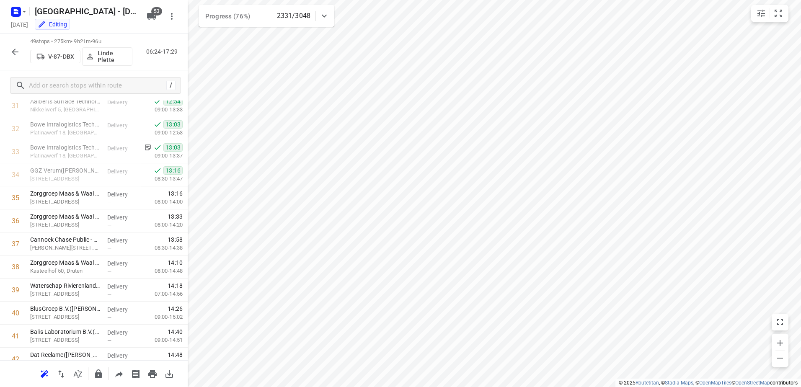
scroll to position [725, 0]
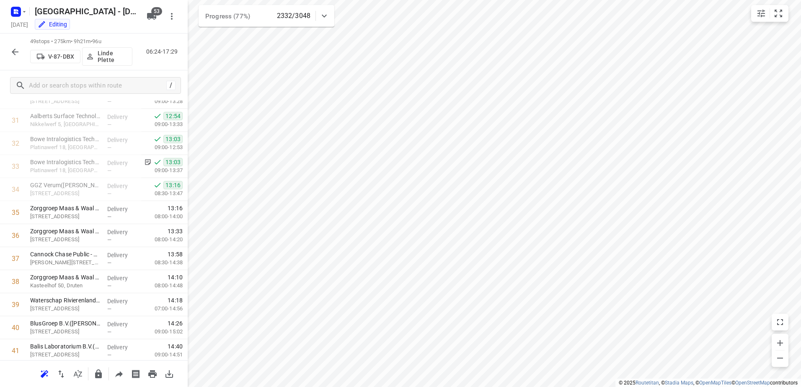
click at [12, 44] on button "button" at bounding box center [15, 52] width 17 height 17
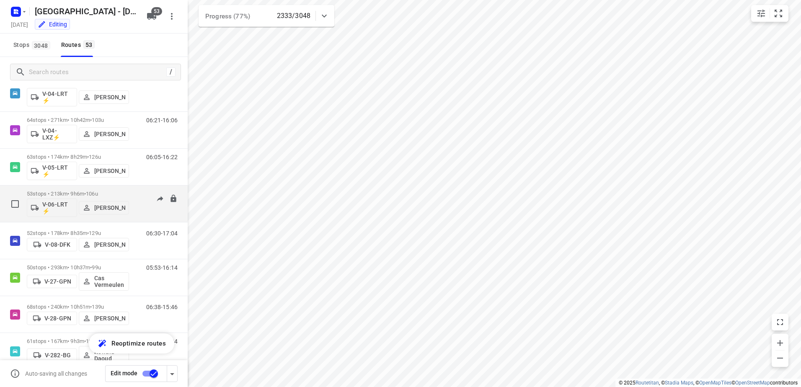
scroll to position [377, 0]
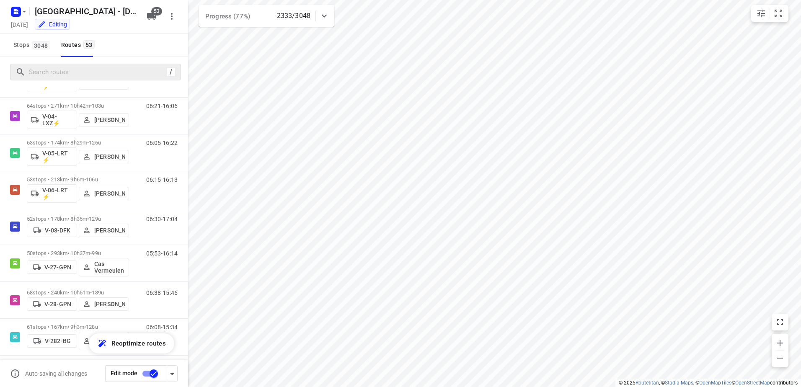
click at [101, 80] on div "/" at bounding box center [95, 72] width 171 height 17
click at [96, 78] on input "Search routes" at bounding box center [96, 72] width 134 height 13
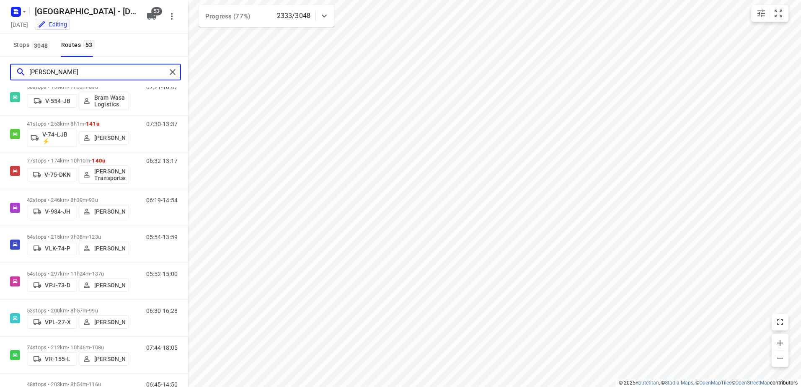
scroll to position [0, 0]
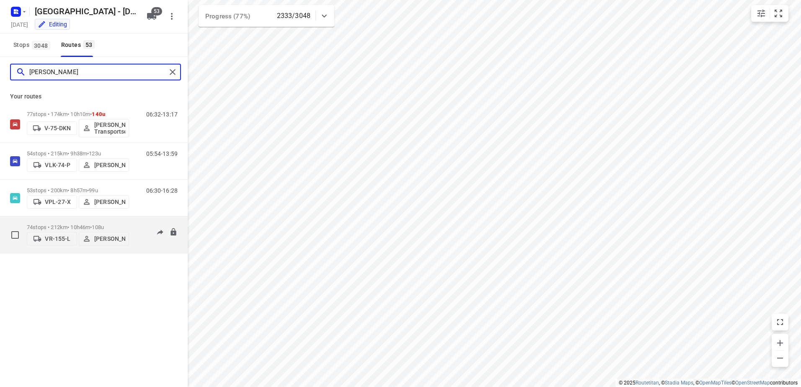
type input "[PERSON_NAME]"
click at [130, 227] on div "74 stops • 212km • 10h46m • 108u VR-155-[PERSON_NAME] 07:44-18:05" at bounding box center [107, 235] width 161 height 30
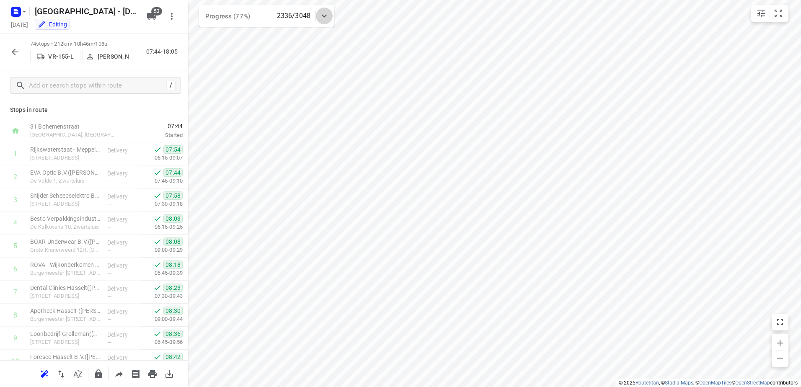
click at [325, 16] on icon at bounding box center [324, 16] width 5 height 3
click at [325, 16] on icon at bounding box center [324, 19] width 10 height 10
click at [13, 57] on button "button" at bounding box center [15, 52] width 17 height 17
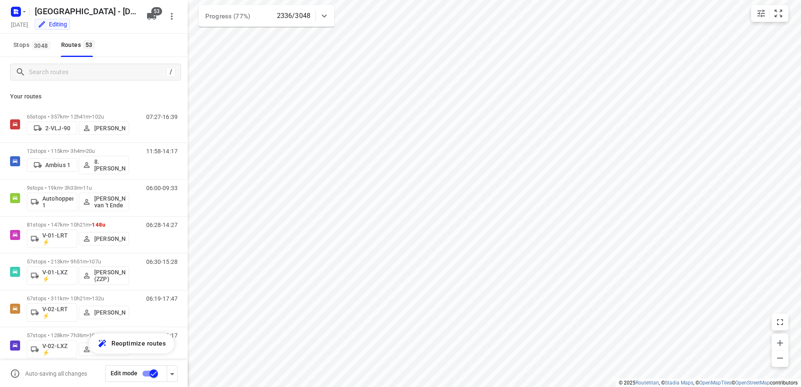
scroll to position [126, 0]
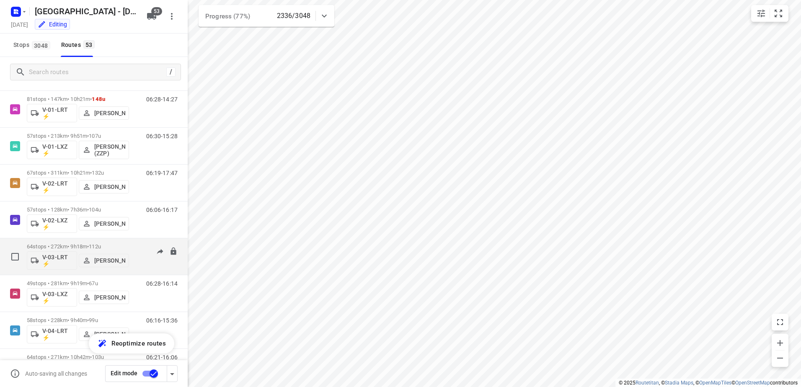
click at [137, 247] on div "06:12-15:22" at bounding box center [157, 259] width 42 height 31
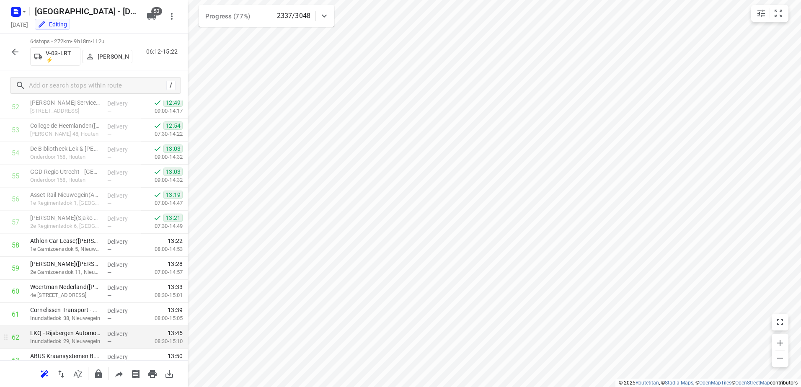
scroll to position [1280, 0]
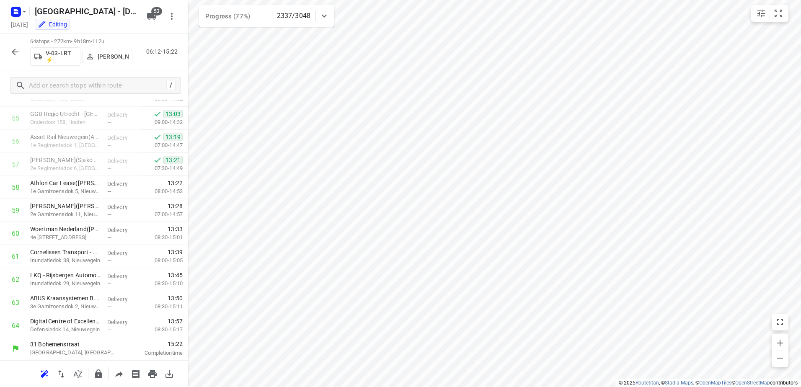
click at [21, 58] on div at bounding box center [15, 52] width 17 height 17
click at [16, 50] on icon "button" at bounding box center [15, 52] width 10 height 10
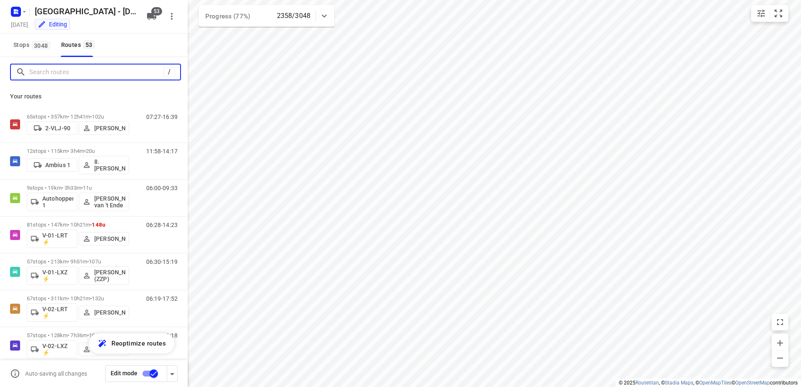
click at [78, 75] on input "Search routes" at bounding box center [96, 72] width 134 height 13
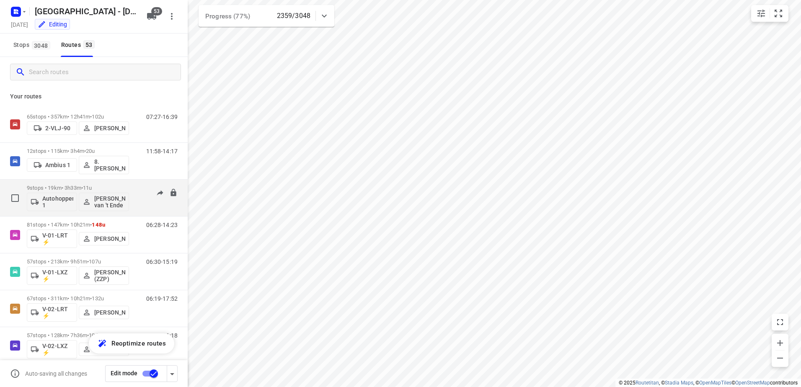
click at [139, 192] on div "06:00-09:33" at bounding box center [157, 200] width 42 height 31
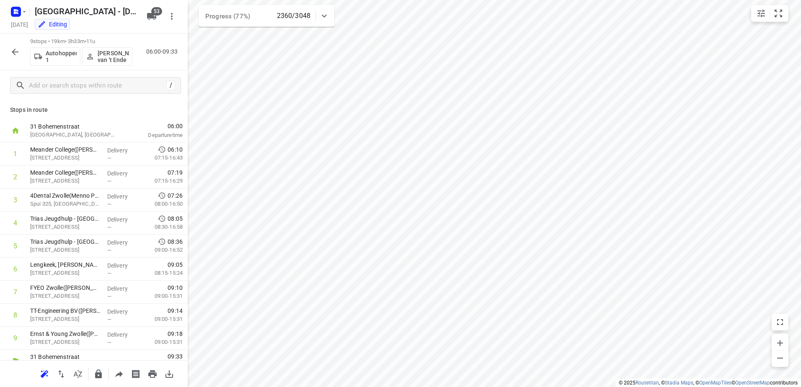
click at [13, 50] on icon "button" at bounding box center [15, 52] width 10 height 10
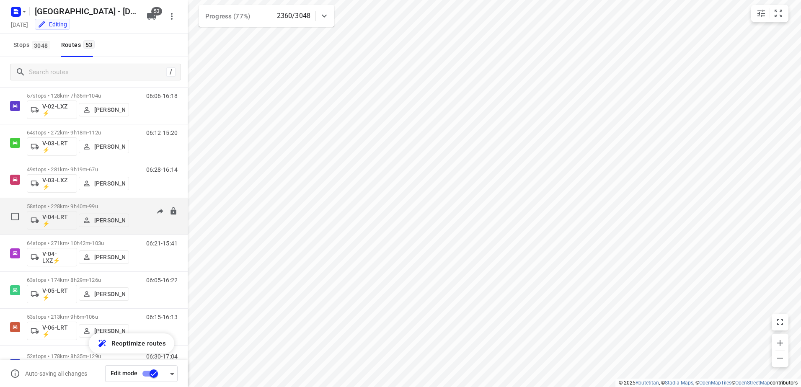
scroll to position [251, 0]
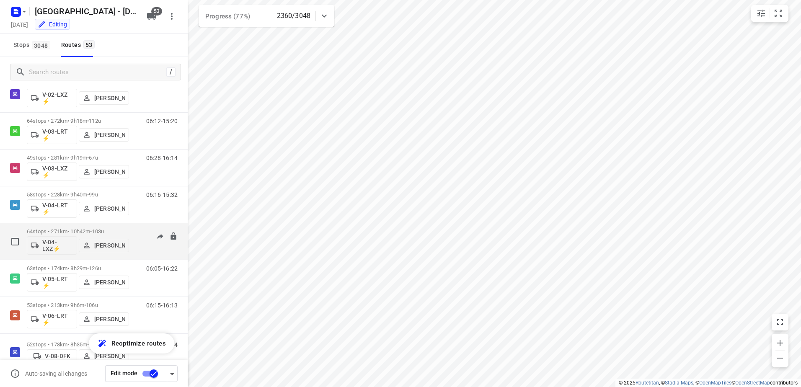
click at [136, 230] on div "06:21-15:41" at bounding box center [157, 243] width 42 height 31
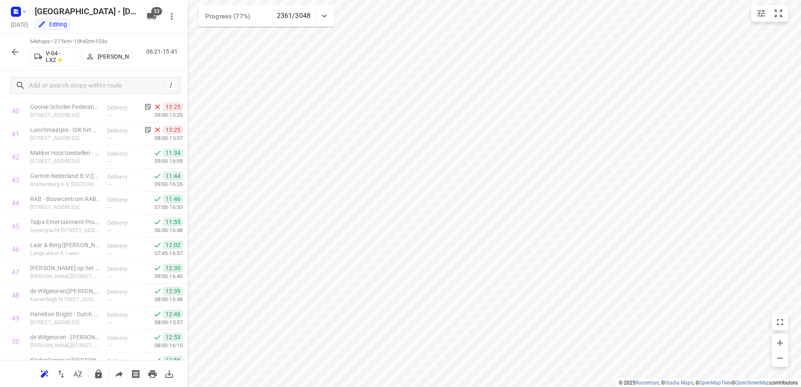
scroll to position [922, 0]
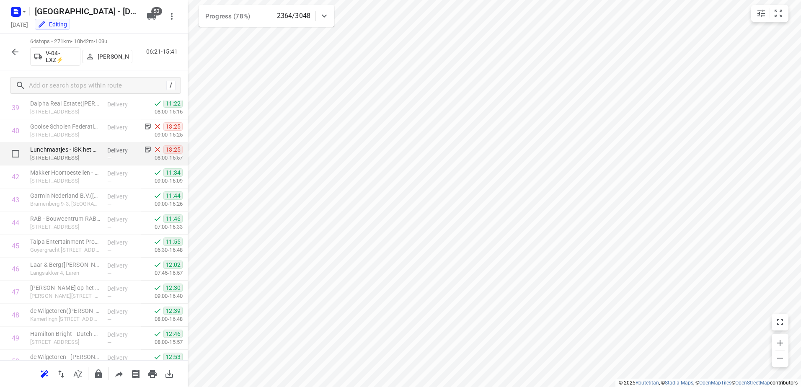
click at [116, 152] on p "Delivery" at bounding box center [122, 150] width 31 height 8
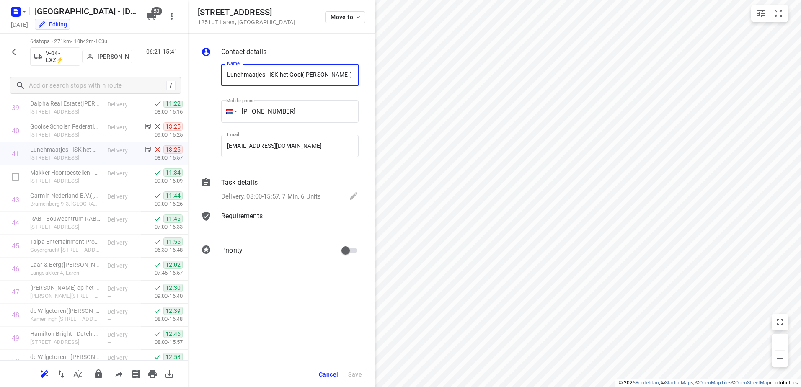
click at [271, 184] on div "Task details" at bounding box center [289, 183] width 137 height 10
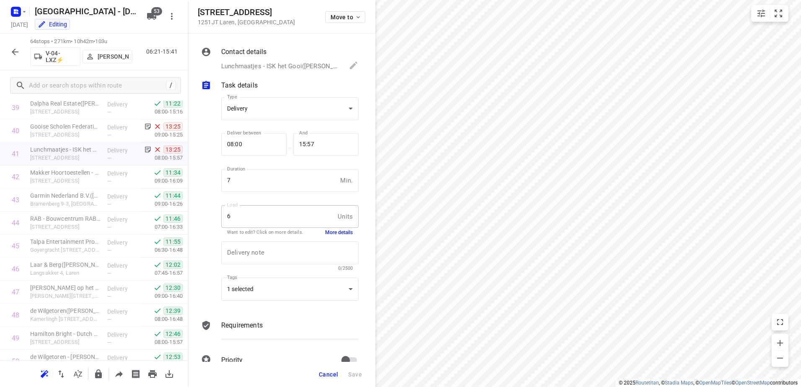
click at [343, 230] on button "More details" at bounding box center [339, 232] width 28 height 7
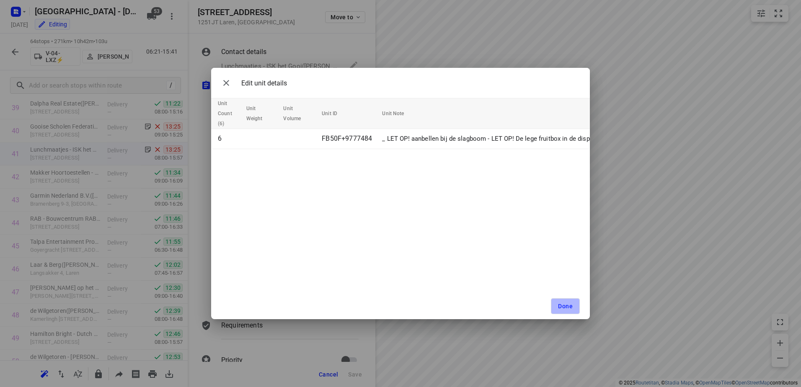
click at [563, 303] on span "Done" at bounding box center [565, 306] width 15 height 7
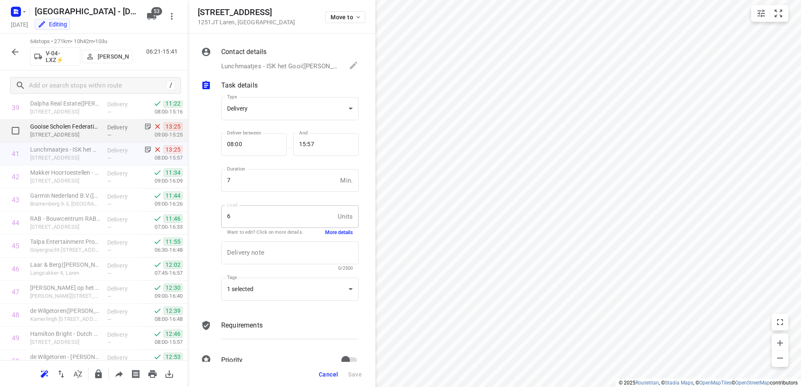
click at [126, 129] on p "Delivery" at bounding box center [122, 127] width 31 height 8
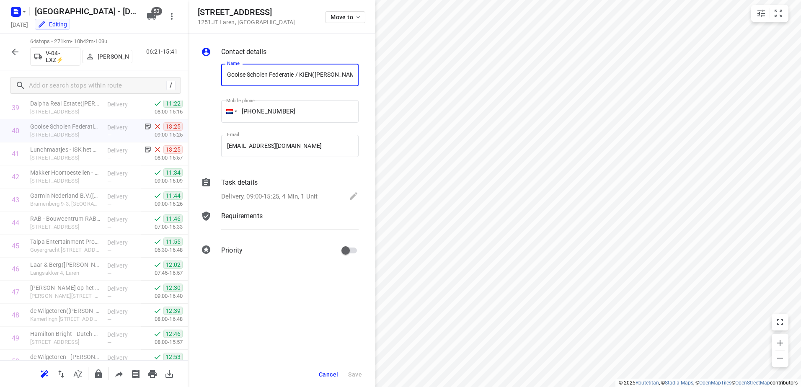
drag, startPoint x: 271, startPoint y: 185, endPoint x: 316, endPoint y: 193, distance: 46.0
click at [270, 185] on div "Task details" at bounding box center [289, 183] width 137 height 10
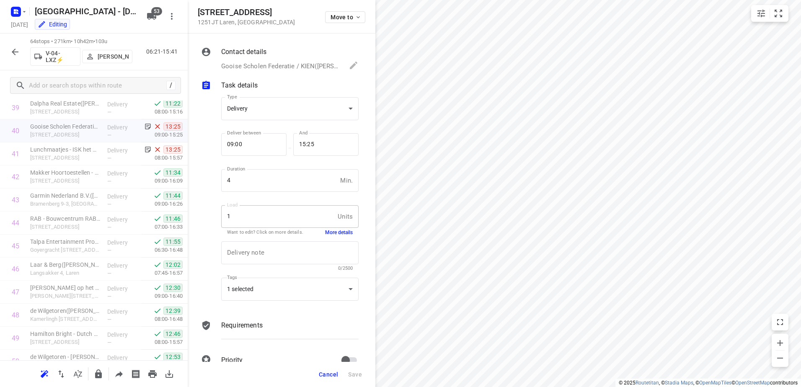
click at [339, 233] on button "More details" at bounding box center [339, 232] width 28 height 7
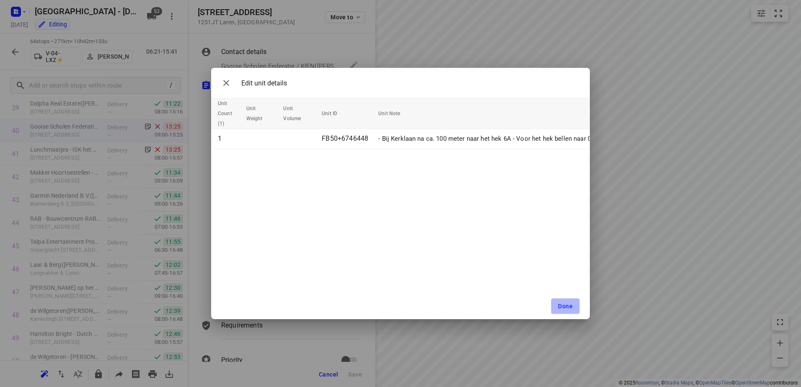
click at [560, 305] on span "Done" at bounding box center [565, 306] width 15 height 7
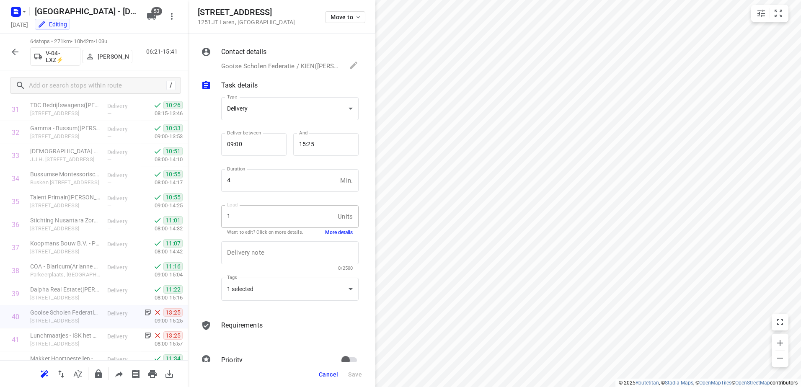
scroll to position [736, 0]
click at [330, 373] on span "Cancel" at bounding box center [328, 374] width 19 height 7
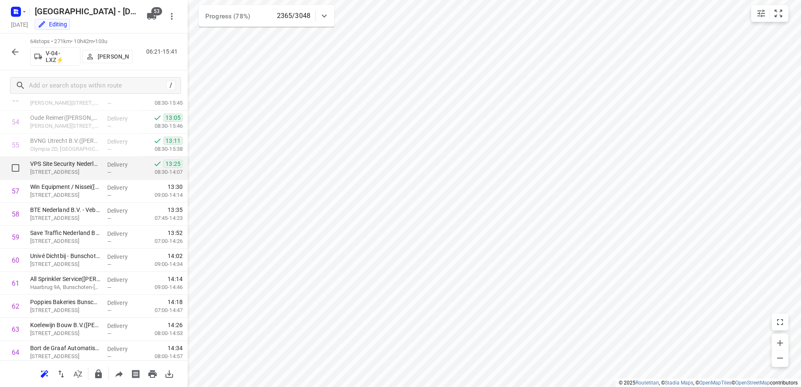
scroll to position [1280, 0]
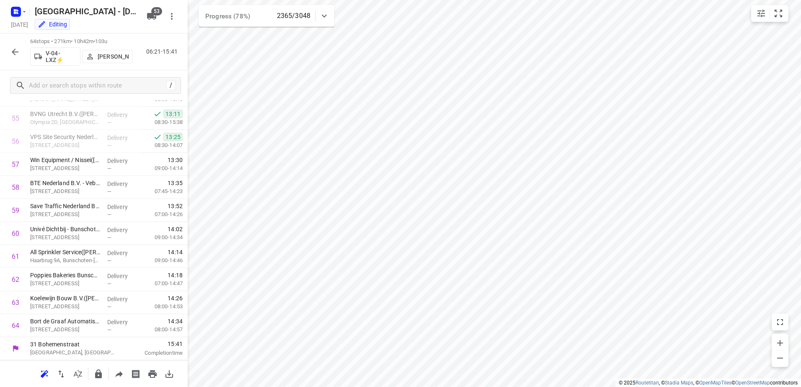
click at [16, 48] on icon "button" at bounding box center [15, 52] width 10 height 10
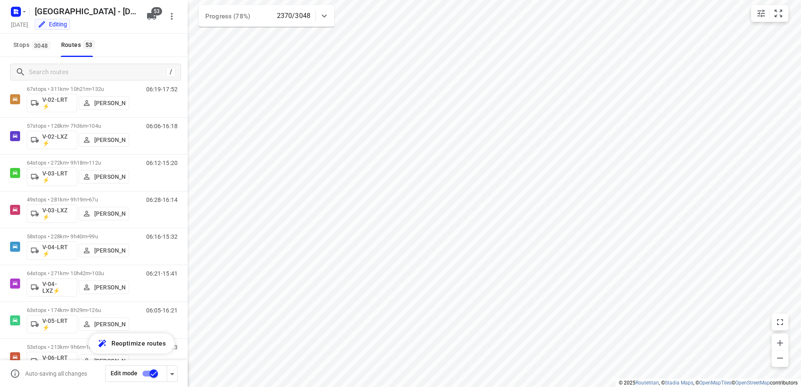
scroll to position [461, 0]
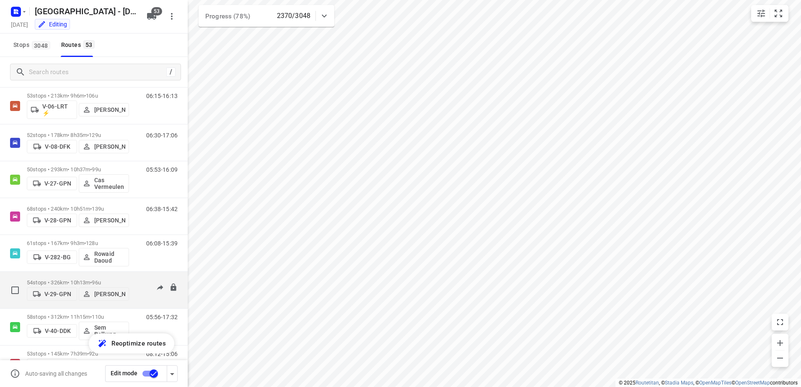
click at [136, 280] on div "07:08-17:21" at bounding box center [157, 293] width 42 height 26
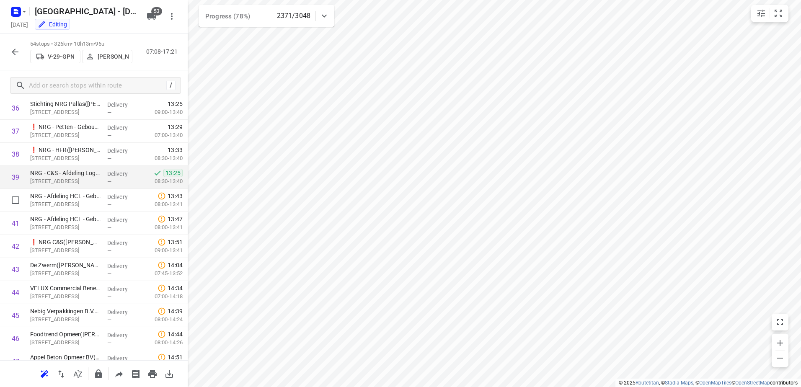
scroll to position [840, 0]
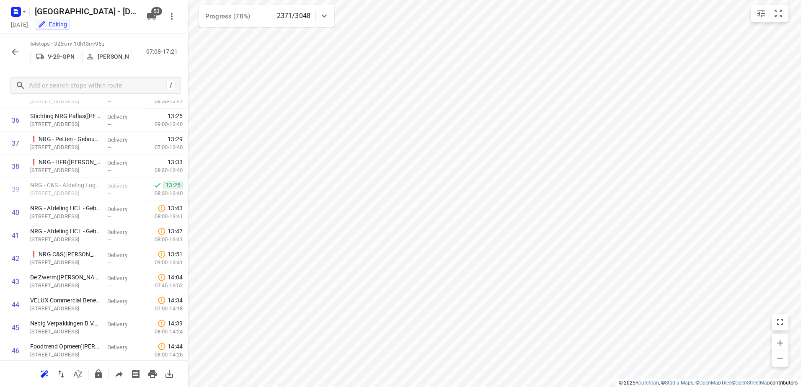
click at [20, 52] on button "button" at bounding box center [15, 52] width 17 height 17
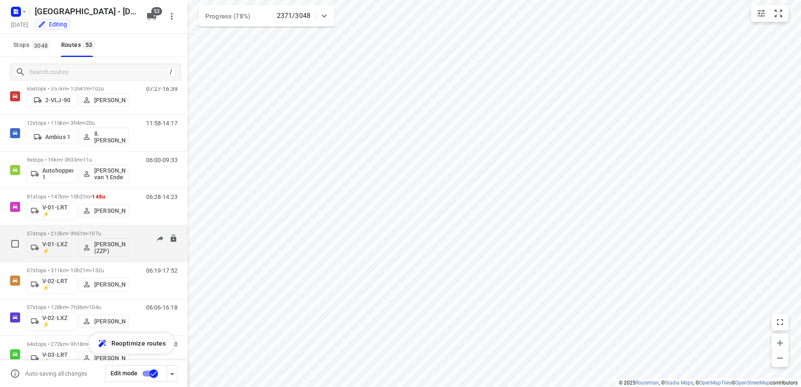
scroll to position [42, 0]
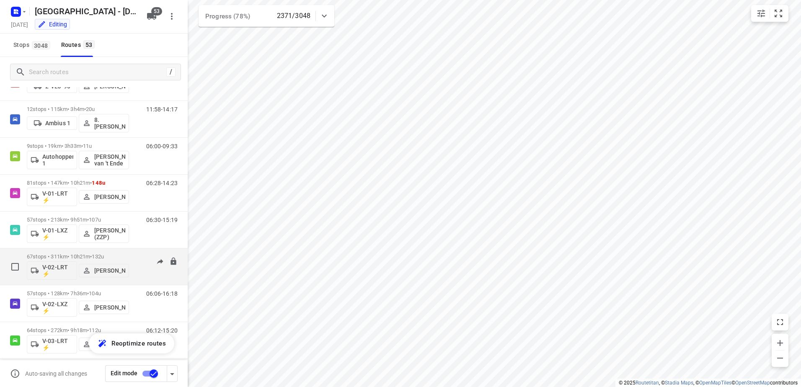
click at [132, 252] on div "67 stops • 311km • 10h21m • 132u V-02-LRT ⚡ Frank Louwdijk 06:19-17:52" at bounding box center [107, 266] width 161 height 35
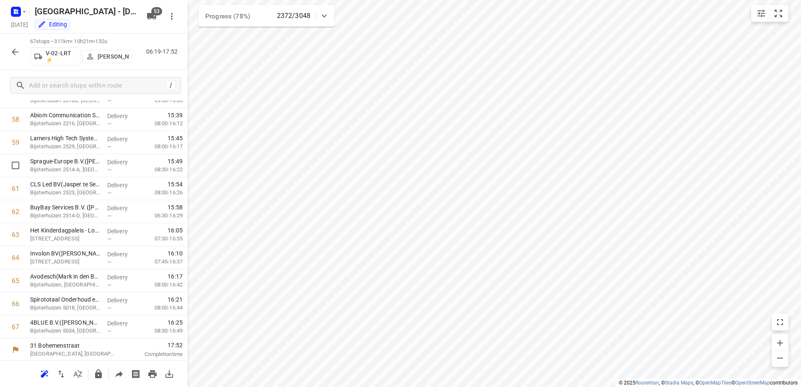
scroll to position [1350, 0]
click at [23, 45] on div at bounding box center [15, 52] width 17 height 17
click at [16, 50] on icon "button" at bounding box center [15, 52] width 10 height 10
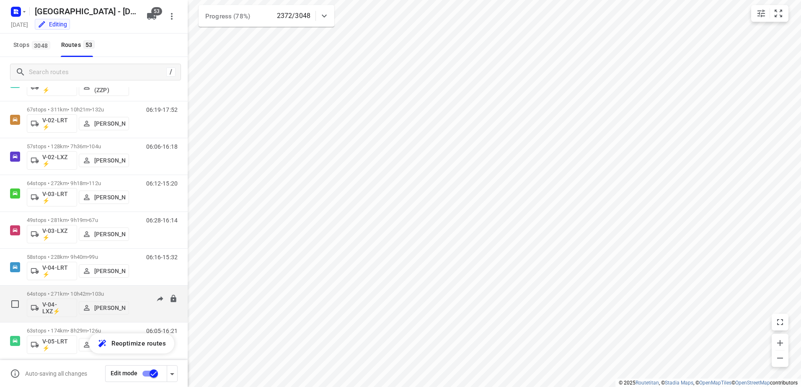
scroll to position [210, 0]
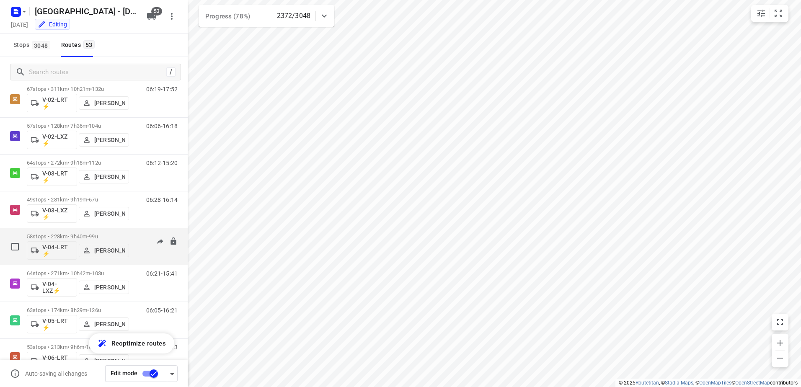
click at [140, 231] on div "58 stops • 228km • 9h40m • 99u V-04-LRT ⚡ Freddy Hoekstra 06:16-15:32" at bounding box center [107, 246] width 161 height 35
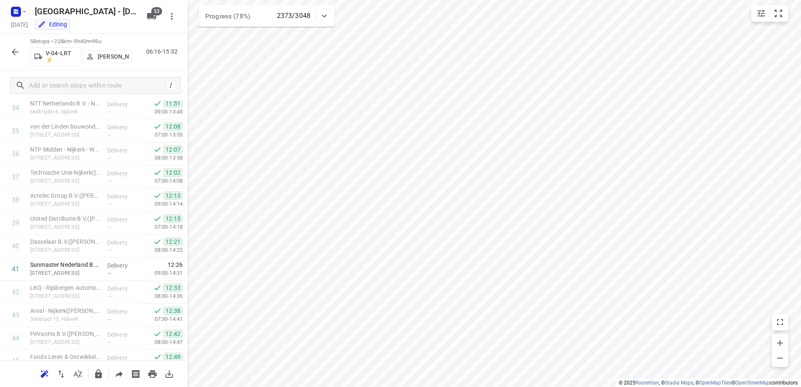
scroll to position [547, 0]
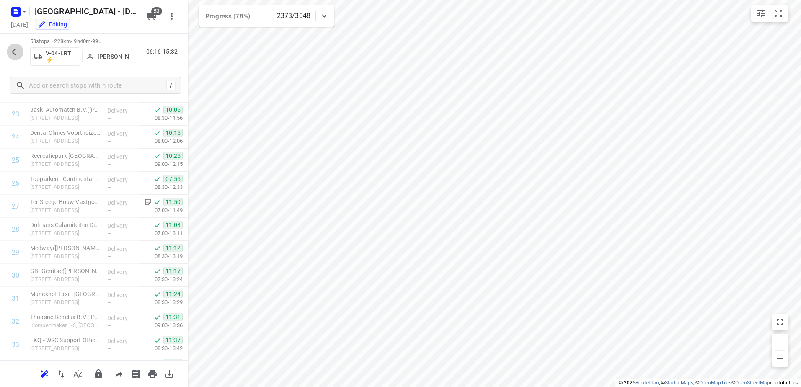
click at [8, 52] on button "button" at bounding box center [15, 52] width 17 height 17
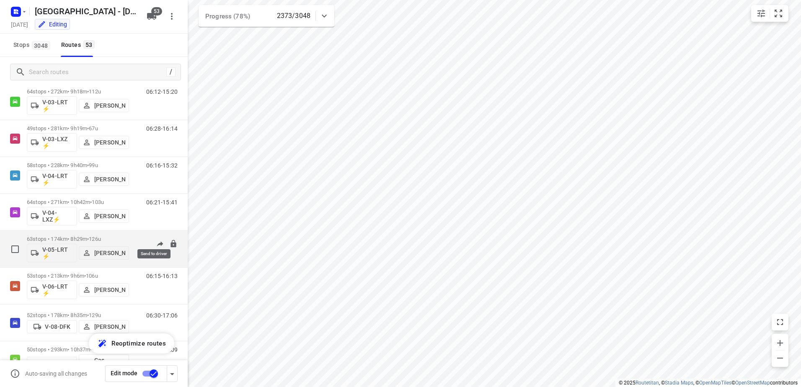
scroll to position [293, 0]
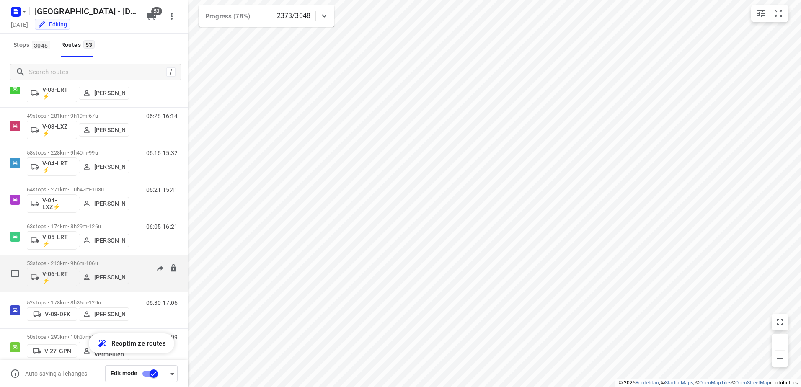
click at [137, 264] on div "06:15-16:13" at bounding box center [157, 275] width 42 height 31
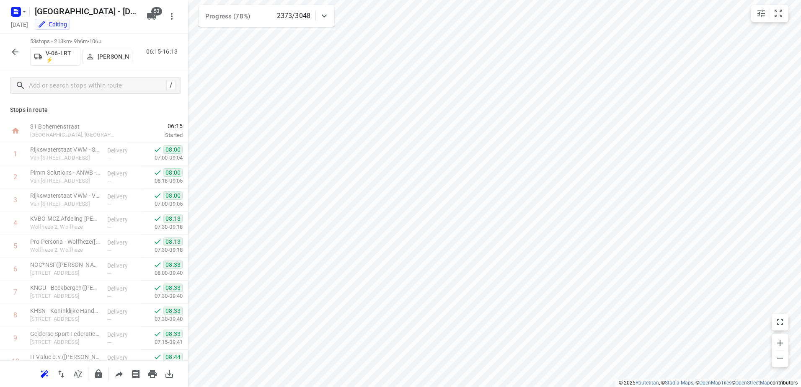
click at [16, 48] on icon "button" at bounding box center [15, 52] width 10 height 10
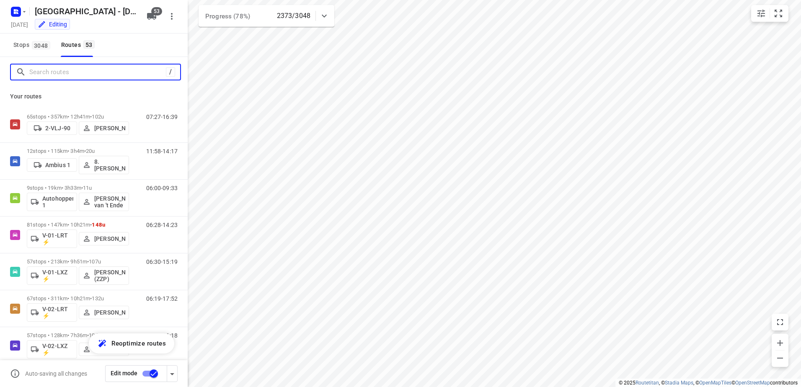
click at [87, 72] on input "Search routes" at bounding box center [97, 72] width 137 height 13
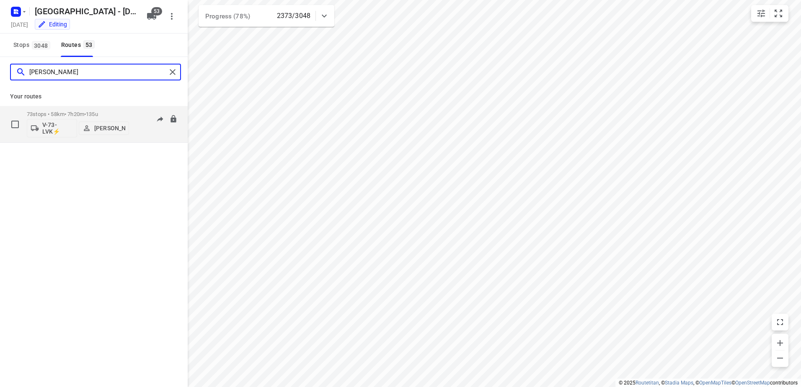
type input "[PERSON_NAME]"
click at [135, 109] on div "73 stops • 58km • 7h20m • 135u V-73-LVK⚡ Nicky Kriest 07:18-15:20" at bounding box center [107, 124] width 161 height 35
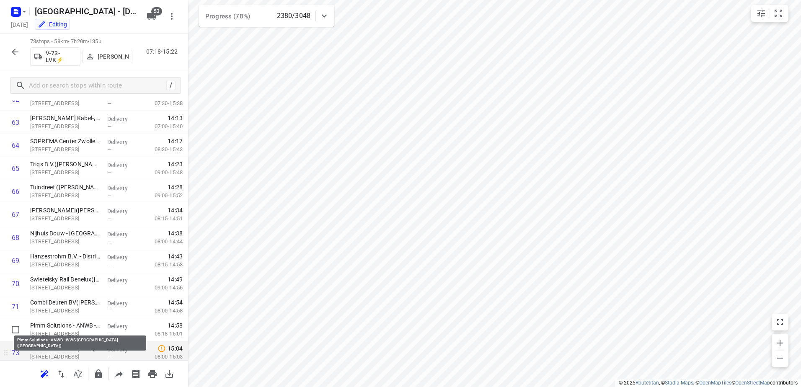
scroll to position [1488, 0]
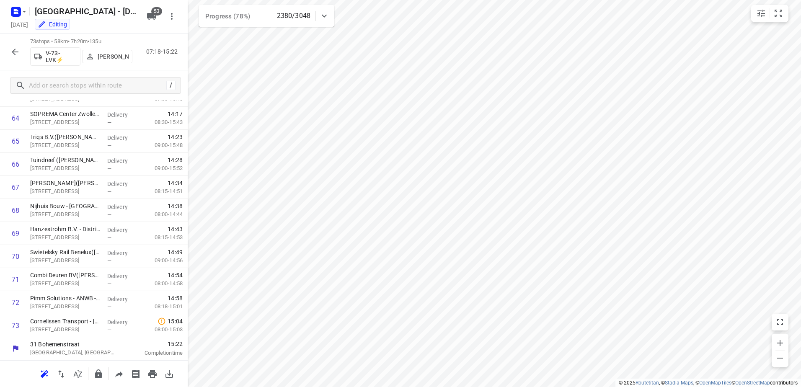
click at [14, 55] on icon "button" at bounding box center [15, 52] width 10 height 10
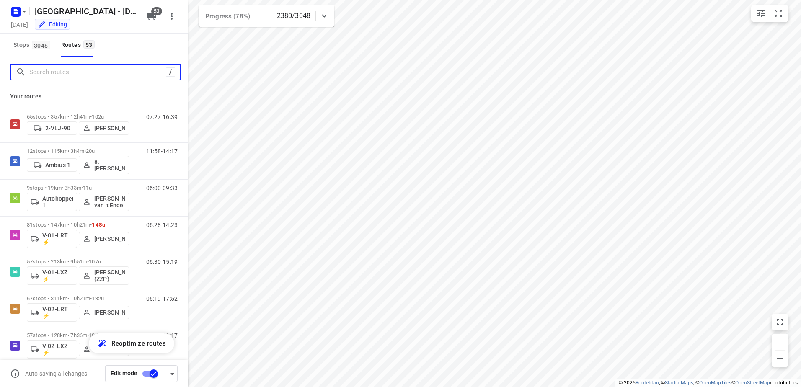
click at [120, 70] on input "Search routes" at bounding box center [97, 72] width 137 height 13
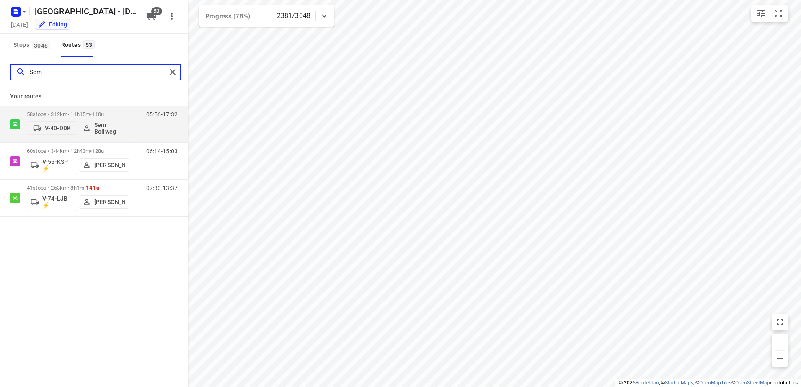
type input "Sem"
click at [86, 58] on div "Sem" at bounding box center [94, 72] width 188 height 30
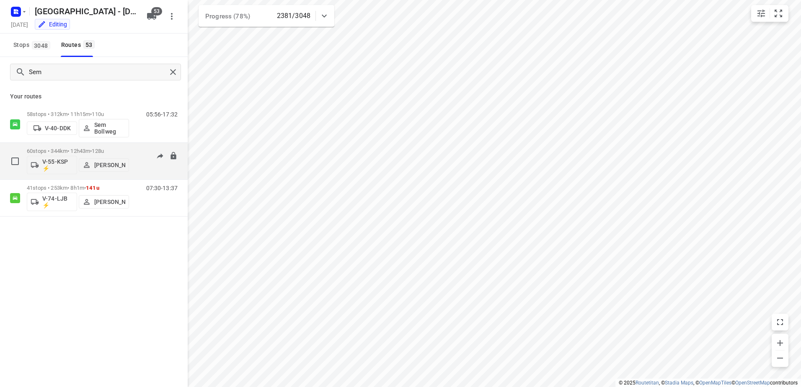
click at [141, 154] on div "06:14-15:03" at bounding box center [157, 163] width 42 height 31
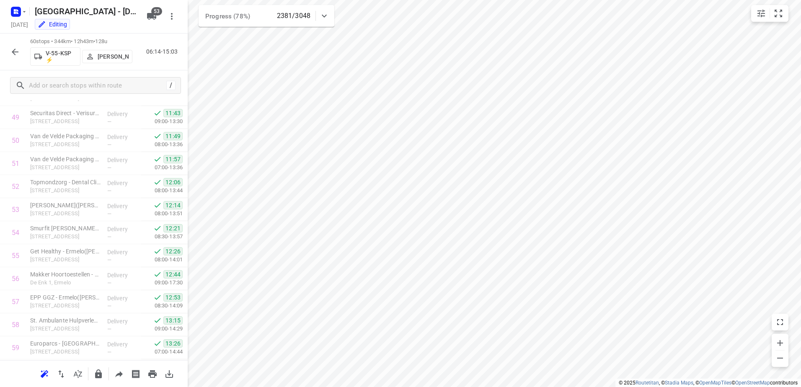
scroll to position [1188, 0]
click at [17, 46] on button "button" at bounding box center [15, 52] width 17 height 17
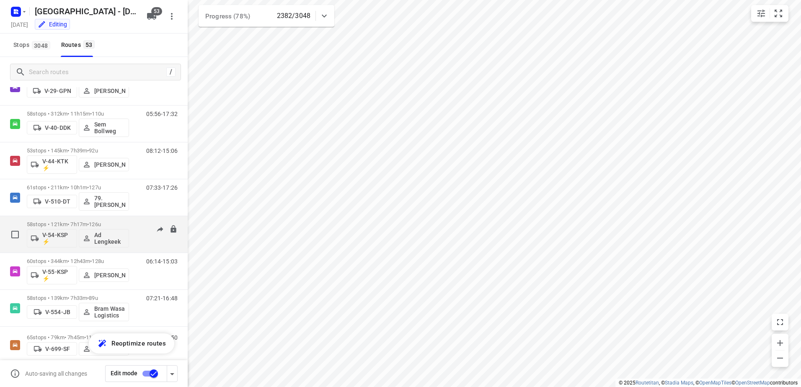
scroll to position [671, 0]
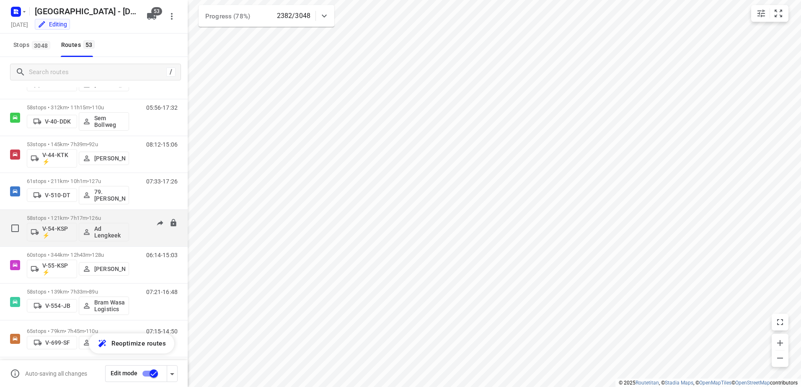
click at [136, 216] on div "06:18-15:45" at bounding box center [157, 230] width 42 height 31
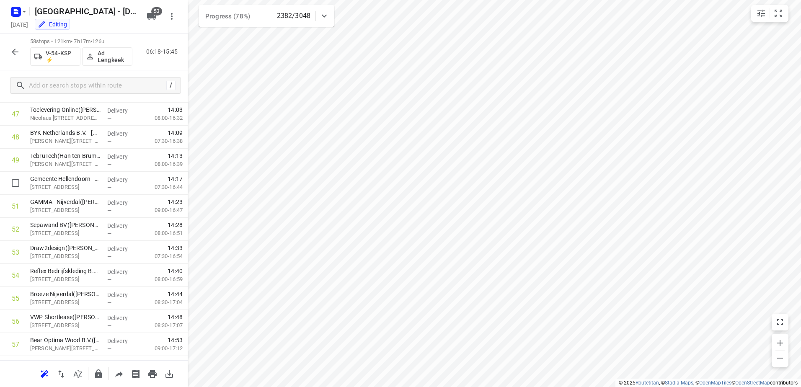
scroll to position [1142, 0]
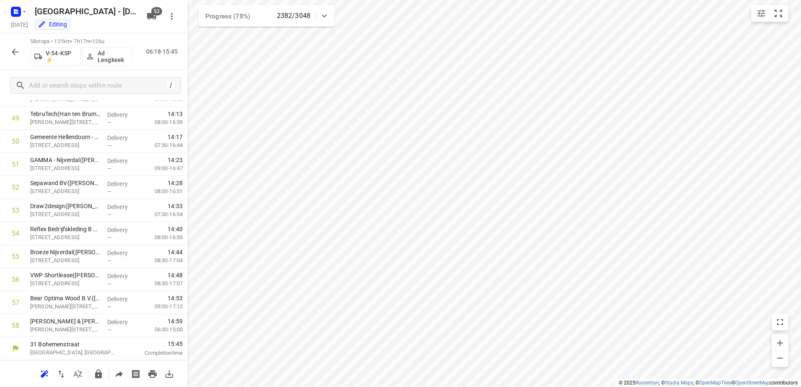
click at [17, 57] on button "button" at bounding box center [15, 52] width 17 height 17
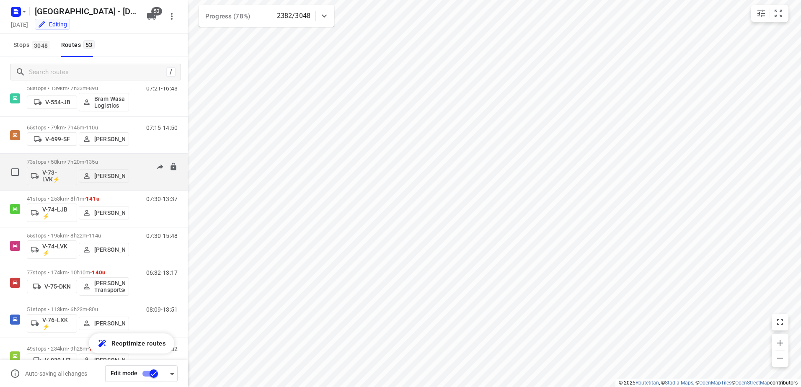
scroll to position [880, 0]
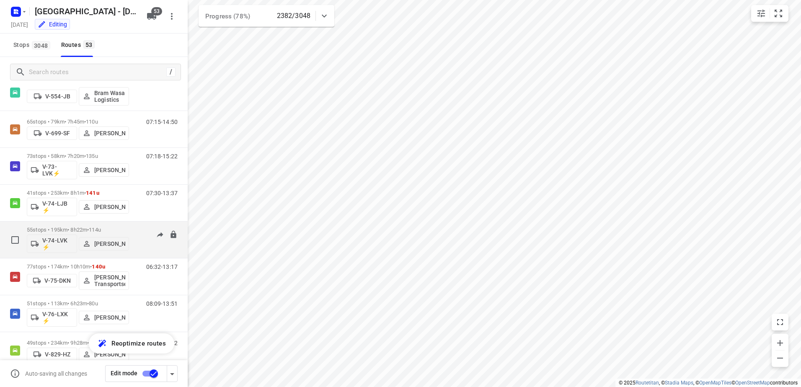
click at [129, 225] on div "55 stops • 195km • 8h22m • 114u V-74-LVK ⚡ Ricardo Schuitema" at bounding box center [78, 240] width 102 height 35
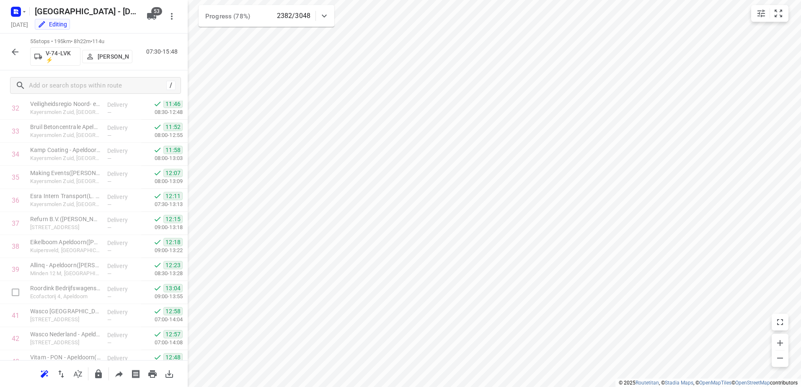
scroll to position [569, 0]
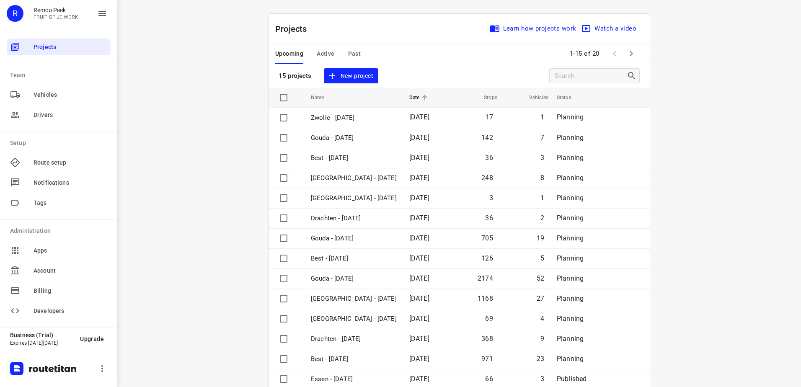
click at [327, 49] on span "Active" at bounding box center [326, 54] width 18 height 10
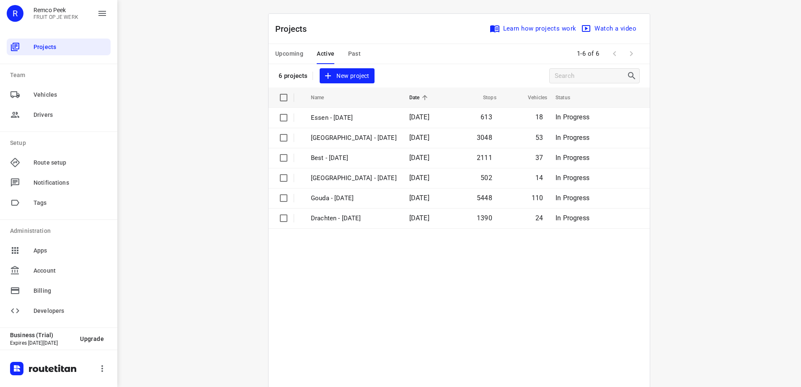
click at [199, 81] on div "i © 2025 Routetitan , © Stadia Maps , © OpenMapTiles © OpenStreetMap contributo…" at bounding box center [459, 193] width 684 height 387
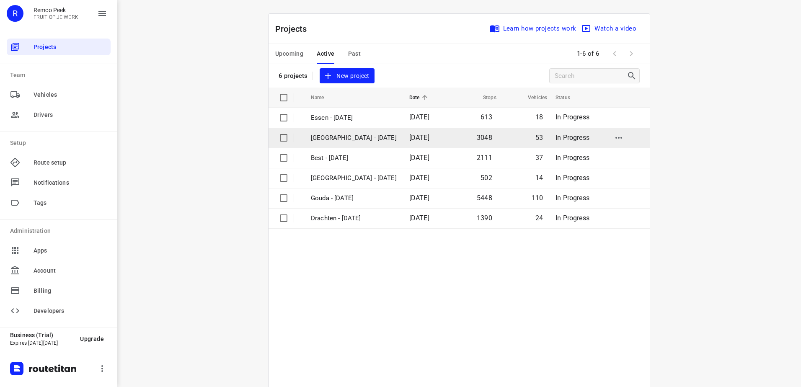
click at [358, 140] on p "[GEOGRAPHIC_DATA] - [DATE]" at bounding box center [354, 138] width 86 height 10
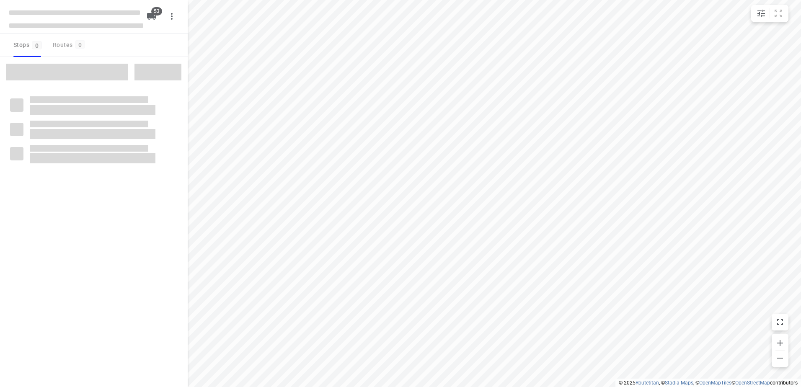
checkbox input "true"
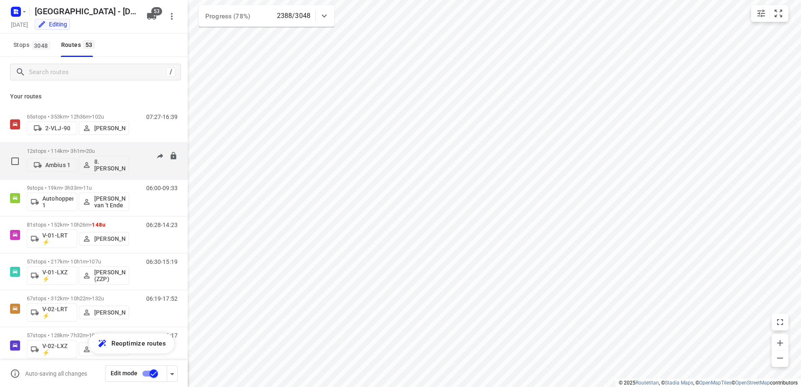
click at [138, 149] on div "11:58-14:17" at bounding box center [157, 163] width 42 height 31
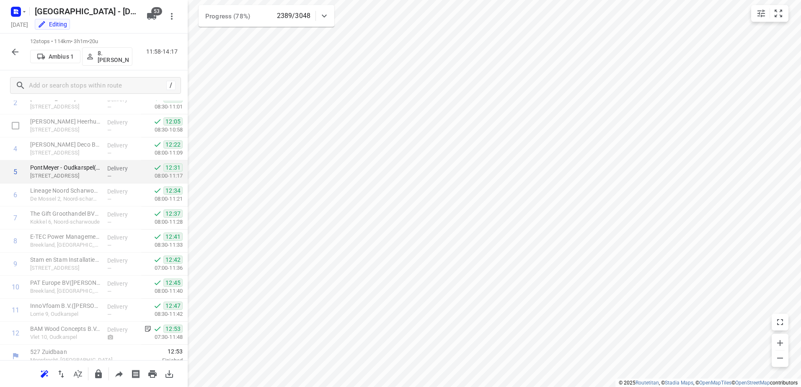
scroll to position [82, 0]
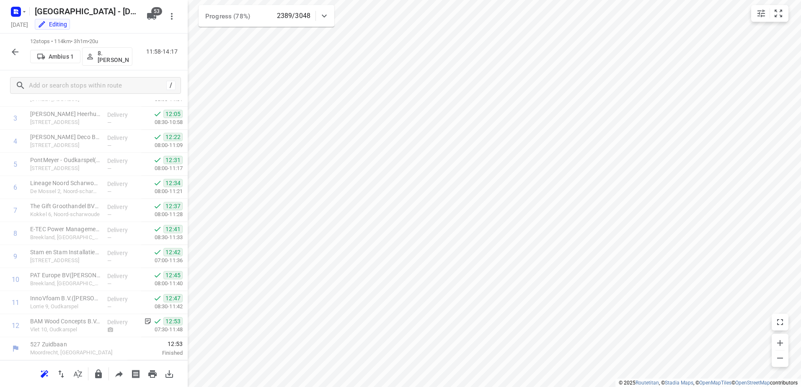
click at [12, 49] on icon "button" at bounding box center [15, 52] width 10 height 10
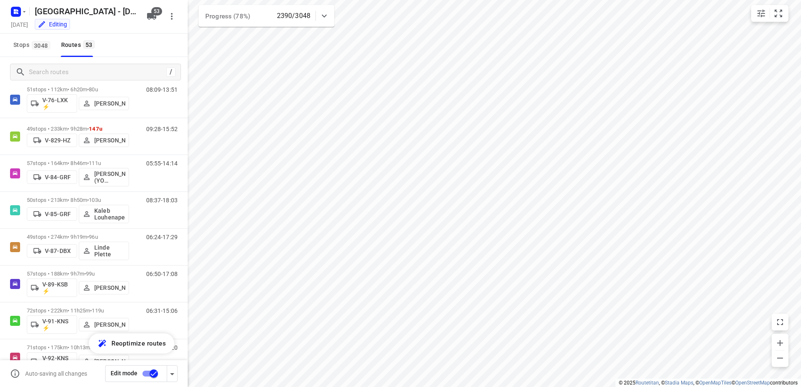
scroll to position [1048, 0]
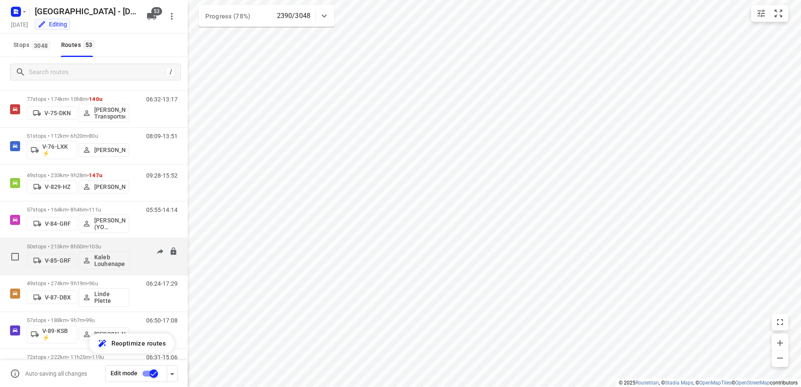
click at [136, 246] on div "08:37-18:03" at bounding box center [157, 259] width 42 height 31
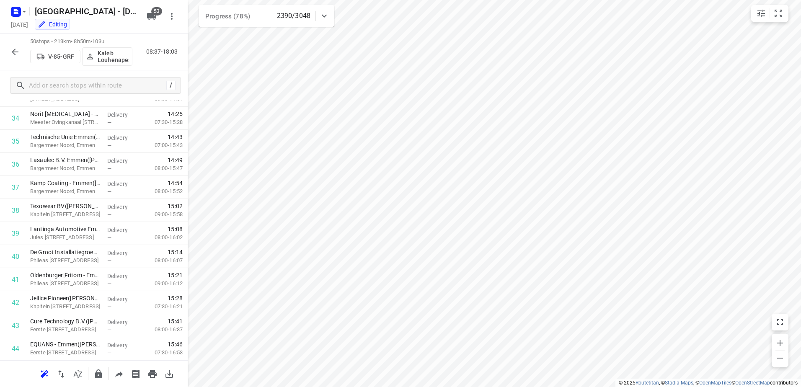
scroll to position [958, 0]
click at [20, 55] on icon "button" at bounding box center [15, 52] width 10 height 10
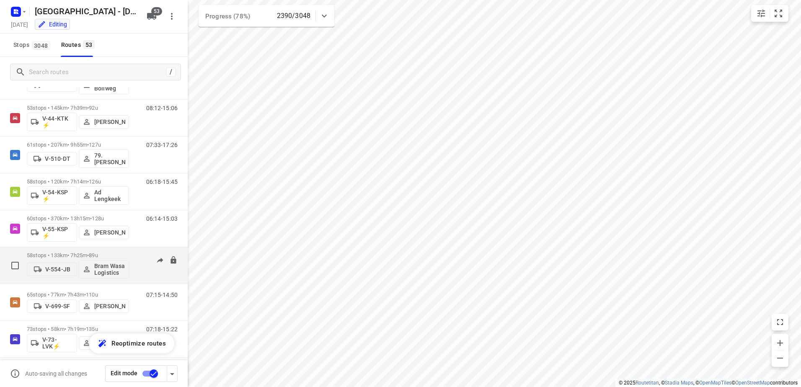
scroll to position [796, 0]
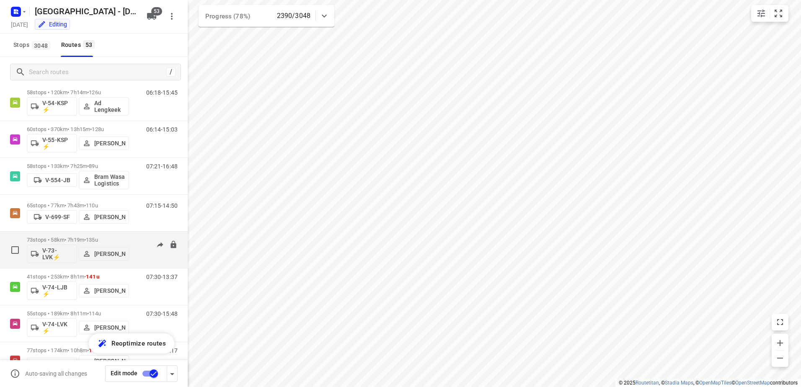
click at [137, 239] on div "07:18-15:22" at bounding box center [157, 252] width 42 height 31
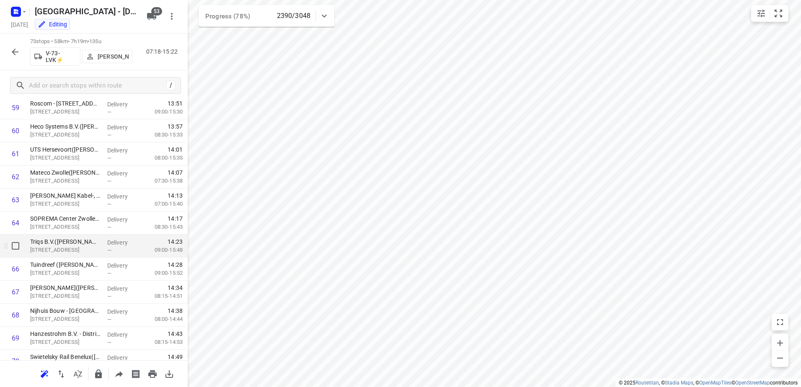
scroll to position [1488, 0]
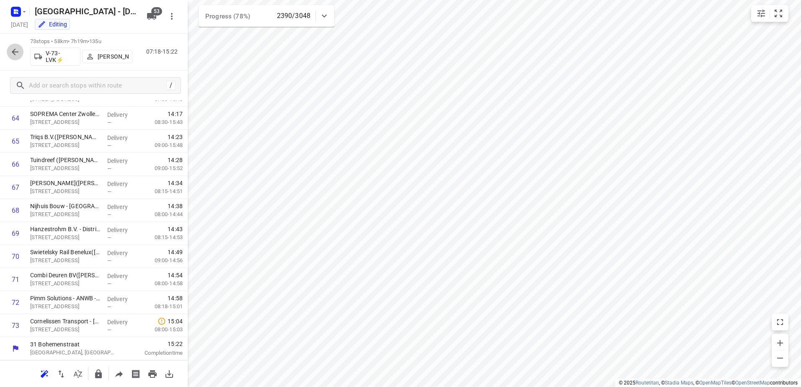
click at [18, 52] on icon "button" at bounding box center [15, 52] width 7 height 7
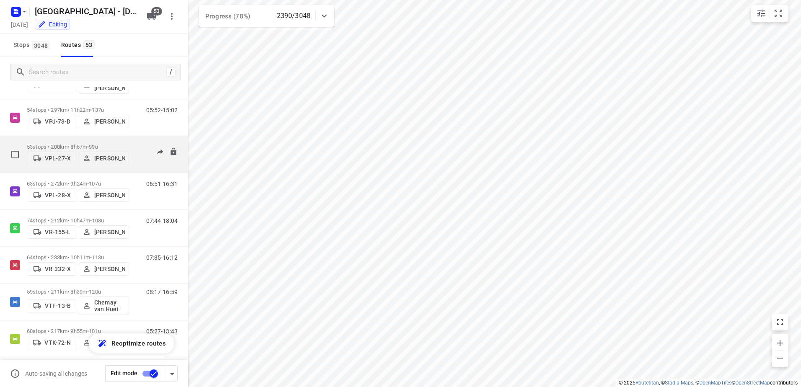
scroll to position [1551, 0]
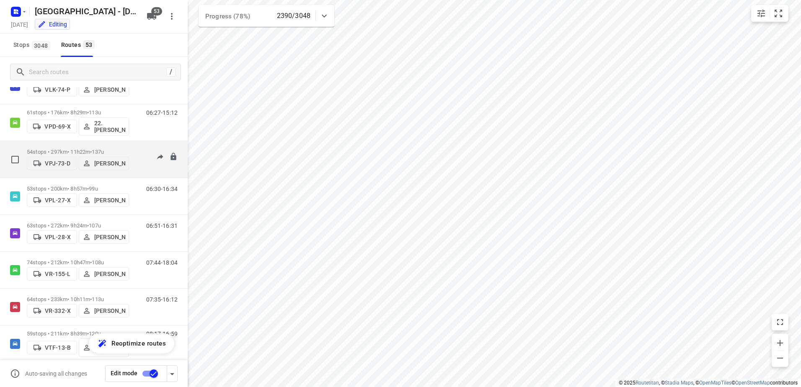
click at [136, 149] on div "05:52-15:02" at bounding box center [157, 162] width 42 height 26
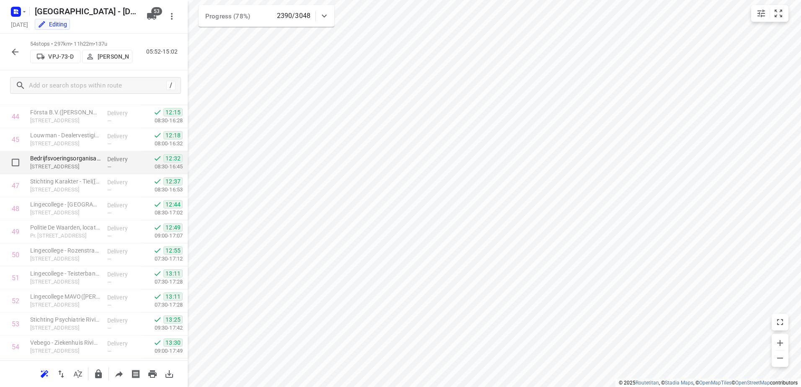
scroll to position [1050, 0]
click at [11, 50] on icon "button" at bounding box center [15, 52] width 10 height 10
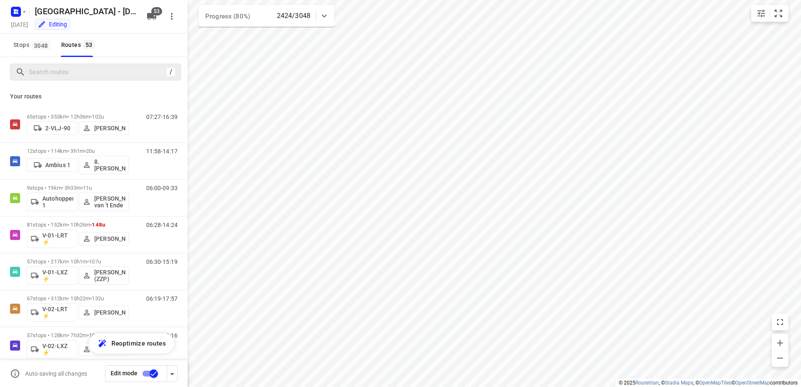
drag, startPoint x: 62, startPoint y: 63, endPoint x: 59, endPoint y: 76, distance: 13.0
click at [62, 64] on div "/" at bounding box center [94, 72] width 188 height 30
click at [59, 76] on input "Search routes" at bounding box center [104, 72] width 151 height 13
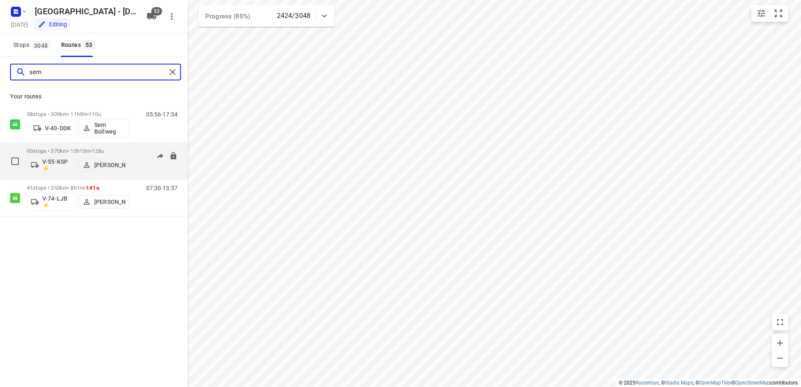
type input "sem"
click at [139, 149] on div "06:14-14:46" at bounding box center [157, 163] width 42 height 31
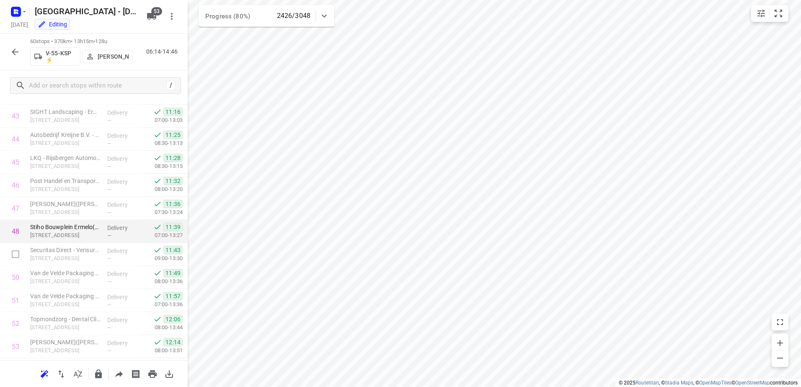
scroll to position [1188, 0]
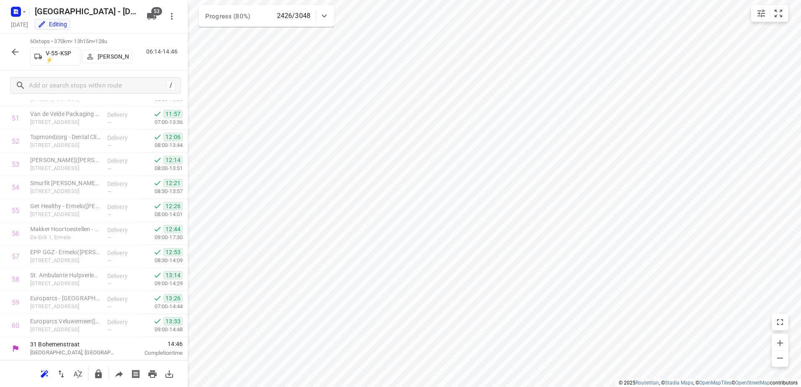
click at [11, 49] on icon "button" at bounding box center [15, 52] width 10 height 10
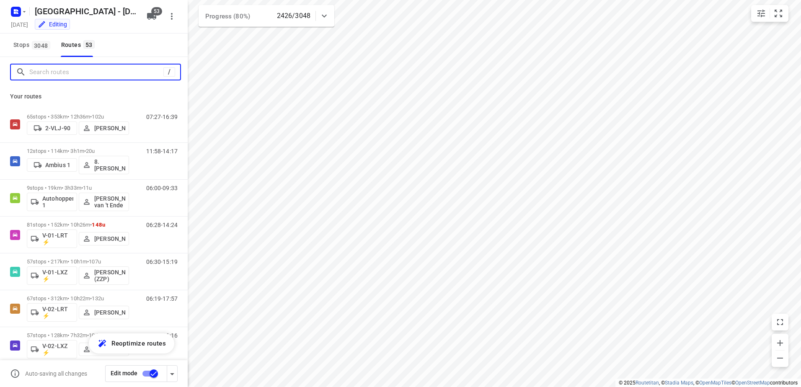
click at [86, 70] on input "Search routes" at bounding box center [96, 72] width 134 height 13
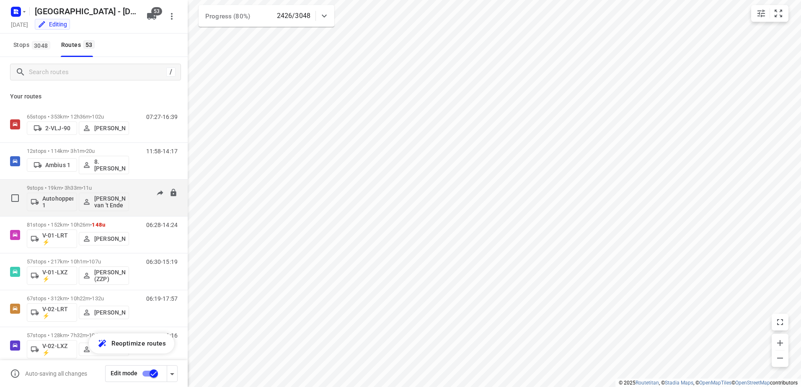
click at [136, 185] on div "06:00-09:33" at bounding box center [157, 200] width 42 height 31
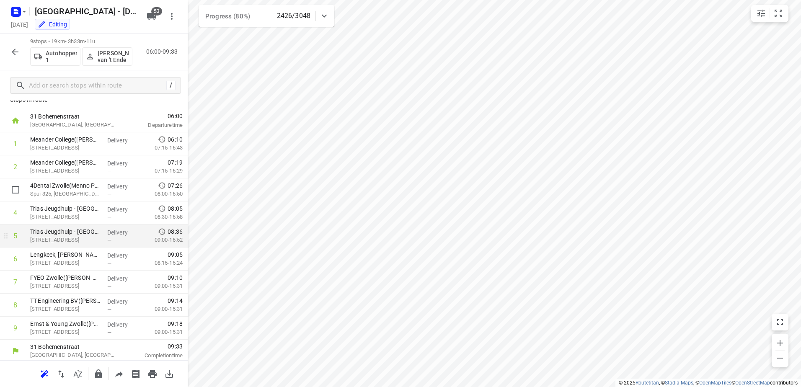
scroll to position [13, 0]
click at [17, 49] on icon "button" at bounding box center [15, 52] width 10 height 10
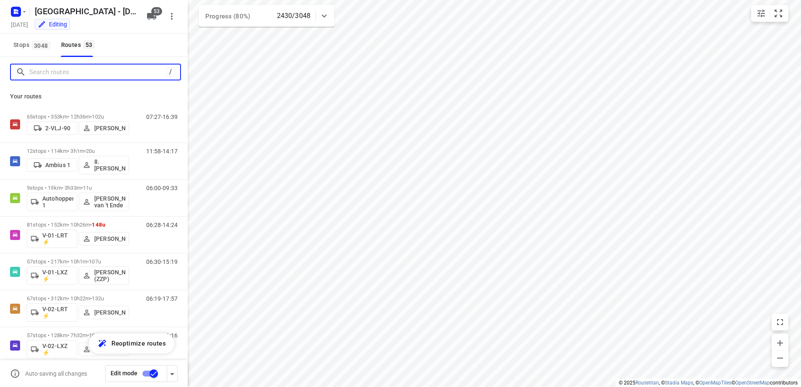
click at [80, 73] on input "Search routes" at bounding box center [97, 72] width 137 height 13
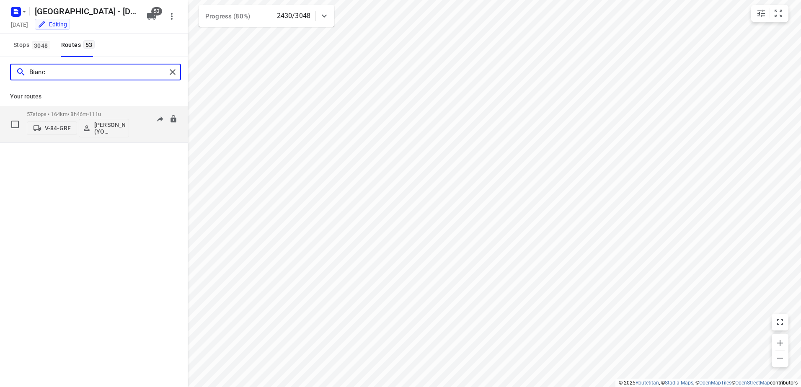
type input "Bianc"
click at [147, 113] on div "05:55-14:14" at bounding box center [157, 126] width 42 height 31
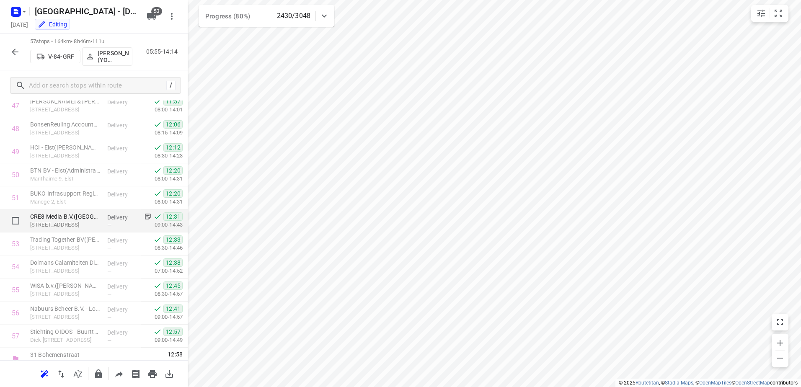
scroll to position [1119, 0]
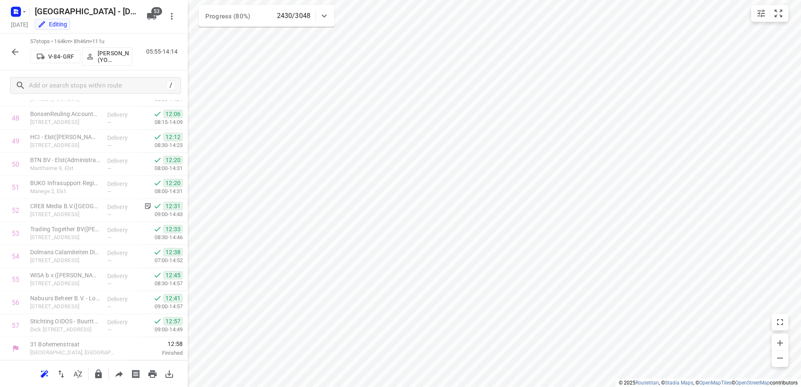
click at [16, 49] on icon "button" at bounding box center [15, 52] width 10 height 10
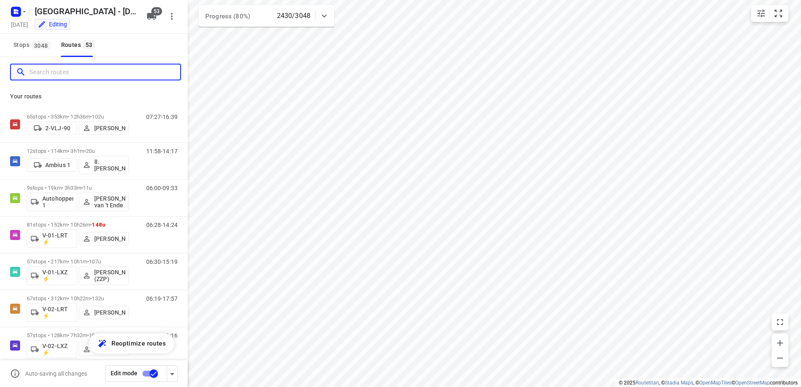
click at [100, 71] on input "Search routes" at bounding box center [104, 72] width 151 height 13
click at [35, 42] on span "3048" at bounding box center [41, 45] width 18 height 8
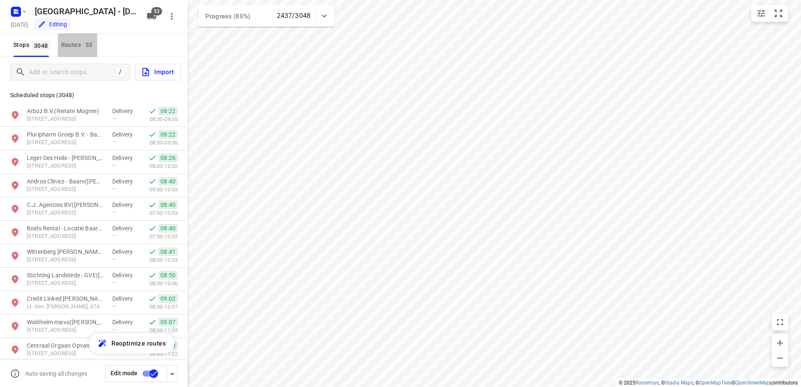
click at [85, 42] on span "53" at bounding box center [88, 44] width 11 height 8
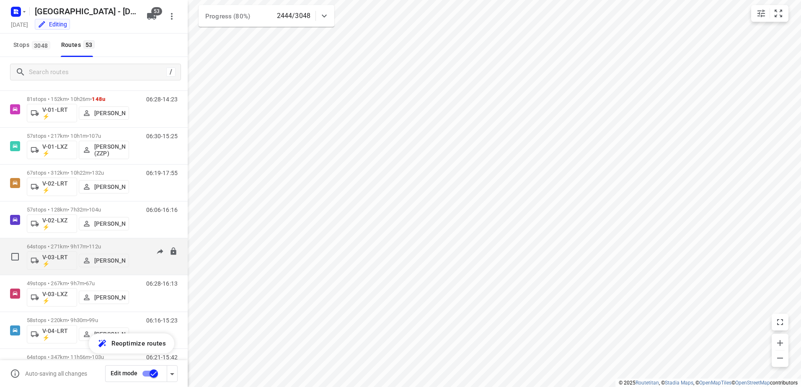
scroll to position [168, 0]
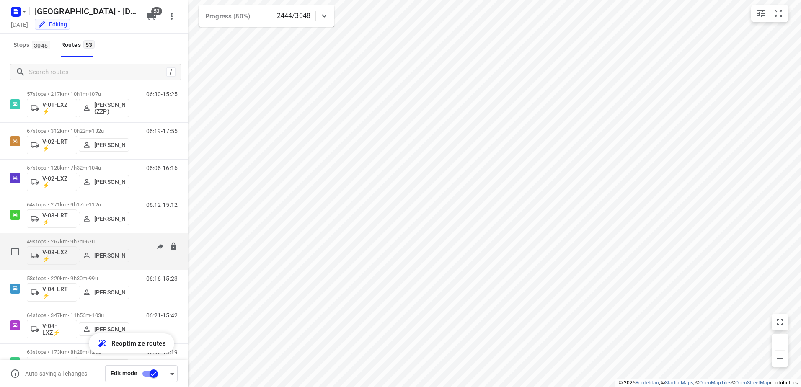
click at [136, 244] on div "06:28-16:13" at bounding box center [157, 253] width 42 height 31
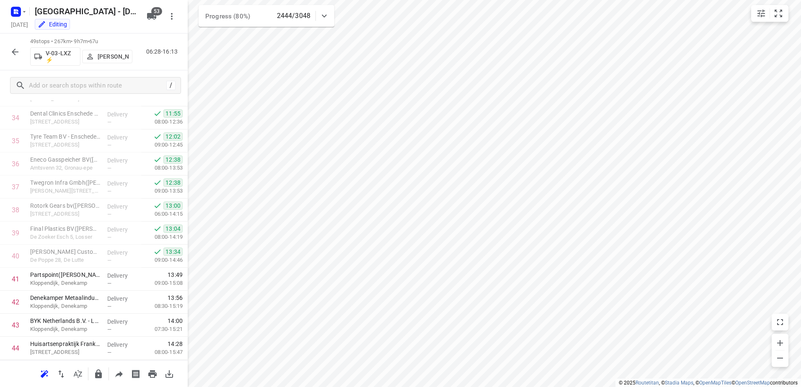
scroll to position [935, 0]
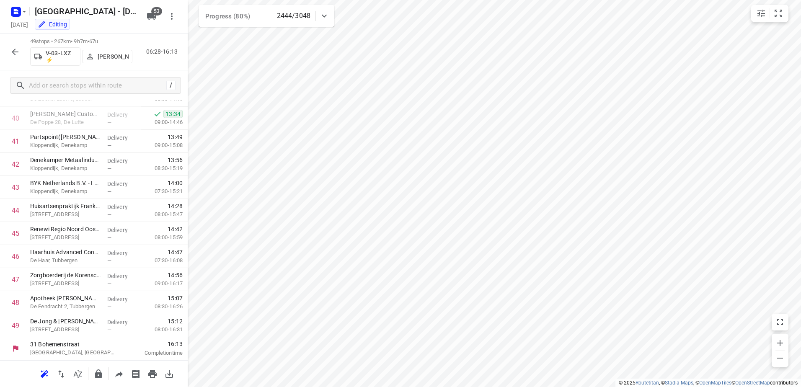
click at [19, 56] on icon "button" at bounding box center [15, 52] width 10 height 10
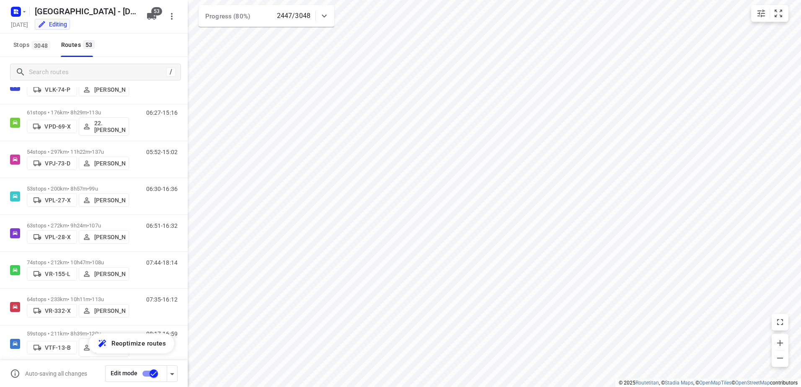
scroll to position [1709, 0]
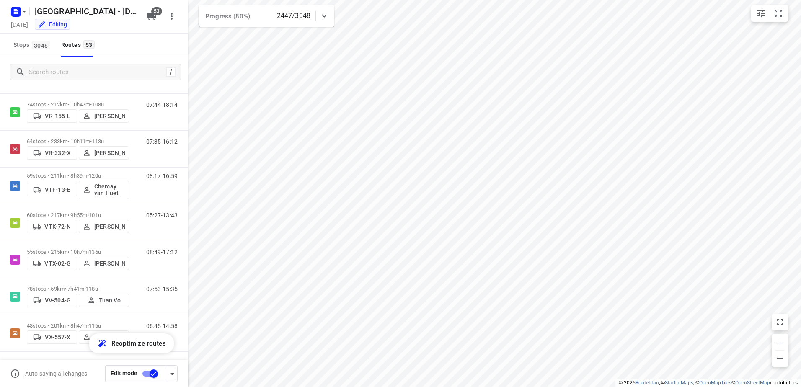
click at [326, 11] on icon at bounding box center [324, 16] width 10 height 10
click at [326, 11] on div at bounding box center [324, 19] width 17 height 17
click at [326, 11] on icon at bounding box center [324, 16] width 10 height 10
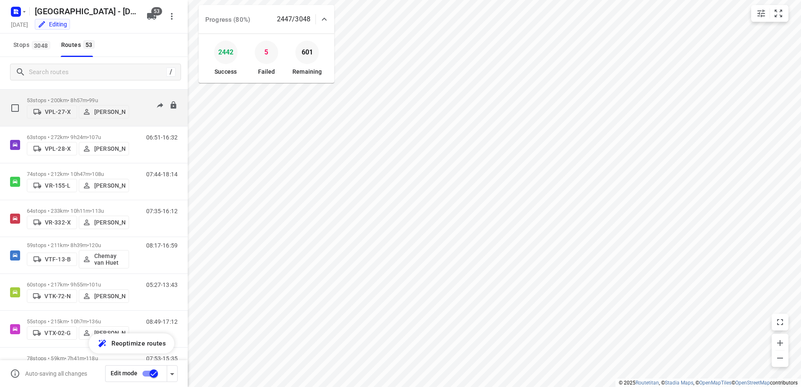
scroll to position [1625, 0]
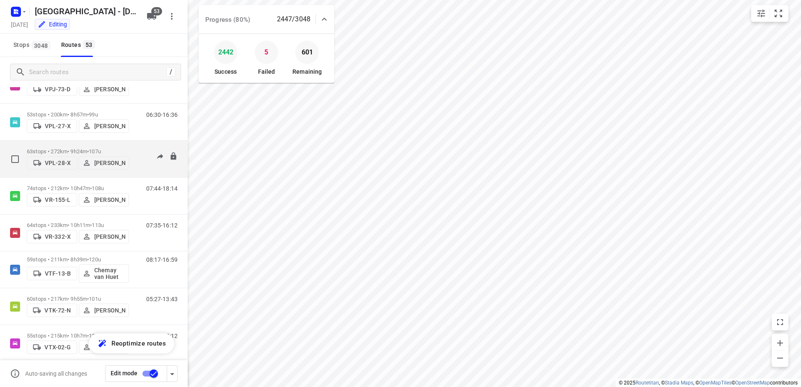
click at [127, 144] on div "63 stops • 272km • 9h24m • 107u VPL-28-X Milan Rave" at bounding box center [78, 159] width 102 height 30
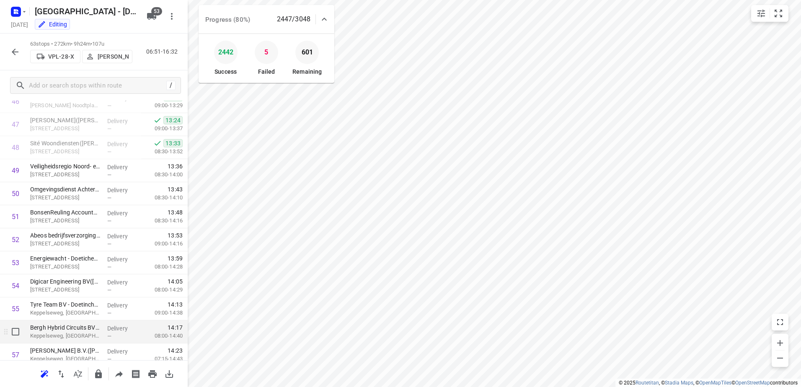
scroll to position [1257, 0]
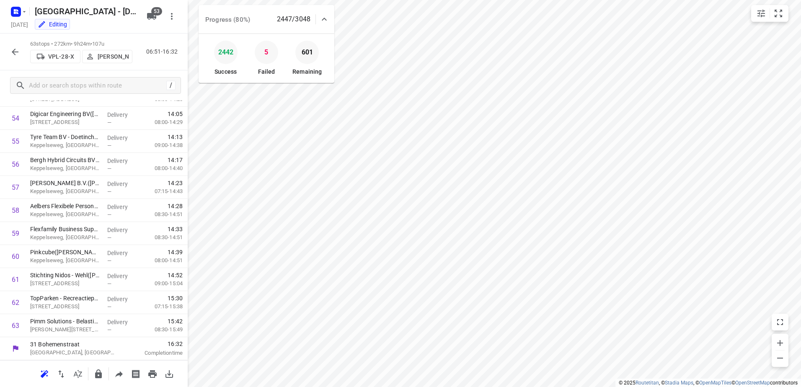
click at [19, 52] on icon "button" at bounding box center [15, 52] width 10 height 10
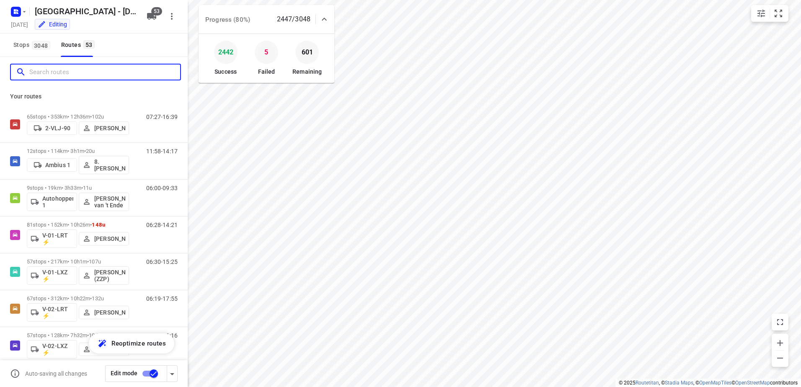
click at [102, 75] on input "Search routes" at bounding box center [104, 72] width 151 height 13
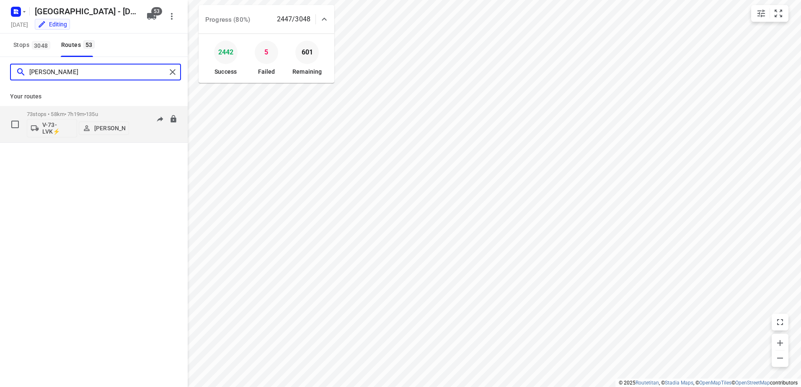
type input "Nicky"
click at [140, 114] on div "07:18-15:19" at bounding box center [157, 126] width 42 height 31
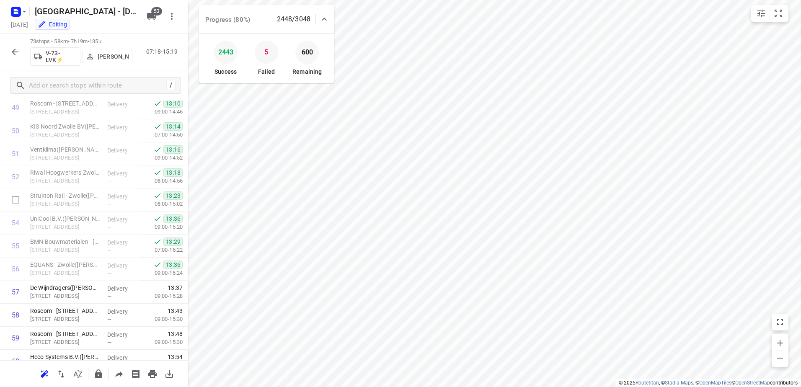
scroll to position [985, 0]
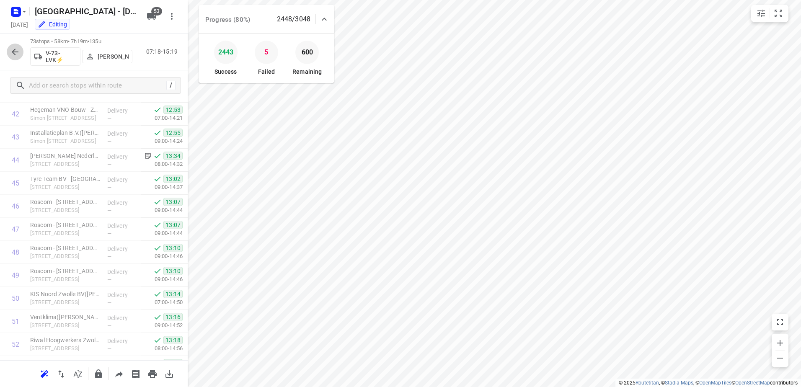
click at [10, 52] on icon "button" at bounding box center [15, 52] width 10 height 10
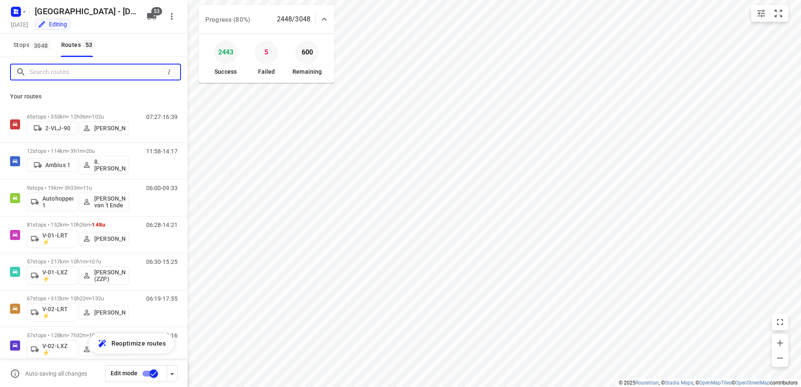
click at [63, 70] on input "Search routes" at bounding box center [96, 72] width 134 height 13
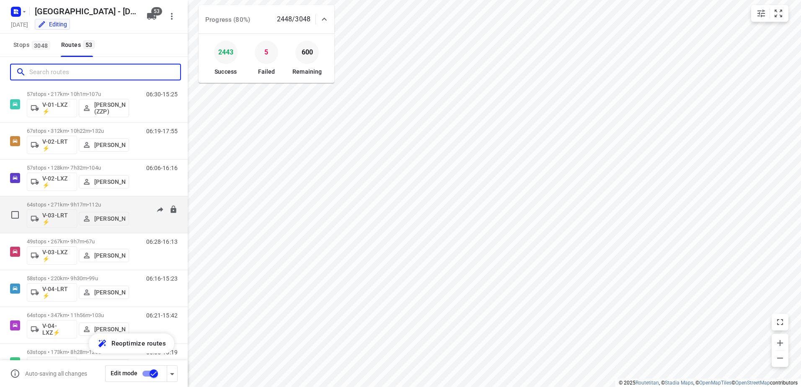
scroll to position [210, 0]
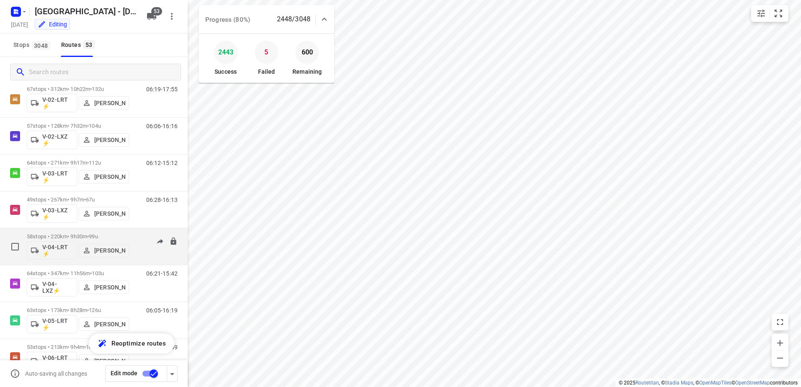
click at [135, 228] on div "58 stops • 220km • 9h30m • 99u V-04-LRT ⚡ Freddy Hoekstra 06:16-15:23" at bounding box center [94, 246] width 188 height 37
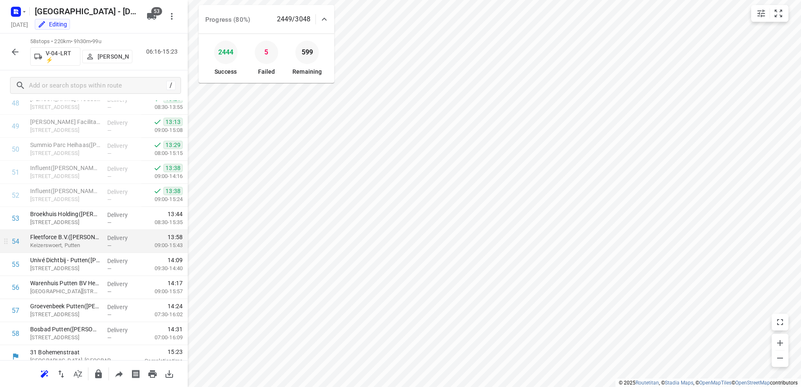
scroll to position [1142, 0]
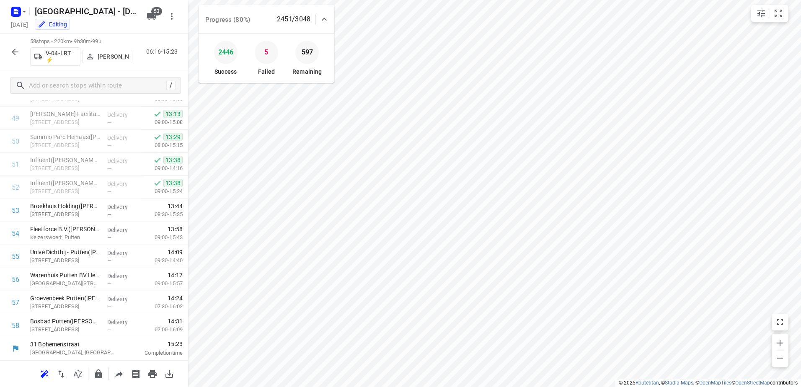
click at [11, 47] on icon "button" at bounding box center [15, 52] width 10 height 10
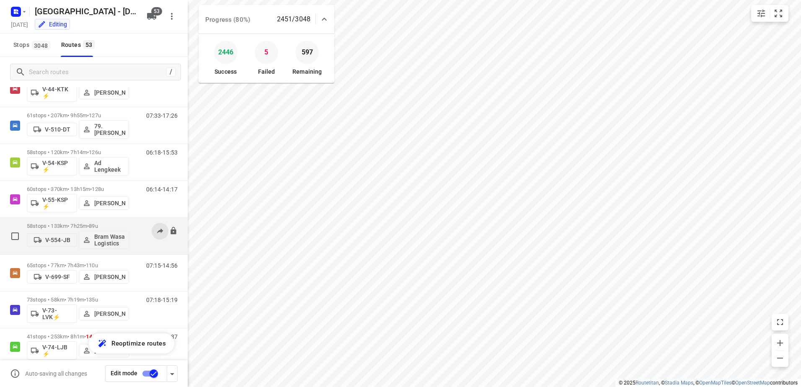
scroll to position [754, 0]
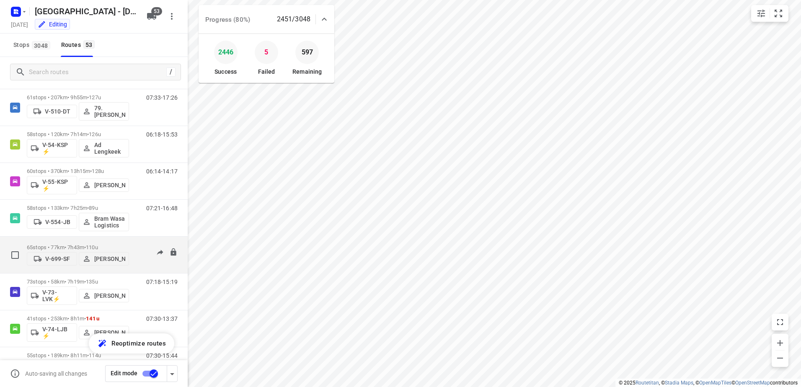
click at [142, 244] on div "07:15-14:56" at bounding box center [157, 257] width 42 height 26
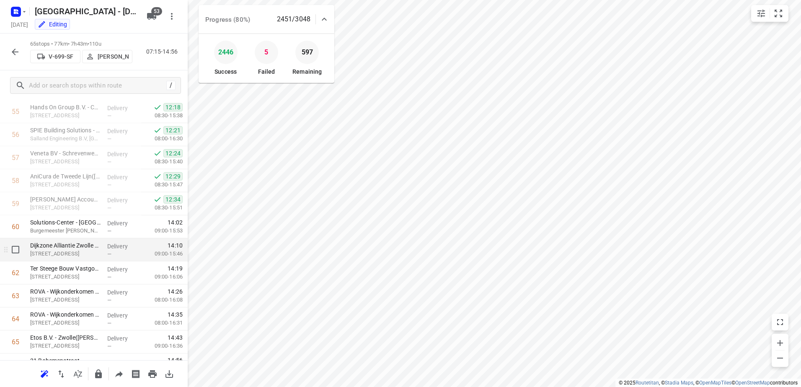
scroll to position [1304, 0]
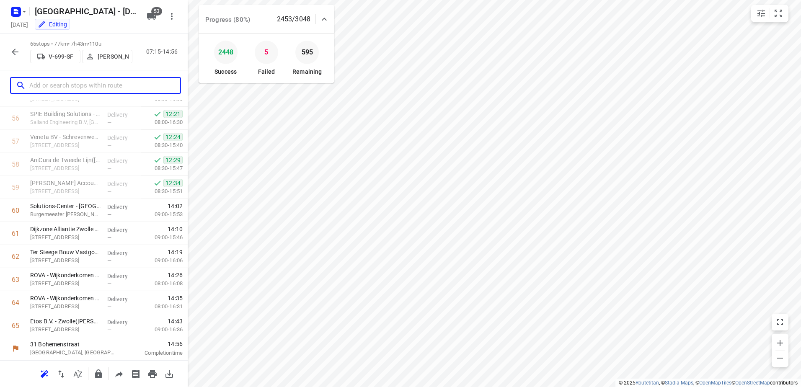
click at [114, 81] on input "text" at bounding box center [104, 85] width 151 height 13
click at [13, 55] on icon "button" at bounding box center [15, 52] width 10 height 10
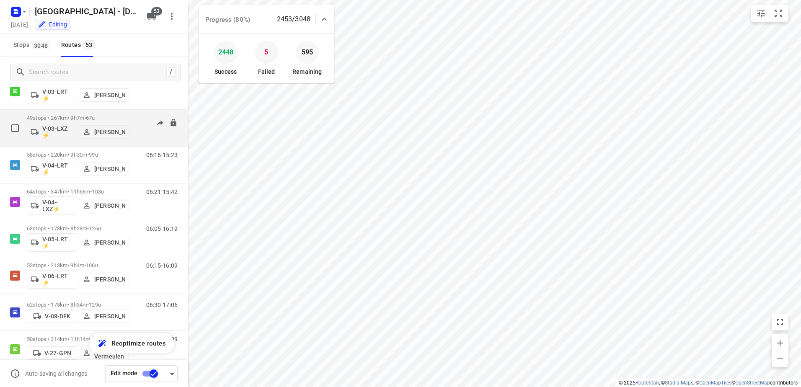
scroll to position [293, 0]
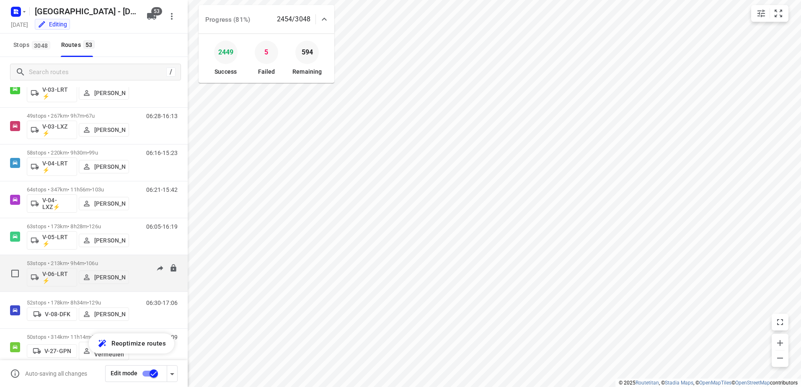
click at [136, 264] on div "06:15-16:09" at bounding box center [157, 275] width 42 height 31
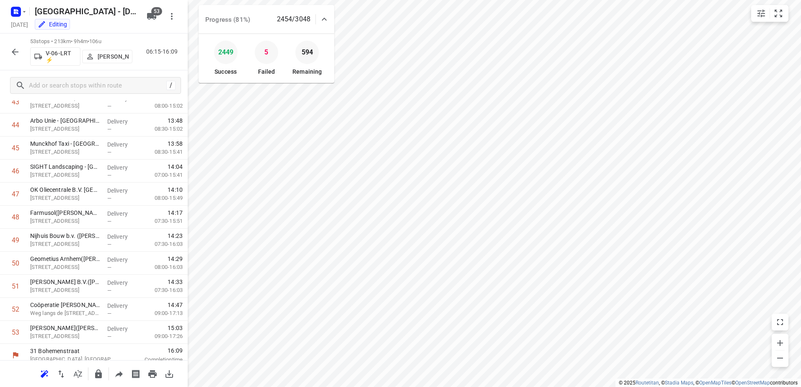
scroll to position [1027, 0]
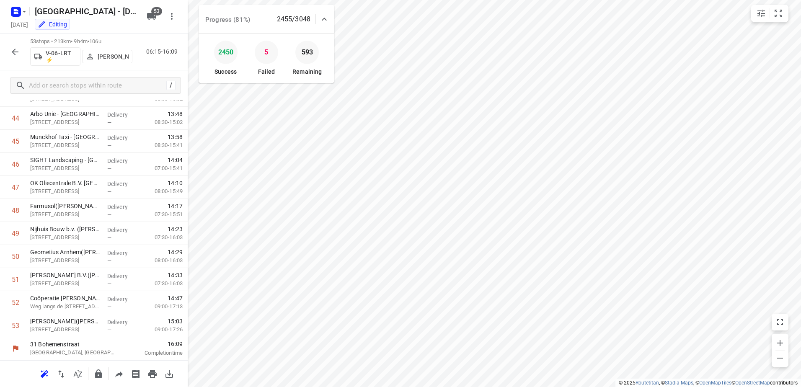
click at [13, 46] on button "button" at bounding box center [15, 52] width 17 height 17
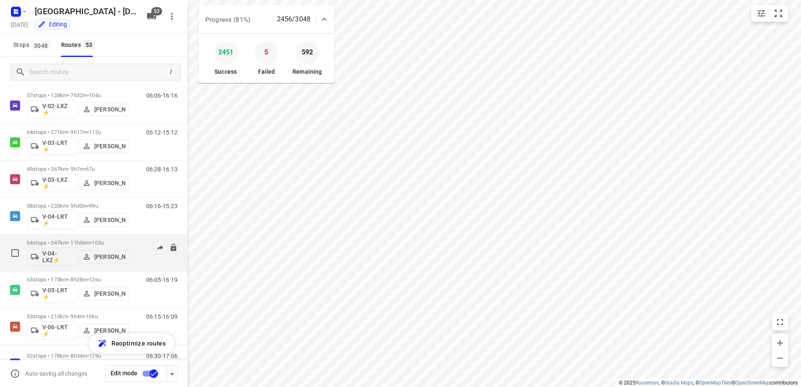
scroll to position [251, 0]
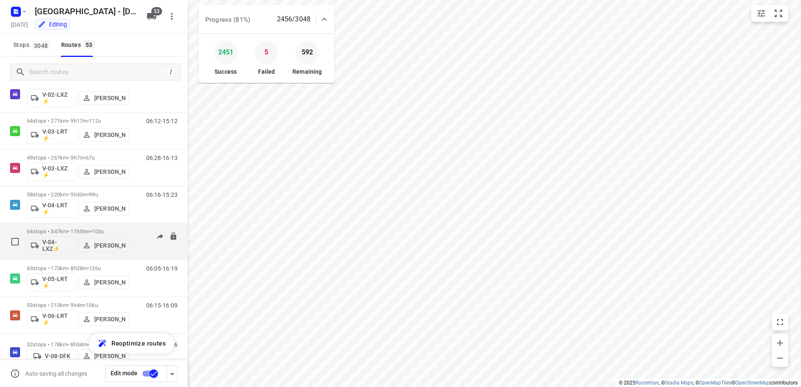
click at [136, 232] on div "06:21-15:42" at bounding box center [157, 243] width 42 height 31
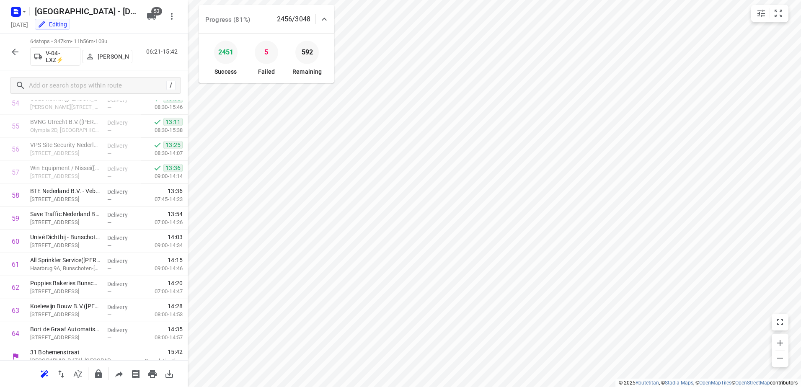
scroll to position [1280, 0]
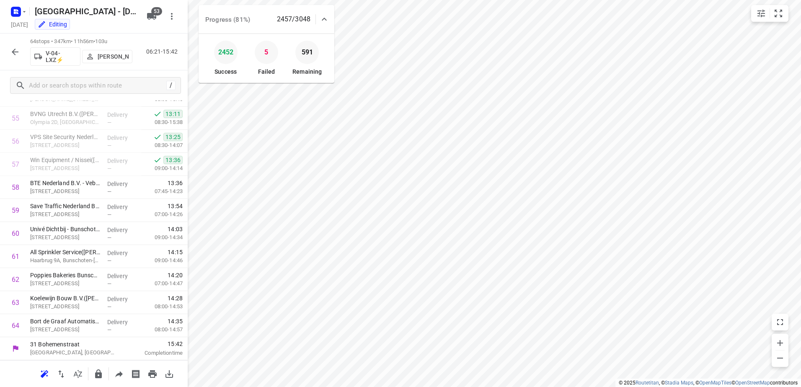
click at [13, 51] on icon "button" at bounding box center [15, 52] width 7 height 7
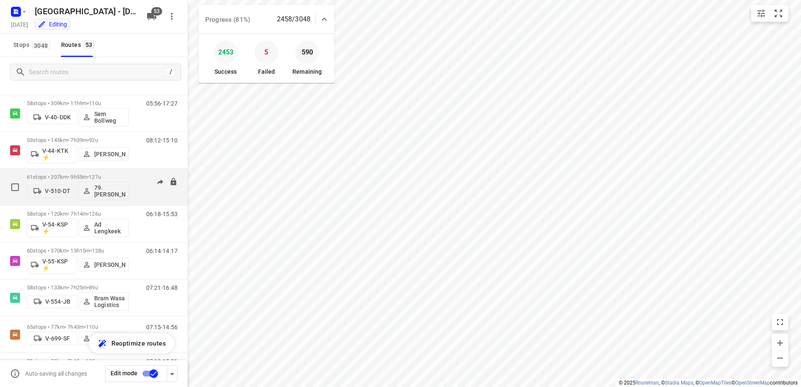
scroll to position [713, 0]
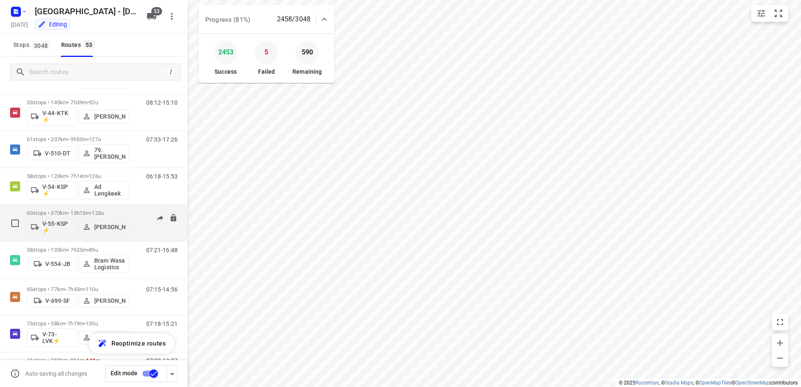
click at [136, 216] on div "06:14-14:17" at bounding box center [157, 225] width 42 height 31
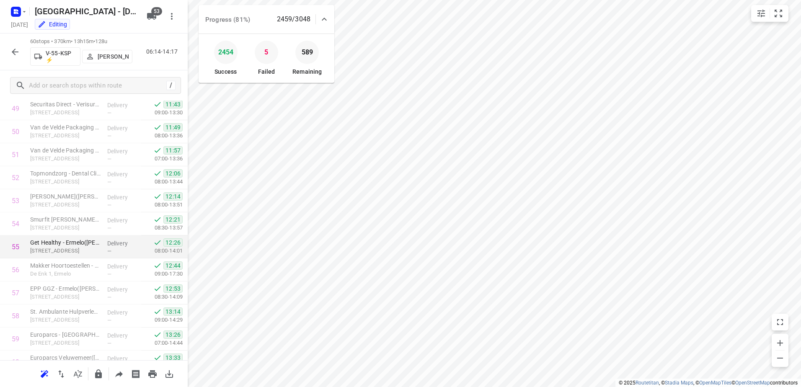
scroll to position [1188, 0]
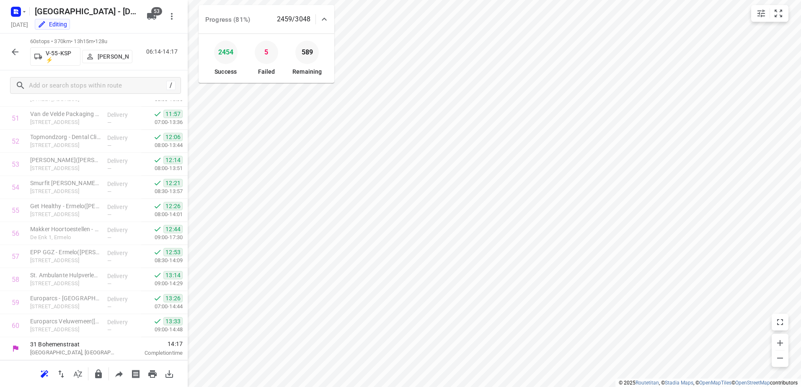
click at [10, 52] on icon "button" at bounding box center [15, 52] width 10 height 10
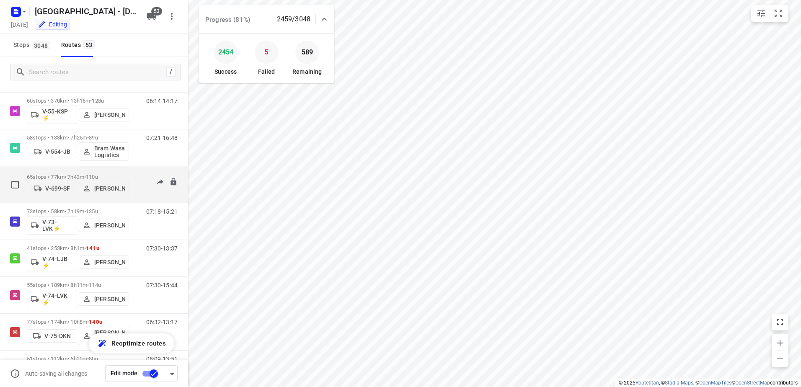
scroll to position [838, 0]
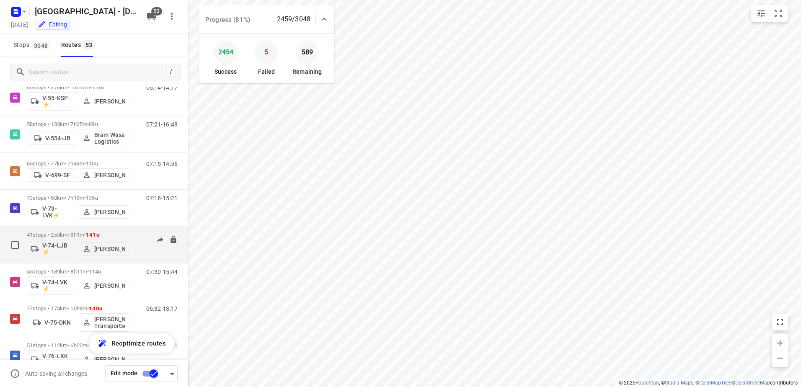
click at [139, 236] on div "07:30-13:37" at bounding box center [157, 247] width 42 height 31
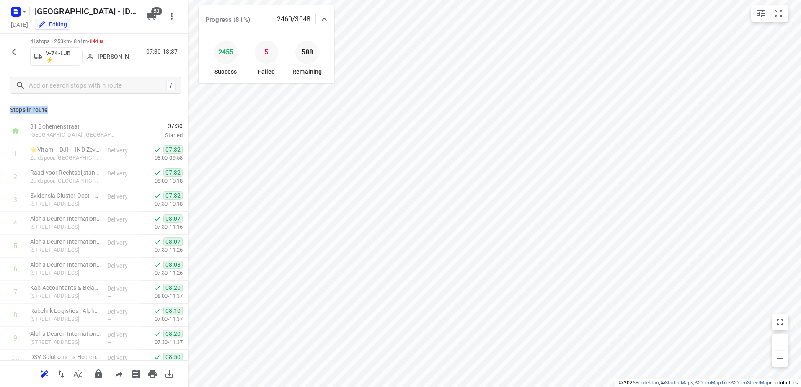
drag, startPoint x: 49, startPoint y: 111, endPoint x: 6, endPoint y: 110, distance: 43.6
click at [6, 110] on div "Stops in route 31 Bohemenstraat Zwolle, Netherlands 07:30 Started 1 ⭐Vitam – DJ…" at bounding box center [94, 231] width 188 height 260
drag, startPoint x: 6, startPoint y: 110, endPoint x: 83, endPoint y: 108, distance: 77.6
click at [83, 108] on p "Stops in route" at bounding box center [94, 110] width 168 height 9
drag, startPoint x: 44, startPoint y: 110, endPoint x: 10, endPoint y: 87, distance: 40.3
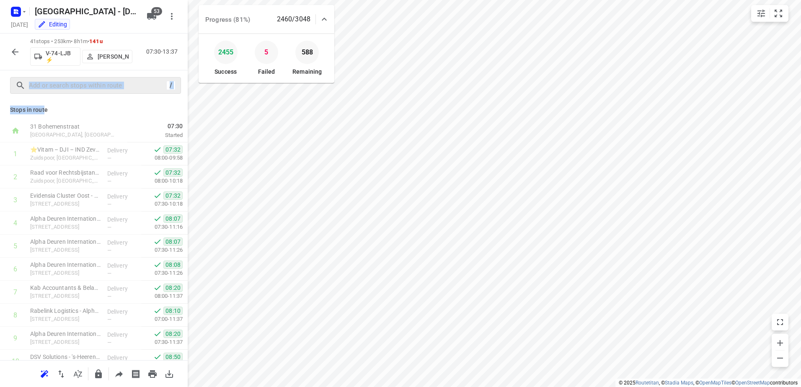
click at [10, 87] on div "41 stops • 253km • 8h1m • 141u V-74-LJB ⚡ Bas Geertsema 07:30-13:37 / Stops in …" at bounding box center [94, 211] width 188 height 354
drag, startPoint x: 10, startPoint y: 87, endPoint x: 13, endPoint y: 49, distance: 37.8
click at [13, 49] on icon "button" at bounding box center [15, 52] width 10 height 10
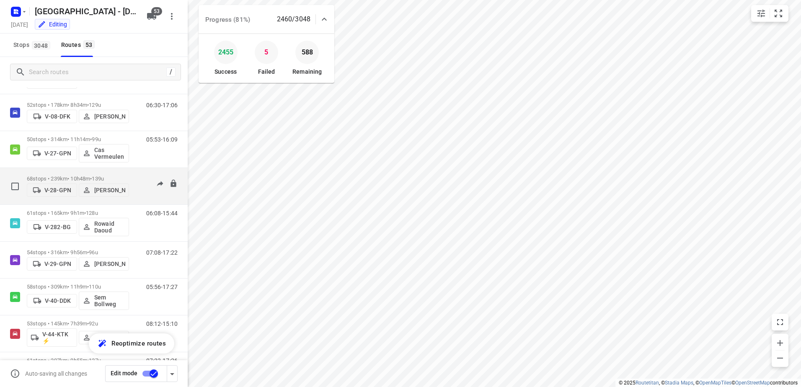
scroll to position [503, 0]
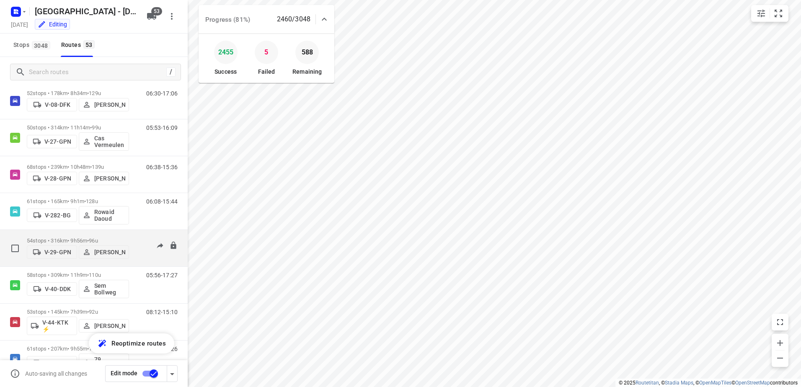
click at [127, 233] on div "54 stops • 316km • 9h56m • 96u V-29-GPN Wesley Platje" at bounding box center [78, 248] width 102 height 30
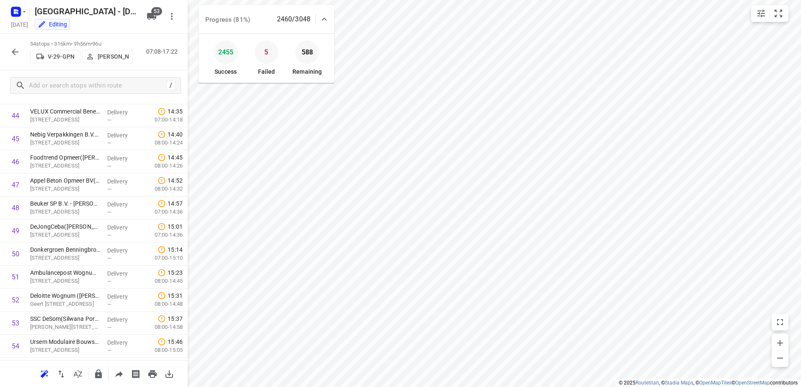
scroll to position [1050, 0]
click at [12, 49] on icon "button" at bounding box center [15, 52] width 10 height 10
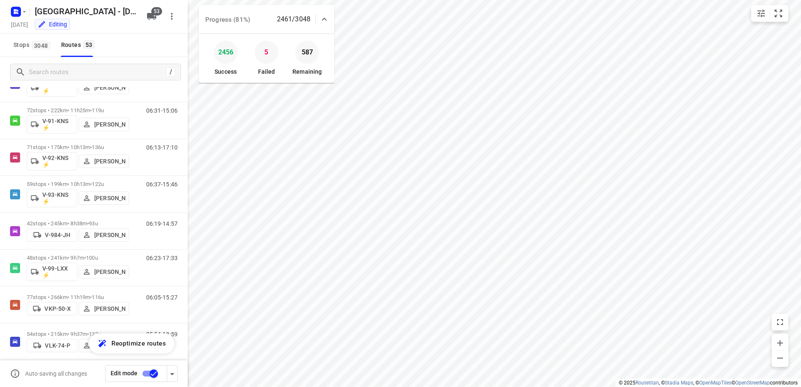
scroll to position [1341, 0]
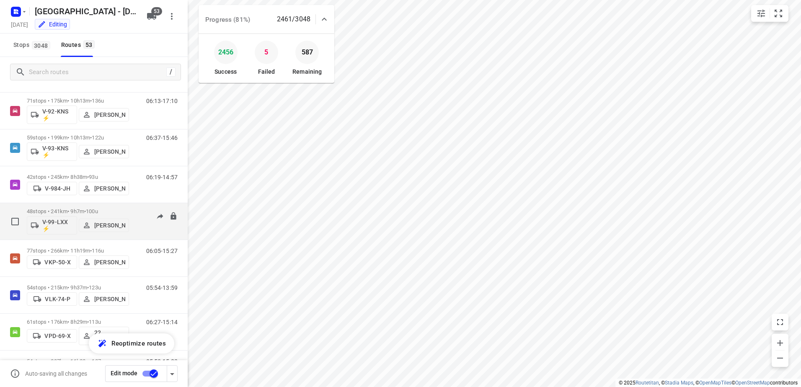
click at [122, 208] on p "48 stops • 241km • 9h7m • 100u" at bounding box center [78, 211] width 102 height 6
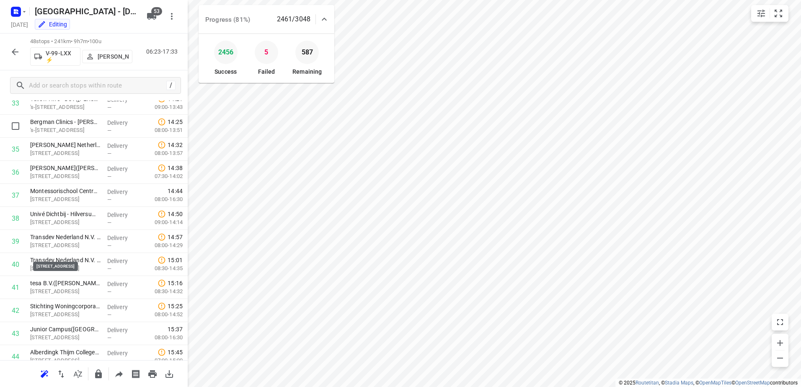
scroll to position [702, 0]
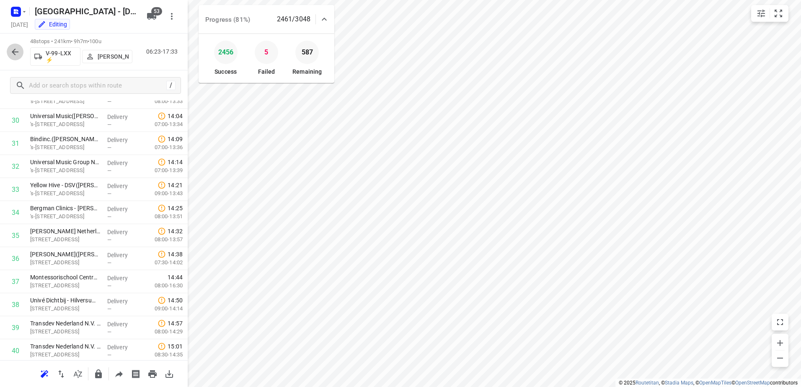
click at [10, 57] on icon "button" at bounding box center [15, 52] width 10 height 10
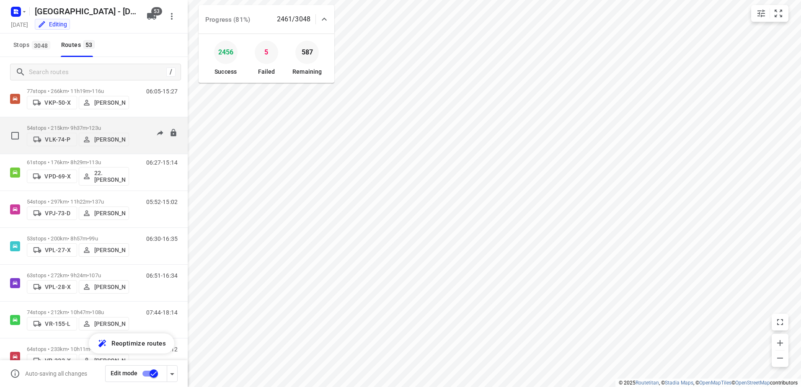
scroll to position [1509, 0]
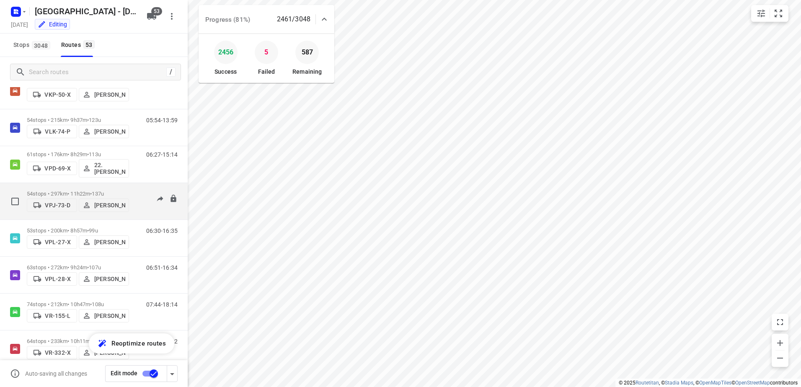
click at [136, 191] on div "05:52-15:02" at bounding box center [157, 204] width 42 height 26
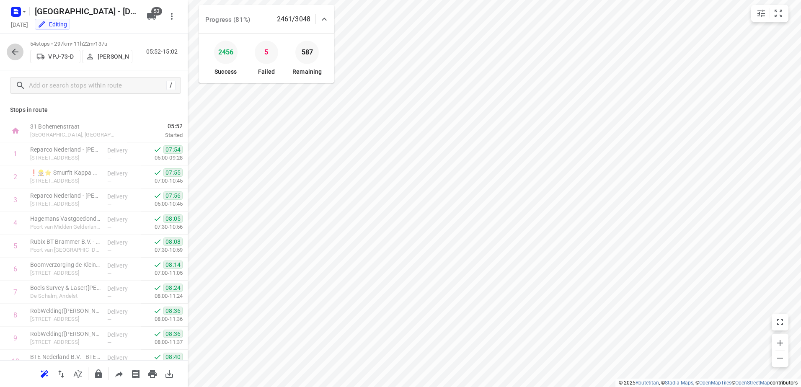
click at [12, 45] on button "button" at bounding box center [15, 52] width 17 height 17
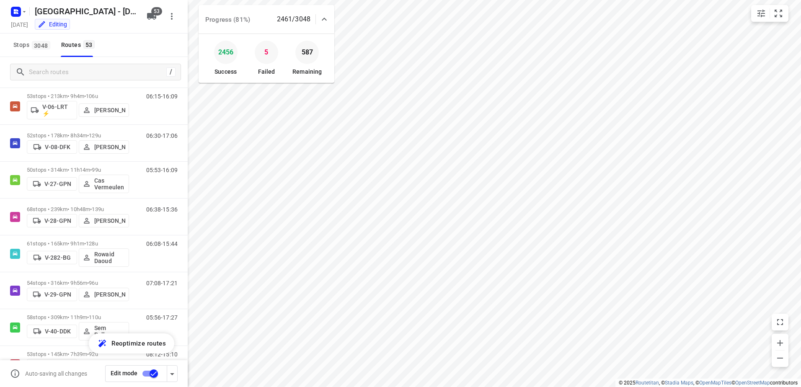
scroll to position [461, 0]
click at [138, 280] on div "07:08-17:21" at bounding box center [157, 293] width 42 height 26
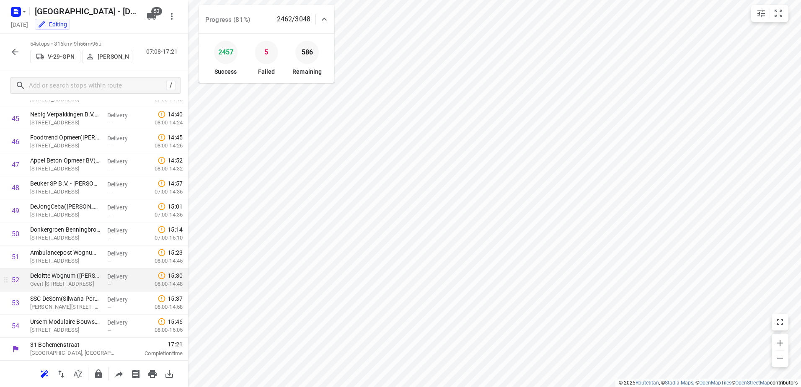
scroll to position [1050, 0]
click at [18, 50] on icon "button" at bounding box center [15, 52] width 10 height 10
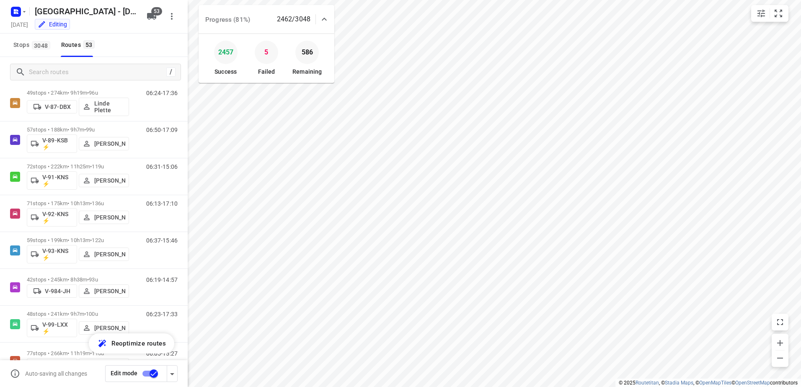
scroll to position [1299, 0]
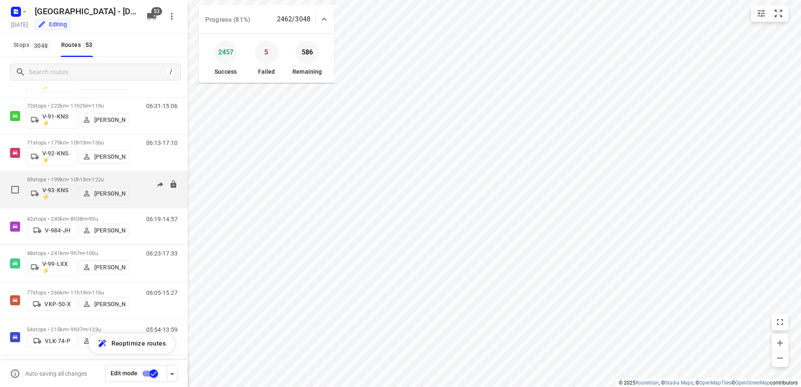
click at [136, 178] on div "06:37-15:46" at bounding box center [157, 191] width 42 height 31
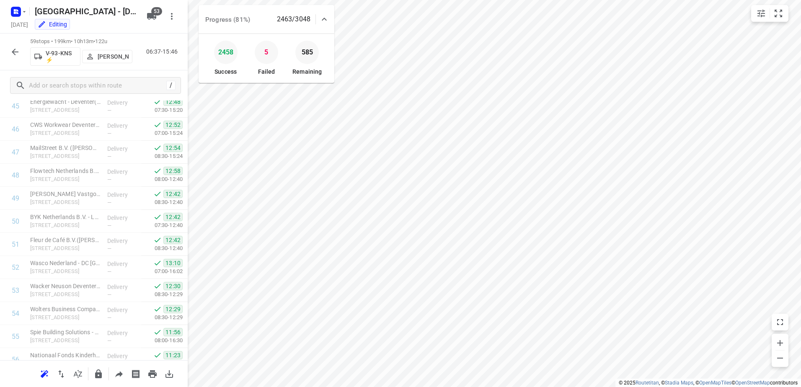
scroll to position [1123, 0]
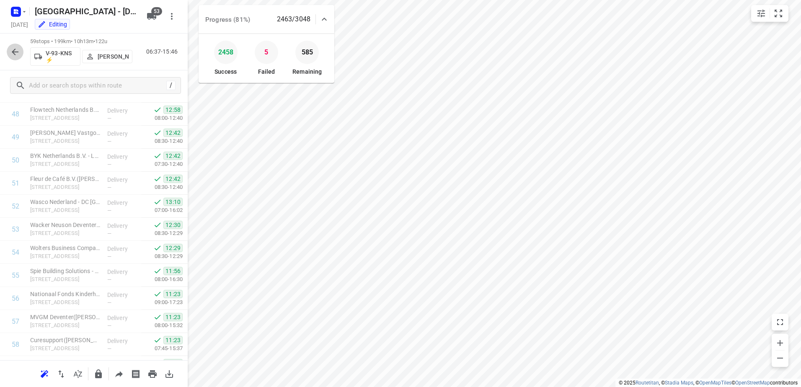
click at [17, 49] on icon "button" at bounding box center [15, 52] width 10 height 10
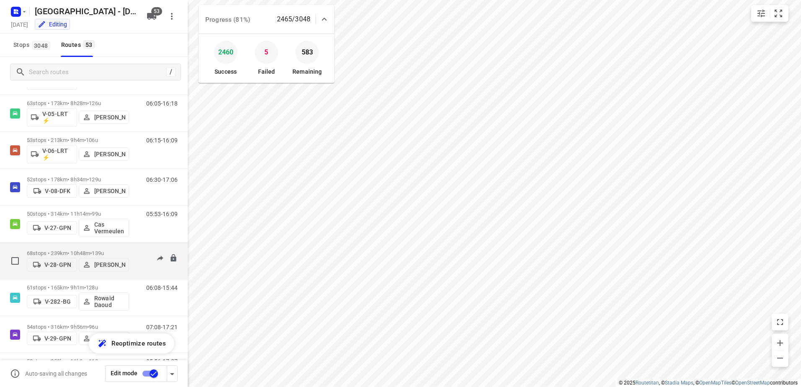
scroll to position [419, 0]
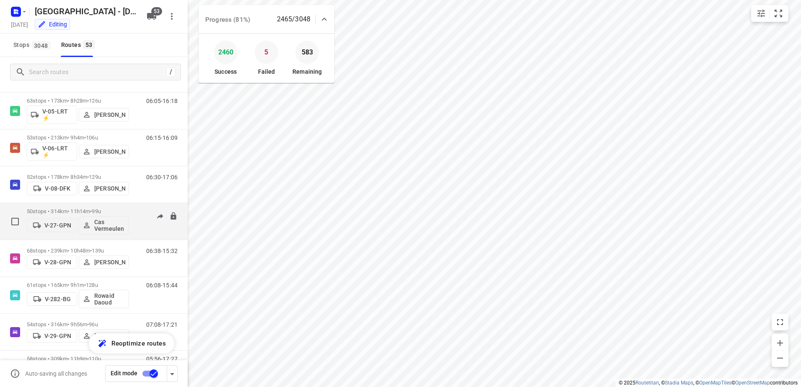
click at [138, 216] on div "05:53-16:09" at bounding box center [157, 223] width 42 height 31
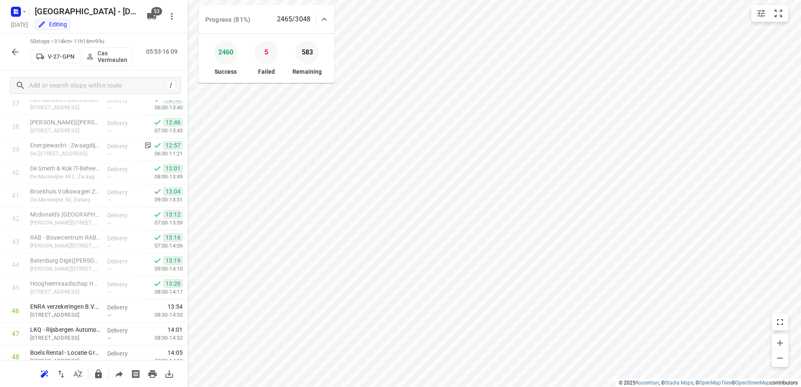
scroll to position [958, 0]
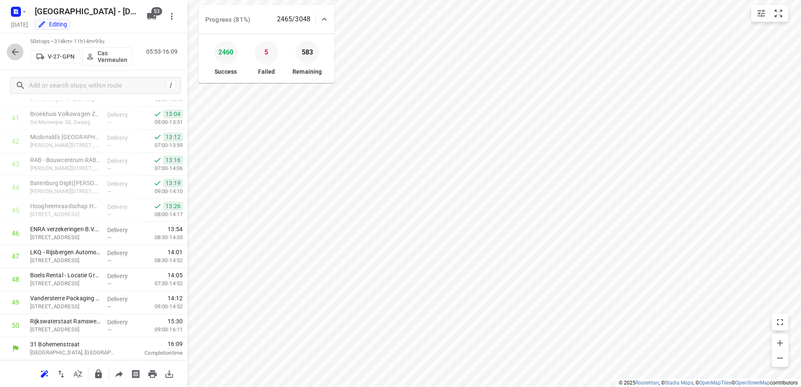
click at [15, 51] on icon "button" at bounding box center [15, 52] width 10 height 10
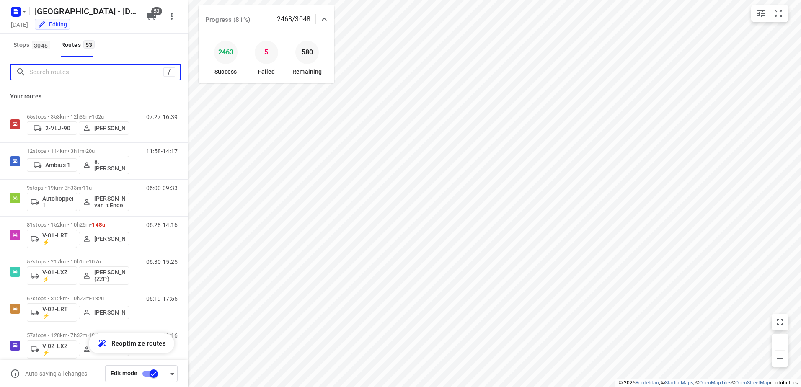
click at [92, 70] on input "Search routes" at bounding box center [96, 72] width 134 height 13
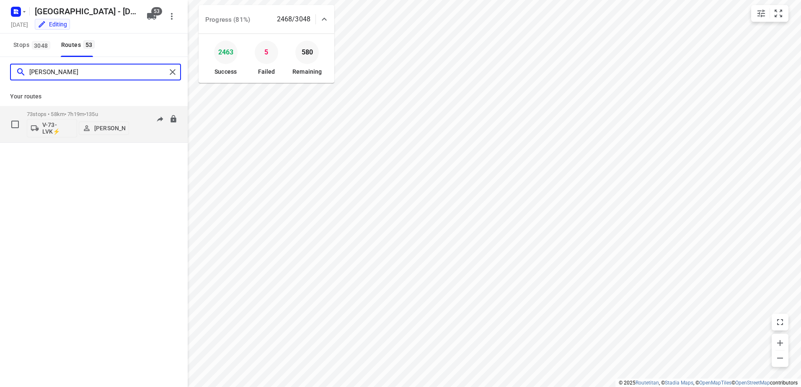
type input "NICKY"
click at [127, 110] on div "73 stops • 58km • 7h19m • 135u V-73-LVK⚡ Nicky Kriest" at bounding box center [78, 124] width 102 height 35
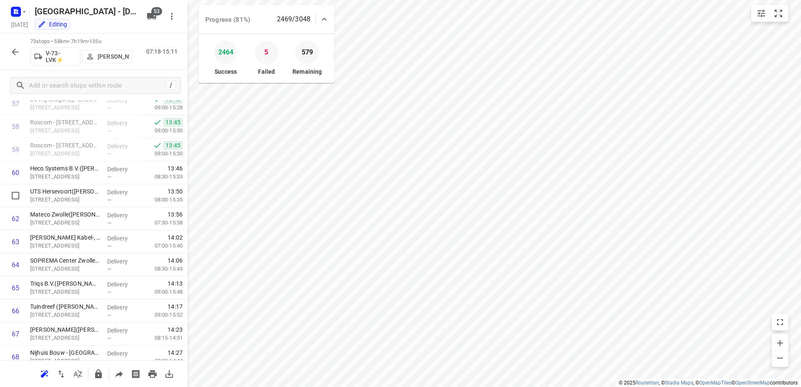
scroll to position [1488, 0]
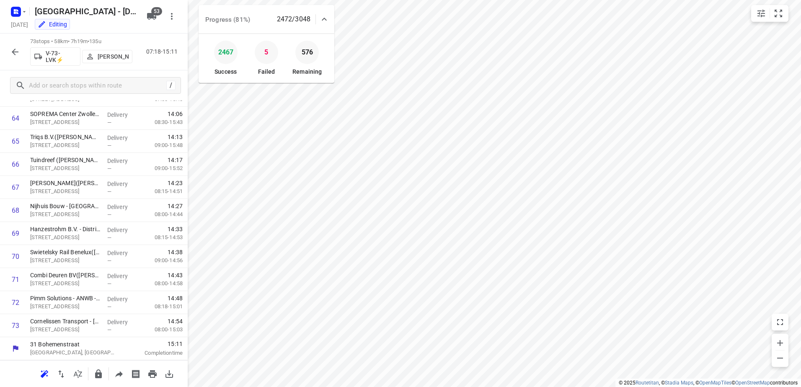
click at [13, 47] on icon "button" at bounding box center [15, 52] width 10 height 10
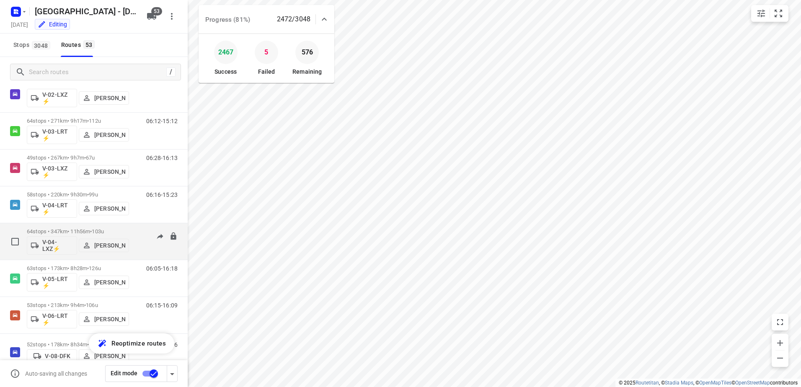
scroll to position [293, 0]
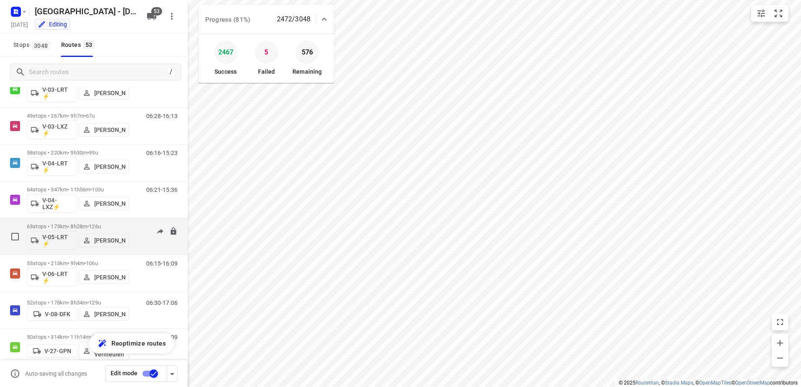
click at [137, 231] on div "06:05-16:18" at bounding box center [157, 238] width 42 height 31
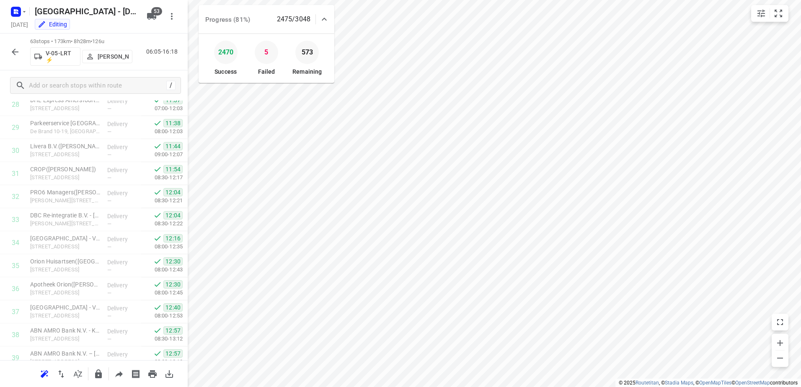
scroll to position [629, 0]
click at [18, 44] on button "button" at bounding box center [15, 52] width 17 height 17
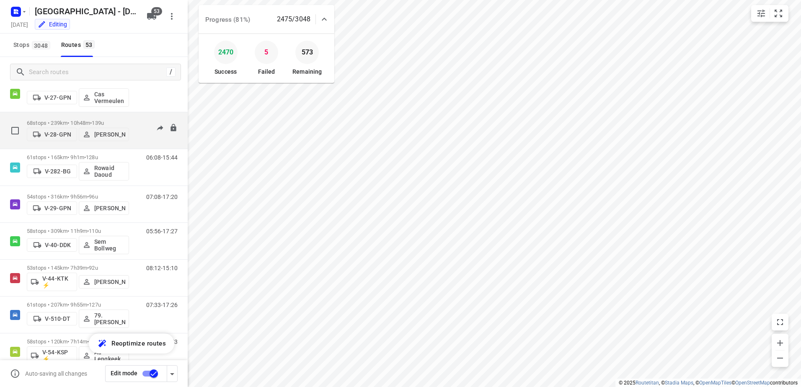
scroll to position [545, 0]
click at [136, 123] on div "06:38-15:32" at bounding box center [157, 135] width 42 height 26
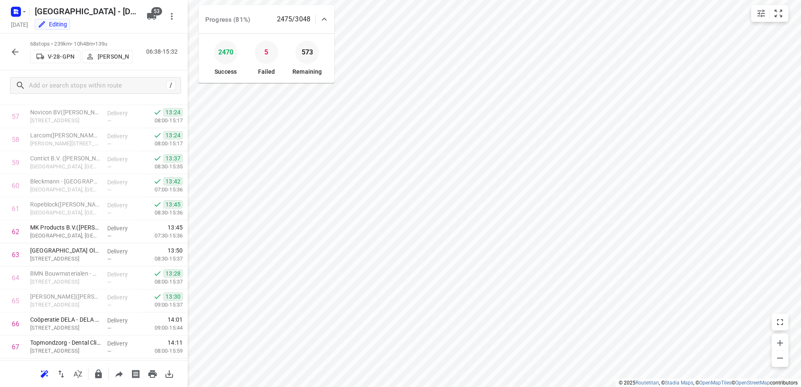
scroll to position [1373, 0]
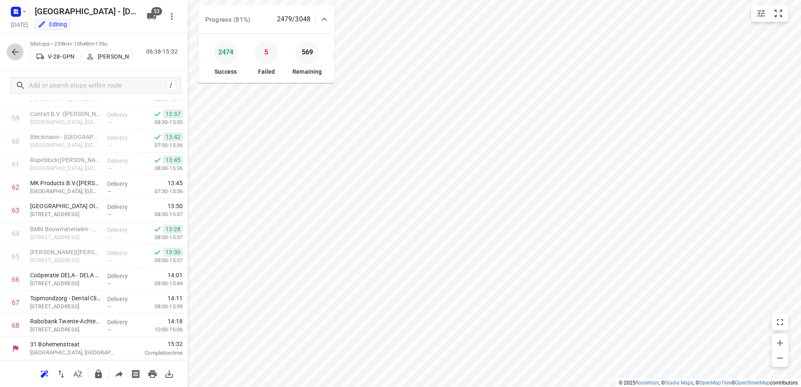
click at [20, 49] on icon "button" at bounding box center [15, 52] width 10 height 10
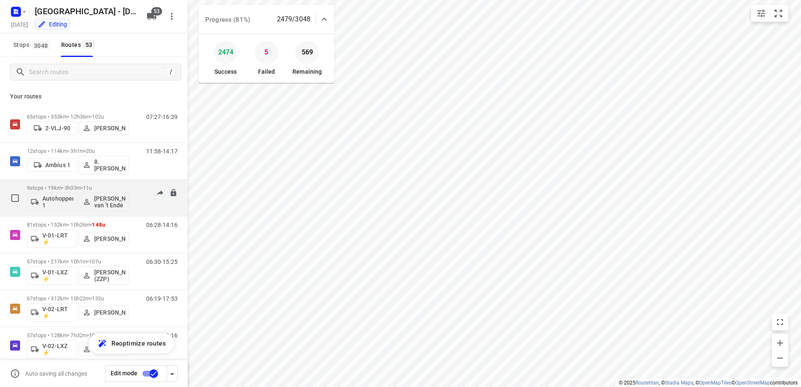
click at [132, 184] on div "9 stops • 19km • 3h33m • 11u Autohopper 1 Stephanie van 't Ende 06:00-09:33" at bounding box center [107, 198] width 161 height 35
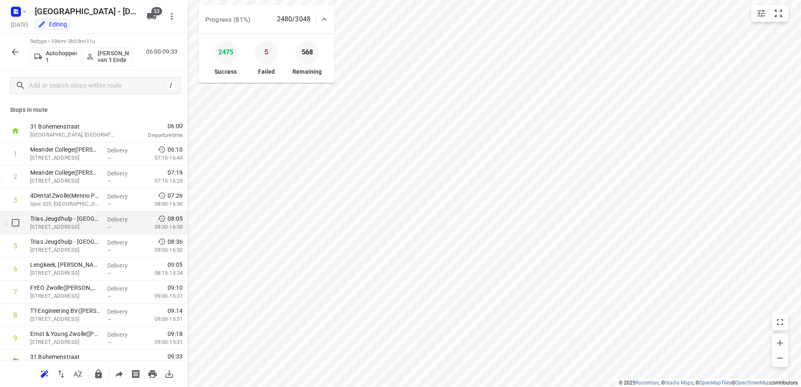
scroll to position [13, 0]
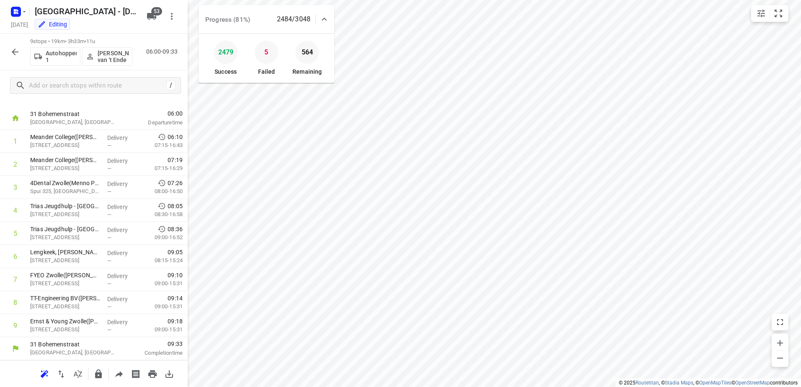
click at [105, 55] on p "Stephanie van 't Ende" at bounding box center [113, 56] width 31 height 13
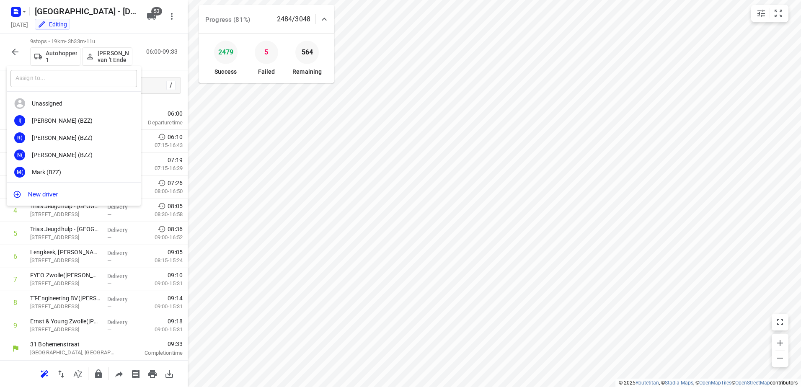
click at [104, 82] on input "text" at bounding box center [73, 78] width 127 height 17
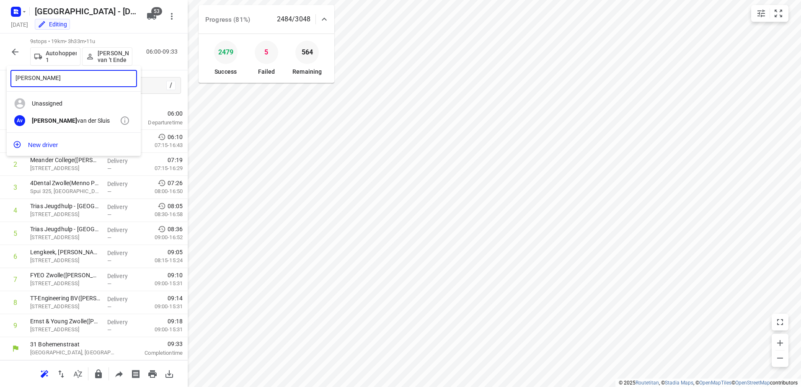
type input "Arnaud"
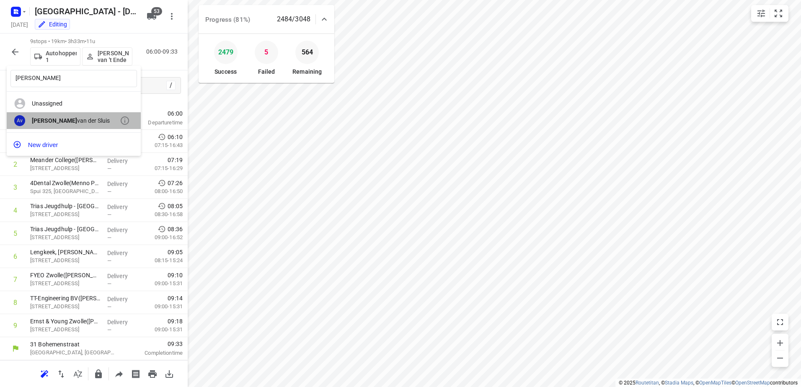
click at [64, 119] on div "Arnaud van der Sluis" at bounding box center [76, 120] width 88 height 7
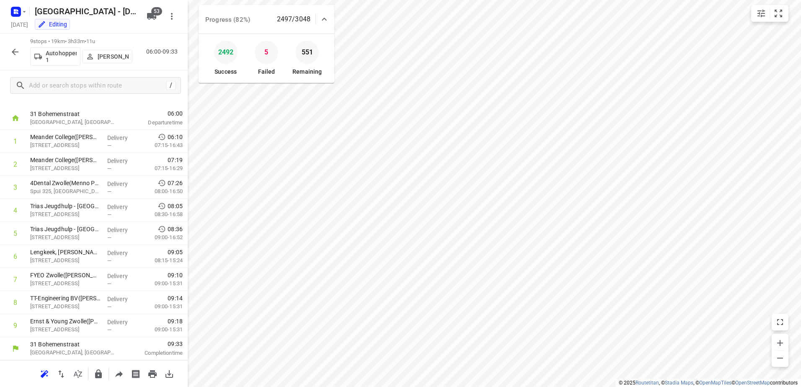
click at [7, 50] on button "button" at bounding box center [15, 52] width 17 height 17
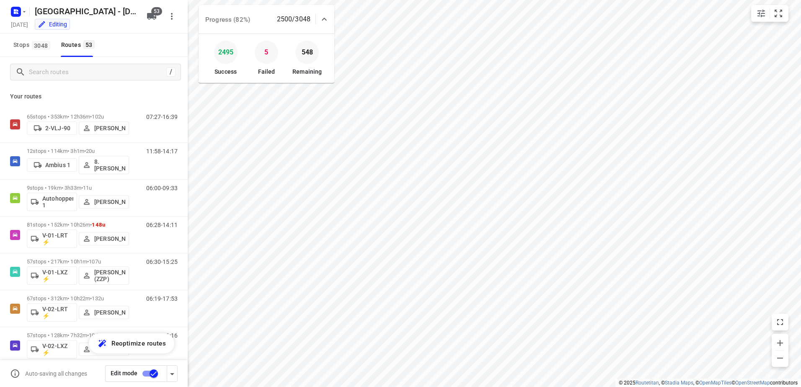
click at [89, 91] on div "Your routes 65 stops • 353km • 12h36m • 102u 2-VLJ-90 Fikri Mizaz 07:27-16:39 1…" at bounding box center [94, 249] width 188 height 324
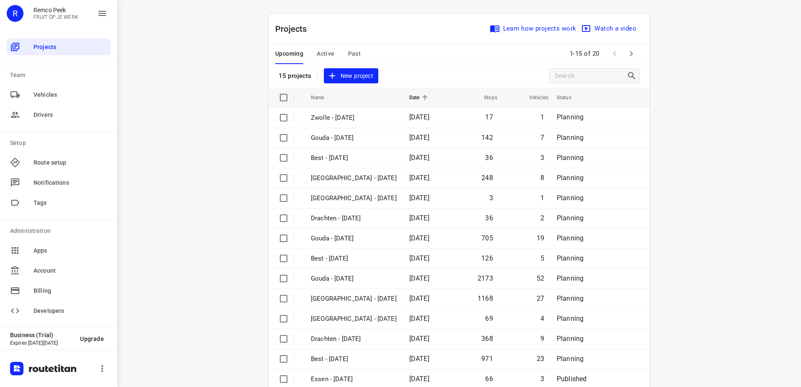
click at [318, 53] on span "Active" at bounding box center [326, 54] width 18 height 10
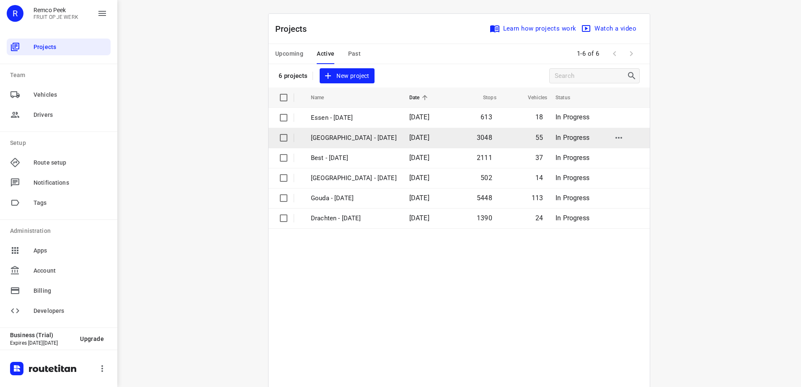
click at [330, 137] on p "[GEOGRAPHIC_DATA] - [DATE]" at bounding box center [354, 138] width 86 height 10
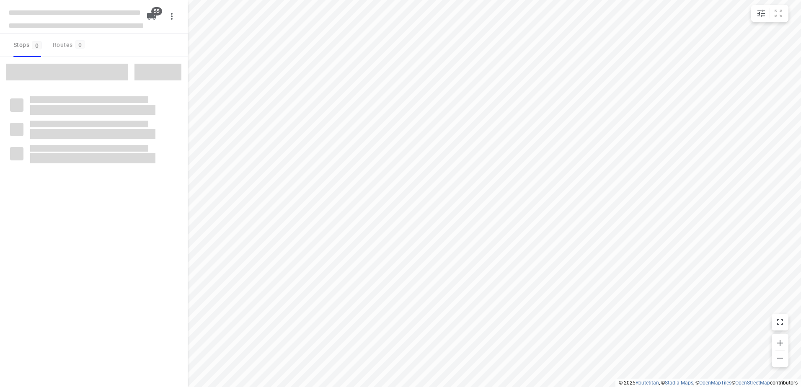
checkbox input "true"
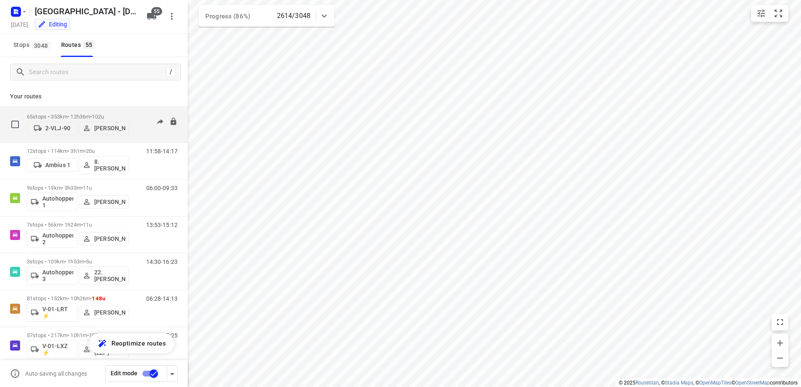
click at [136, 116] on div "07:27-16:39" at bounding box center [157, 127] width 42 height 26
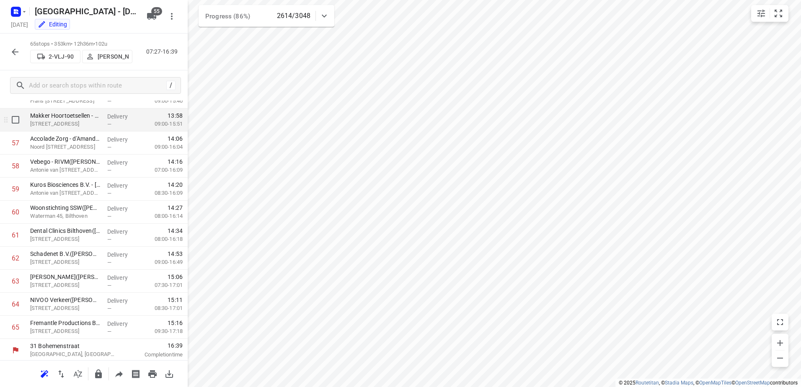
scroll to position [1304, 0]
click at [9, 50] on button "button" at bounding box center [15, 52] width 17 height 17
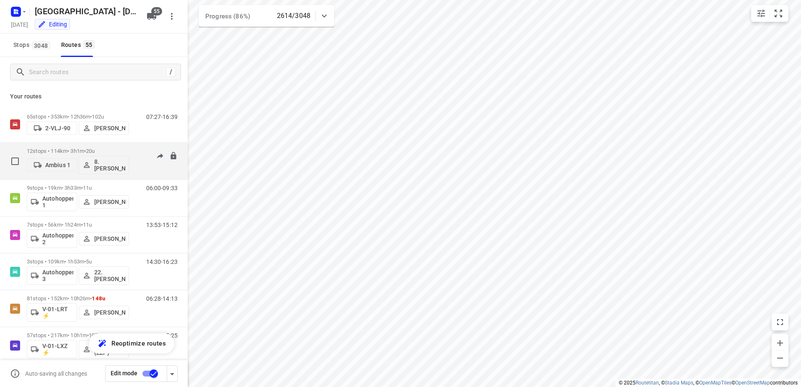
click at [136, 153] on div "11:58-14:17" at bounding box center [157, 163] width 42 height 31
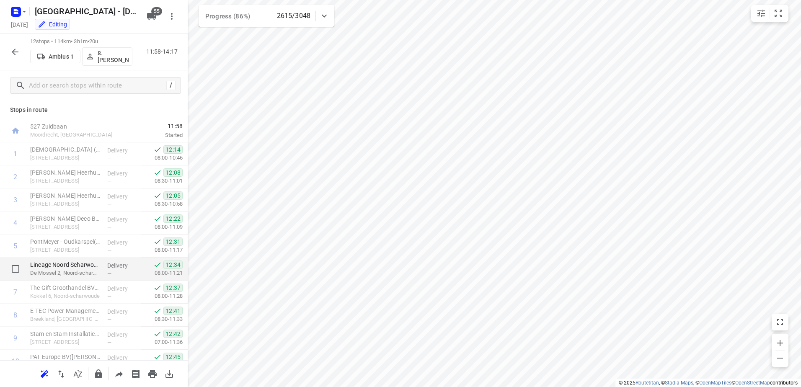
scroll to position [82, 0]
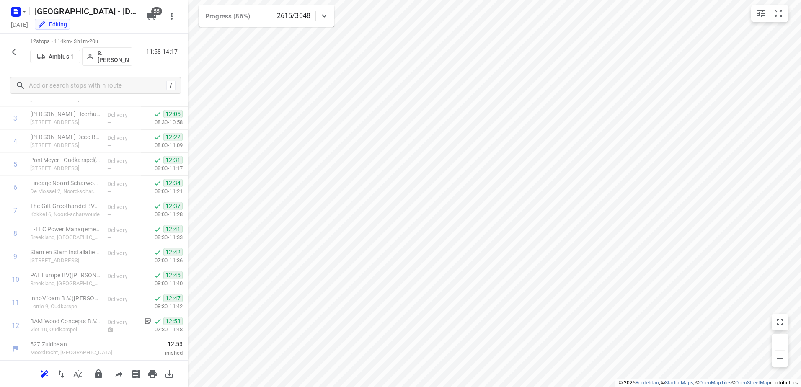
click at [11, 47] on icon "button" at bounding box center [15, 52] width 10 height 10
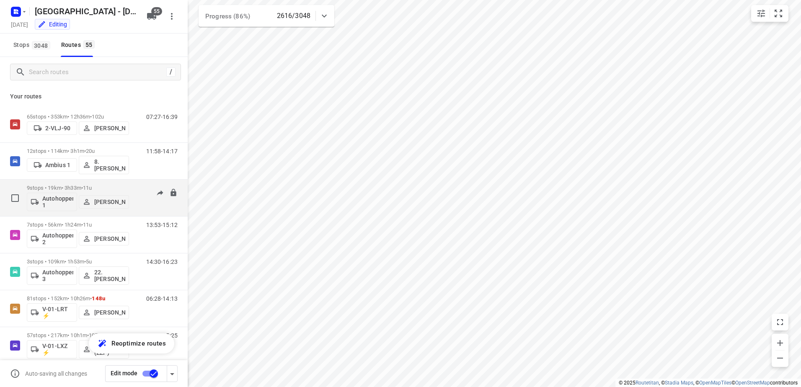
click at [136, 186] on div "06:00-09:33" at bounding box center [157, 200] width 42 height 31
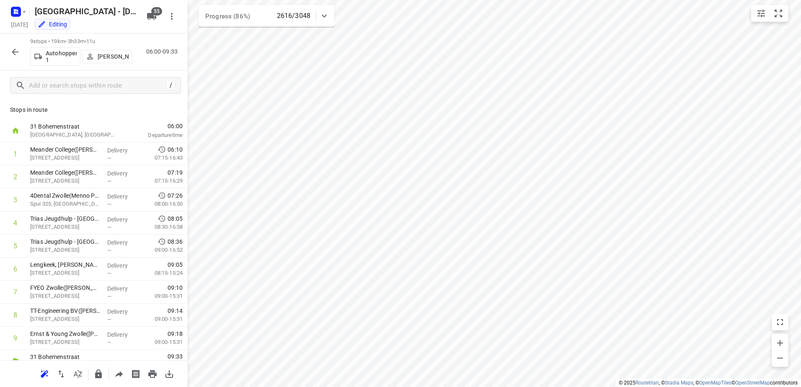
scroll to position [13, 0]
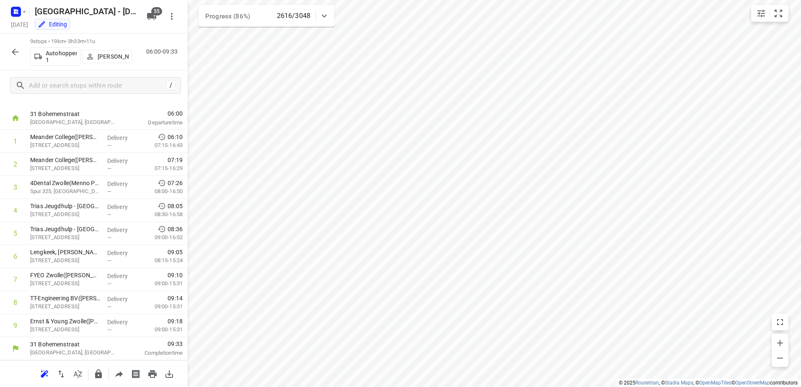
click at [18, 55] on icon "button" at bounding box center [15, 52] width 10 height 10
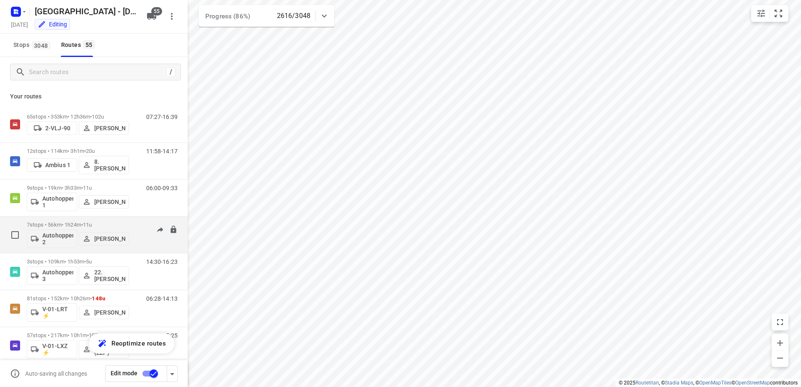
click at [127, 226] on p "7 stops • 56km • 1h24m • 11u" at bounding box center [78, 225] width 102 height 6
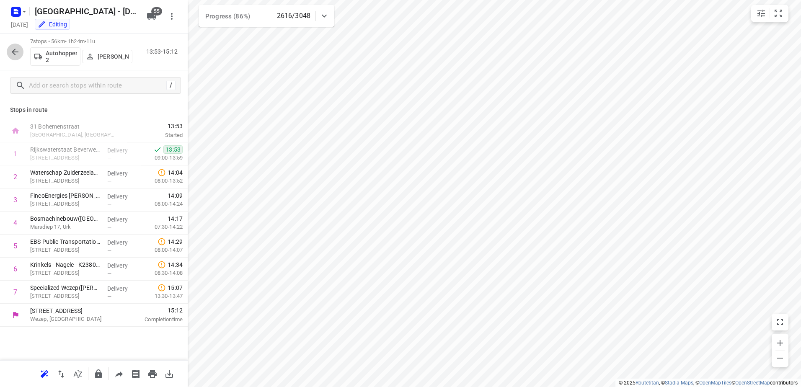
click at [16, 51] on icon "button" at bounding box center [15, 52] width 10 height 10
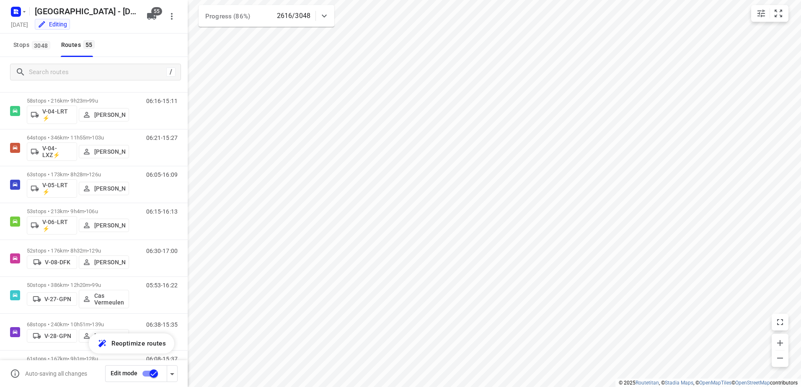
scroll to position [503, 0]
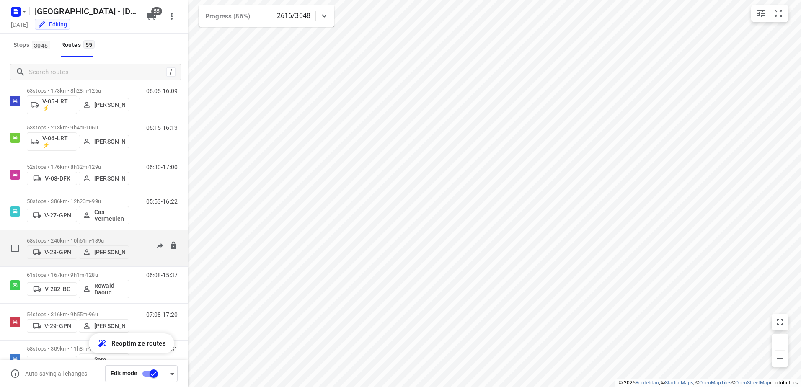
click at [136, 238] on div "06:38-15:35" at bounding box center [157, 251] width 42 height 26
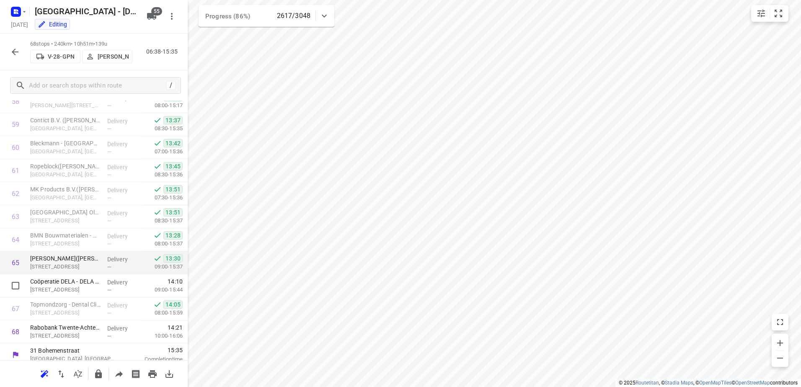
scroll to position [1373, 0]
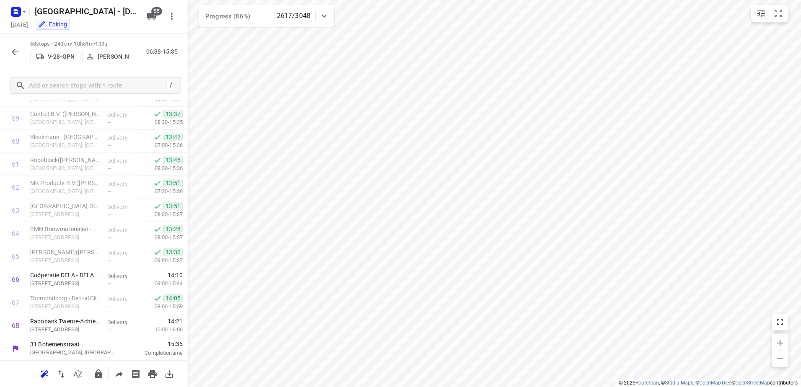
click at [18, 52] on icon "button" at bounding box center [15, 52] width 7 height 7
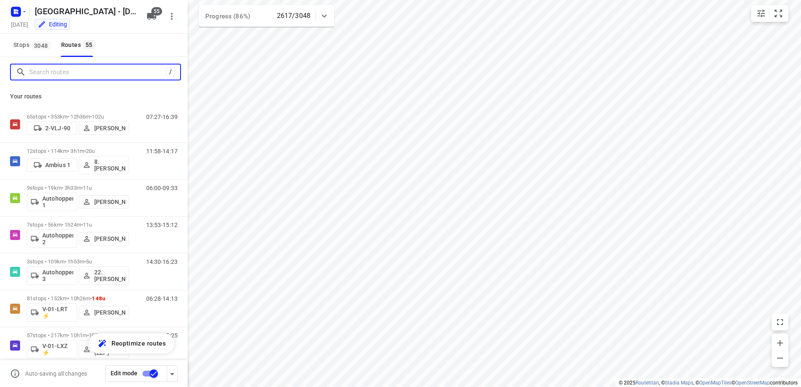
click at [83, 73] on input "Search routes" at bounding box center [97, 72] width 137 height 13
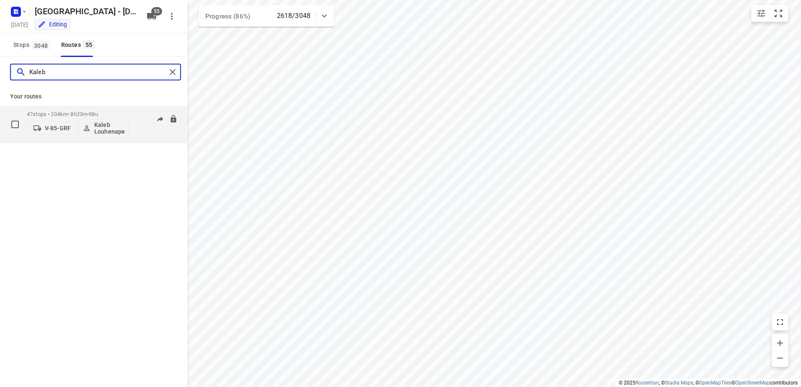
type input "Kaleb"
click at [139, 113] on div "08:37-17:35" at bounding box center [157, 126] width 42 height 31
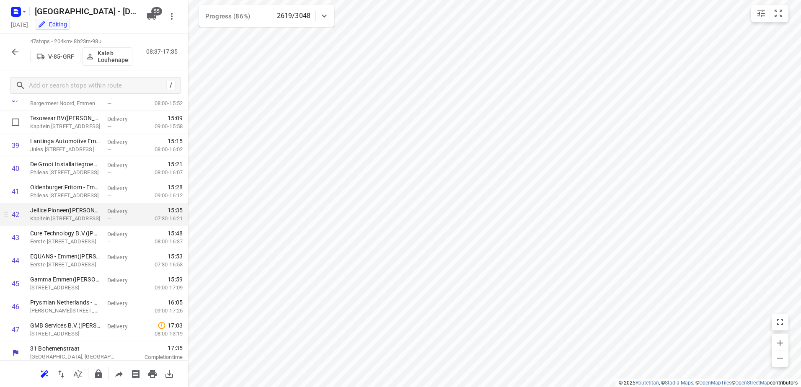
scroll to position [889, 0]
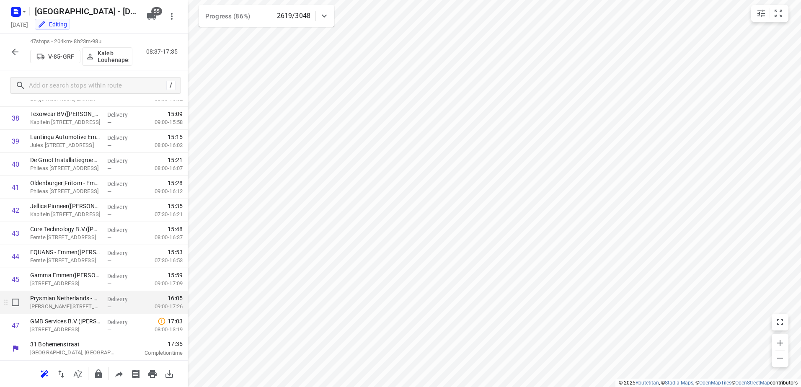
click at [107, 308] on span "—" at bounding box center [109, 307] width 4 height 6
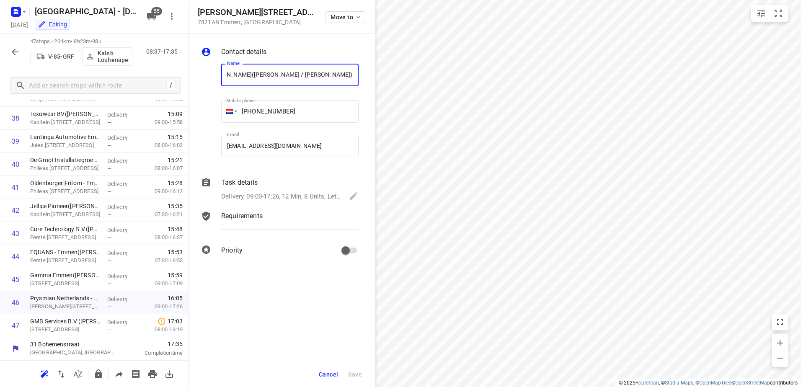
drag, startPoint x: 16, startPoint y: 46, endPoint x: 218, endPoint y: 31, distance: 203.4
click at [16, 46] on button "button" at bounding box center [15, 52] width 17 height 17
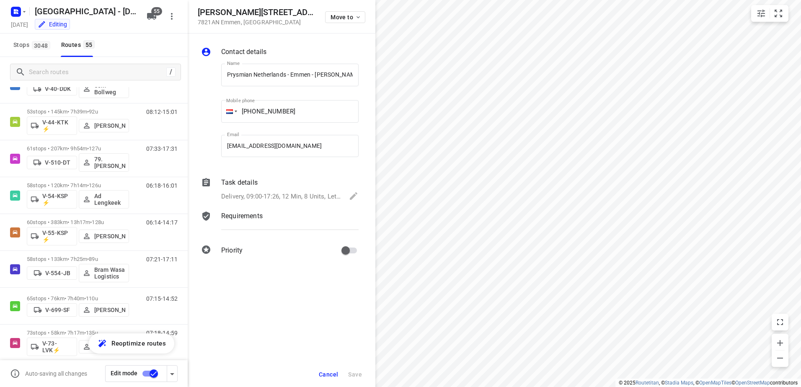
scroll to position [796, 0]
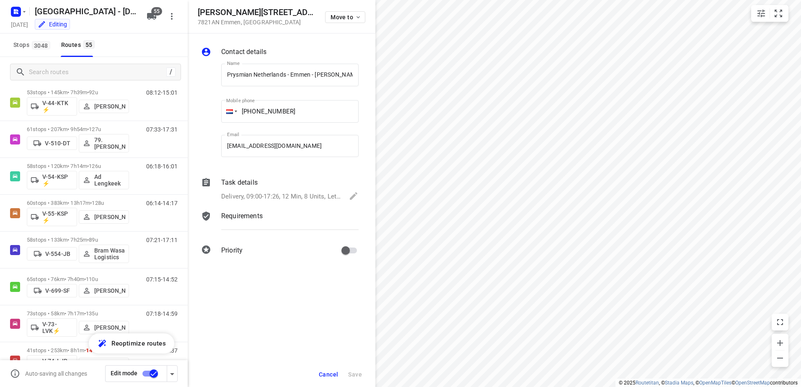
click at [334, 373] on span "Cancel" at bounding box center [328, 374] width 19 height 7
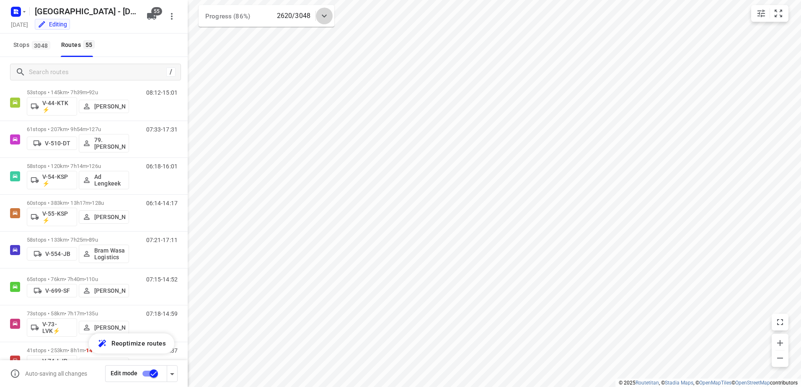
click at [319, 15] on div at bounding box center [324, 16] width 17 height 17
click at [317, 22] on div at bounding box center [324, 19] width 17 height 17
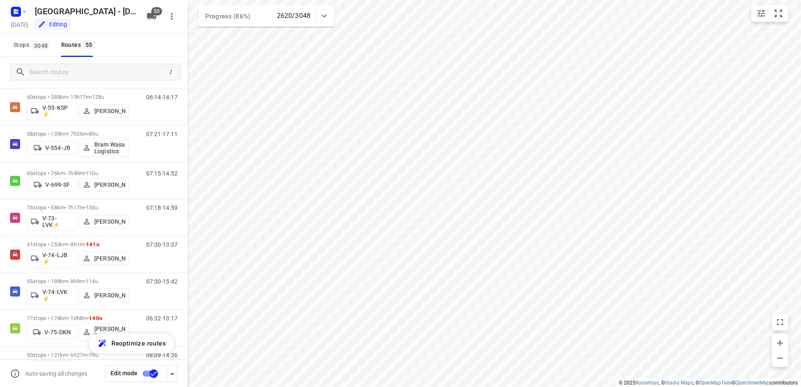
scroll to position [917, 0]
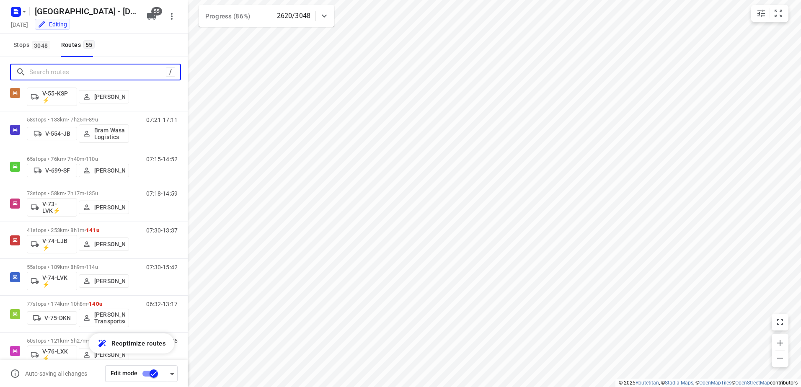
click at [68, 72] on input "Search routes" at bounding box center [97, 72] width 137 height 13
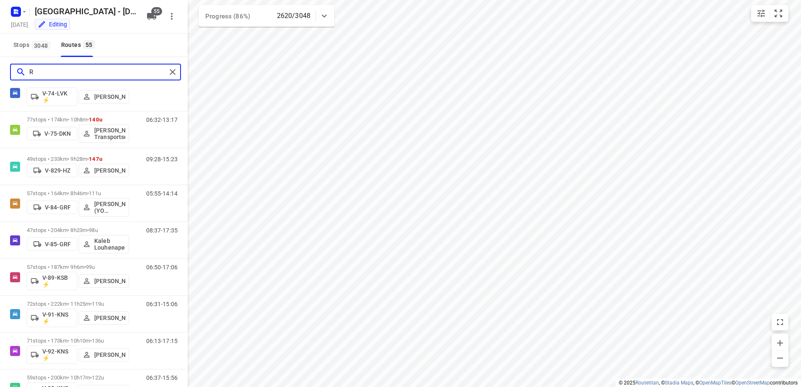
scroll to position [0, 0]
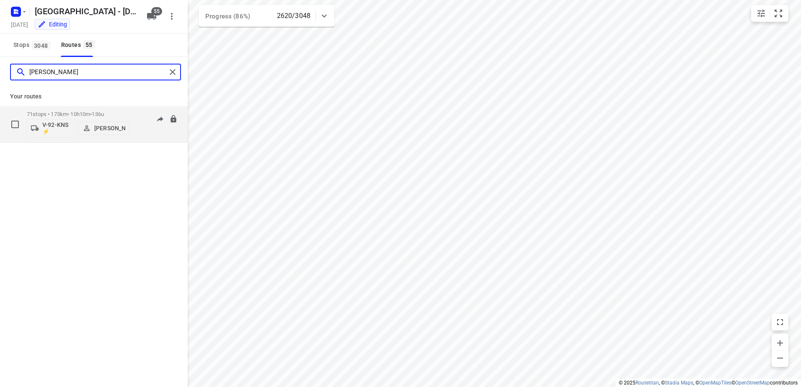
type input "[PERSON_NAME]"
click at [137, 112] on div "06:13-17:15" at bounding box center [157, 126] width 42 height 31
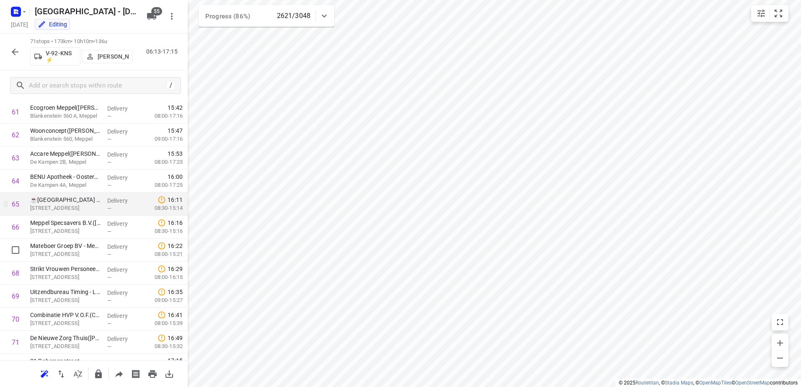
scroll to position [1442, 0]
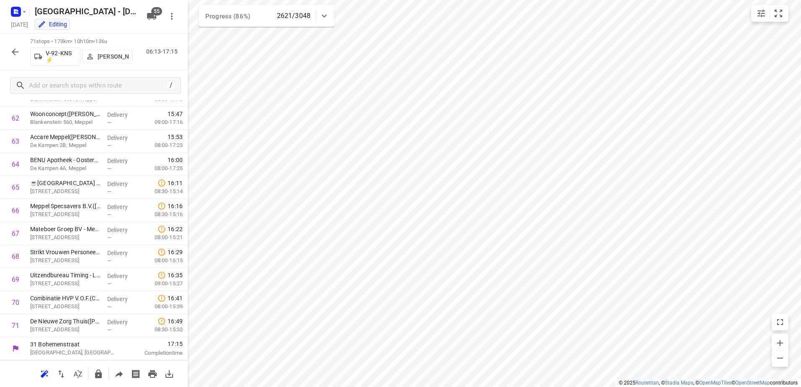
click at [16, 47] on icon "button" at bounding box center [15, 52] width 10 height 10
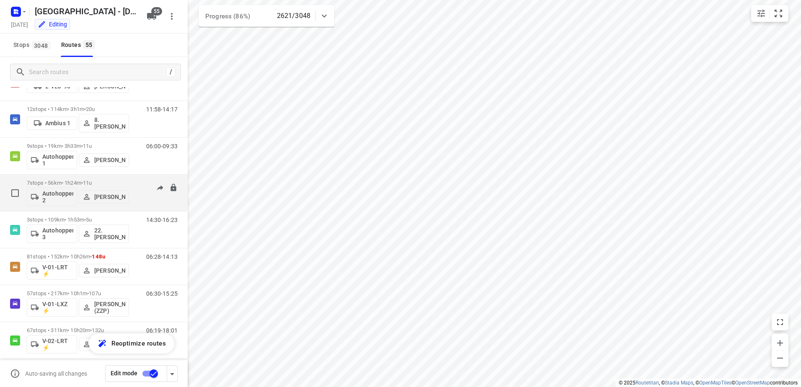
scroll to position [84, 0]
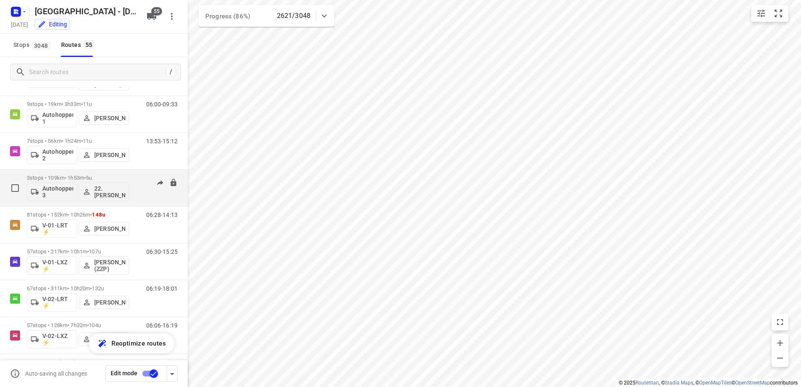
click at [138, 177] on div "14:30-16:23" at bounding box center [157, 190] width 42 height 31
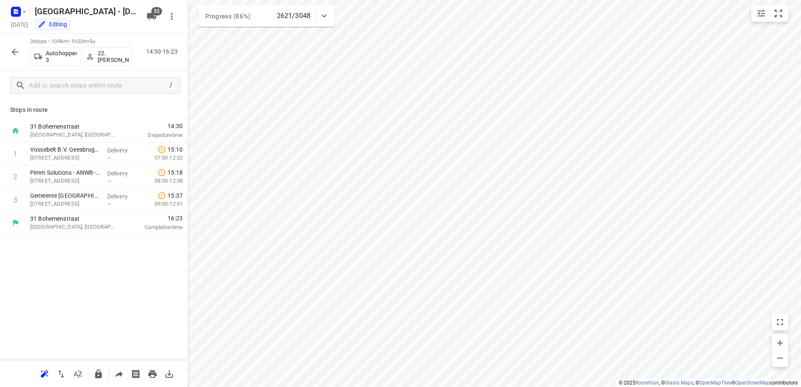
click at [12, 44] on button "button" at bounding box center [15, 52] width 17 height 17
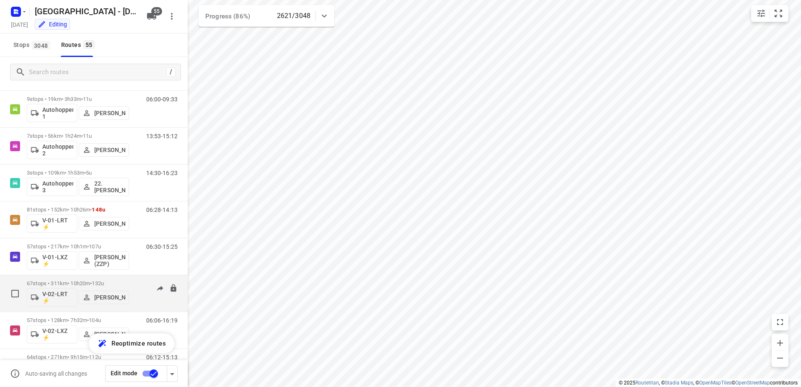
scroll to position [126, 0]
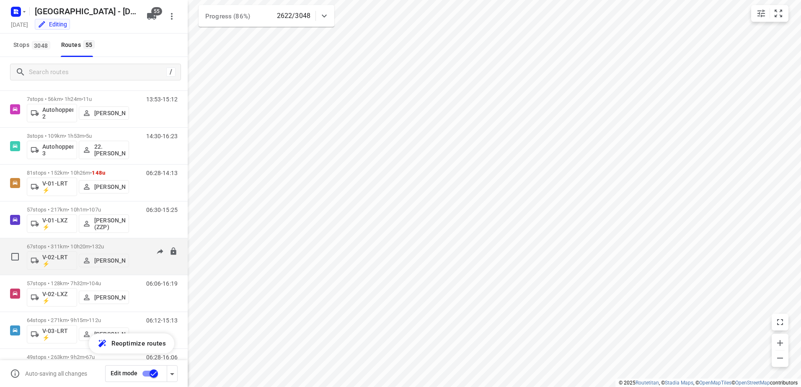
click at [136, 246] on div "06:19-18:01" at bounding box center [157, 259] width 42 height 31
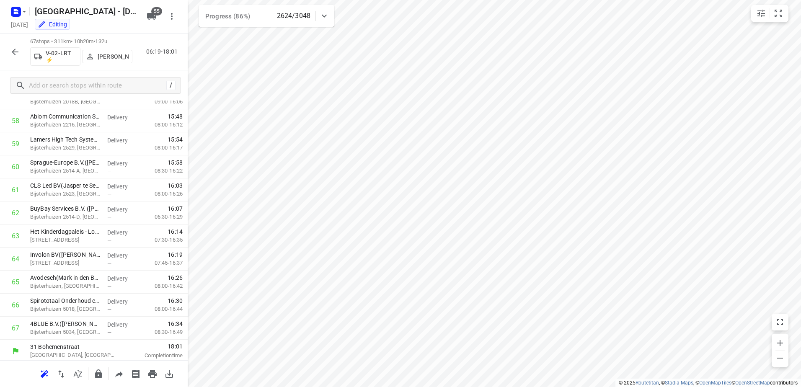
scroll to position [1350, 0]
click at [9, 47] on button "button" at bounding box center [15, 52] width 17 height 17
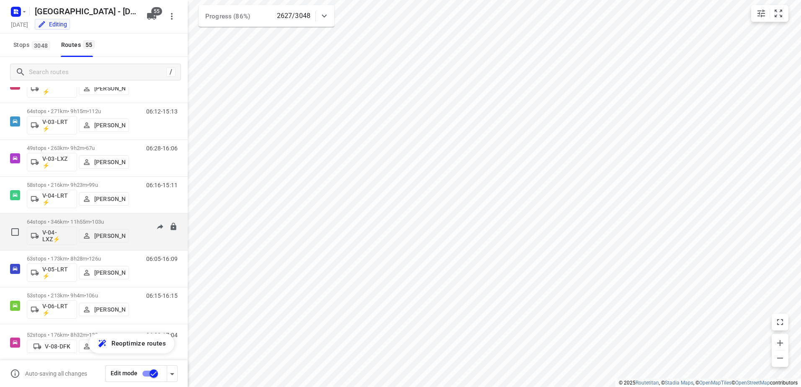
scroll to position [335, 0]
click at [136, 221] on div "06:21-15:27" at bounding box center [157, 233] width 42 height 31
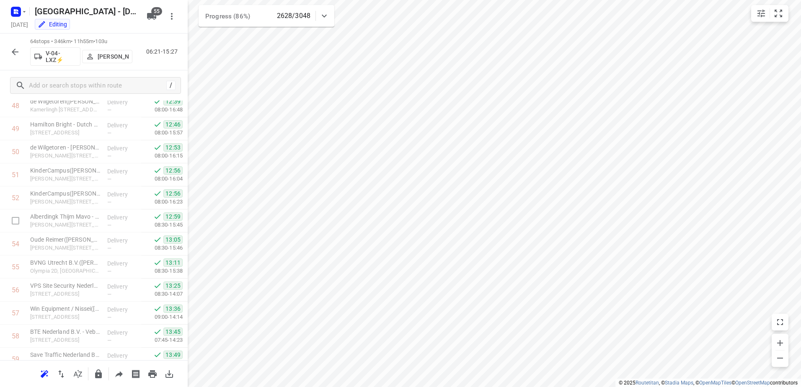
scroll to position [1280, 0]
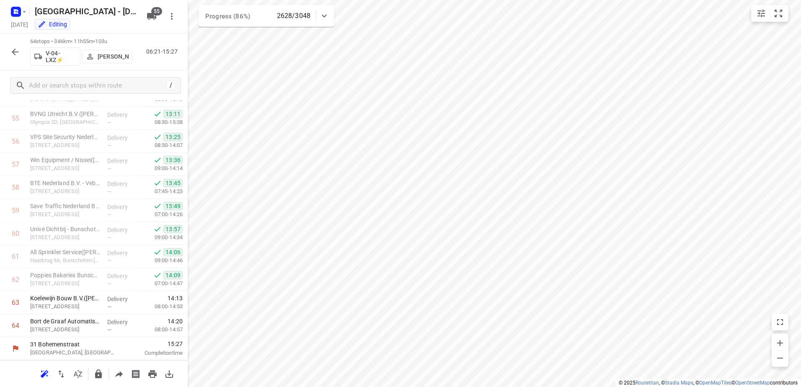
click at [12, 53] on icon "button" at bounding box center [15, 52] width 10 height 10
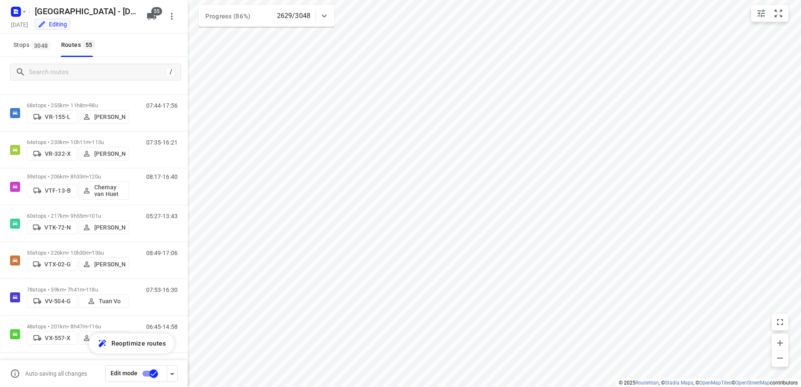
scroll to position [1783, 0]
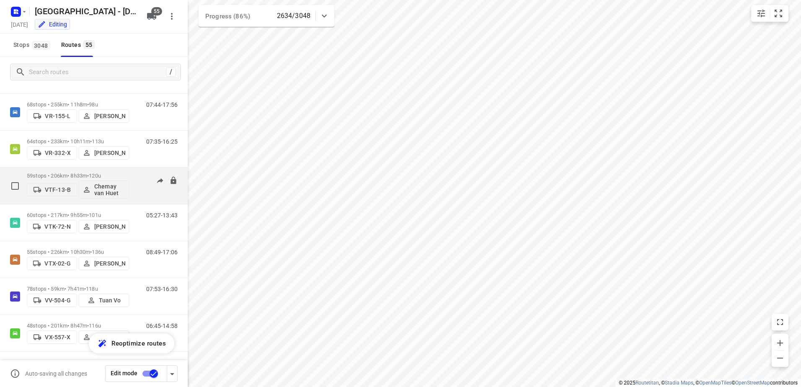
click at [77, 177] on p "59 stops • 206km • 8h33m • 120u" at bounding box center [78, 176] width 102 height 6
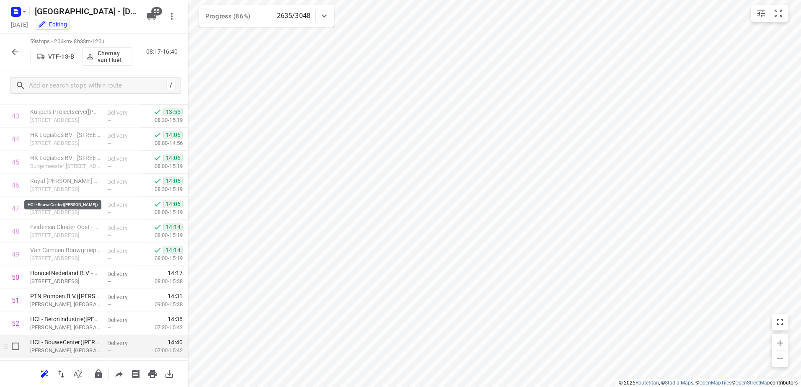
scroll to position [1165, 0]
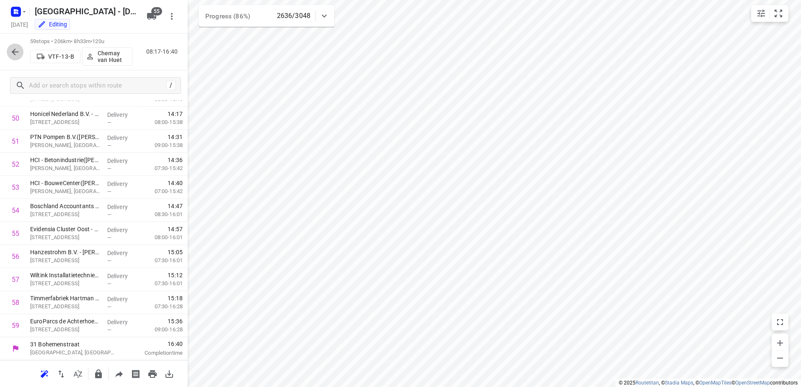
click at [14, 57] on button "button" at bounding box center [15, 52] width 17 height 17
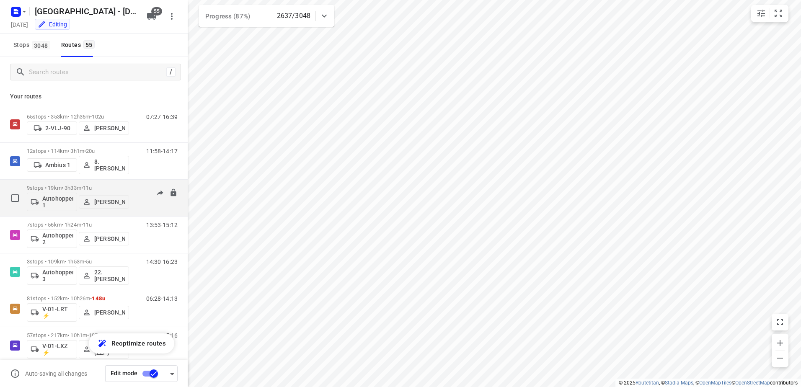
click at [137, 195] on div "06:00-09:33" at bounding box center [157, 200] width 42 height 31
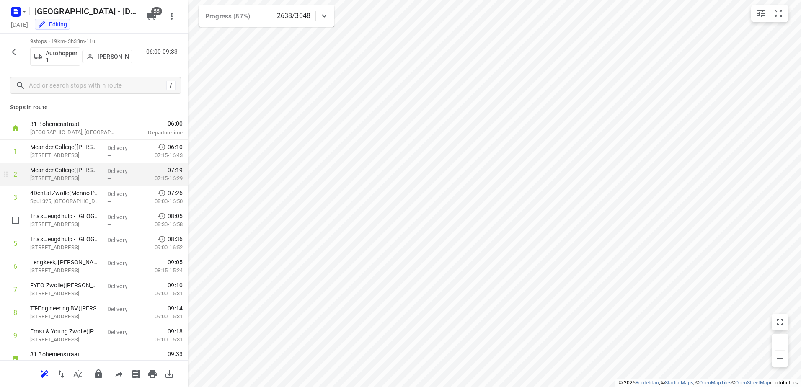
scroll to position [0, 0]
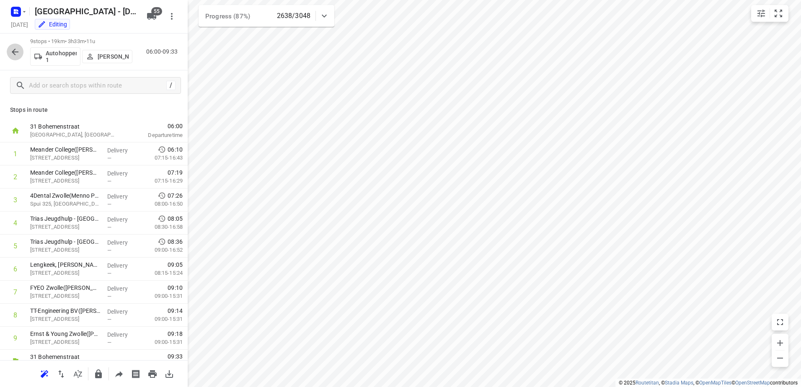
click at [11, 49] on icon "button" at bounding box center [15, 52] width 10 height 10
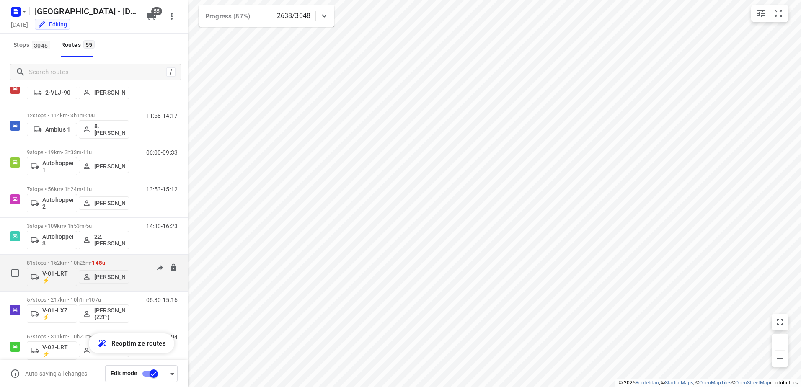
scroll to position [84, 0]
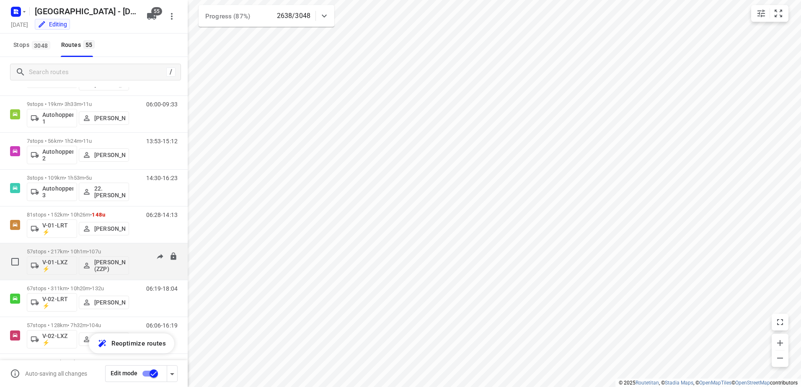
click at [136, 252] on div "06:30-15:16" at bounding box center [157, 264] width 42 height 31
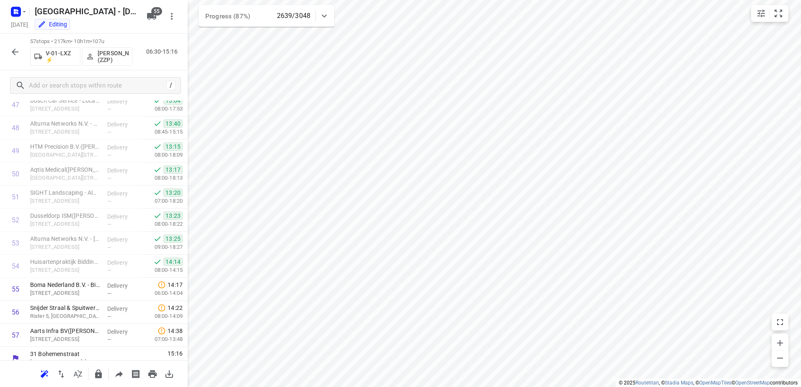
scroll to position [1119, 0]
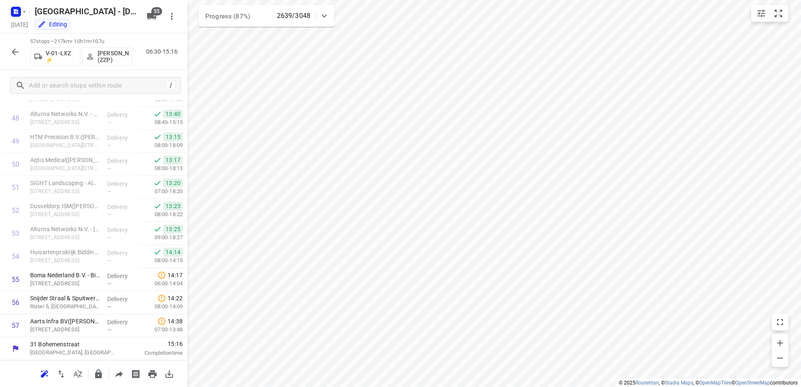
click at [13, 52] on icon "button" at bounding box center [15, 52] width 7 height 7
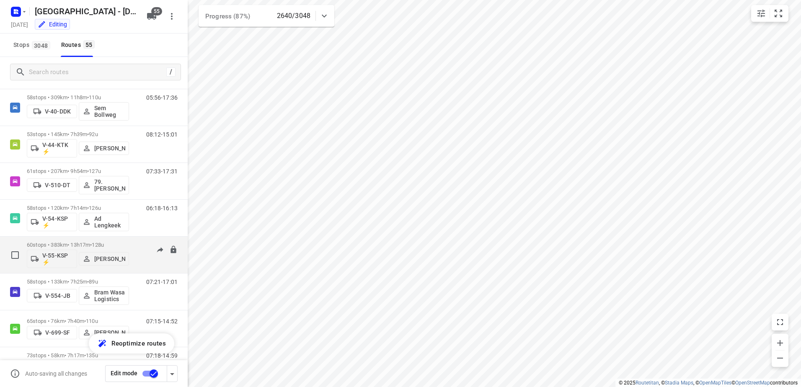
scroll to position [796, 0]
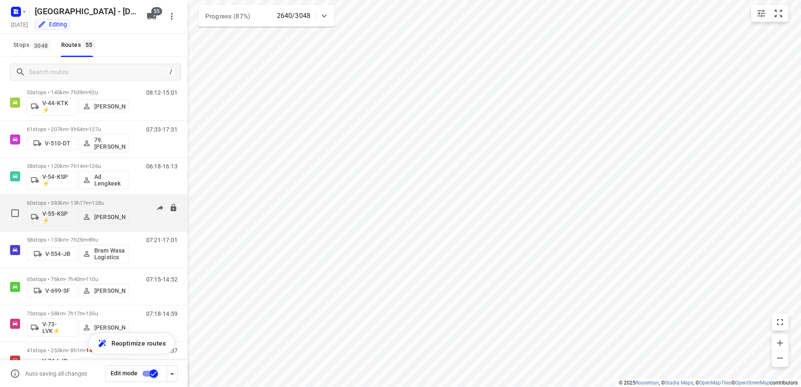
click at [129, 205] on div "60 stops • 383km • 13h17m • 128u V-55-KSP ⚡ [PERSON_NAME] 06:14-14:17" at bounding box center [107, 213] width 161 height 35
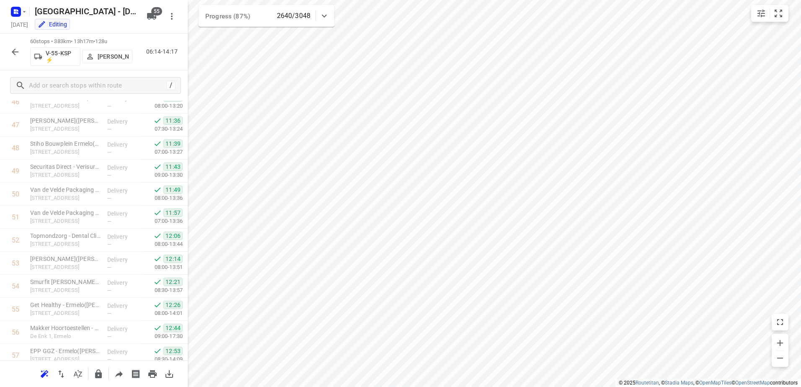
scroll to position [1188, 0]
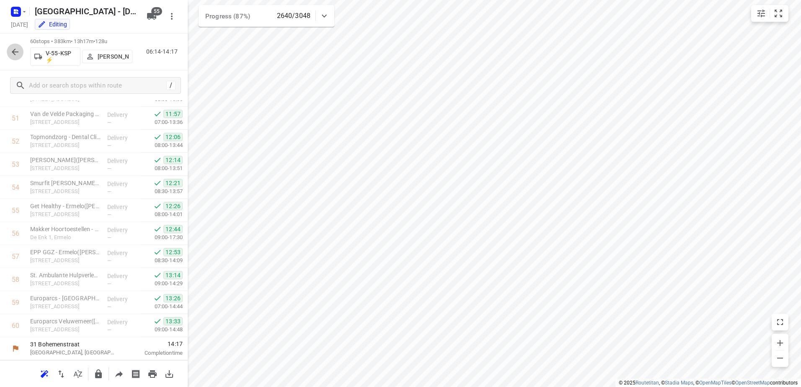
click at [13, 47] on icon "button" at bounding box center [15, 52] width 10 height 10
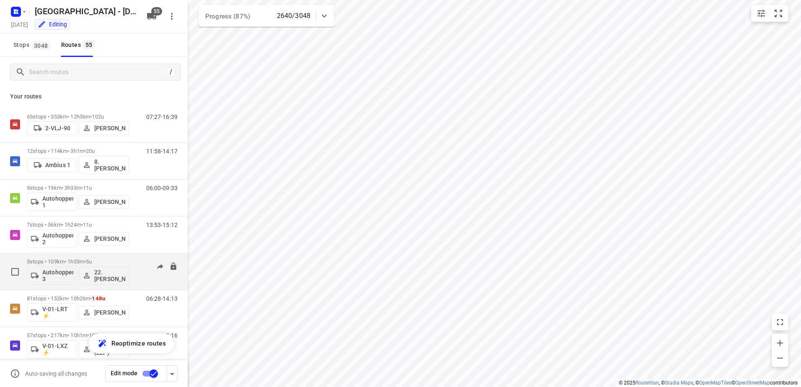
click at [138, 267] on div "14:30-16:23" at bounding box center [157, 274] width 42 height 31
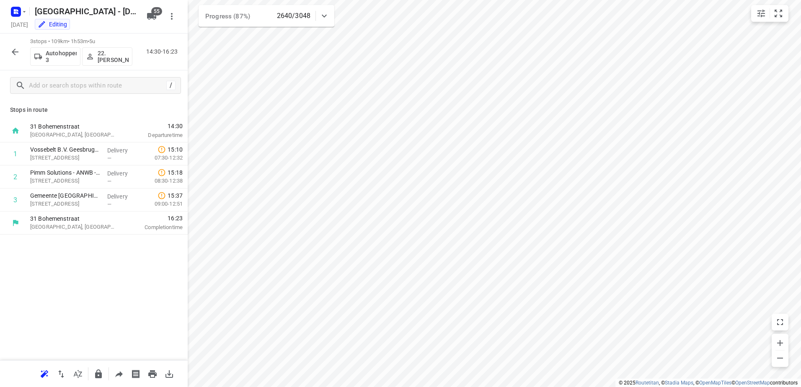
click at [13, 54] on icon "button" at bounding box center [15, 52] width 10 height 10
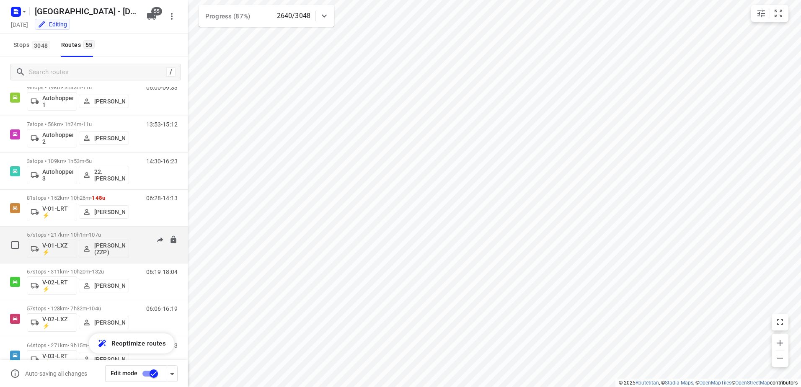
scroll to position [126, 0]
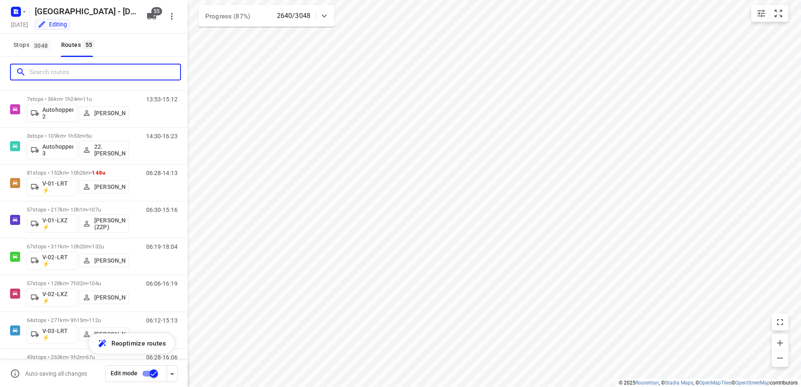
click at [57, 74] on input "Search routes" at bounding box center [104, 72] width 151 height 13
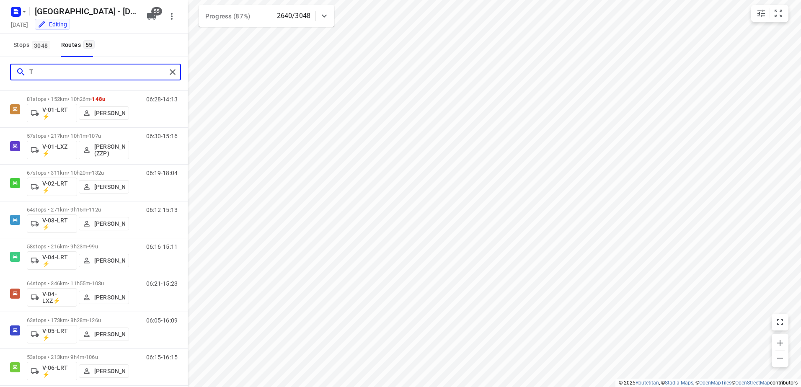
scroll to position [0, 0]
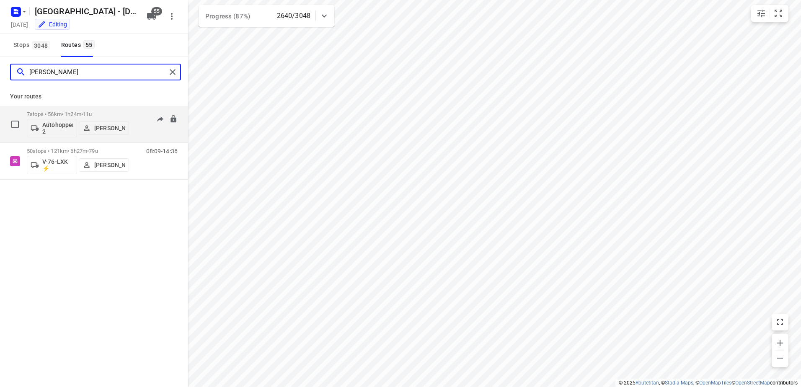
type input "[PERSON_NAME]"
click at [127, 110] on div "7 stops • 56km • 1h24m • 11u Autohopper 2 [PERSON_NAME]" at bounding box center [78, 124] width 102 height 35
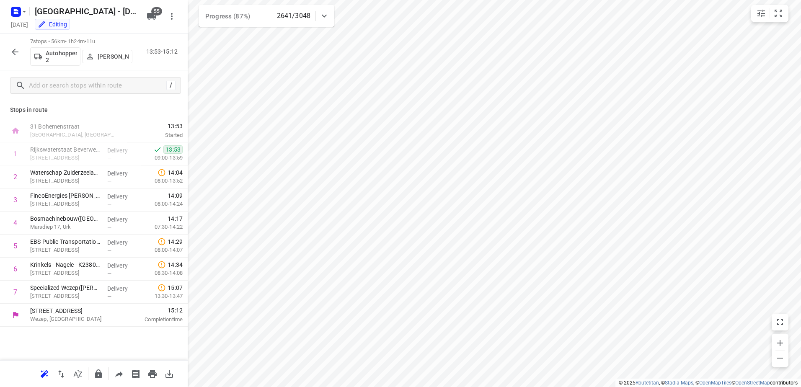
click at [15, 50] on icon "button" at bounding box center [15, 52] width 10 height 10
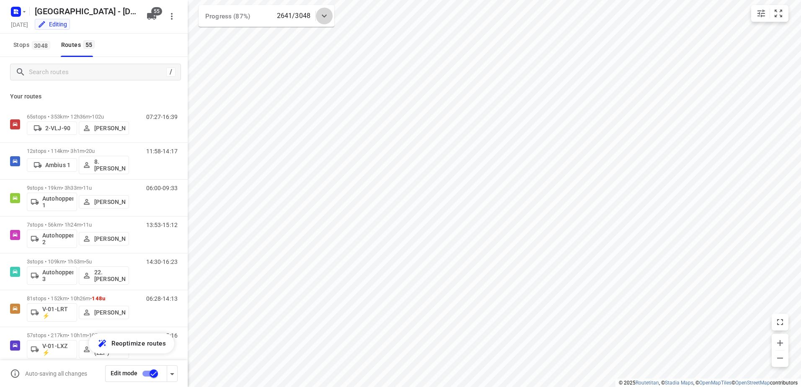
click at [328, 8] on div at bounding box center [324, 16] width 17 height 17
click at [328, 8] on div "Progress (87%) 2641/3048" at bounding box center [267, 19] width 136 height 29
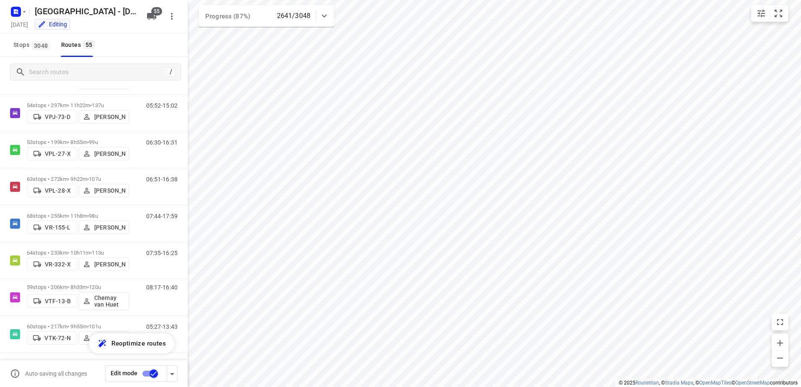
scroll to position [1783, 0]
click at [79, 79] on div "/" at bounding box center [95, 72] width 171 height 17
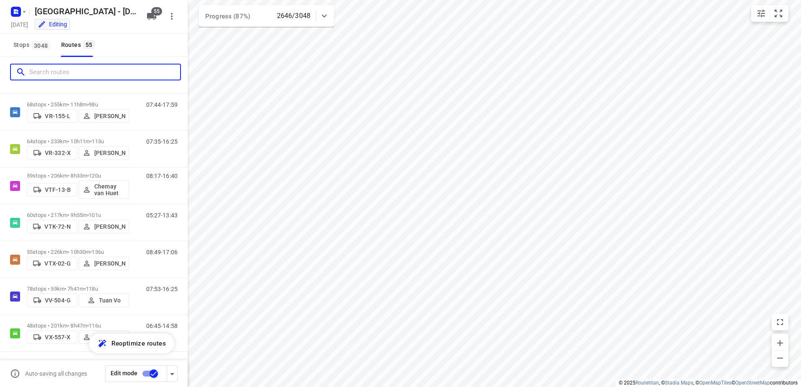
click at [86, 73] on input "Search routes" at bounding box center [104, 72] width 151 height 13
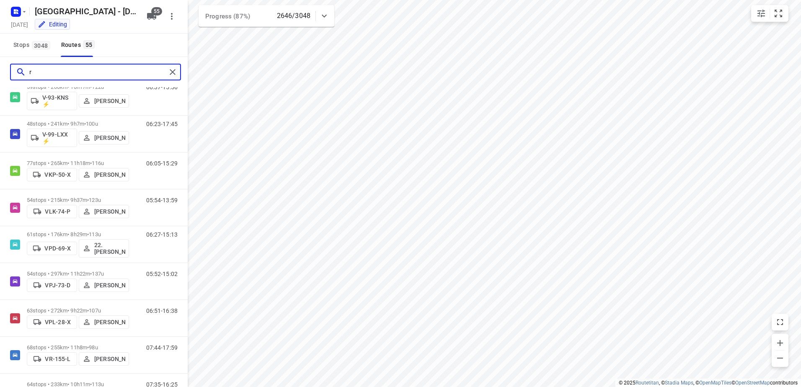
scroll to position [0, 0]
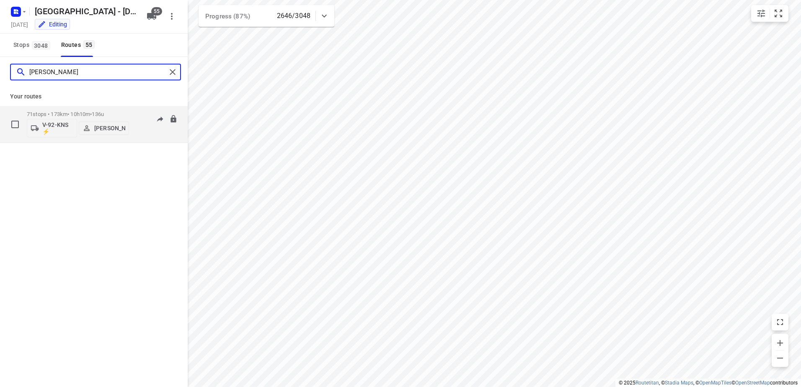
type input "[PERSON_NAME]"
click at [127, 111] on div "71 stops • 173km • 10h10m • 136u V-92-KNS ⚡ [PERSON_NAME]" at bounding box center [78, 124] width 102 height 35
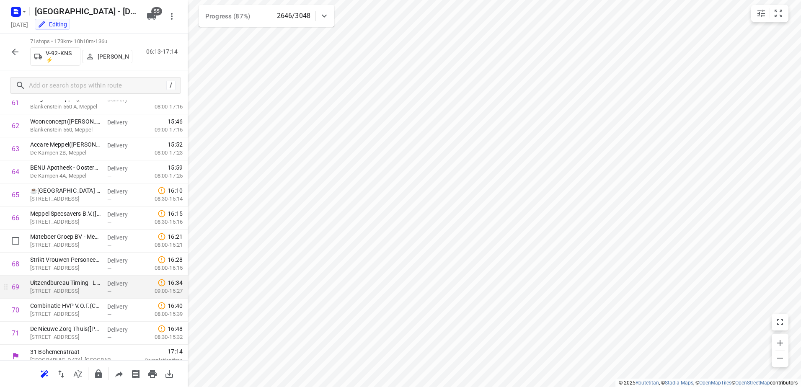
scroll to position [1442, 0]
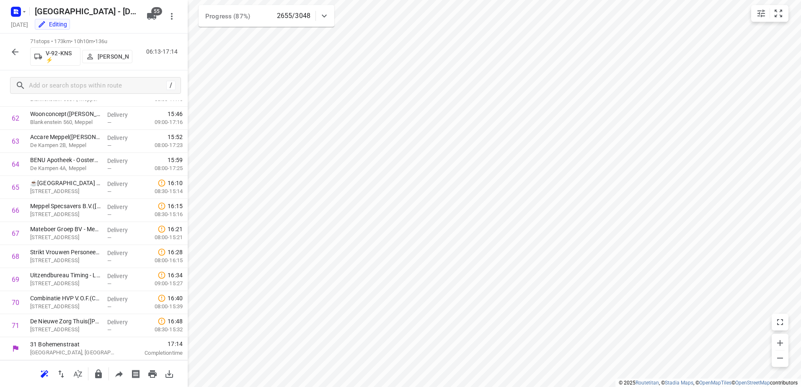
click at [13, 49] on icon "button" at bounding box center [15, 52] width 10 height 10
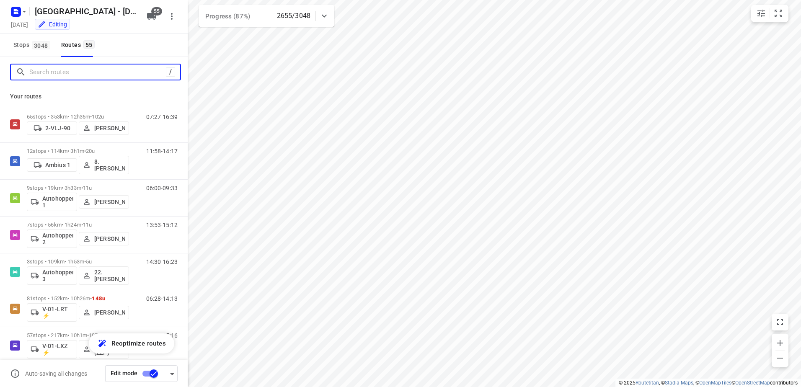
click at [86, 72] on input "Search routes" at bounding box center [97, 72] width 137 height 13
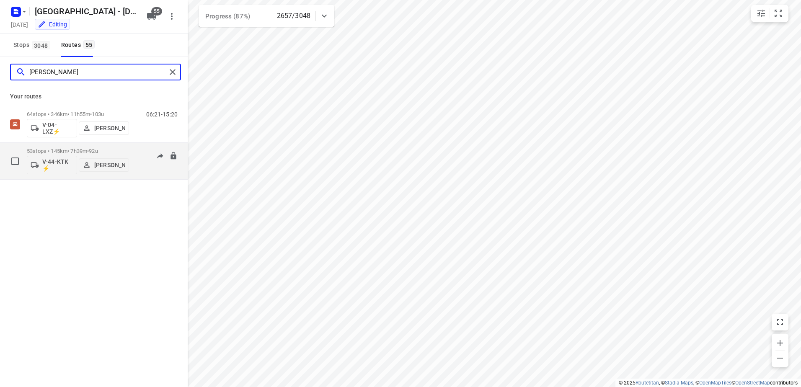
type input "[PERSON_NAME]"
click at [145, 149] on div "08:12-15:01" at bounding box center [157, 163] width 42 height 31
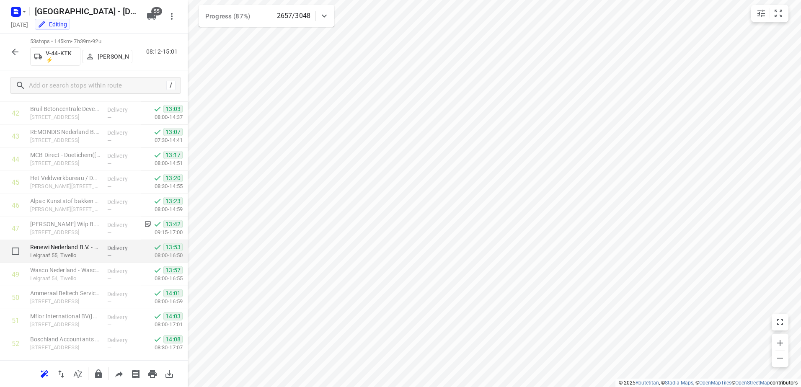
scroll to position [1027, 0]
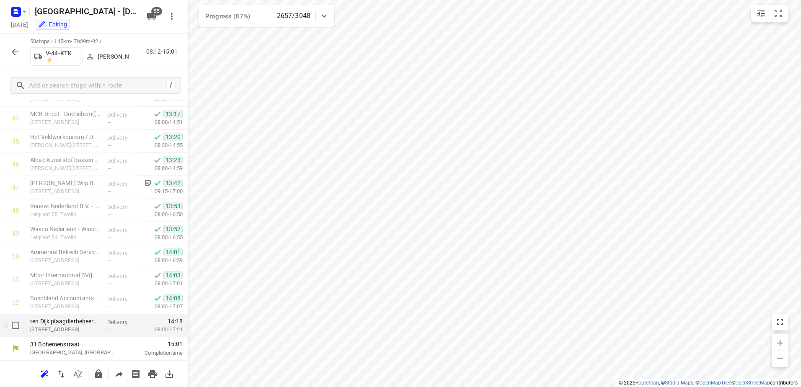
click at [97, 327] on p "[STREET_ADDRESS]" at bounding box center [65, 330] width 70 height 8
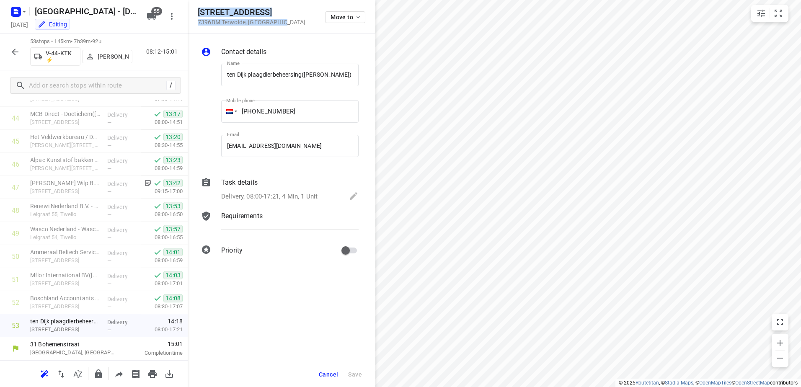
drag, startPoint x: 284, startPoint y: 21, endPoint x: 197, endPoint y: 13, distance: 88.0
click at [197, 13] on div "[STREET_ADDRESS] Move to" at bounding box center [282, 17] width 188 height 34
copy div "[STREET_ADDRESS]"
